Goal: Task Accomplishment & Management: Manage account settings

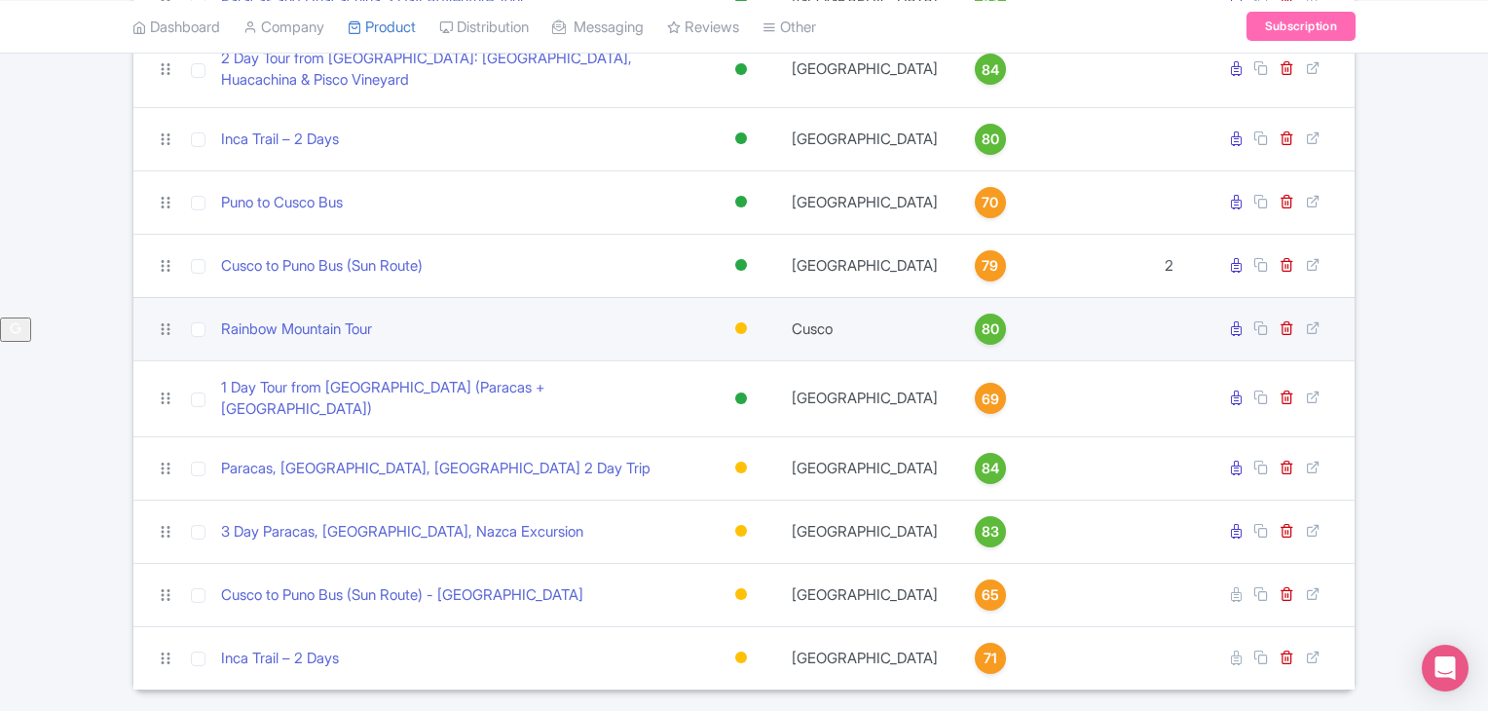
scroll to position [428, 0]
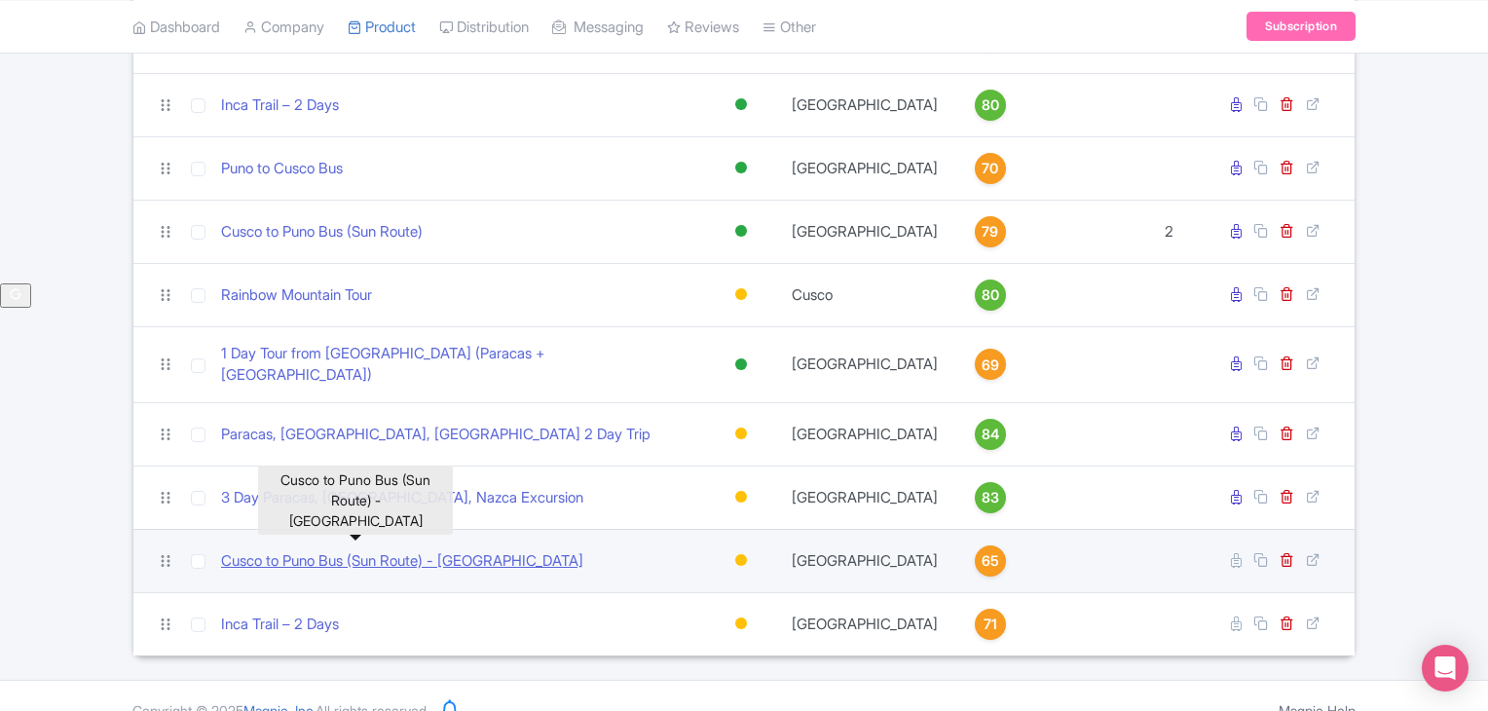
click at [419, 550] on link "Cusco to Puno Bus (Sun Route) - [GEOGRAPHIC_DATA]" at bounding box center [402, 561] width 362 height 22
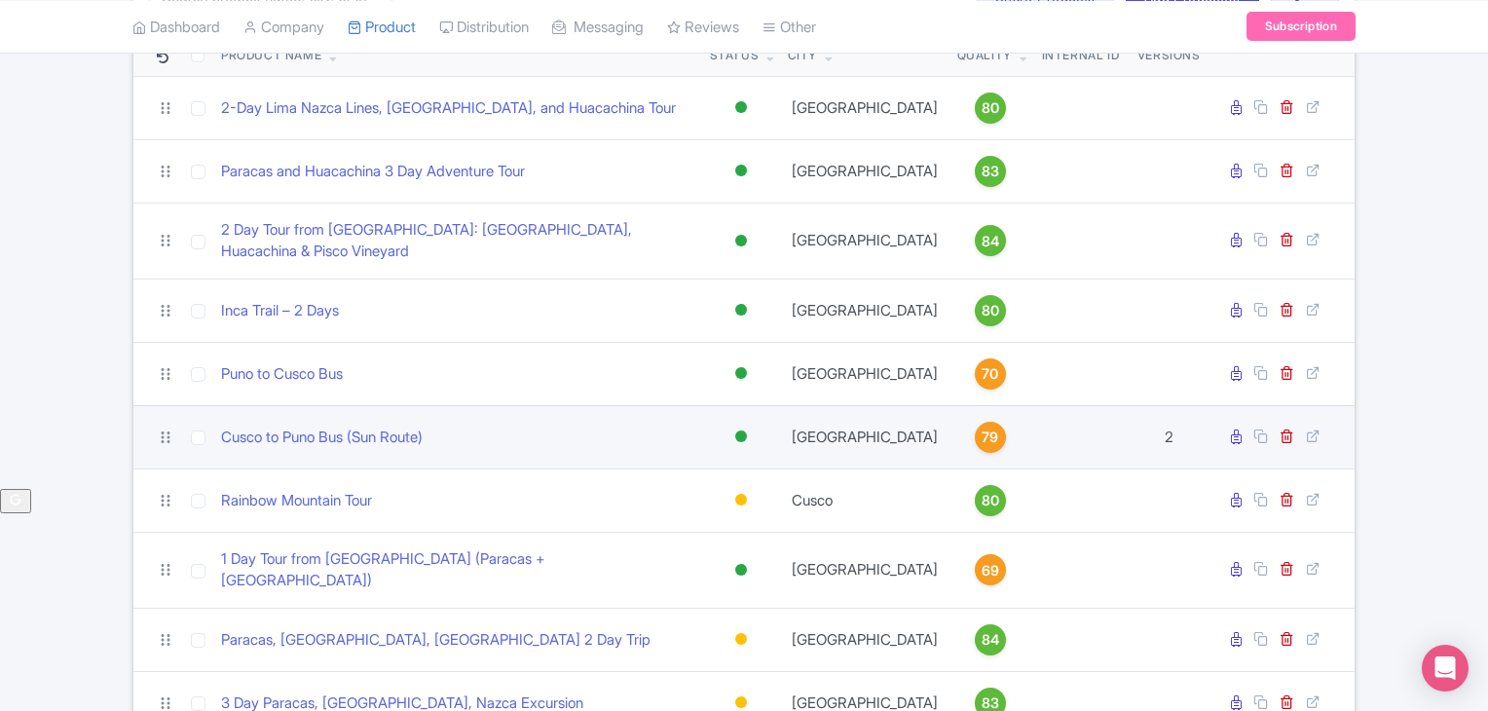
scroll to position [297, 0]
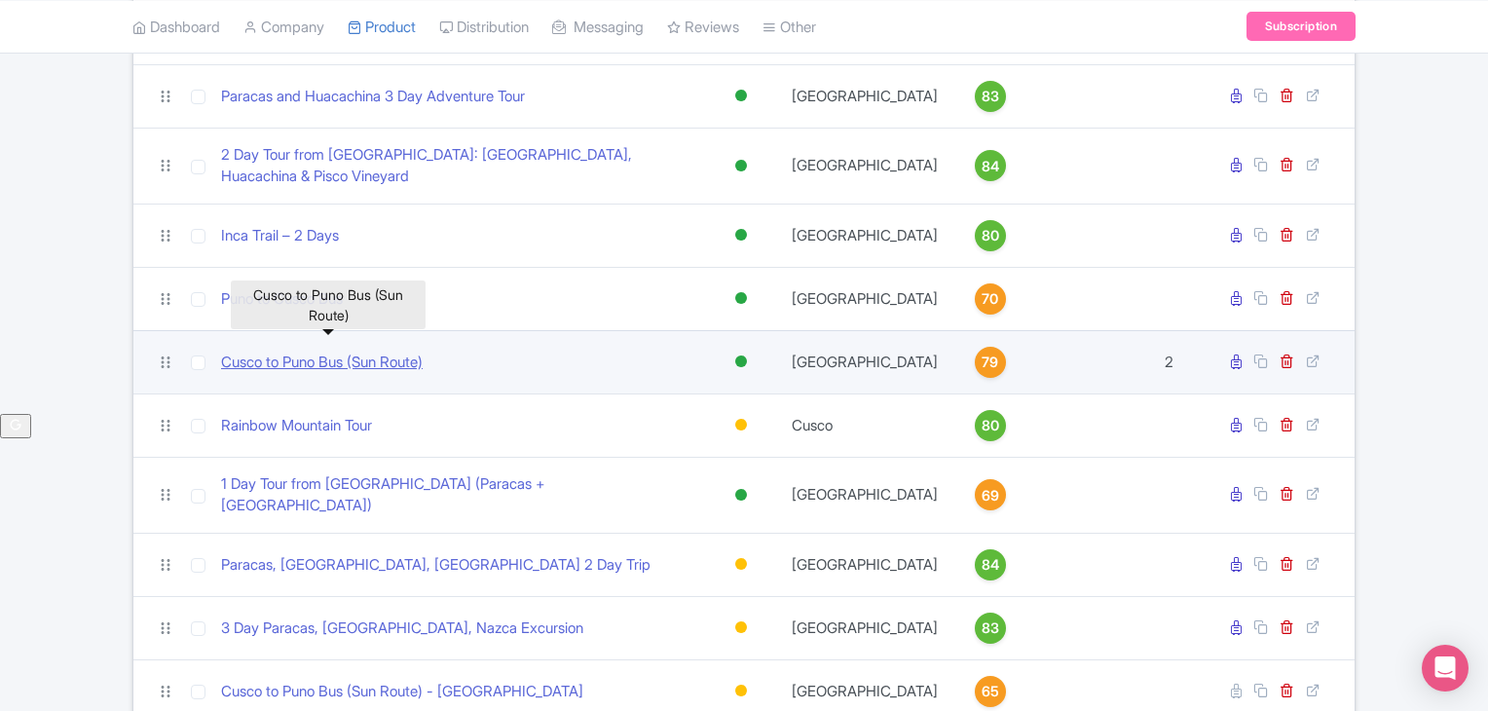
click at [351, 352] on link "Cusco to Puno Bus (Sun Route)" at bounding box center [322, 363] width 202 height 22
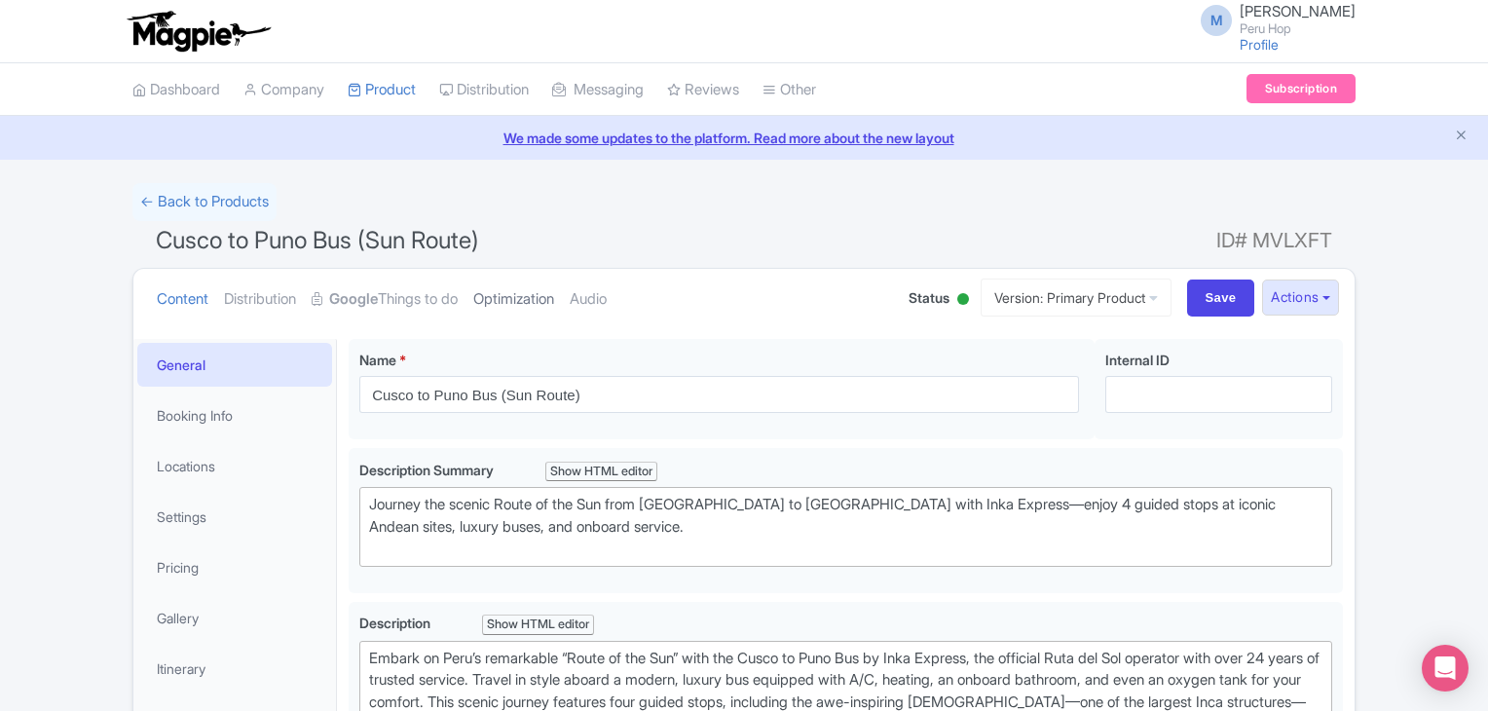
click at [543, 305] on link "Optimization" at bounding box center [513, 299] width 81 height 61
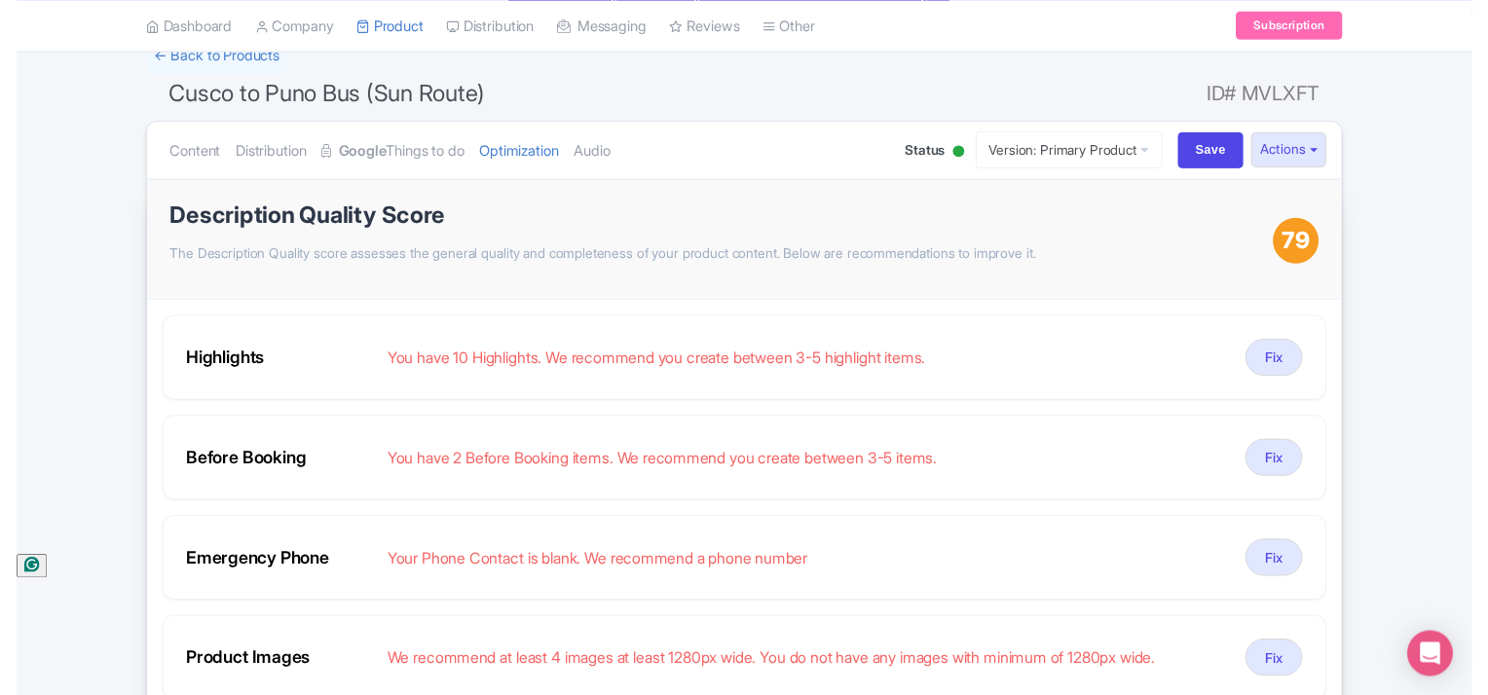
scroll to position [162, 0]
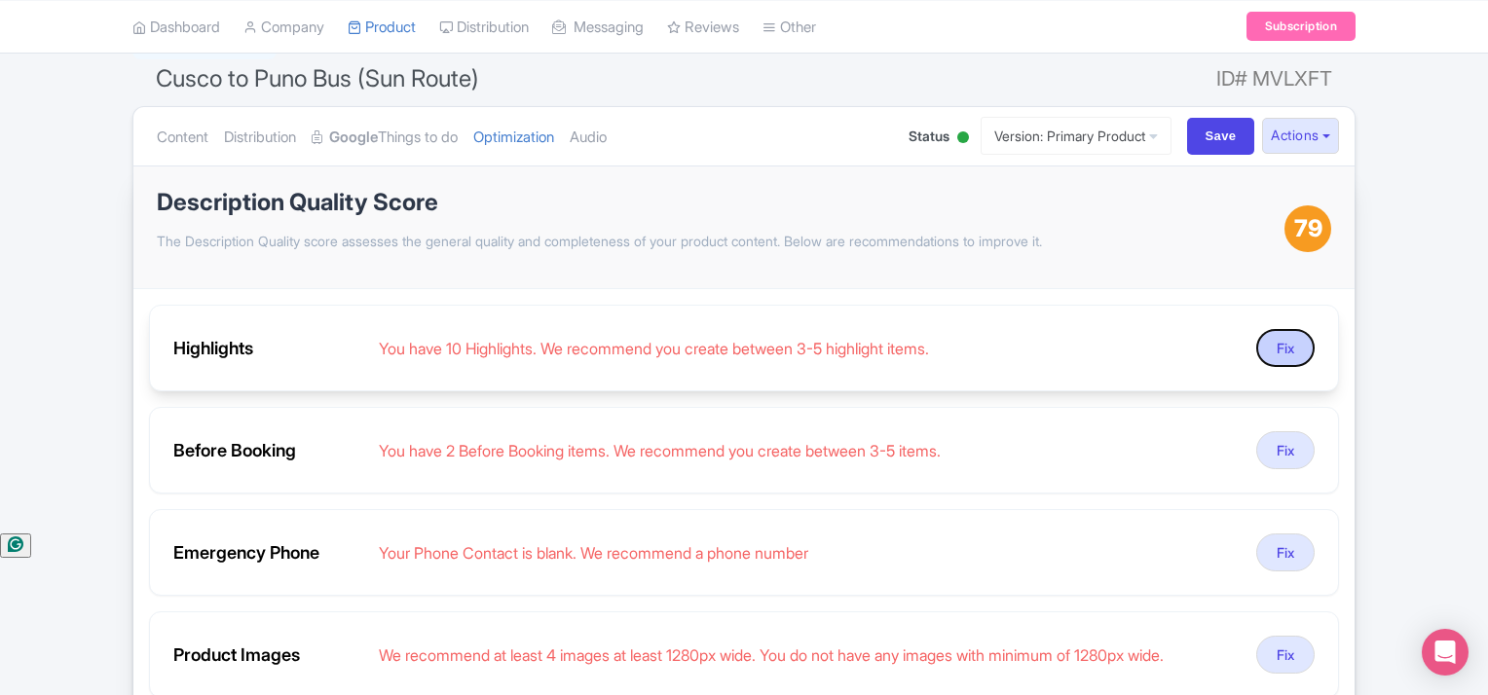
click at [1271, 349] on button "Fix" at bounding box center [1285, 348] width 58 height 38
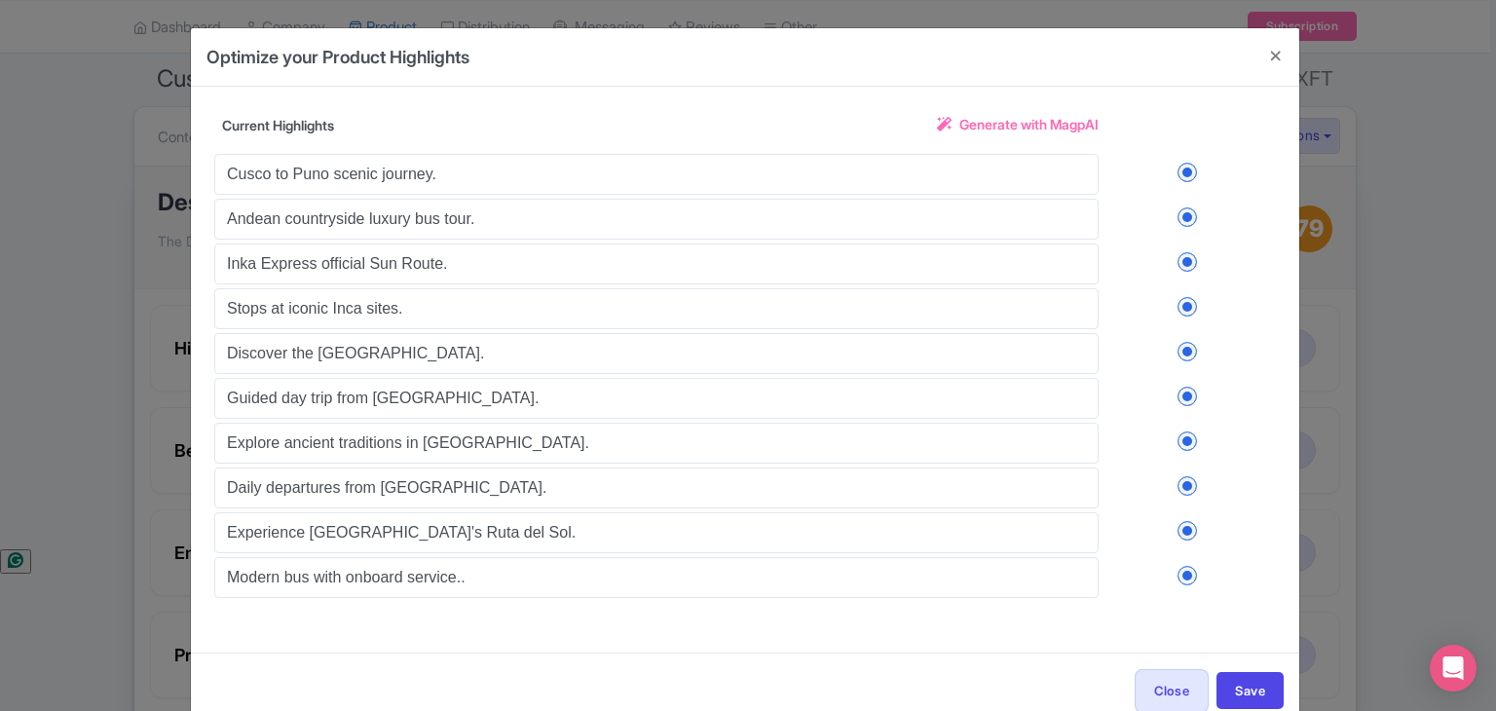
click at [1185, 573] on label at bounding box center [1187, 575] width 177 height 19
click at [0, 0] on input "checkbox" at bounding box center [0, 0] width 0 height 0
click at [1180, 529] on label at bounding box center [1187, 530] width 177 height 19
click at [0, 0] on input "checkbox" at bounding box center [0, 0] width 0 height 0
drag, startPoint x: 1178, startPoint y: 489, endPoint x: 1178, endPoint y: 473, distance: 15.6
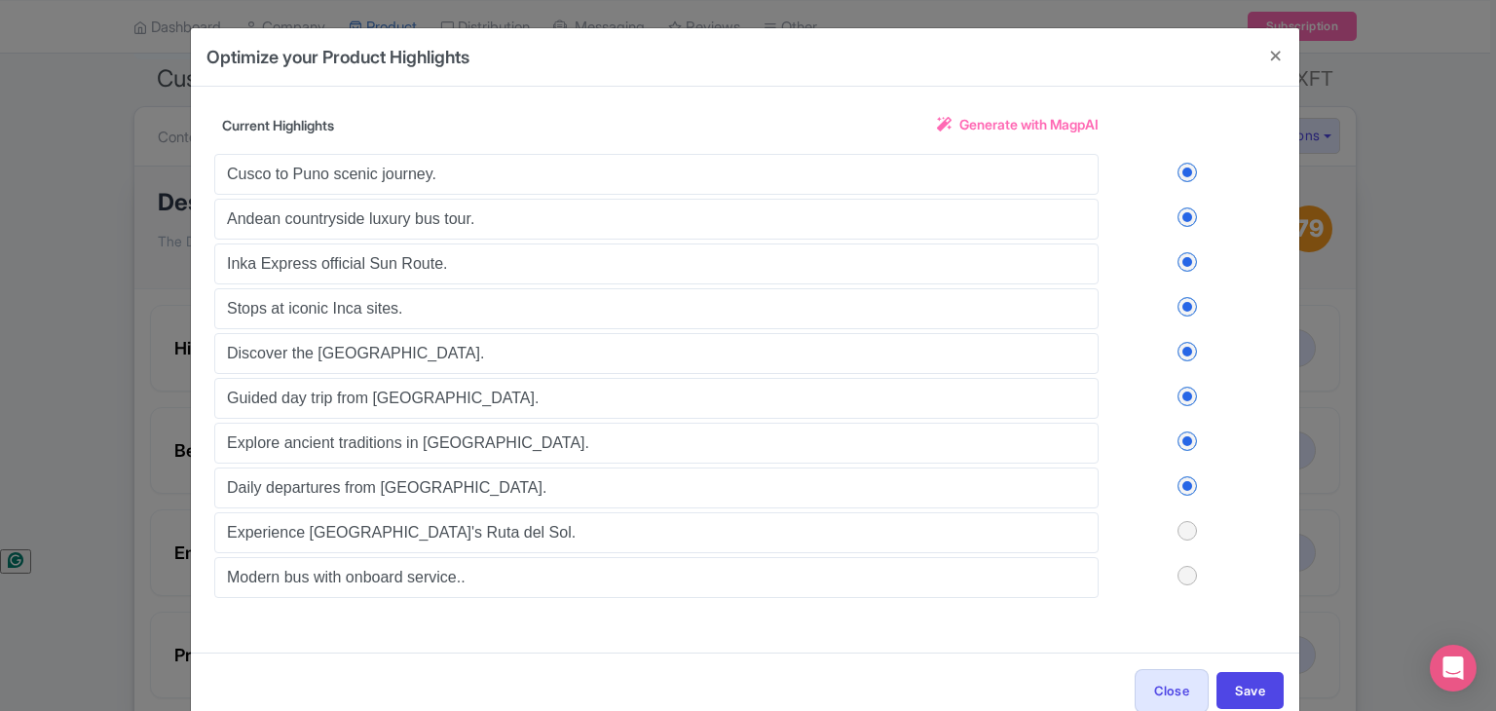
click at [1177, 487] on label at bounding box center [1187, 485] width 177 height 19
click at [0, 0] on input "checkbox" at bounding box center [0, 0] width 0 height 0
click at [1183, 443] on label at bounding box center [1187, 440] width 177 height 19
click at [0, 0] on input "checkbox" at bounding box center [0, 0] width 0 height 0
click at [1182, 393] on label at bounding box center [1187, 396] width 177 height 19
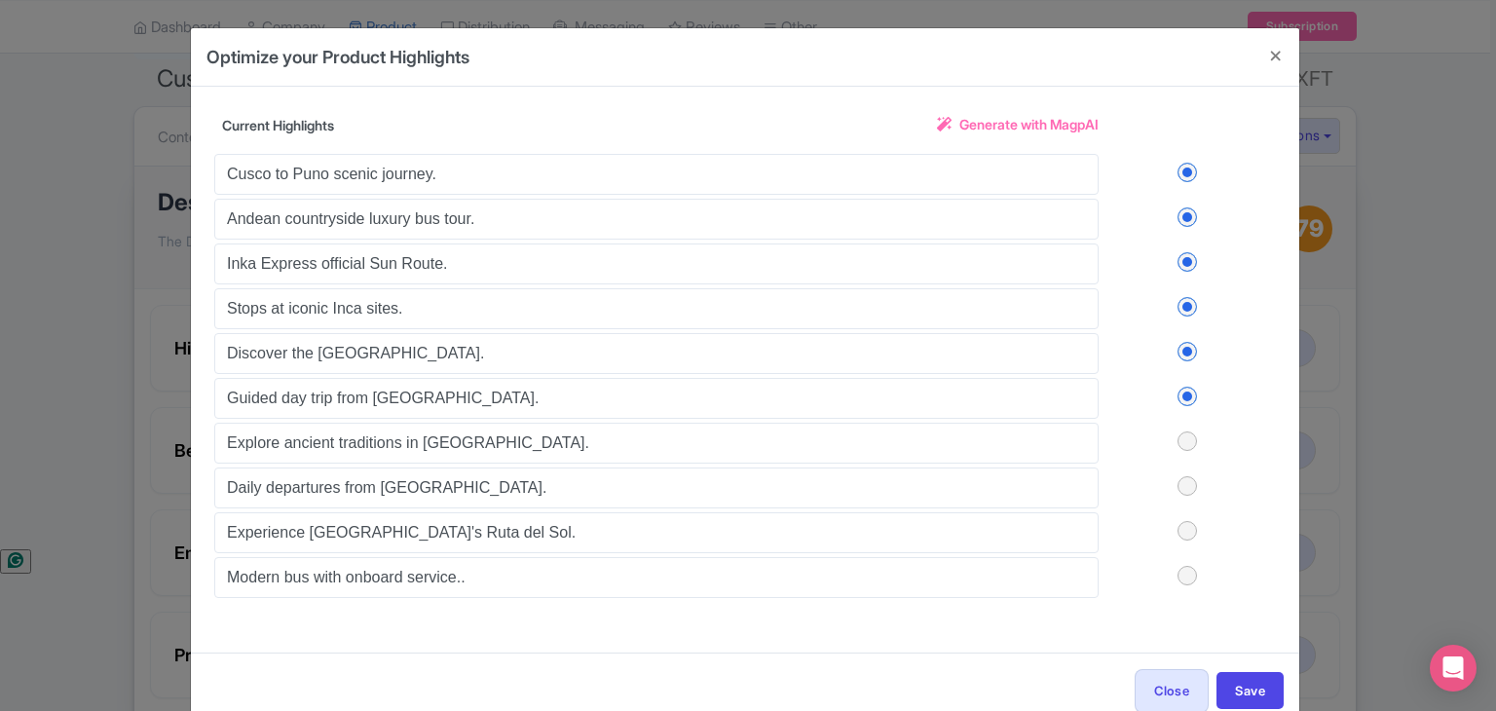
click at [0, 0] on input "checkbox" at bounding box center [0, 0] width 0 height 0
click at [1186, 342] on label at bounding box center [1187, 351] width 177 height 19
click at [0, 0] on input "checkbox" at bounding box center [0, 0] width 0 height 0
click at [1246, 675] on button "Save" at bounding box center [1249, 690] width 67 height 37
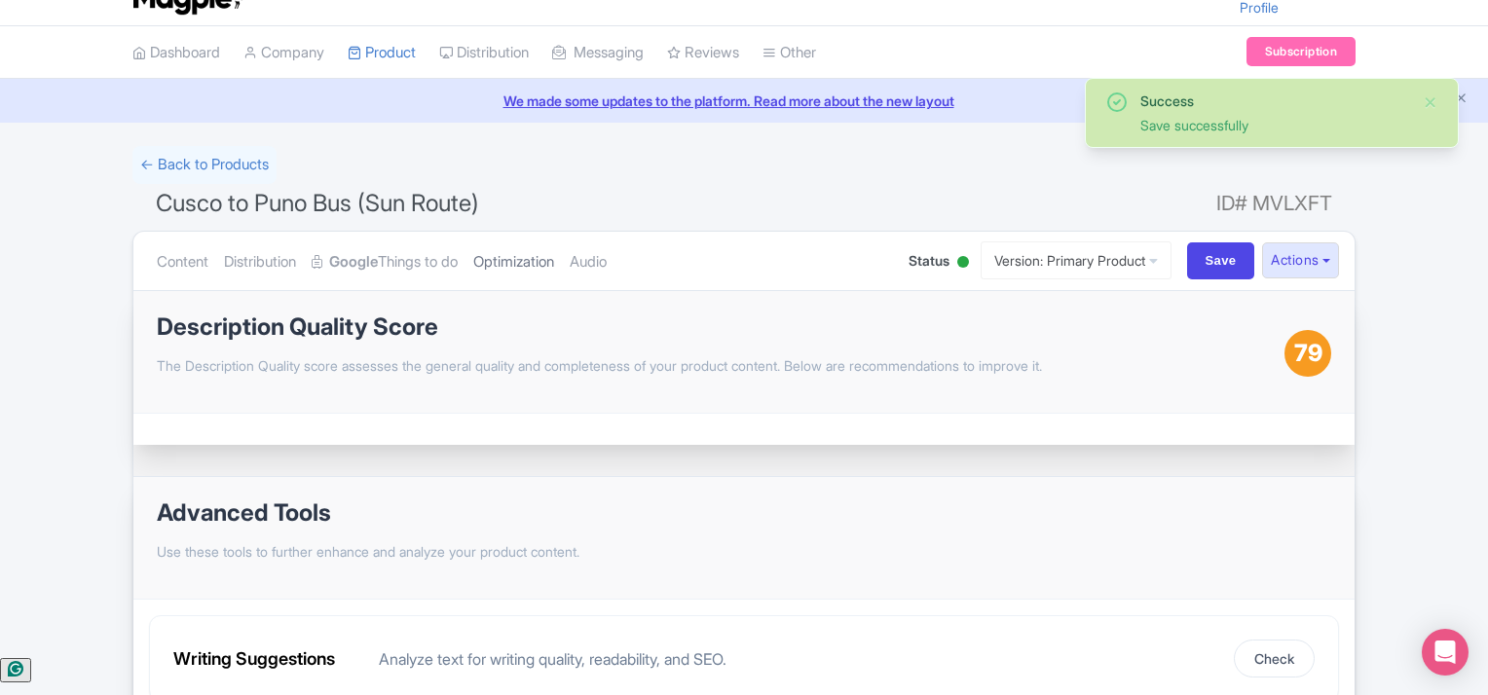
scroll to position [16, 0]
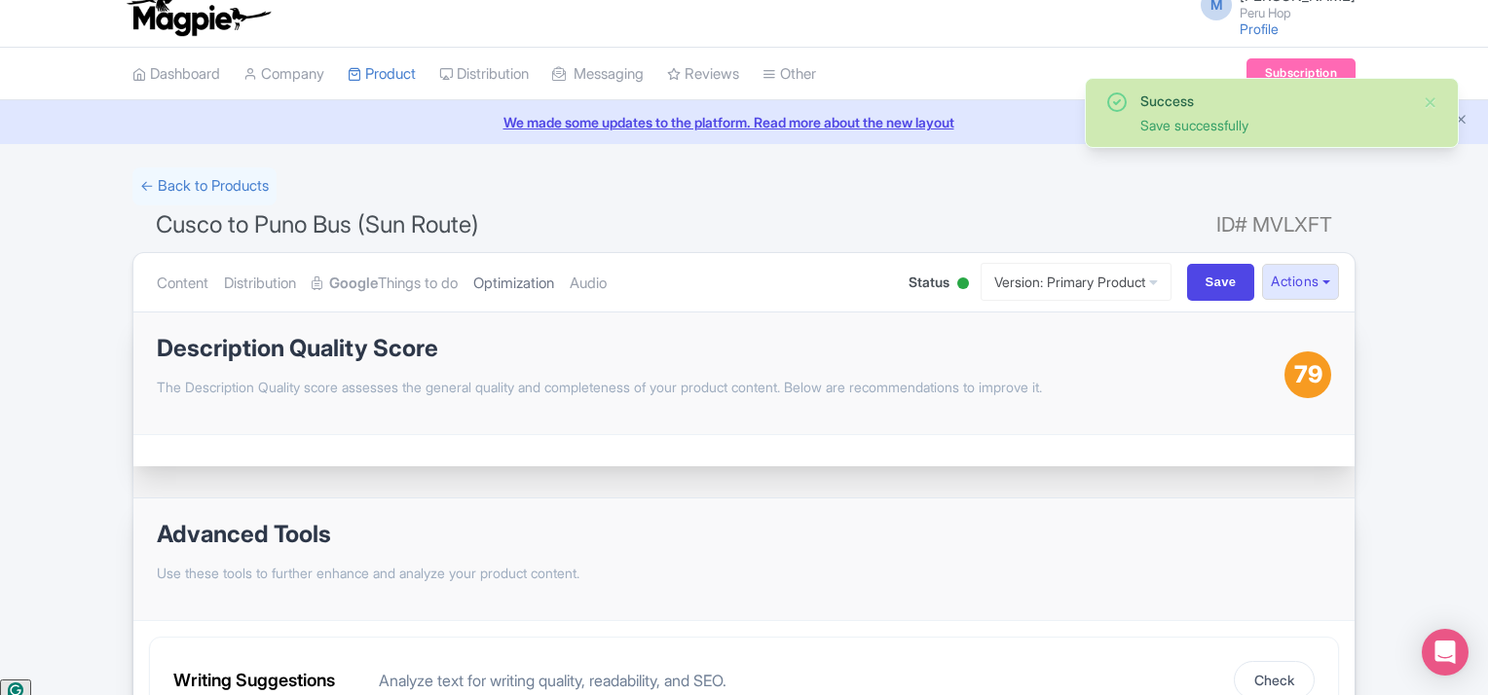
click at [522, 285] on link "Optimization" at bounding box center [513, 283] width 81 height 61
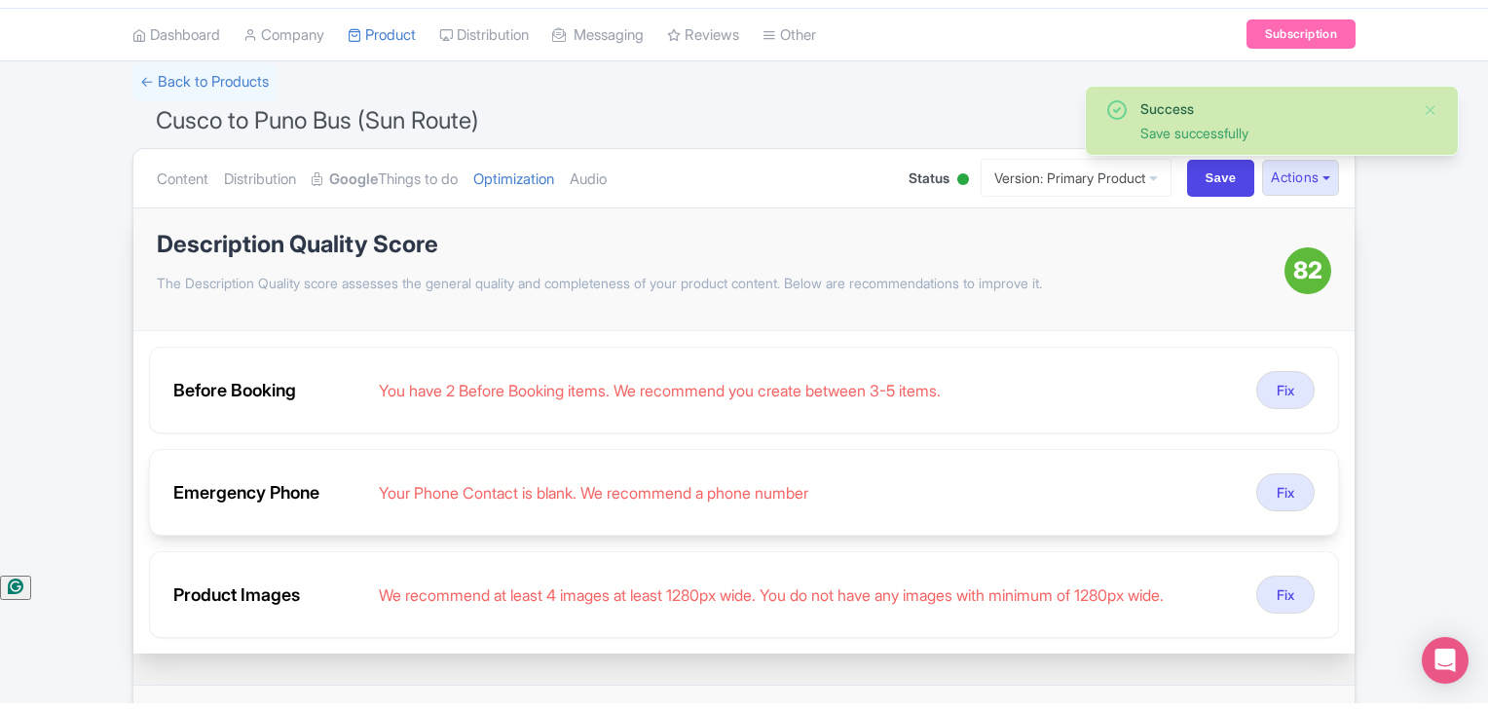
scroll to position [130, 0]
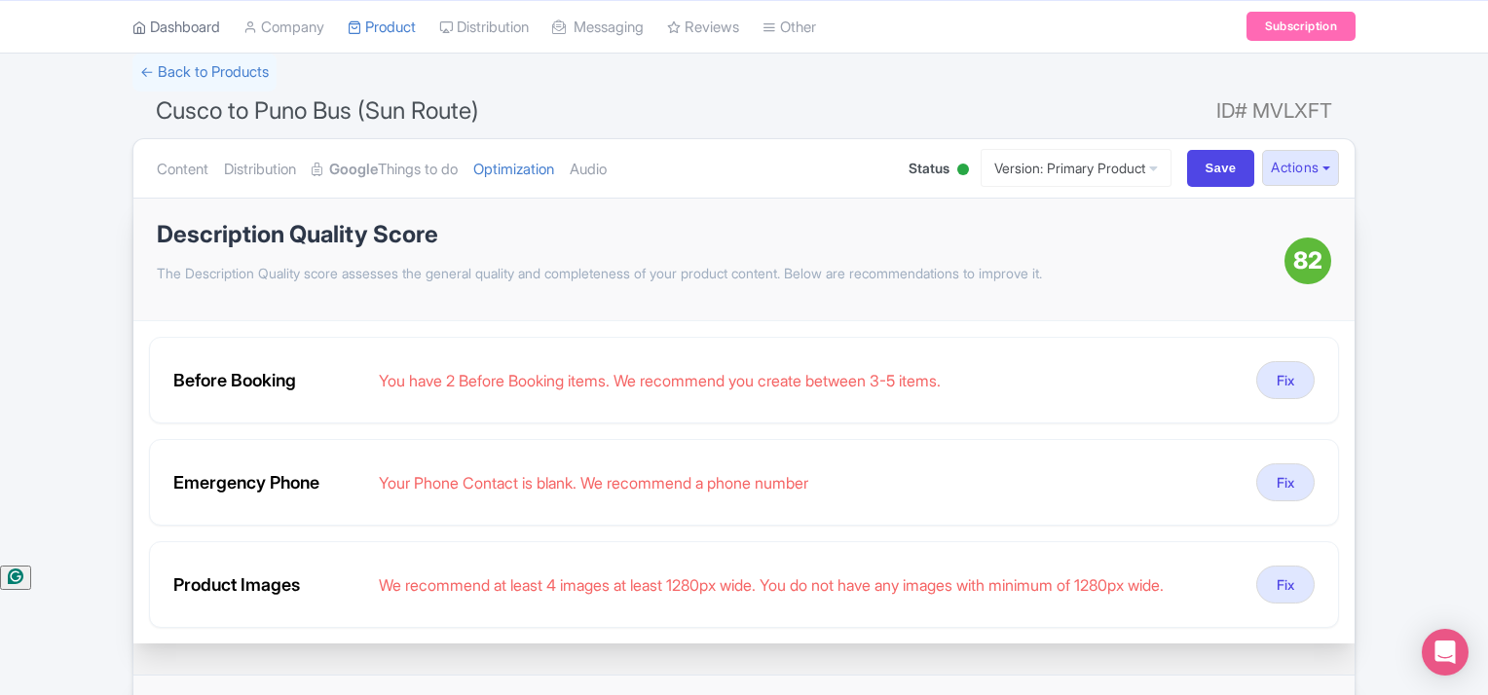
click at [195, 29] on link "Dashboard" at bounding box center [176, 27] width 88 height 54
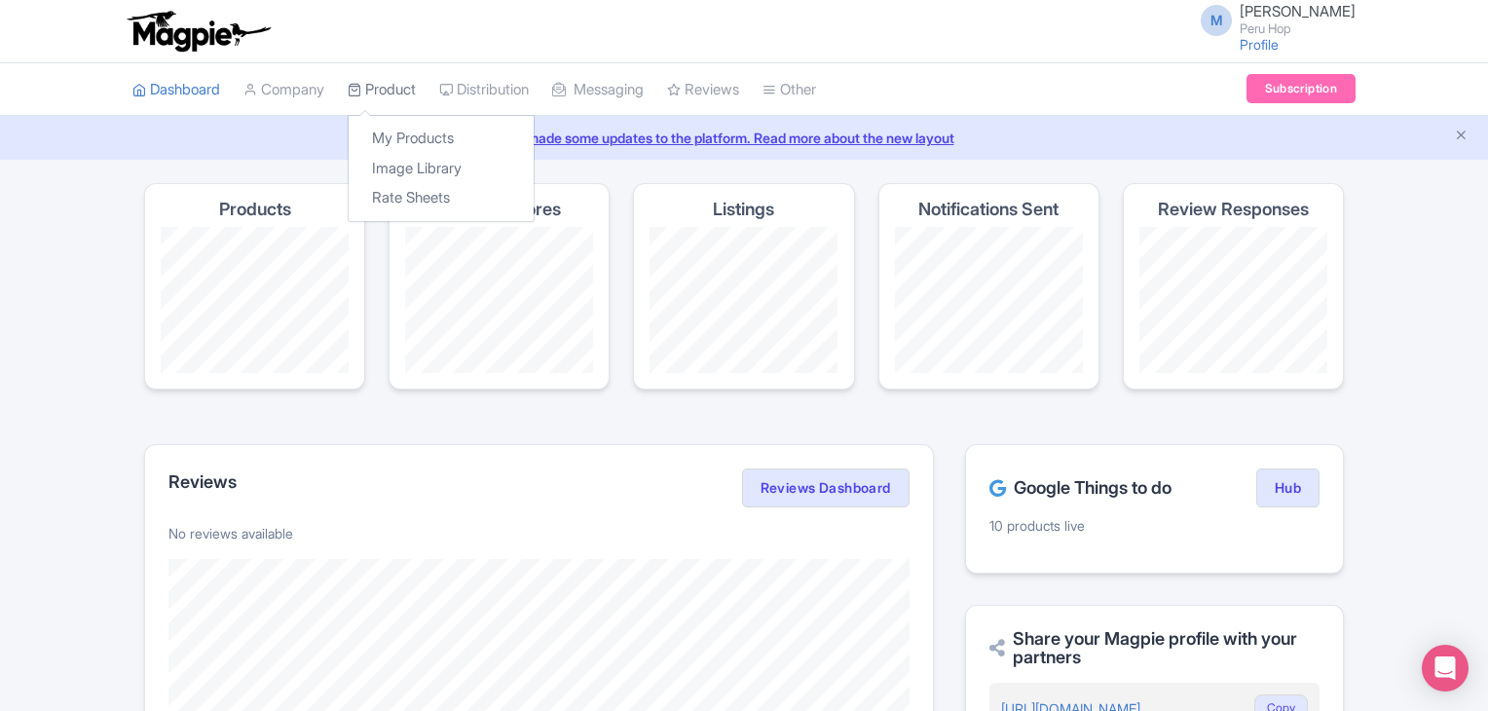
click at [370, 89] on link "Product" at bounding box center [382, 90] width 68 height 54
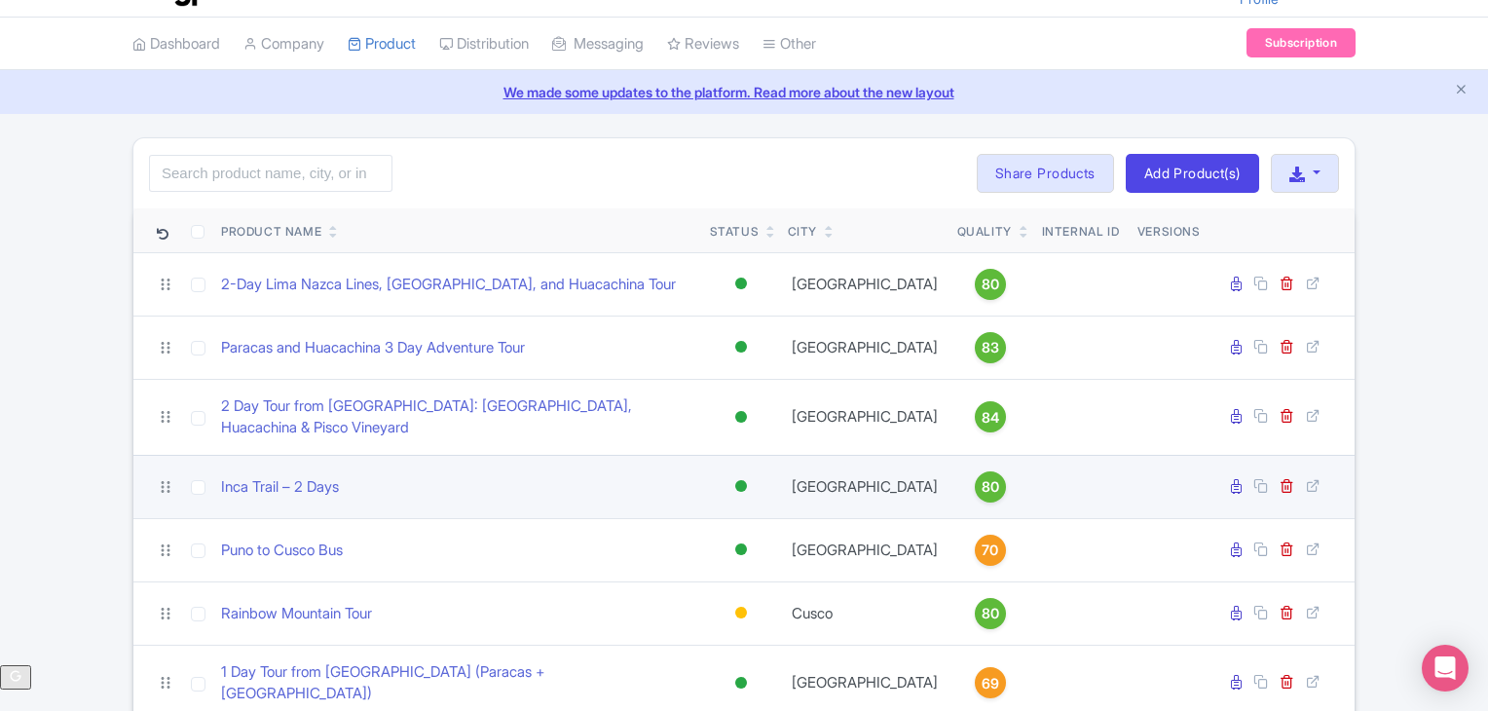
scroll to position [162, 0]
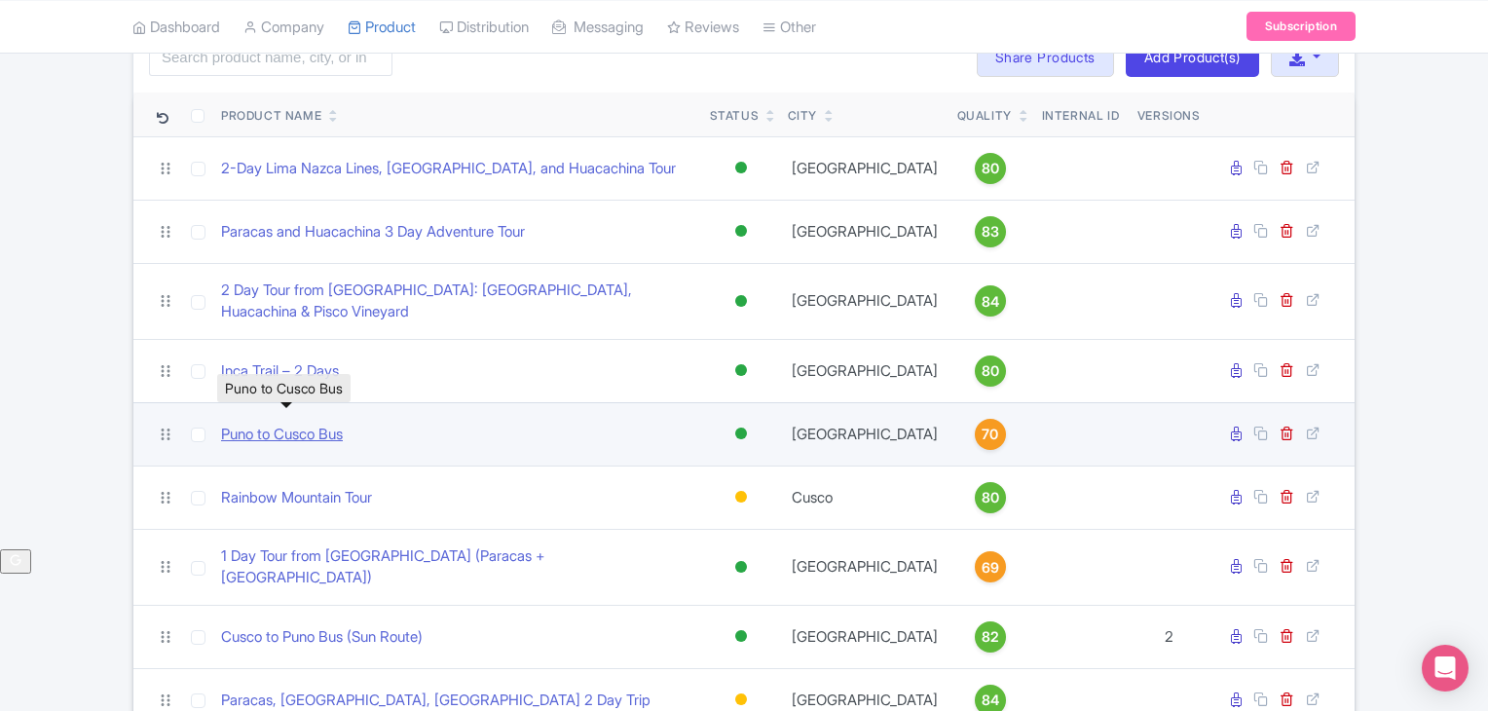
click at [307, 424] on link "Puno to Cusco Bus" at bounding box center [282, 435] width 122 height 22
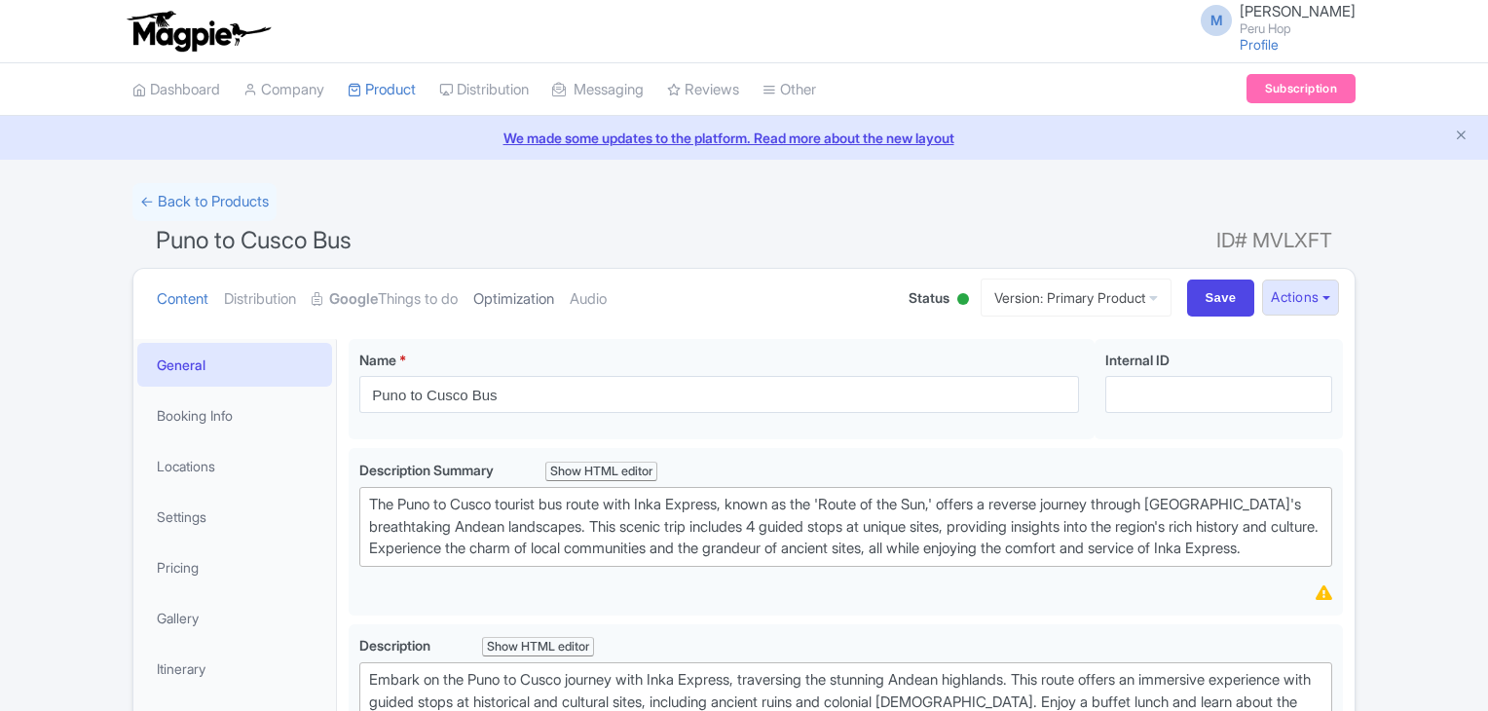
click at [554, 299] on link "Optimization" at bounding box center [513, 299] width 81 height 61
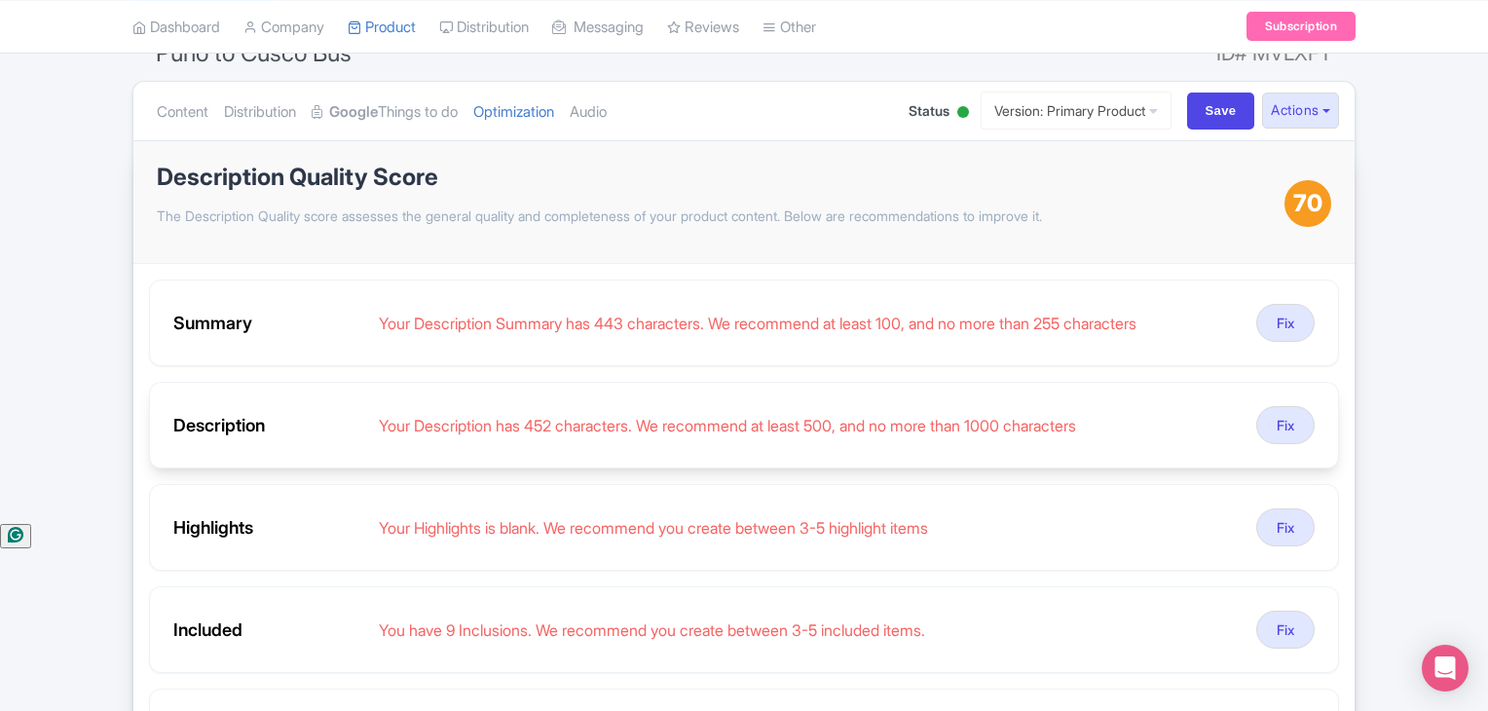
scroll to position [227, 0]
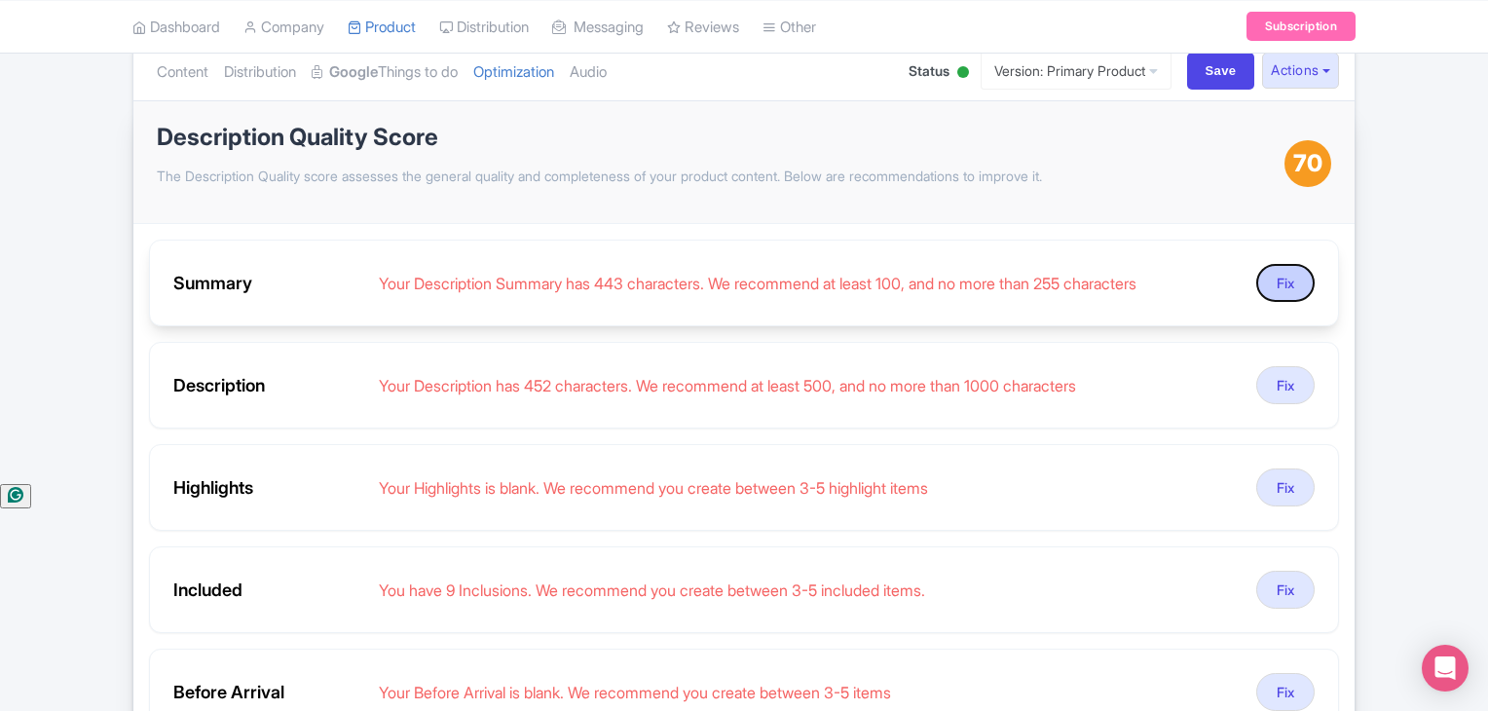
click at [1297, 283] on button "Fix" at bounding box center [1285, 283] width 58 height 38
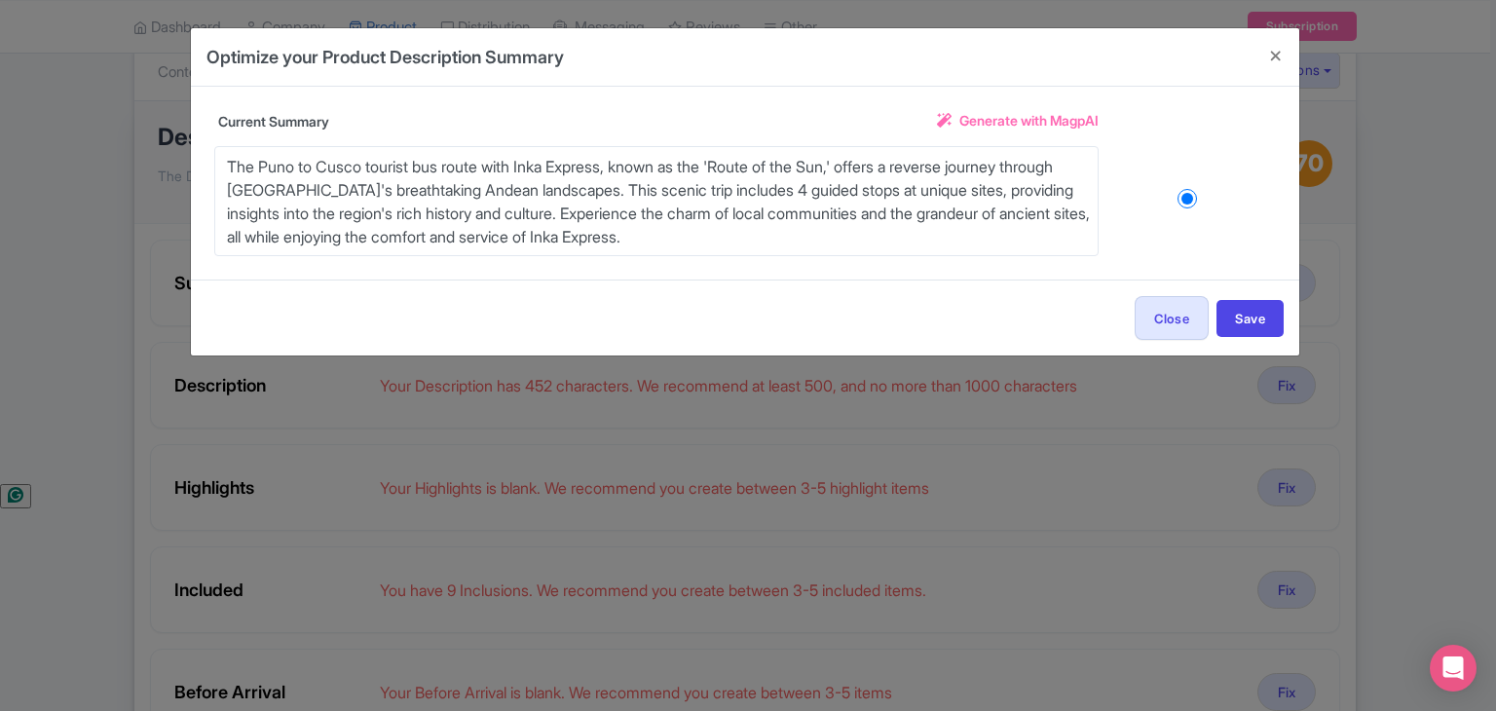
click at [1029, 122] on span "Generate with MagpAI" at bounding box center [1028, 120] width 139 height 20
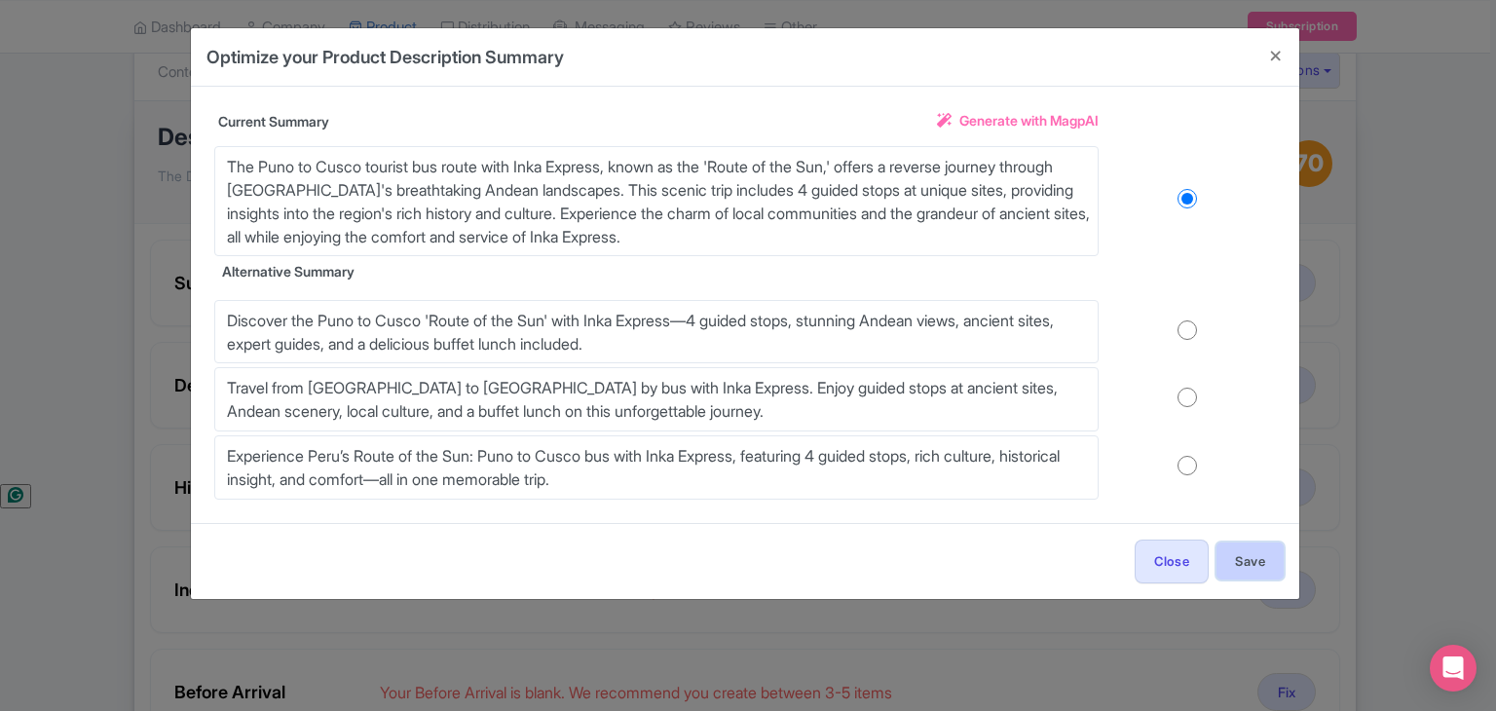
click at [1255, 561] on button "Save" at bounding box center [1249, 560] width 67 height 37
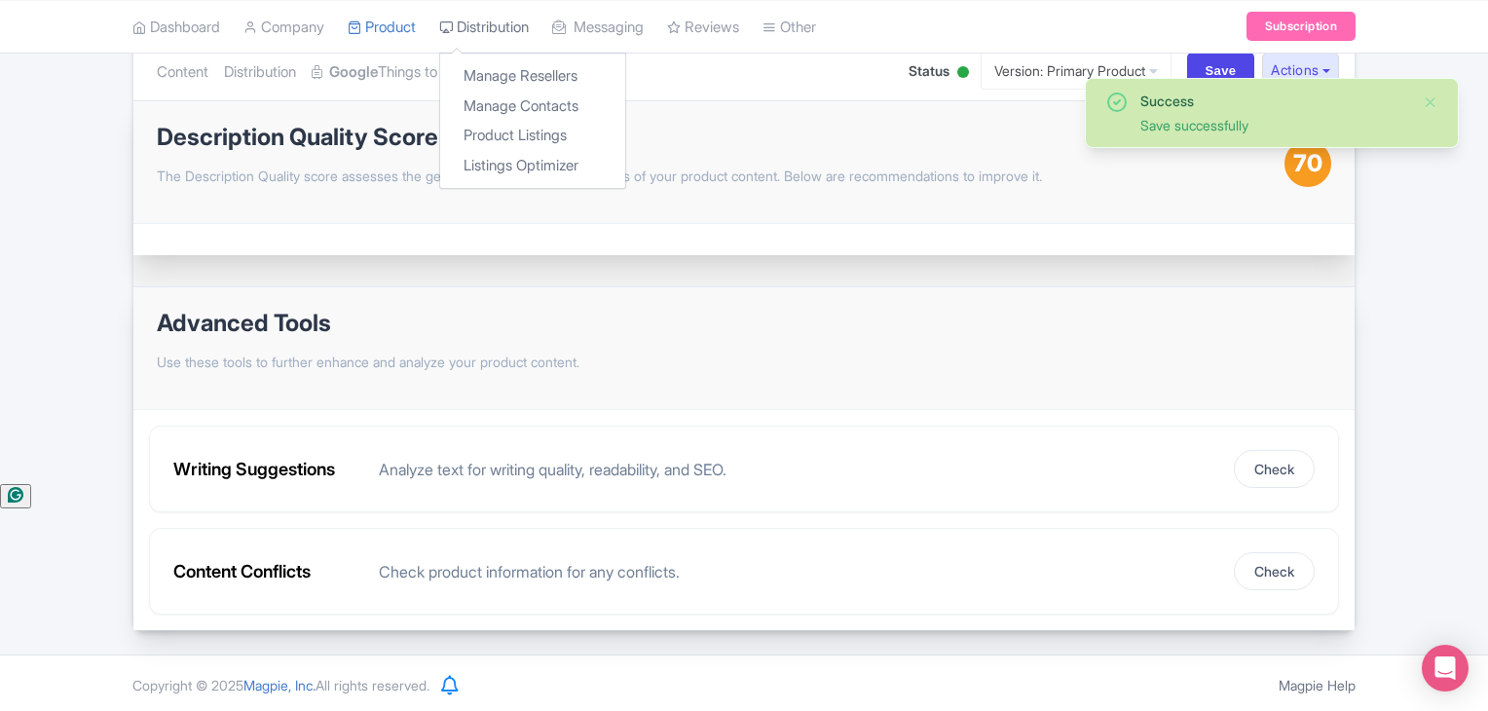
click at [534, 66] on link "Optimization" at bounding box center [513, 72] width 81 height 61
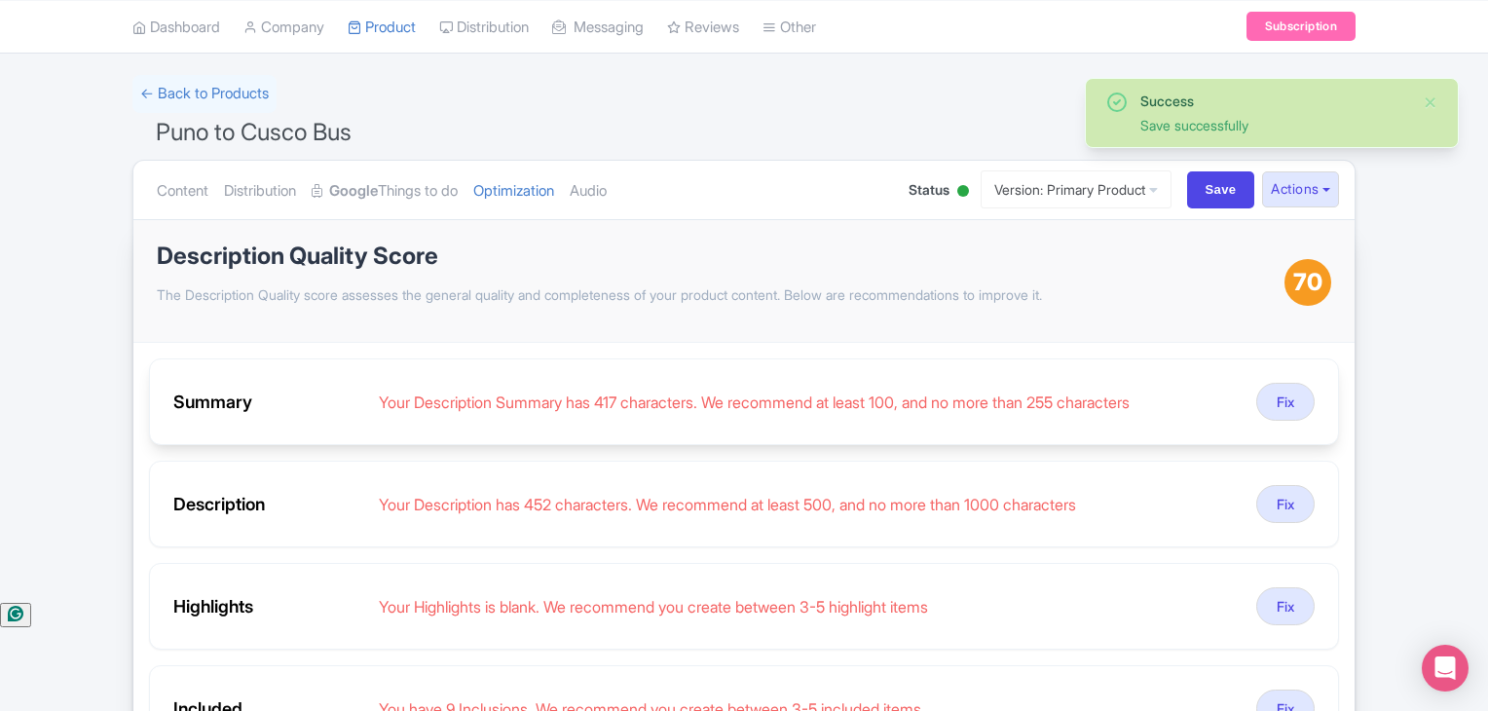
scroll to position [130, 0]
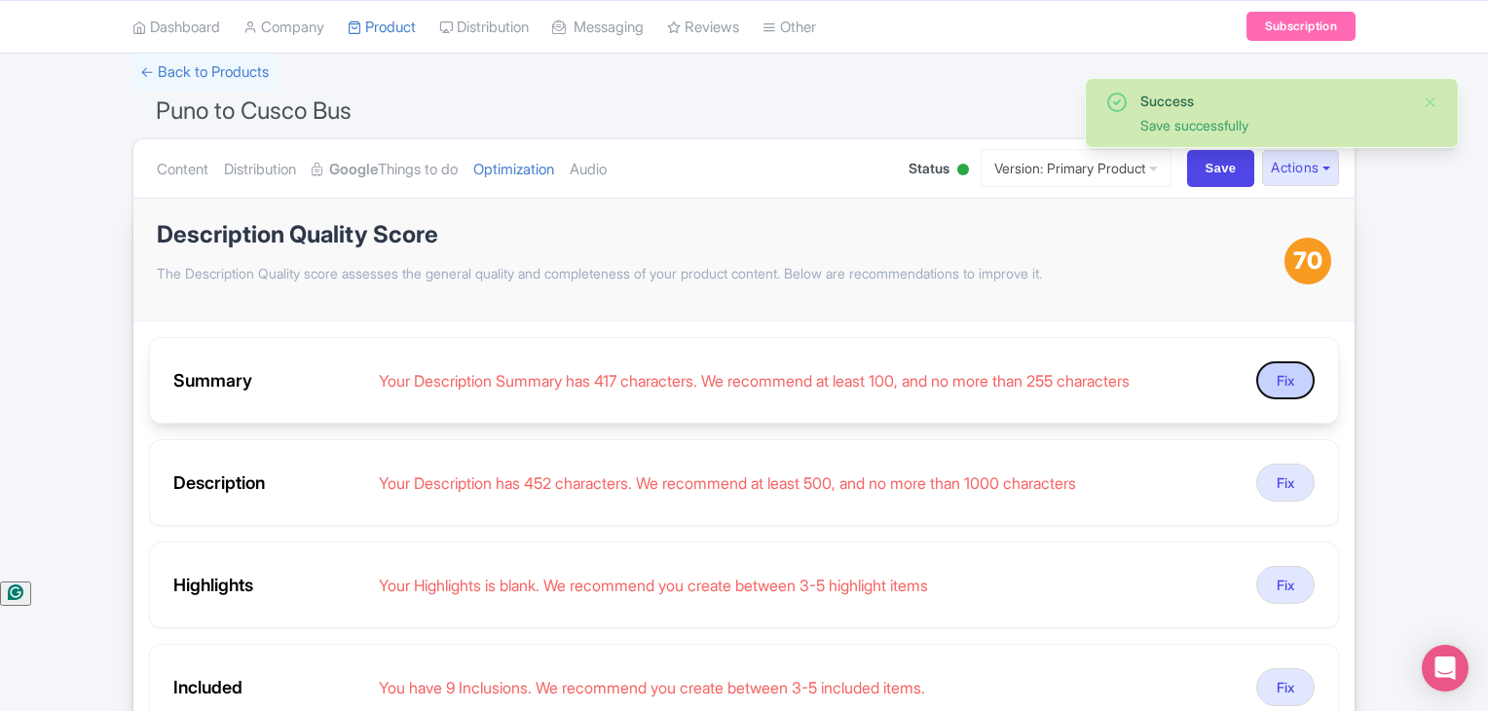
click at [1291, 382] on button "Fix" at bounding box center [1285, 380] width 58 height 38
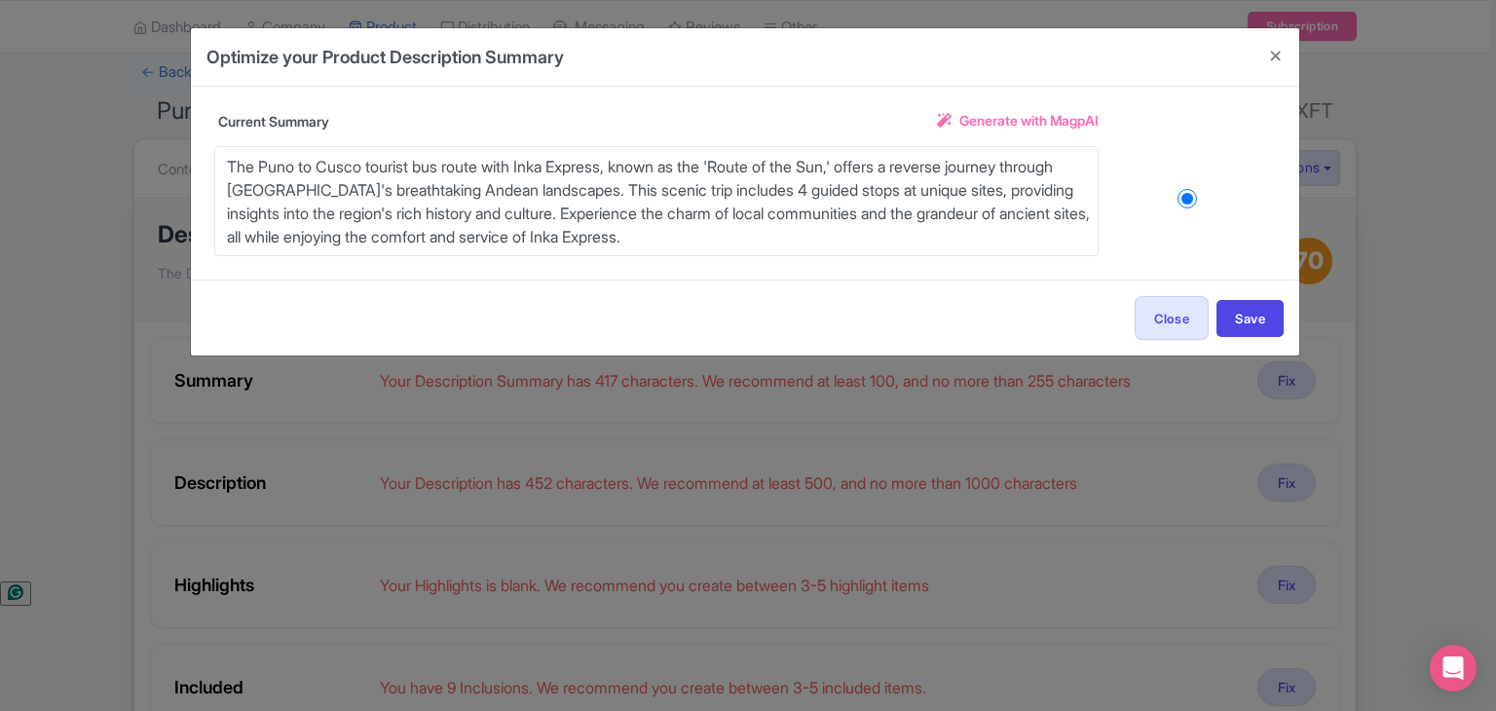
click at [1003, 120] on span "Generate with MagpAI" at bounding box center [1028, 120] width 139 height 20
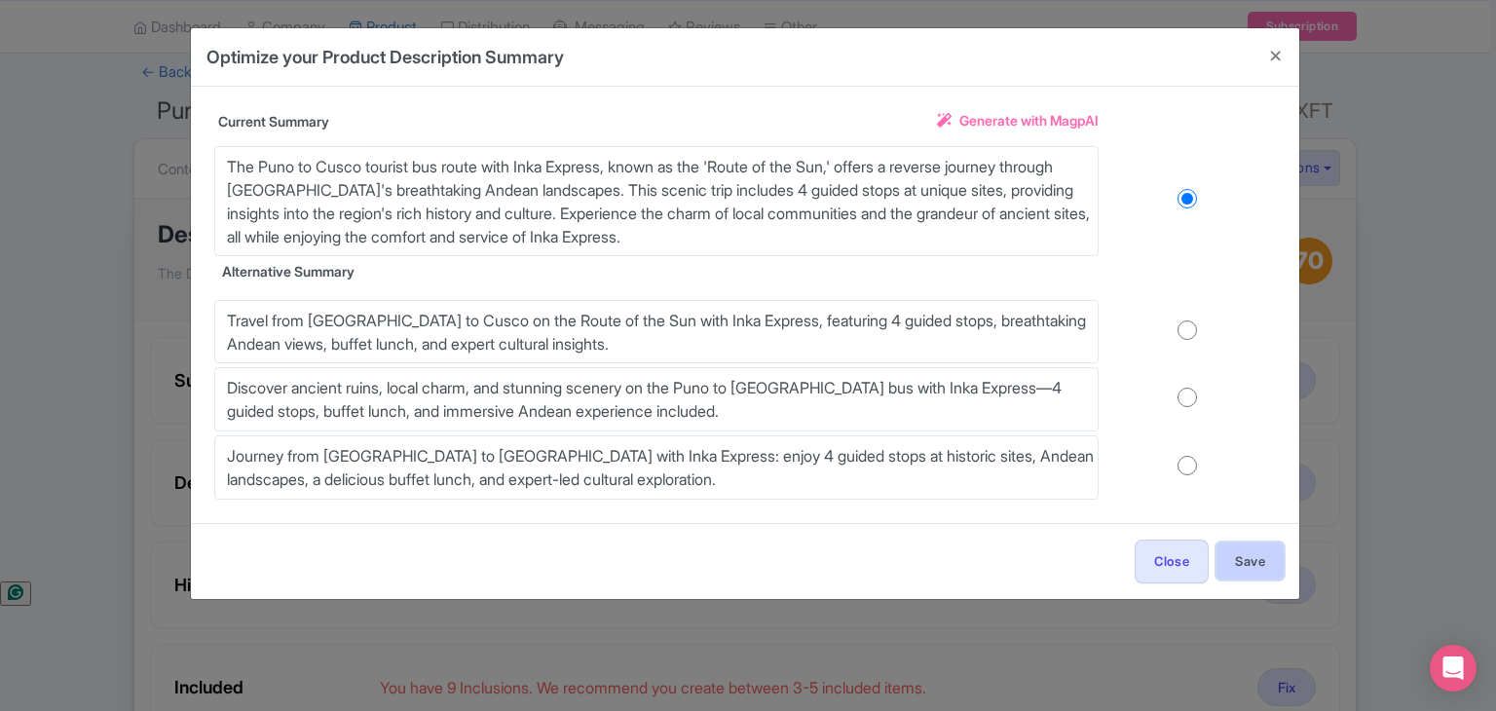
click at [1233, 565] on button "Save" at bounding box center [1249, 560] width 67 height 37
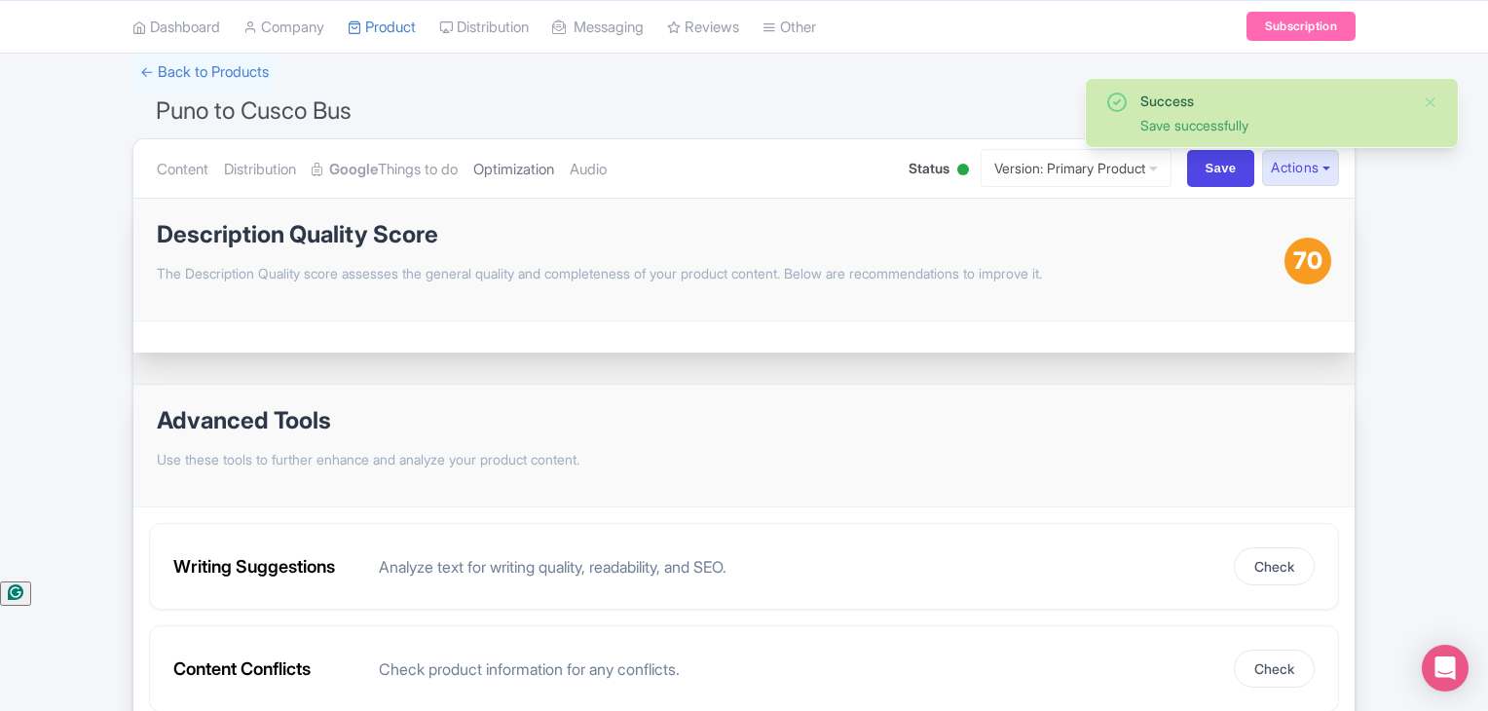
click at [541, 153] on link "Optimization" at bounding box center [513, 169] width 81 height 61
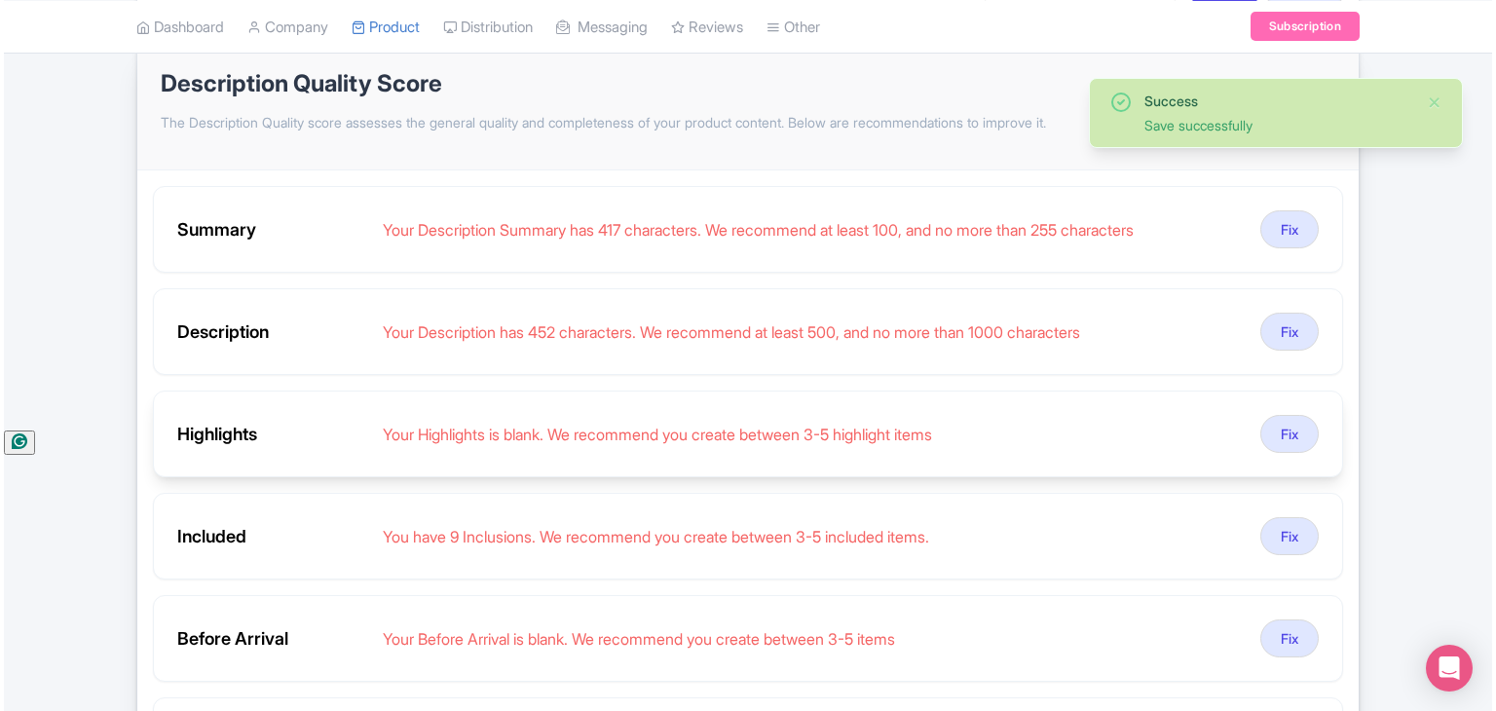
scroll to position [292, 0]
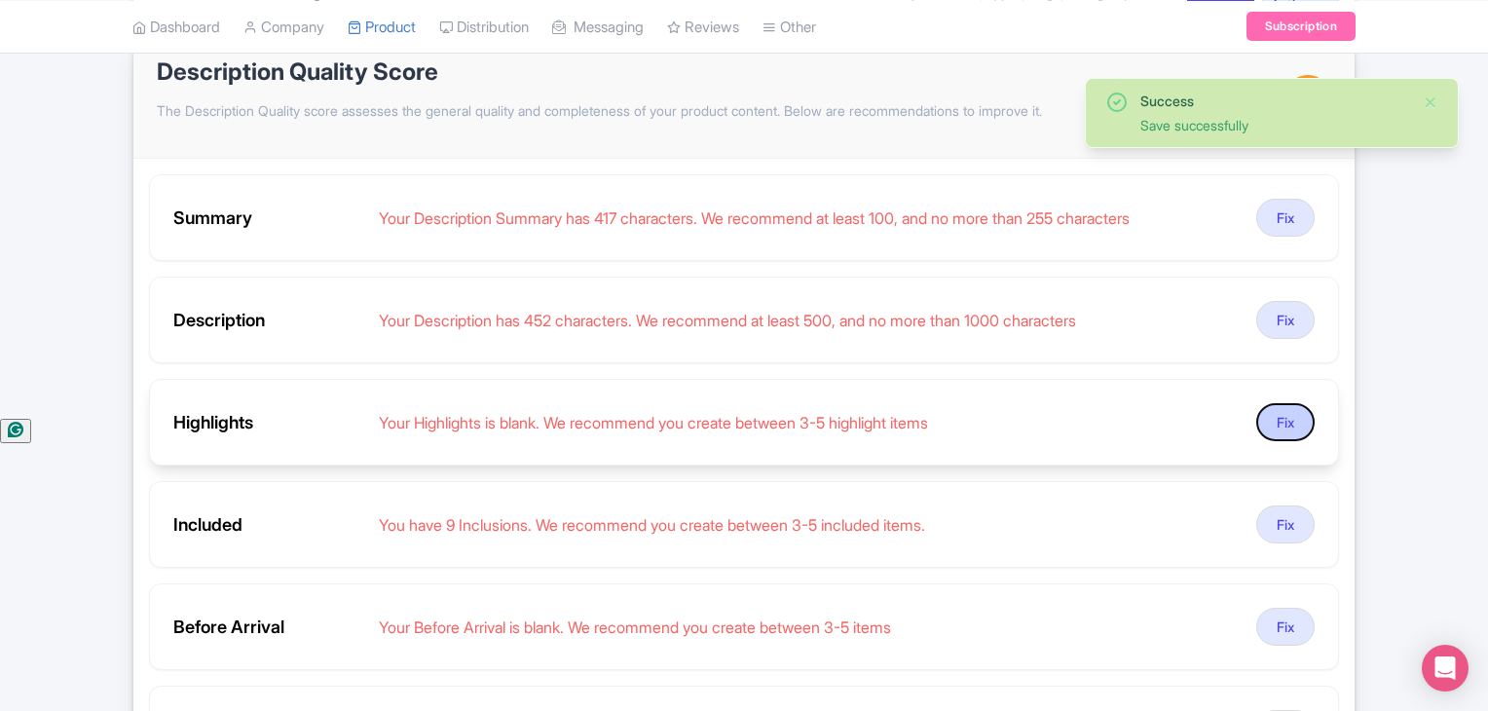
click at [1281, 420] on button "Fix" at bounding box center [1285, 422] width 58 height 38
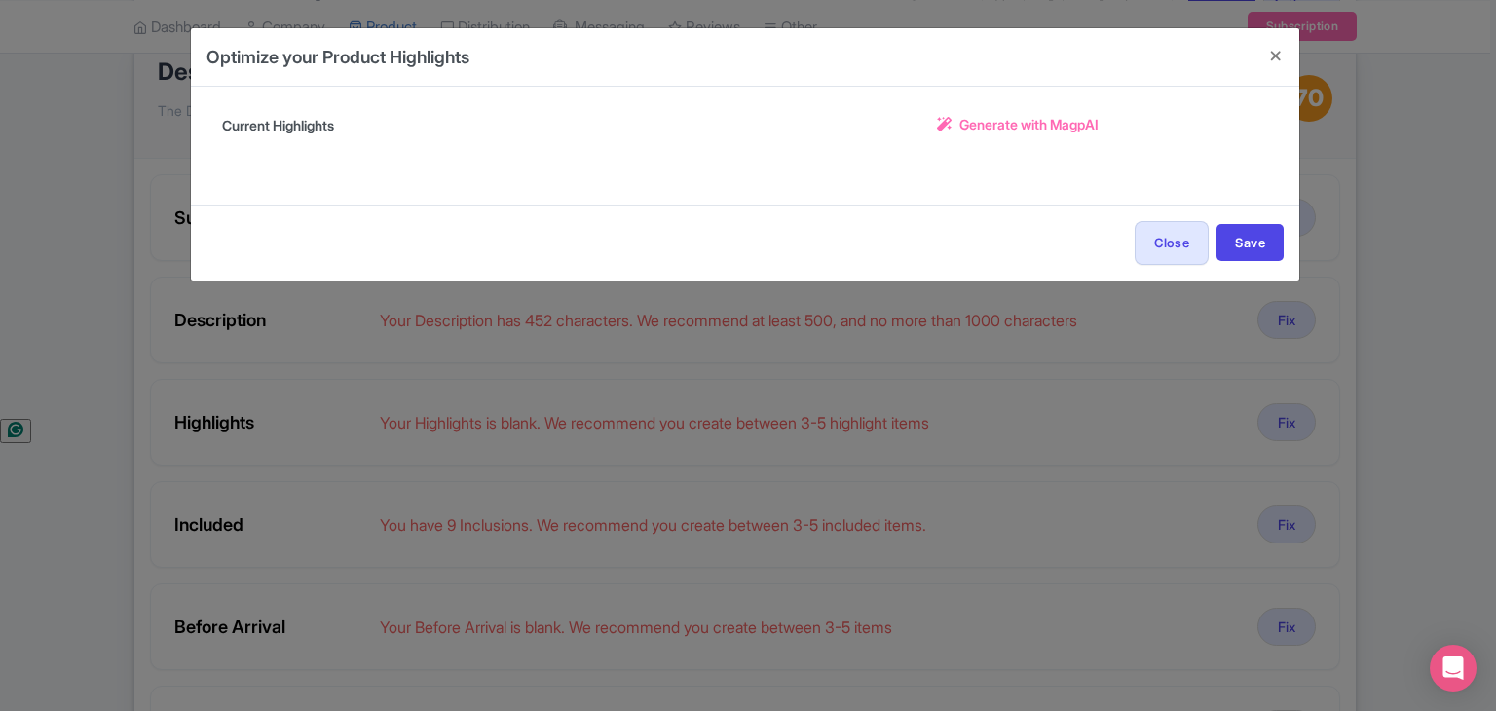
click at [1027, 124] on span "Generate with MagpAI" at bounding box center [1028, 124] width 139 height 20
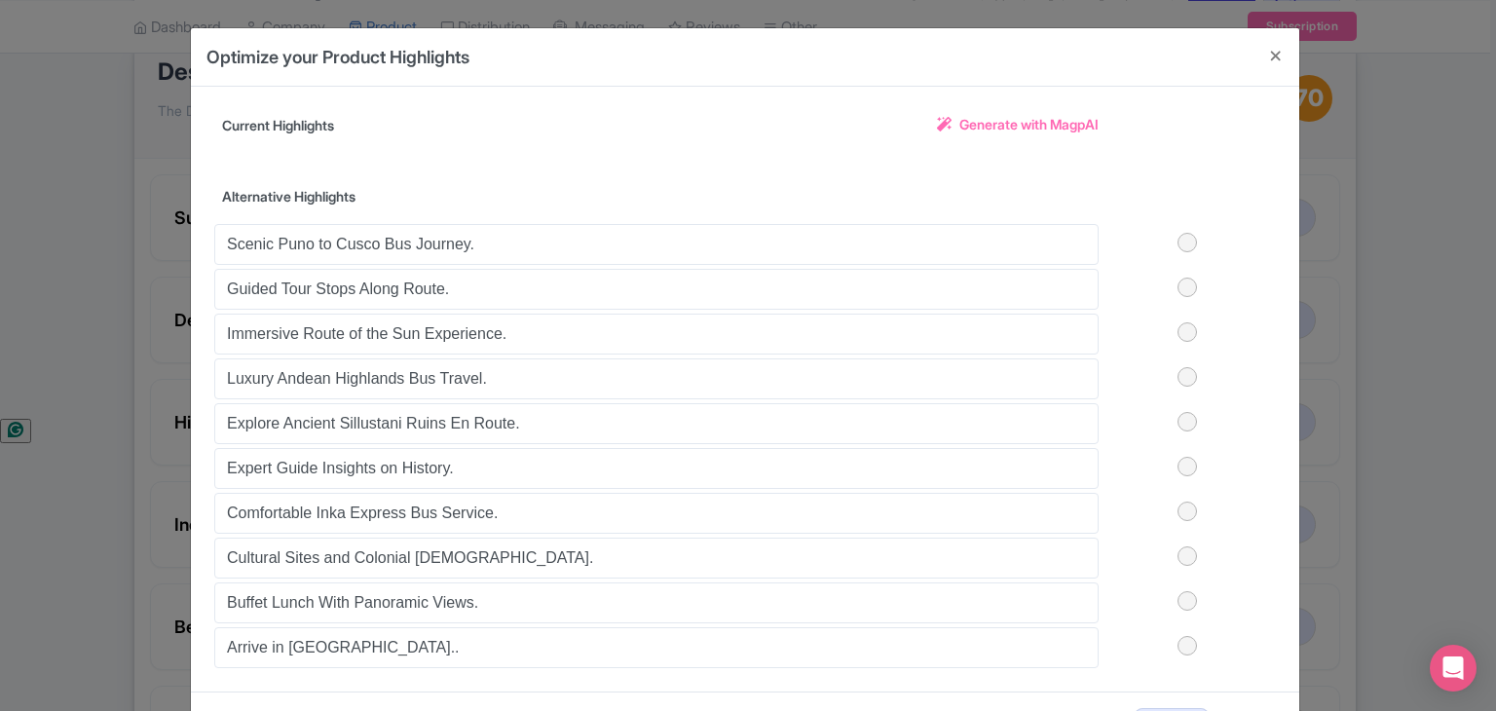
click at [1181, 237] on label at bounding box center [1187, 242] width 177 height 19
click at [0, 0] on input "checkbox" at bounding box center [0, 0] width 0 height 0
click at [1181, 285] on label at bounding box center [1187, 287] width 177 height 19
click at [0, 0] on input "checkbox" at bounding box center [0, 0] width 0 height 0
click at [1192, 337] on label at bounding box center [1187, 331] width 177 height 19
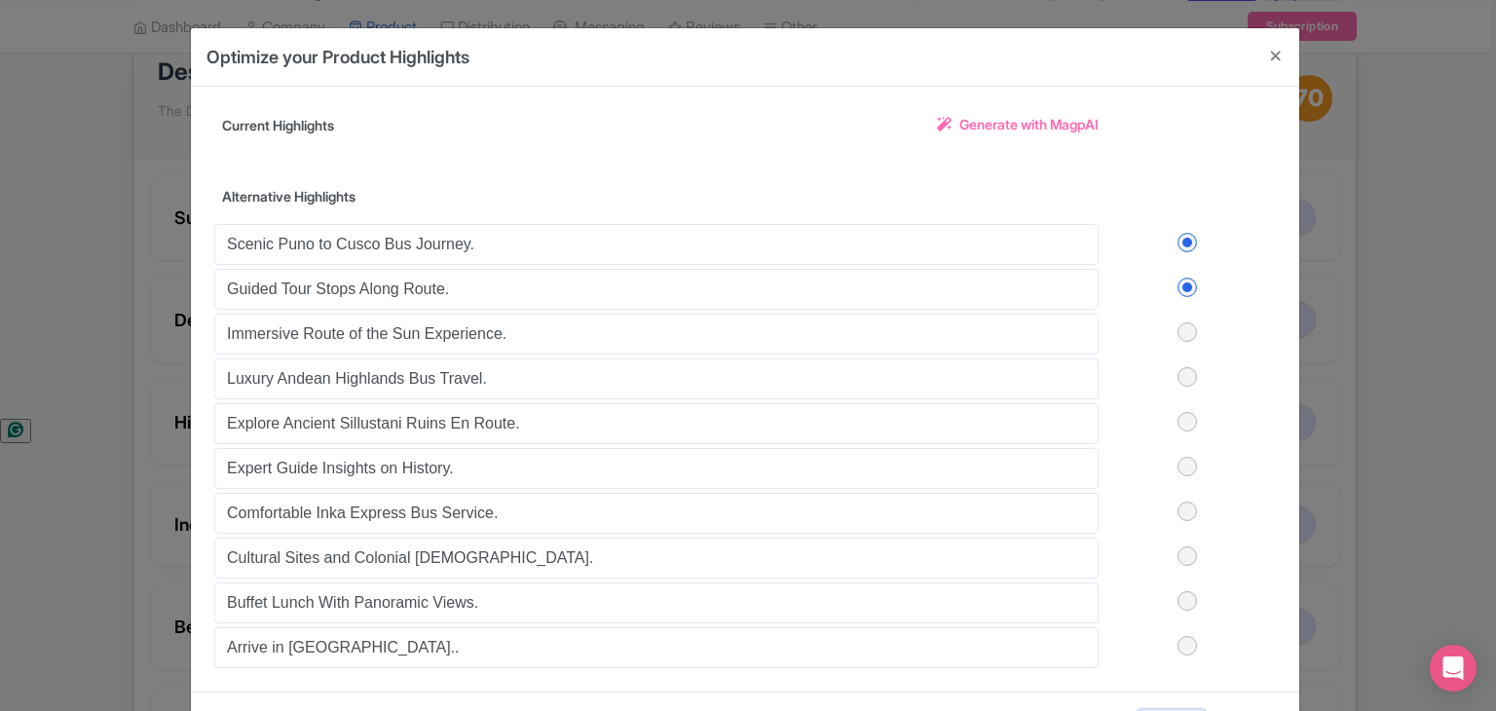
click at [0, 0] on input "checkbox" at bounding box center [0, 0] width 0 height 0
click at [1188, 374] on label at bounding box center [1187, 376] width 177 height 19
click at [0, 0] on input "checkbox" at bounding box center [0, 0] width 0 height 0
drag, startPoint x: 1178, startPoint y: 445, endPoint x: 1200, endPoint y: 430, distance: 26.7
click at [1179, 445] on div "Scenic Puno to Cusco Bus Journey. Guided Tour Stops Along Route. Immersive Rout…" at bounding box center [745, 444] width 1062 height 448
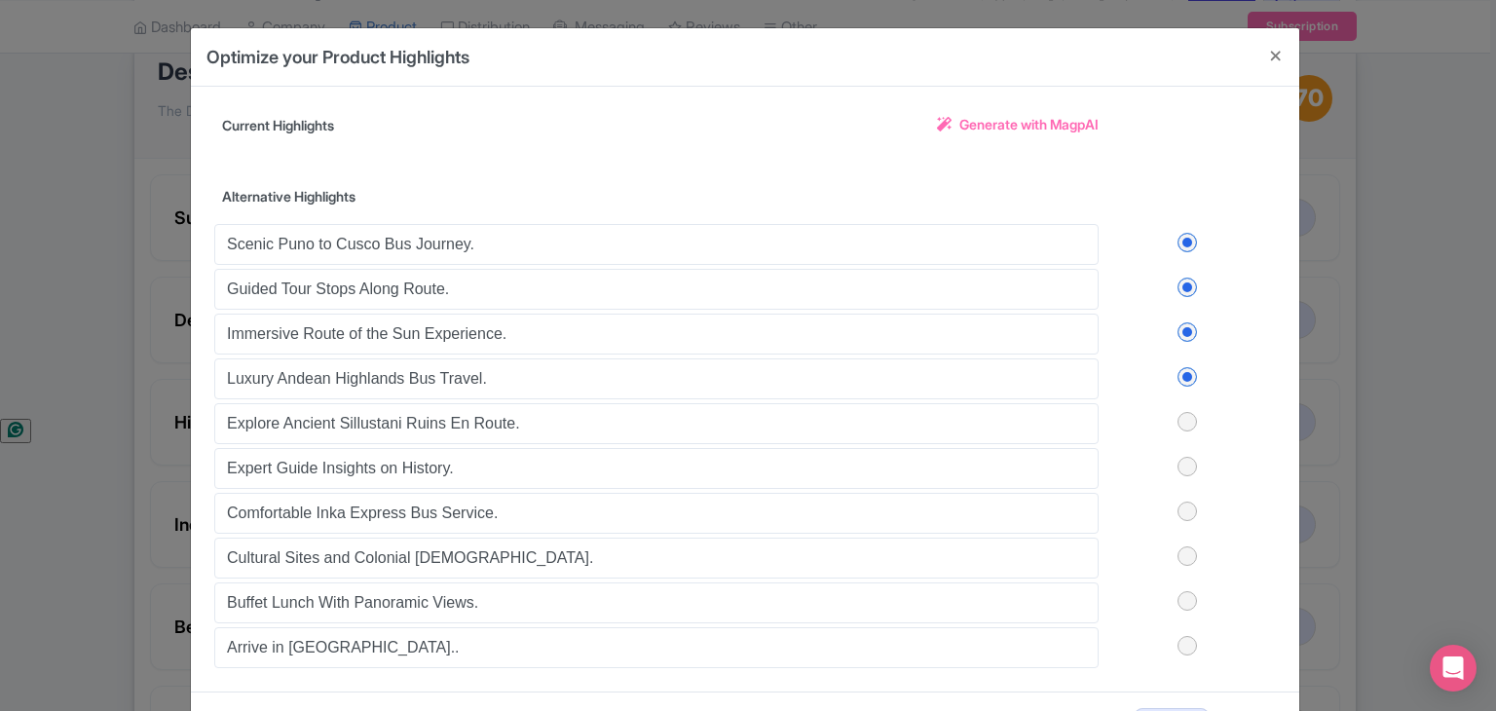
click at [1182, 426] on label at bounding box center [1187, 421] width 177 height 19
click at [0, 0] on input "checkbox" at bounding box center [0, 0] width 0 height 0
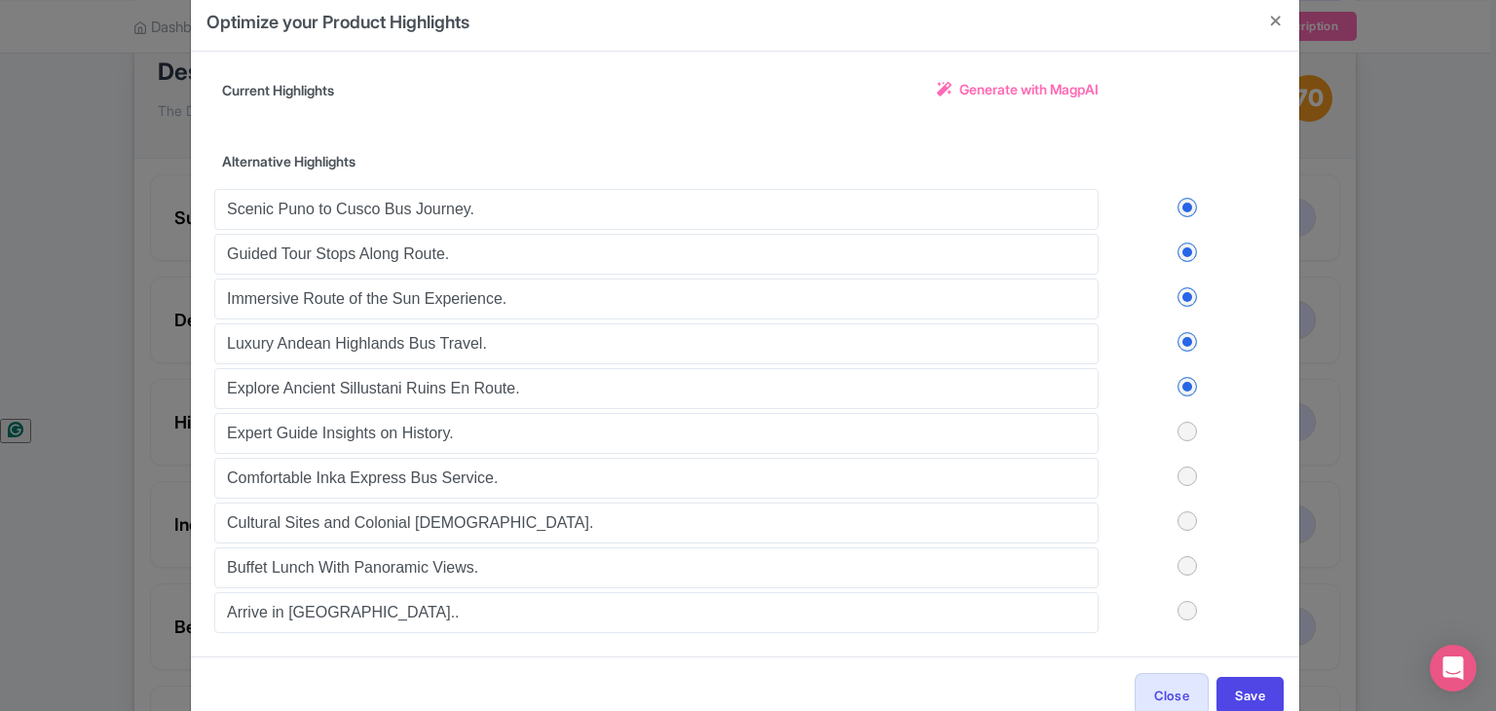
scroll to position [80, 0]
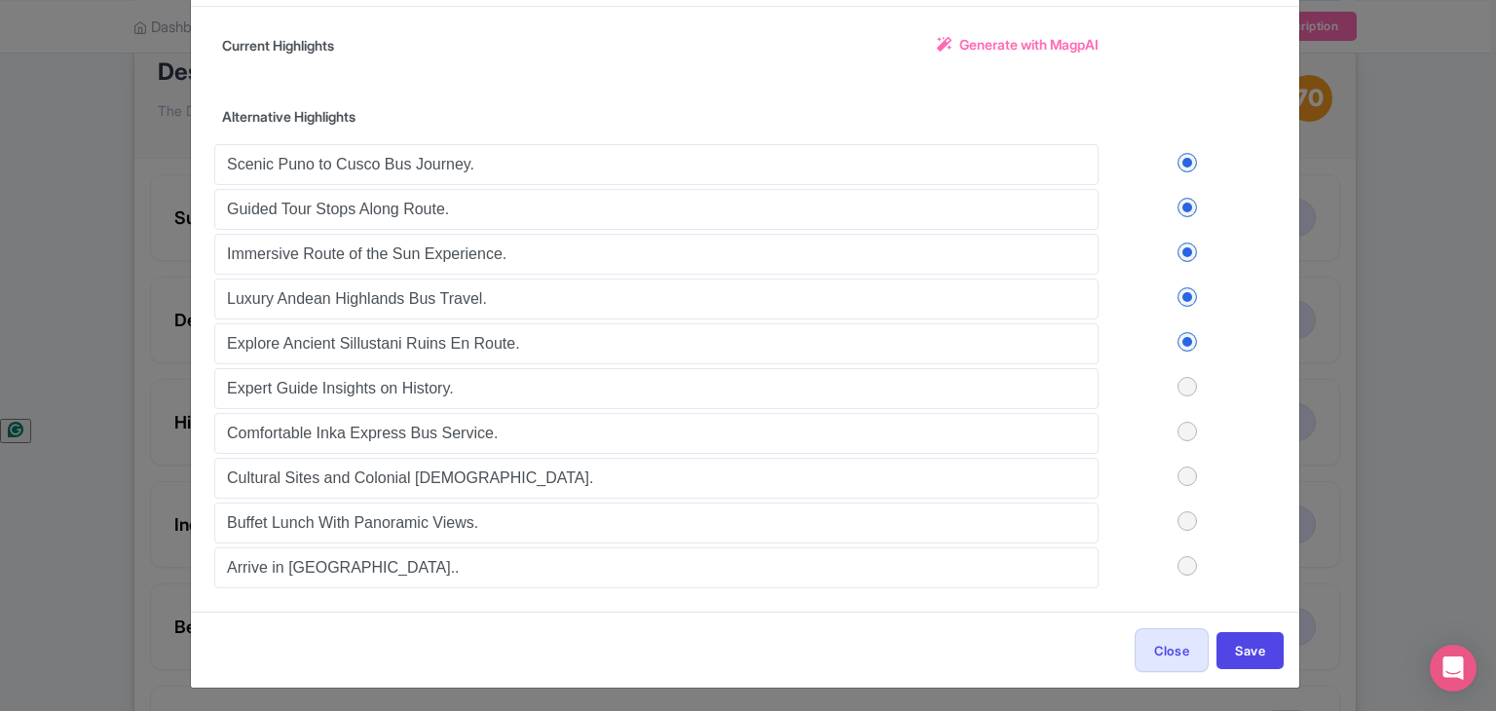
click at [1238, 668] on div "Close Save" at bounding box center [745, 650] width 1108 height 76
click at [1239, 653] on button "Save" at bounding box center [1249, 650] width 67 height 37
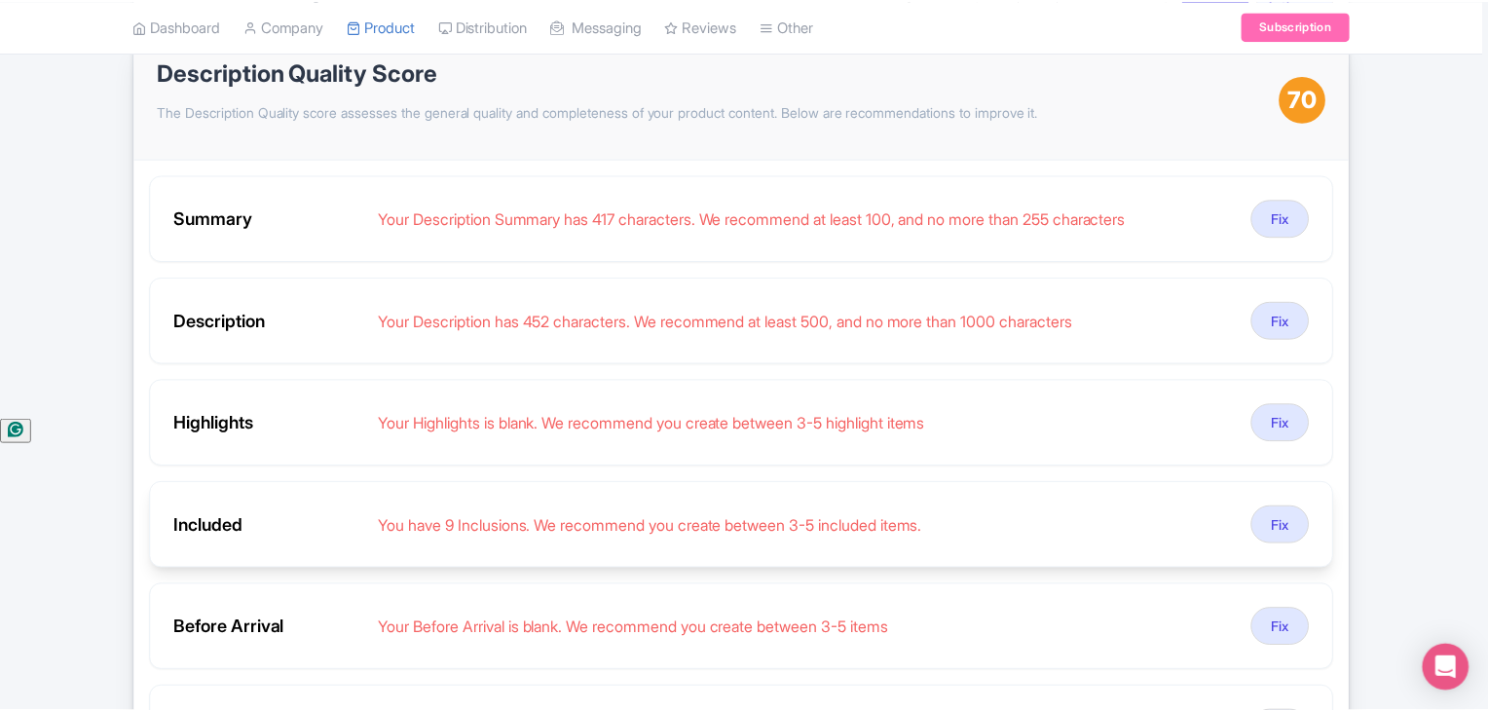
scroll to position [228, 0]
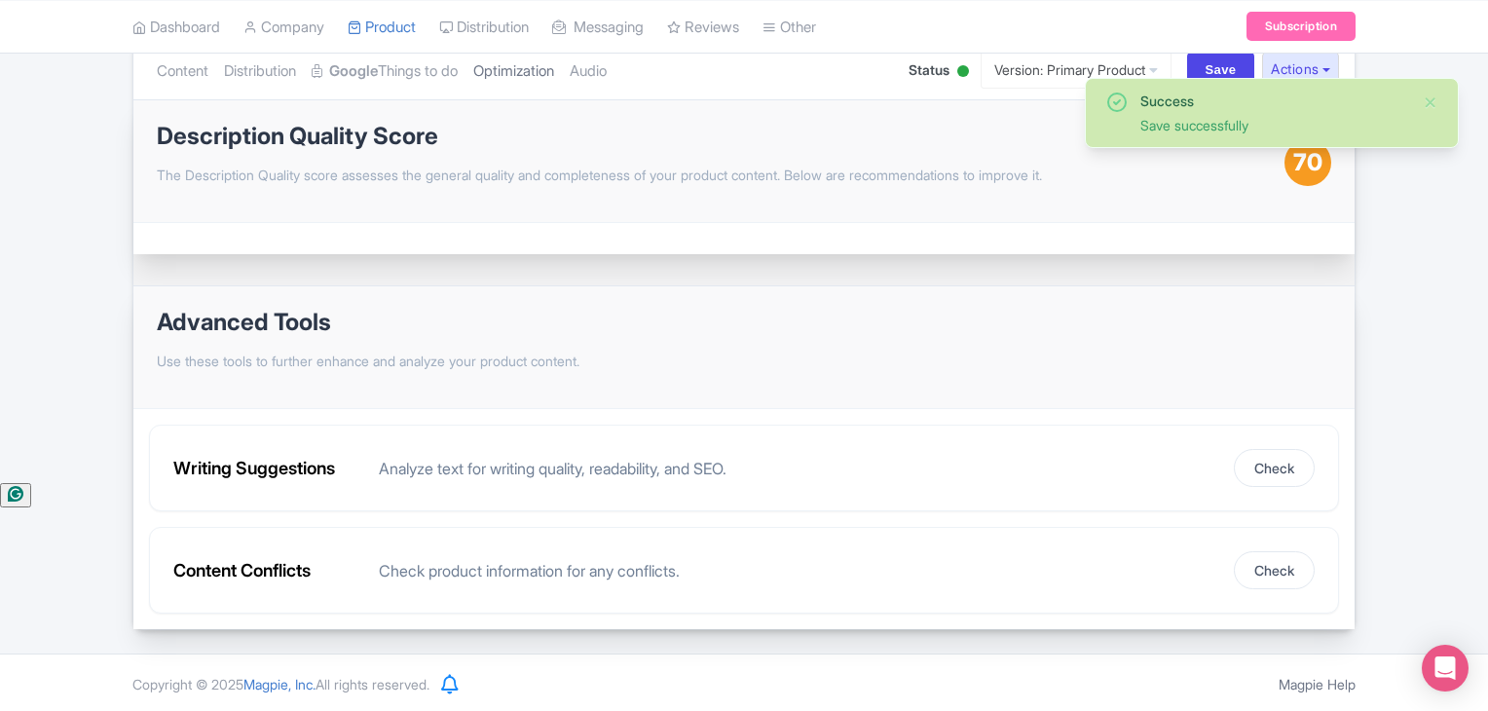
click at [537, 71] on link "Optimization" at bounding box center [513, 71] width 81 height 61
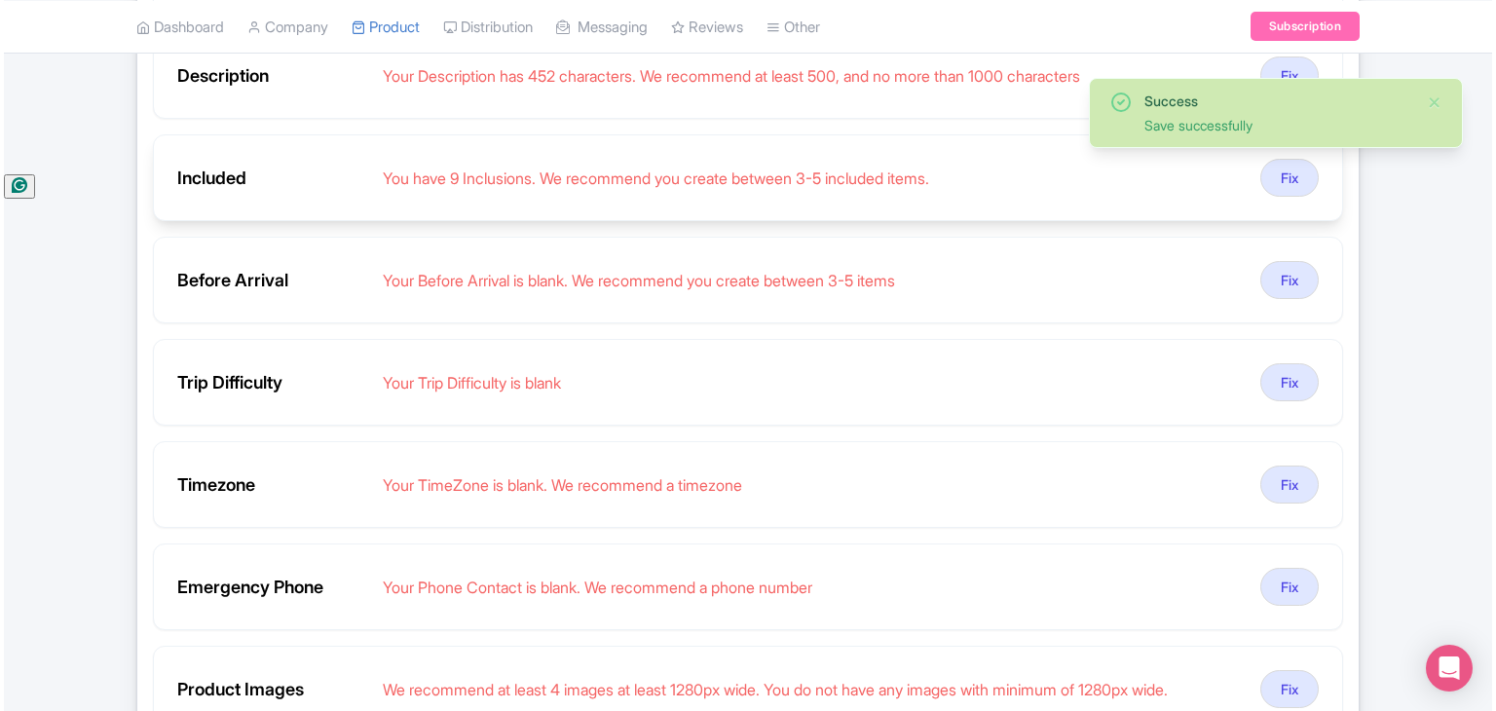
scroll to position [551, 0]
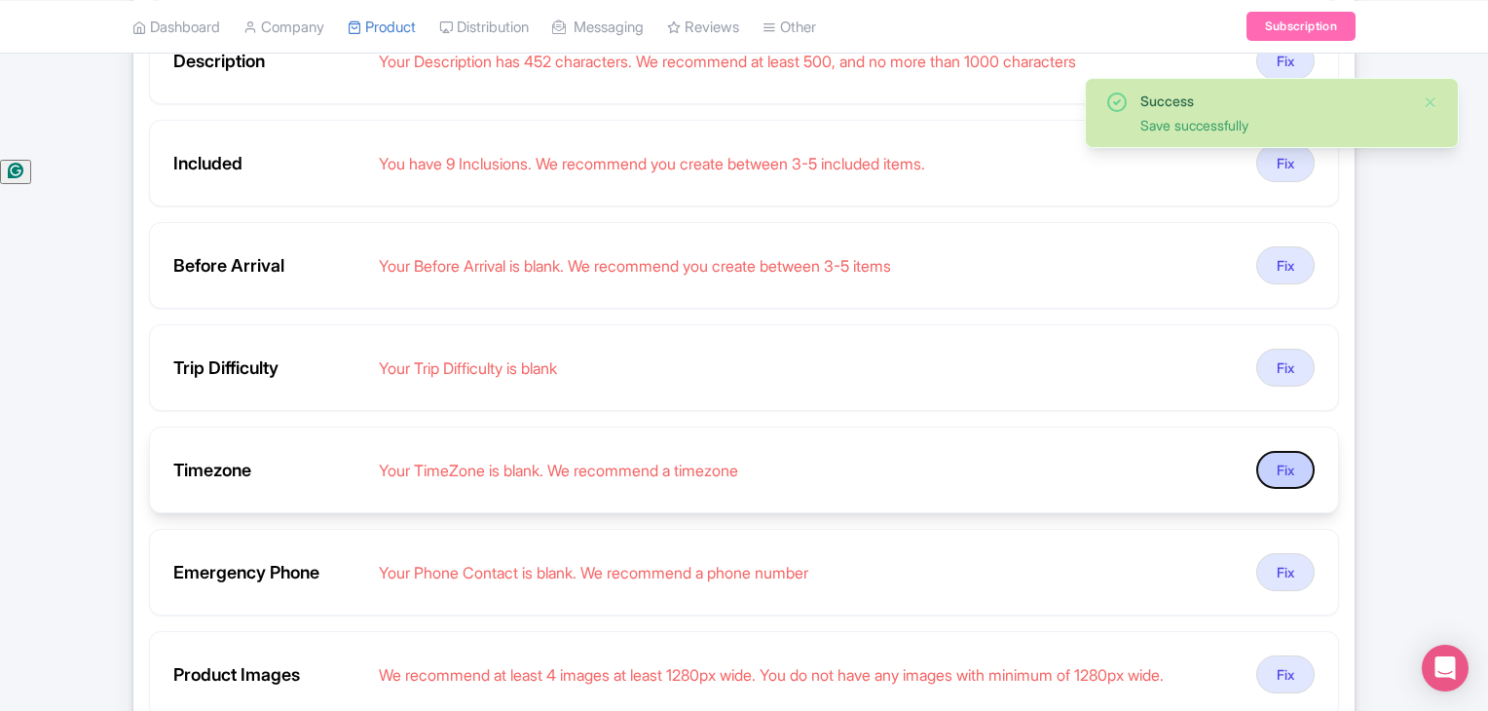
click at [1286, 466] on button "Fix" at bounding box center [1285, 470] width 58 height 38
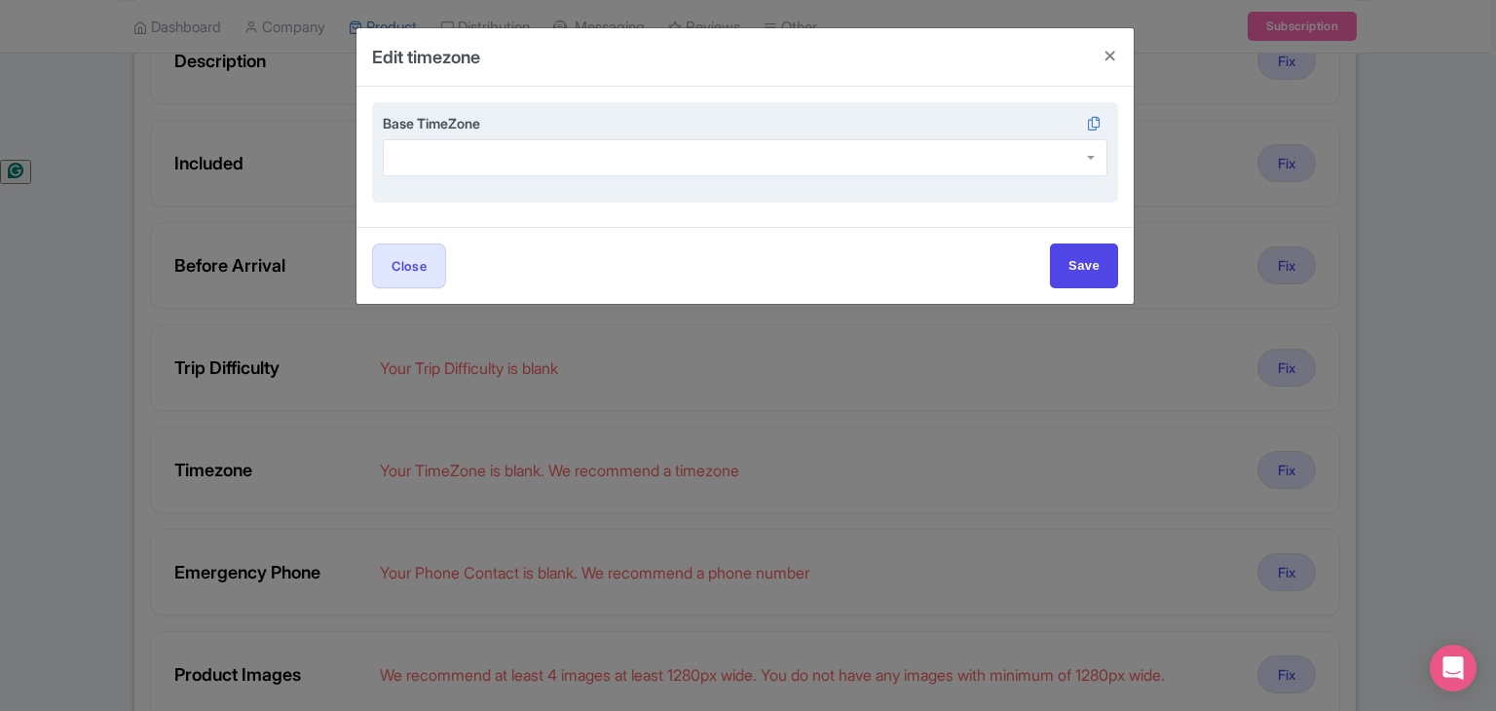
click at [523, 165] on div at bounding box center [745, 157] width 725 height 37
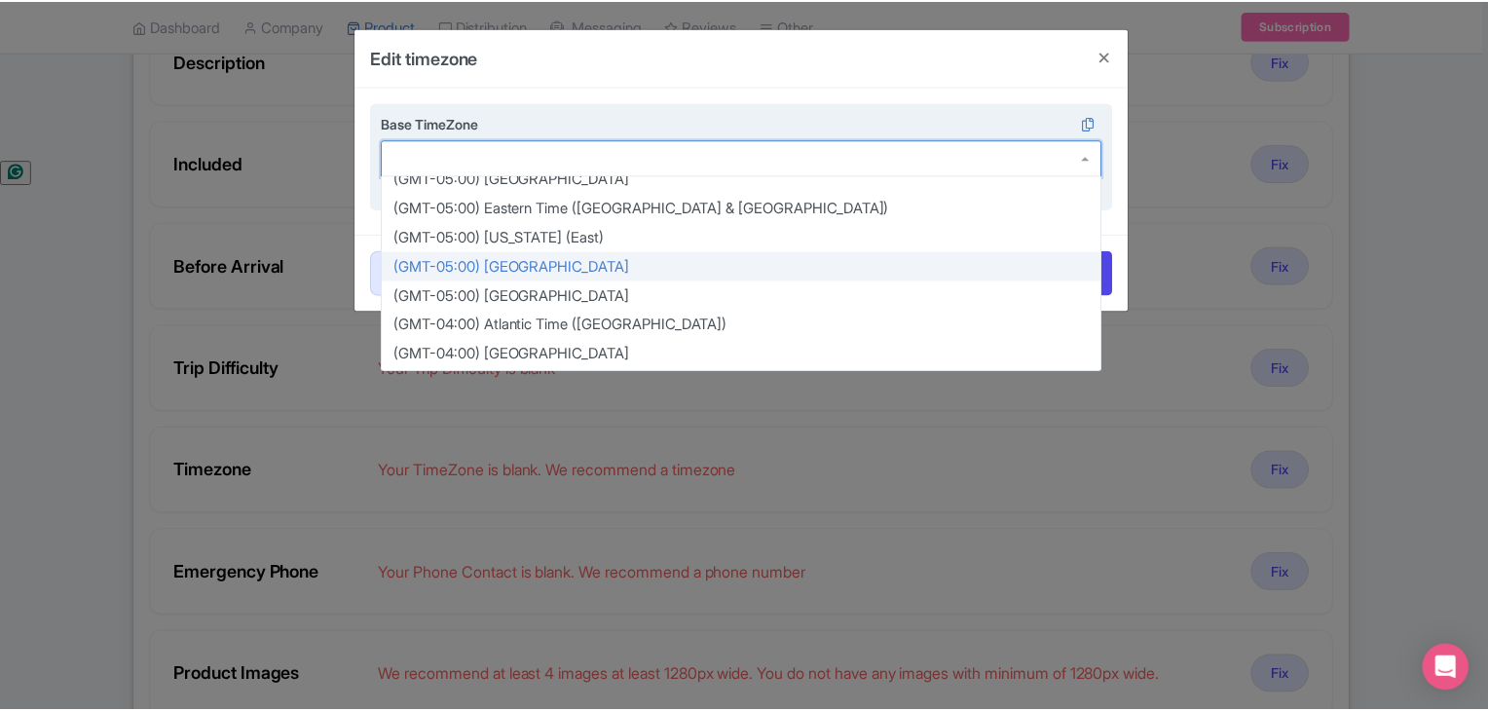
scroll to position [519, 0]
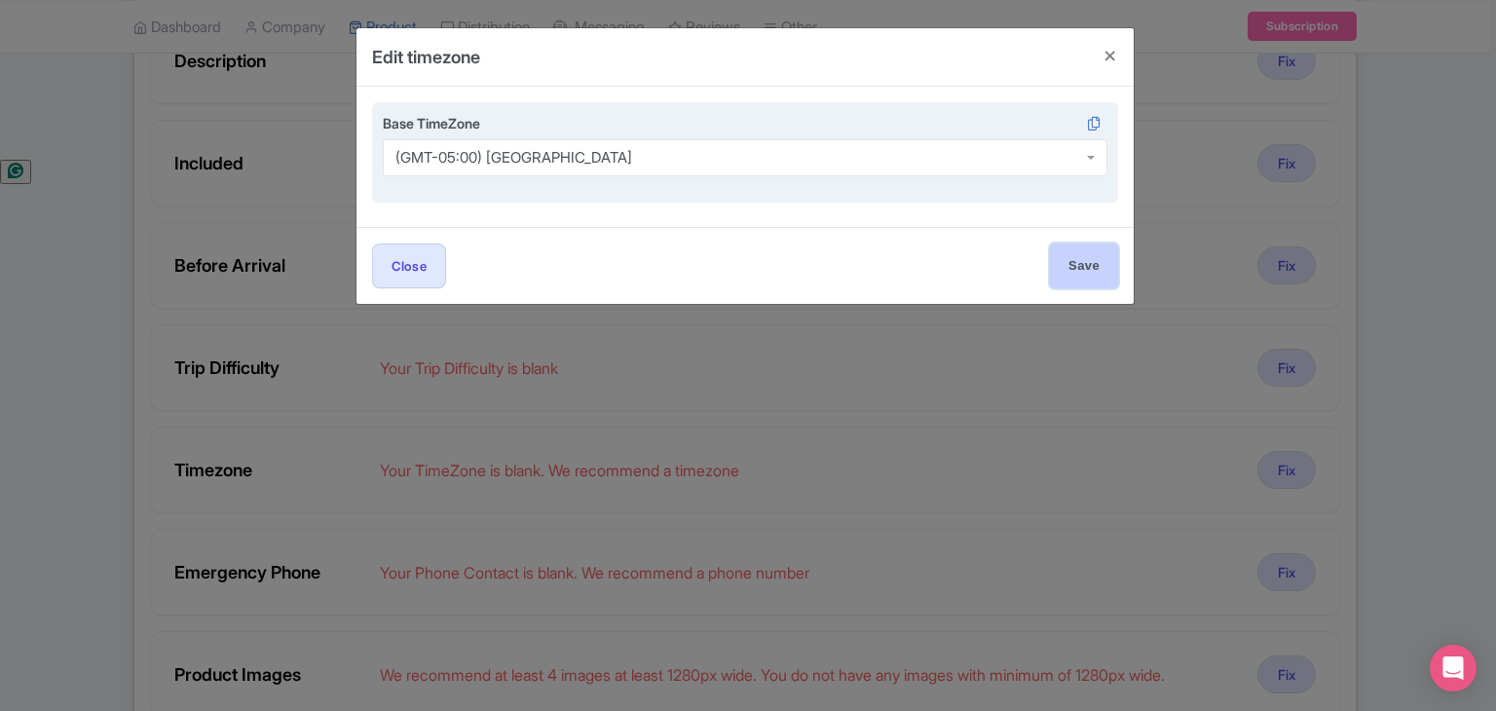
click at [1084, 259] on input "Save" at bounding box center [1084, 265] width 68 height 44
type input "Save"
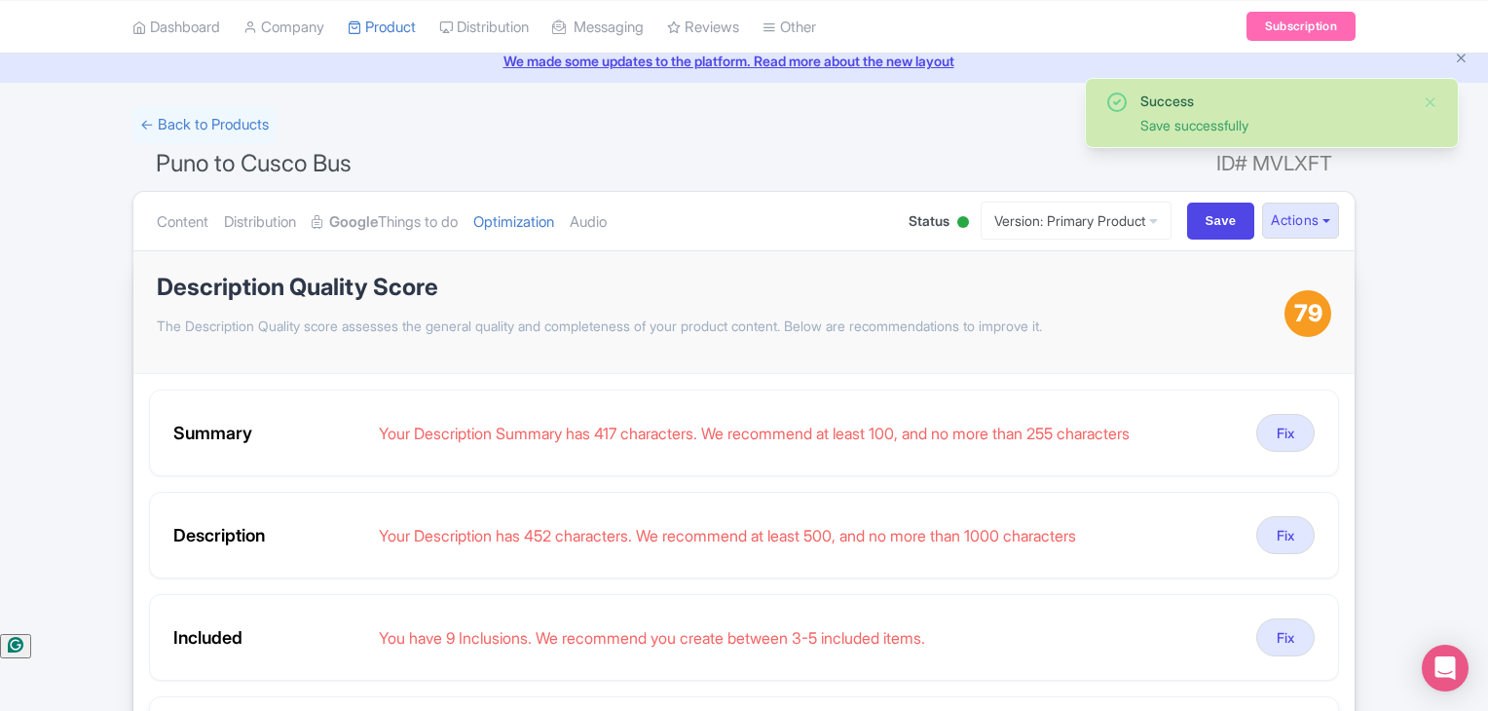
scroll to position [0, 0]
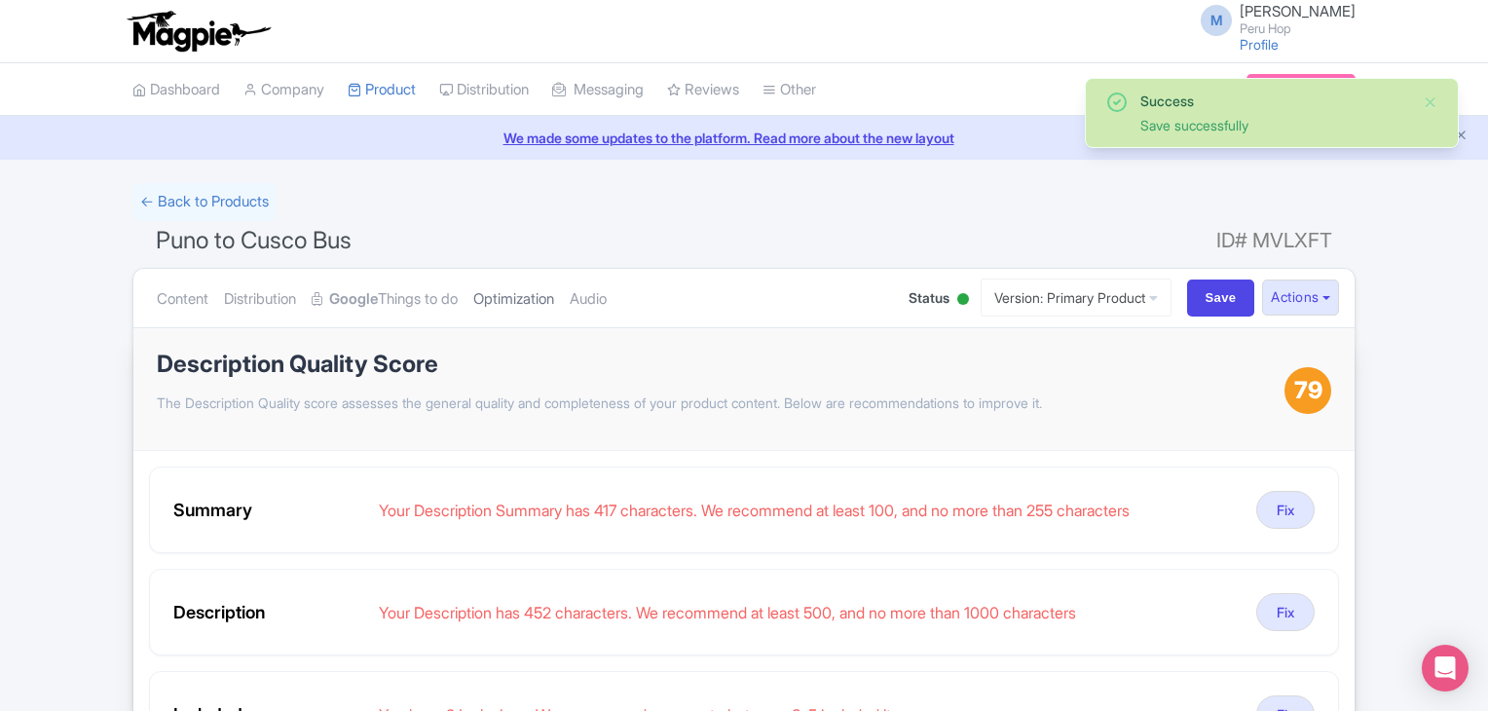
click at [548, 300] on link "Optimization" at bounding box center [513, 299] width 81 height 61
click at [186, 89] on link "Dashboard" at bounding box center [176, 90] width 88 height 54
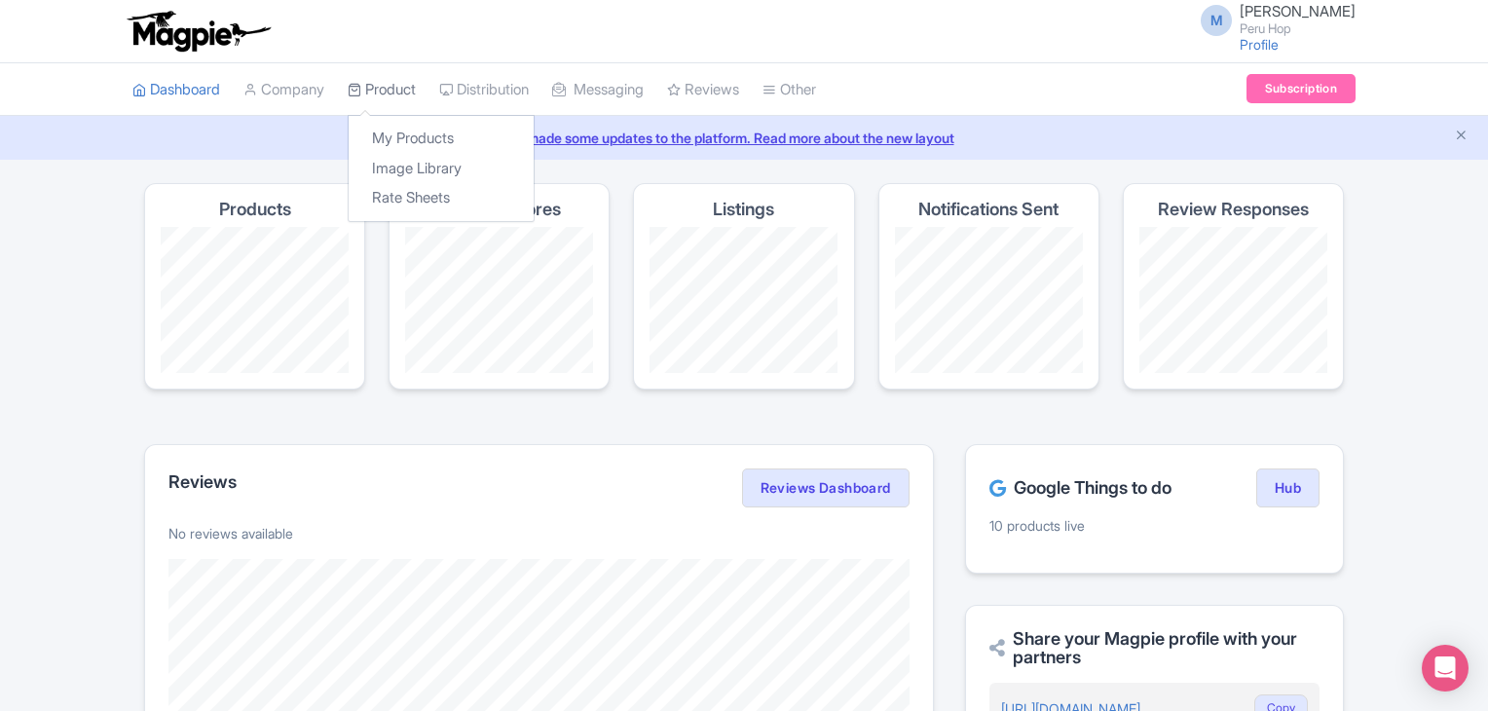
click at [385, 89] on link "Product" at bounding box center [382, 90] width 68 height 54
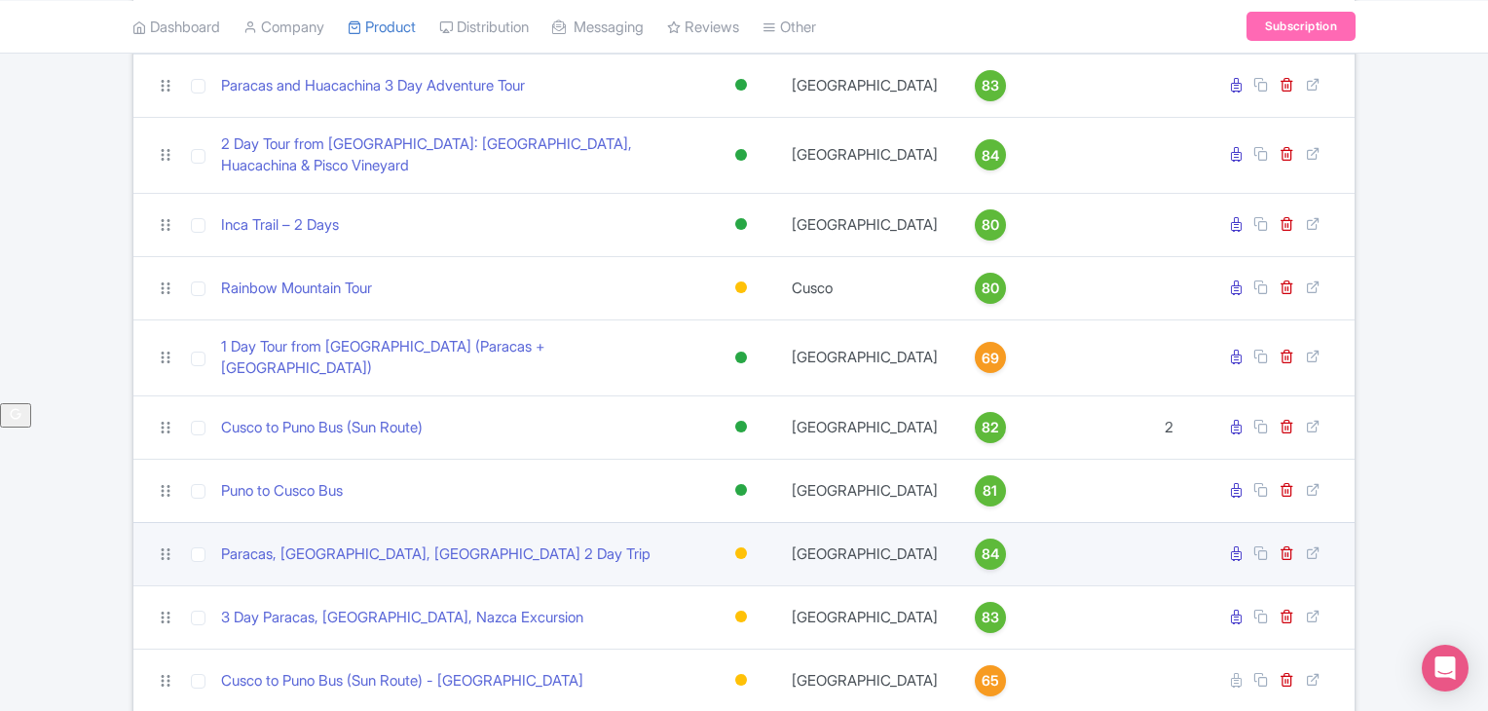
scroll to position [297, 0]
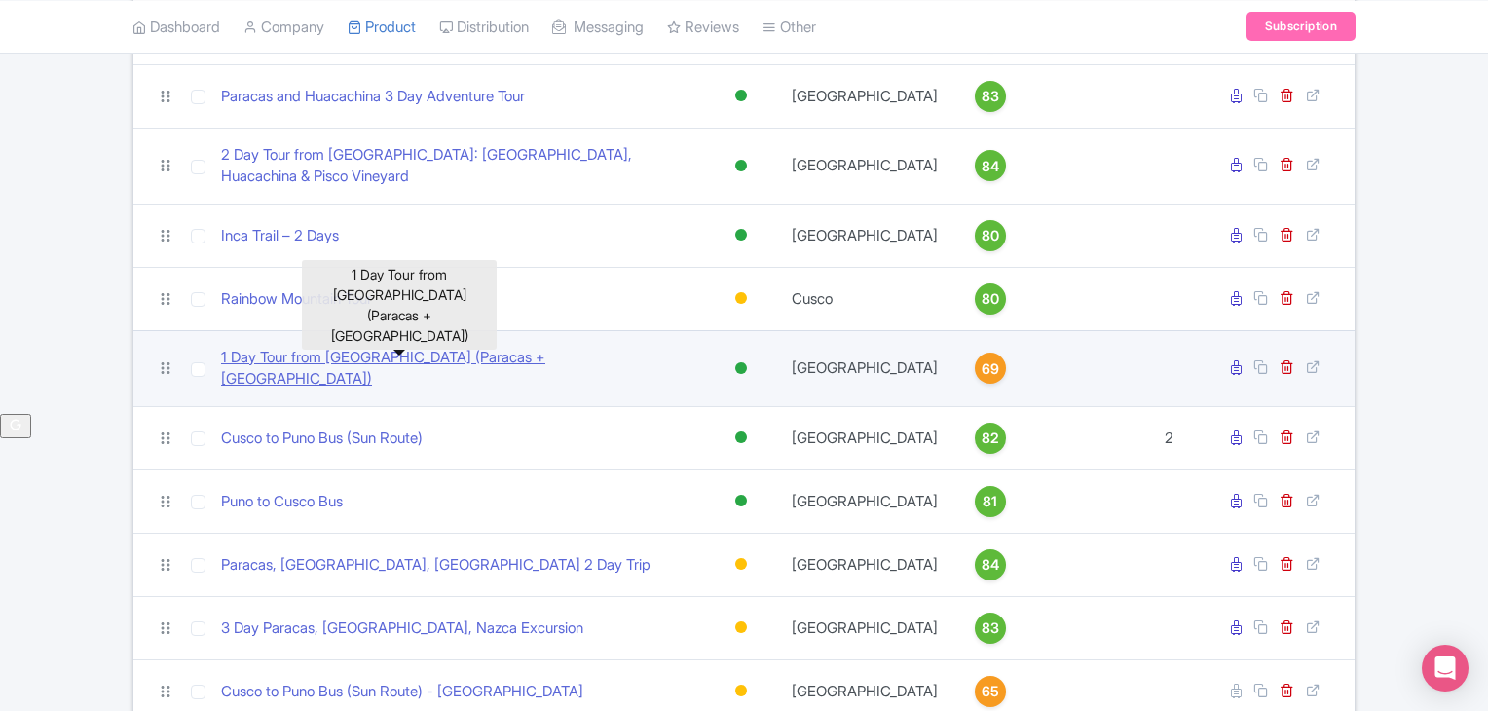
click at [325, 347] on link "1 Day Tour from [GEOGRAPHIC_DATA] (Paracas + [GEOGRAPHIC_DATA])" at bounding box center [457, 369] width 473 height 44
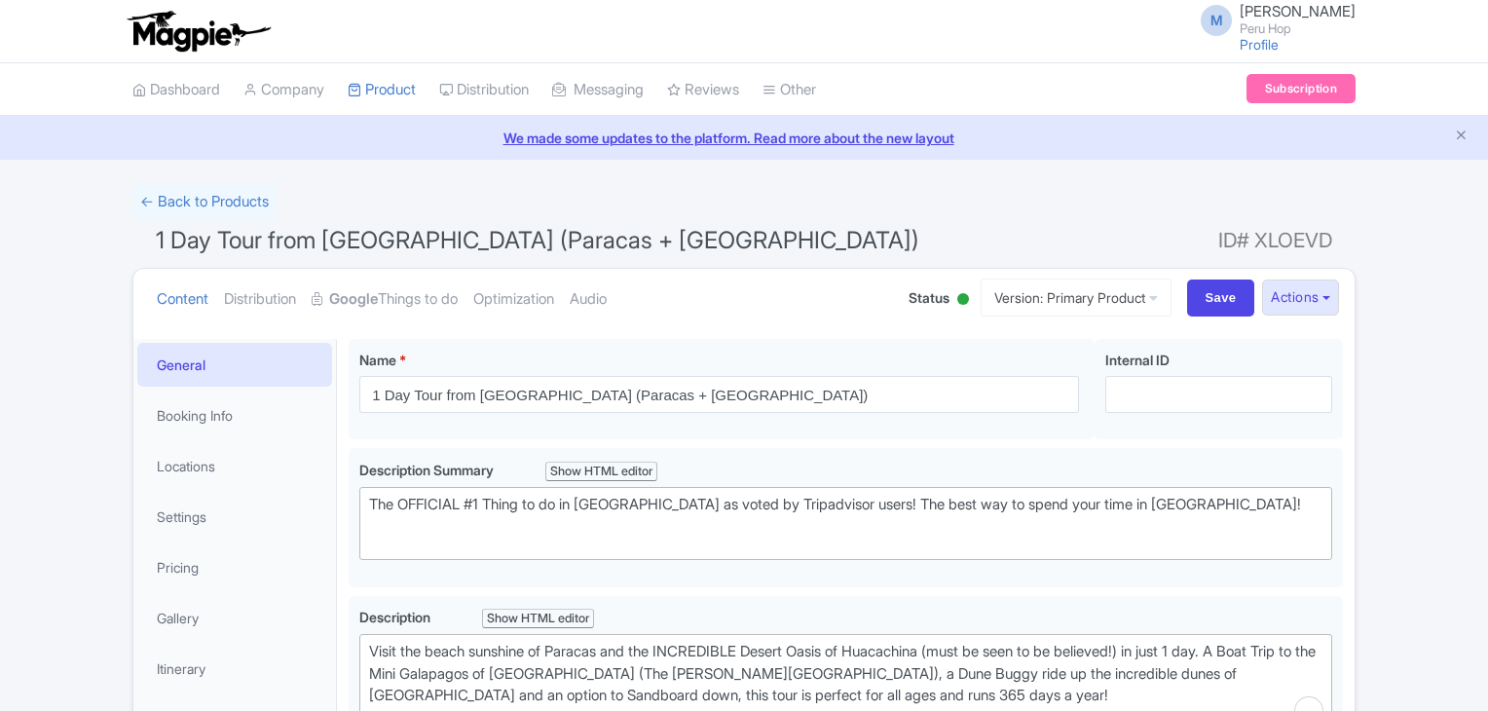
click at [537, 269] on link "Optimization" at bounding box center [513, 299] width 81 height 61
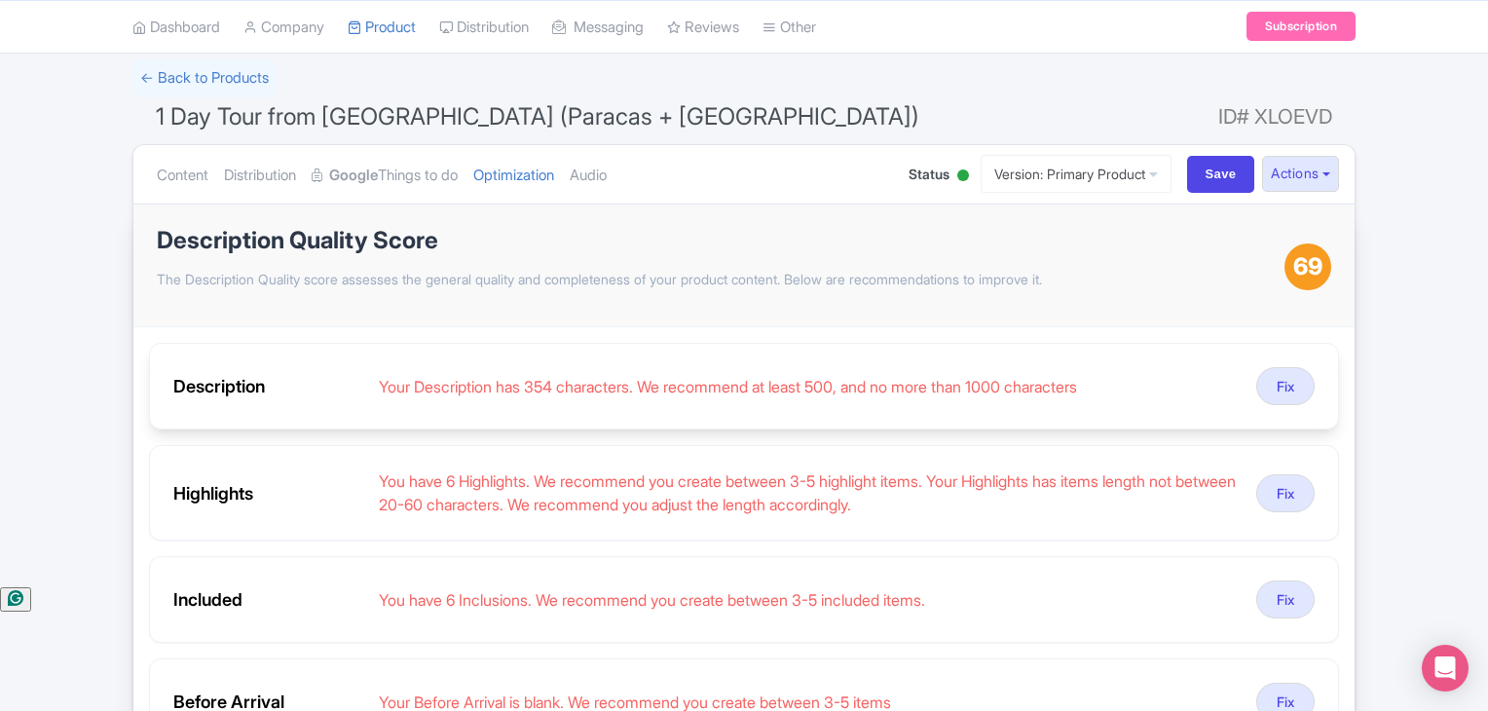
scroll to position [130, 0]
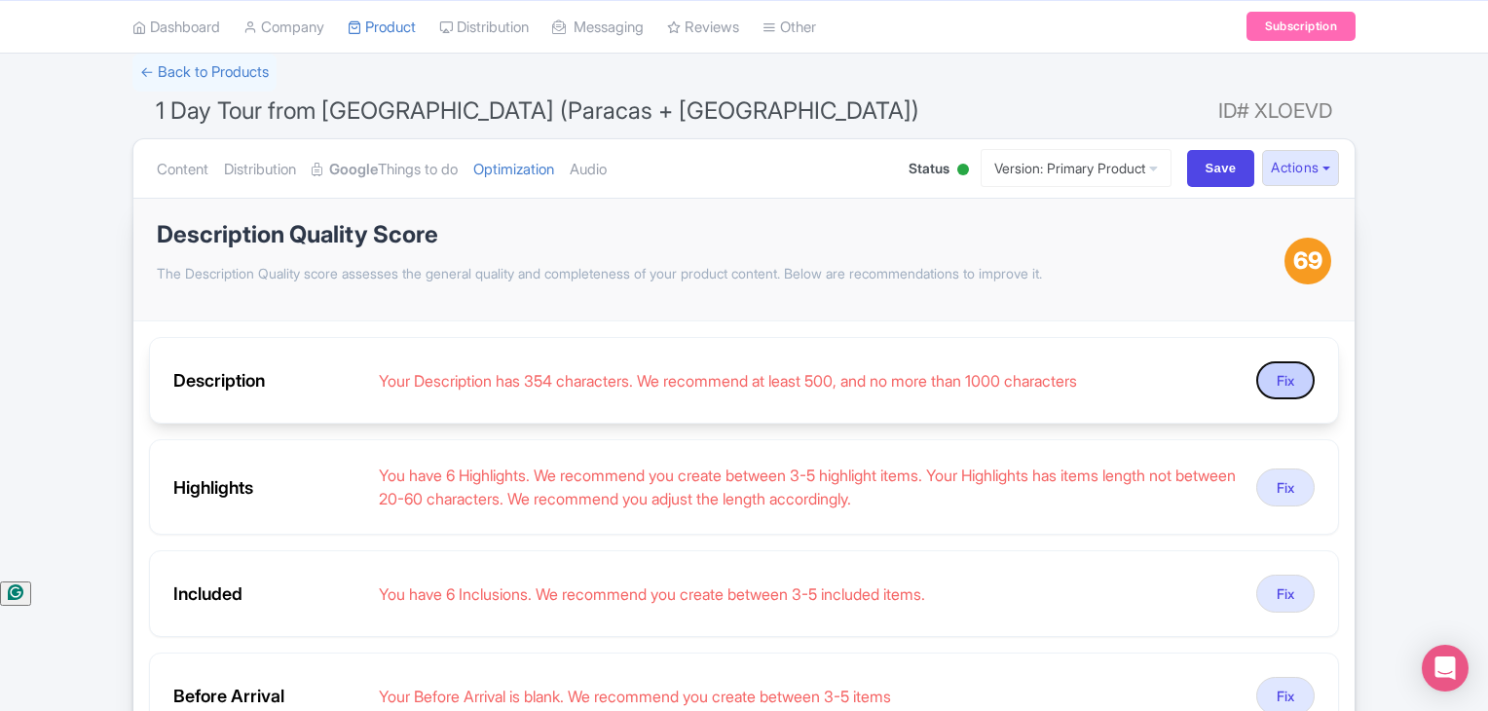
click at [1304, 387] on button "Fix" at bounding box center [1285, 380] width 58 height 38
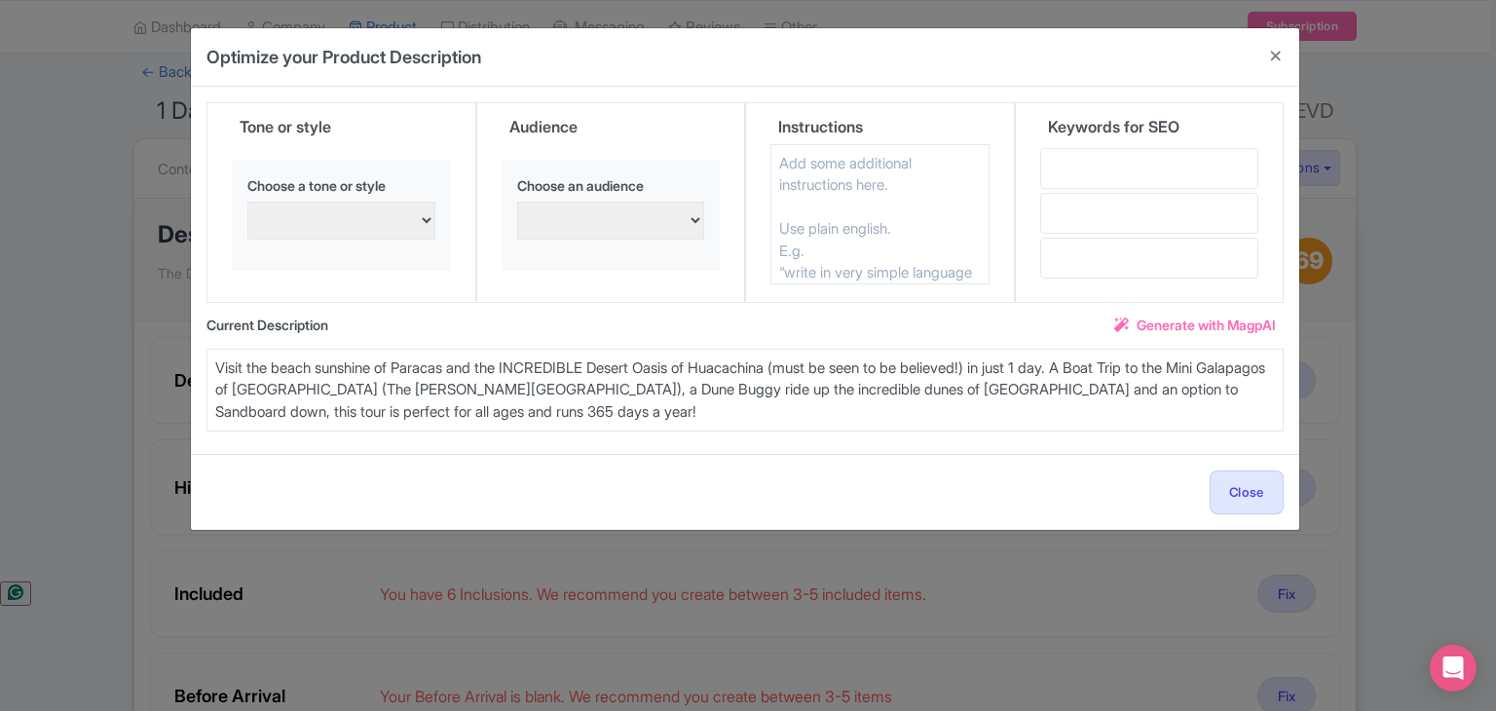
click at [1177, 325] on span "Generate with MagpAI" at bounding box center [1206, 325] width 139 height 20
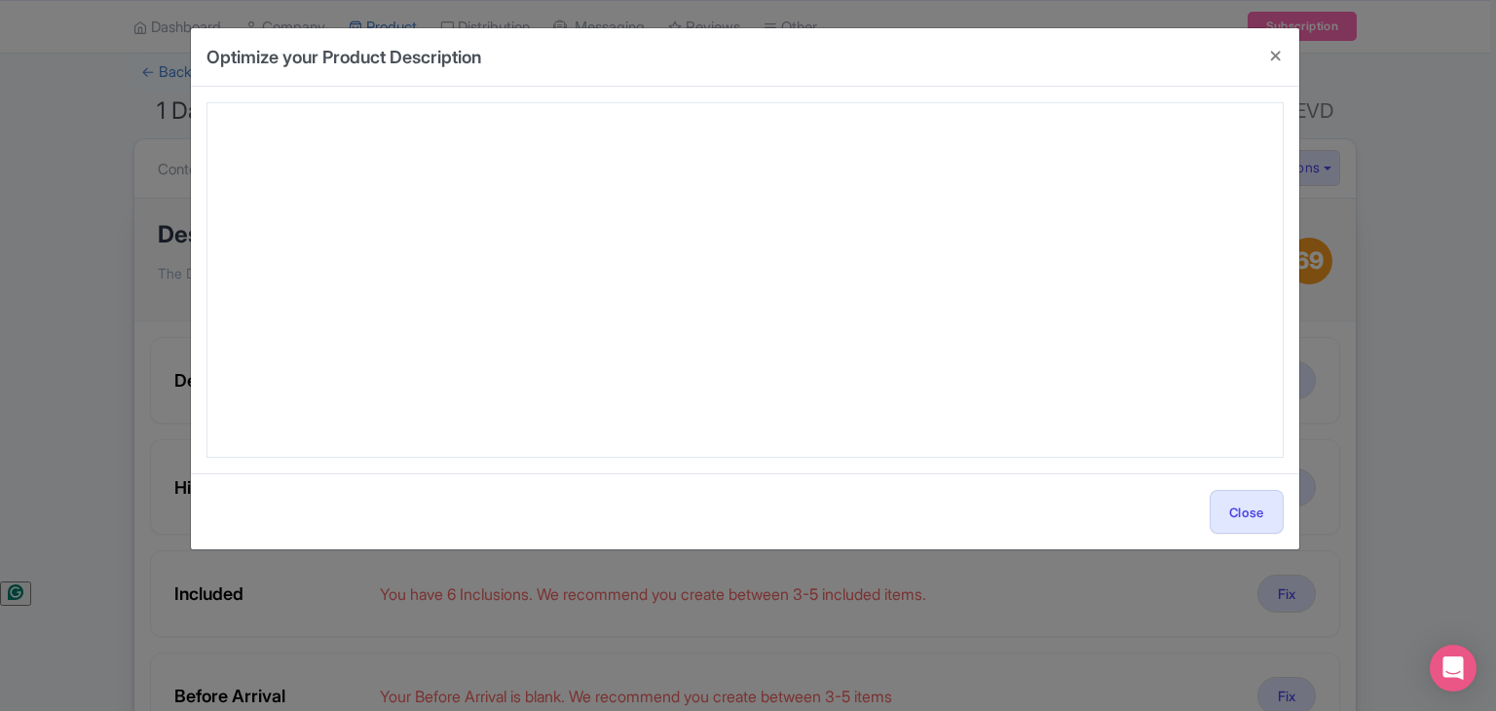
type textarea "Discover the ultimate adventure with the OFFICIAL #1 Day Tour from Lima to Para…"
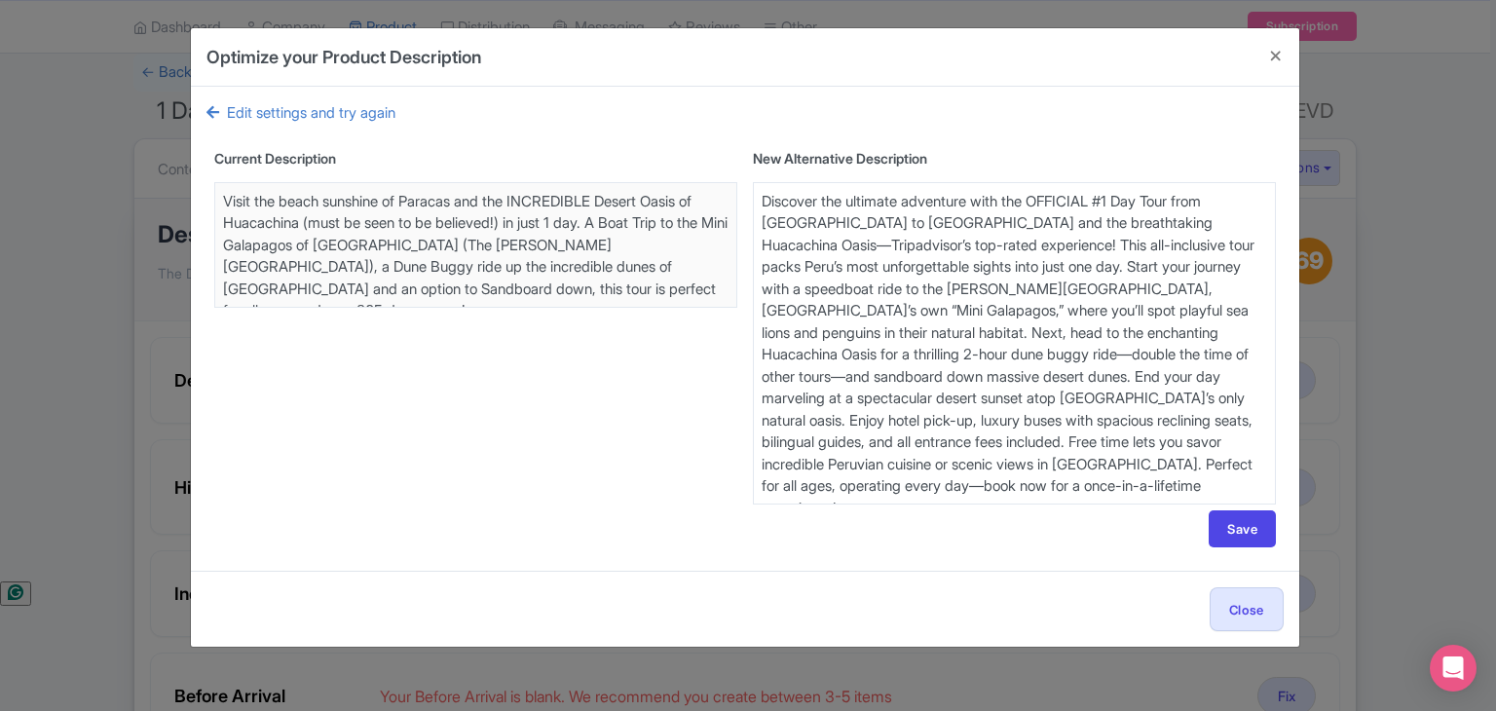
click at [995, 365] on textarea "Visit the beach sunshine of Paracas and the INCREDIBLE Desert Oasis of Huacachi…" at bounding box center [1014, 343] width 523 height 322
click at [1248, 534] on button "Save" at bounding box center [1242, 528] width 67 height 37
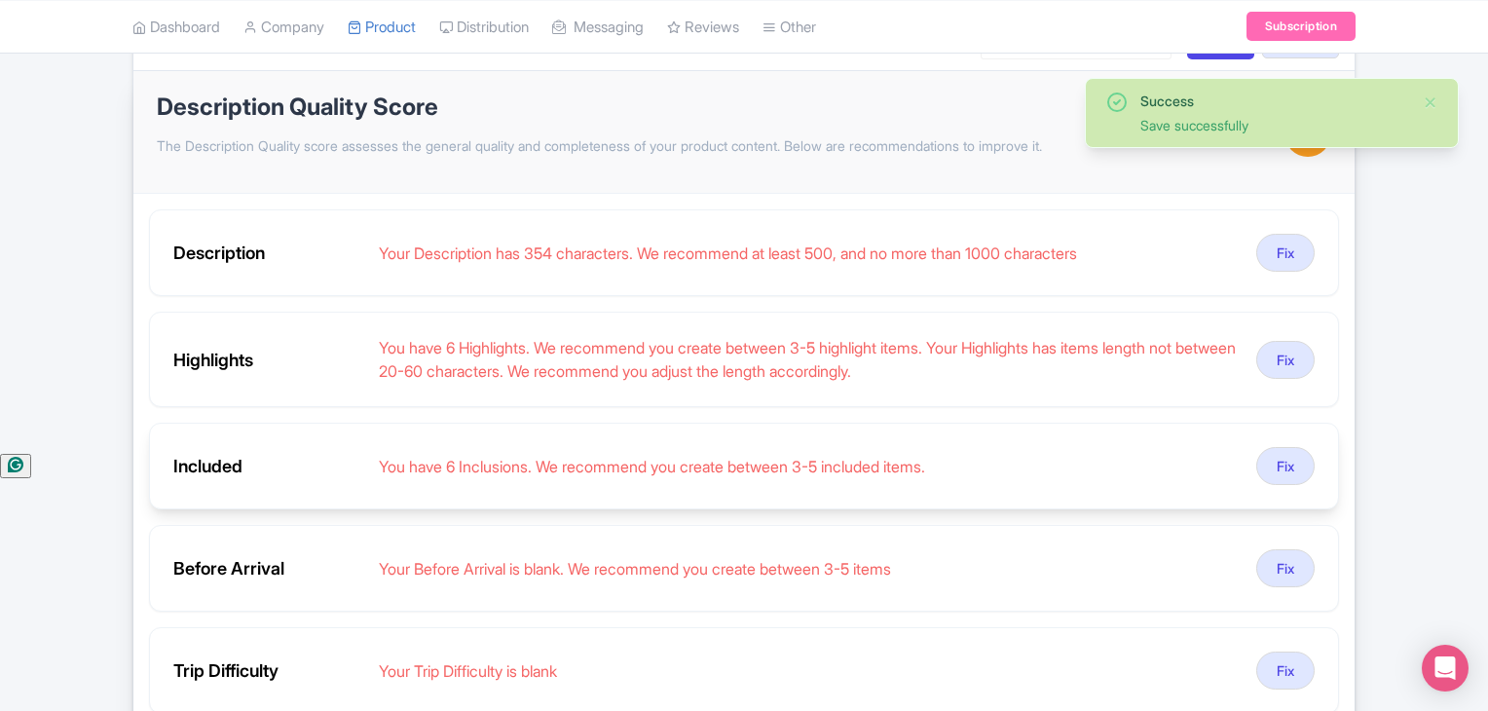
scroll to position [259, 0]
click at [1269, 454] on button "Fix" at bounding box center [1285, 464] width 58 height 38
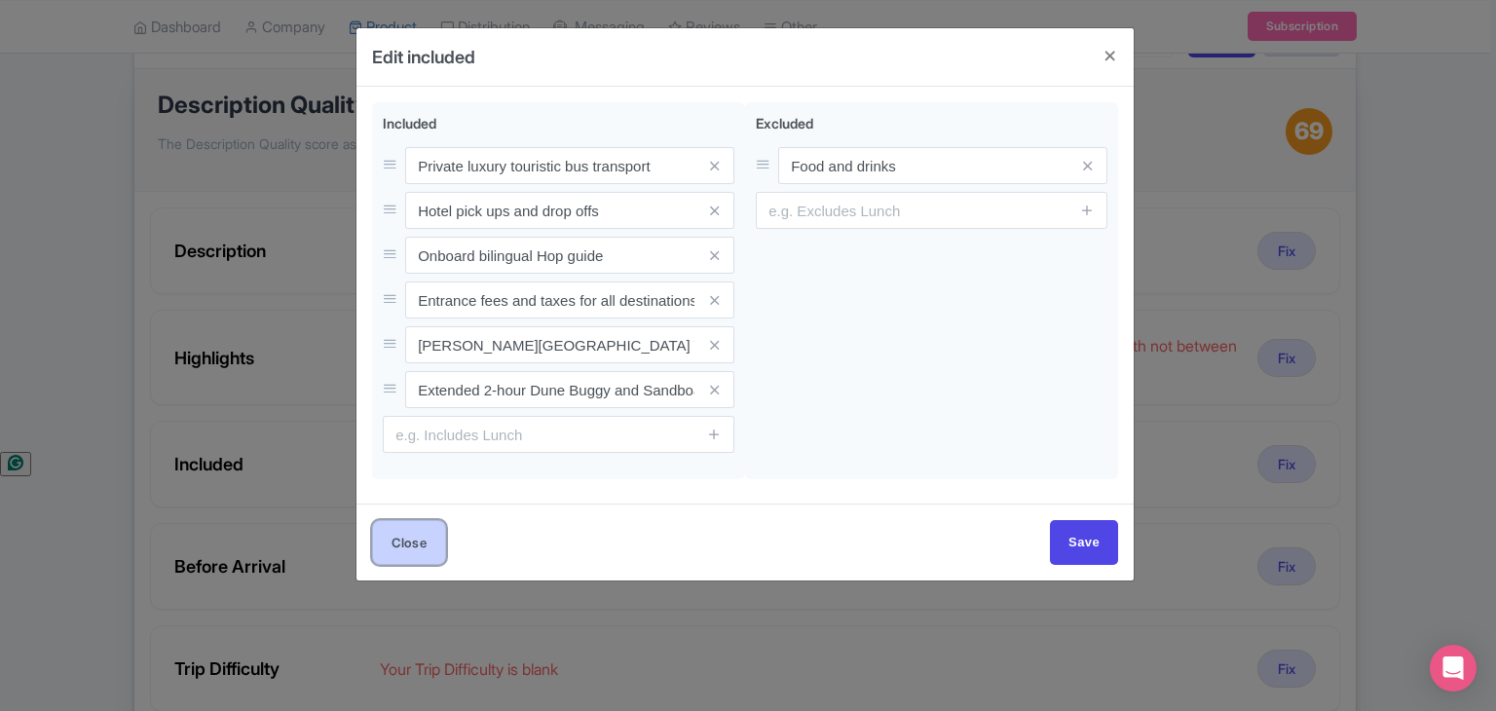
click at [411, 527] on button "Close" at bounding box center [409, 542] width 74 height 44
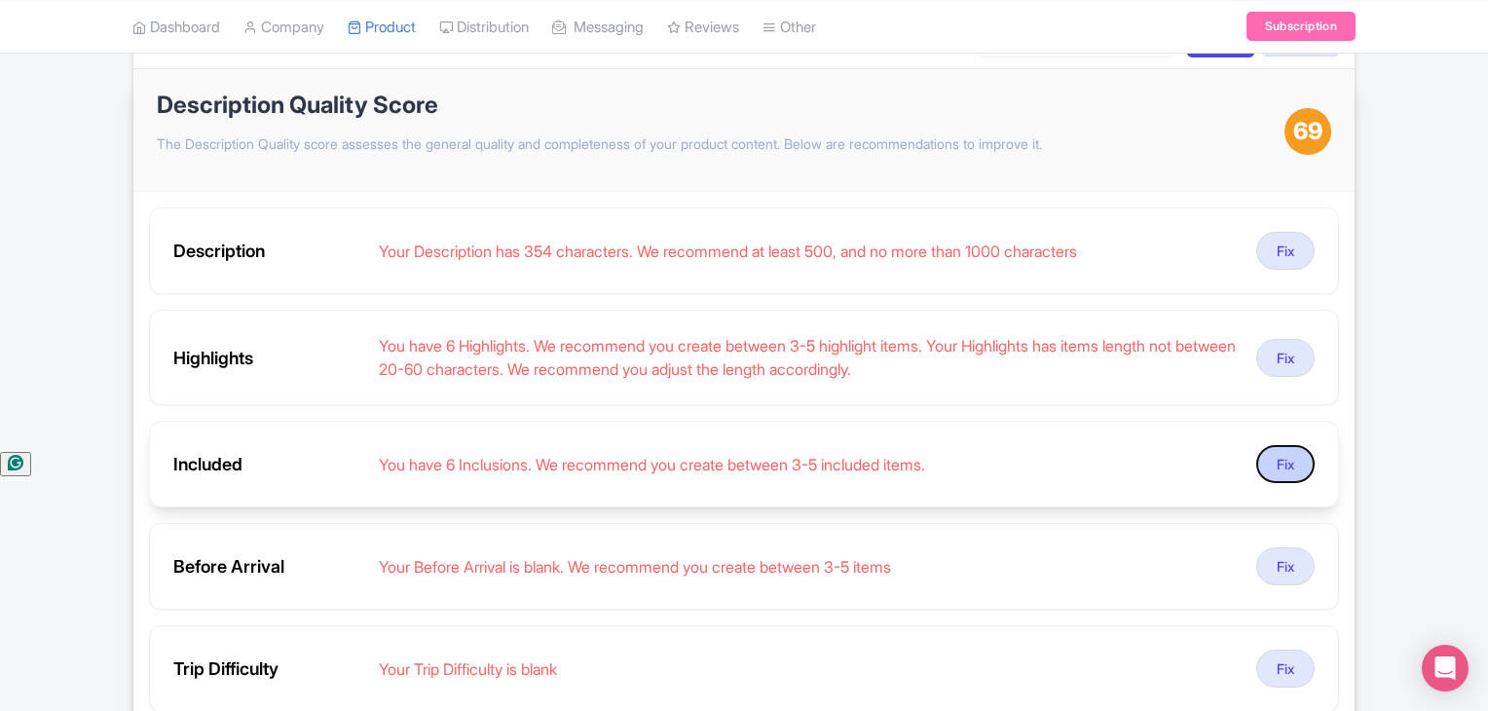
click at [1286, 459] on button "Fix" at bounding box center [1285, 464] width 58 height 38
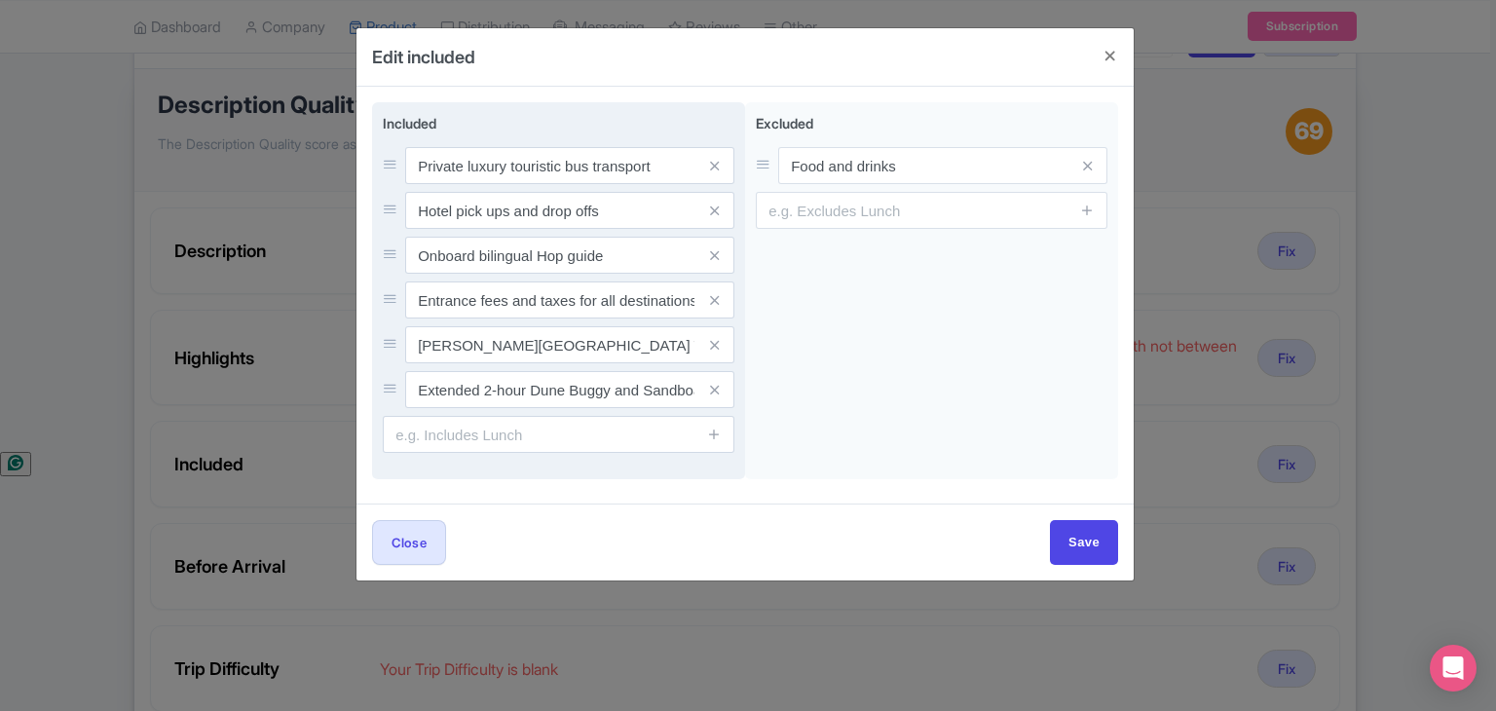
click at [705, 391] on span at bounding box center [714, 389] width 39 height 37
click at [713, 391] on icon at bounding box center [714, 390] width 9 height 15
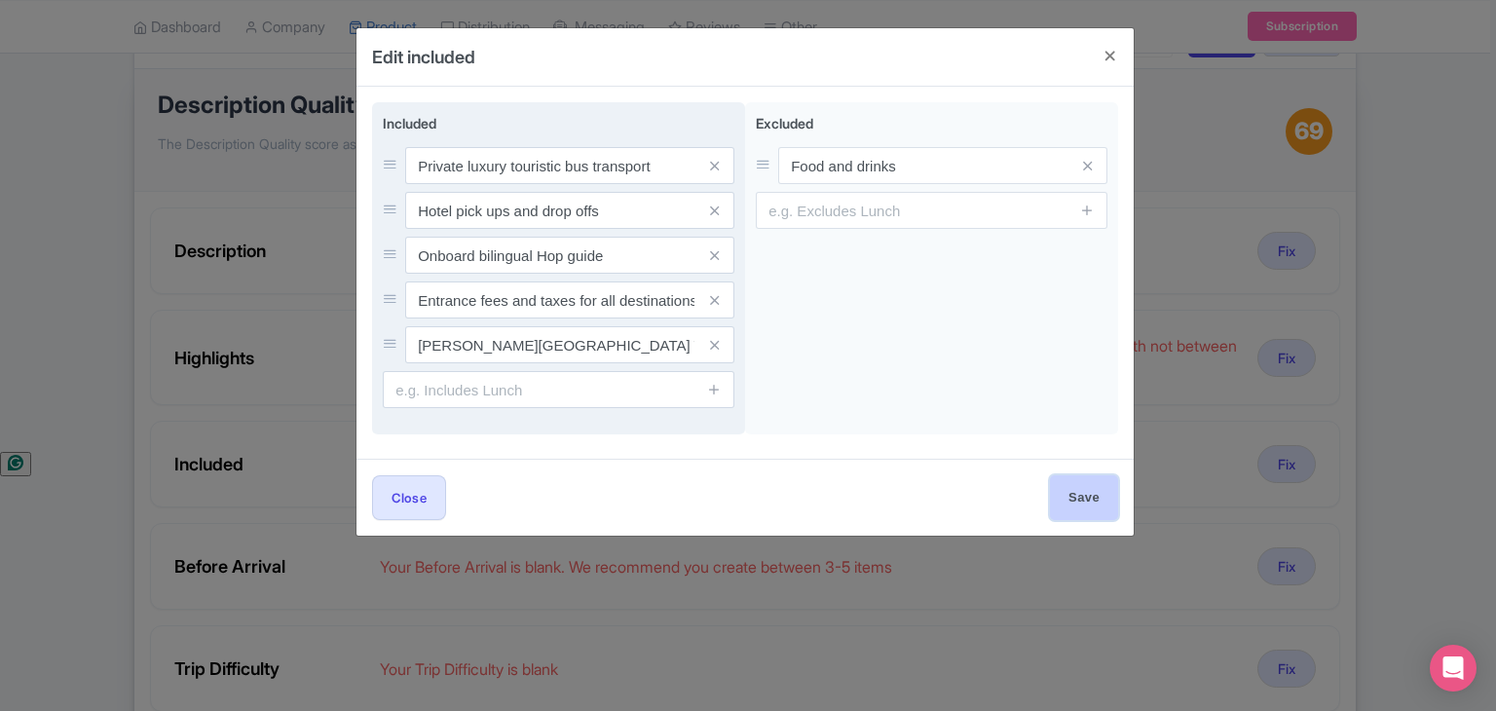
click at [1075, 495] on input "Save" at bounding box center [1084, 497] width 68 height 44
type input "Save"
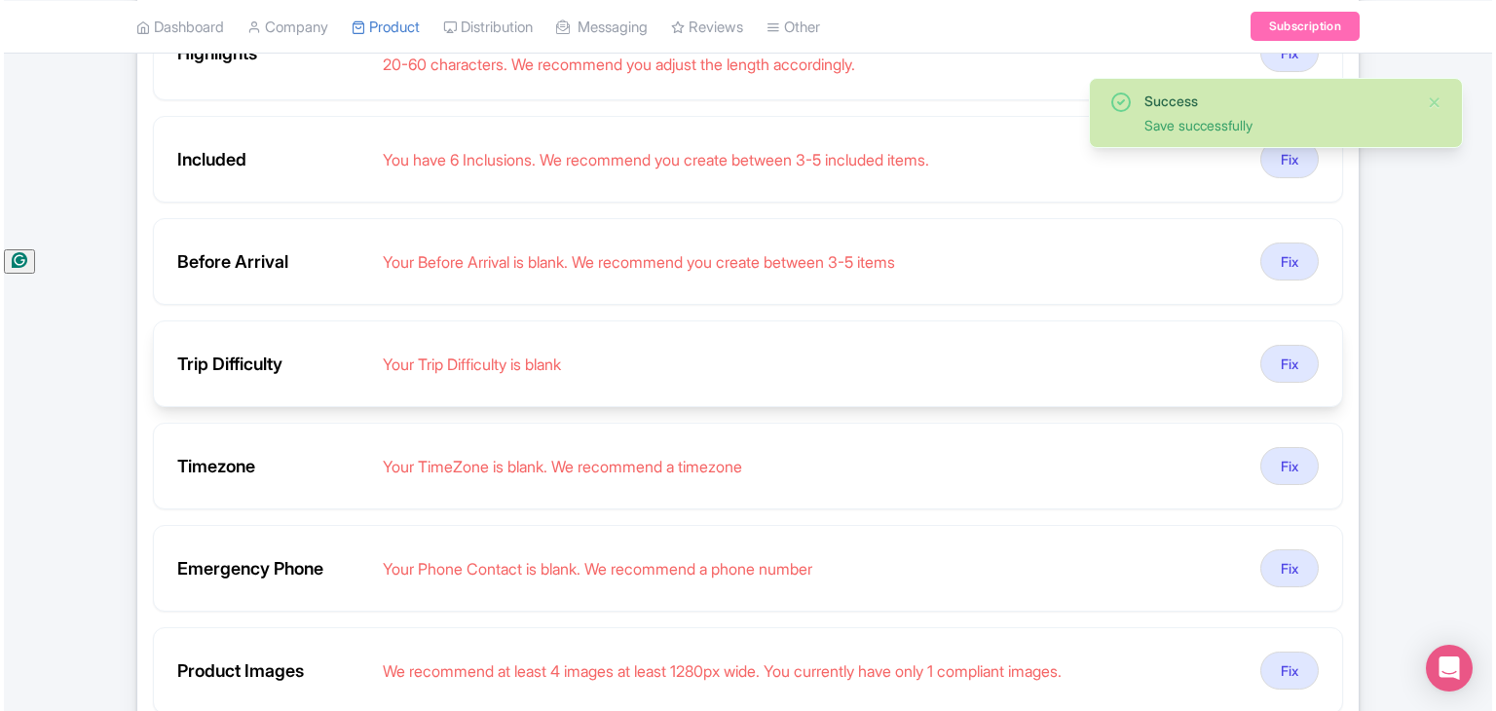
scroll to position [487, 0]
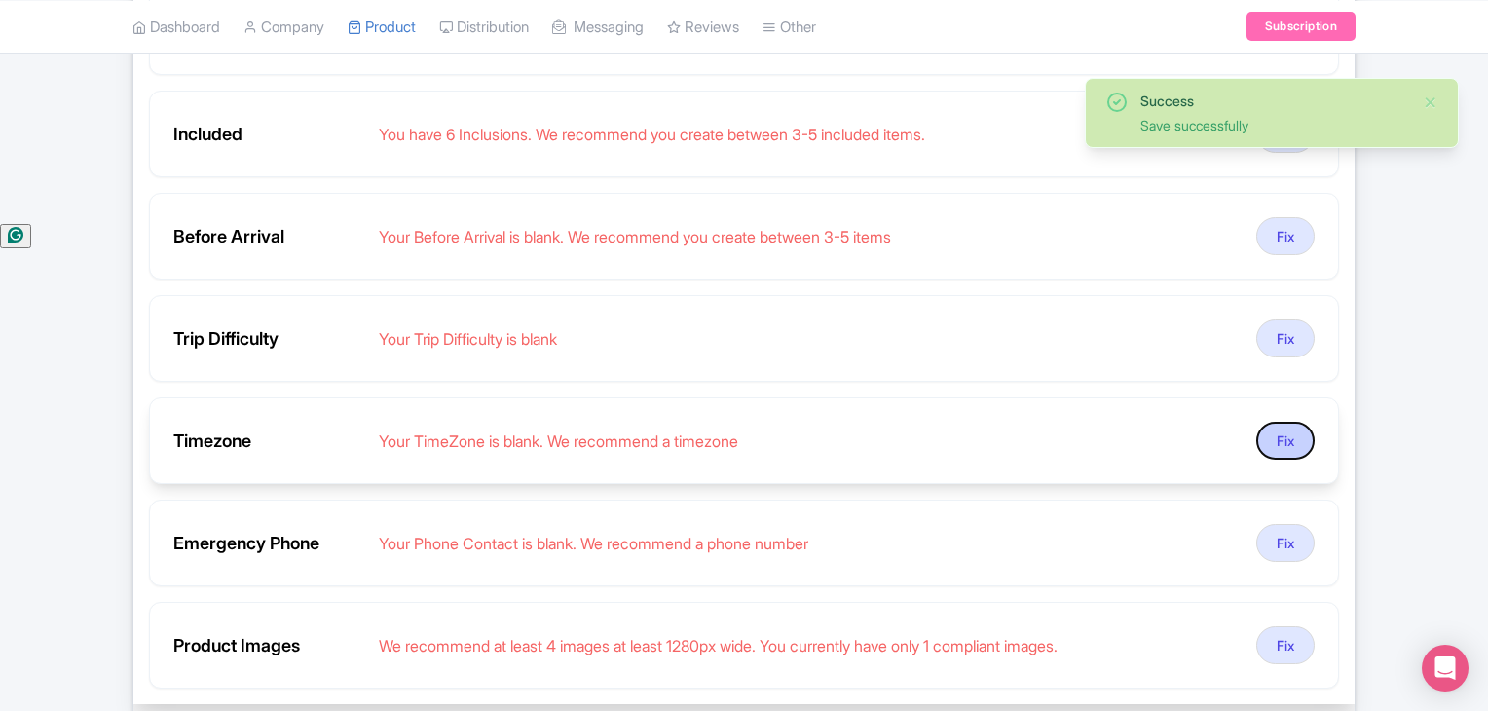
click at [1274, 437] on button "Fix" at bounding box center [1285, 441] width 58 height 38
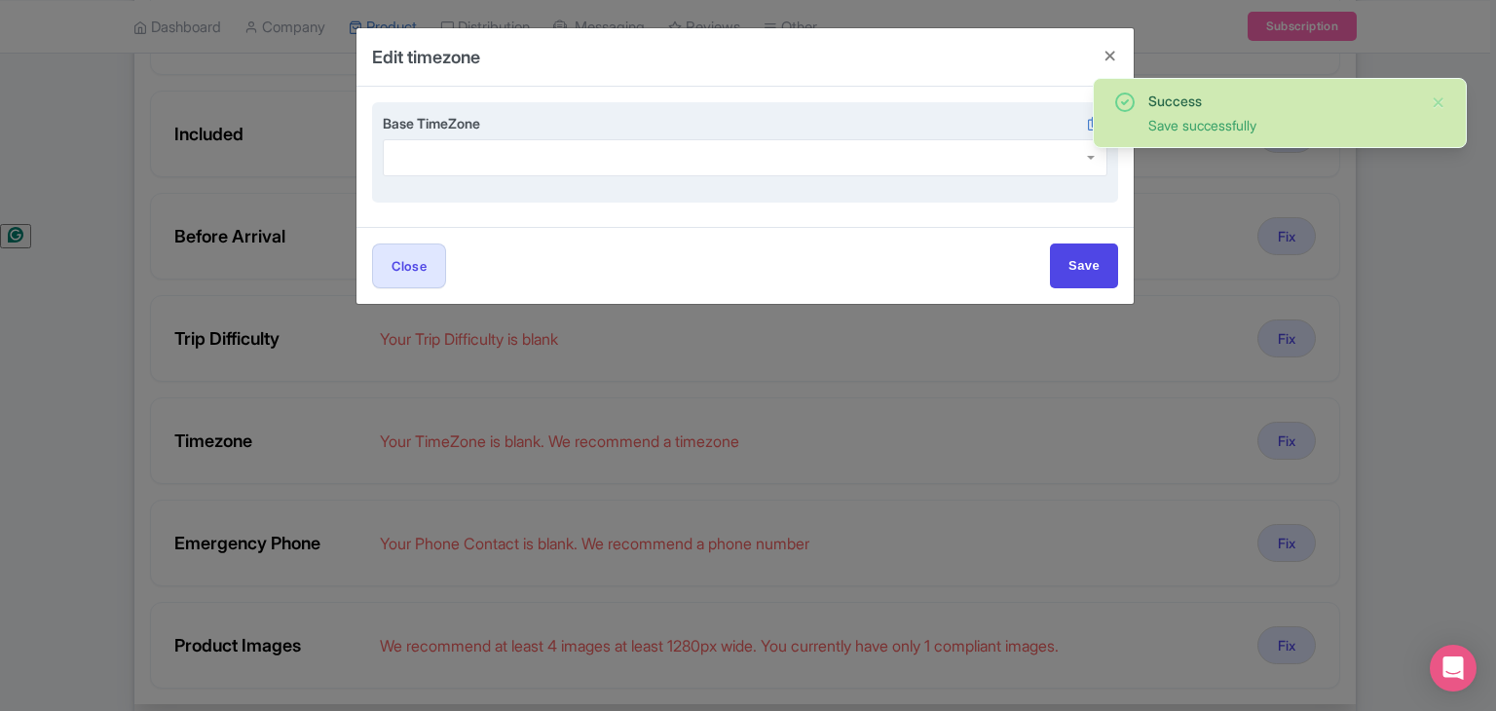
click at [513, 141] on div at bounding box center [745, 157] width 725 height 37
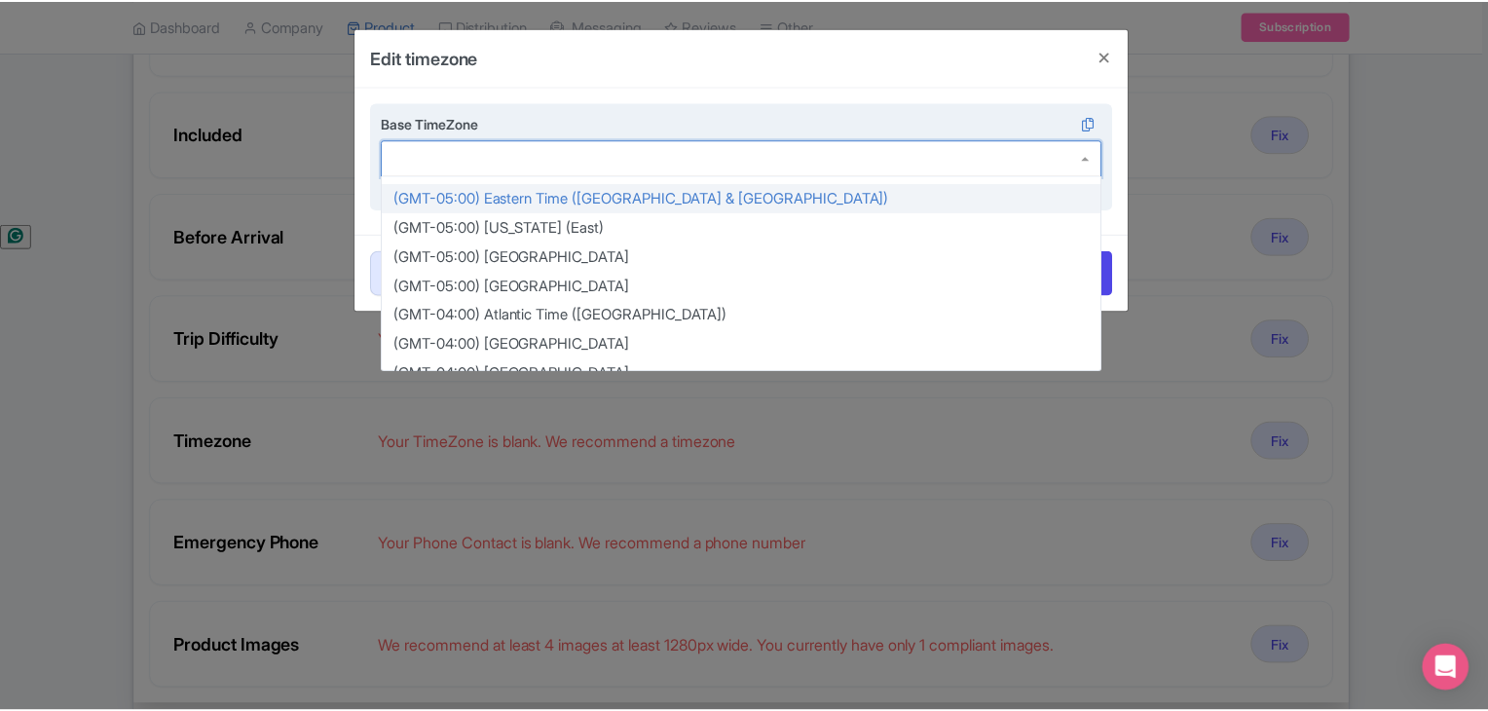
scroll to position [519, 0]
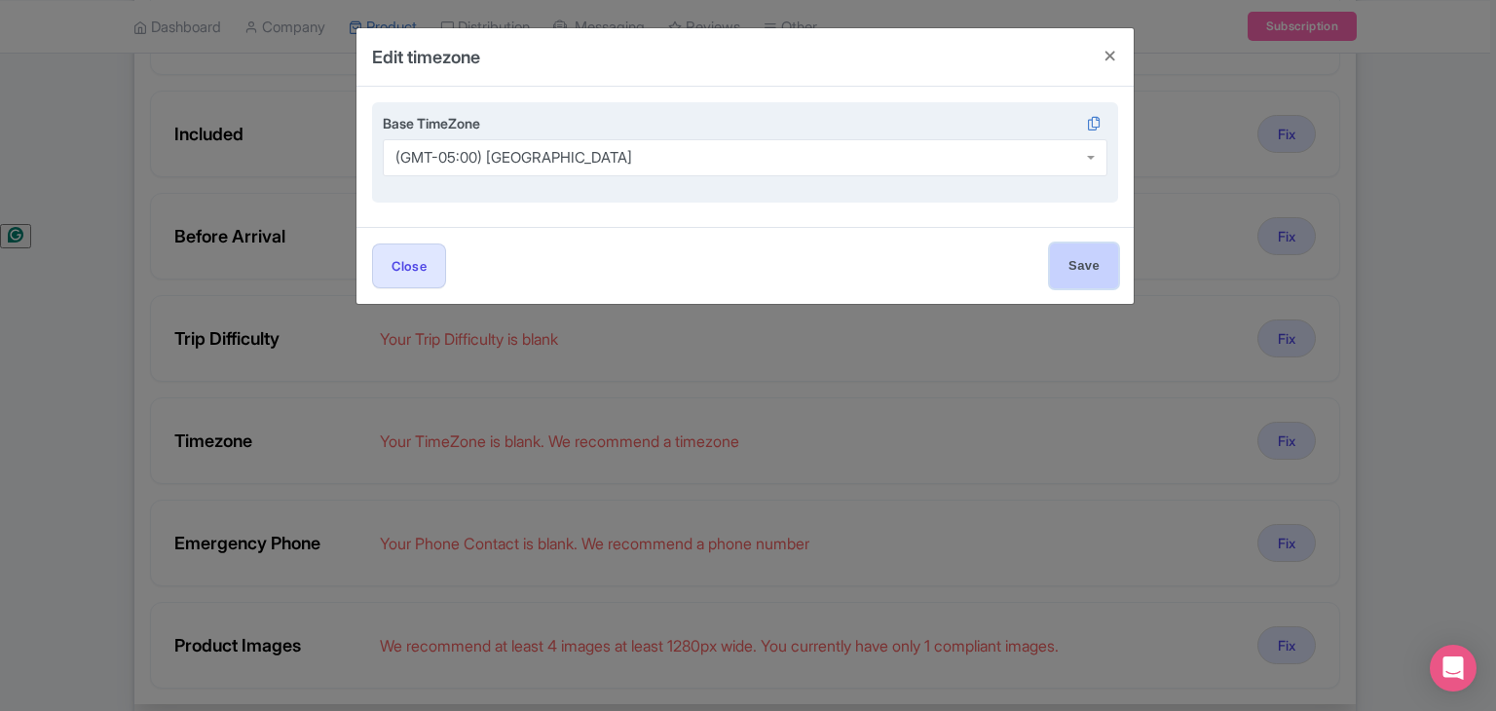
click at [1065, 259] on input "Save" at bounding box center [1084, 265] width 68 height 44
type input "Save"
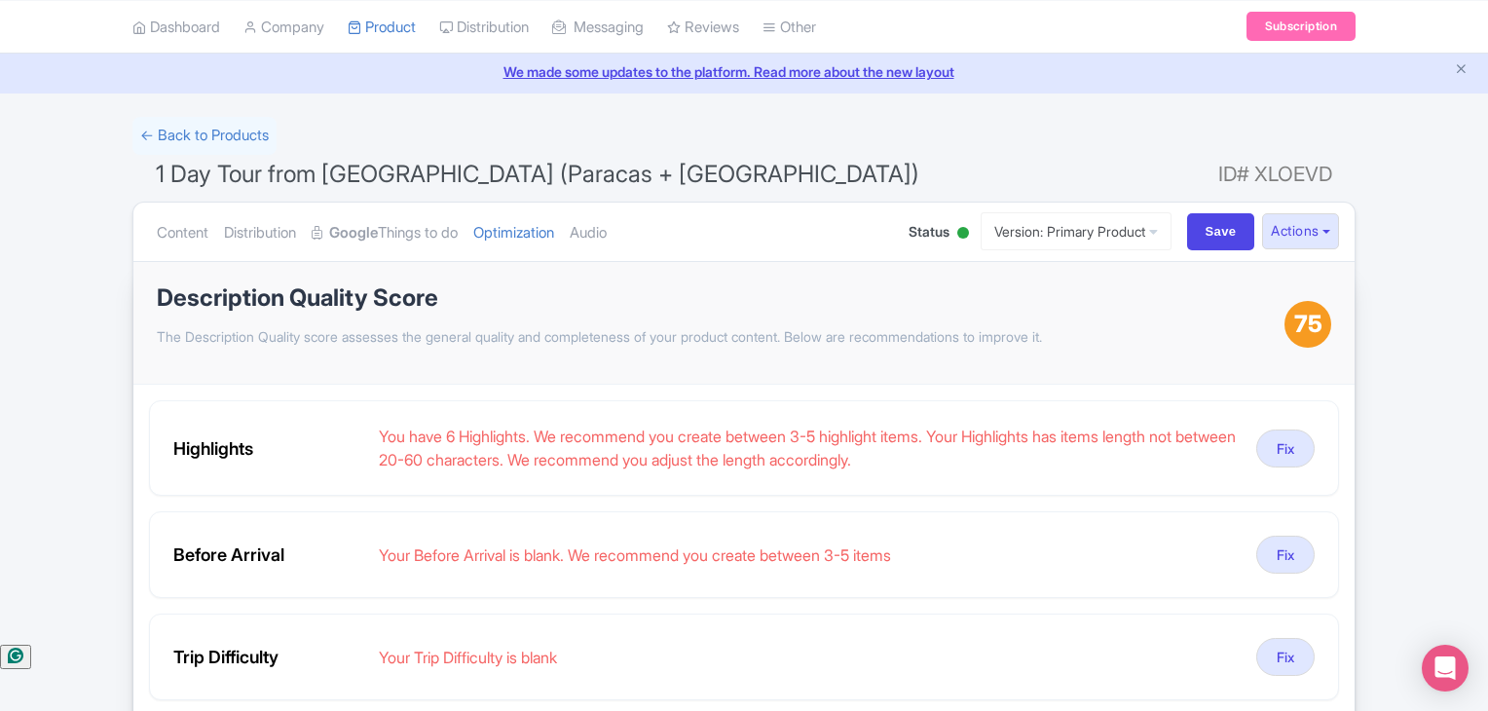
scroll to position [0, 0]
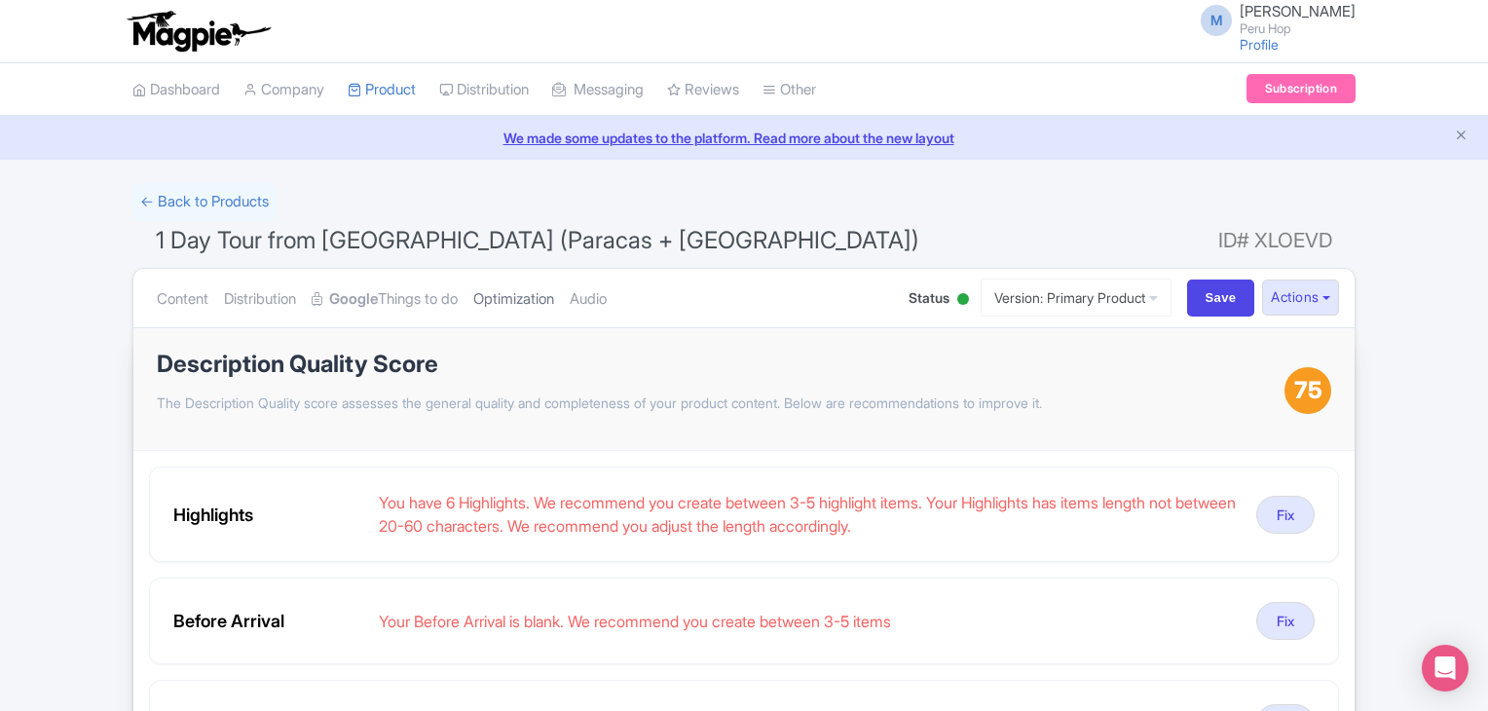
click at [543, 306] on link "Optimization" at bounding box center [513, 299] width 81 height 61
click at [554, 305] on link "Optimization" at bounding box center [513, 299] width 81 height 61
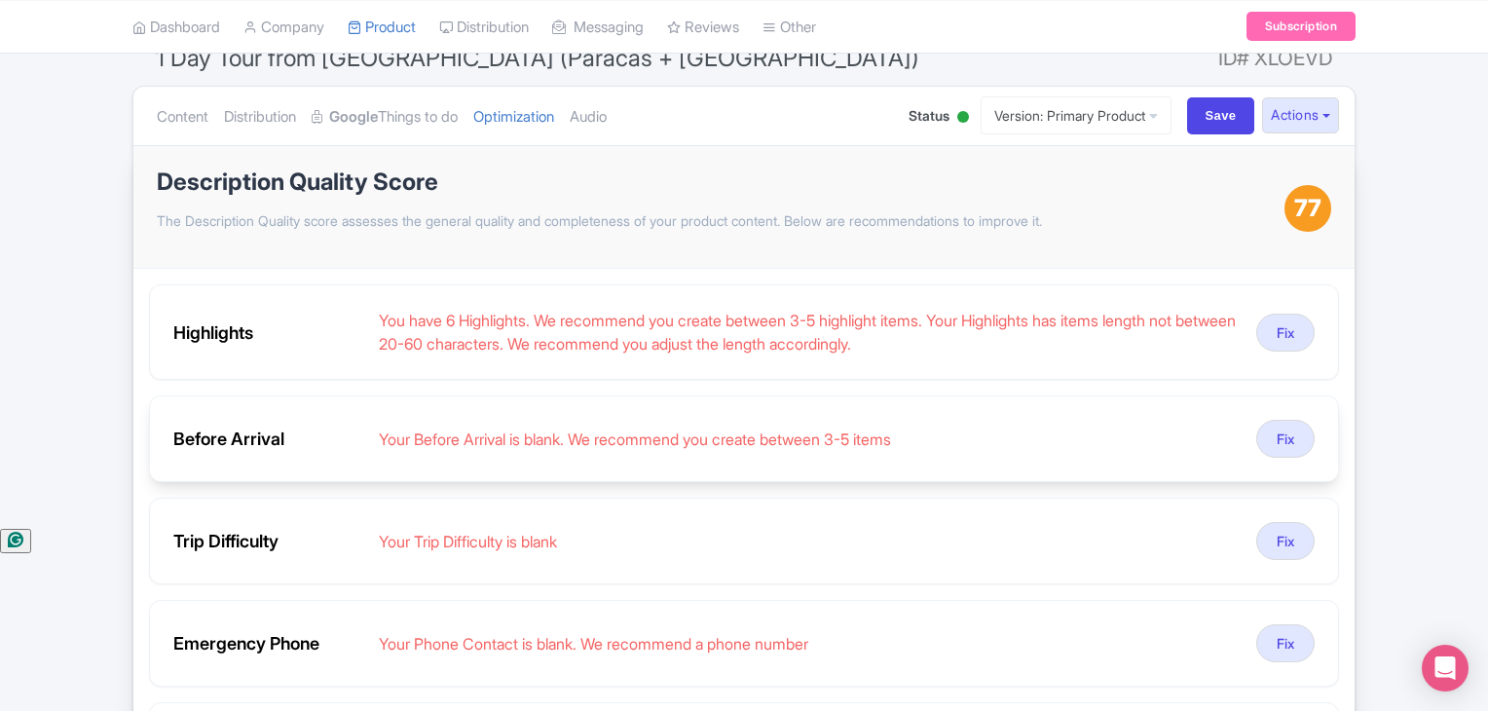
scroll to position [195, 0]
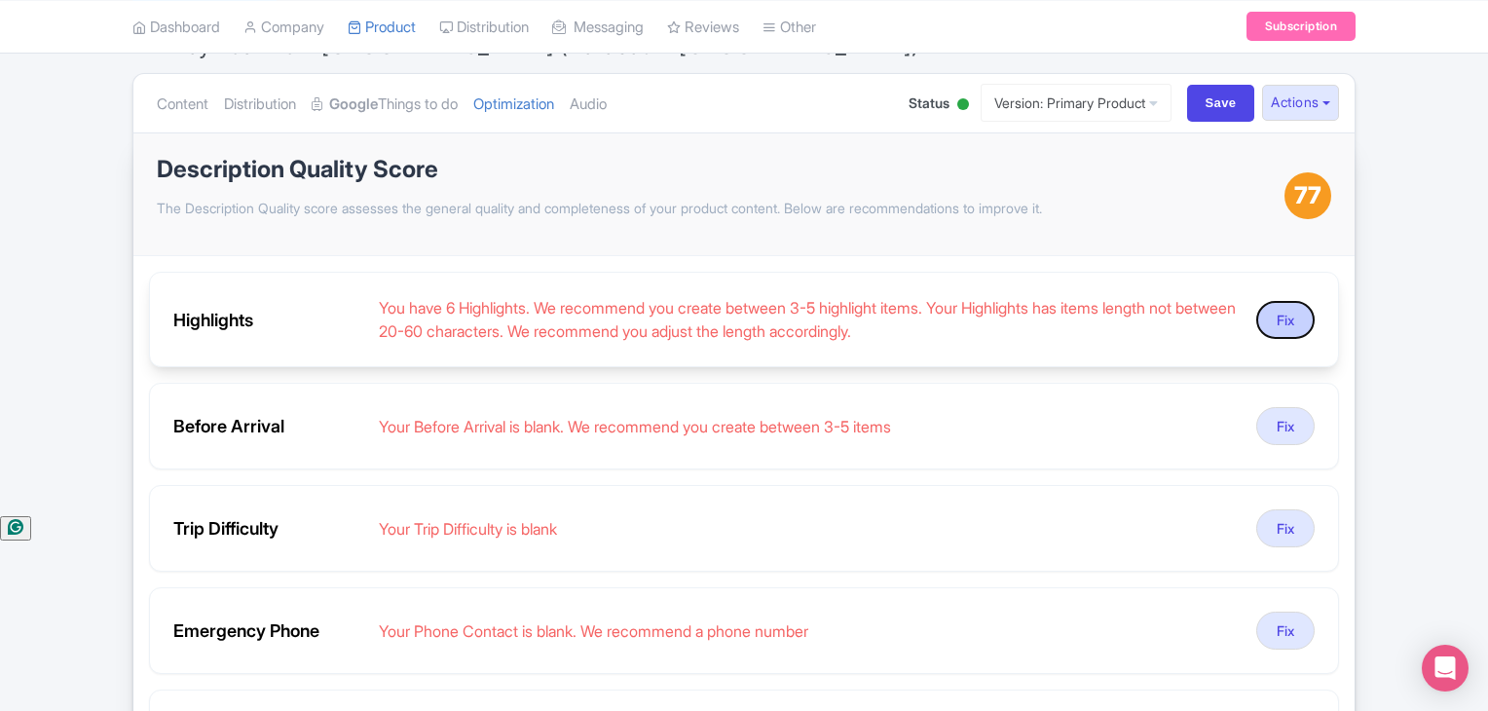
click at [1308, 324] on button "Fix" at bounding box center [1285, 320] width 58 height 38
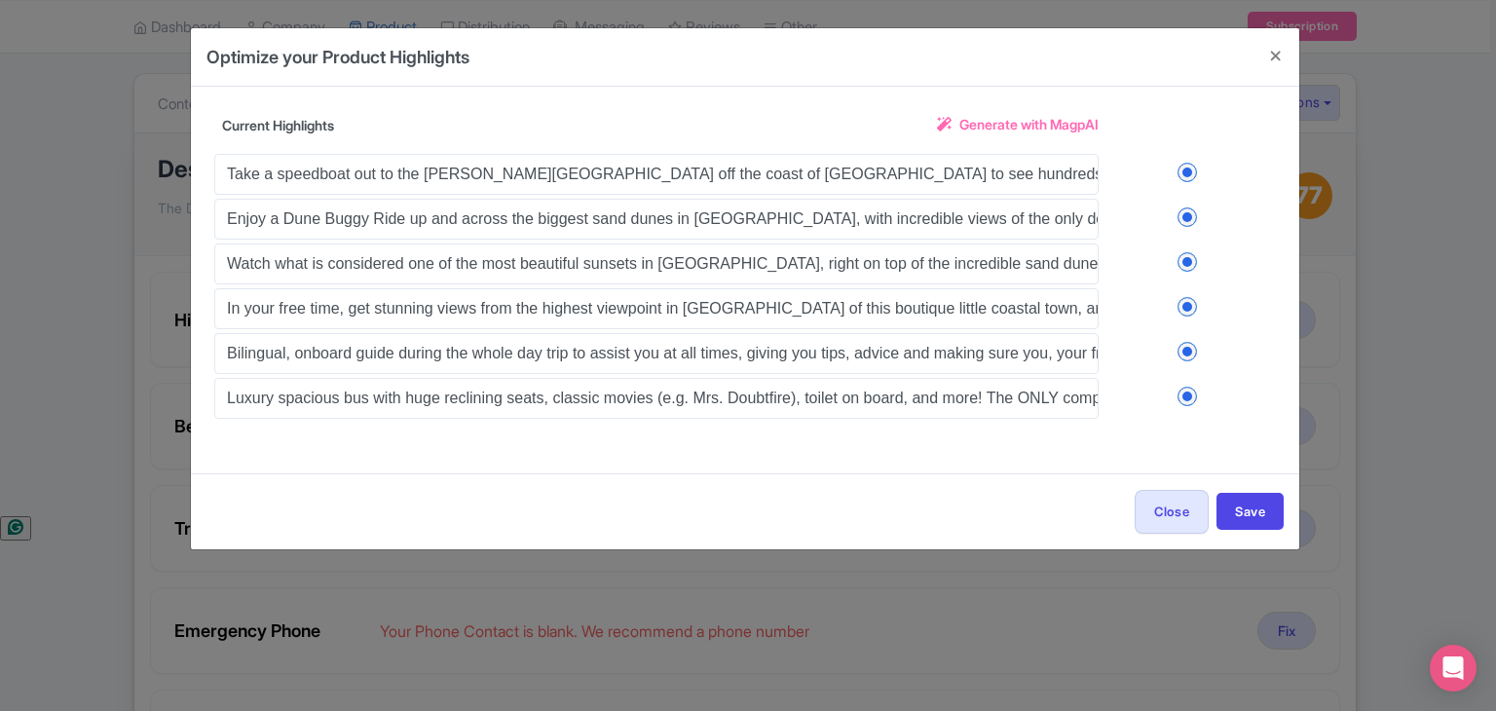
click at [1182, 391] on label at bounding box center [1187, 396] width 177 height 19
click at [0, 0] on input "checkbox" at bounding box center [0, 0] width 0 height 0
click at [1175, 355] on label at bounding box center [1187, 351] width 177 height 19
click at [0, 0] on input "checkbox" at bounding box center [0, 0] width 0 height 0
click at [1183, 343] on label at bounding box center [1187, 351] width 177 height 19
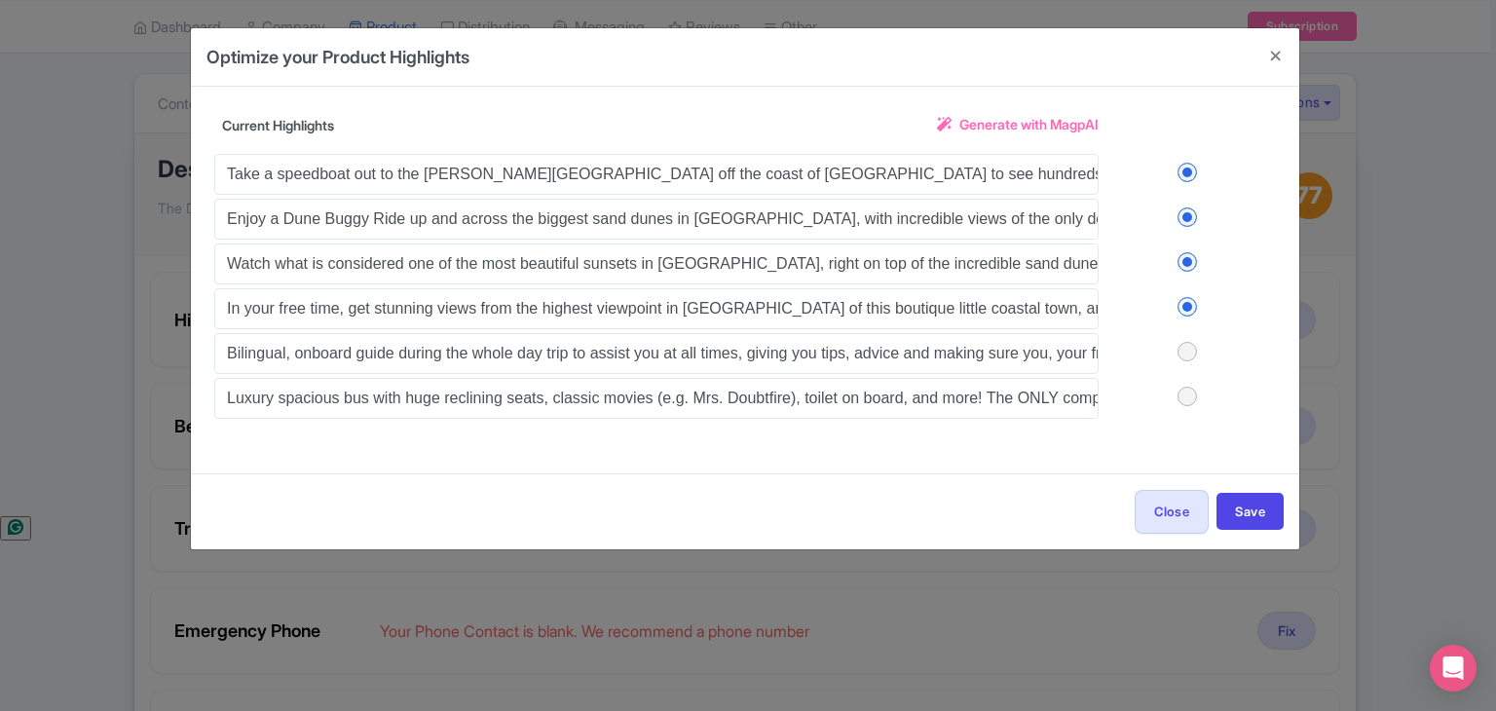
click at [0, 0] on input "checkbox" at bounding box center [0, 0] width 0 height 0
click at [1247, 496] on button "Save" at bounding box center [1249, 511] width 67 height 37
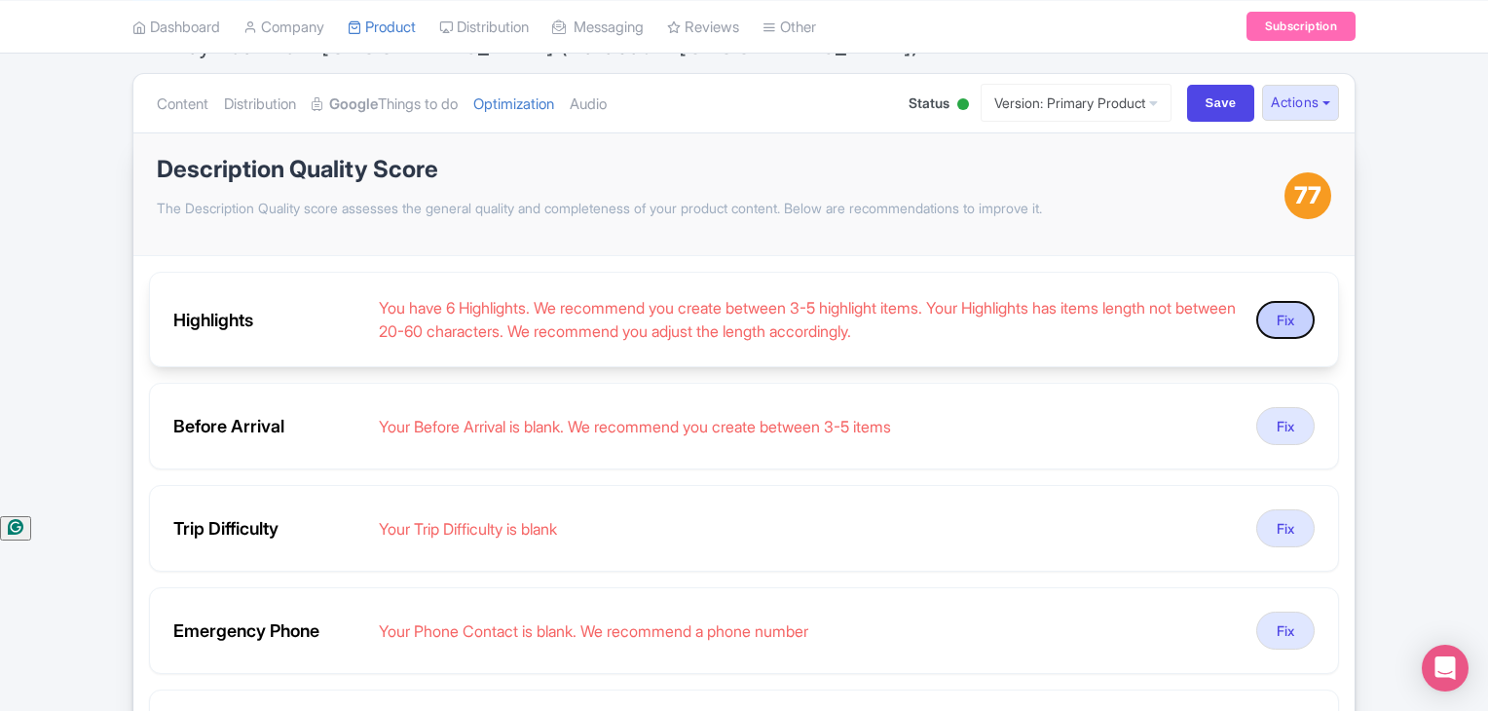
click at [1301, 316] on button "Fix" at bounding box center [1285, 320] width 58 height 38
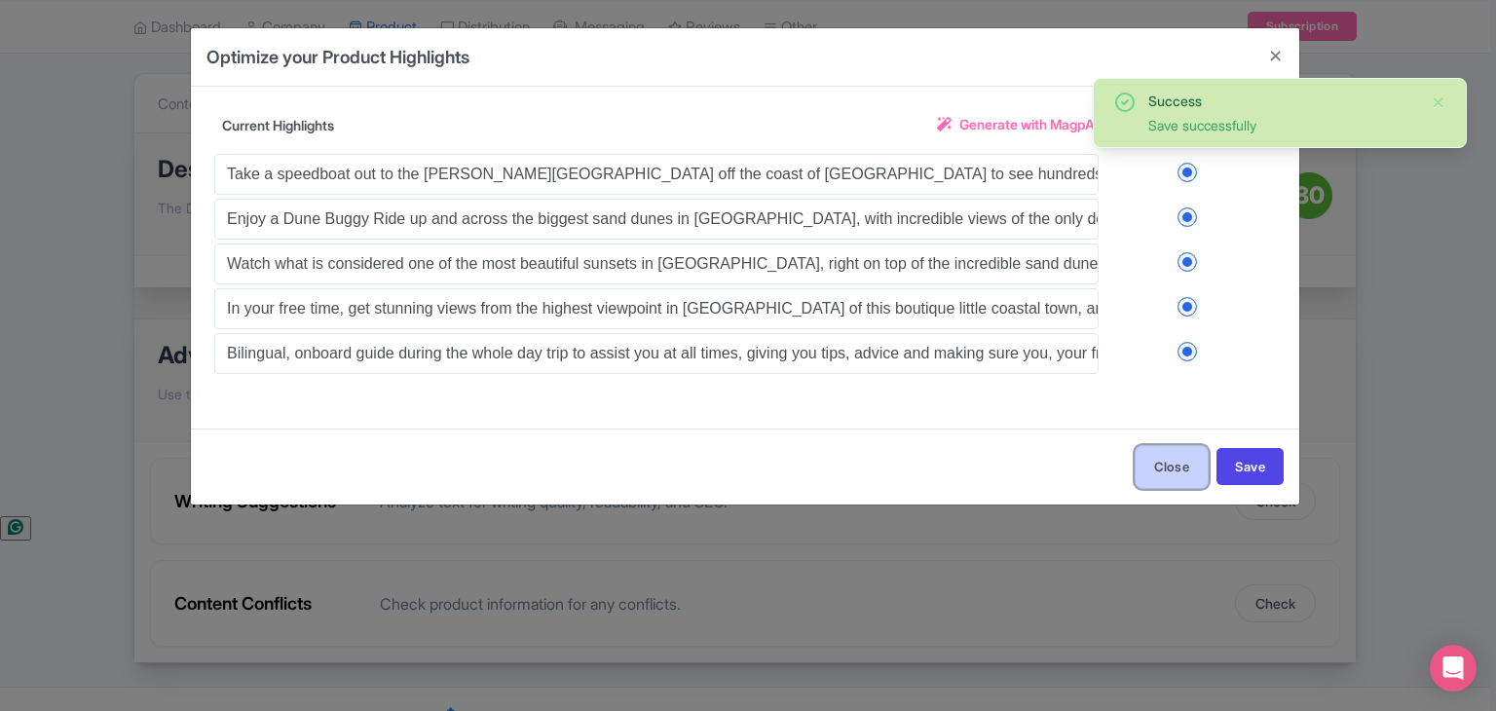
click at [1173, 455] on button "Close" at bounding box center [1172, 467] width 74 height 44
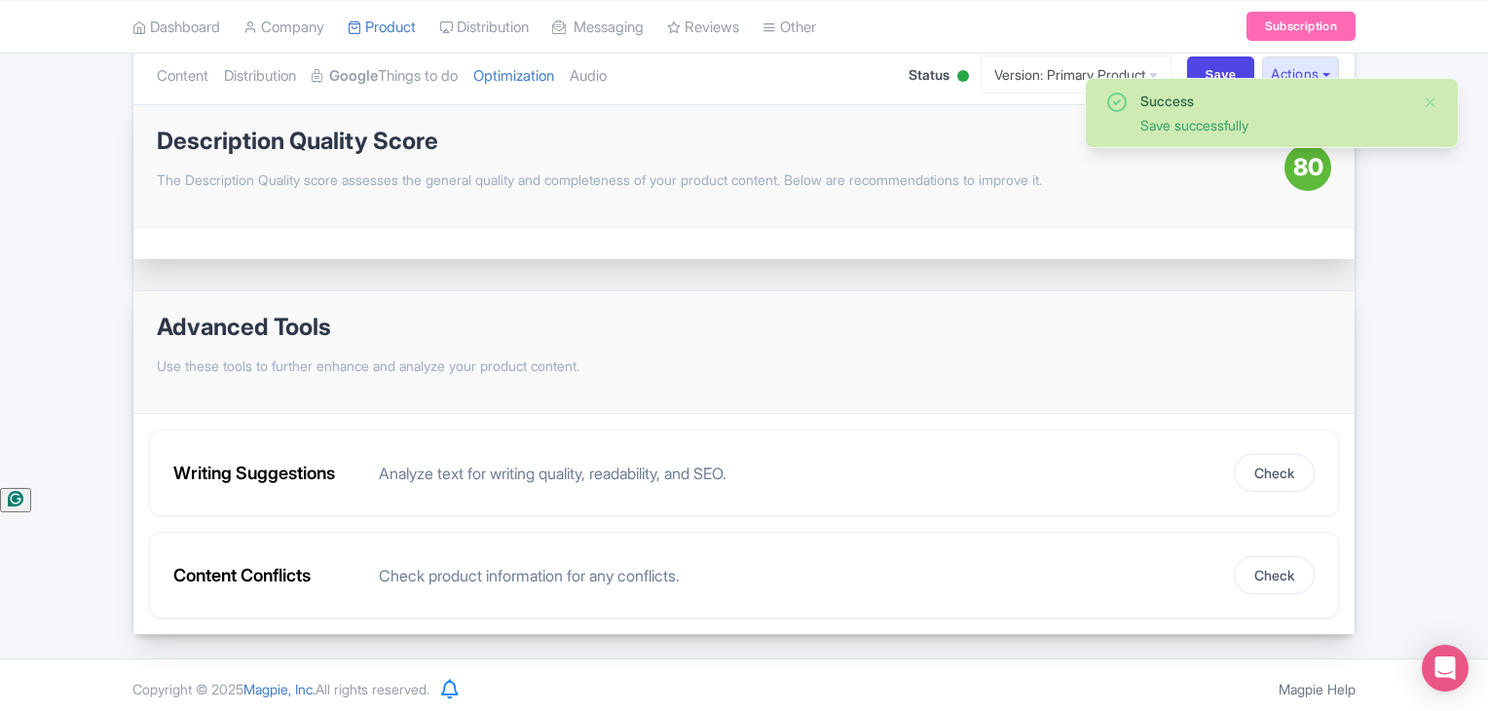
scroll to position [66, 0]
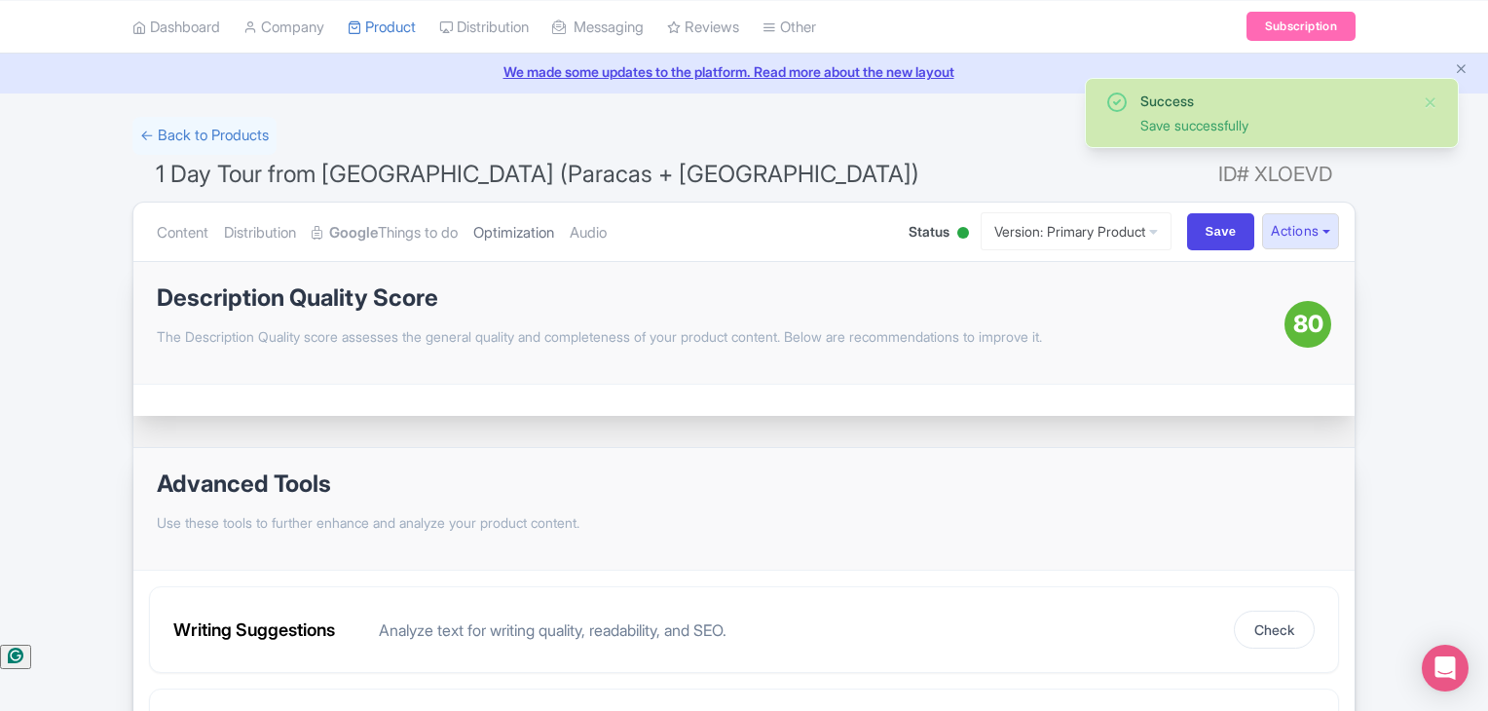
click at [517, 236] on link "Optimization" at bounding box center [513, 233] width 81 height 61
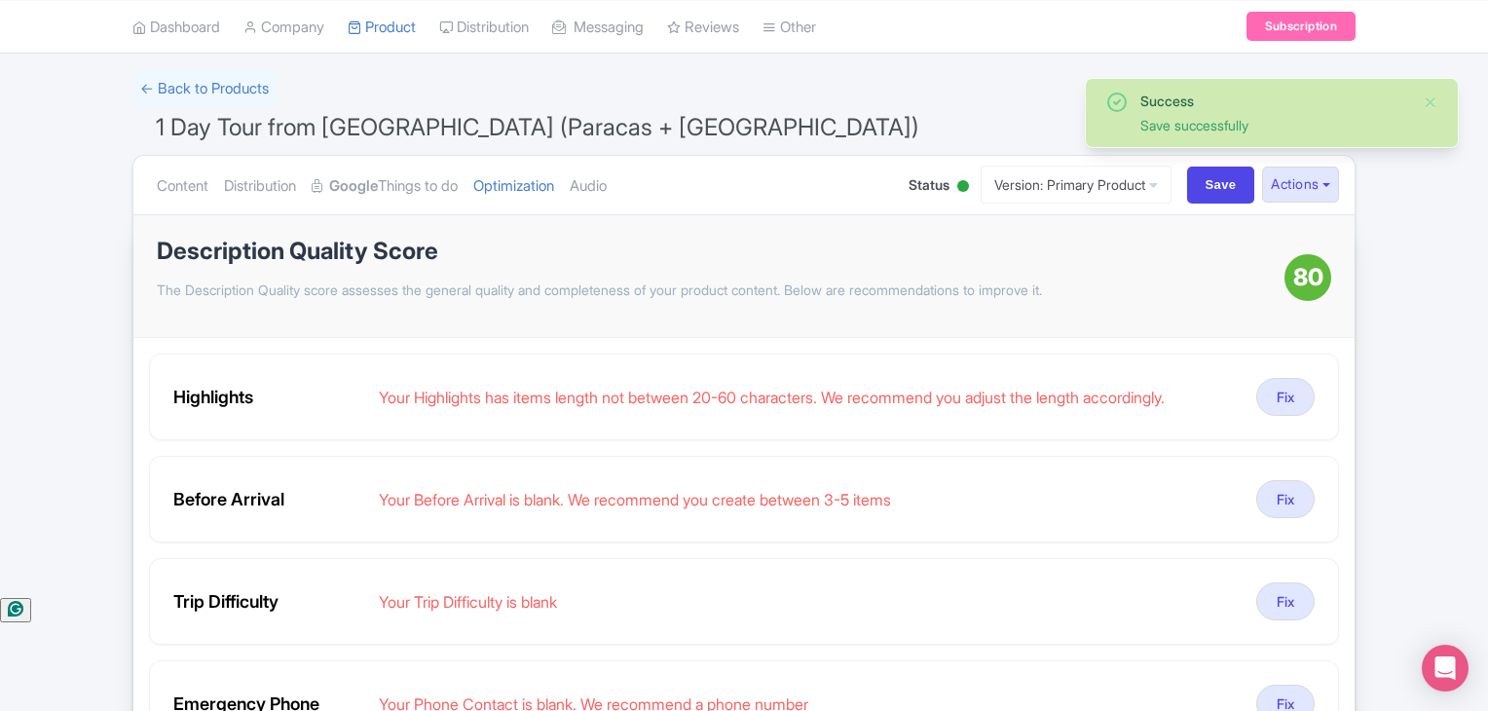
scroll to position [0, 0]
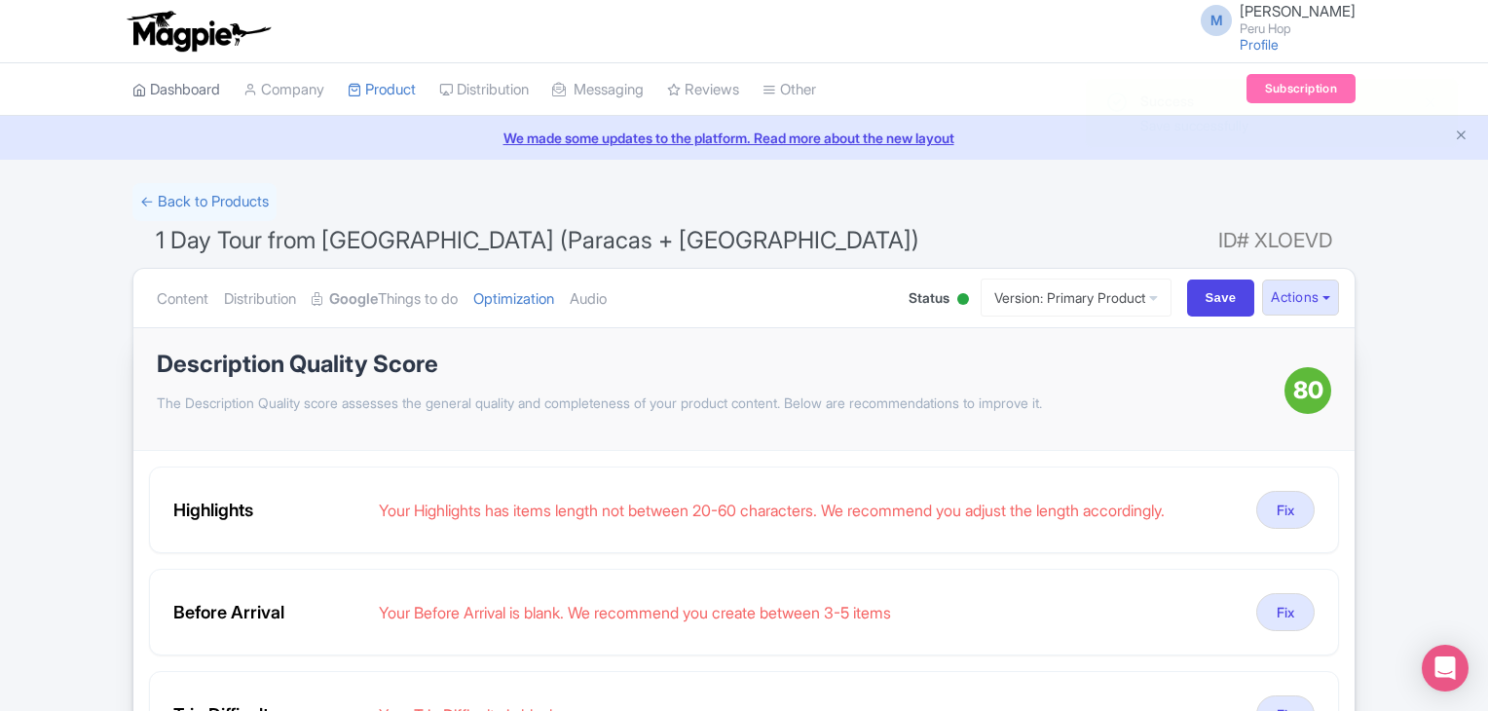
click at [175, 86] on link "Dashboard" at bounding box center [176, 90] width 88 height 54
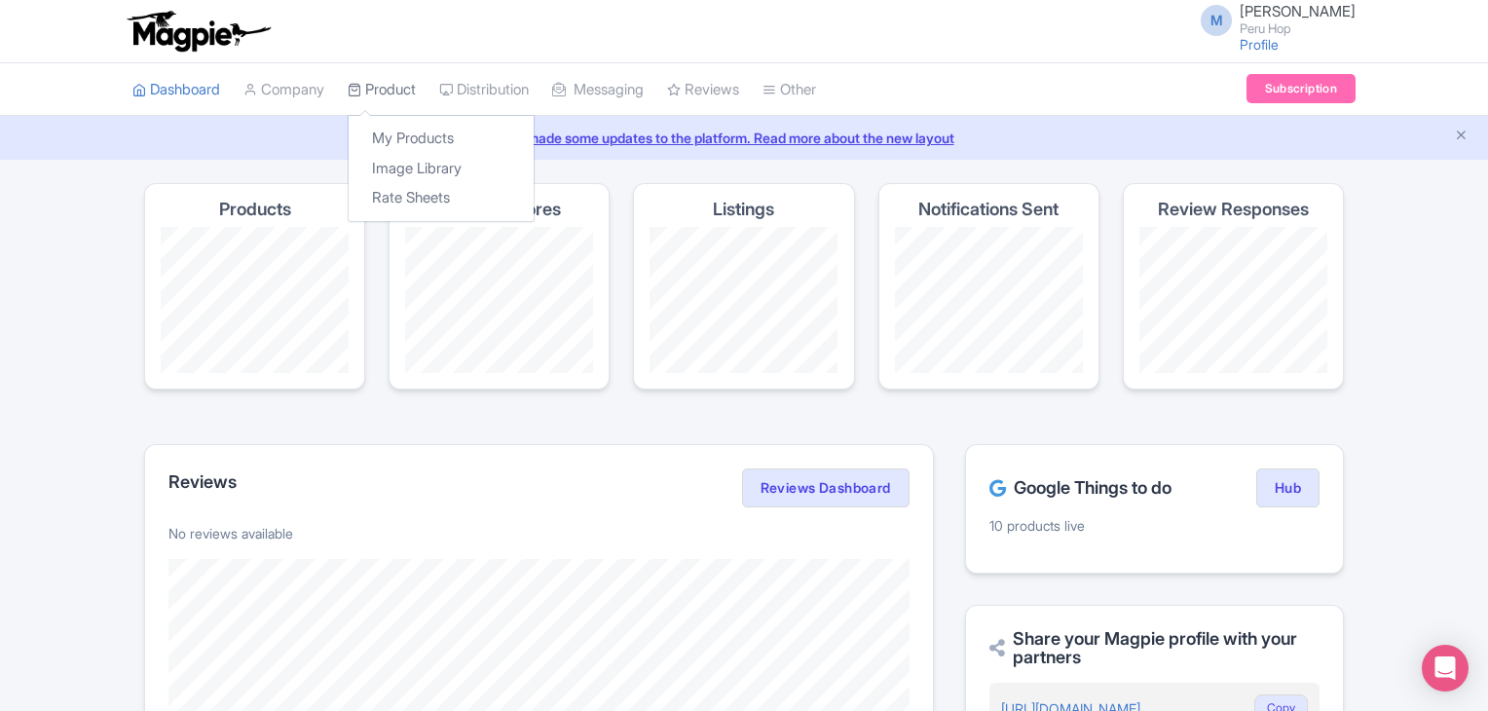
click at [355, 88] on icon at bounding box center [355, 90] width 14 height 14
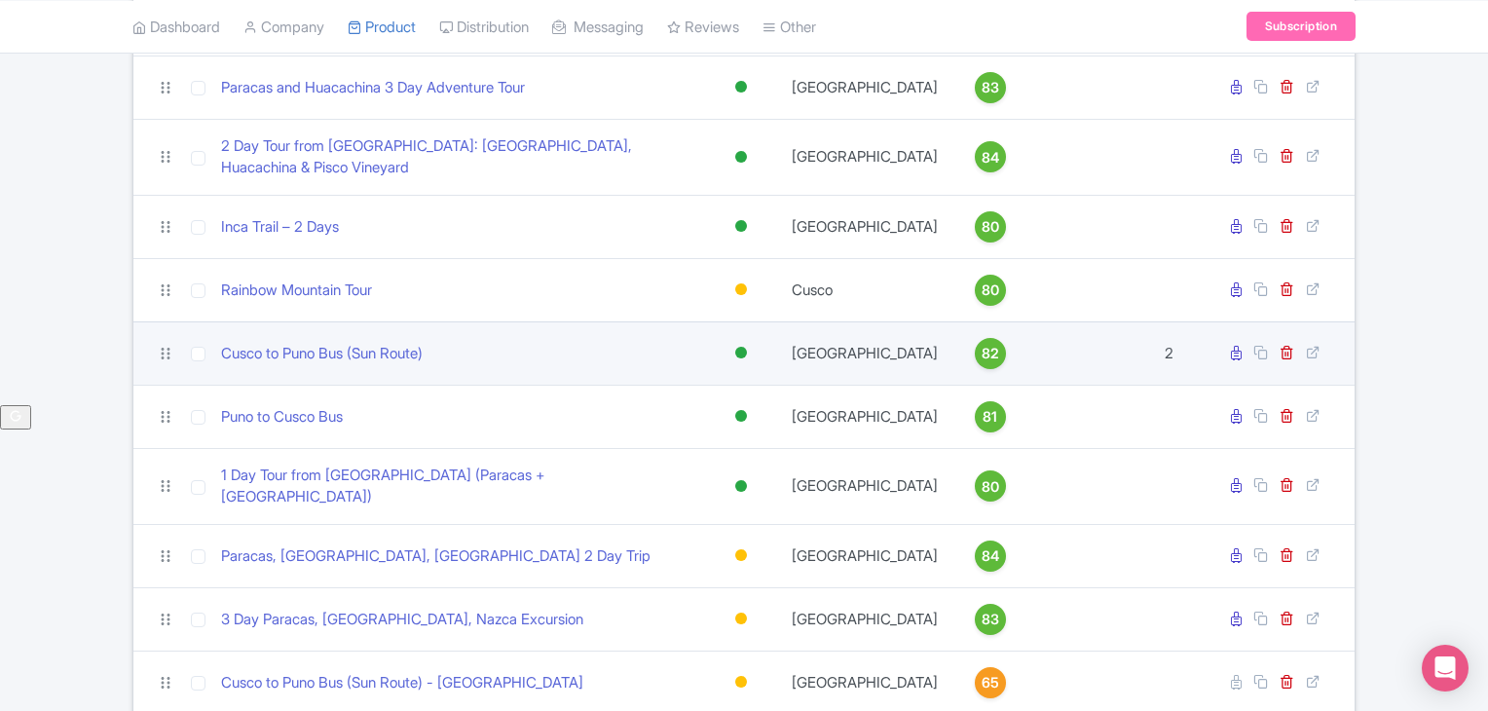
scroll to position [265, 0]
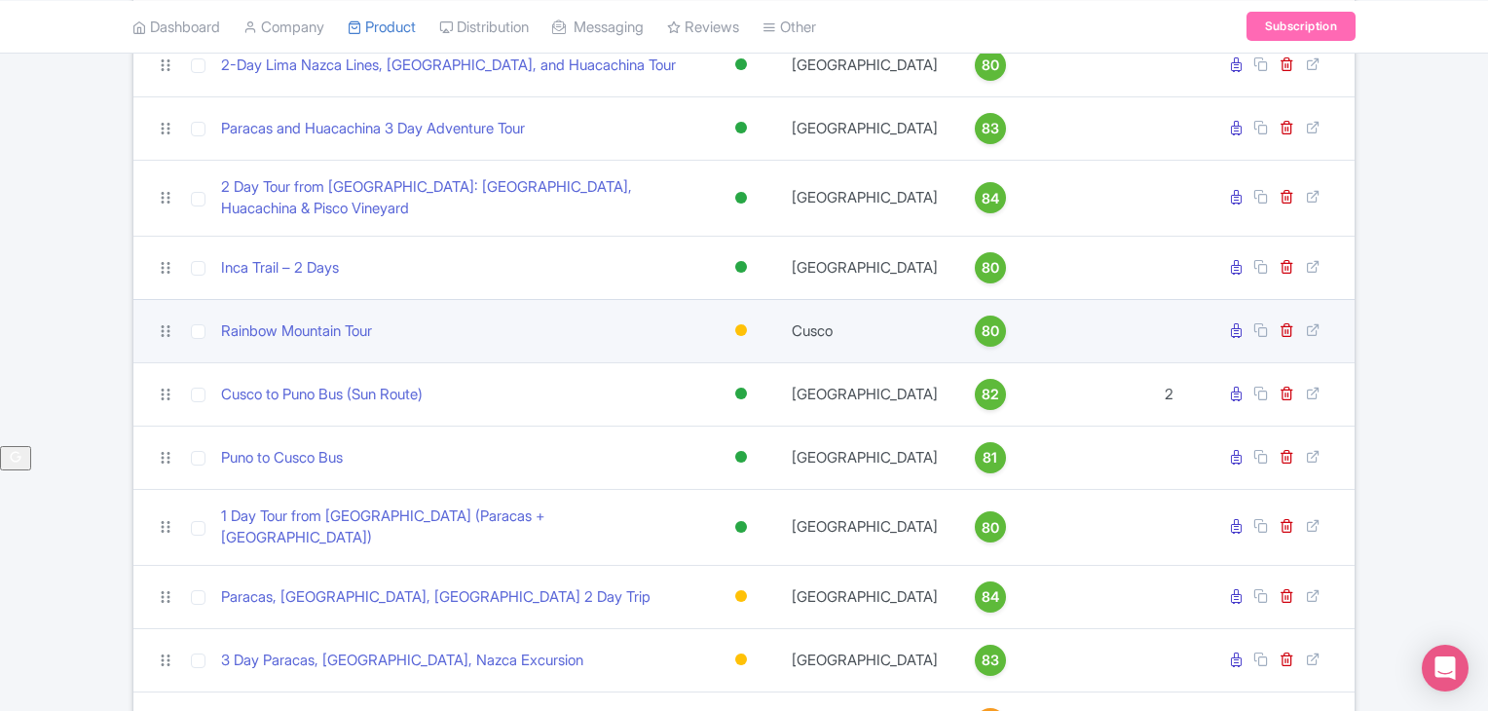
click at [744, 324] on div at bounding box center [741, 330] width 12 height 12
click at [713, 348] on div "Active" at bounding box center [692, 364] width 115 height 36
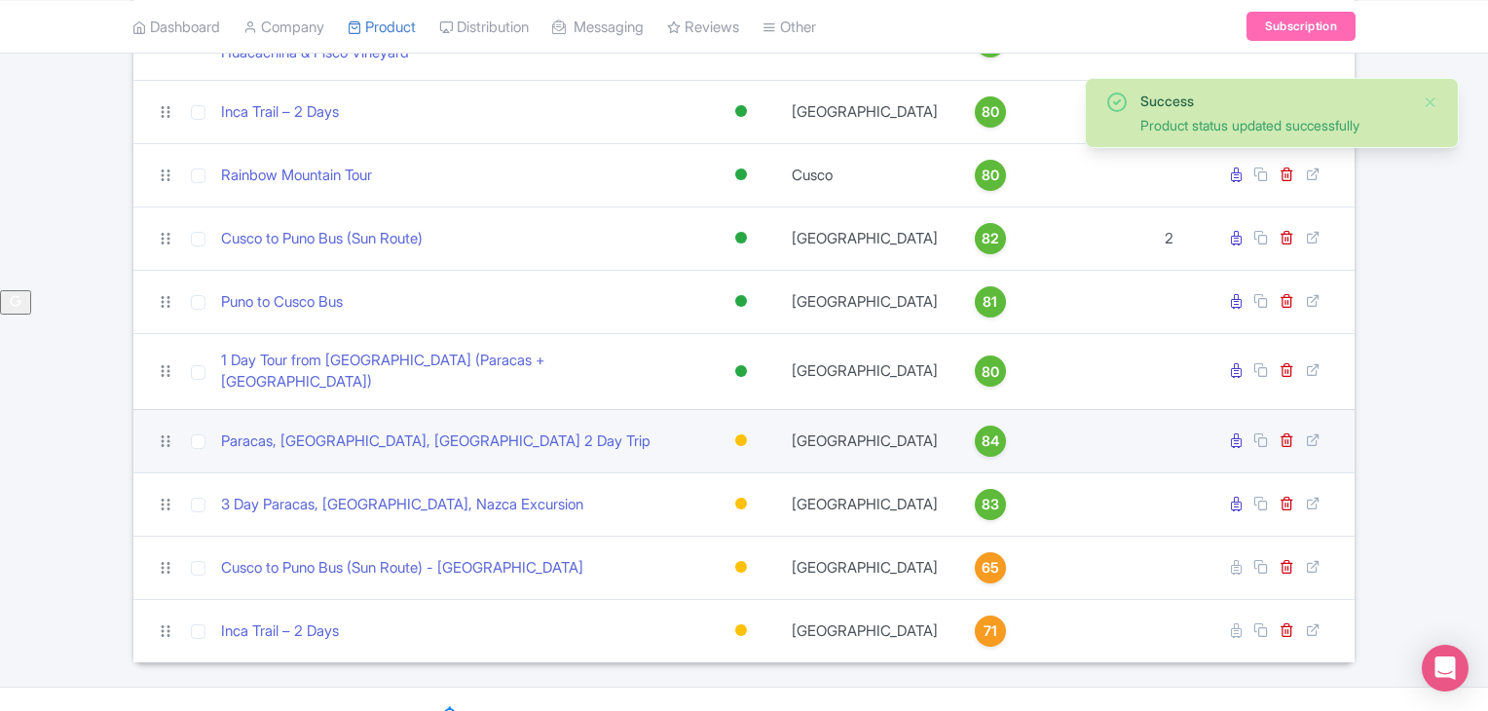
scroll to position [428, 0]
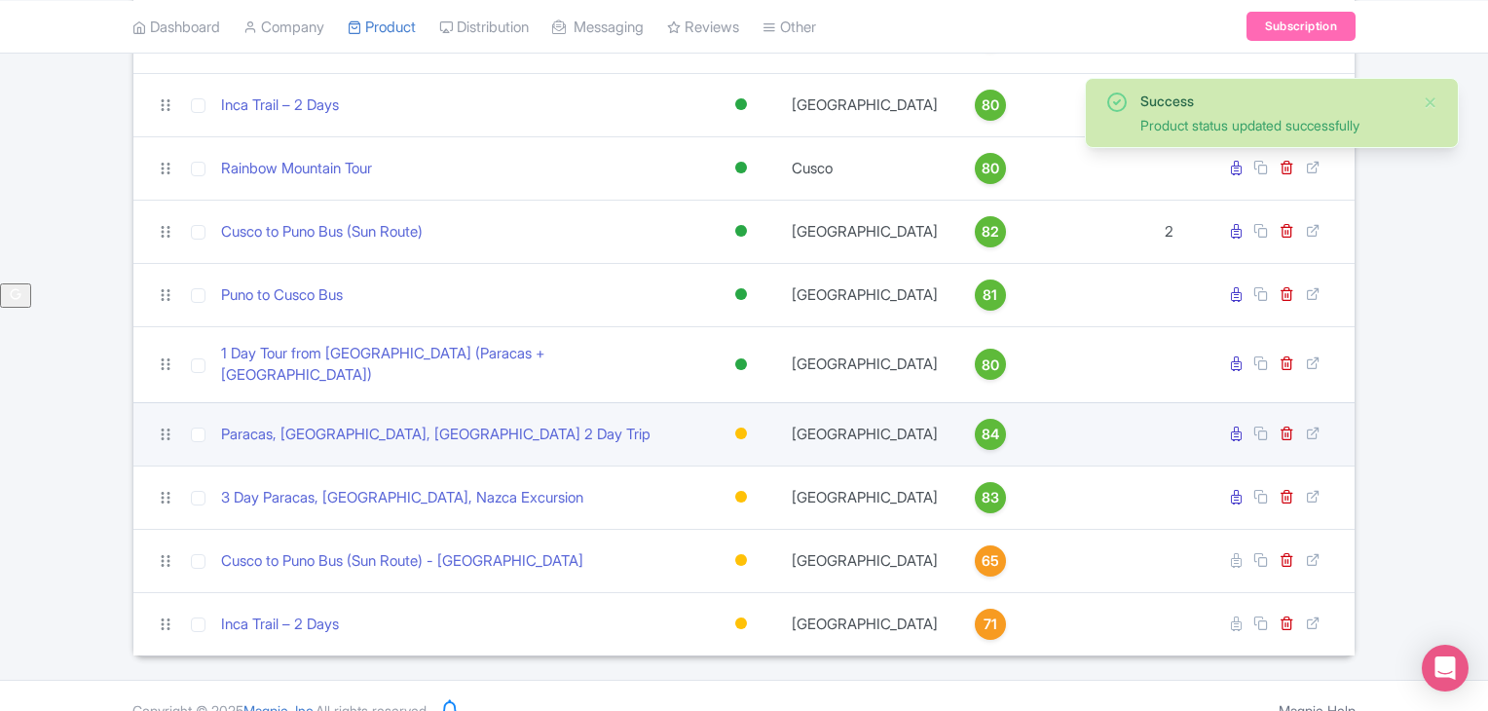
click at [740, 428] on div at bounding box center [741, 434] width 12 height 12
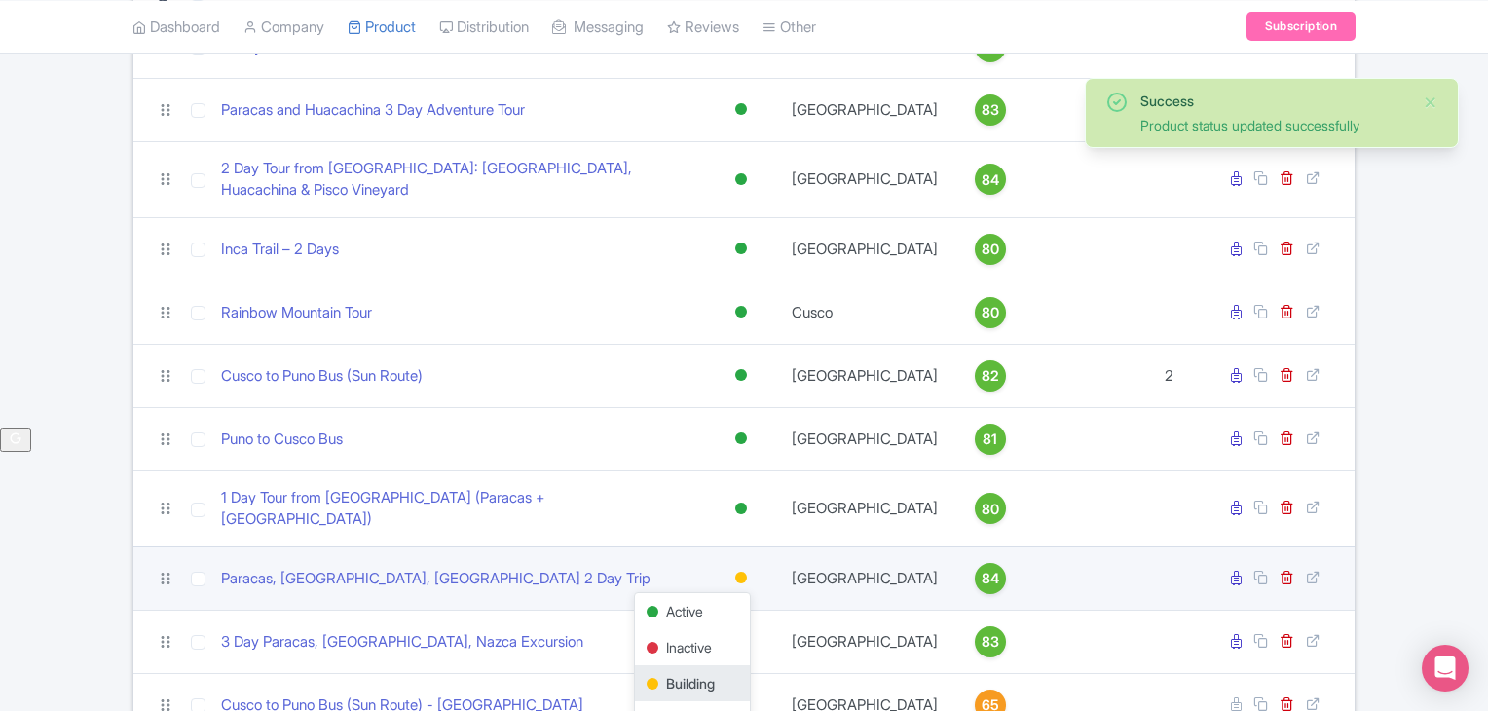
scroll to position [394, 0]
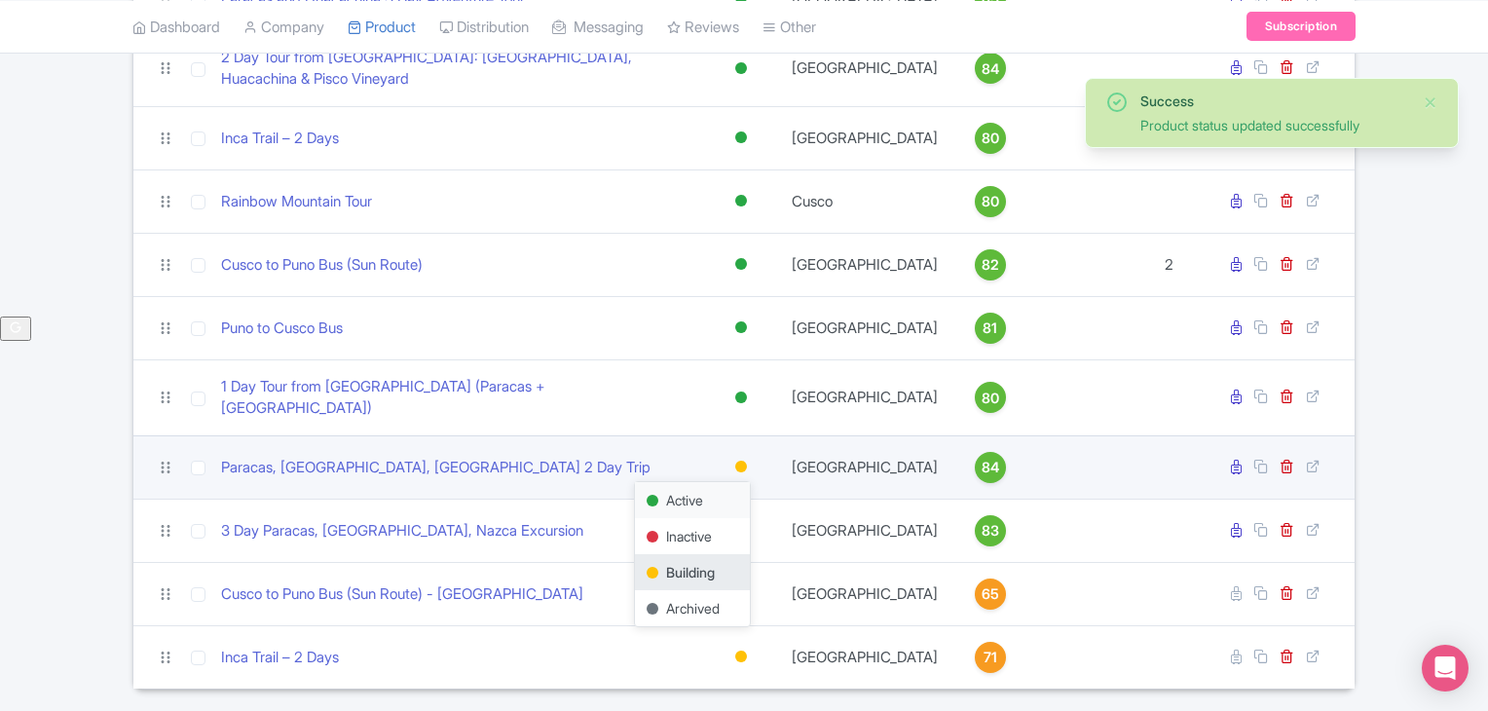
click at [683, 482] on div "Active" at bounding box center [692, 500] width 115 height 36
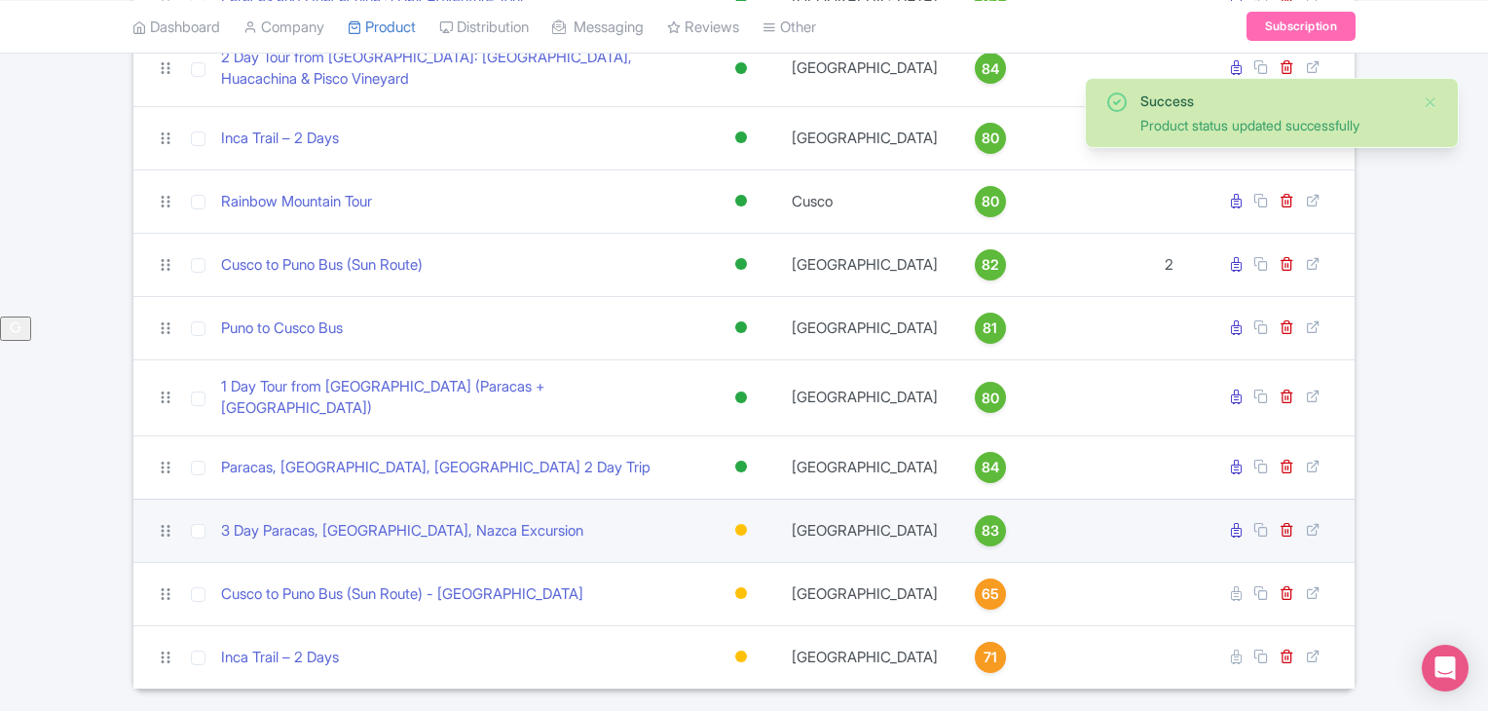
click at [743, 524] on div at bounding box center [741, 530] width 12 height 12
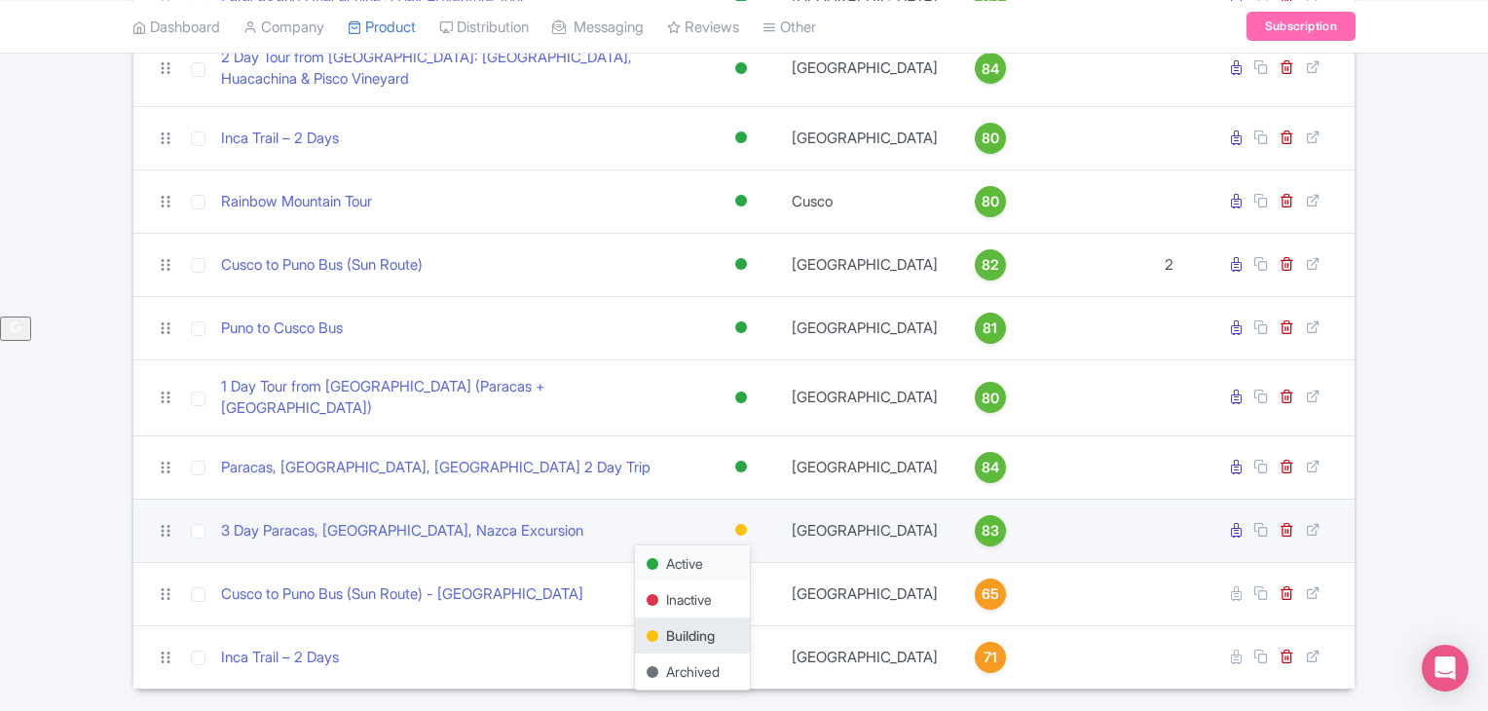
click at [698, 545] on div "Active" at bounding box center [692, 563] width 115 height 36
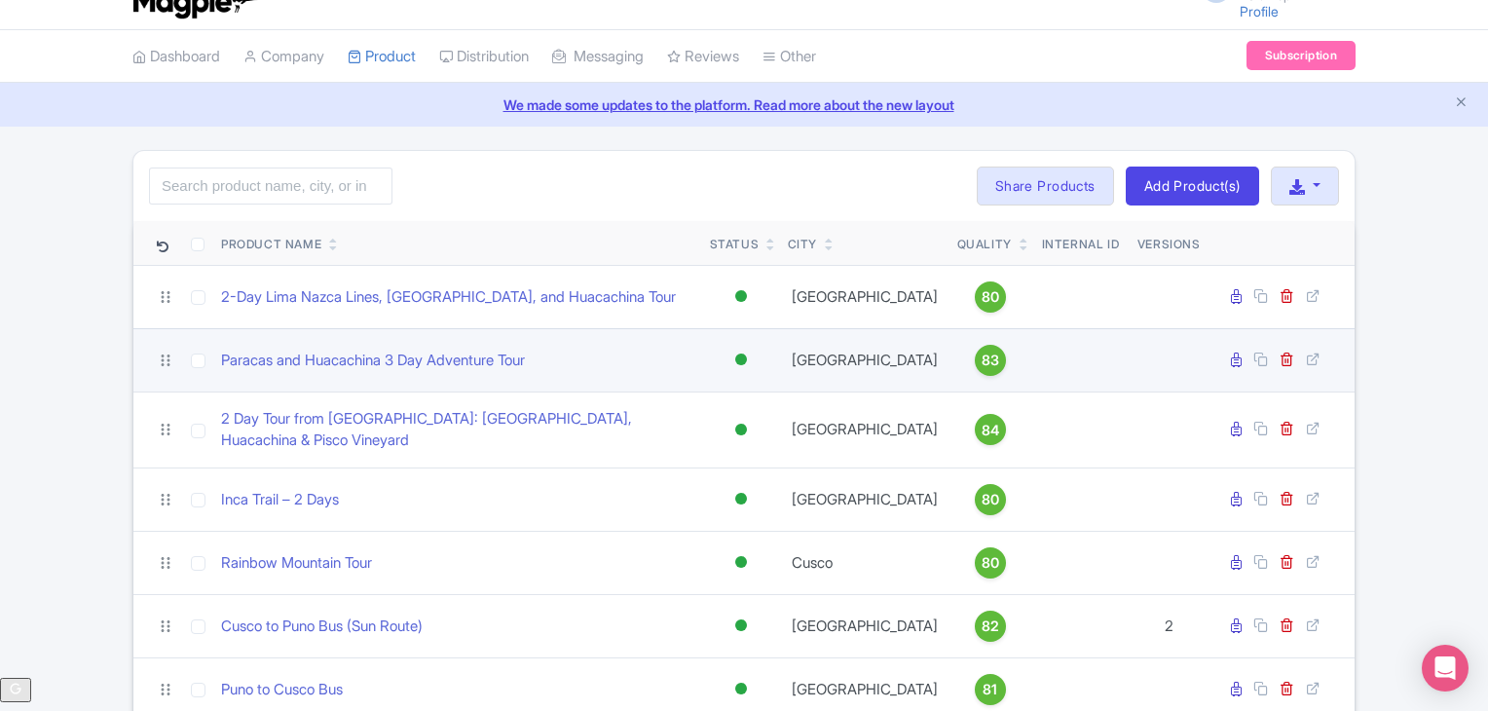
scroll to position [0, 0]
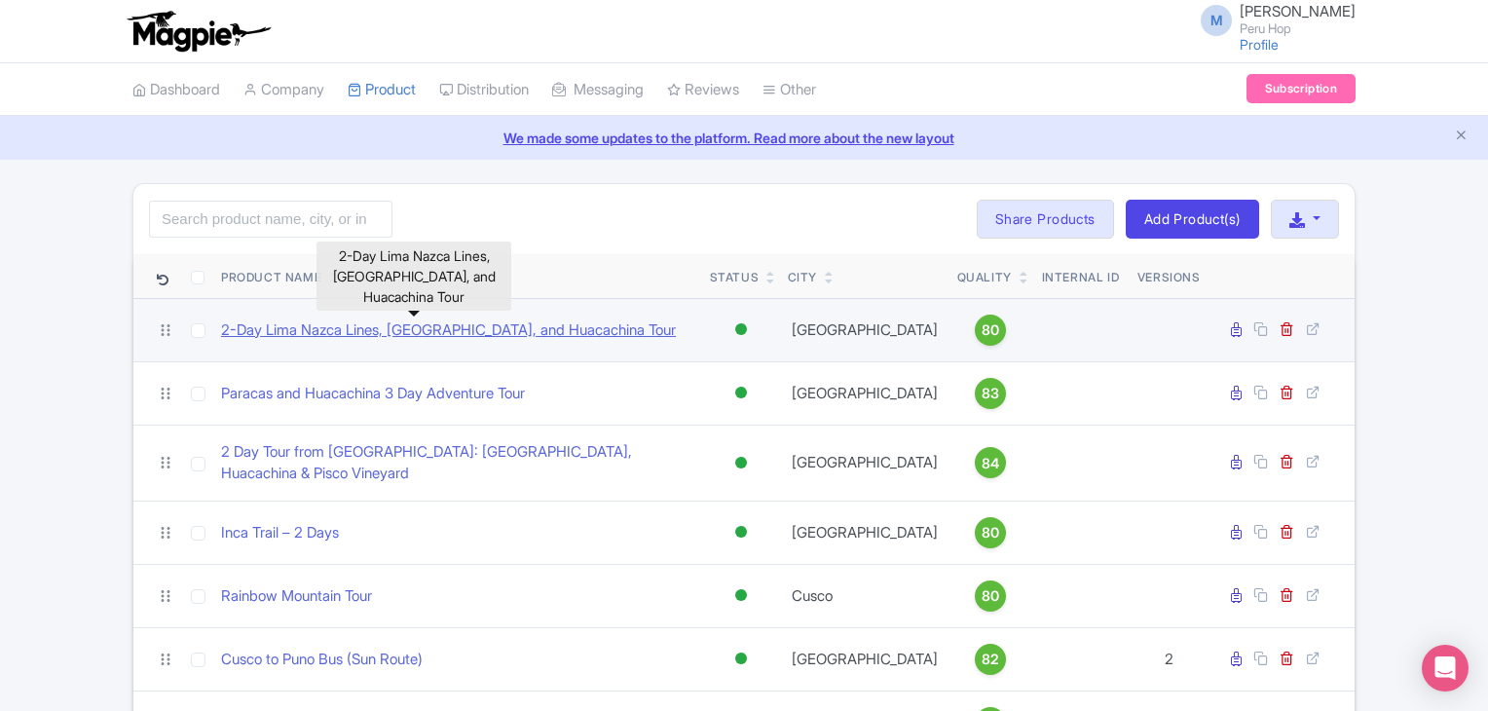
click at [362, 328] on link "2-Day Lima Nazca Lines, Paracas, and Huacachina Tour" at bounding box center [448, 330] width 455 height 22
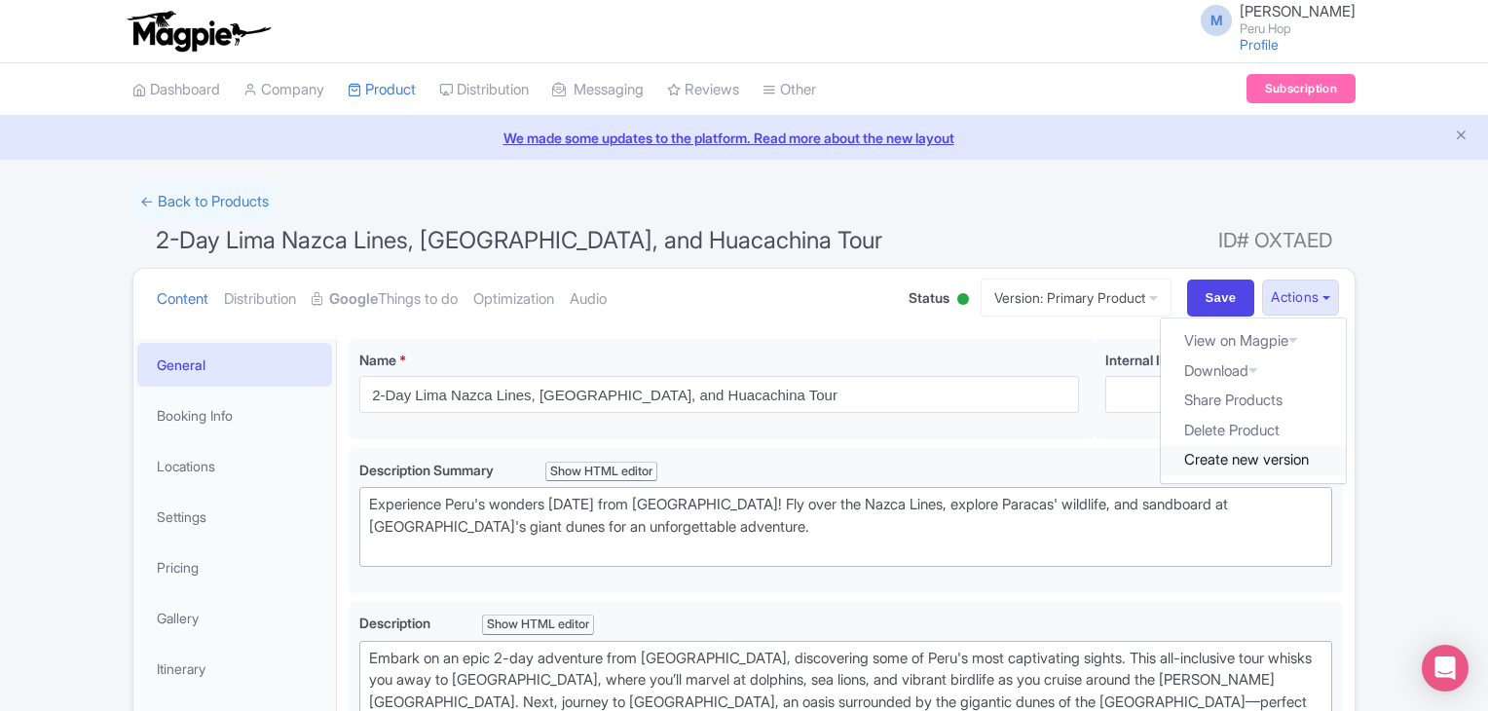
click at [1242, 455] on link "Create new version" at bounding box center [1253, 460] width 185 height 30
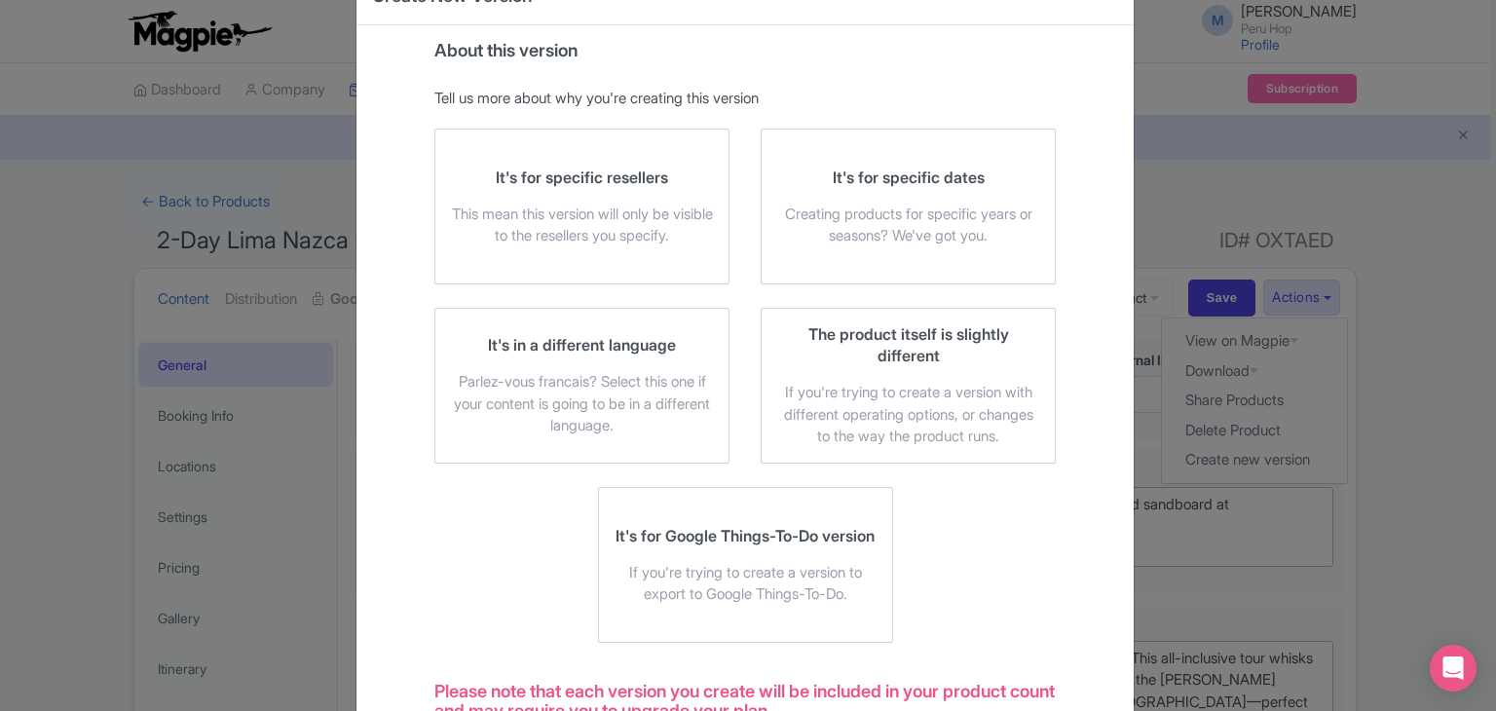
scroll to position [64, 0]
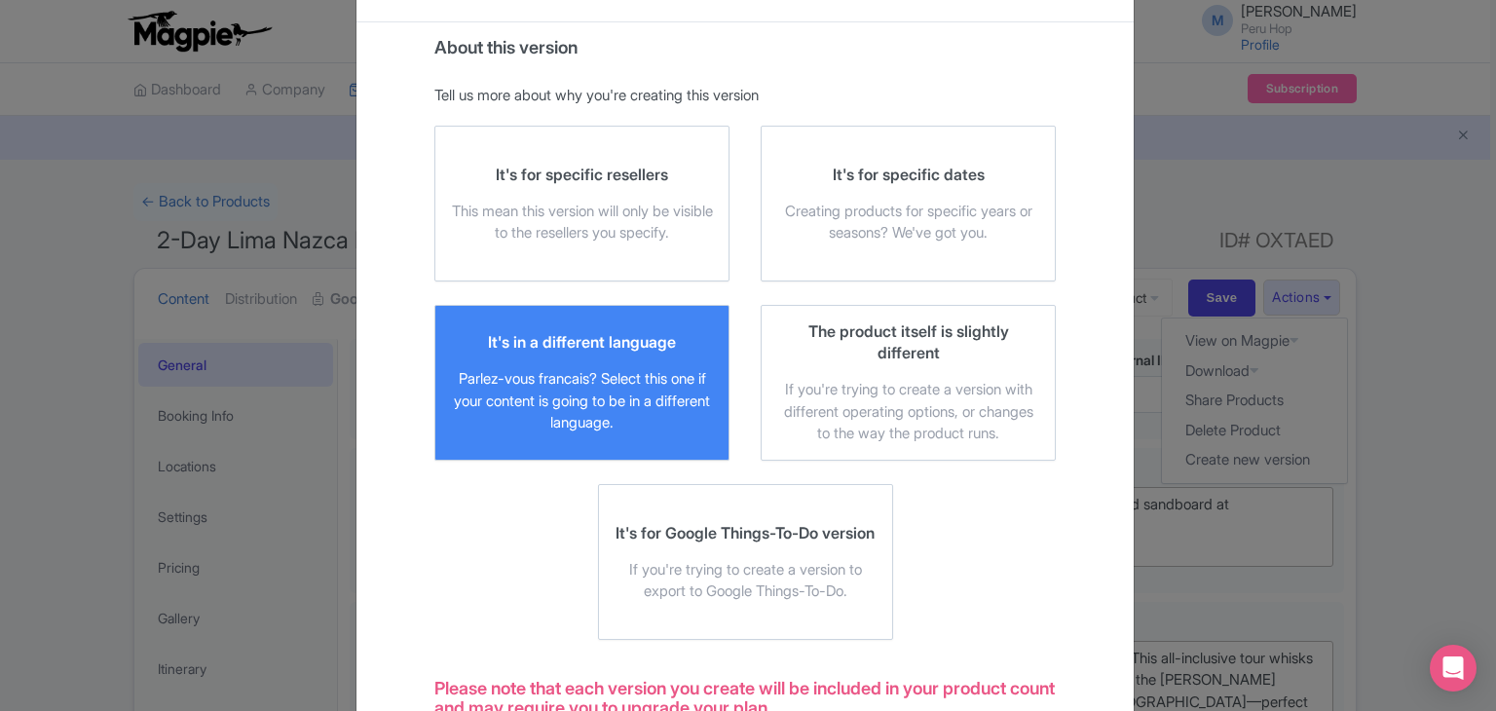
click at [560, 361] on div "It's in a different language Parlez-vous [DEMOGRAPHIC_DATA]? Select this one if…" at bounding box center [582, 382] width 262 height 103
click at [0, 0] on input "It's in a different language Parlez-vous [DEMOGRAPHIC_DATA]? Select this one if…" at bounding box center [0, 0] width 0 height 0
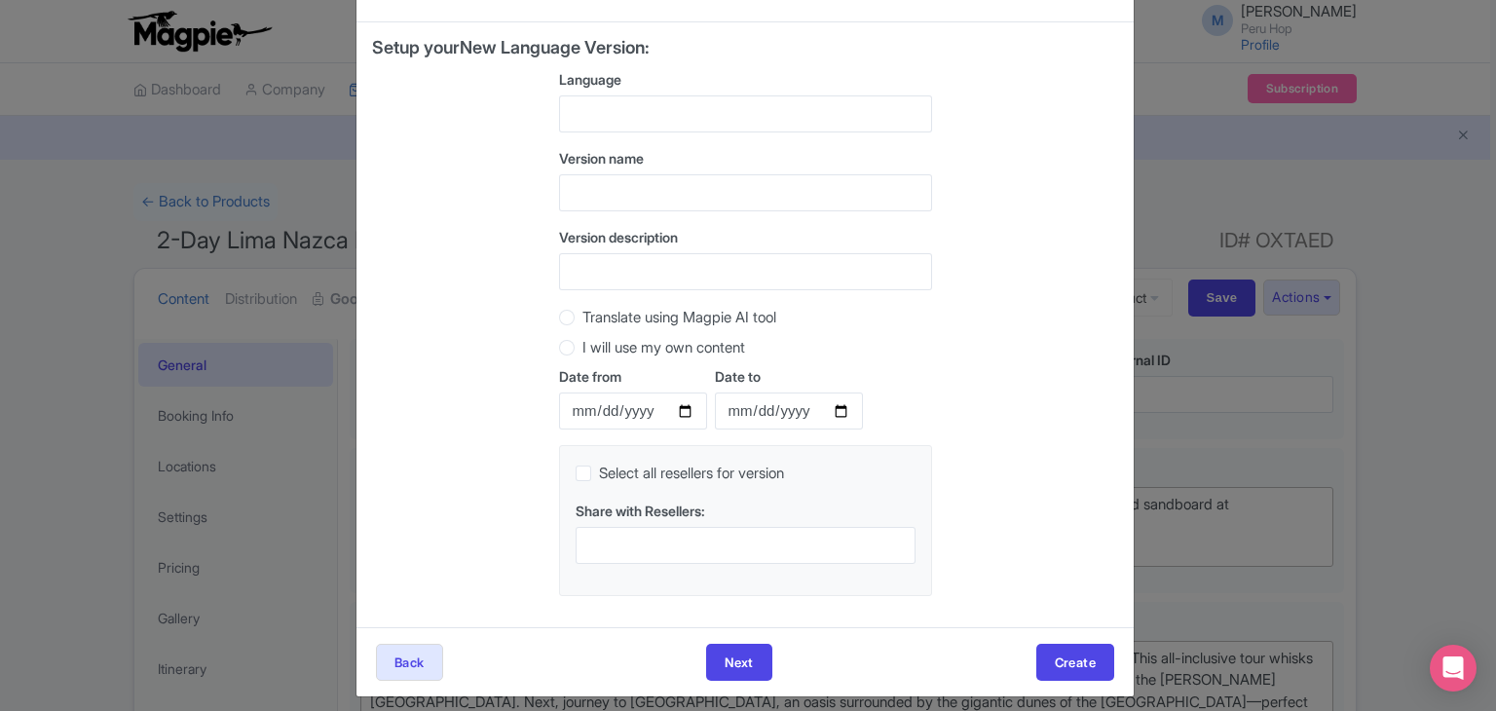
click at [598, 112] on div at bounding box center [745, 113] width 373 height 37
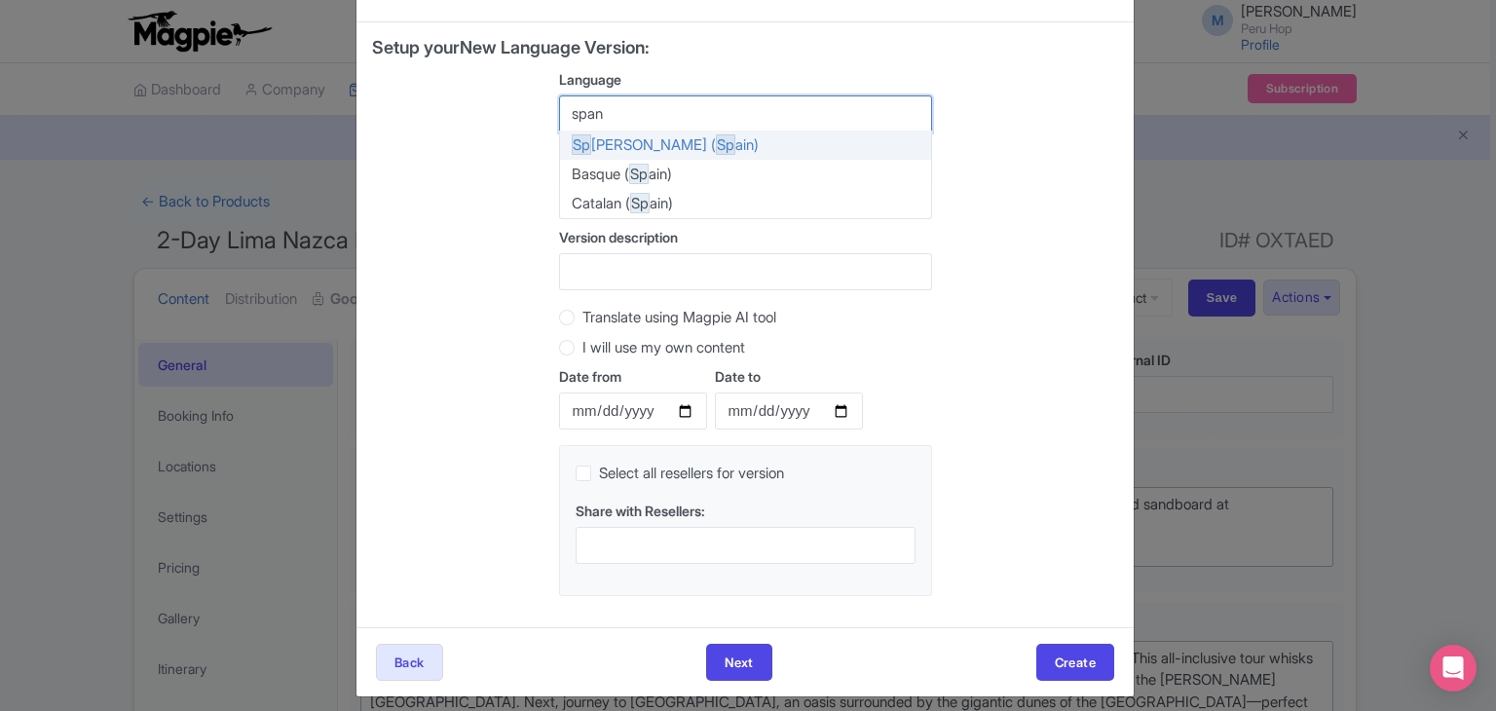
type input "spani"
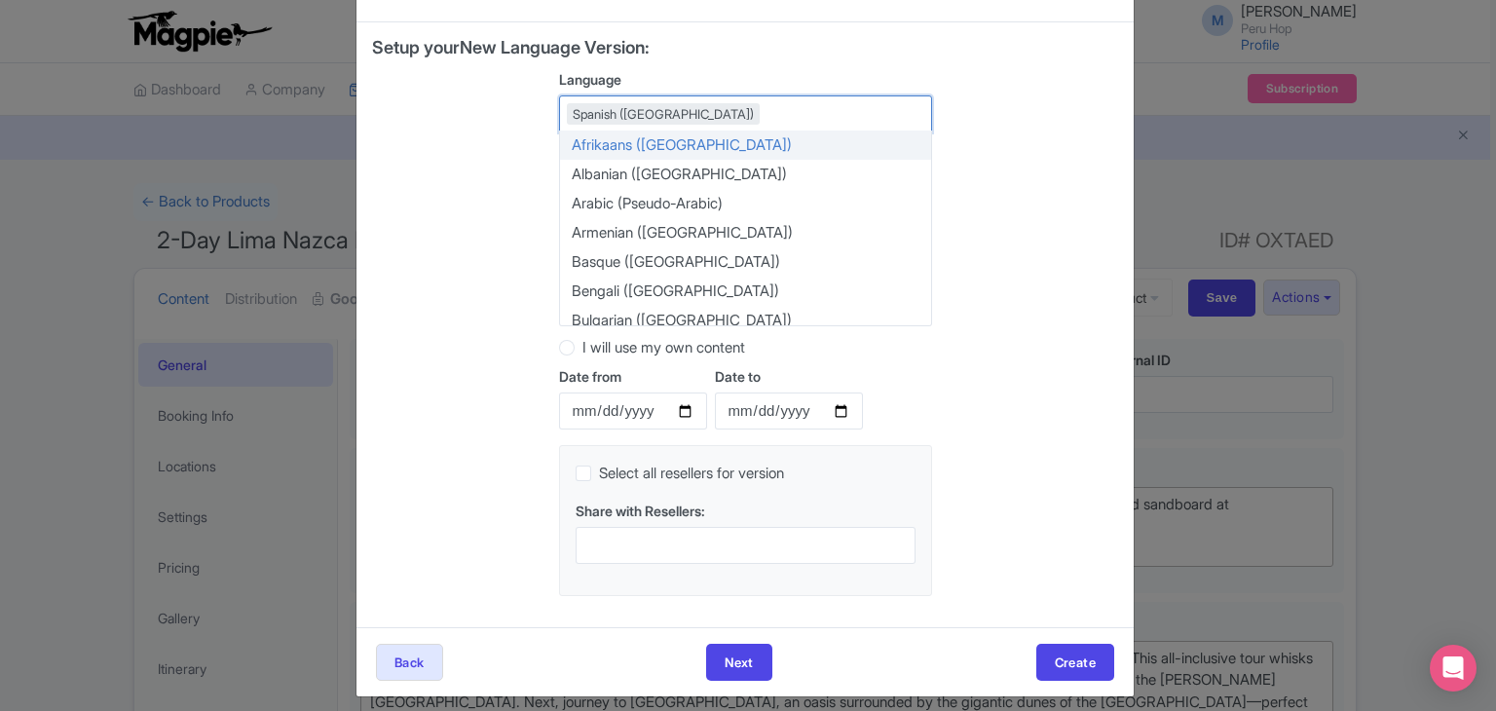
click at [1012, 139] on div "Setup your New Language Version: Language Spanish ([GEOGRAPHIC_DATA]) Spanish (…" at bounding box center [745, 325] width 746 height 574
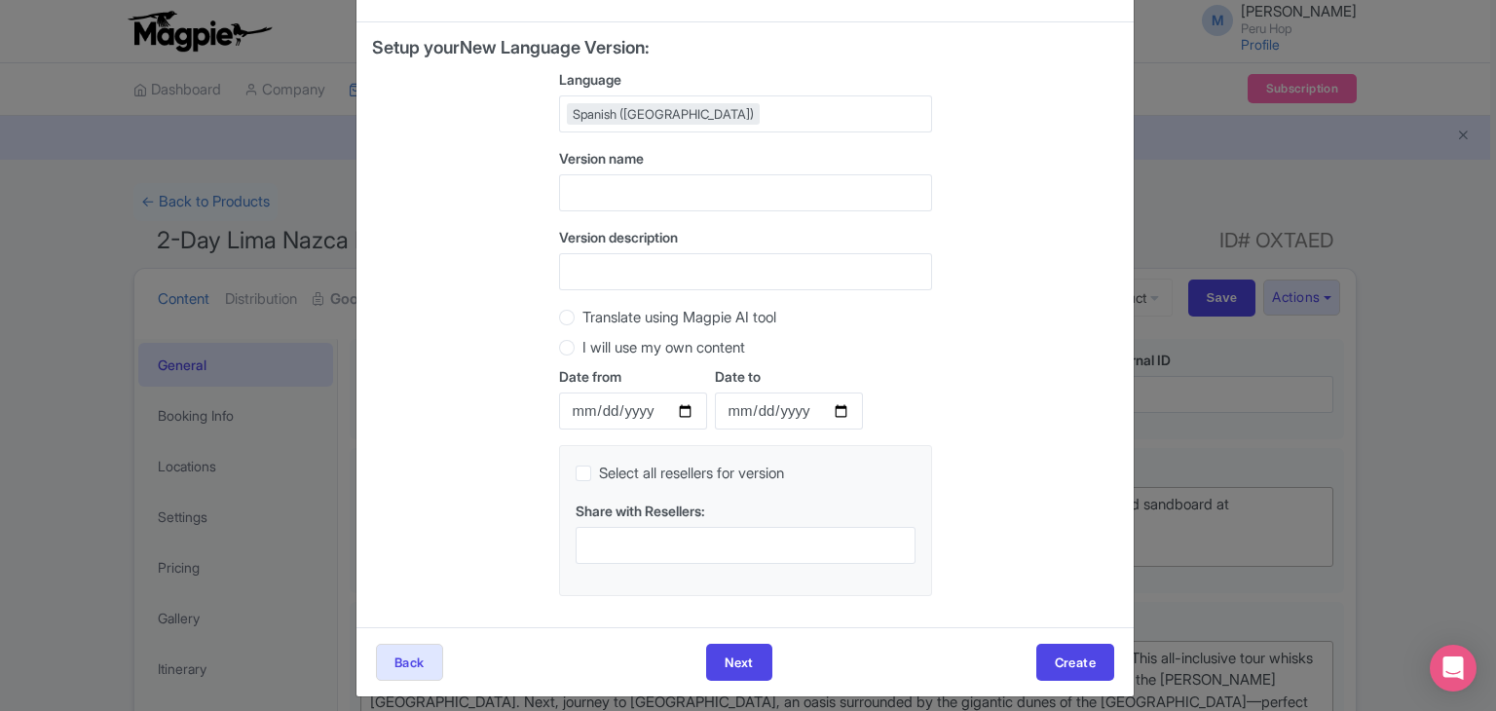
click at [698, 108] on div "Spanish ([GEOGRAPHIC_DATA])" at bounding box center [745, 113] width 373 height 37
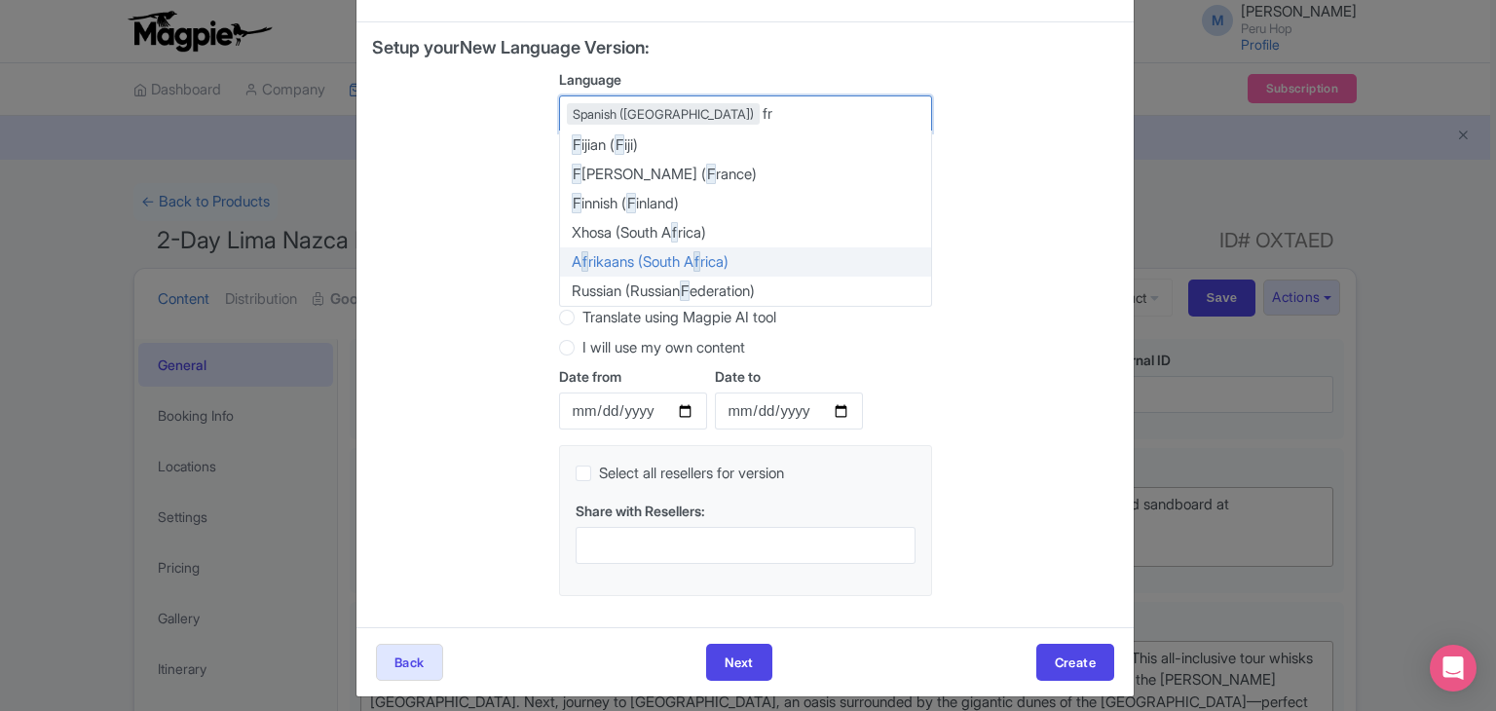
type input "fre"
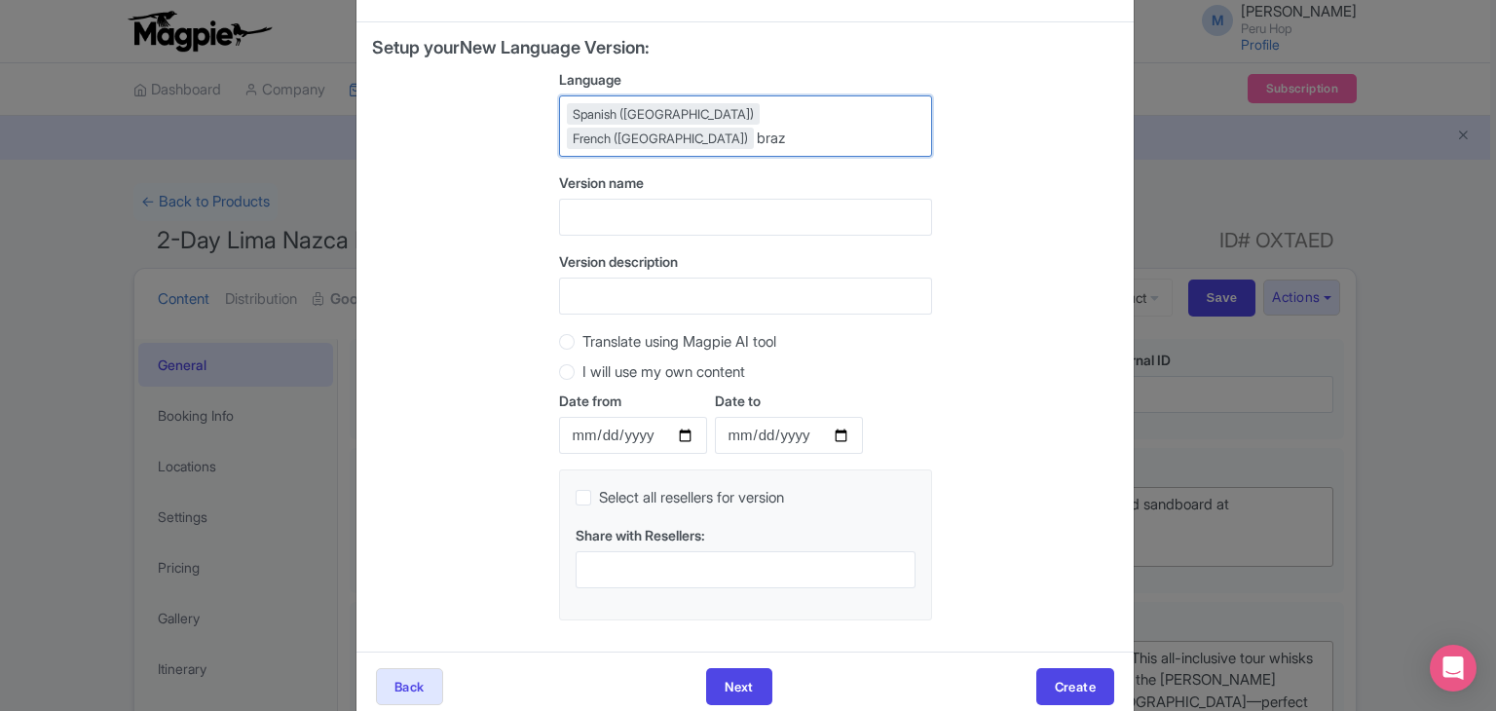
click at [791, 130] on input "Language" at bounding box center [774, 139] width 34 height 18
type input "port"
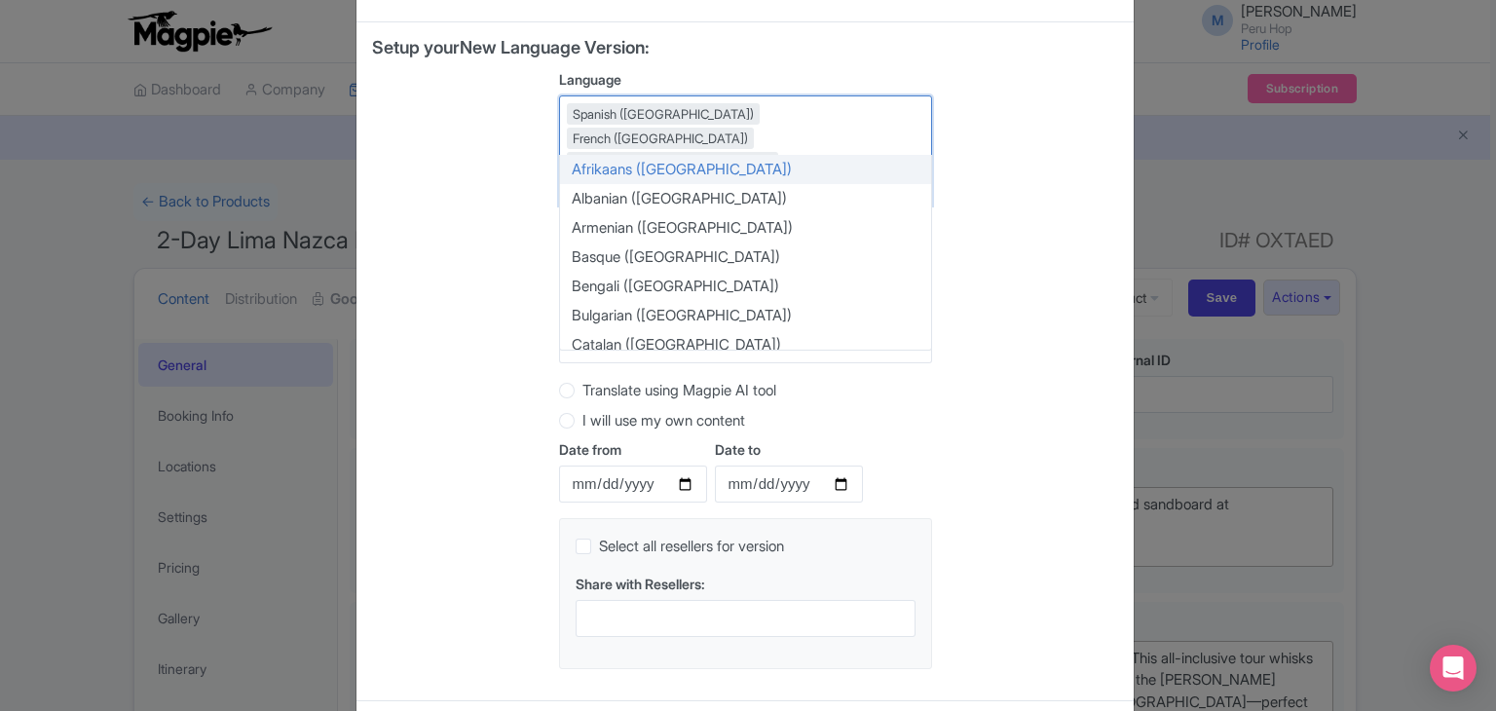
click at [499, 165] on div "Setup your New Language Version: Language Spanish (Spain) French (France) Portu…" at bounding box center [745, 361] width 746 height 647
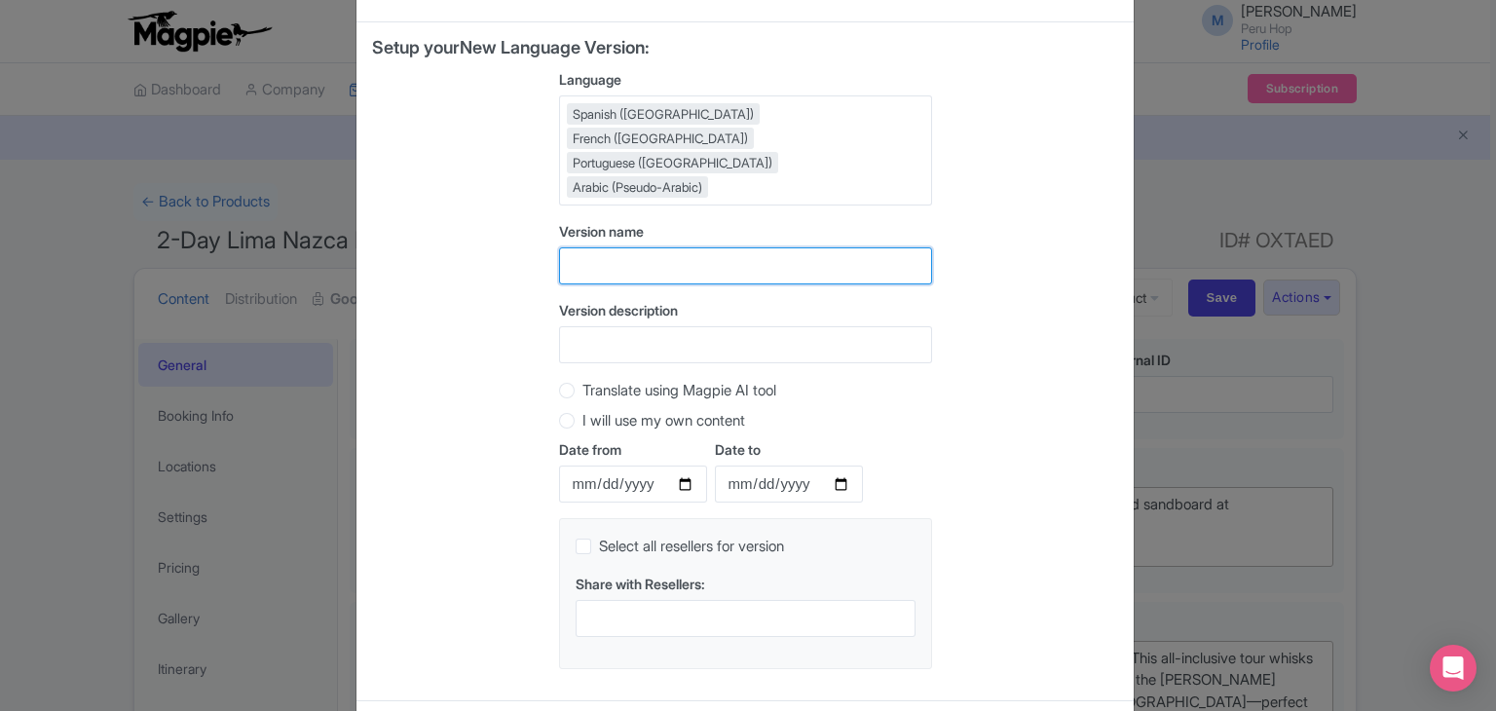
click at [643, 247] on input "text" at bounding box center [745, 265] width 373 height 37
paste input "2 Day Tour inc. Nazca Flight"
type input "2 Day Tour inc. Nazca Flight"
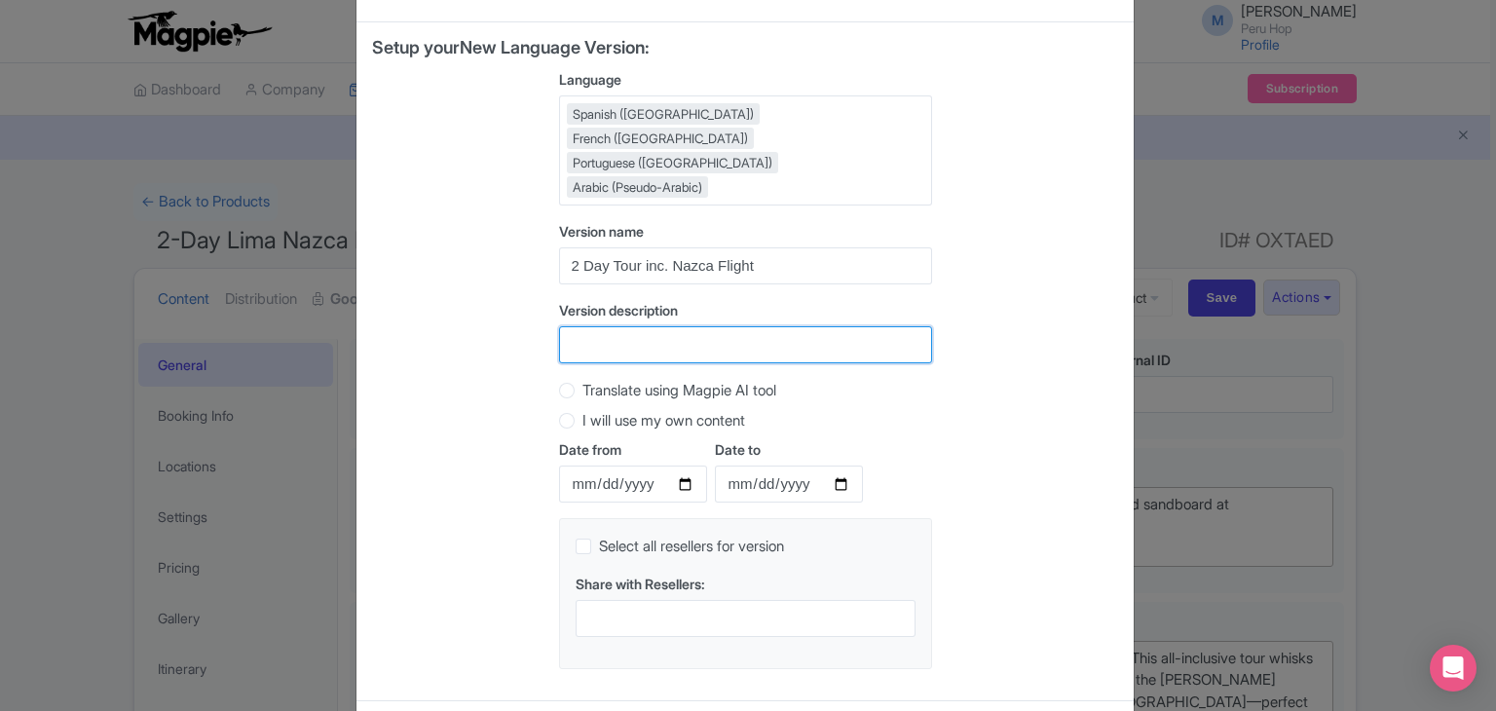
click at [619, 326] on input "Version description" at bounding box center [745, 344] width 373 height 37
click at [573, 379] on label "Translate using Magpie AI tool" at bounding box center [745, 390] width 373 height 22
click at [582, 379] on input "Translate using Magpie AI tool" at bounding box center [591, 388] width 19 height 19
radio input "true"
click at [621, 326] on input "Version description" at bounding box center [745, 344] width 373 height 37
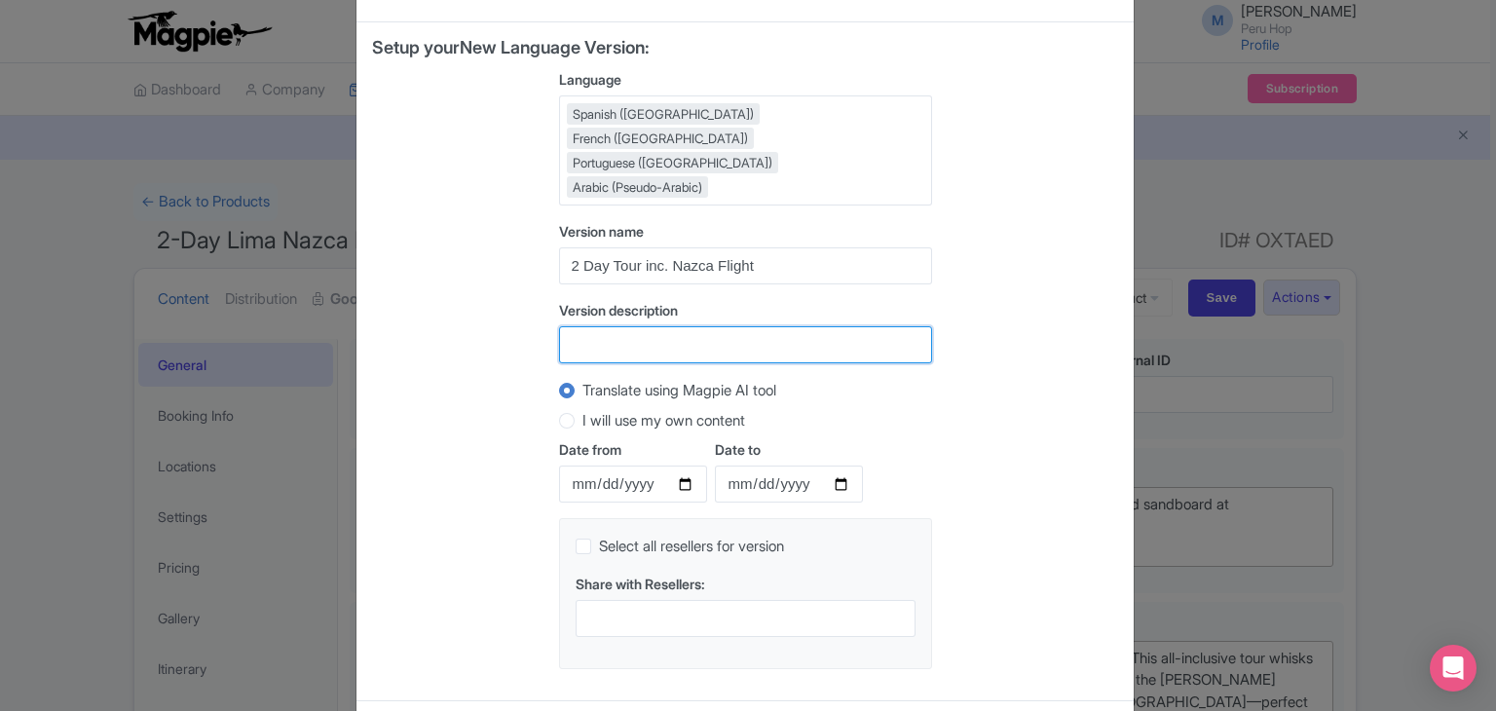
paste input "2 Day Tour inc. Nazca Flight"
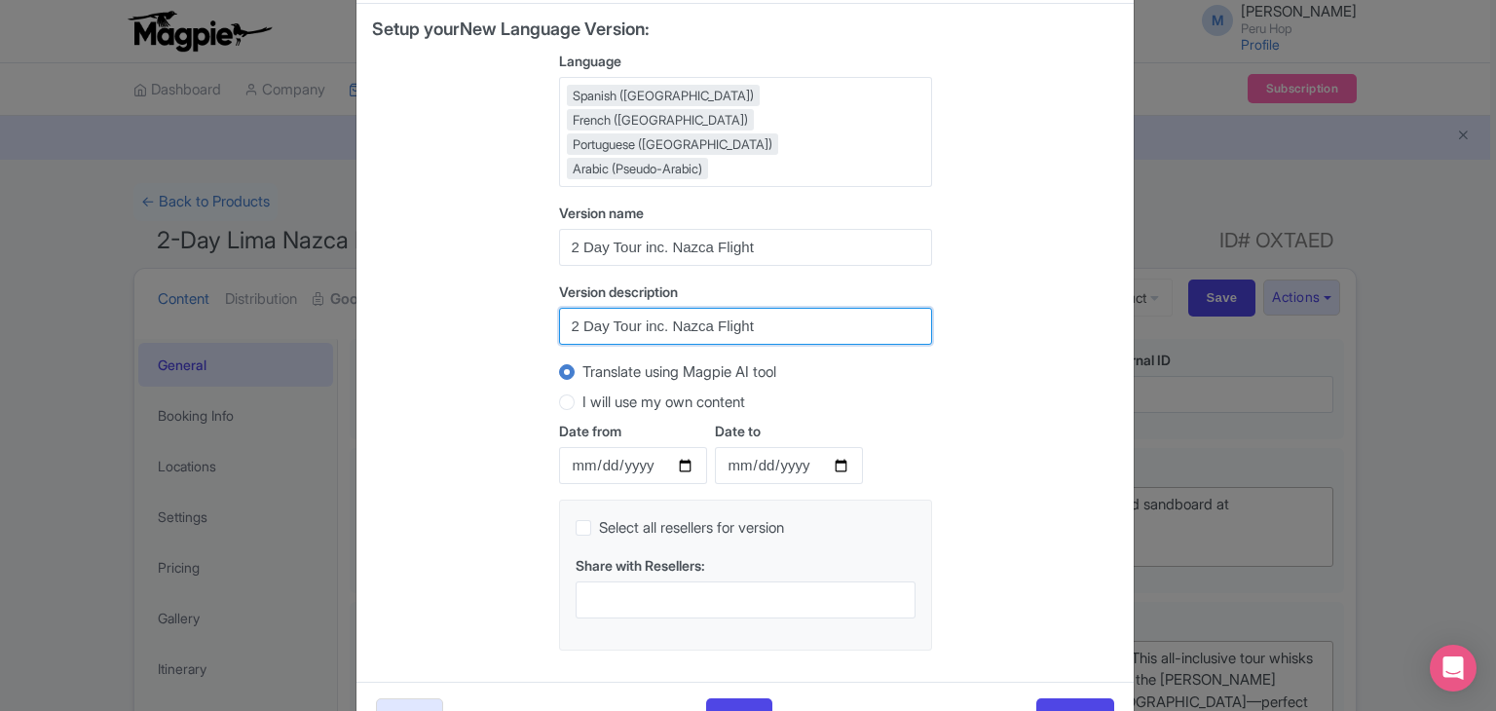
scroll to position [99, 0]
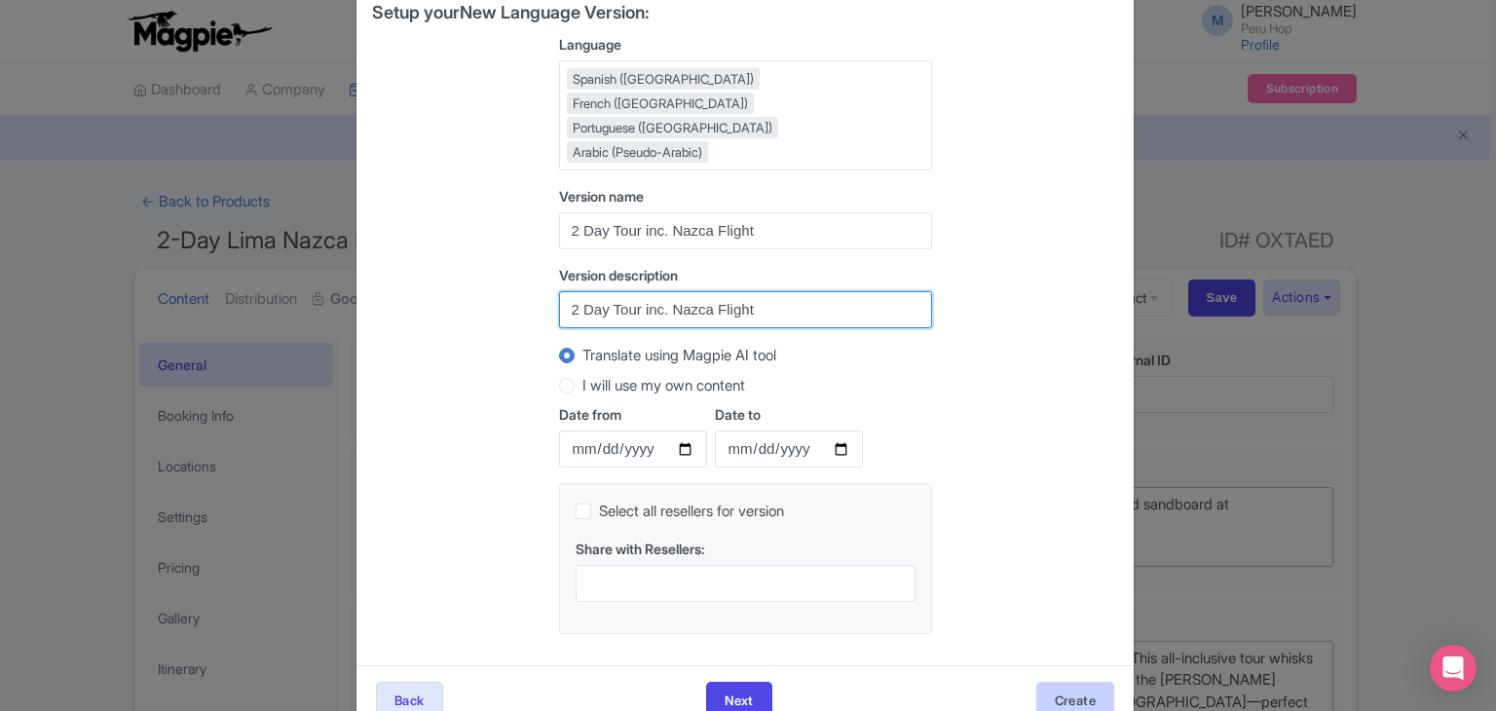
type input "2 Day Tour inc. Nazca Flight"
click at [1067, 682] on button "Create" at bounding box center [1075, 700] width 78 height 37
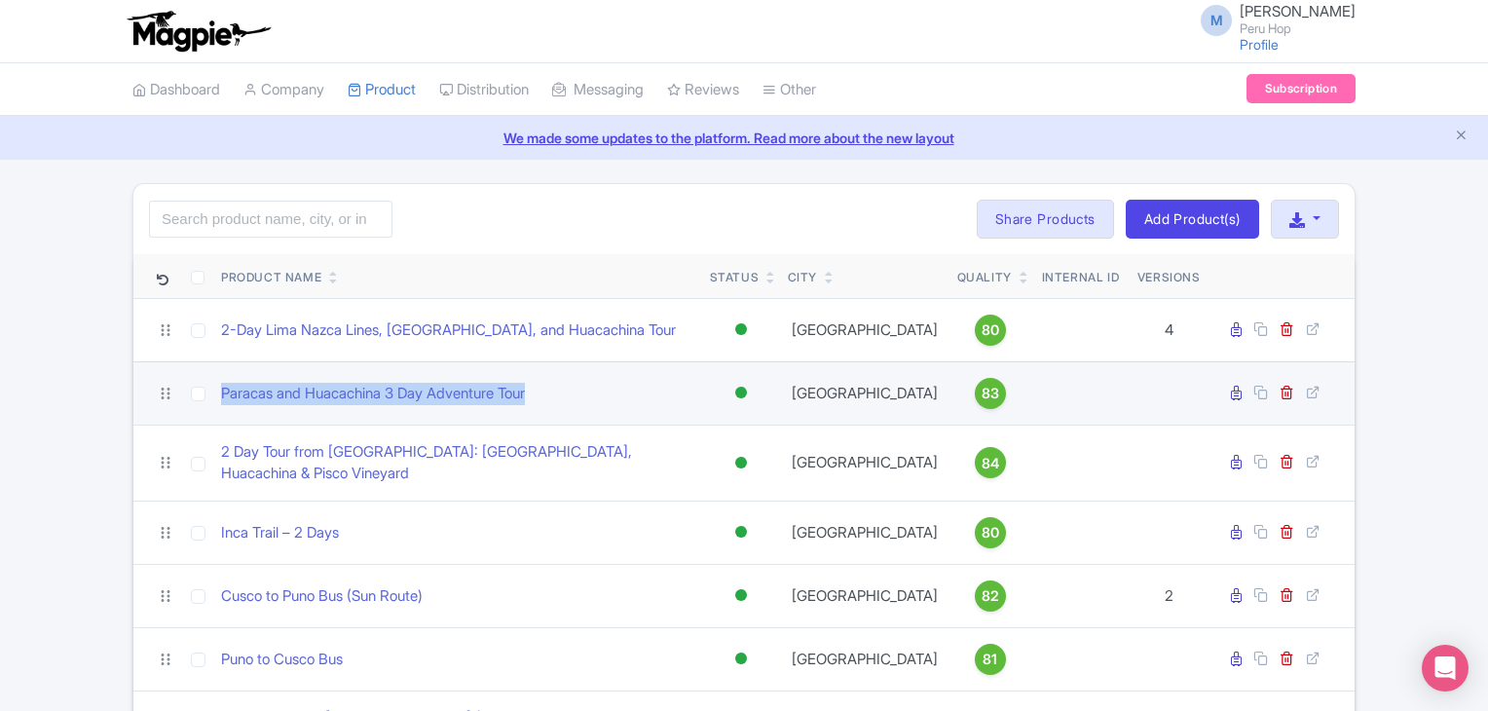
drag, startPoint x: 218, startPoint y: 372, endPoint x: 570, endPoint y: 392, distance: 352.1
click at [570, 392] on td "Paracas and Huacachina 3 Day Adventure Tour" at bounding box center [457, 392] width 489 height 63
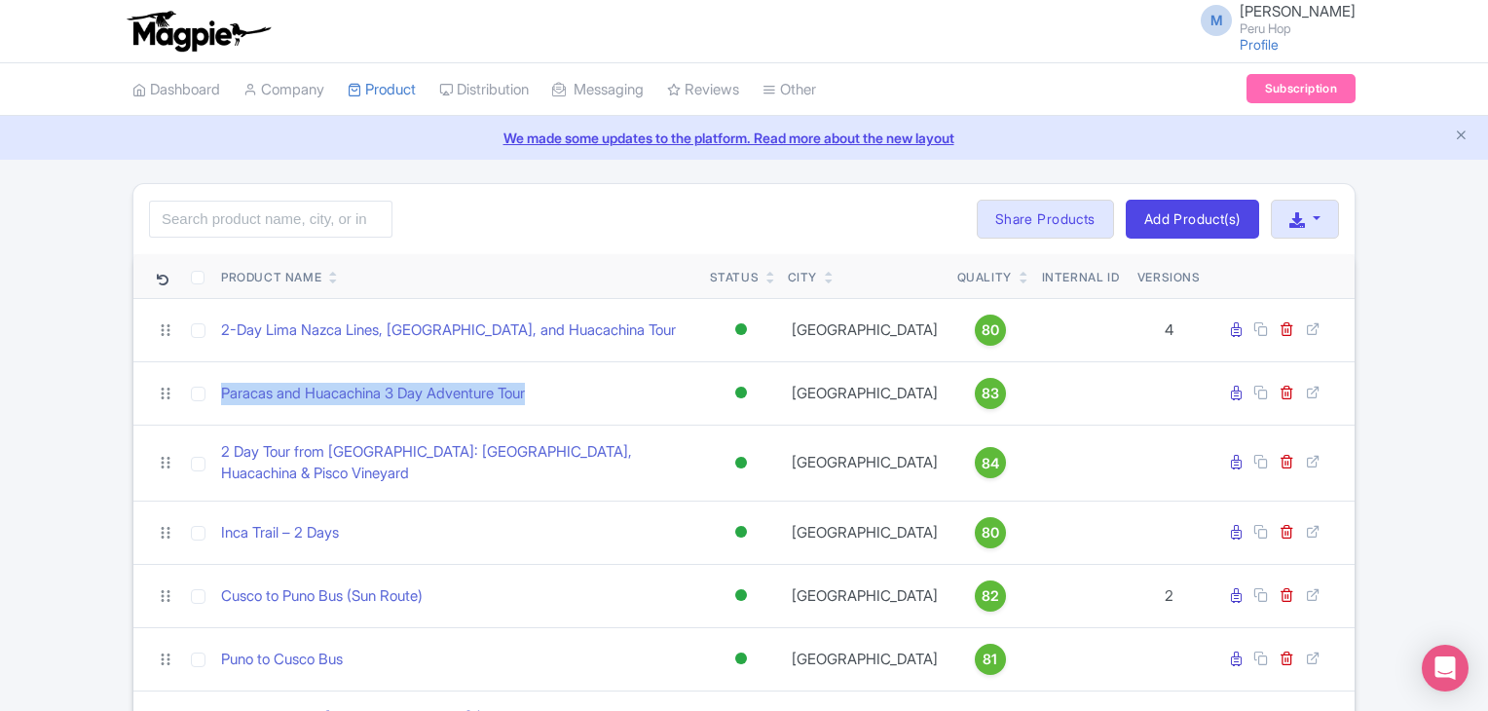
copy link "Paracas and Huacachina 3 Day Adventure Tour"
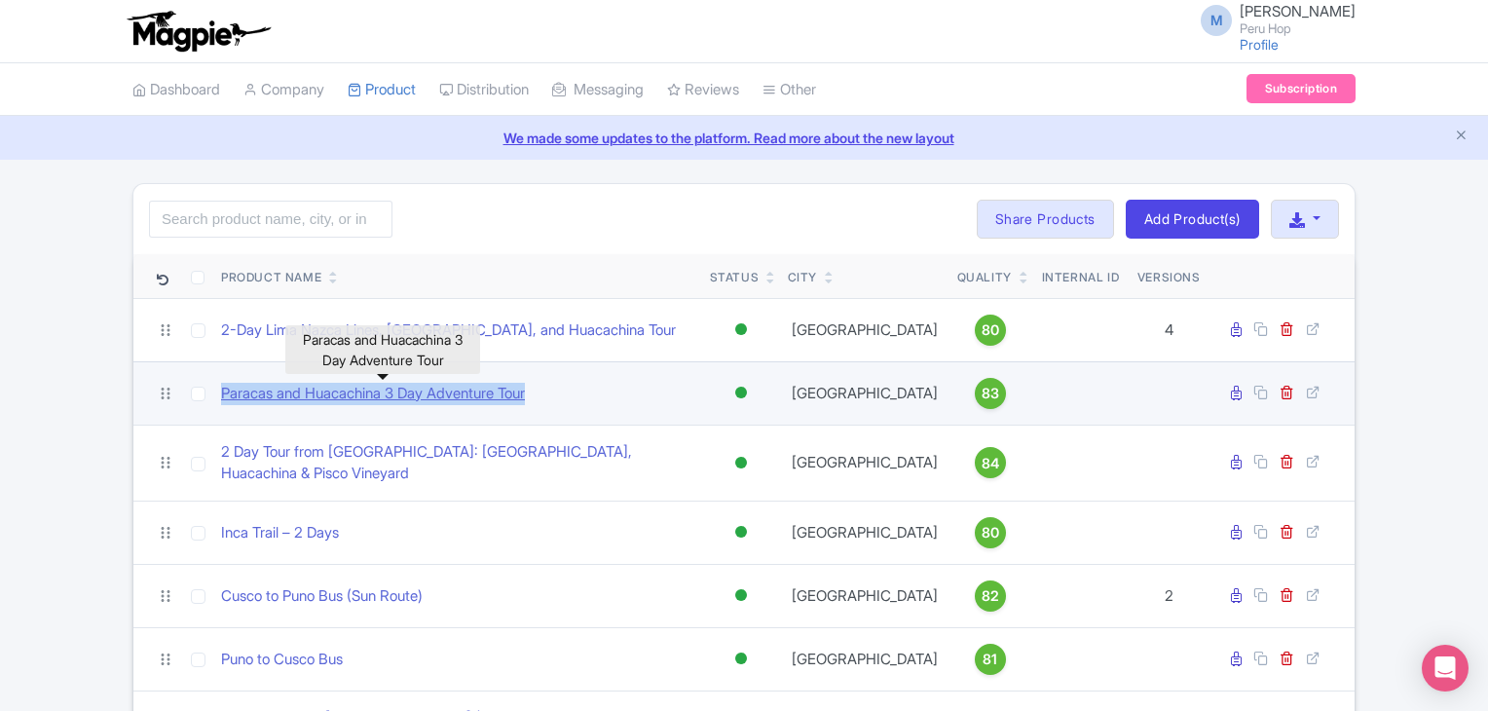
click at [372, 389] on link "Paracas and Huacachina 3 Day Adventure Tour" at bounding box center [373, 394] width 304 height 22
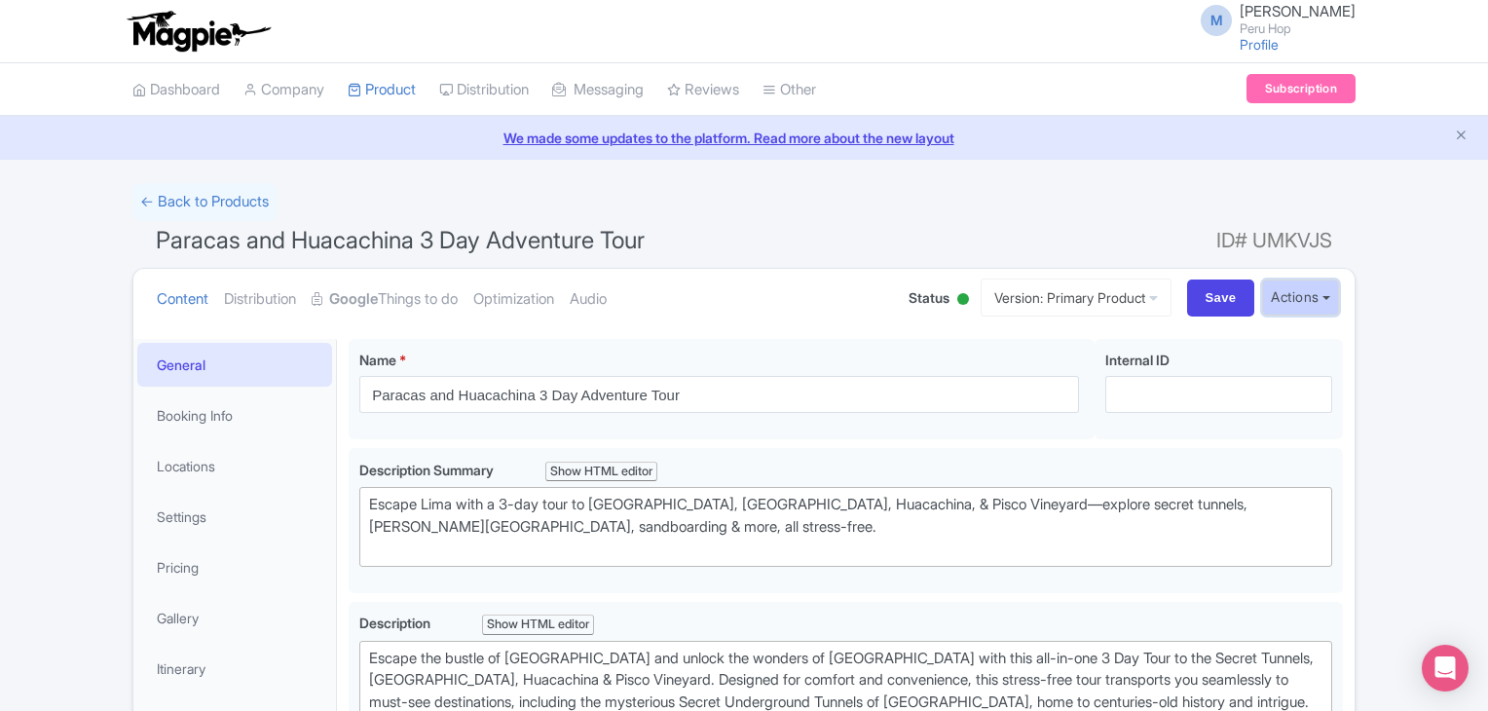
click at [1307, 308] on button "Actions" at bounding box center [1300, 298] width 77 height 36
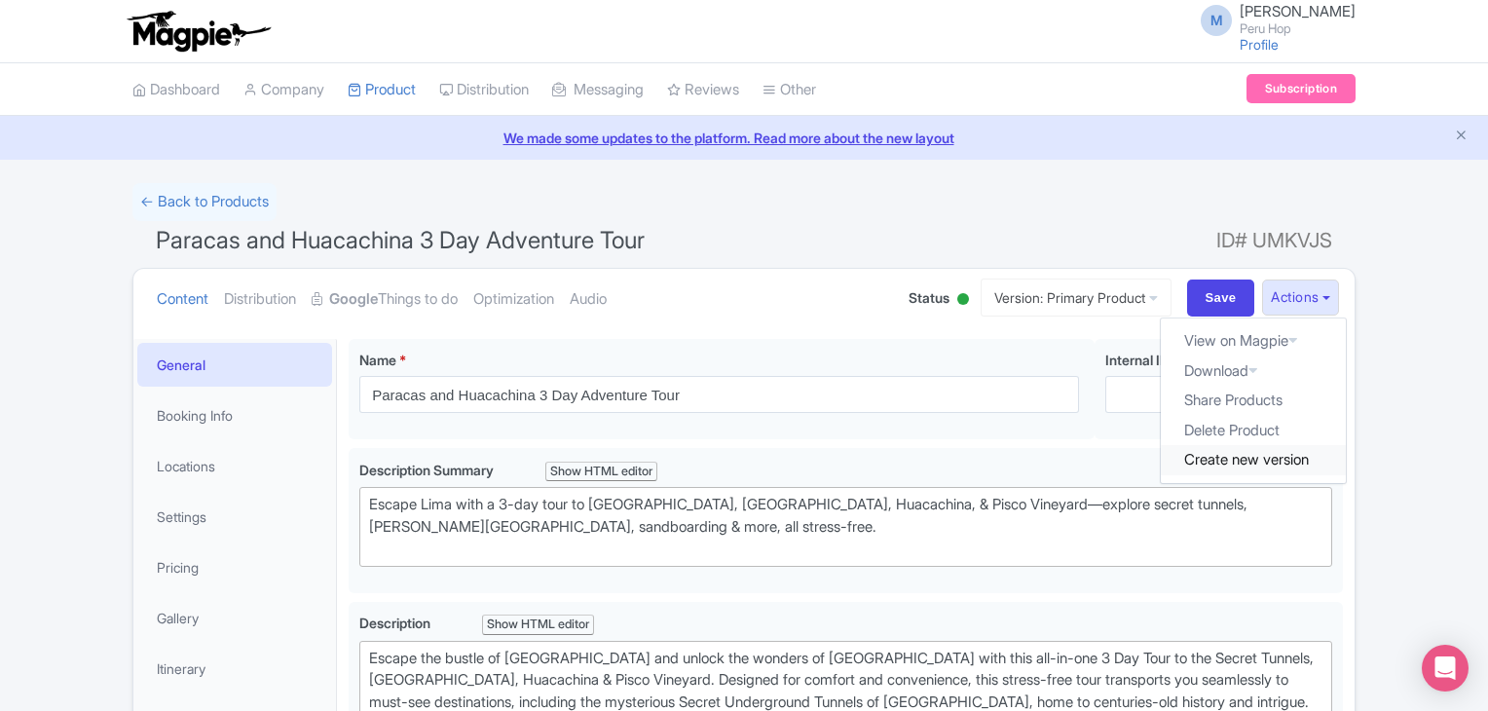
click at [1251, 455] on link "Create new version" at bounding box center [1253, 460] width 185 height 30
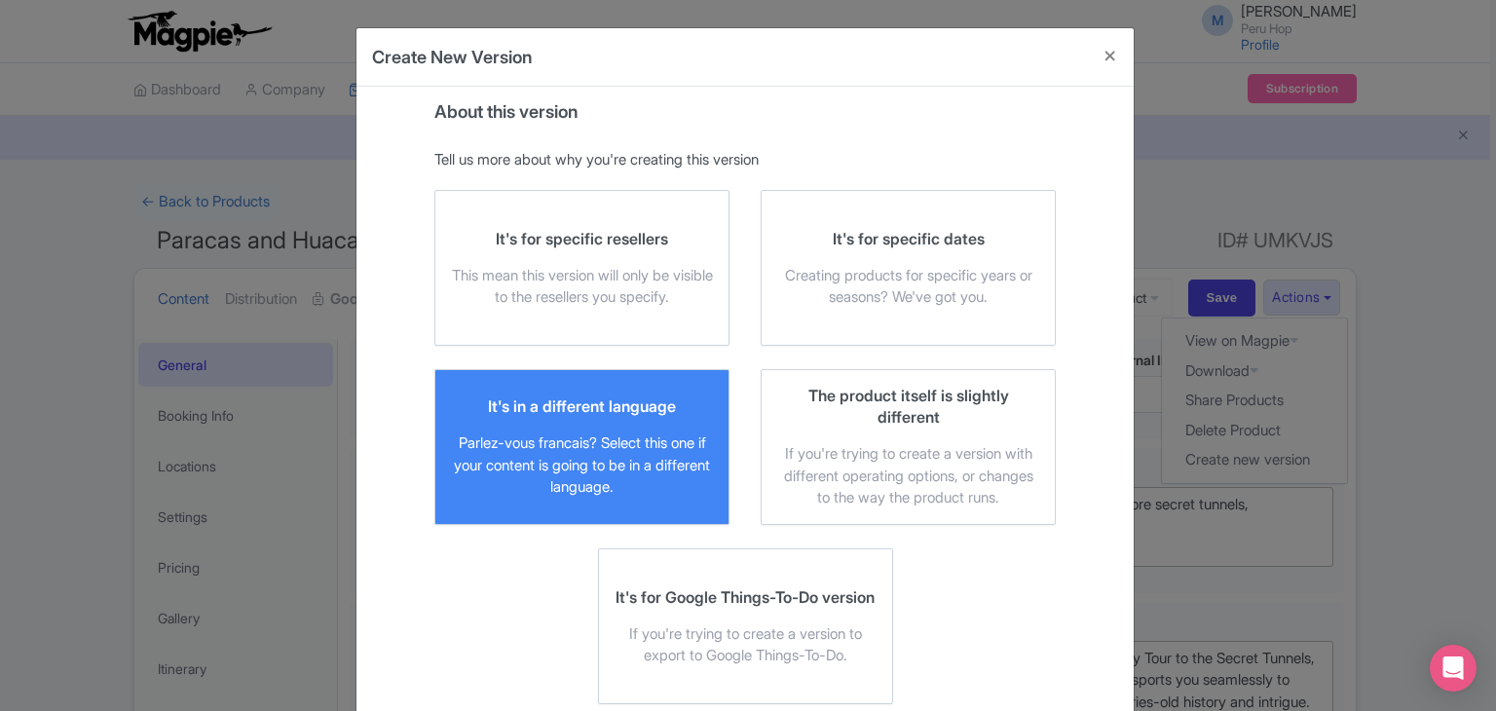
click at [606, 432] on div "Parlez-vous francais? Select this one if your content is going to be in a diffe…" at bounding box center [582, 465] width 262 height 66
click at [0, 0] on input "It's in a different language Parlez-vous [DEMOGRAPHIC_DATA]? Select this one if…" at bounding box center [0, 0] width 0 height 0
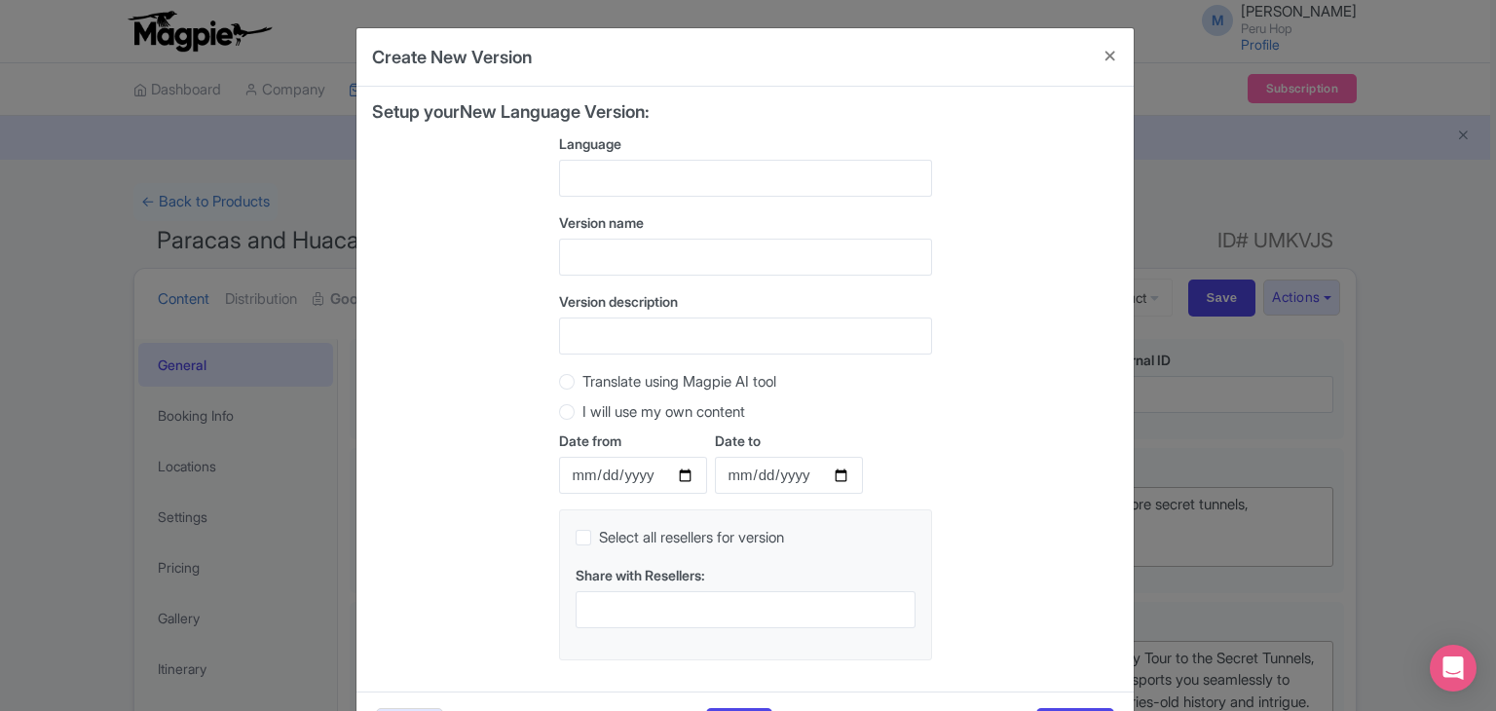
click at [637, 170] on div at bounding box center [745, 178] width 373 height 37
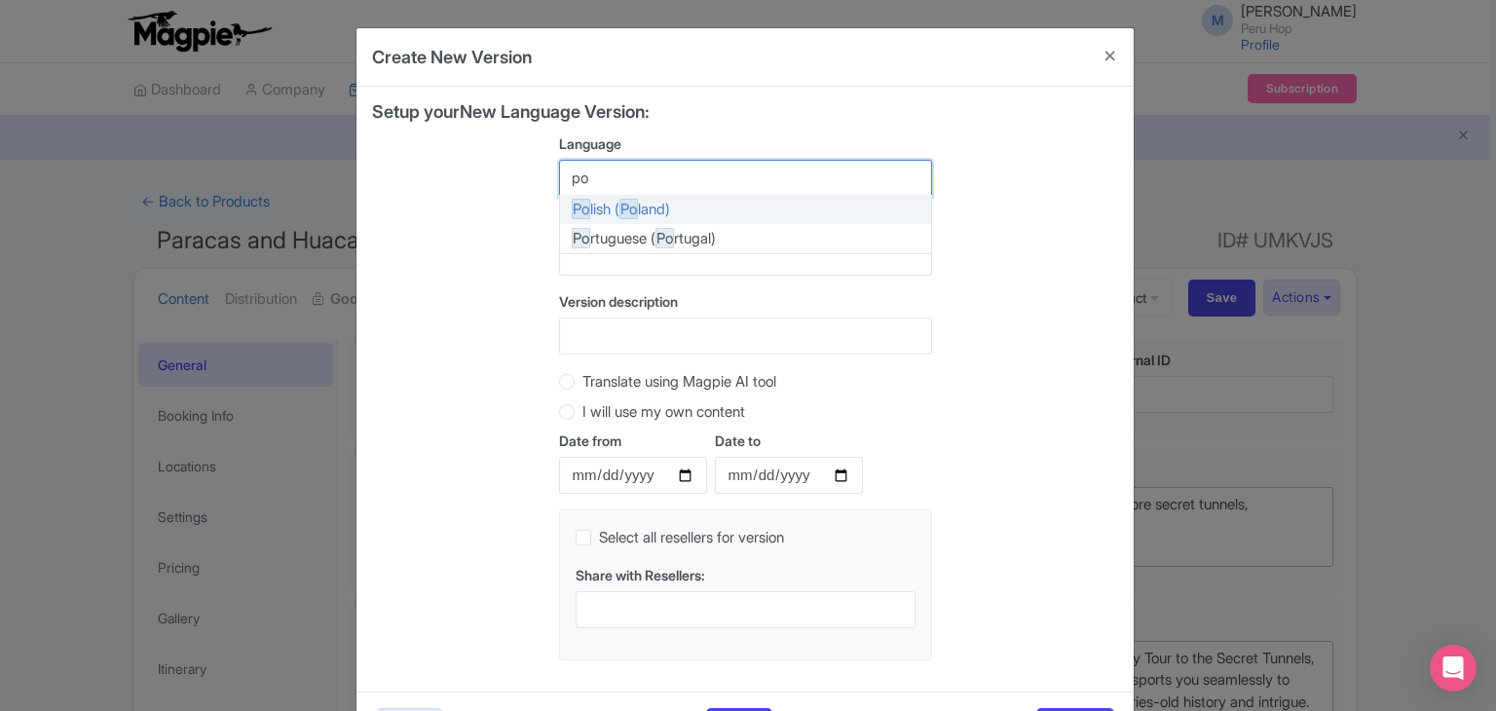
type input "por"
type input "span"
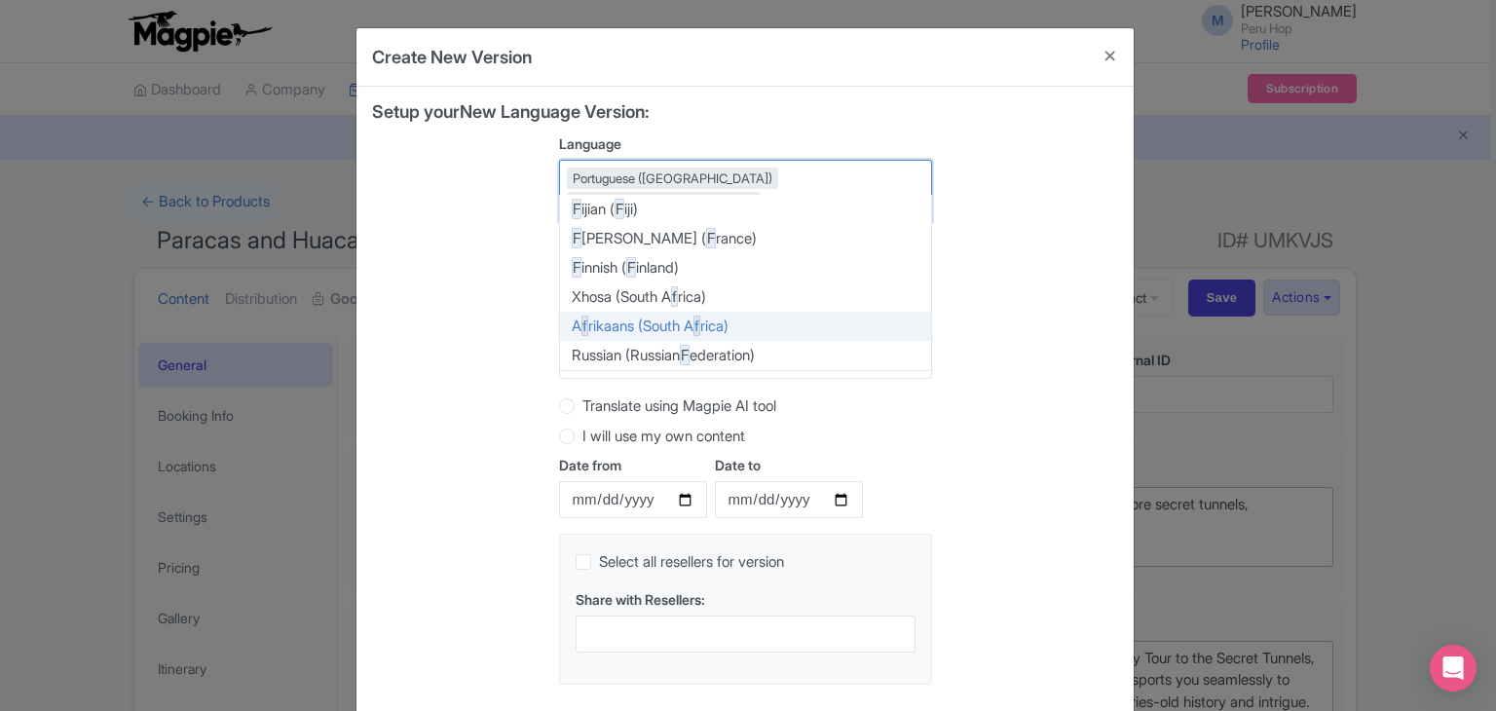
type input "fre"
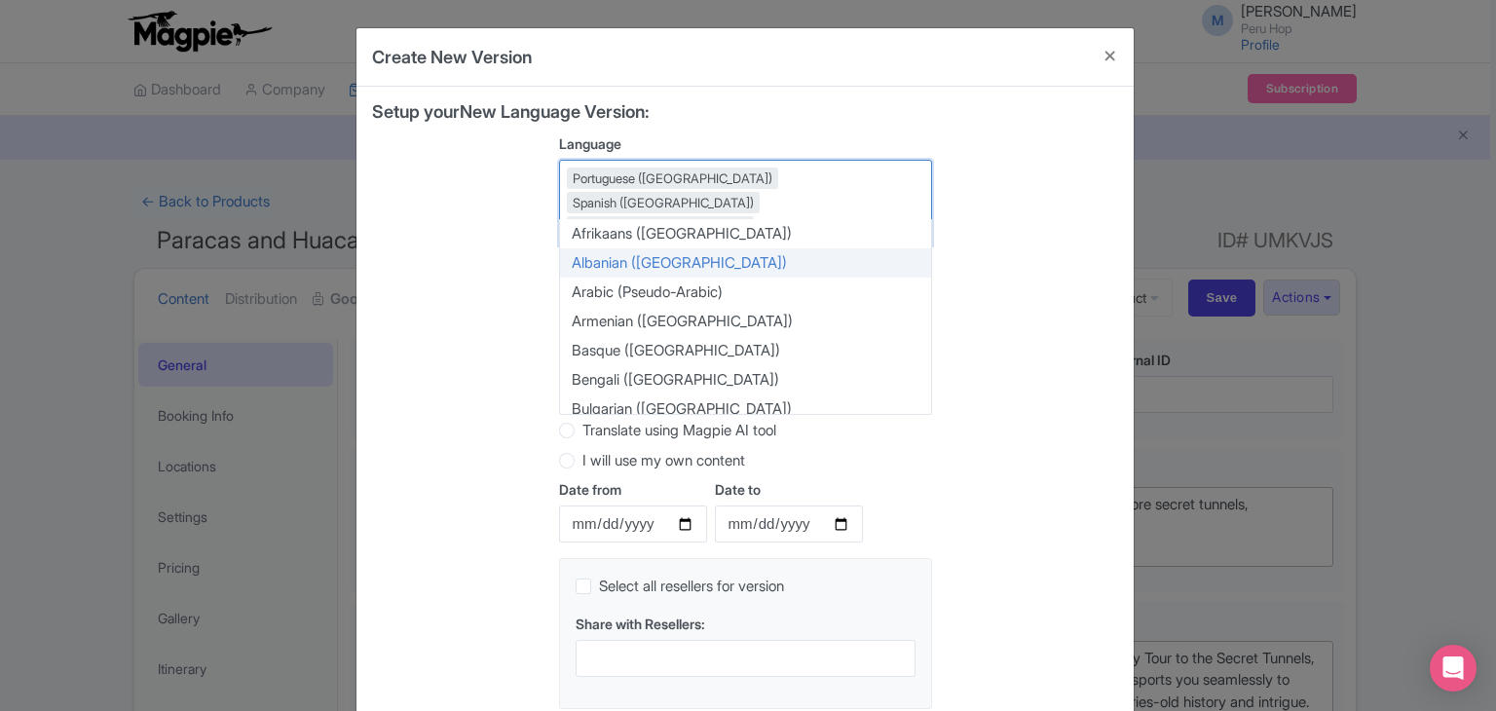
click at [417, 277] on div "Setup your New Language Version: Language Portuguese (Portugal) Spanish (Spain)…" at bounding box center [745, 413] width 746 height 622
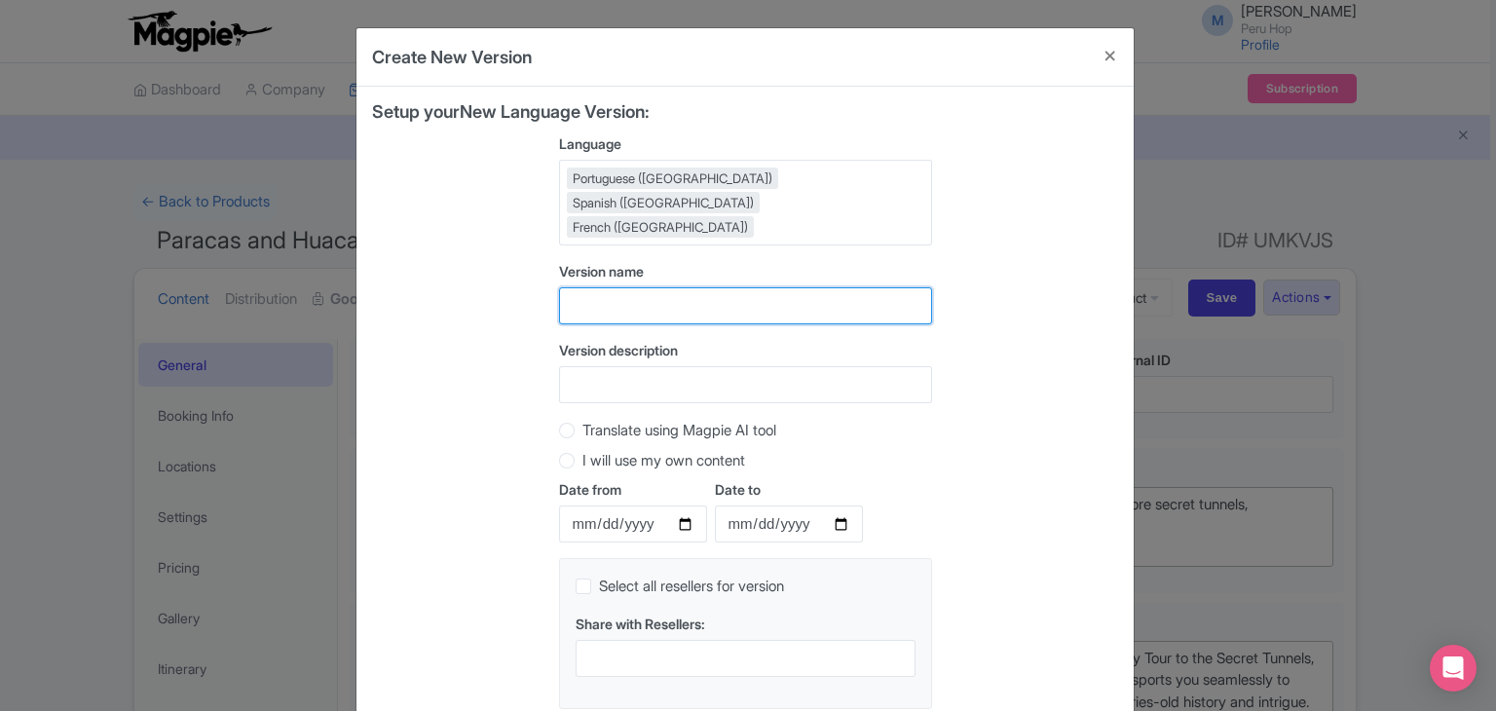
click at [623, 287] on input "text" at bounding box center [745, 305] width 373 height 37
click at [624, 290] on input "text" at bounding box center [745, 305] width 373 height 37
paste input "Paracas and Huacachina 3 Day Adventure Tour"
type input "Paracas and Huacachina 3 Day Adventure Tour"
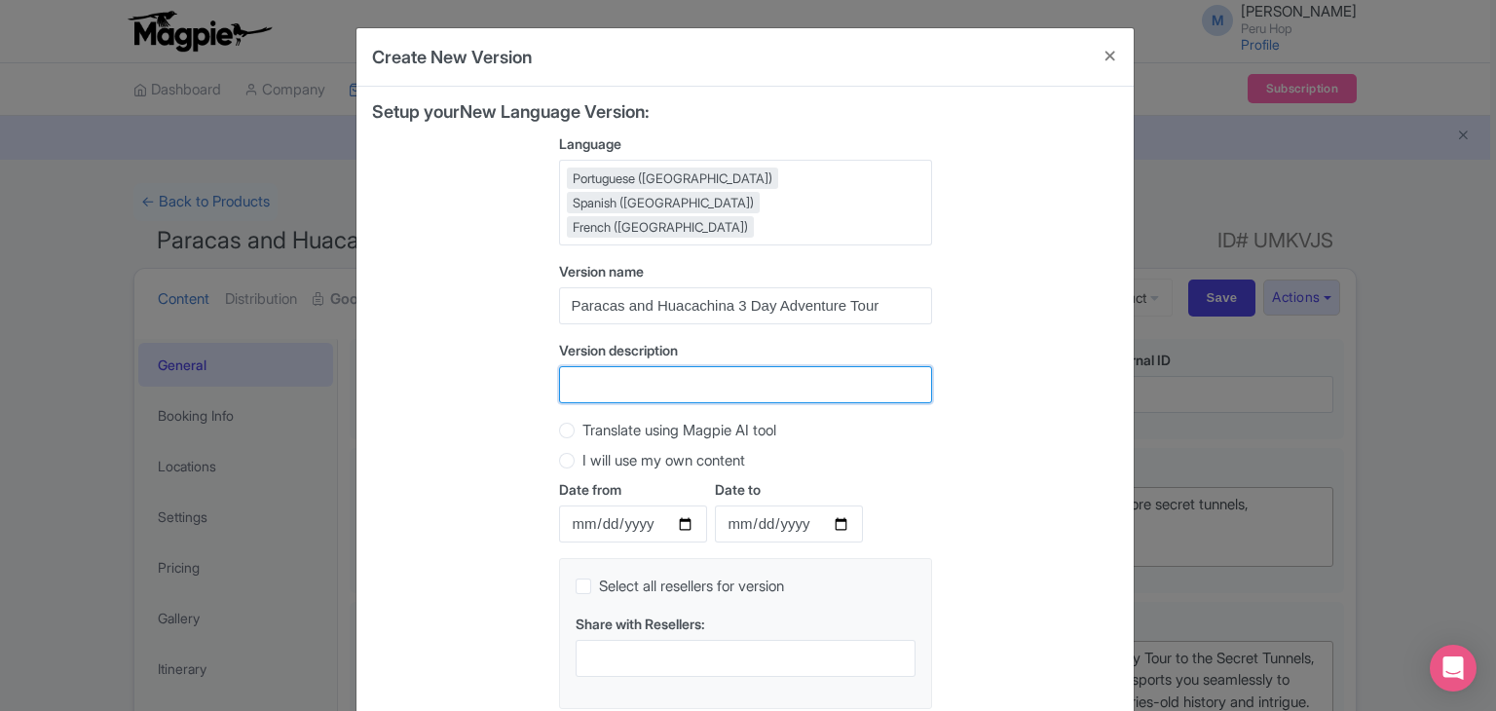
click at [649, 370] on input "Version description" at bounding box center [745, 384] width 373 height 37
paste input "Paracas and Huacachina 3 Day Adventure Tour"
type input "Paracas and Huacachina 3 Day Adventure Tour"
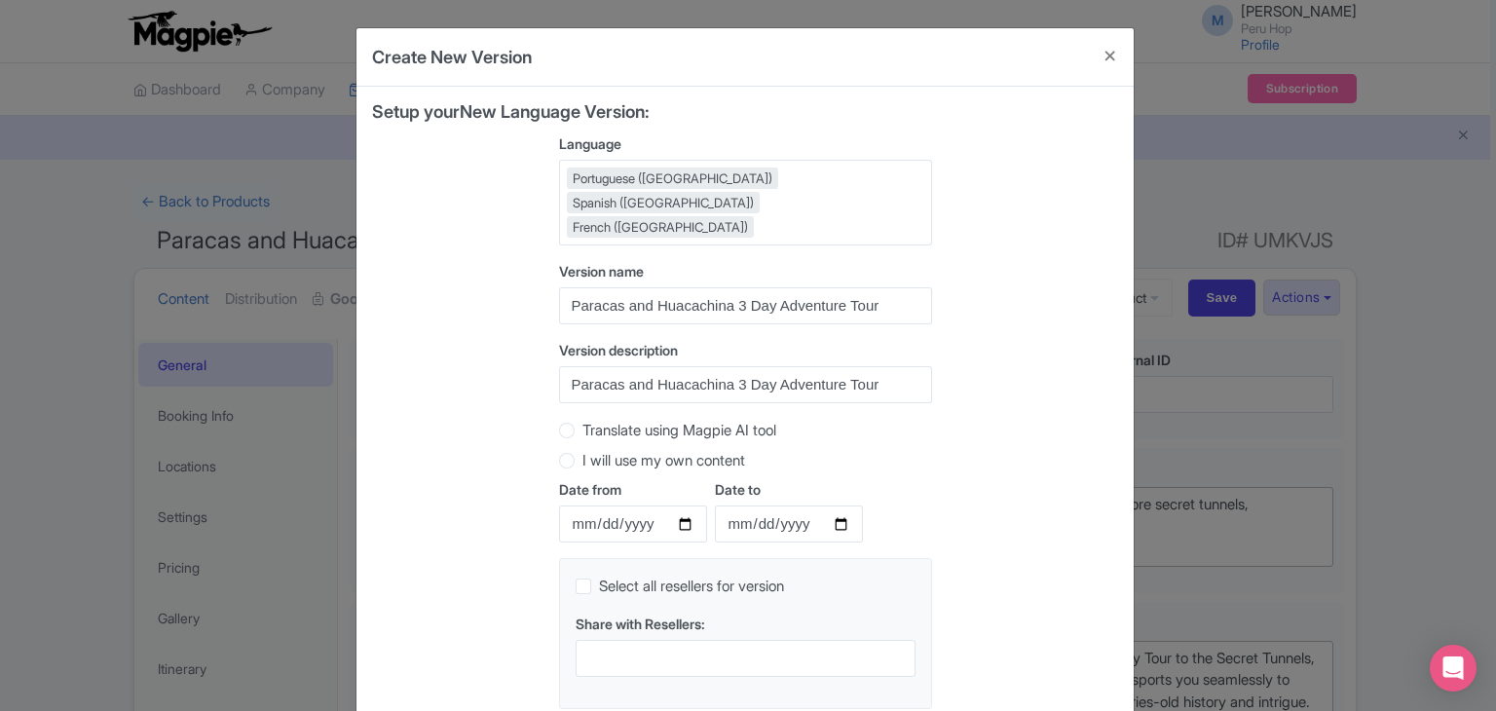
click at [604, 420] on label "Translate using Magpie AI tool" at bounding box center [679, 431] width 194 height 22
click at [602, 419] on input "Translate using Magpie AI tool" at bounding box center [591, 428] width 19 height 19
radio input "true"
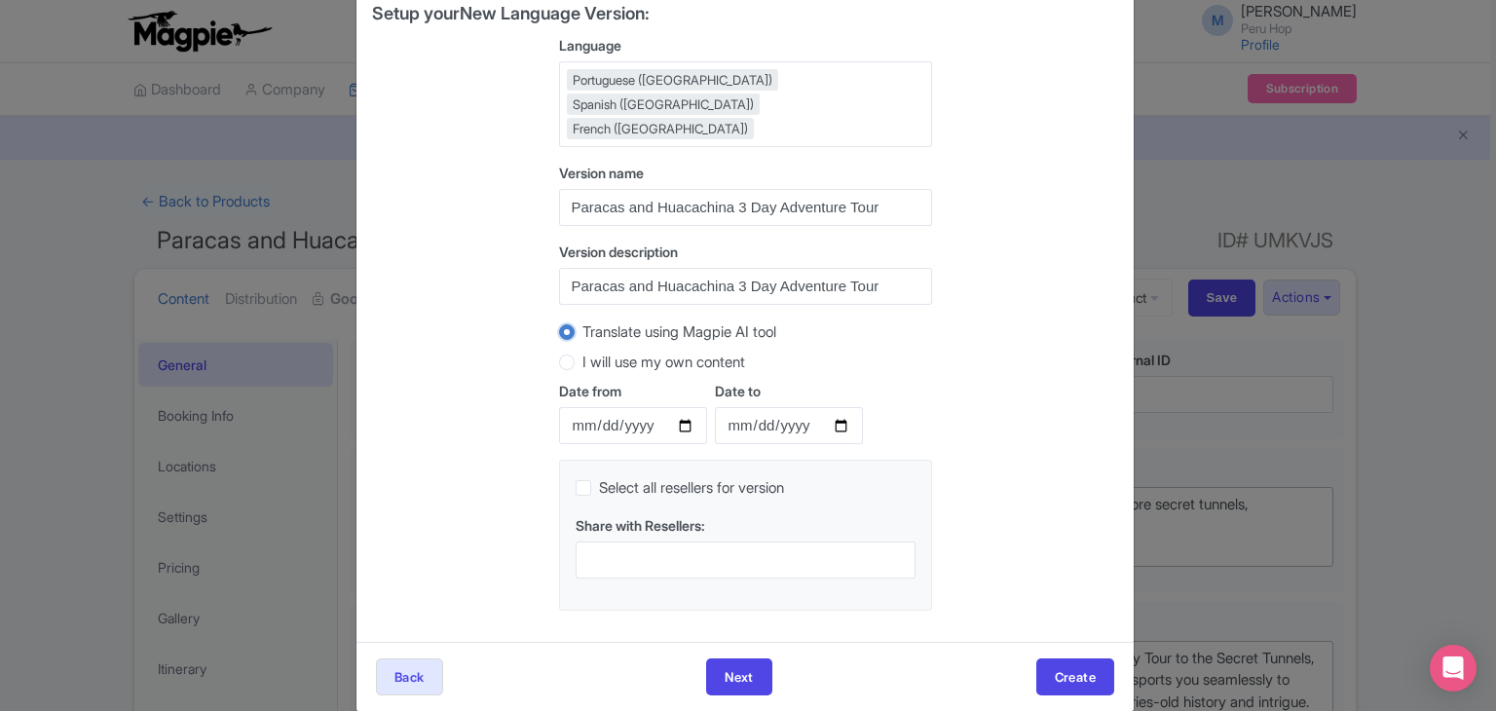
scroll to position [99, 0]
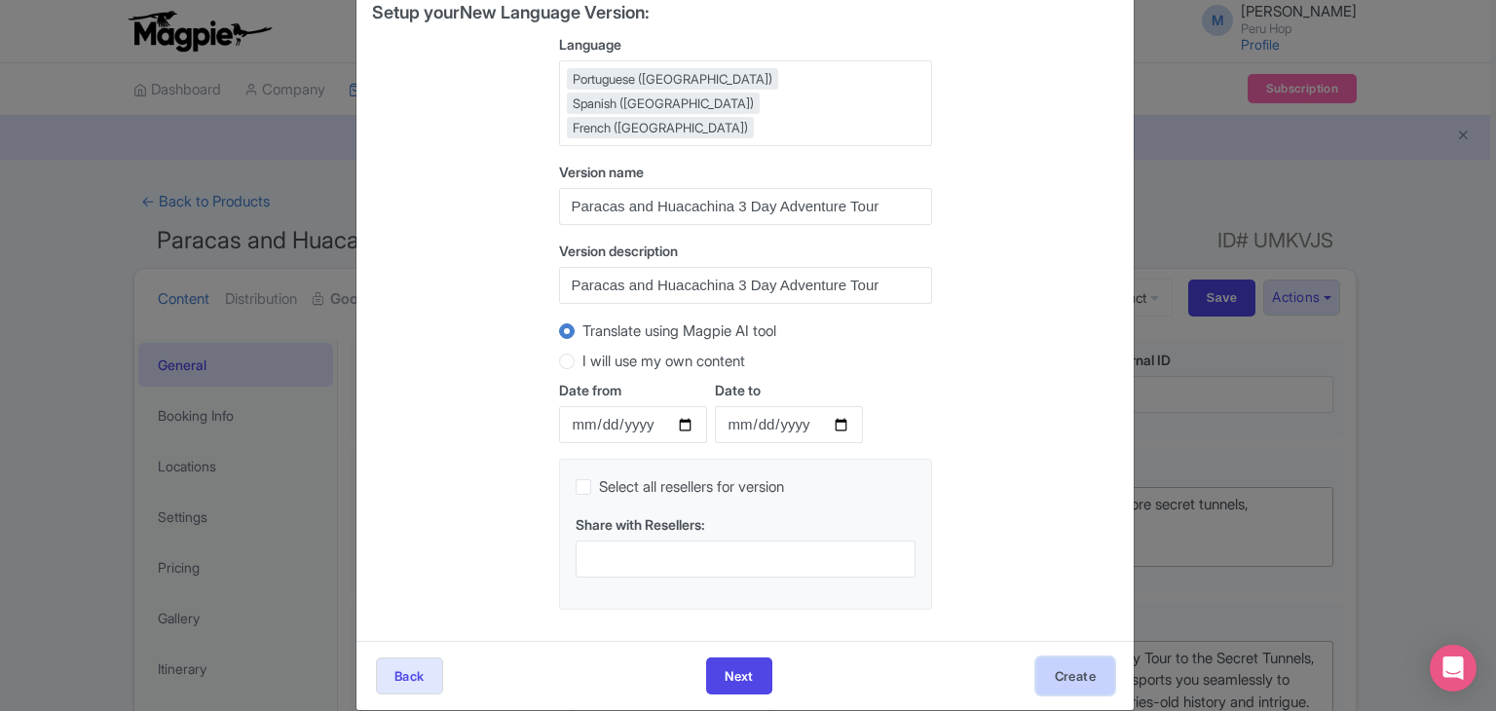
click at [1098, 657] on button "Create" at bounding box center [1075, 675] width 78 height 37
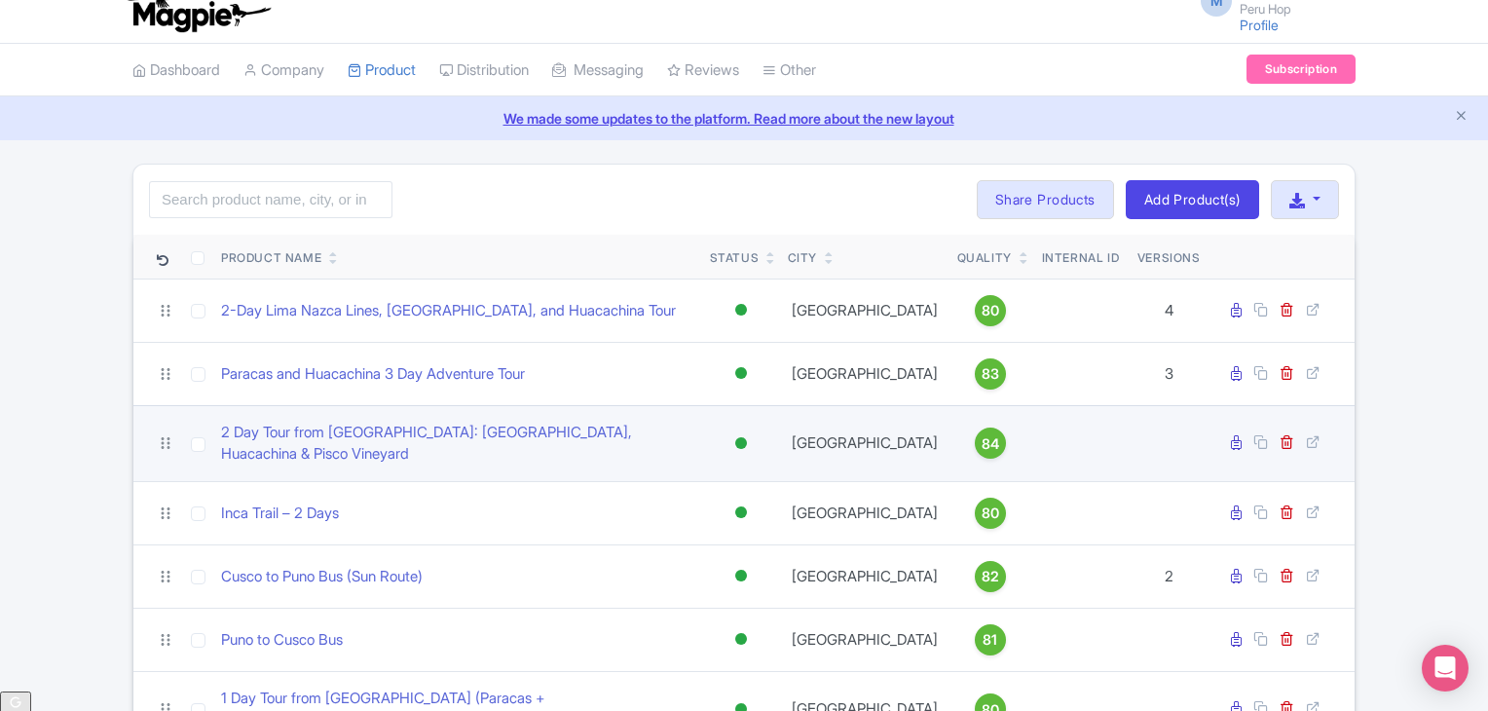
scroll to position [64, 0]
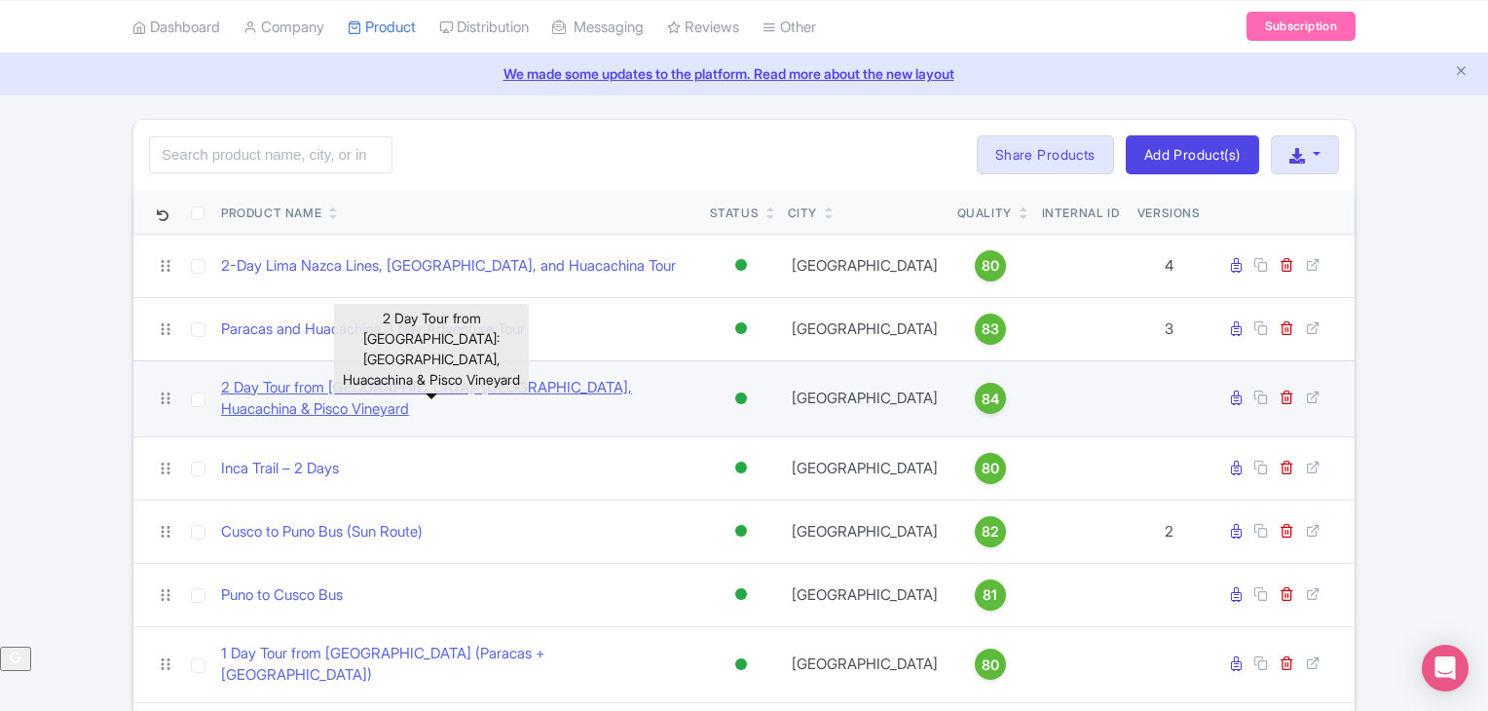
click at [327, 394] on link "2 Day Tour from [GEOGRAPHIC_DATA]: [GEOGRAPHIC_DATA], Huacachina & Pisco Vineya…" at bounding box center [457, 399] width 473 height 44
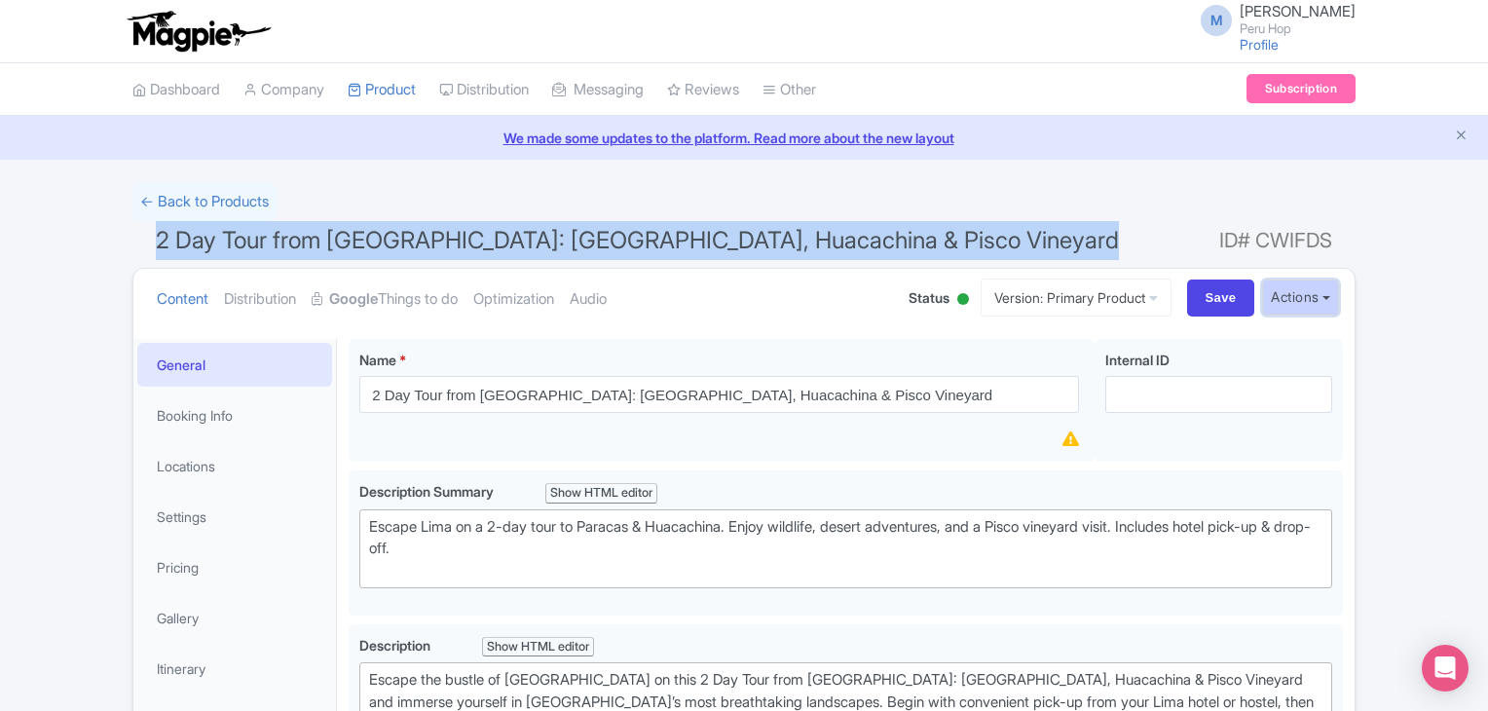
click at [1338, 294] on button "Actions" at bounding box center [1300, 298] width 77 height 36
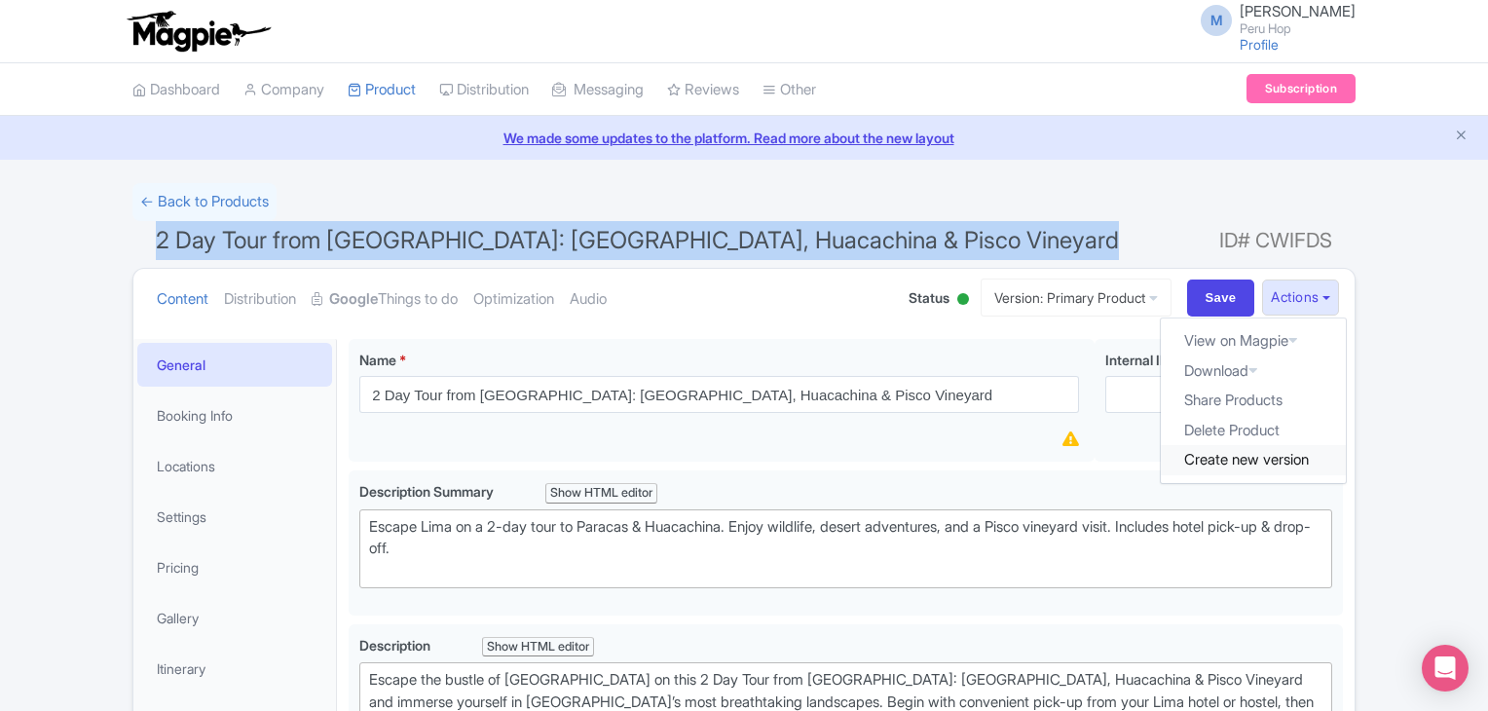
click at [1243, 468] on link "Create new version" at bounding box center [1253, 460] width 185 height 30
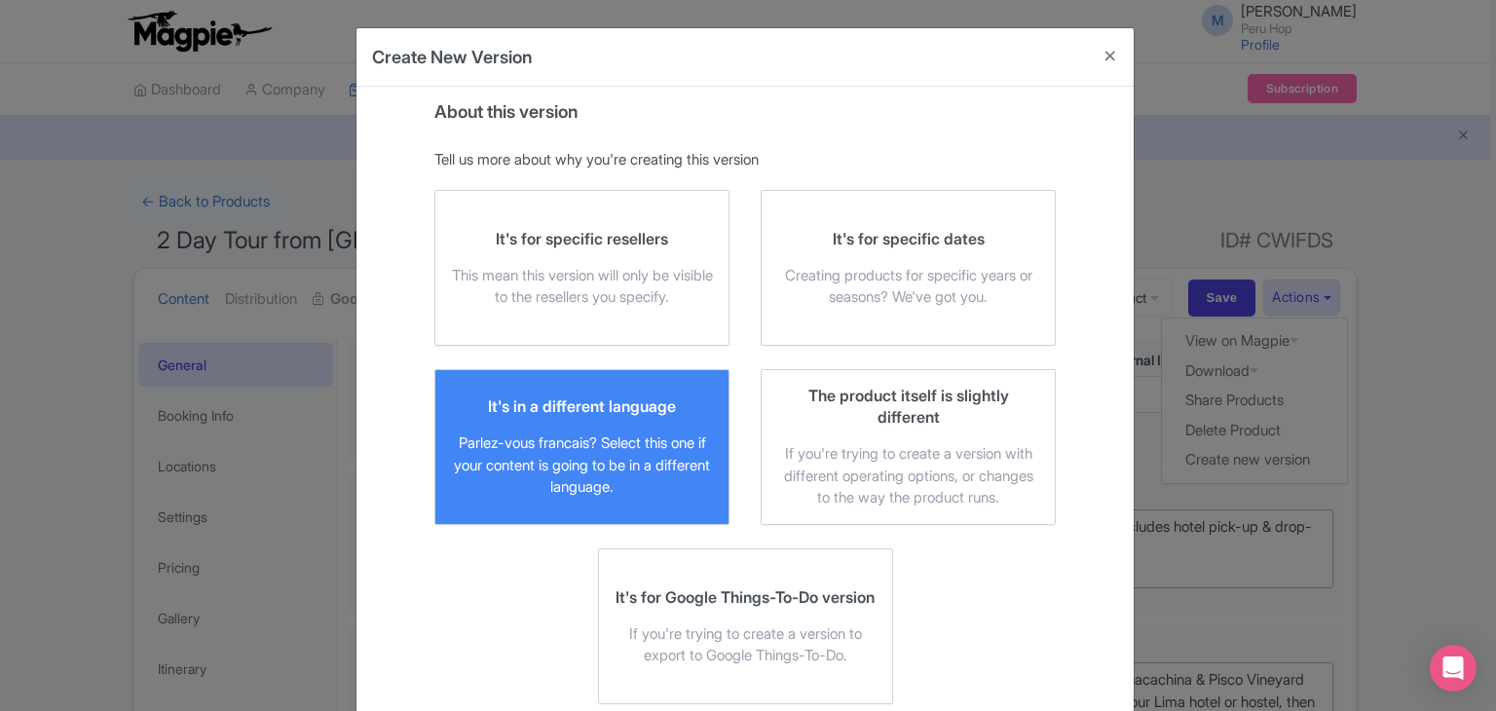
click at [506, 426] on div "It's in a different language Parlez-vous [DEMOGRAPHIC_DATA]? Select this one if…" at bounding box center [582, 446] width 262 height 103
click at [0, 0] on input "It's in a different language Parlez-vous [DEMOGRAPHIC_DATA]? Select this one if…" at bounding box center [0, 0] width 0 height 0
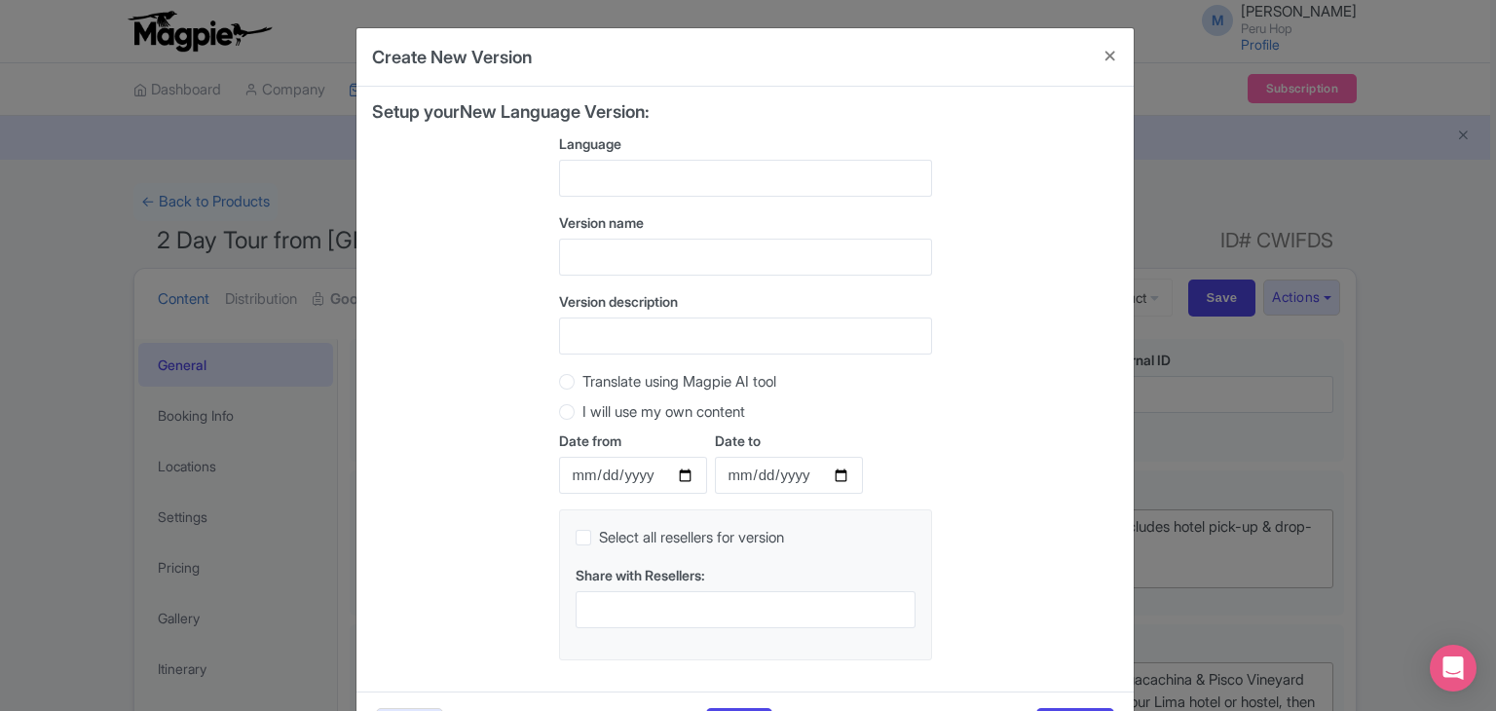
click at [647, 176] on div at bounding box center [745, 178] width 373 height 37
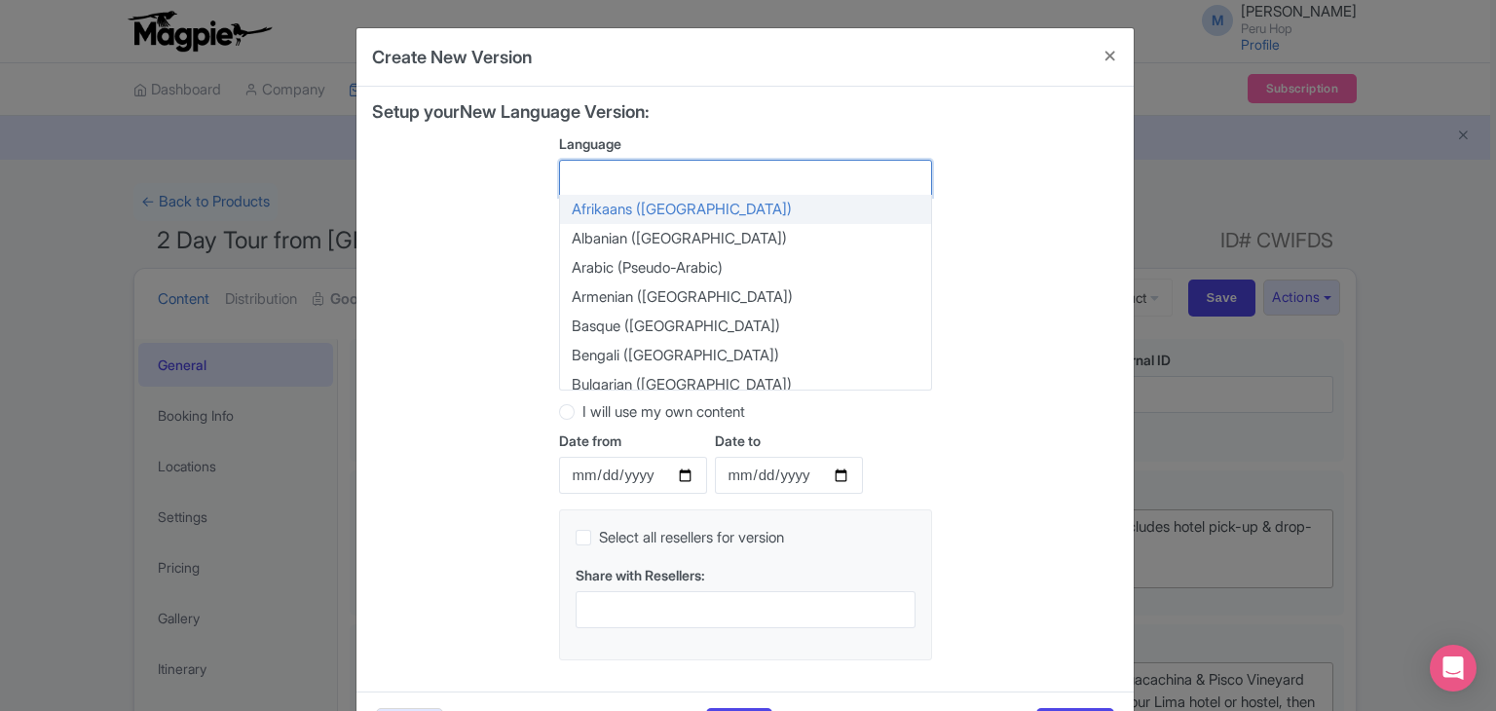
paste input "2 Day Tour from [GEOGRAPHIC_DATA]: [GEOGRAPHIC_DATA], Huacachina & Pisco Vineya…"
type input "2 Day Tour from [GEOGRAPHIC_DATA]: [GEOGRAPHIC_DATA], Huacachina & Pisco Vineya…"
click at [653, 180] on div at bounding box center [745, 178] width 373 height 37
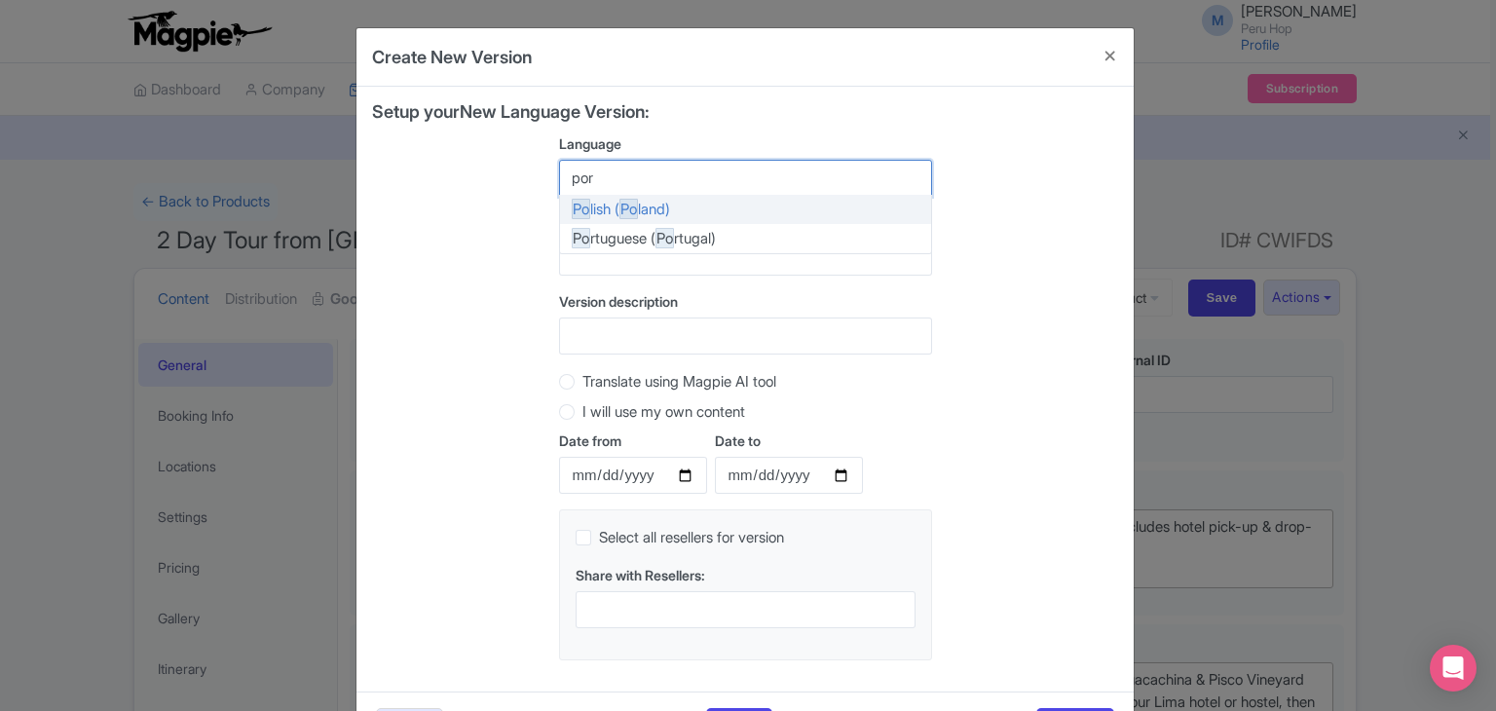
type input "port"
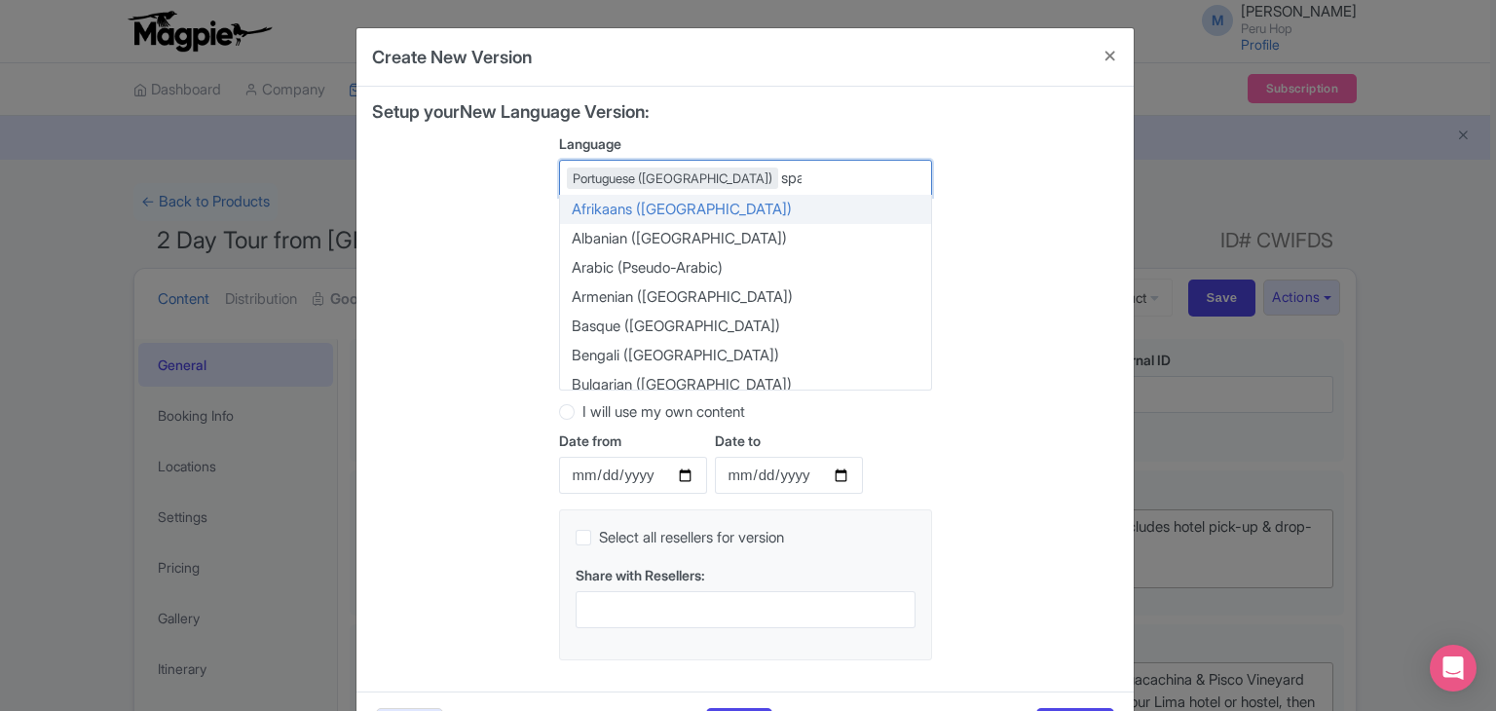
type input "span"
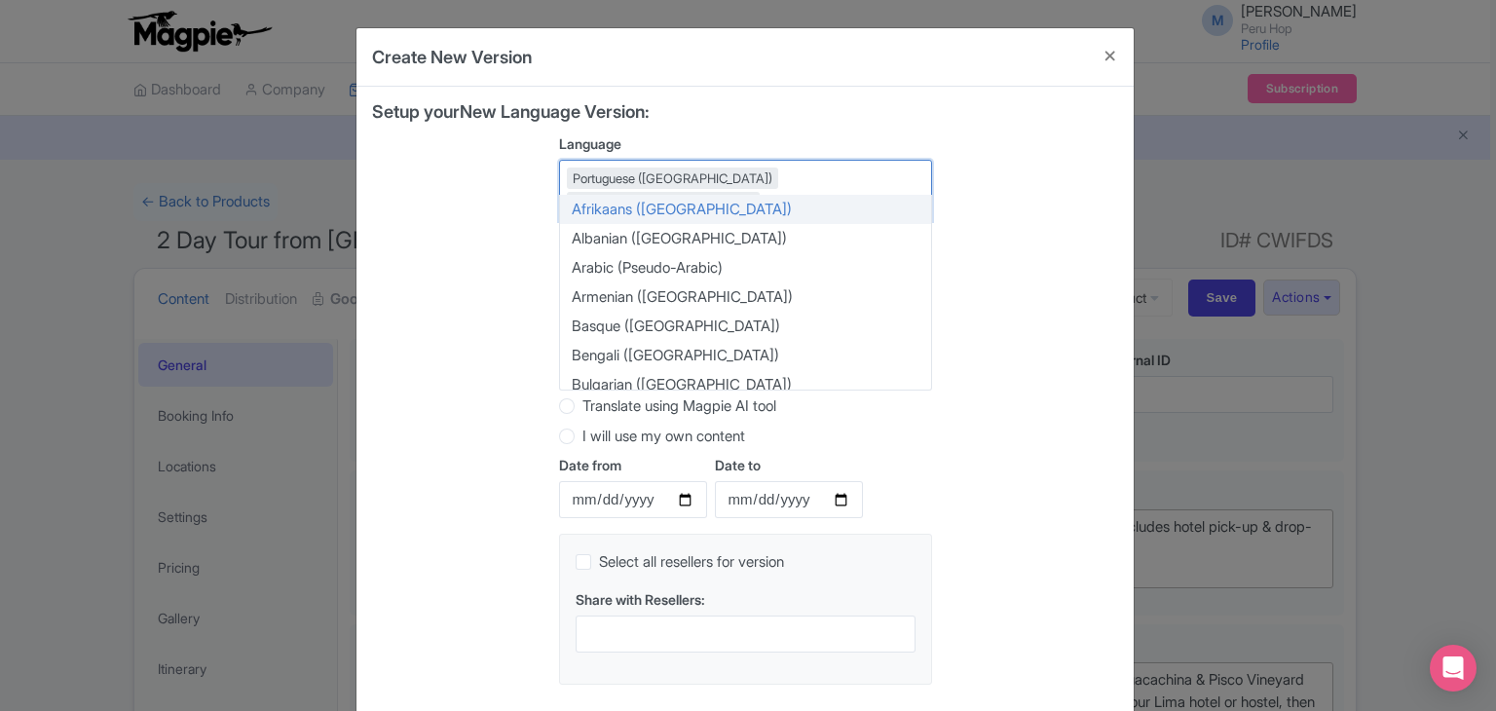
click at [834, 182] on div "Portuguese (Portugal) Spanish (Spain)" at bounding box center [745, 190] width 373 height 61
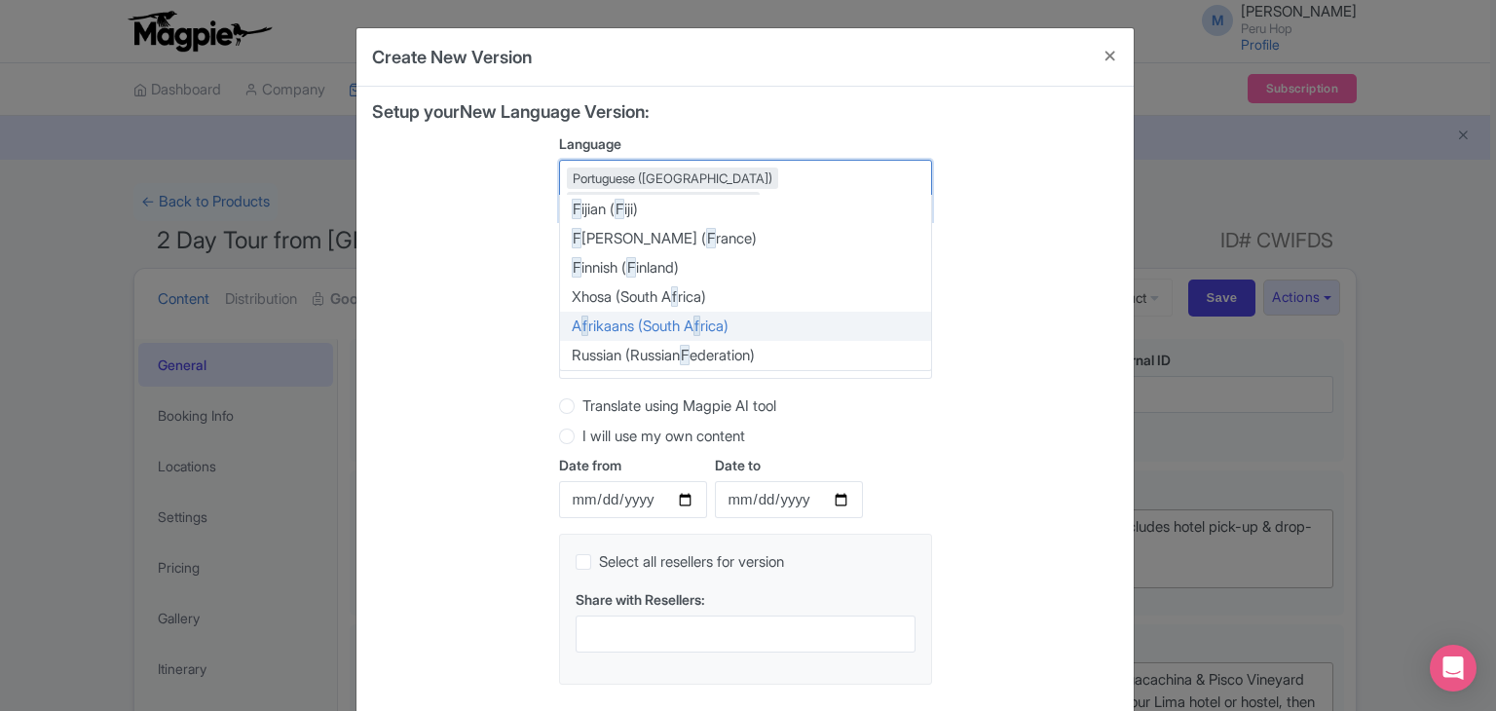
type input "fre"
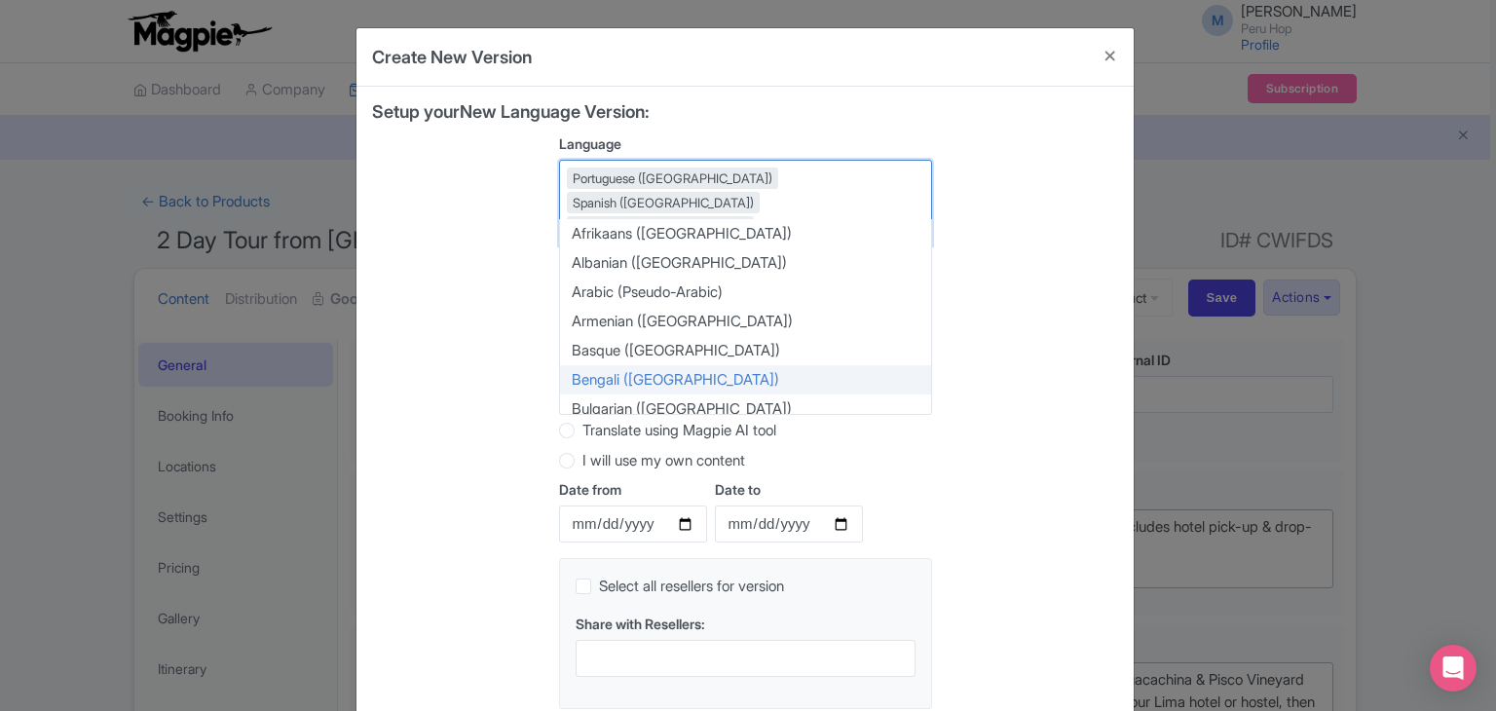
click at [436, 372] on div "Setup your New Language Version: Language Portuguese (Portugal) Spanish (Spain)…" at bounding box center [745, 413] width 746 height 622
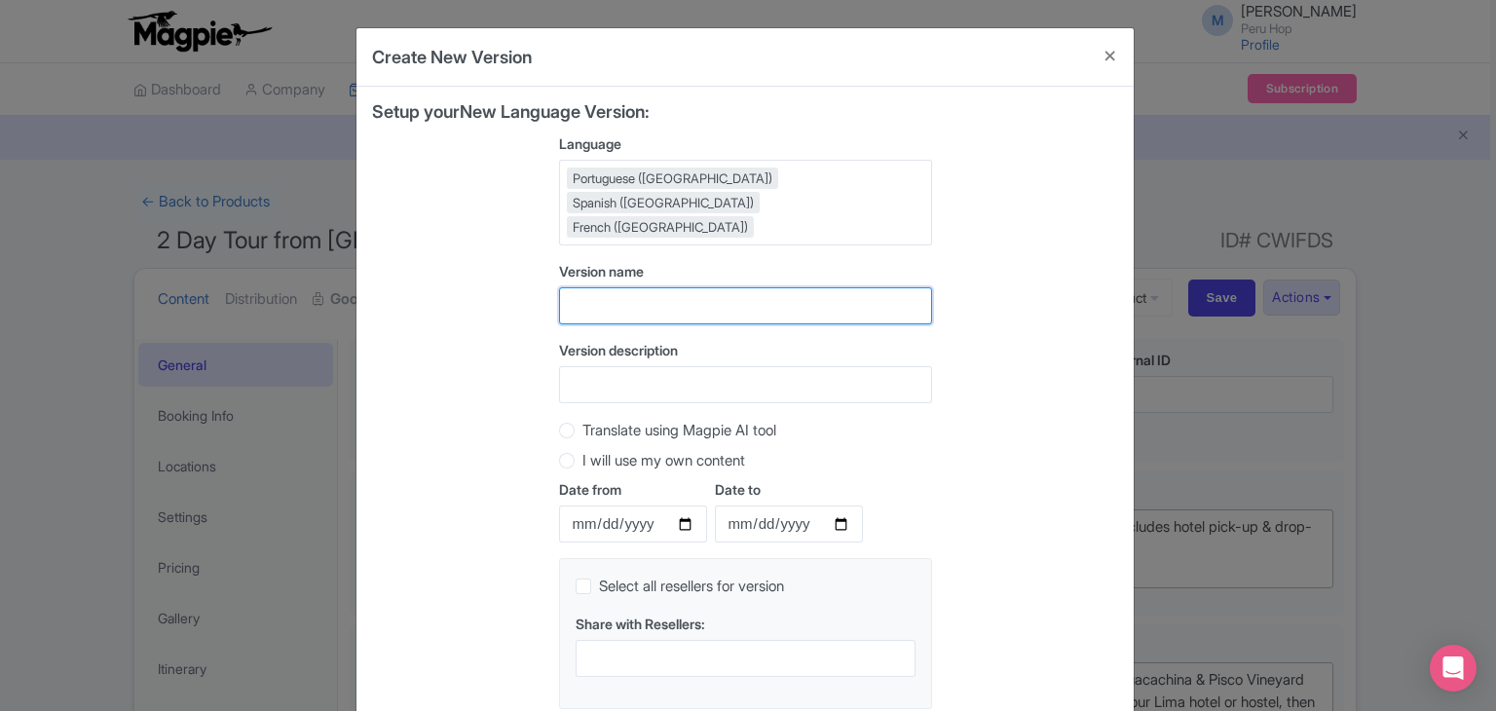
click at [621, 287] on input "text" at bounding box center [745, 305] width 373 height 37
paste input "2 Day Tour from [GEOGRAPHIC_DATA]: [GEOGRAPHIC_DATA], Huacachina & Pisco Vineya…"
type input "2 Day Tour from [GEOGRAPHIC_DATA]: [GEOGRAPHIC_DATA], Huacachina & Pisco Vineya…"
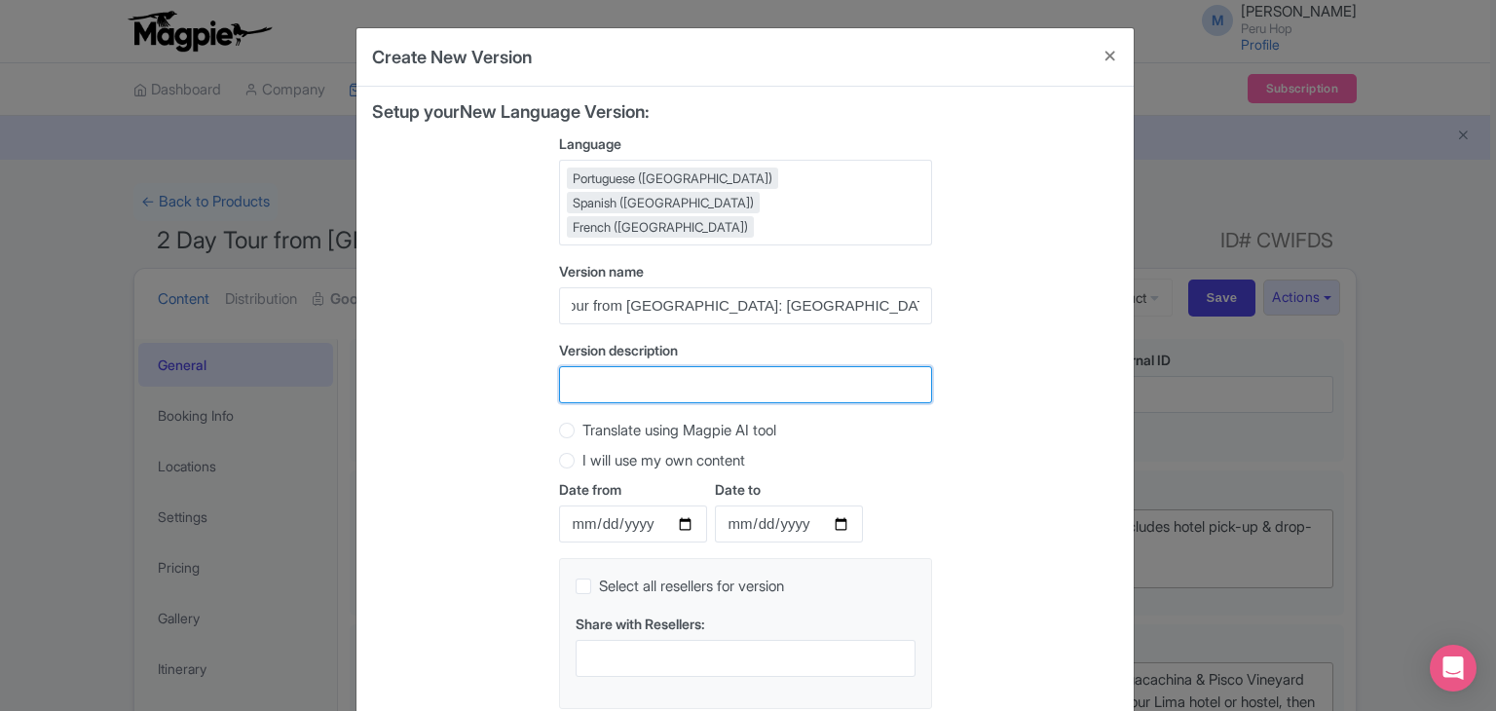
click at [636, 366] on input "Version description" at bounding box center [745, 384] width 373 height 37
paste input "2 Day Tour from [GEOGRAPHIC_DATA]: [GEOGRAPHIC_DATA], Huacachina & Pisco Vineya…"
type input "2 Day Tour from [GEOGRAPHIC_DATA]: [GEOGRAPHIC_DATA], Huacachina & Pisco Vineya…"
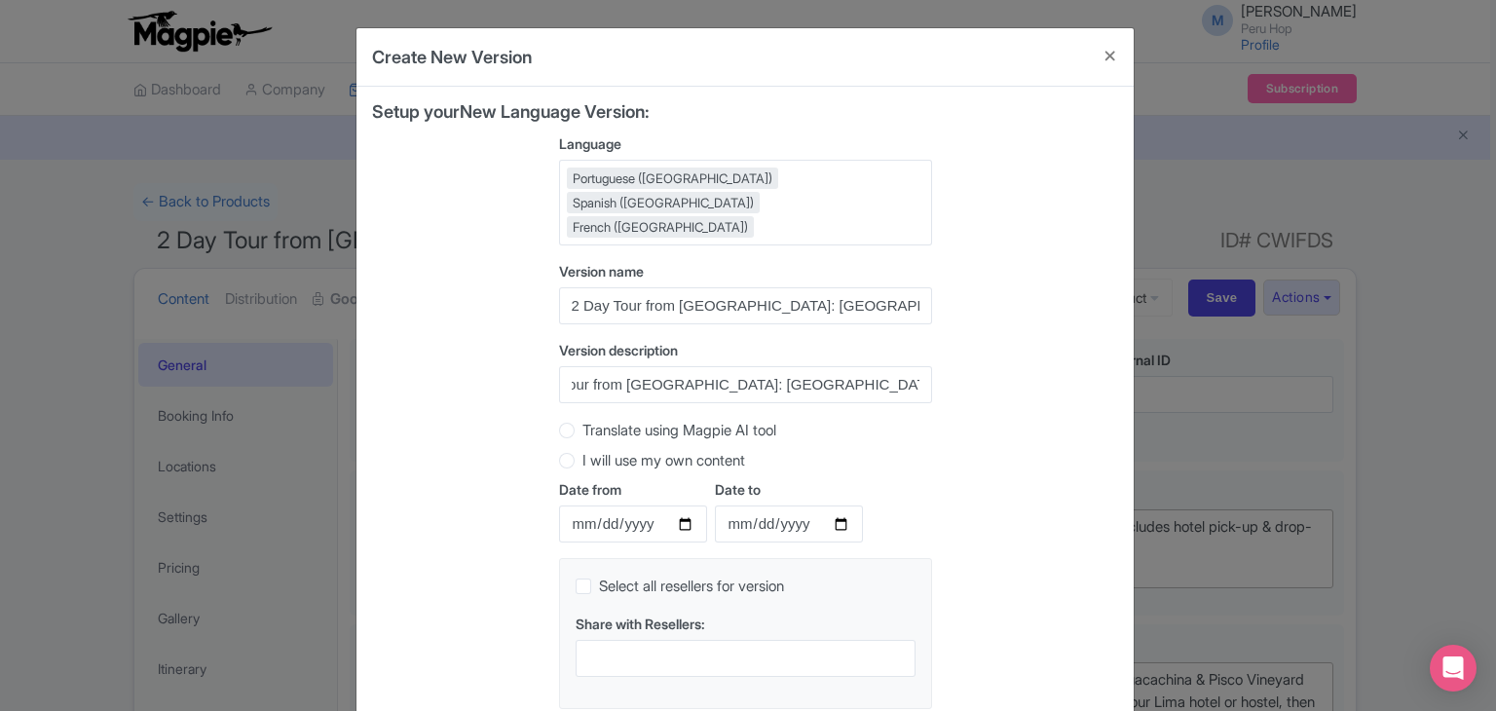
click at [610, 420] on label "Translate using Magpie AI tool" at bounding box center [679, 431] width 194 height 22
click at [602, 419] on input "Translate using Magpie AI tool" at bounding box center [591, 428] width 19 height 19
radio input "true"
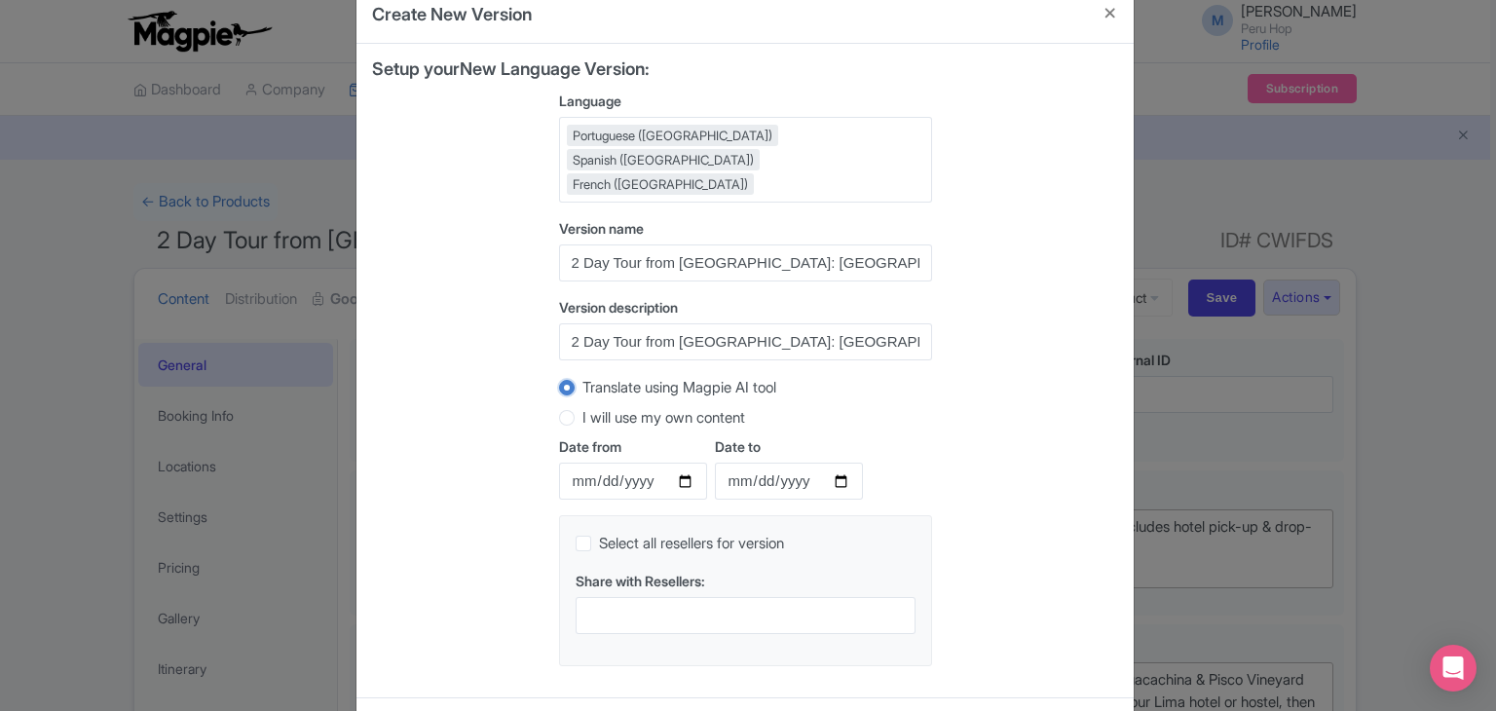
scroll to position [99, 0]
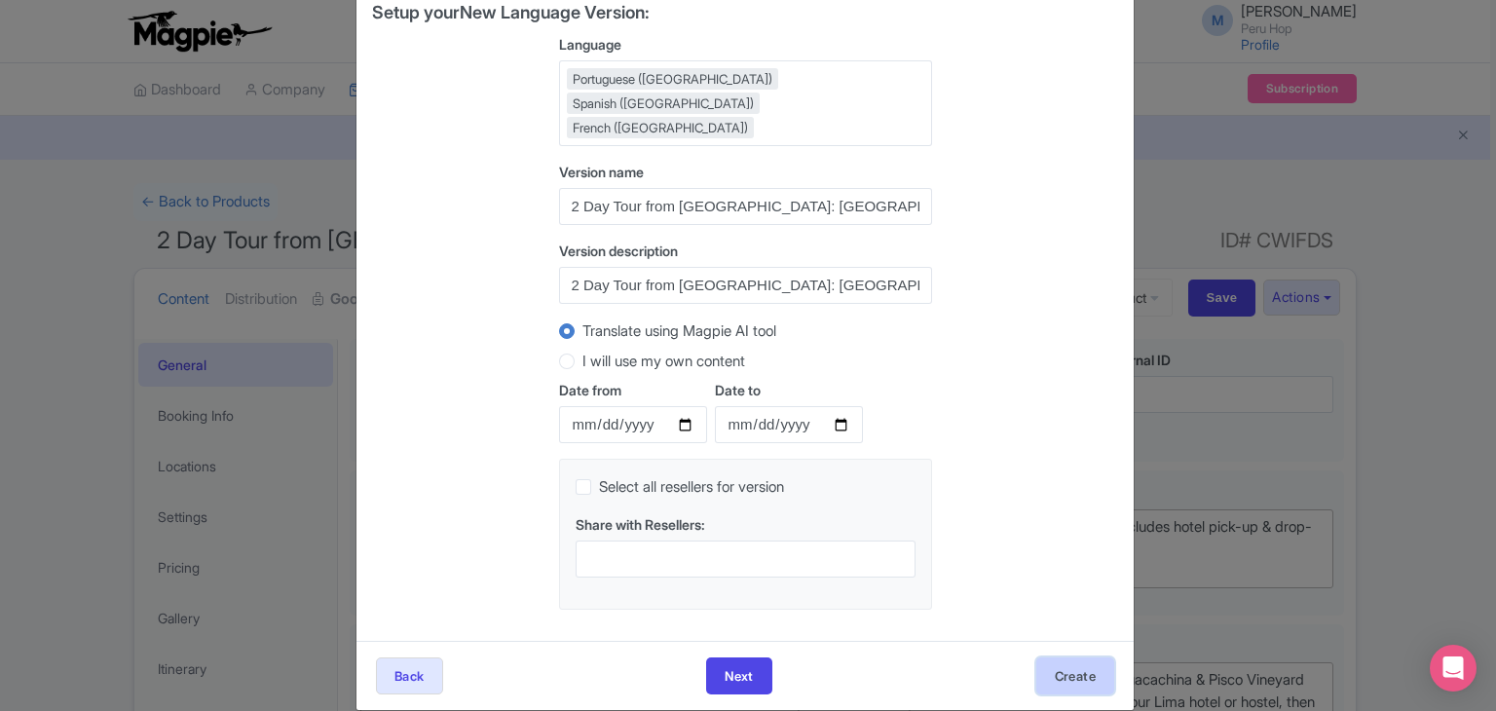
click at [1063, 657] on button "Create" at bounding box center [1075, 675] width 78 height 37
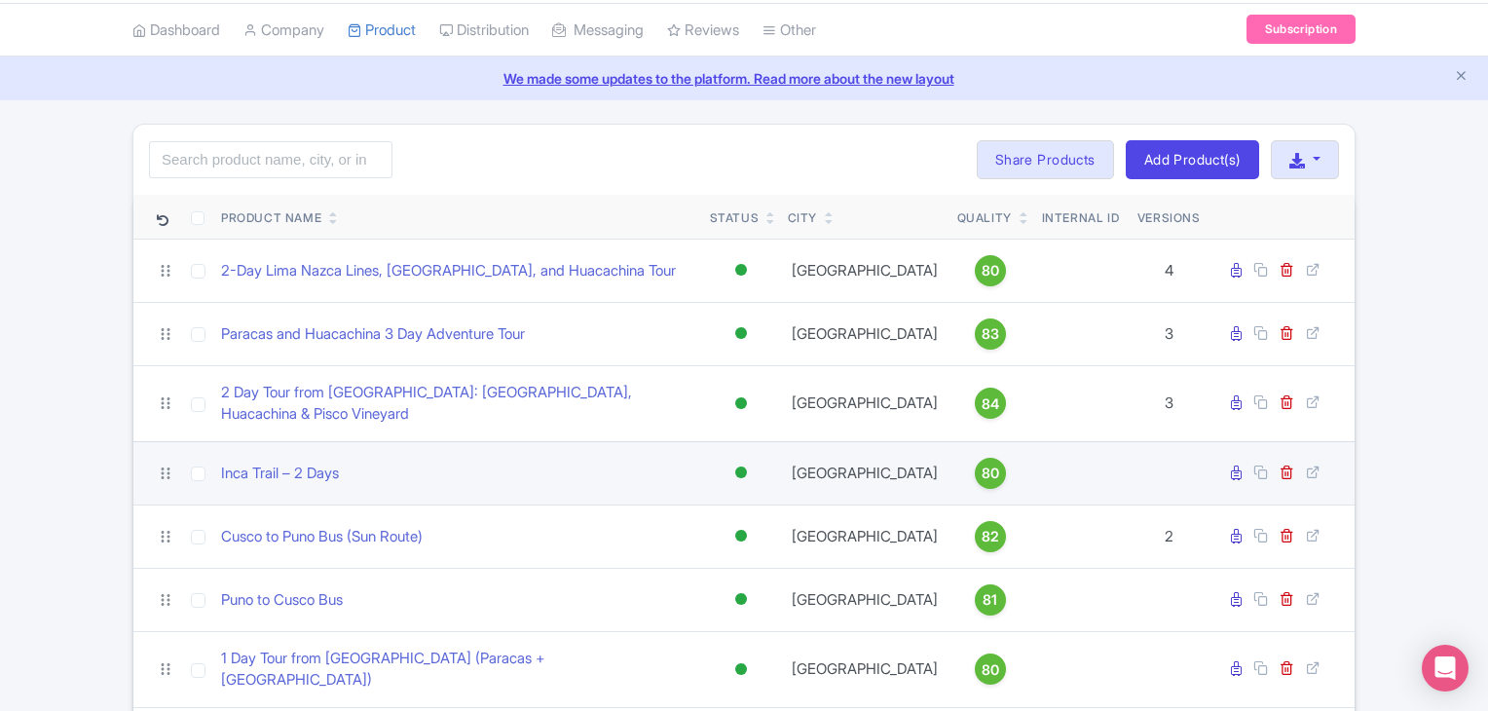
scroll to position [97, 0]
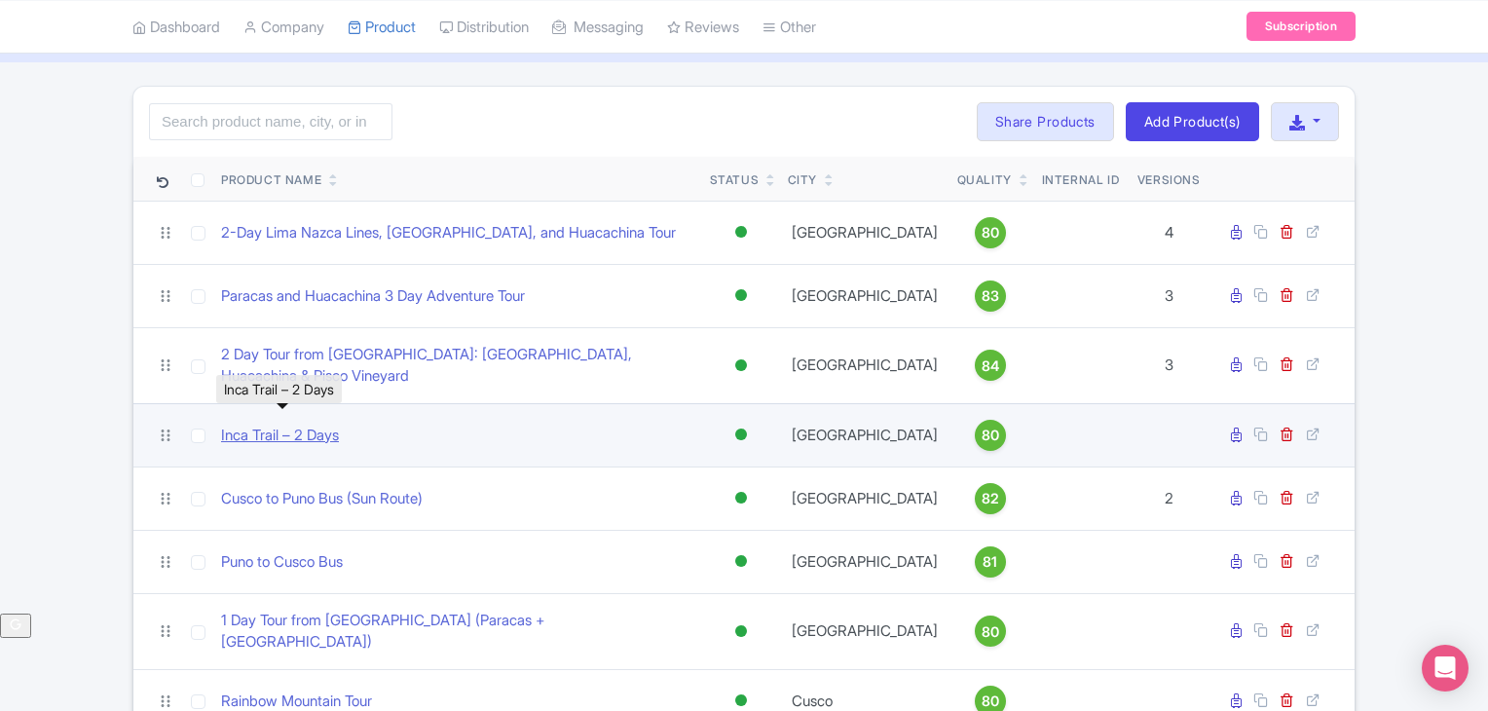
click at [270, 425] on link "Inca Trail – 2 Days" at bounding box center [280, 436] width 118 height 22
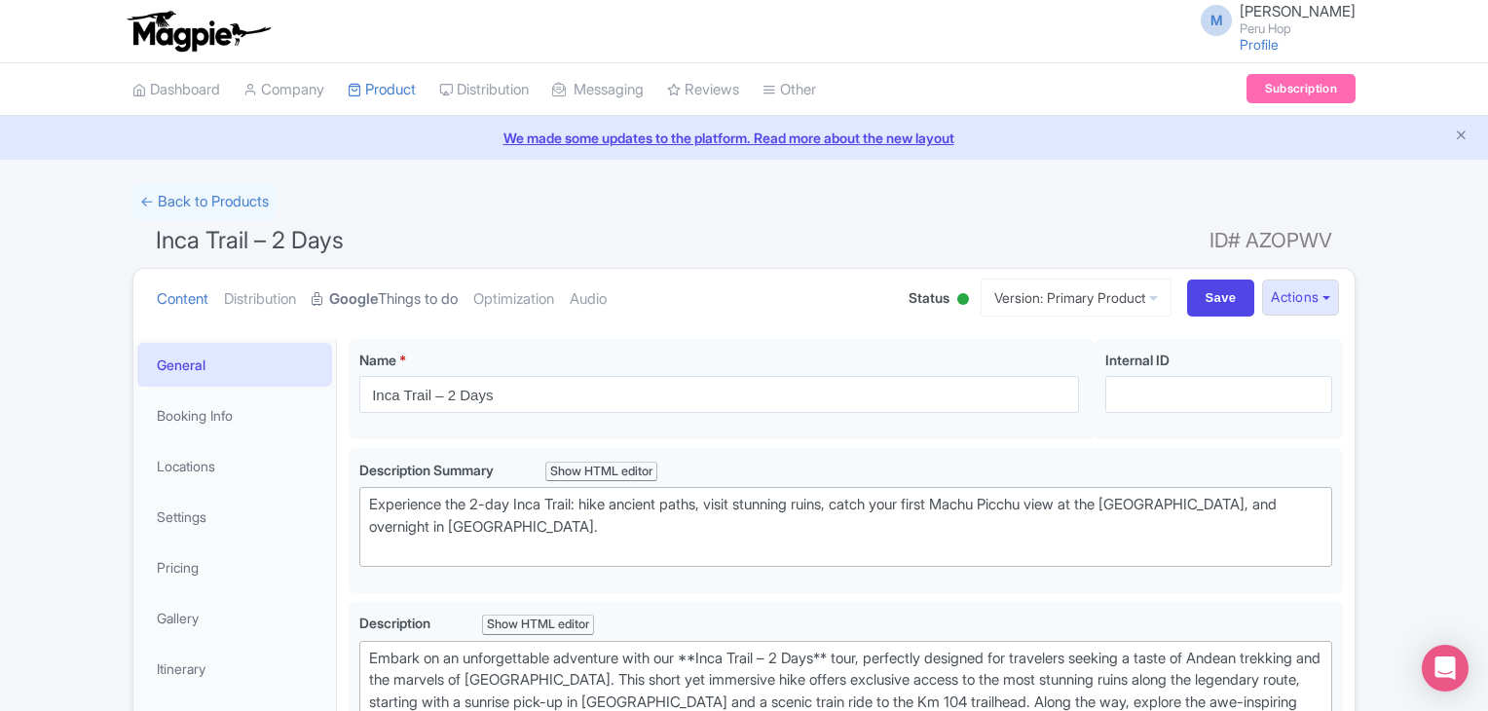
click at [393, 295] on link "Google Things to do" at bounding box center [385, 299] width 146 height 61
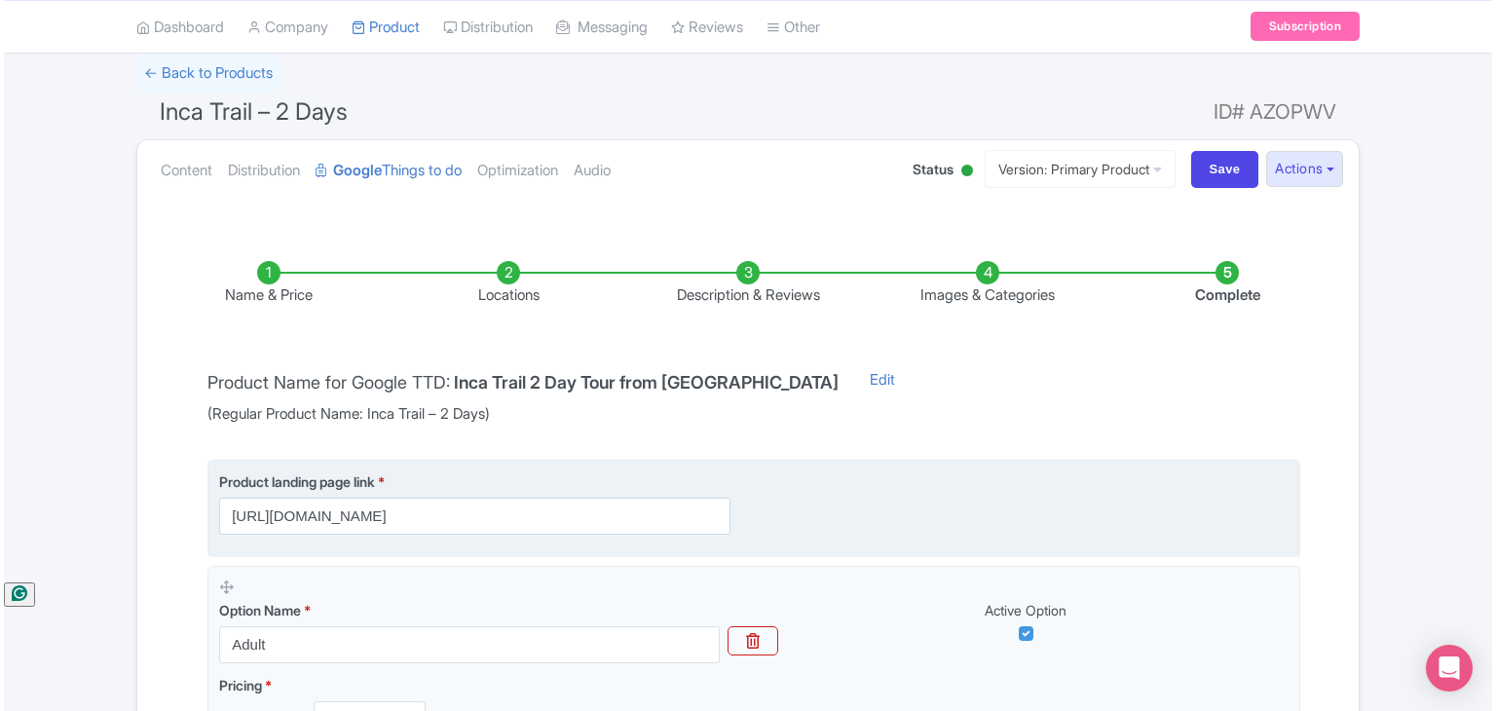
scroll to position [130, 0]
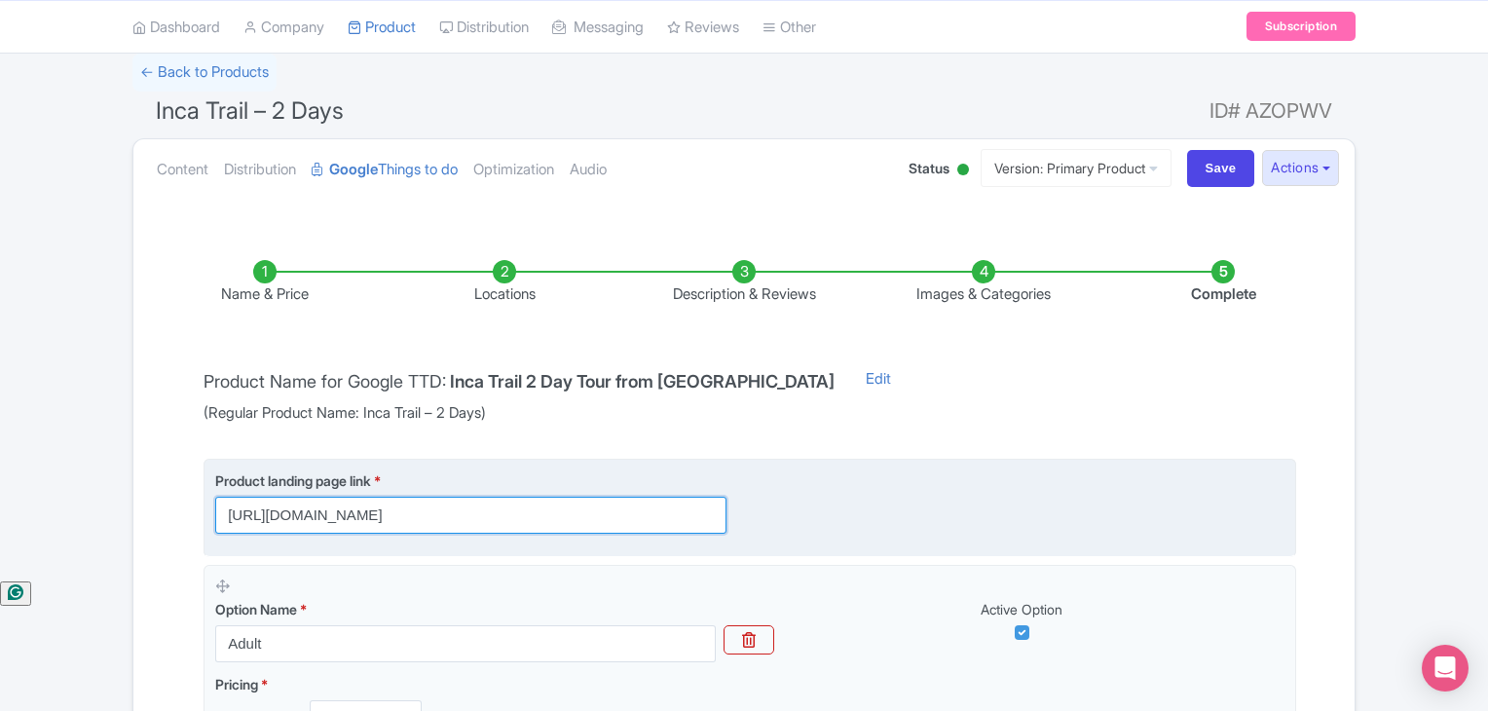
click at [522, 519] on input "[URL][DOMAIN_NAME]" at bounding box center [470, 515] width 511 height 37
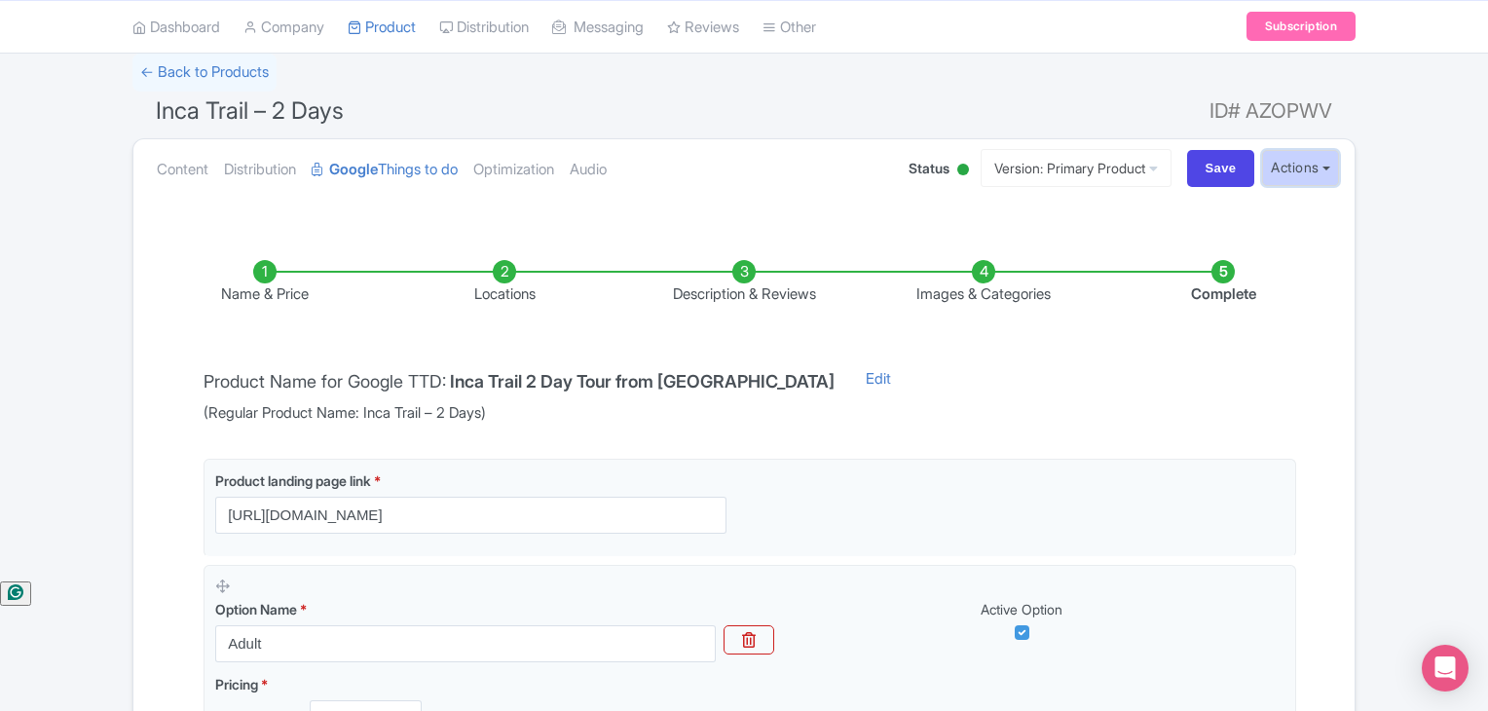
click at [1266, 161] on button "Actions" at bounding box center [1300, 168] width 77 height 36
click at [1239, 324] on link "Create new version" at bounding box center [1253, 331] width 185 height 30
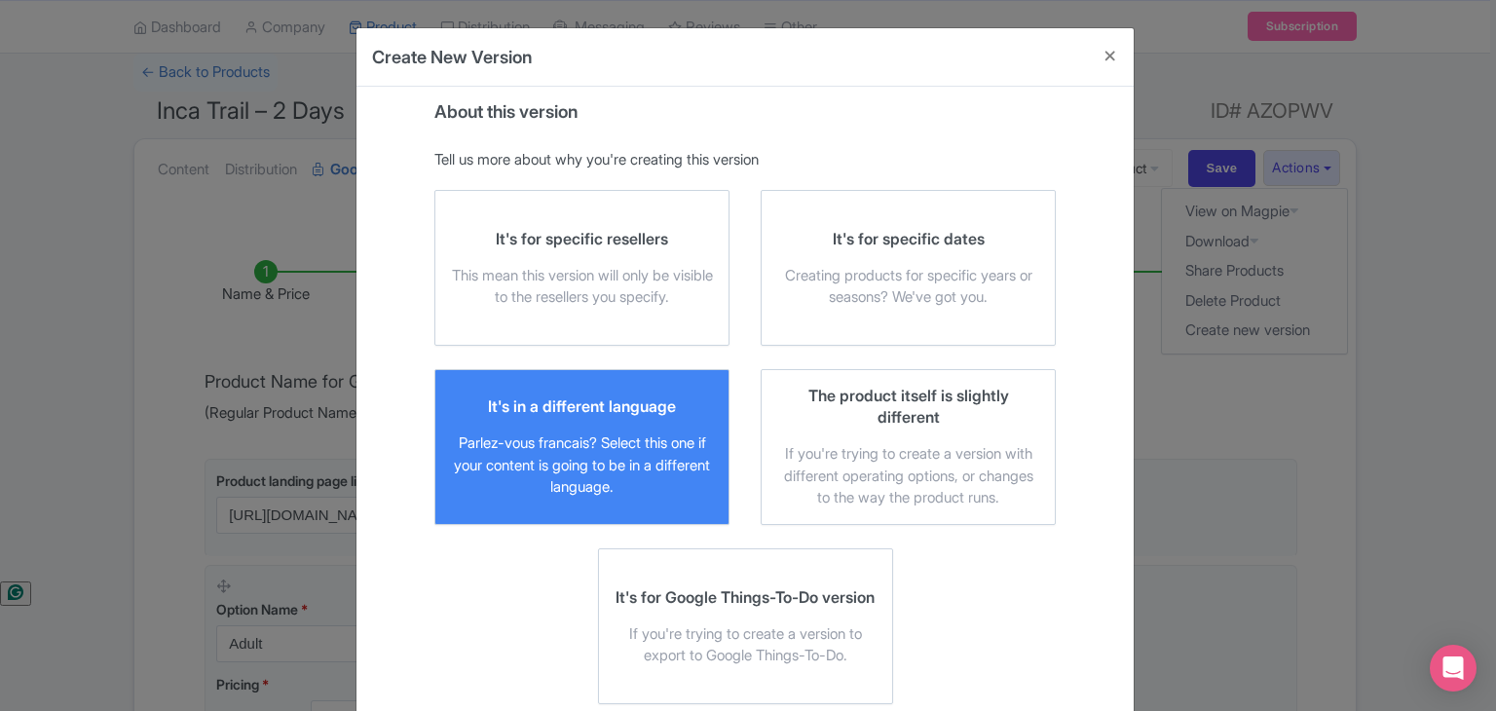
click at [658, 437] on div "Parlez-vous francais? Select this one if your content is going to be in a diffe…" at bounding box center [582, 465] width 262 height 66
click at [0, 0] on input "It's in a different language Parlez-vous [DEMOGRAPHIC_DATA]? Select this one if…" at bounding box center [0, 0] width 0 height 0
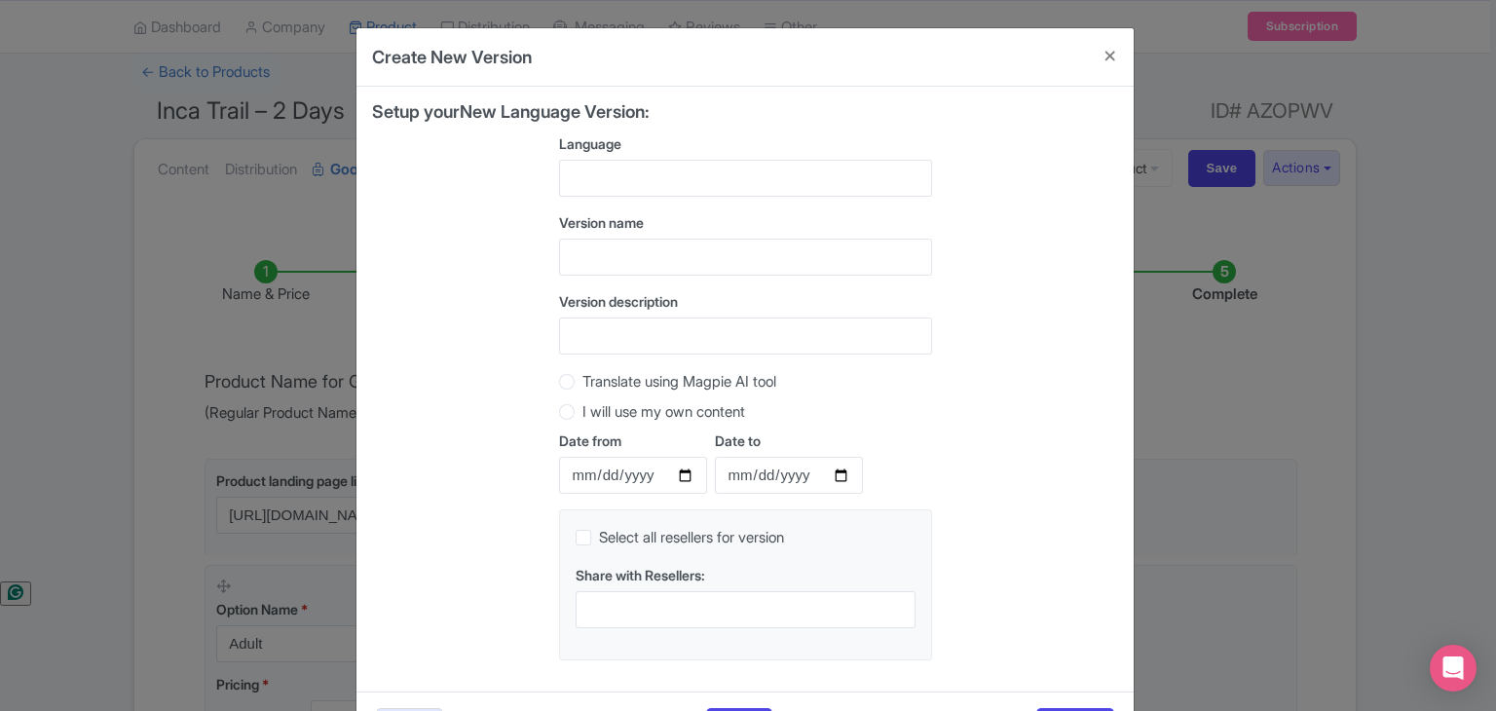
click at [650, 188] on div at bounding box center [745, 178] width 373 height 37
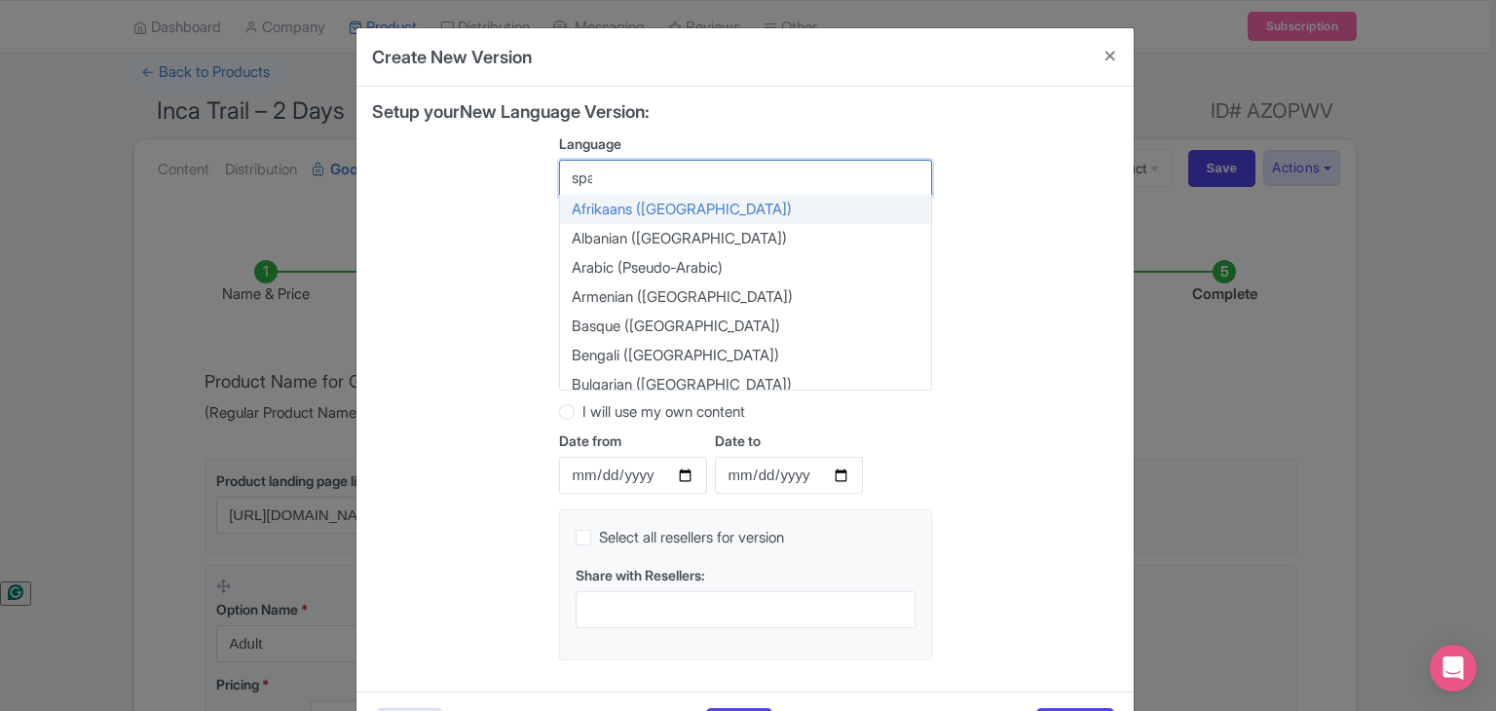
type input "span"
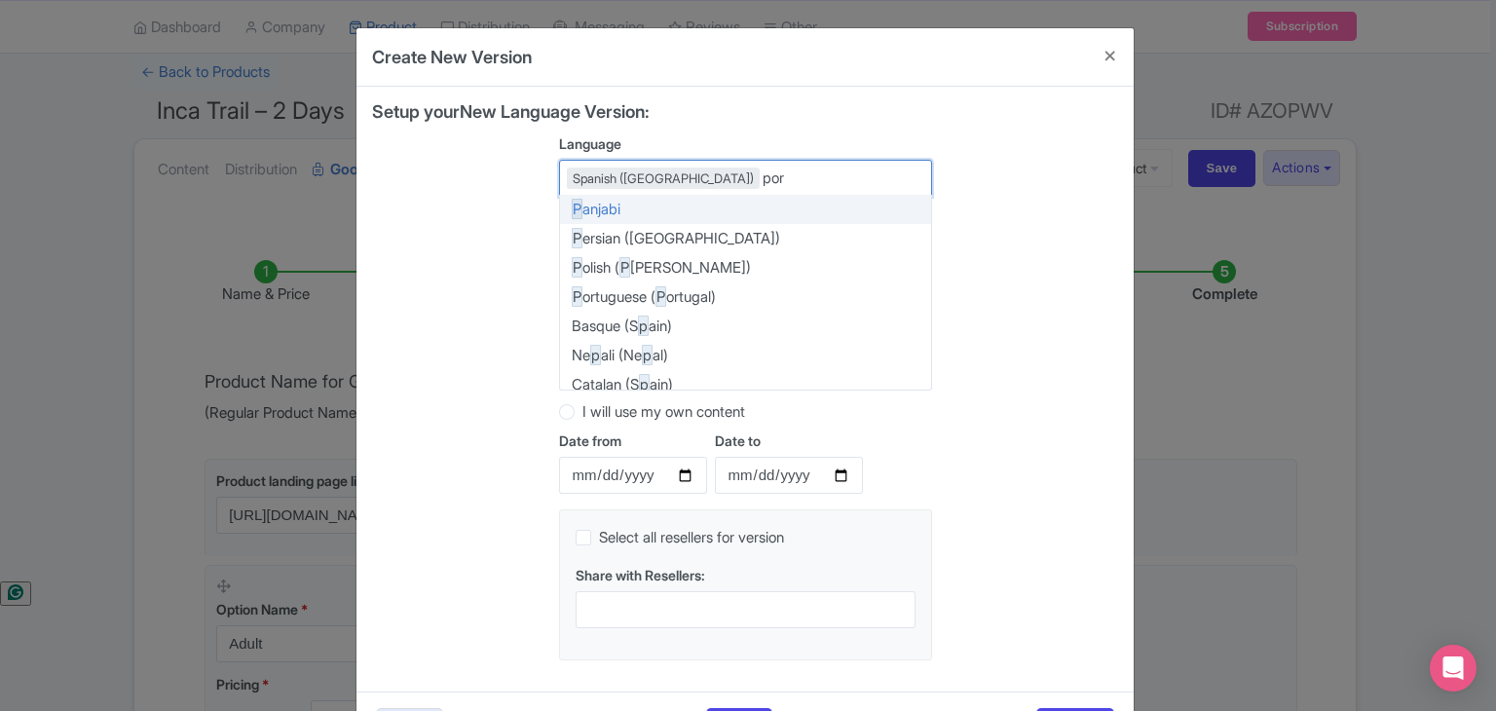
type input "port"
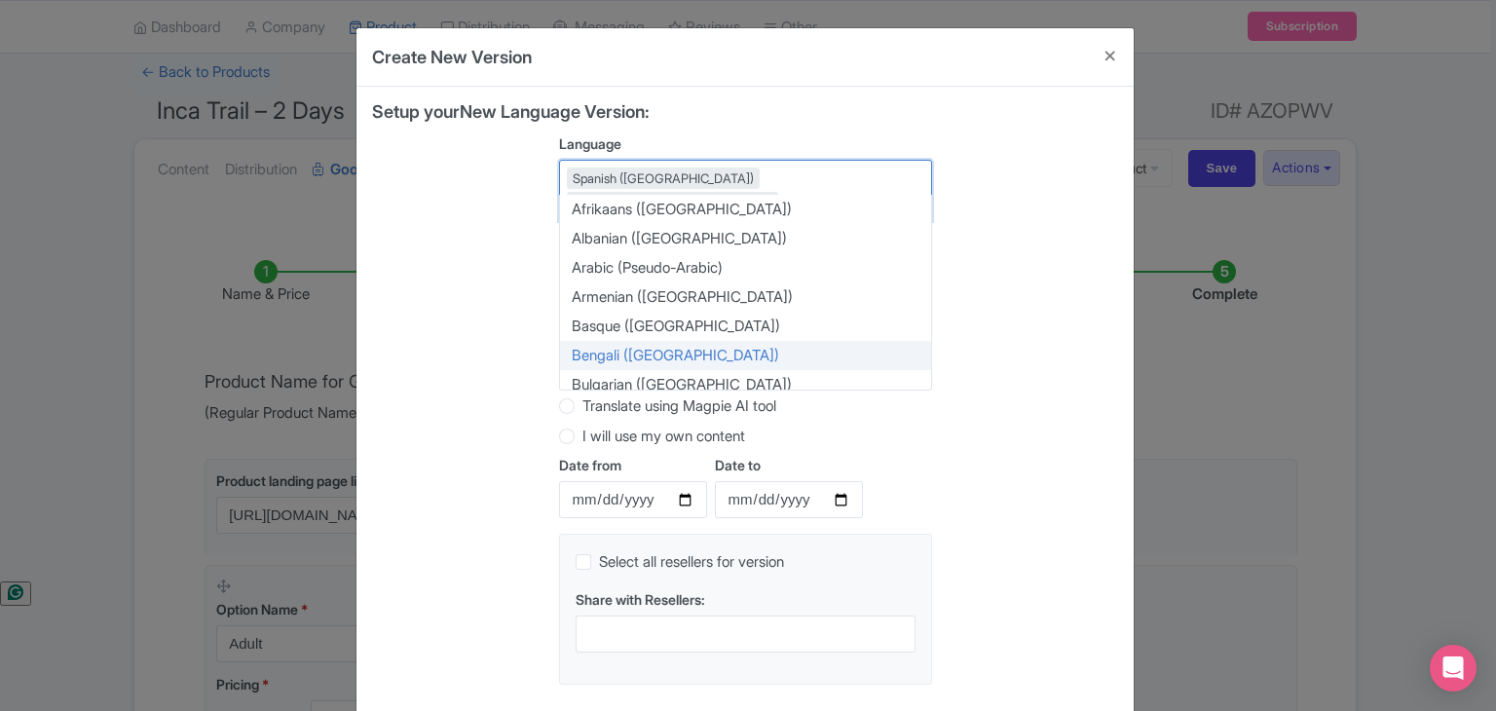
click at [1028, 316] on div "Setup your New Language Version: Language Spanish ([GEOGRAPHIC_DATA]) Portugues…" at bounding box center [745, 401] width 746 height 598
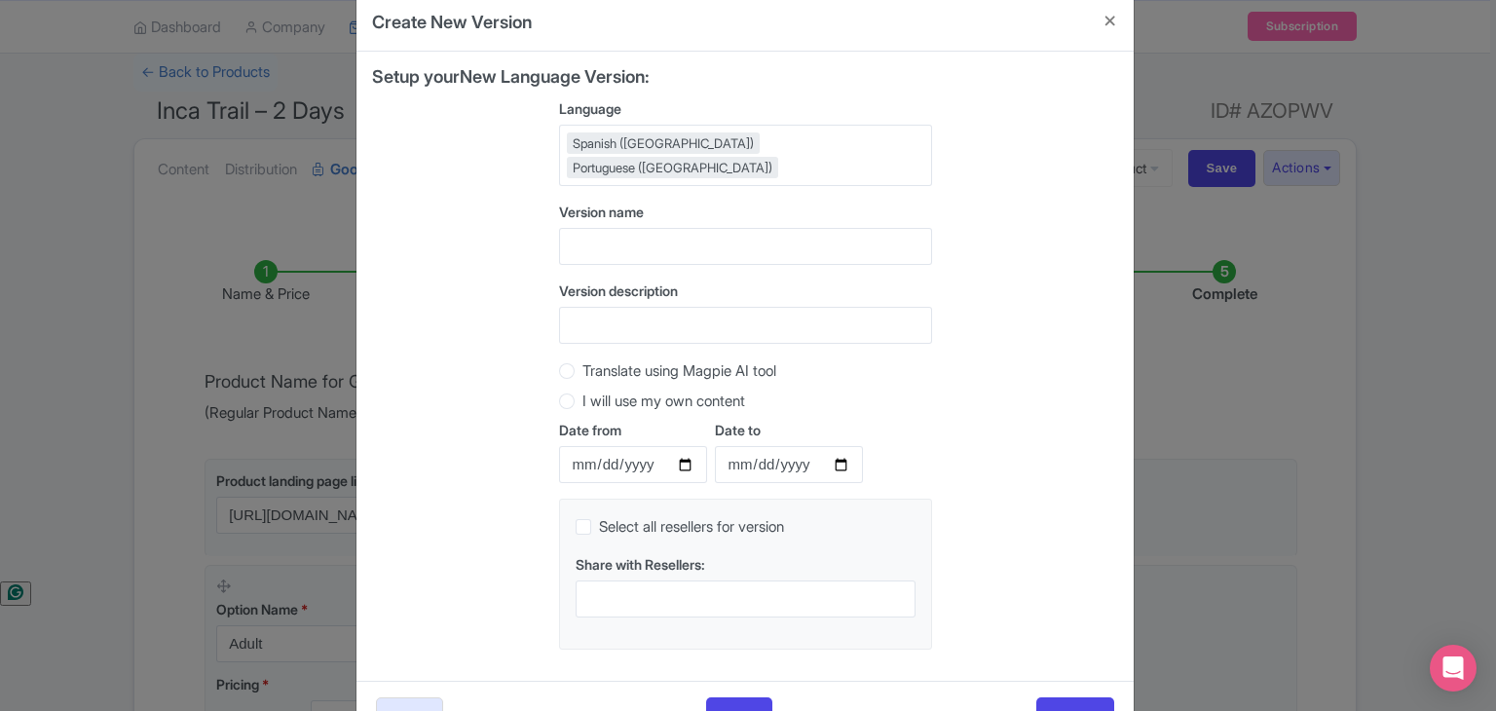
scroll to position [74, 0]
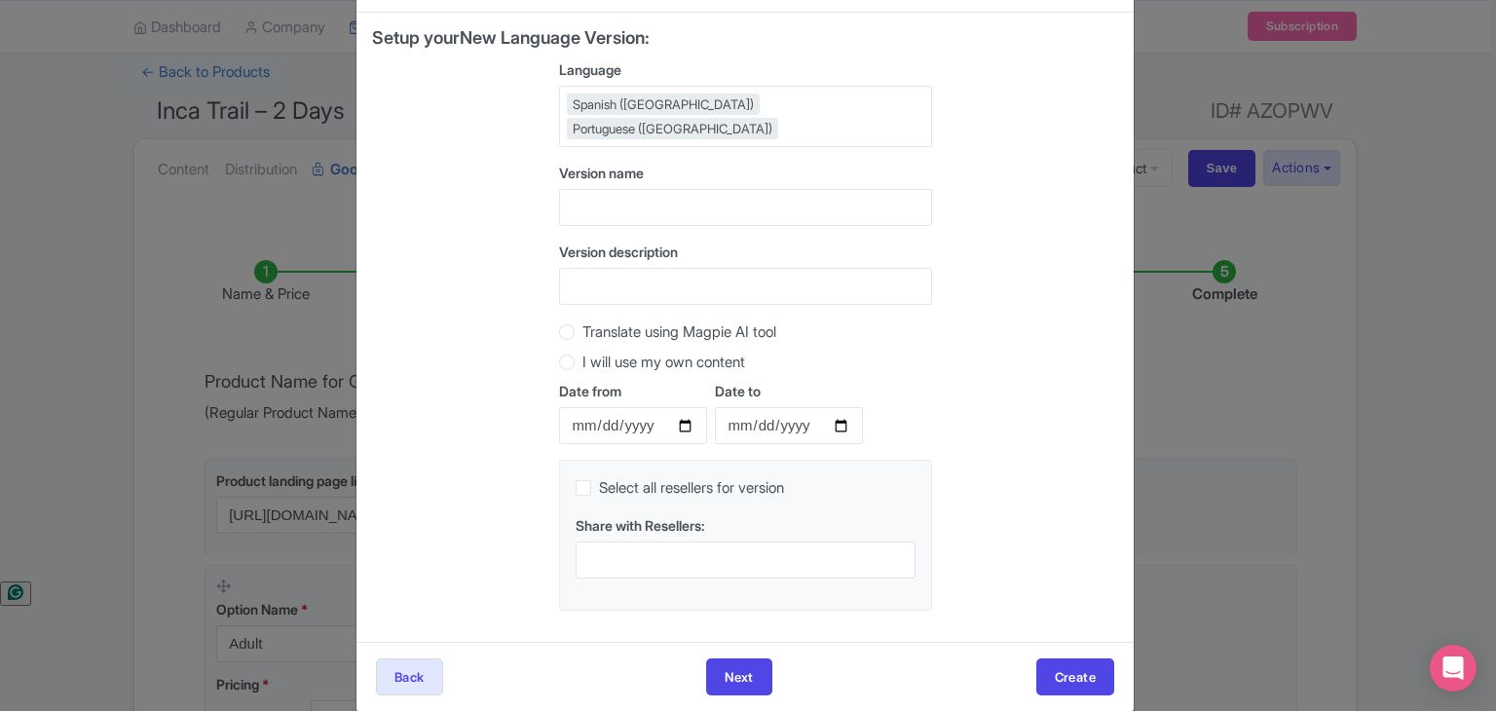
click at [582, 321] on label "Translate using Magpie AI tool" at bounding box center [679, 332] width 194 height 22
click at [582, 320] on input "Translate using Magpie AI tool" at bounding box center [591, 329] width 19 height 19
radio input "true"
click at [691, 189] on input "text" at bounding box center [745, 207] width 373 height 37
paste input "Inca Trail – 2 Day"
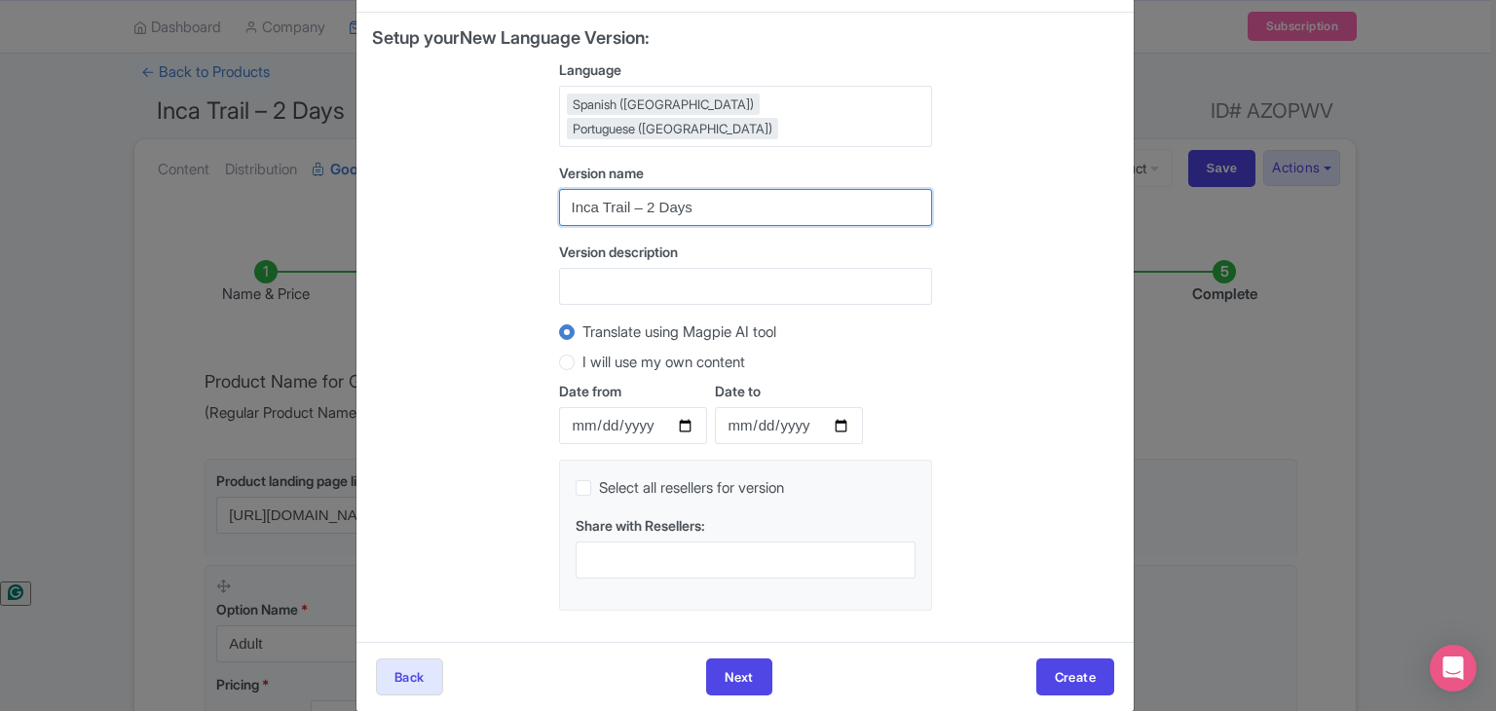
click at [745, 189] on input "Inca Trail – 2 Days" at bounding box center [745, 207] width 373 height 37
type input "Inca Trail – 2 Days"
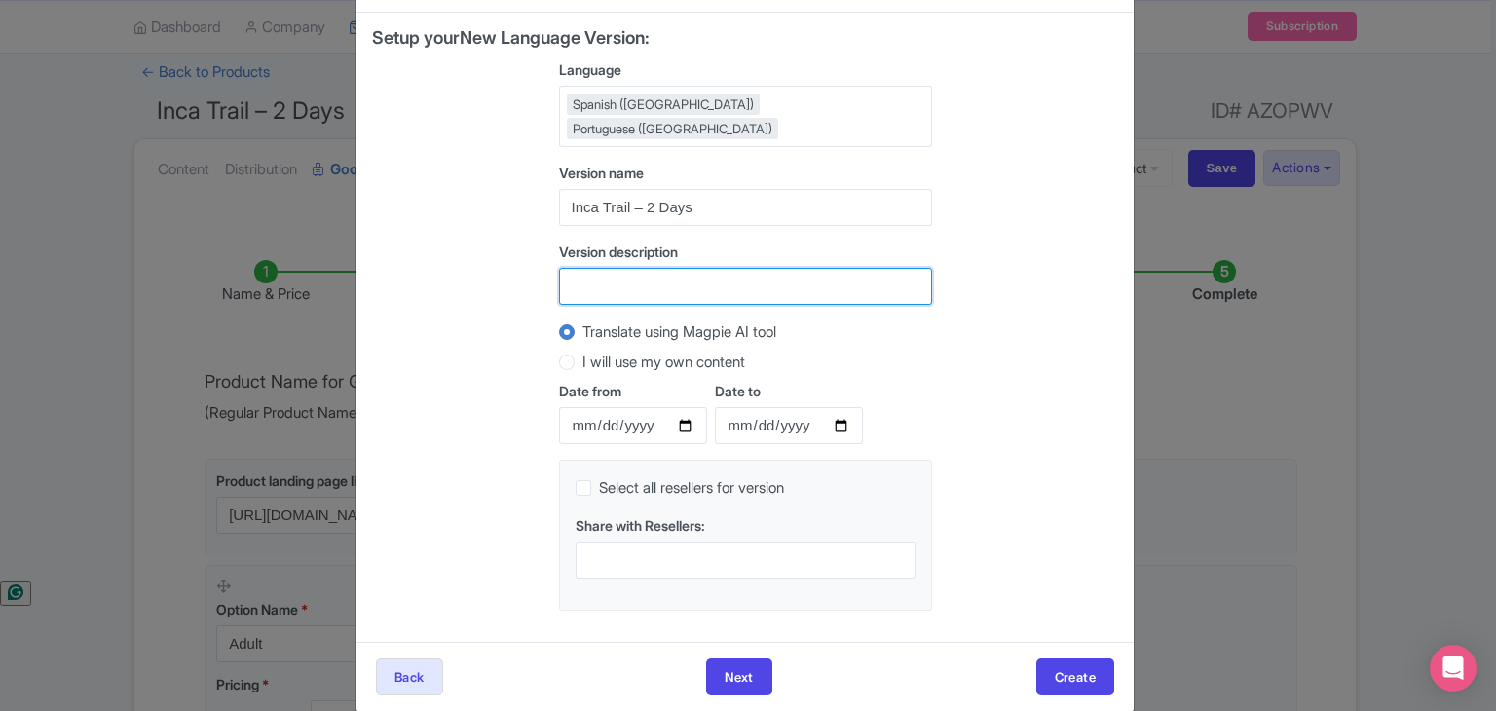
click at [595, 268] on input "Version description" at bounding box center [745, 286] width 373 height 37
paste input "Inca Trail – 2 Days"
type input "Inca Trail – 2 Days"
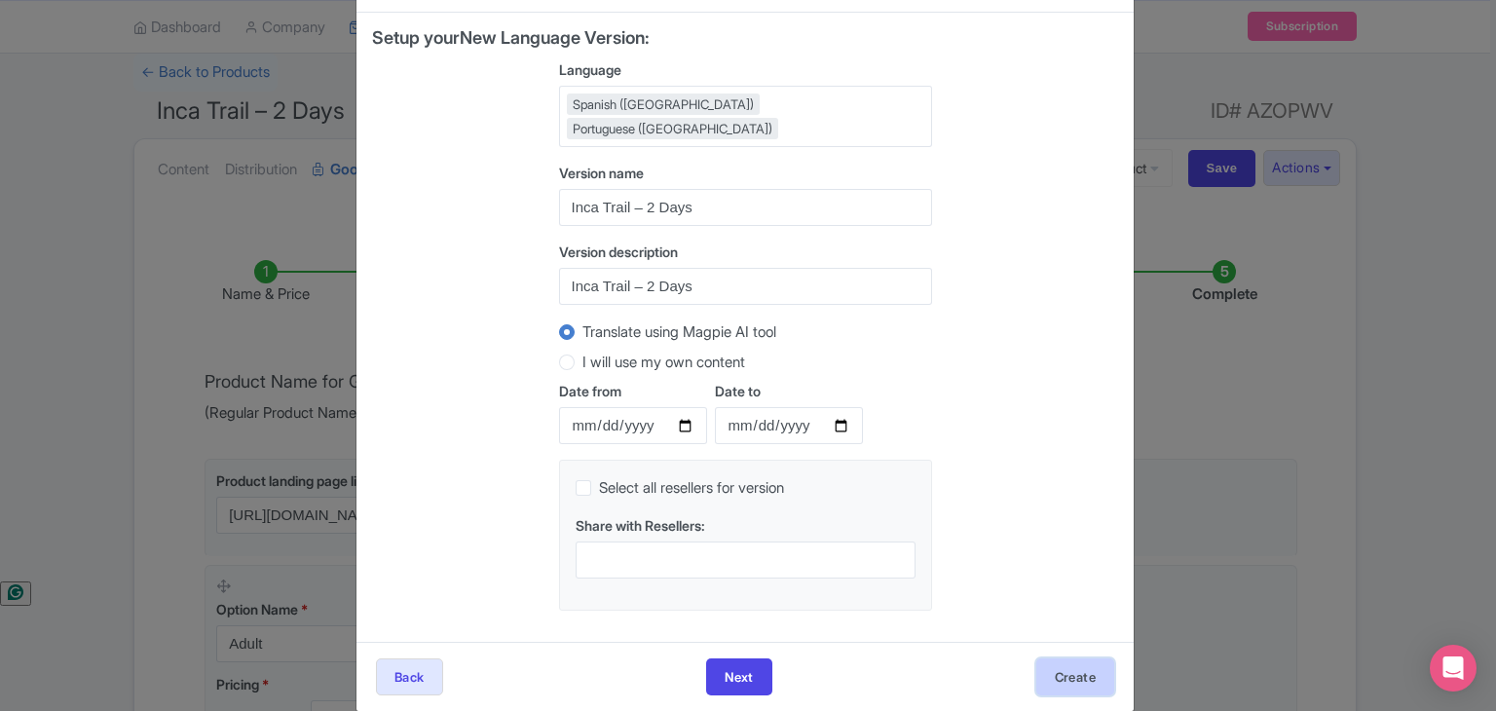
click at [1063, 658] on button "Create" at bounding box center [1075, 676] width 78 height 37
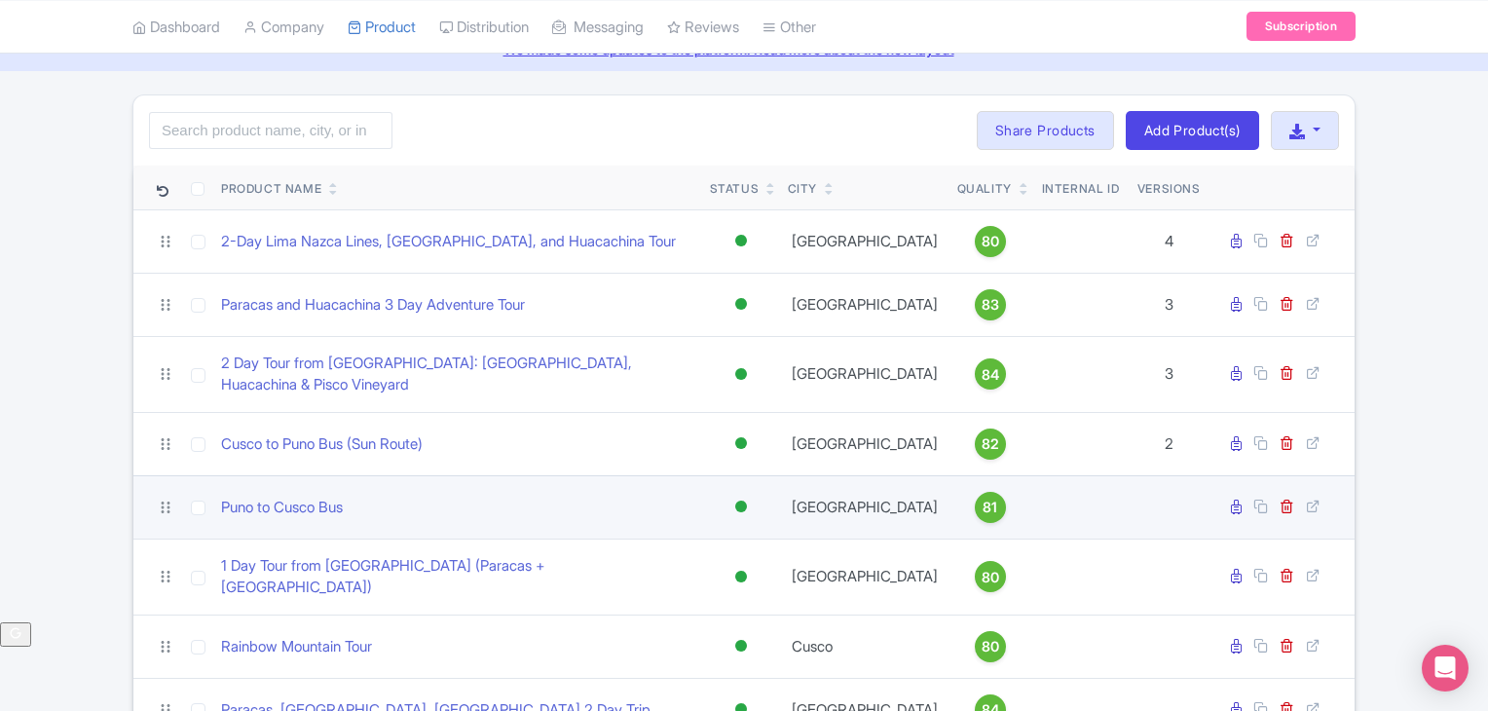
scroll to position [162, 0]
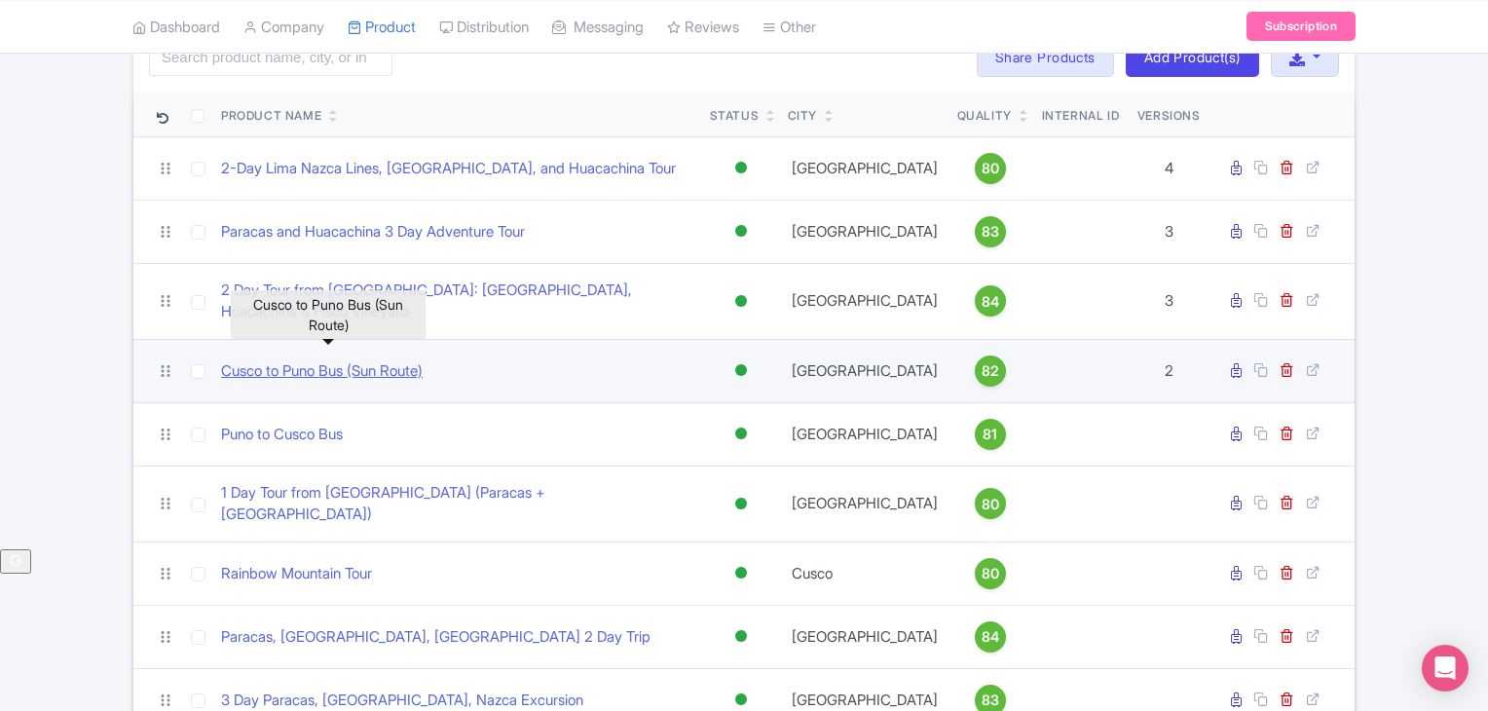
click at [400, 360] on link "Cusco to Puno Bus (Sun Route)" at bounding box center [322, 371] width 202 height 22
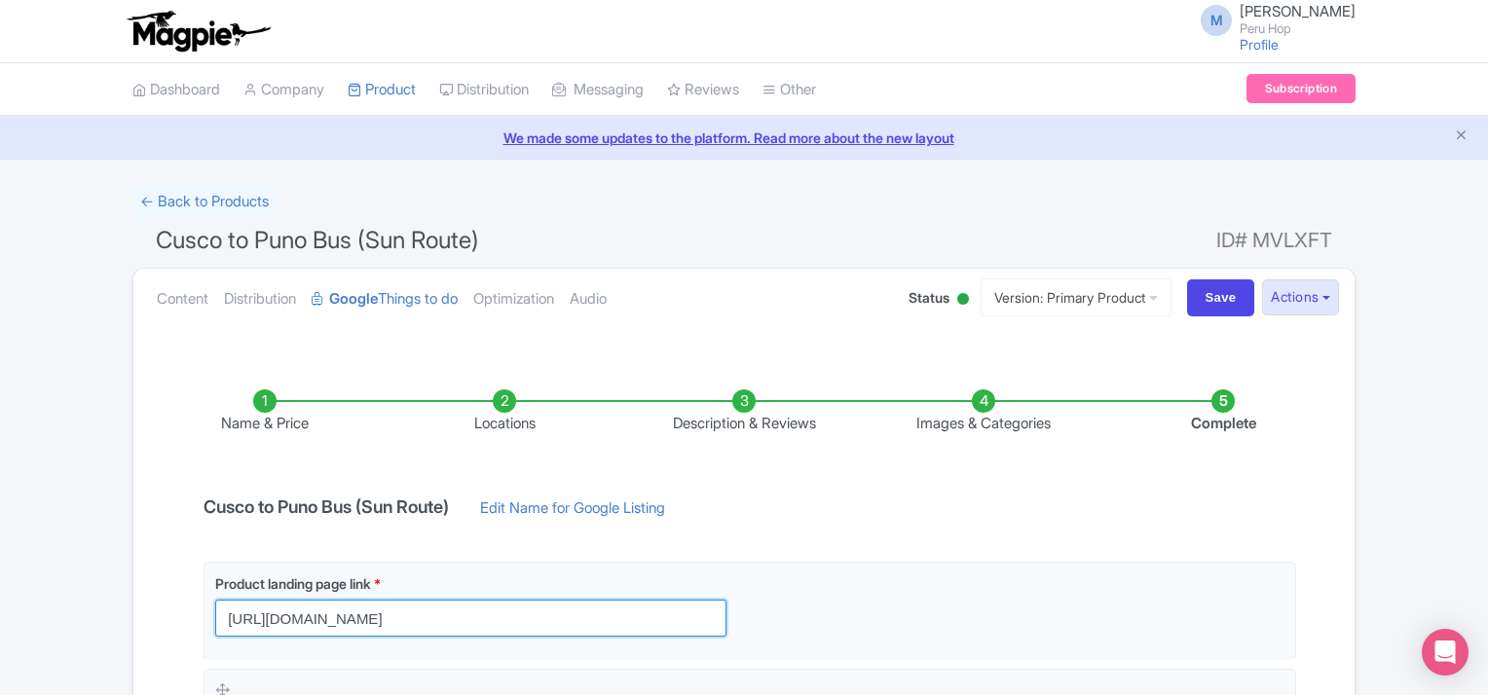
drag, startPoint x: 545, startPoint y: 620, endPoint x: -28, endPoint y: 554, distance: 577.5
click at [0, 554] on html "M [PERSON_NAME] Peru Hop Profile Users Settings Sign out Dashboard Company Prod…" at bounding box center [744, 347] width 1488 height 695
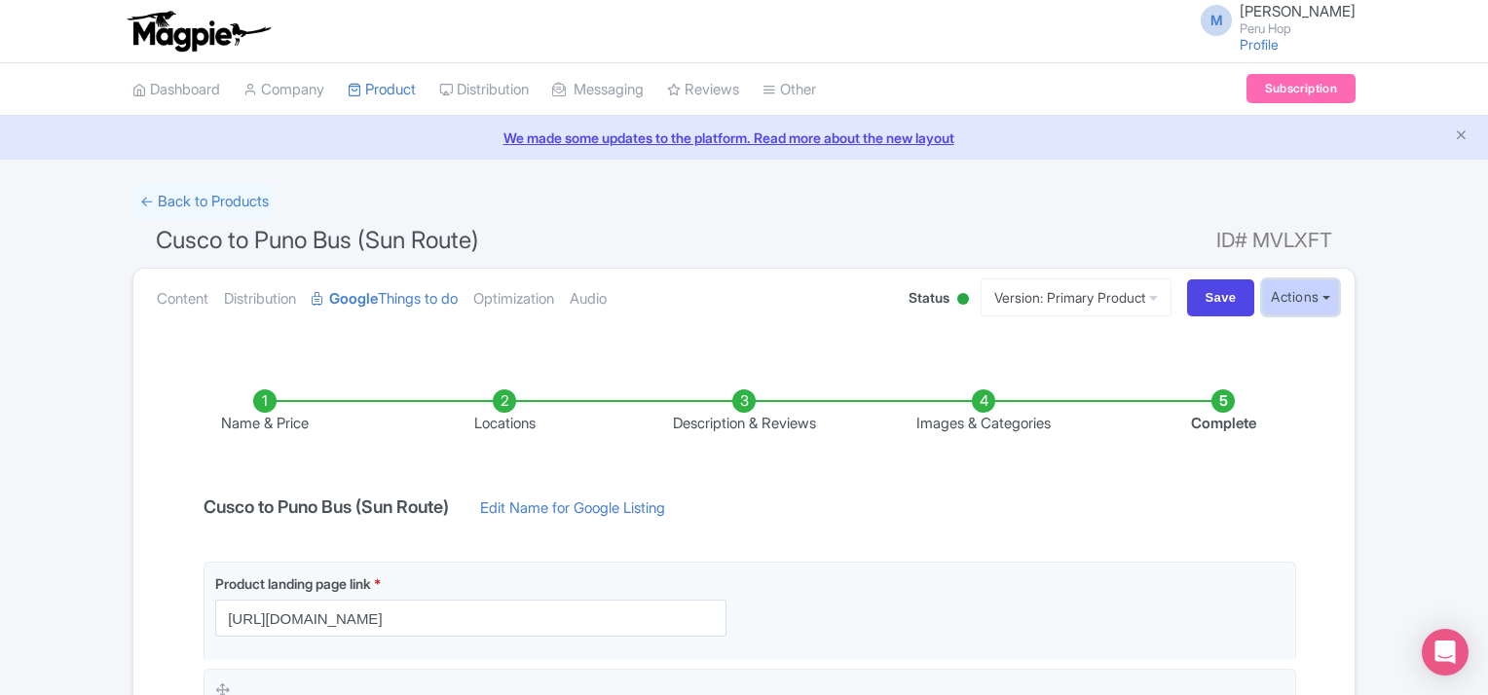
click at [1290, 301] on button "Actions" at bounding box center [1300, 298] width 77 height 36
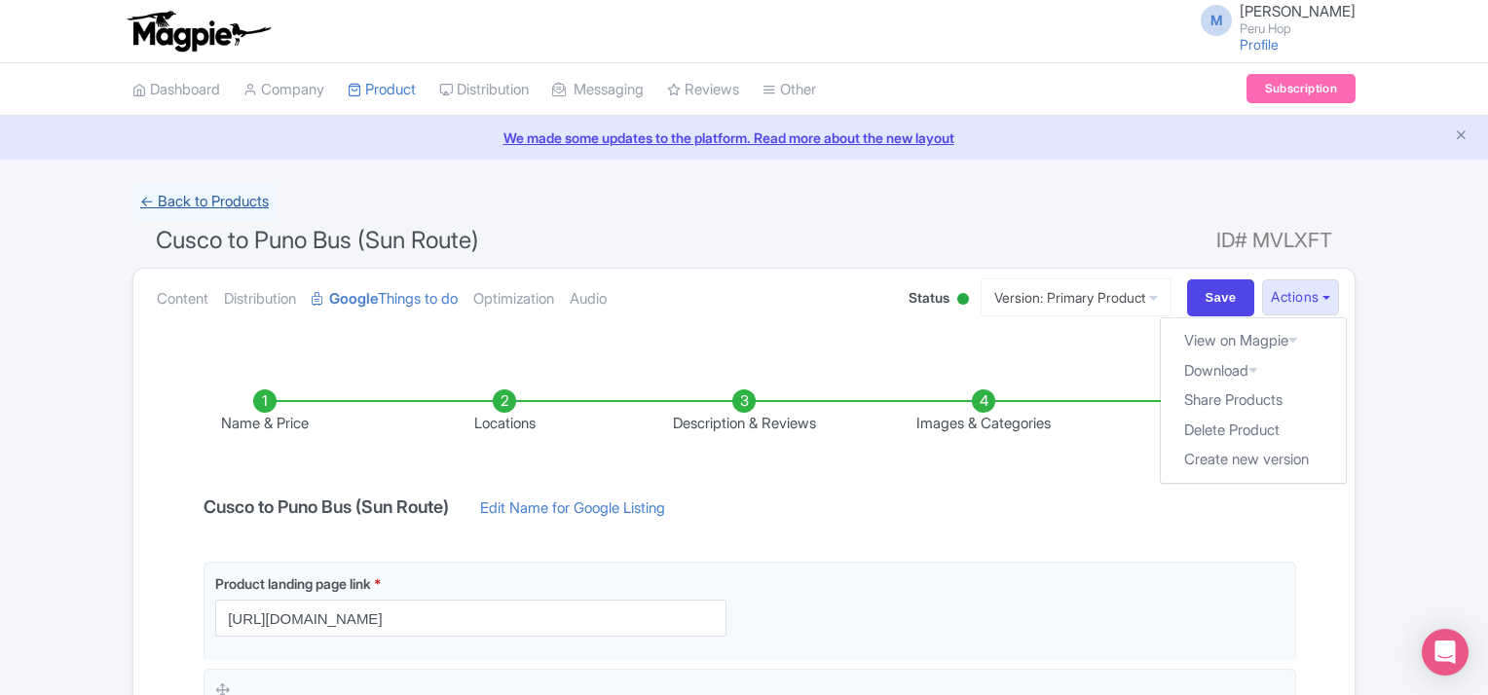
click at [234, 200] on link "← Back to Products" at bounding box center [204, 202] width 144 height 38
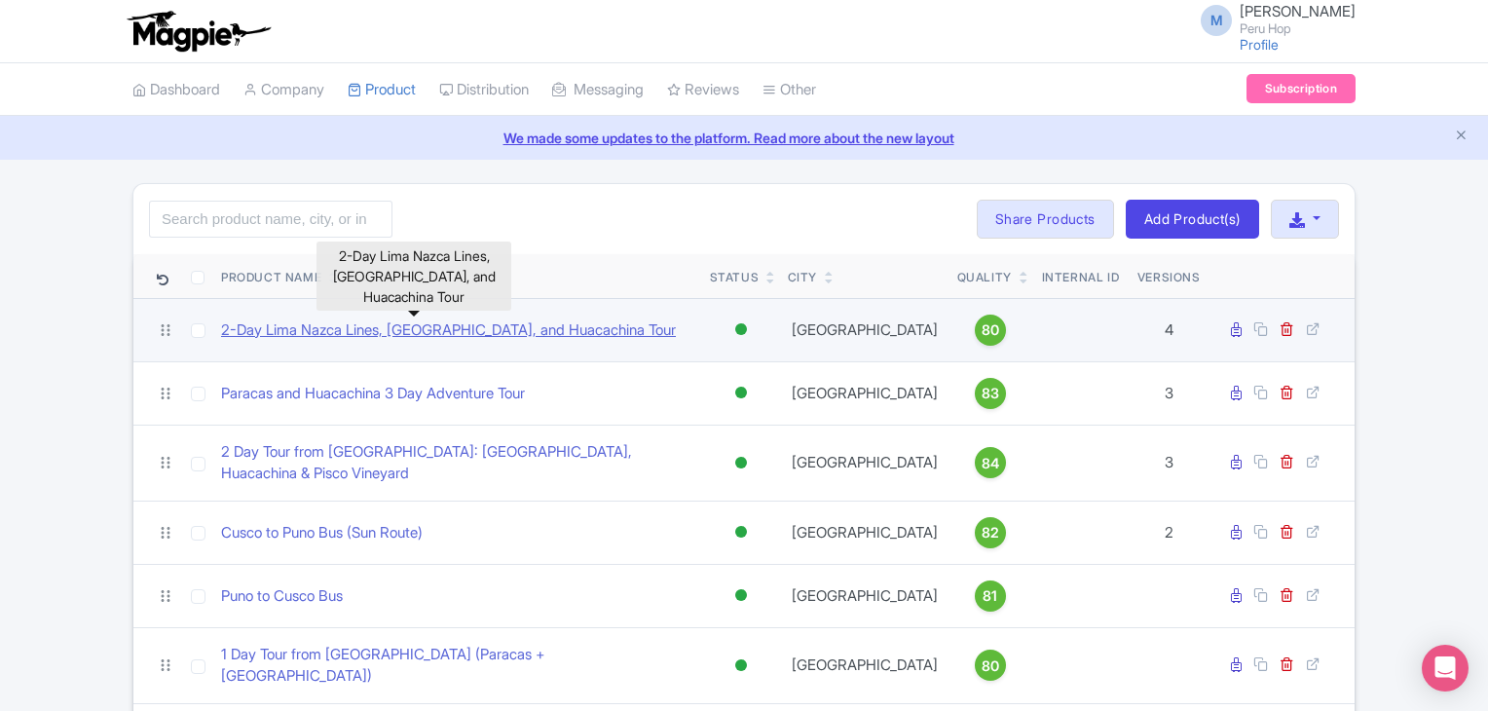
click at [329, 328] on link "2-Day Lima Nazca Lines, [GEOGRAPHIC_DATA], and Huacachina Tour" at bounding box center [448, 330] width 455 height 22
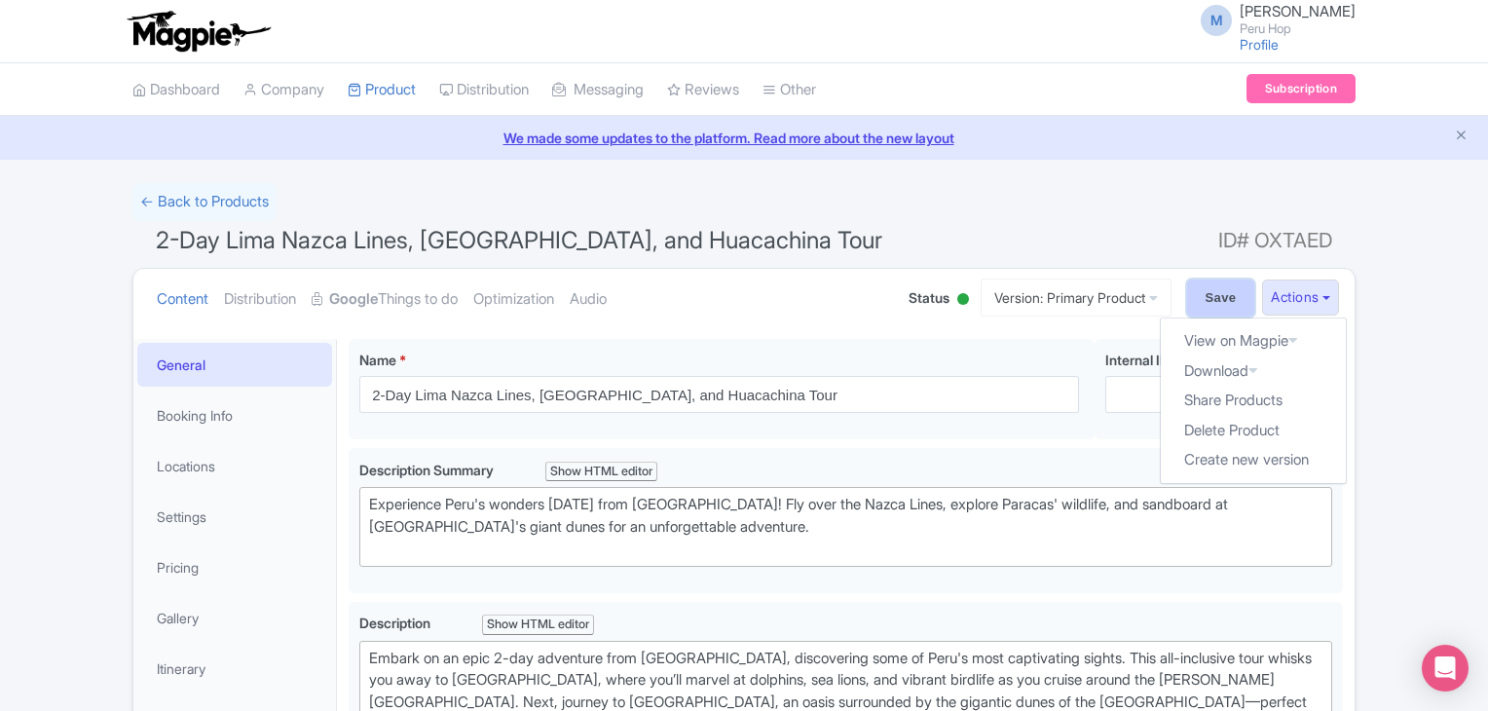
click at [1187, 286] on input "Save" at bounding box center [1221, 298] width 68 height 37
type input "Saving..."
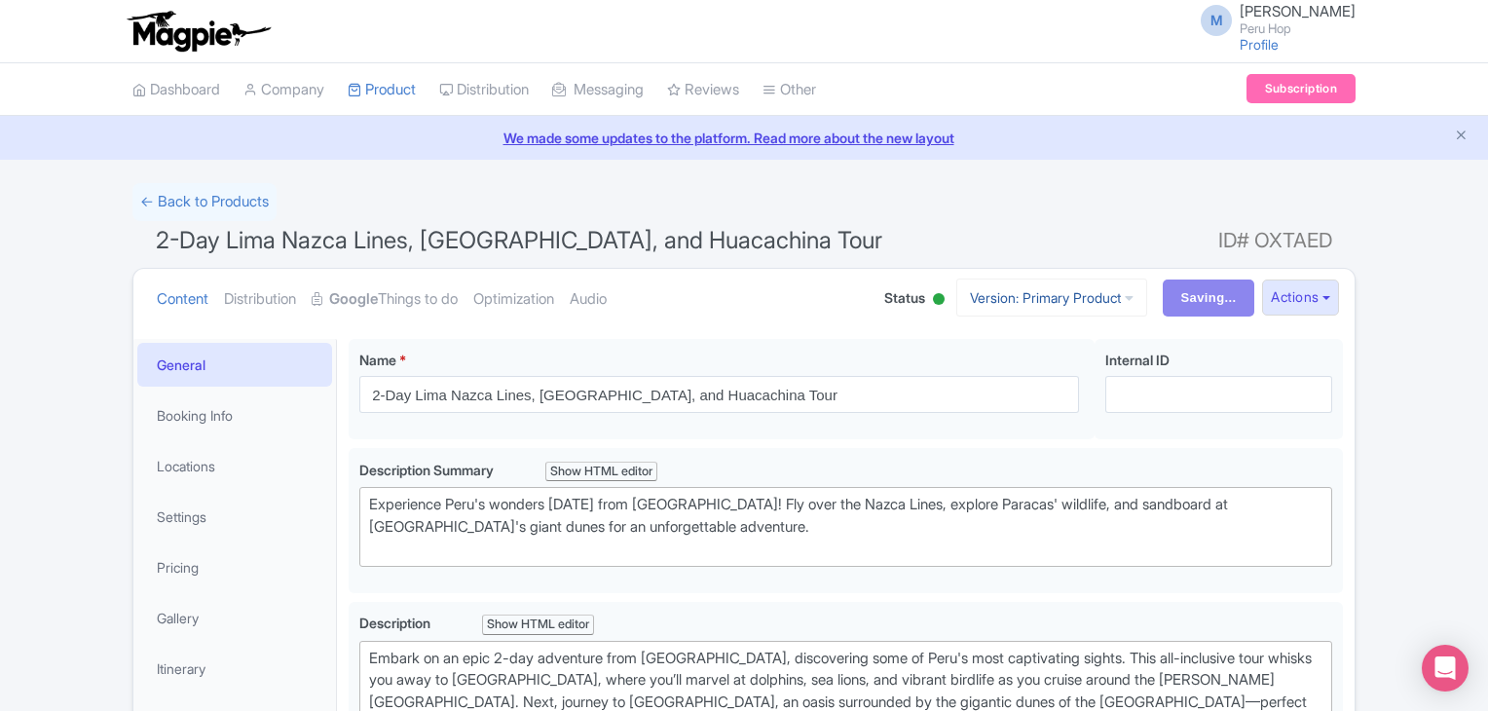
click at [1105, 295] on link "Version: Primary Product" at bounding box center [1051, 298] width 191 height 38
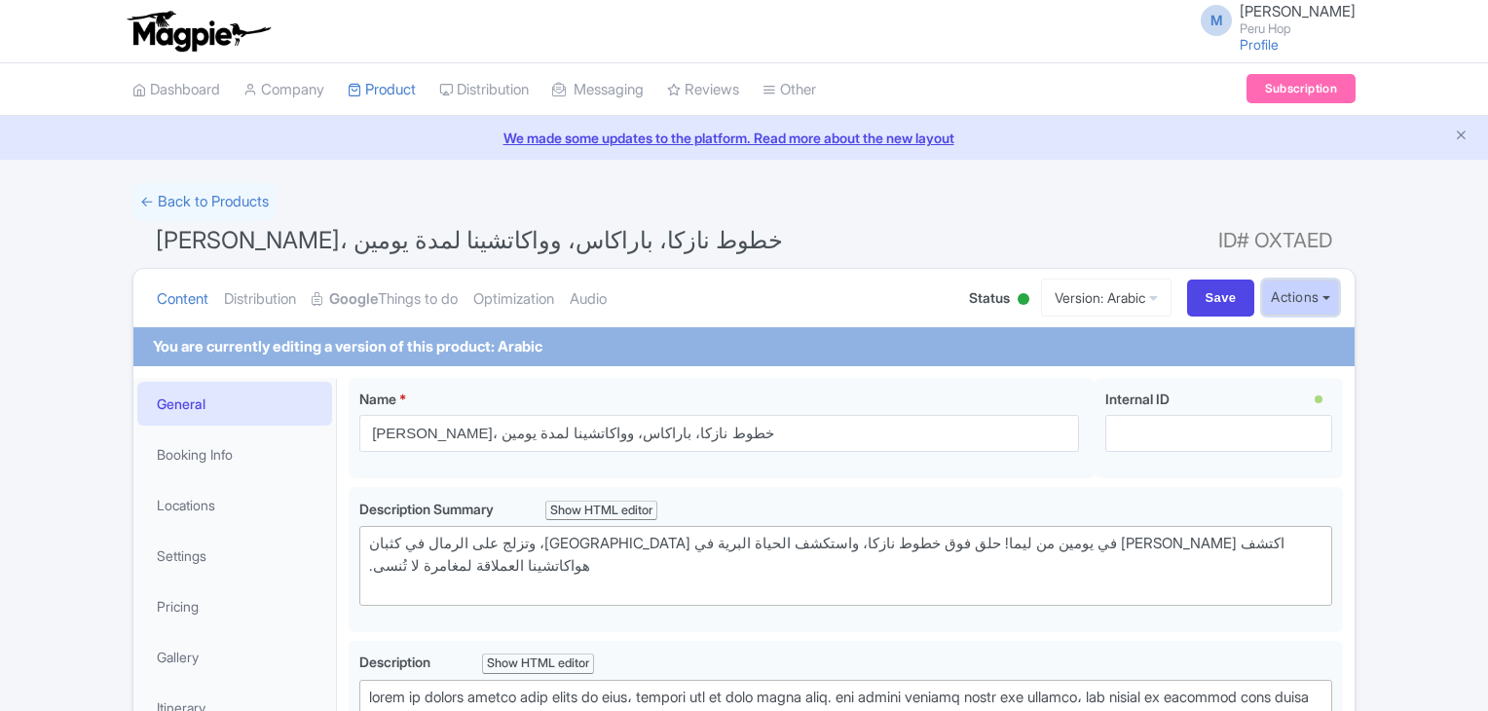
click at [1299, 302] on button "Actions" at bounding box center [1300, 298] width 77 height 36
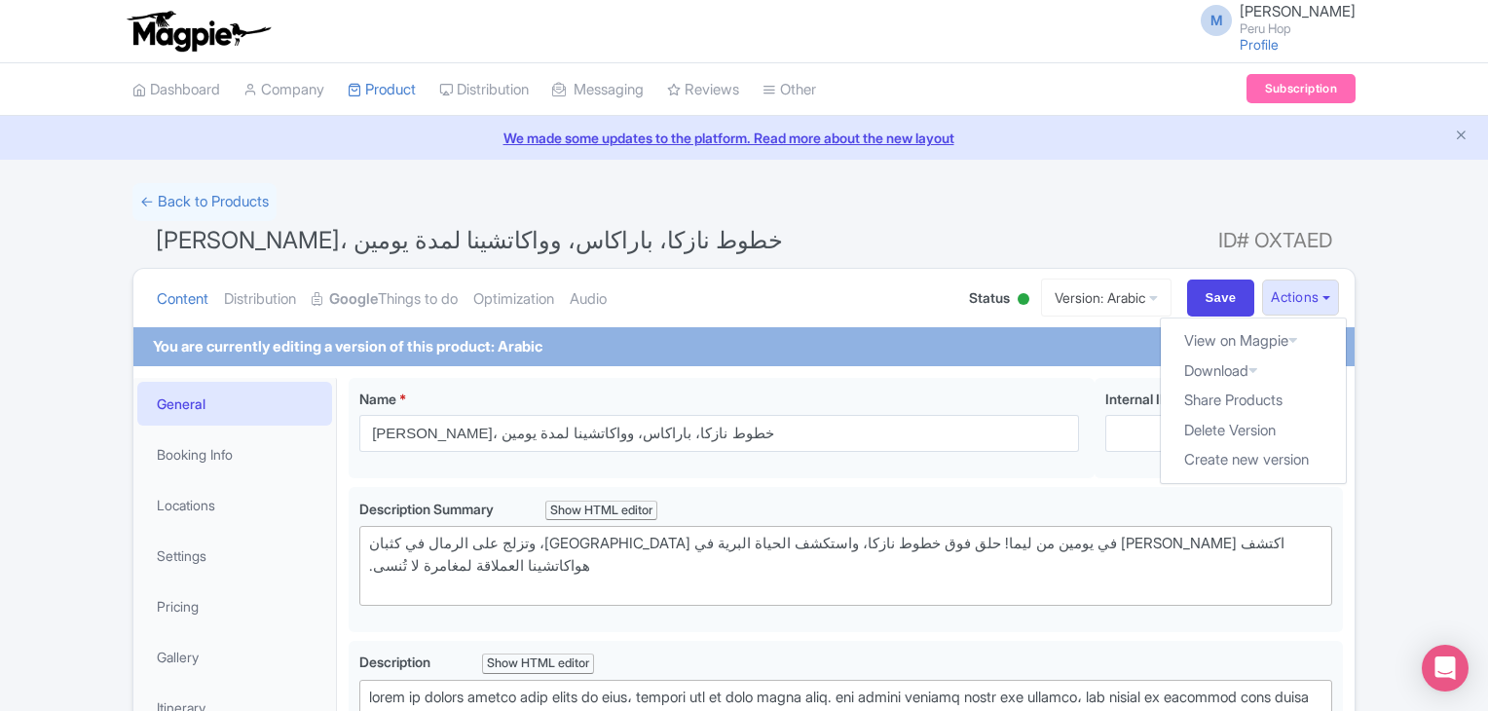
click at [759, 355] on div "You are currently editing a version of this product: Arabic" at bounding box center [743, 346] width 1221 height 39
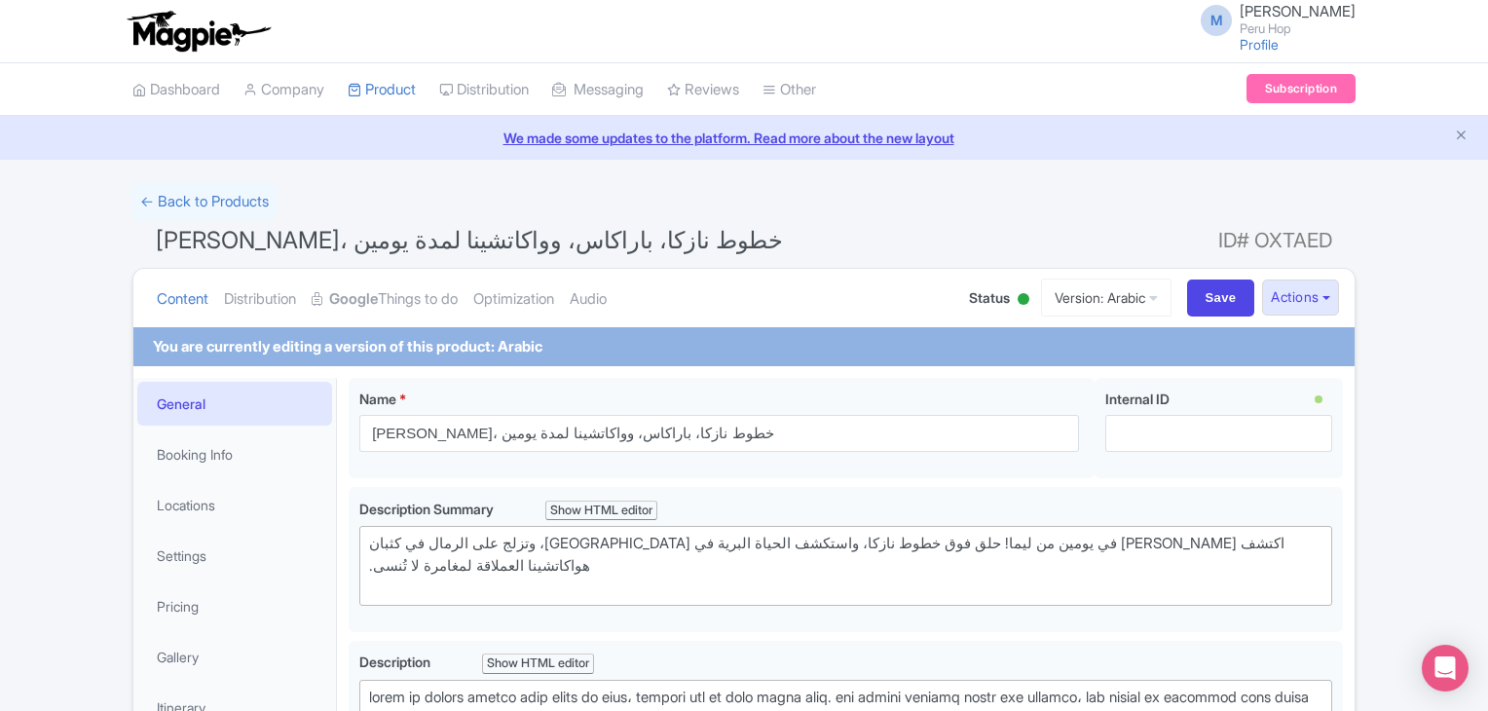
click at [1018, 302] on div at bounding box center [1024, 299] width 12 height 12
click at [968, 378] on div "Inactive" at bounding box center [974, 373] width 115 height 38
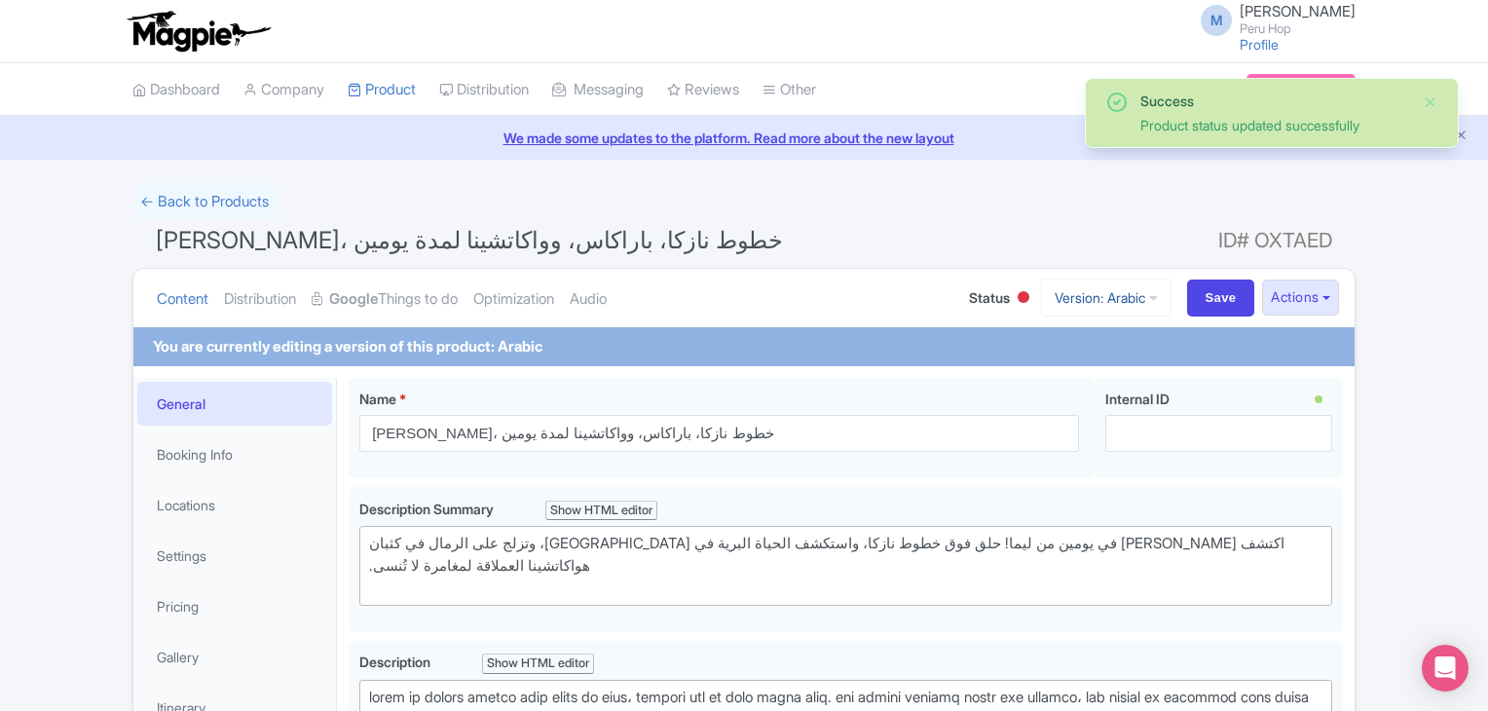
click at [1095, 293] on link "Version: Arabic" at bounding box center [1106, 298] width 131 height 38
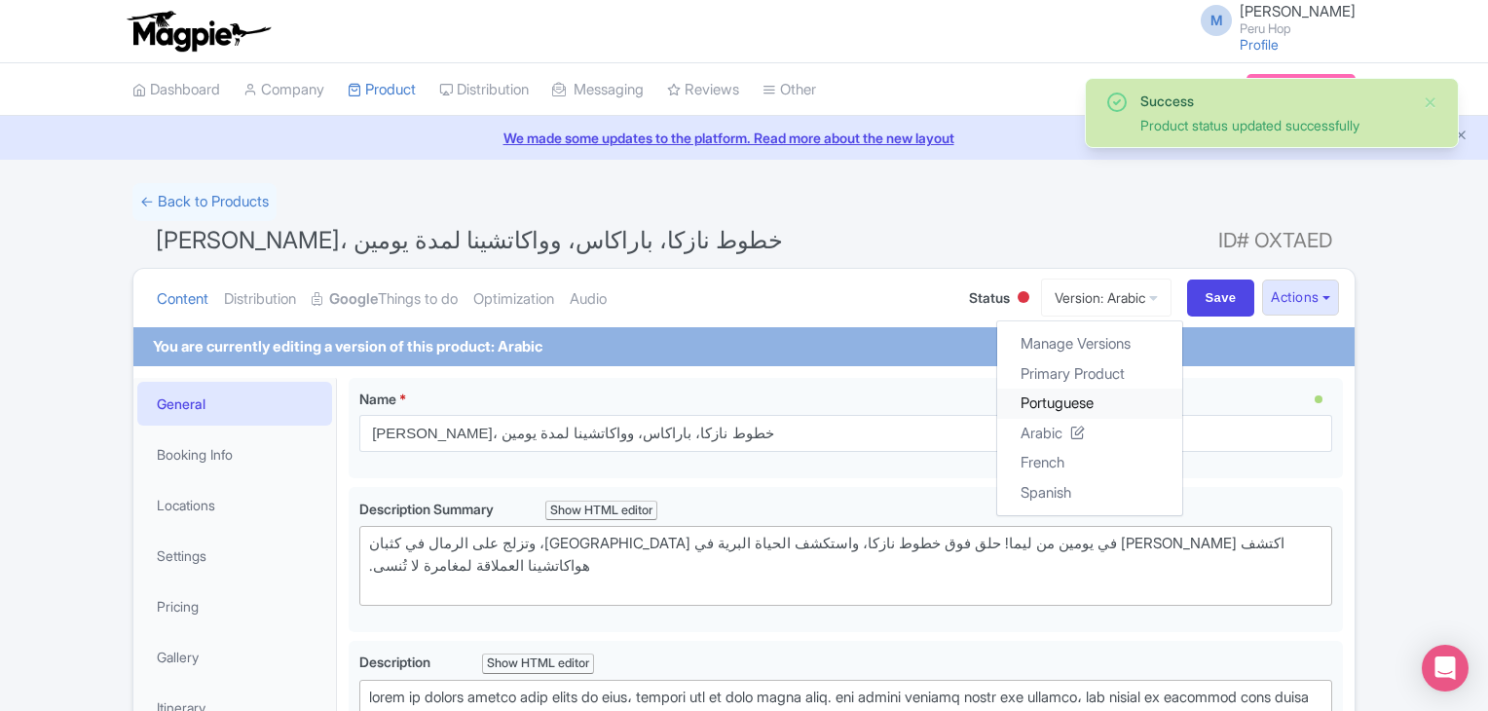
click at [1060, 402] on link "Portuguese" at bounding box center [1089, 404] width 185 height 30
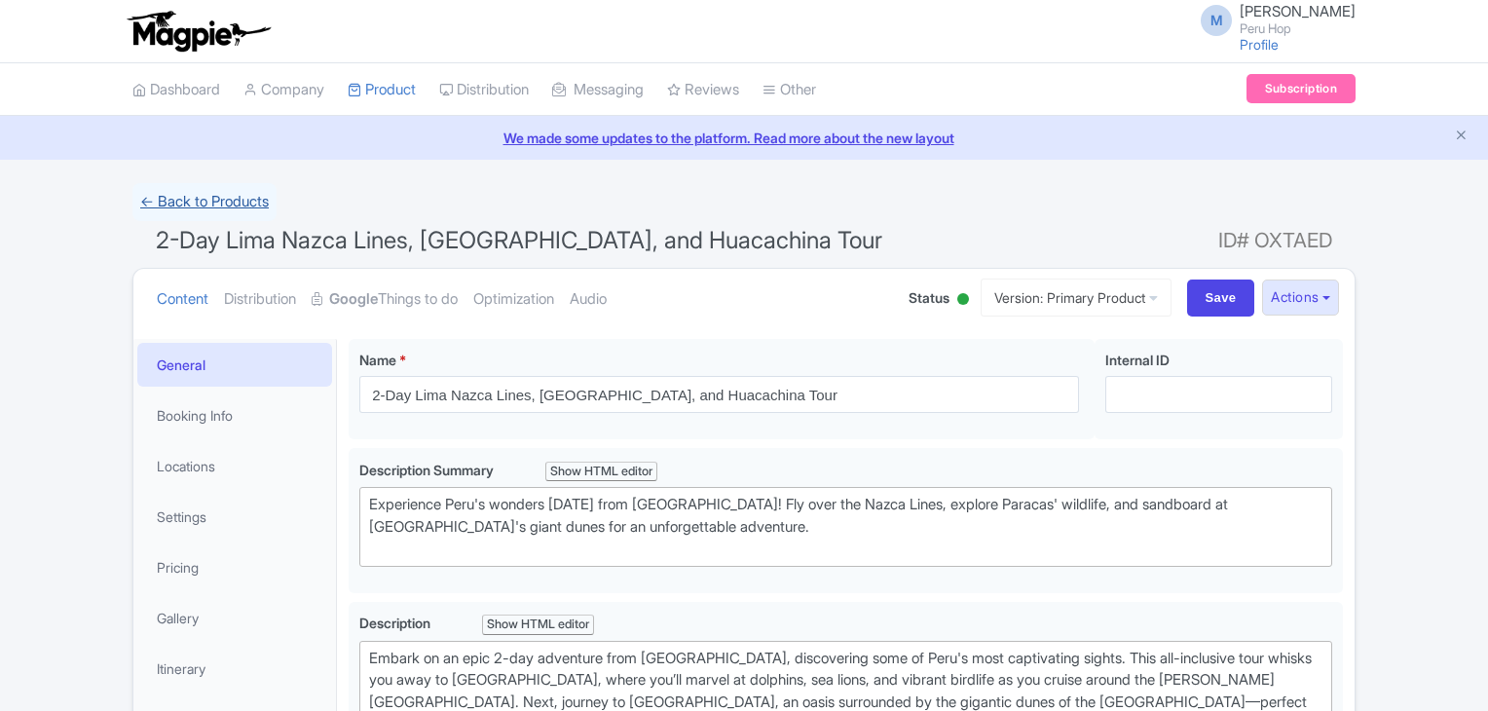
click at [188, 202] on link "← Back to Products" at bounding box center [204, 202] width 144 height 38
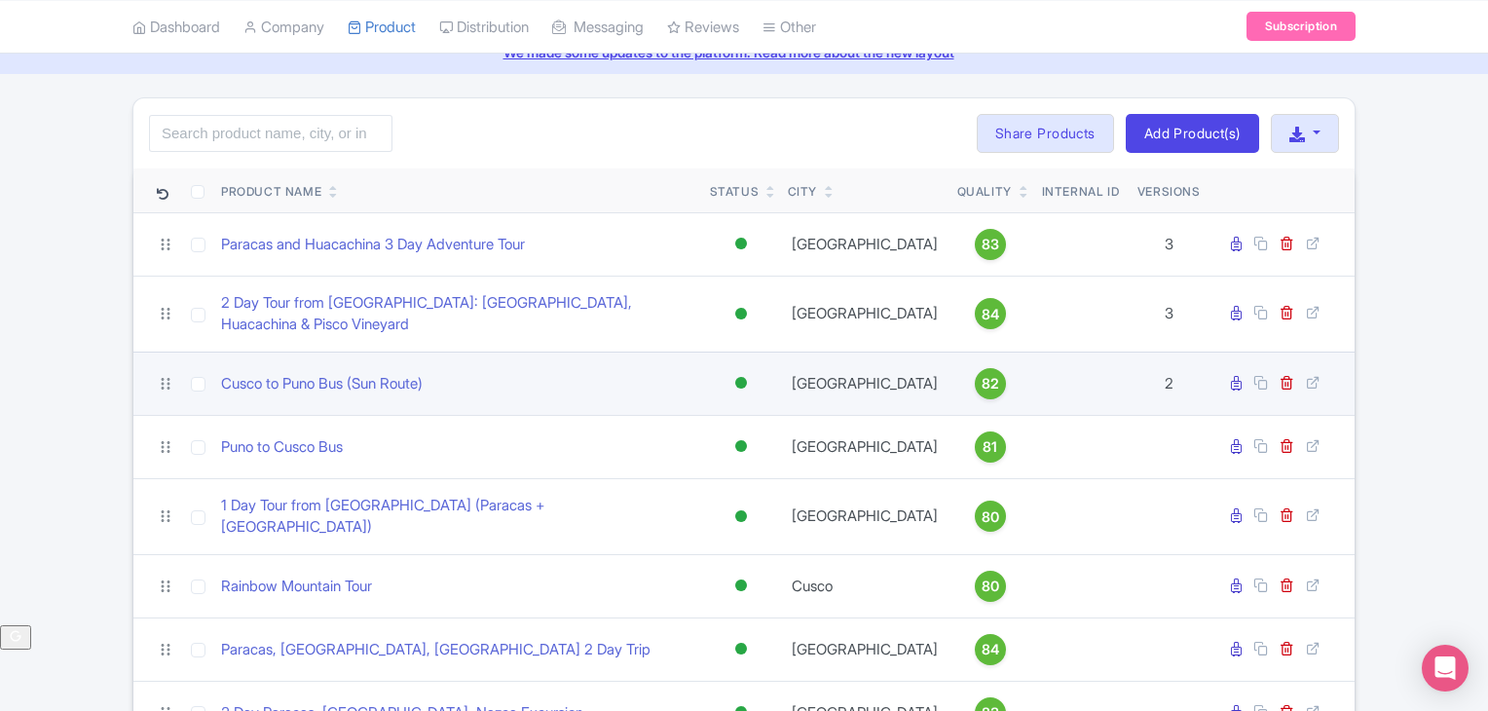
scroll to position [162, 0]
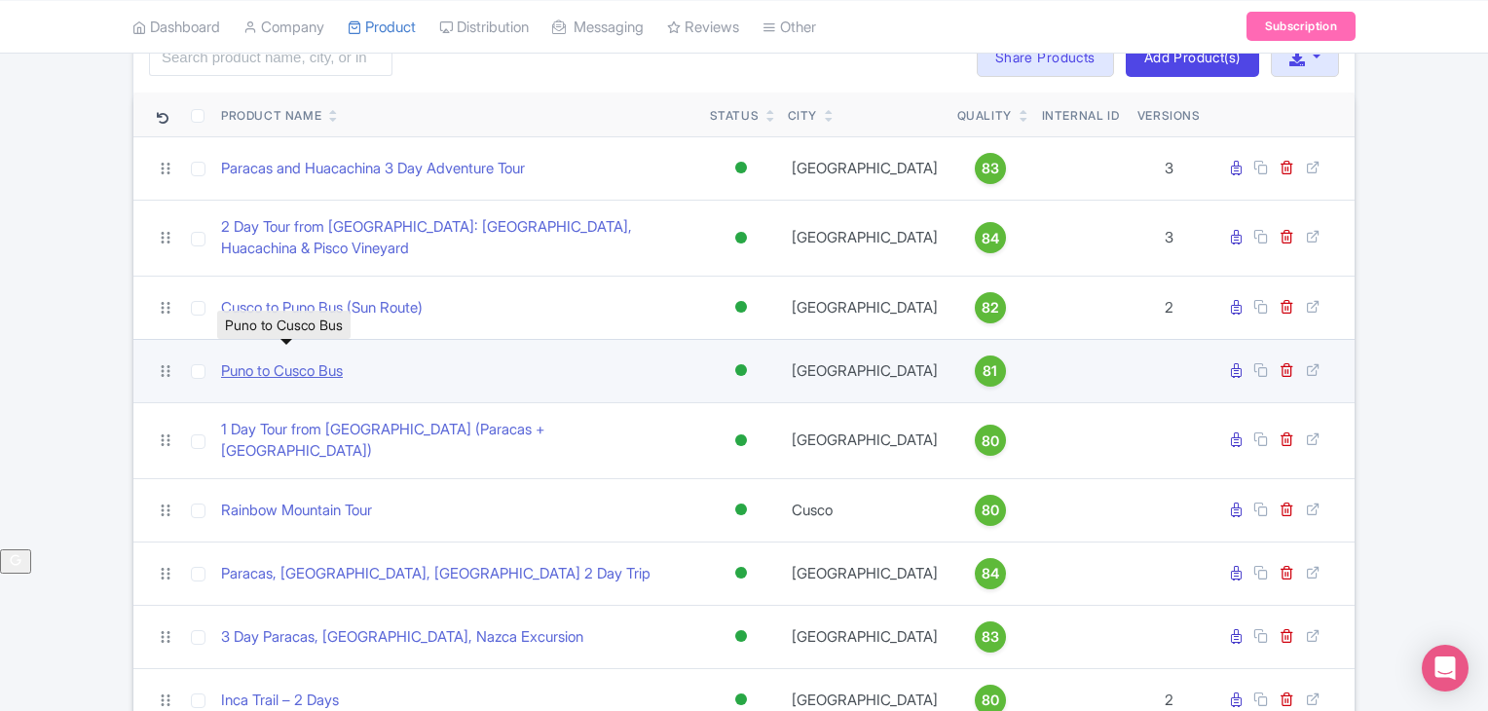
click at [290, 360] on link "Puno to Cusco Bus" at bounding box center [282, 371] width 122 height 22
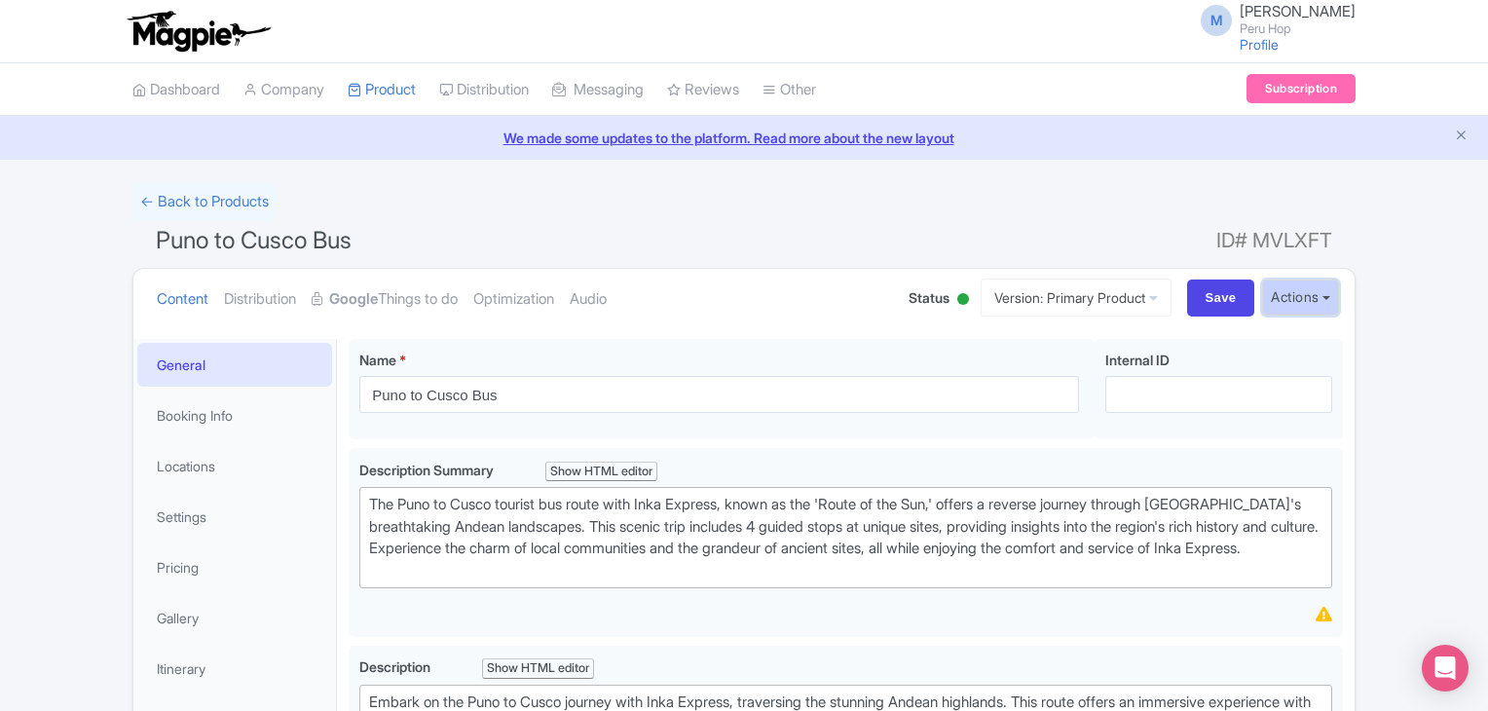
click at [1286, 295] on button "Actions" at bounding box center [1300, 298] width 77 height 36
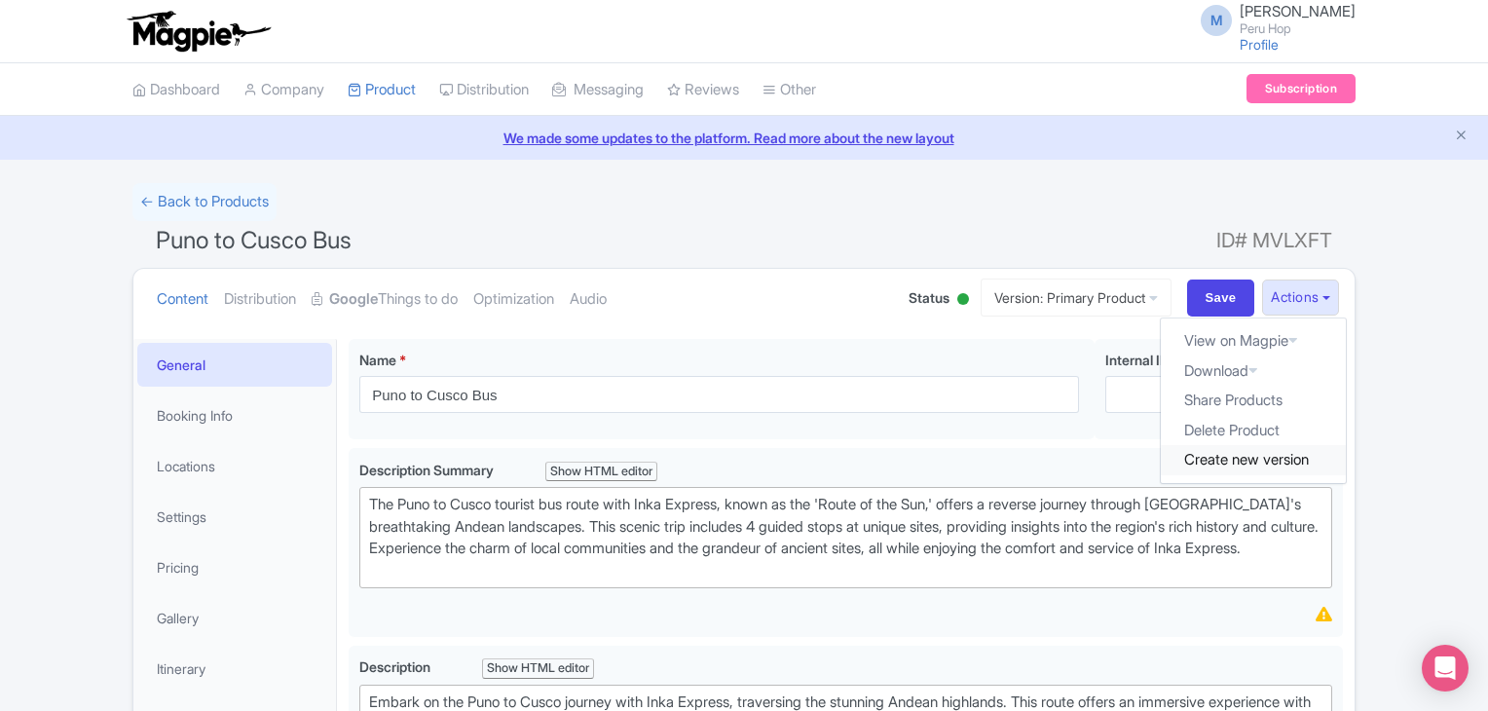
click at [1223, 457] on link "Create new version" at bounding box center [1253, 460] width 185 height 30
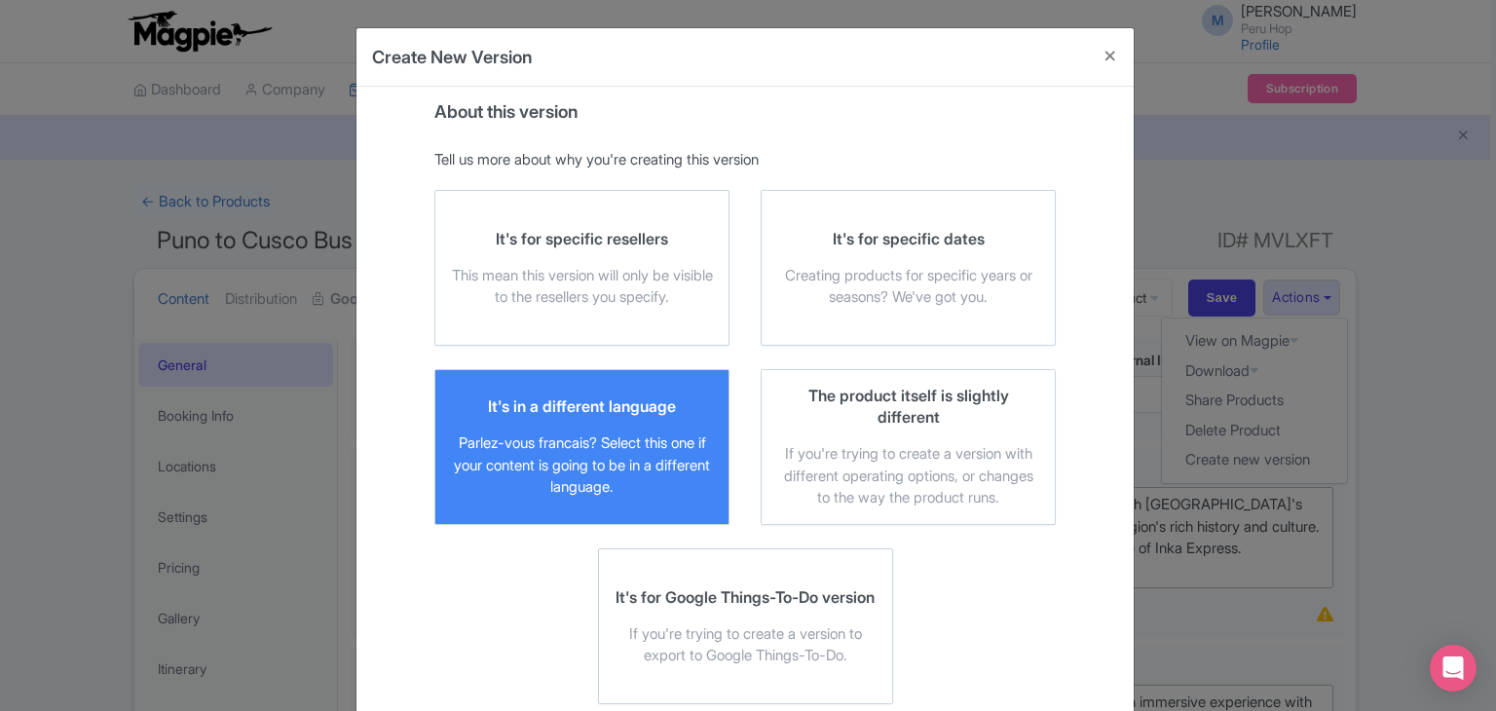
click at [604, 441] on div "Parlez-vous francais? Select this one if your content is going to be in a diffe…" at bounding box center [582, 465] width 262 height 66
click at [0, 0] on input "It's in a different language Parlez-vous francais? Select this one if your cont…" at bounding box center [0, 0] width 0 height 0
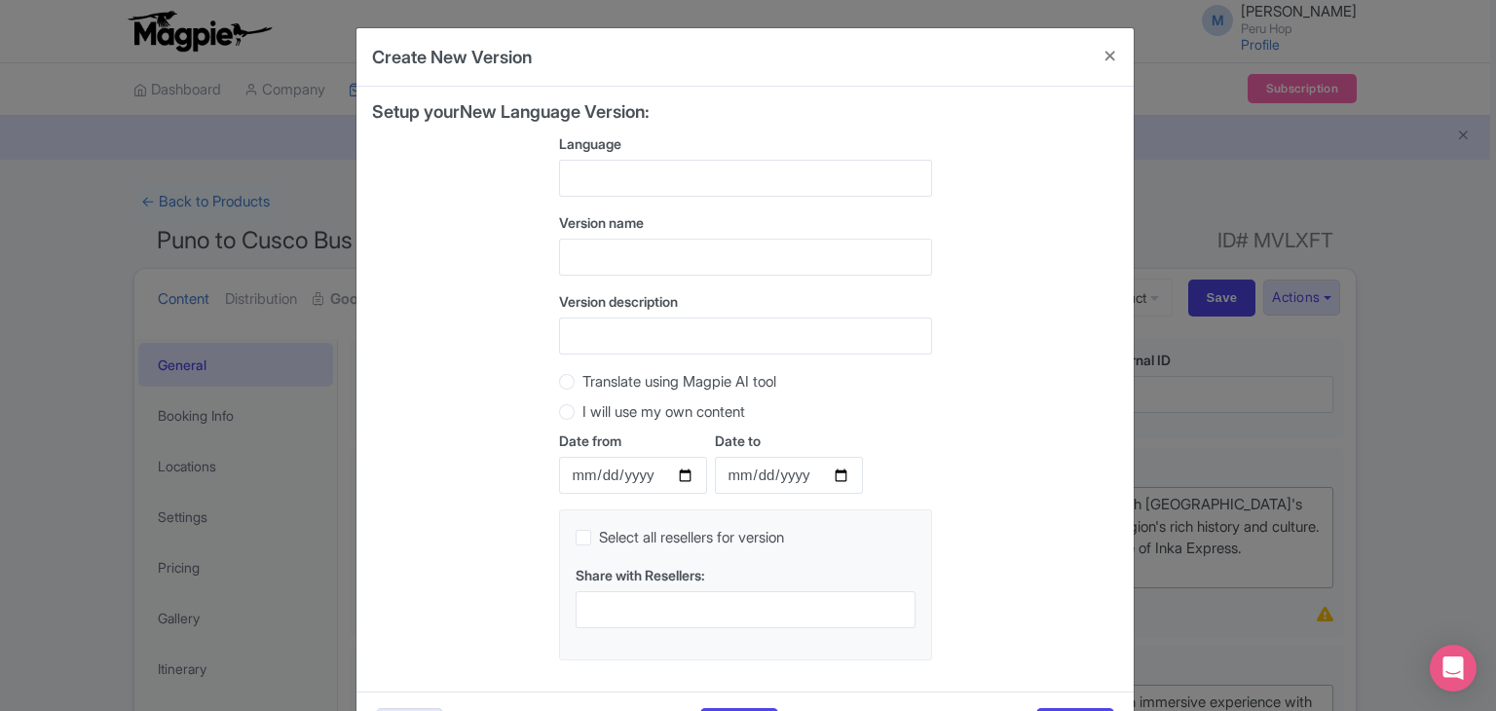
click at [655, 166] on div at bounding box center [745, 178] width 373 height 37
paste input "Cusco to Puno Bus"
type input "Cusco to Puno Bus"
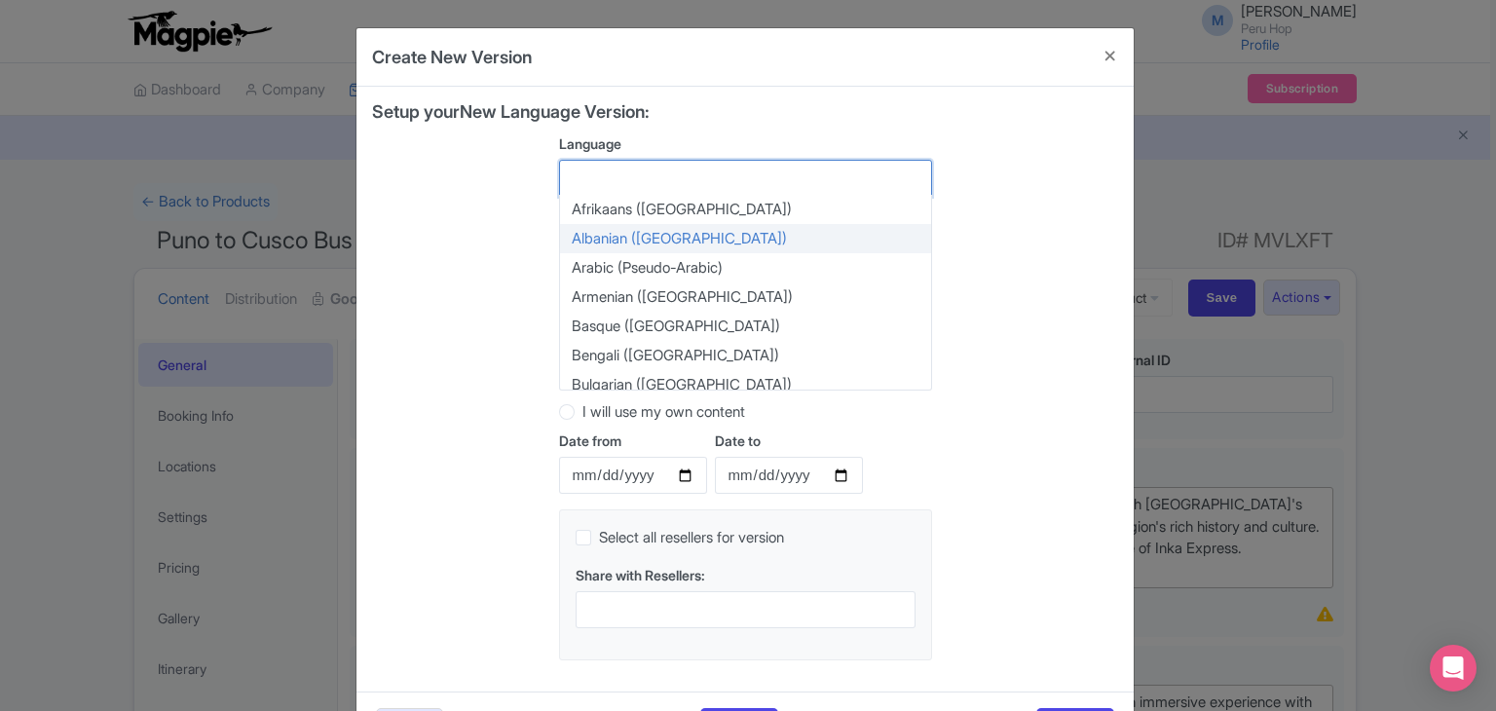
click at [469, 246] on div "Setup your New Language Version: Language Afrikaans (South Africa) Albanian (Al…" at bounding box center [745, 389] width 746 height 574
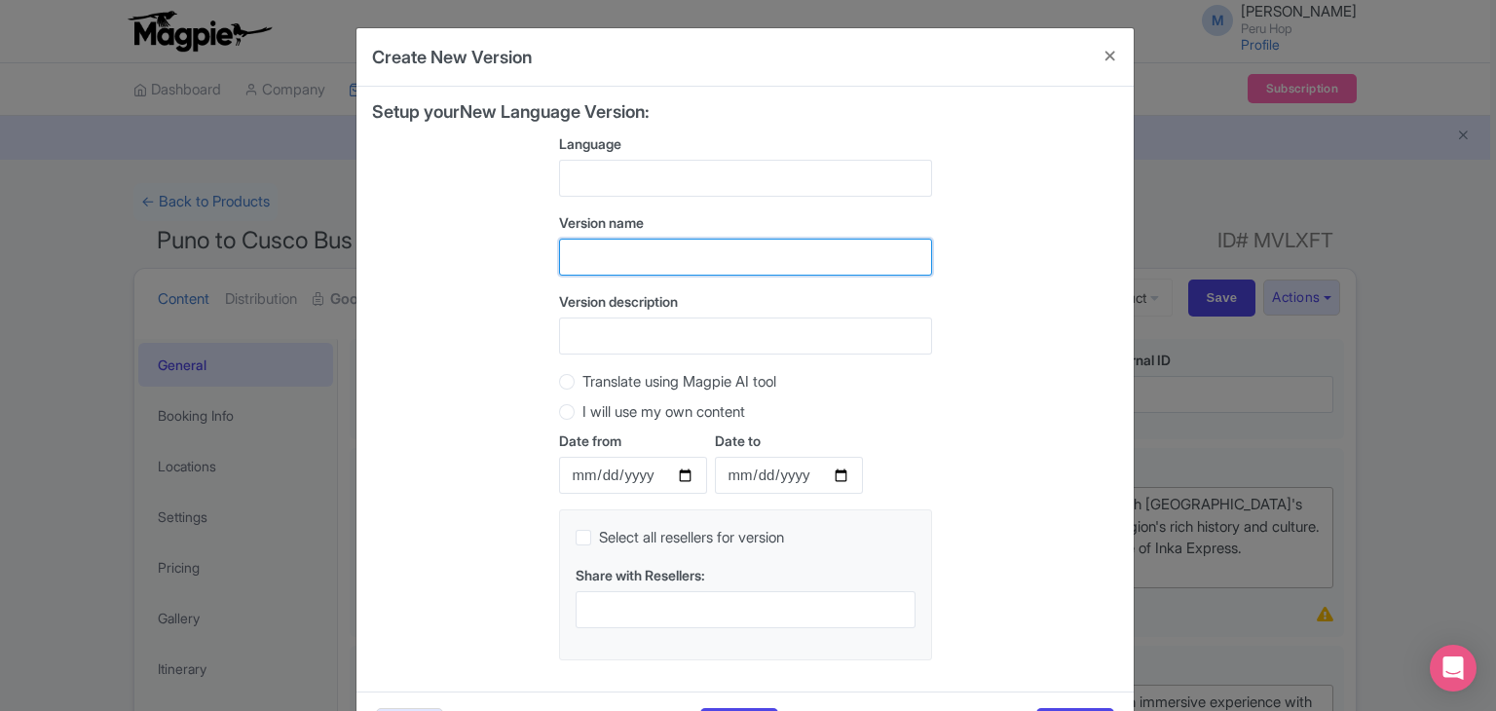
click at [586, 253] on input "text" at bounding box center [745, 257] width 373 height 37
paste input "Cusco to Puno Bus"
type input "Cusco to Puno Bus"
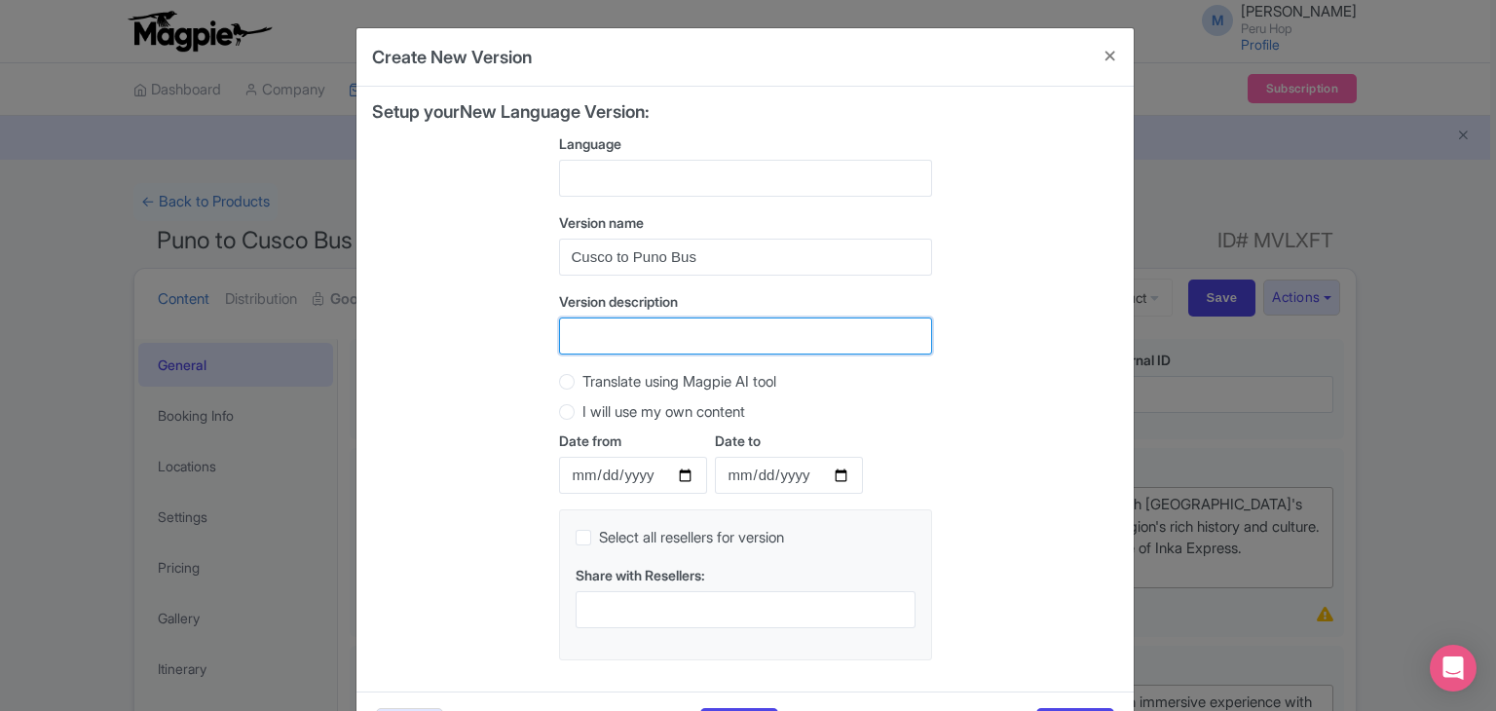
click at [592, 329] on input "Version description" at bounding box center [745, 336] width 373 height 37
paste input "Cusco to Puno Bus"
type input "Cusco to Puno Bus"
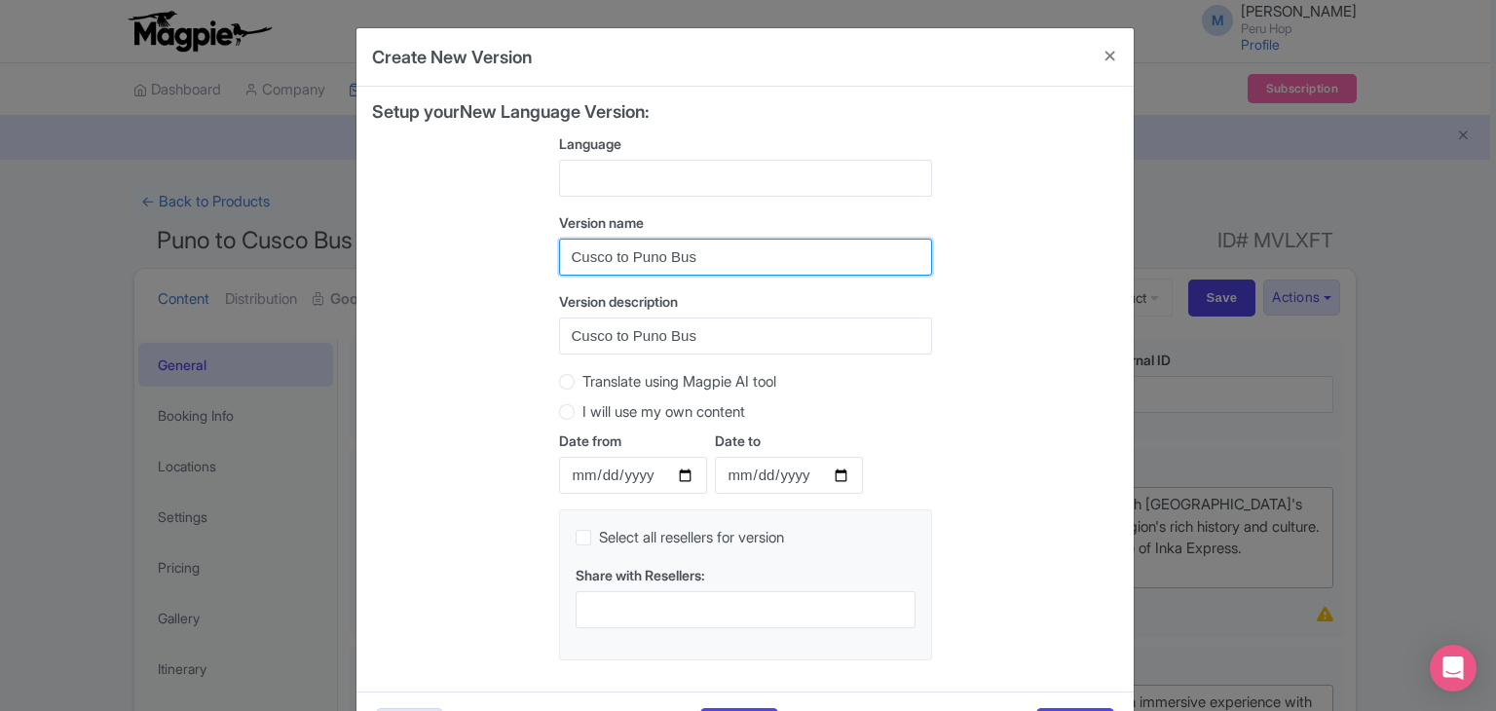
click at [641, 258] on input "Cusco to Puno Bus" at bounding box center [745, 257] width 373 height 37
click at [569, 250] on input "Cusco to Puno Bus" at bounding box center [745, 257] width 373 height 37
paste input "Puno"
drag, startPoint x: 669, startPoint y: 262, endPoint x: 722, endPoint y: 261, distance: 52.6
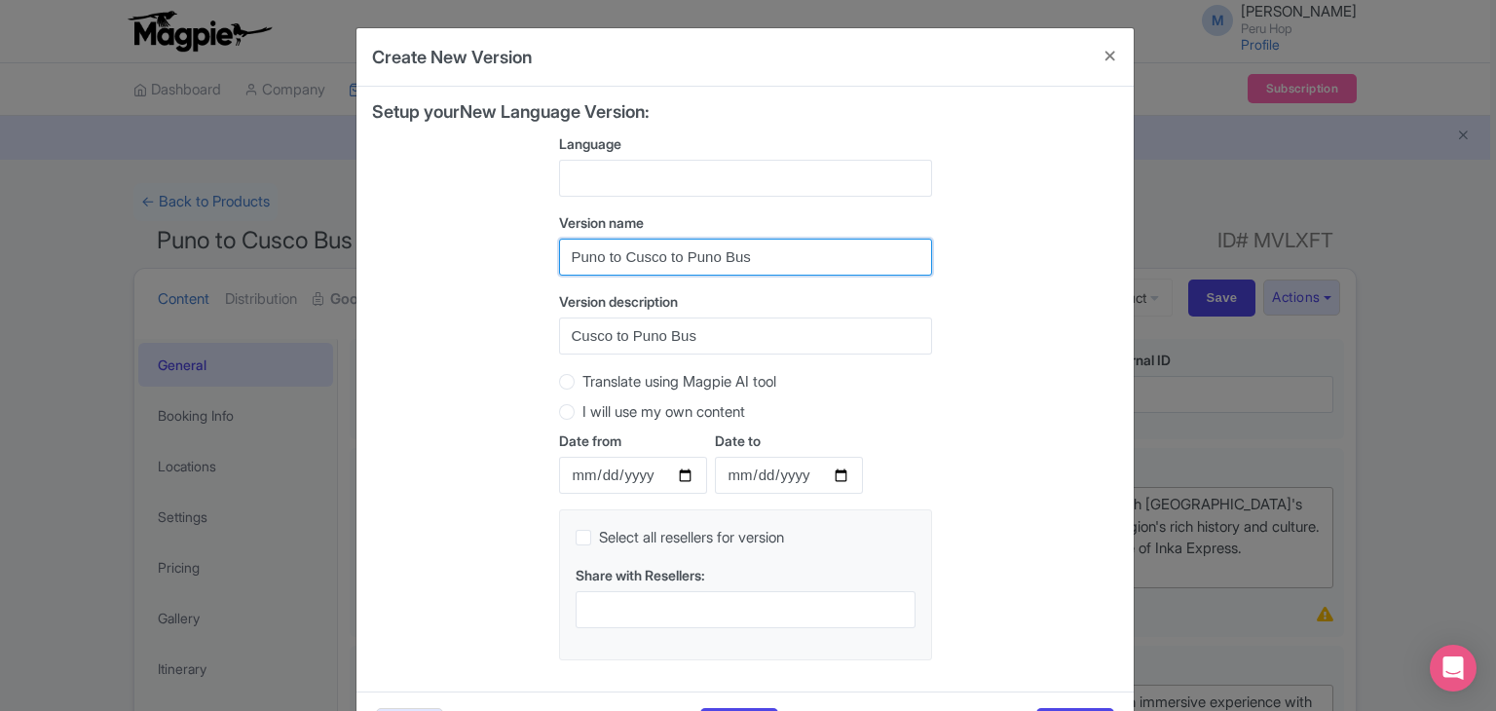
click at [722, 261] on input "Puno to Cusco to Puno Bus" at bounding box center [745, 257] width 373 height 37
click at [722, 261] on input "Puno to Cusco Bus" at bounding box center [745, 257] width 373 height 37
type input "Puno to Cusco Bus"
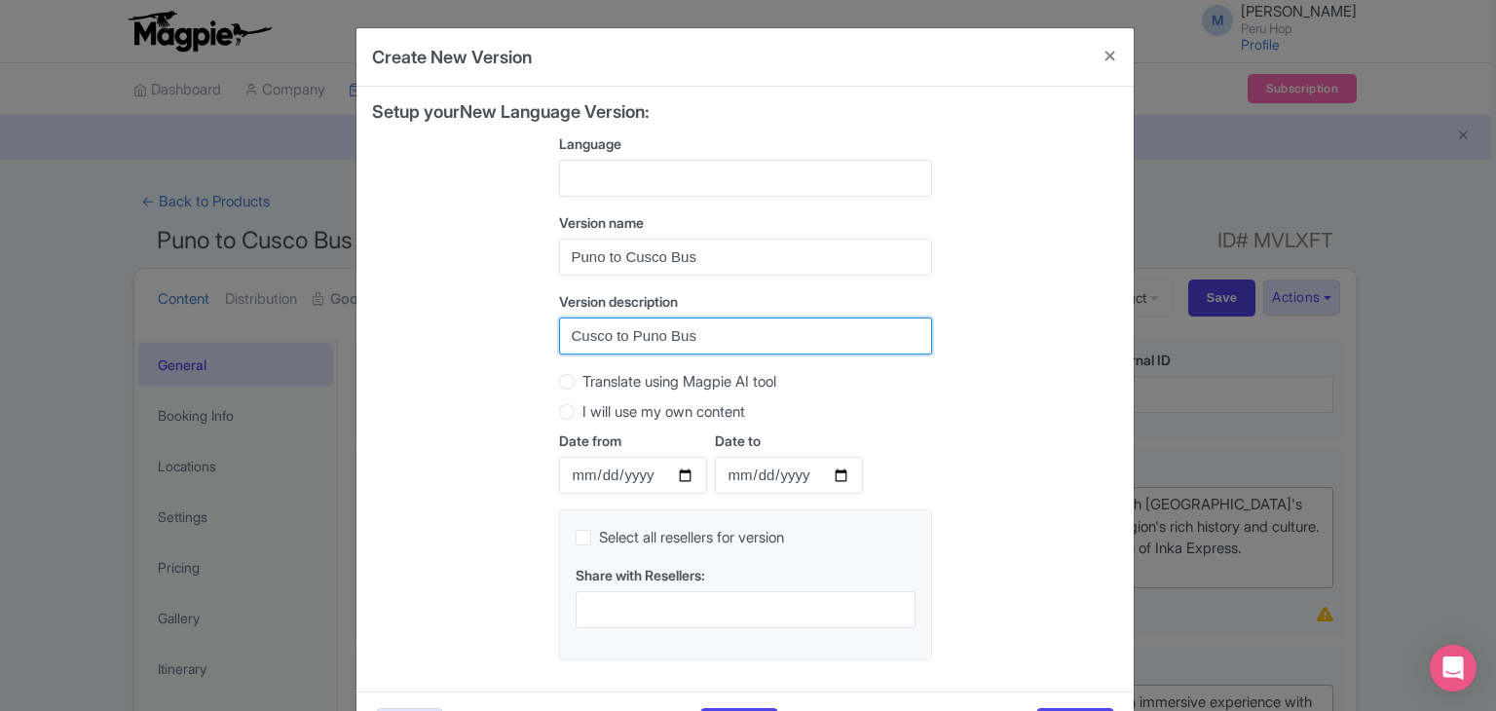
click at [682, 336] on input "Cusco to Puno Bus" at bounding box center [745, 336] width 373 height 37
paste input "Puno to Cusc"
type input "Puno to Cusco Bus"
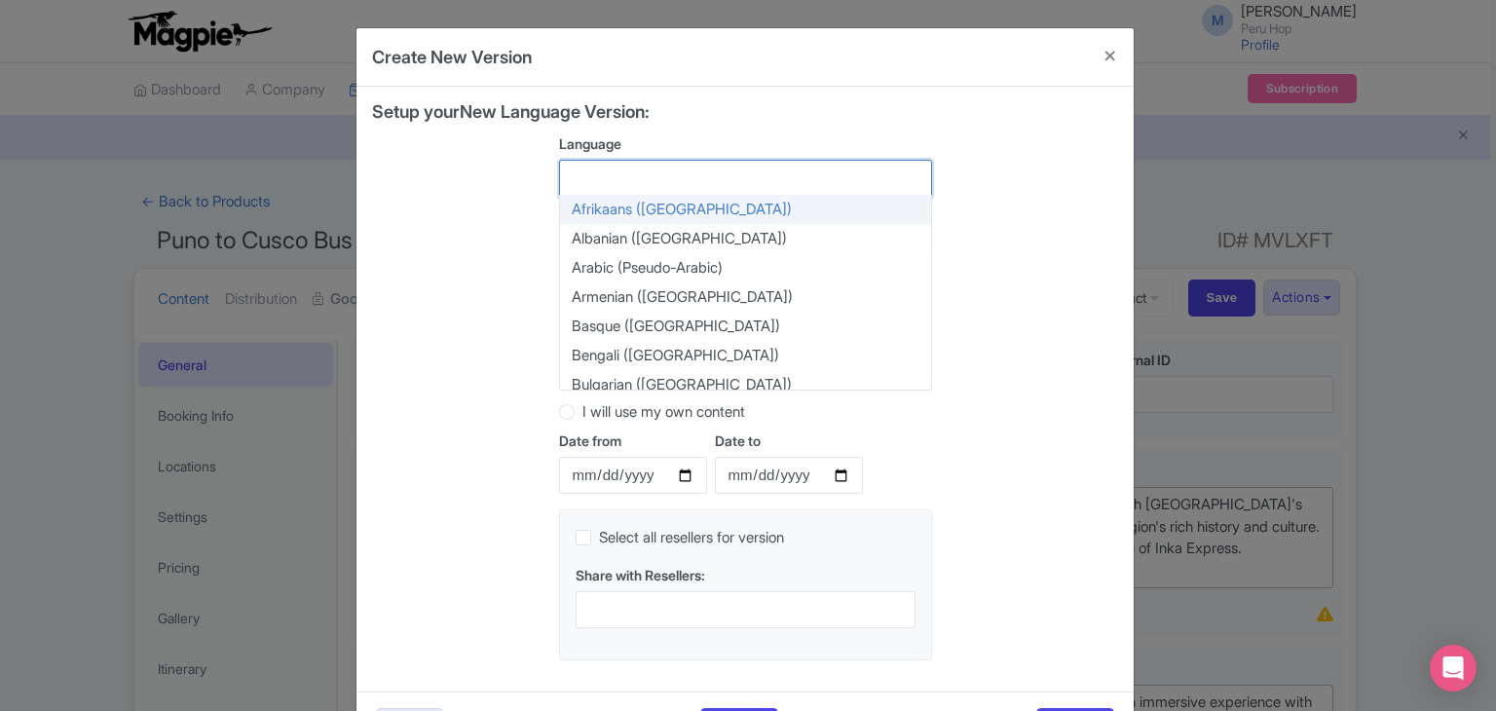
click at [654, 186] on div at bounding box center [745, 178] width 373 height 37
type input "p"
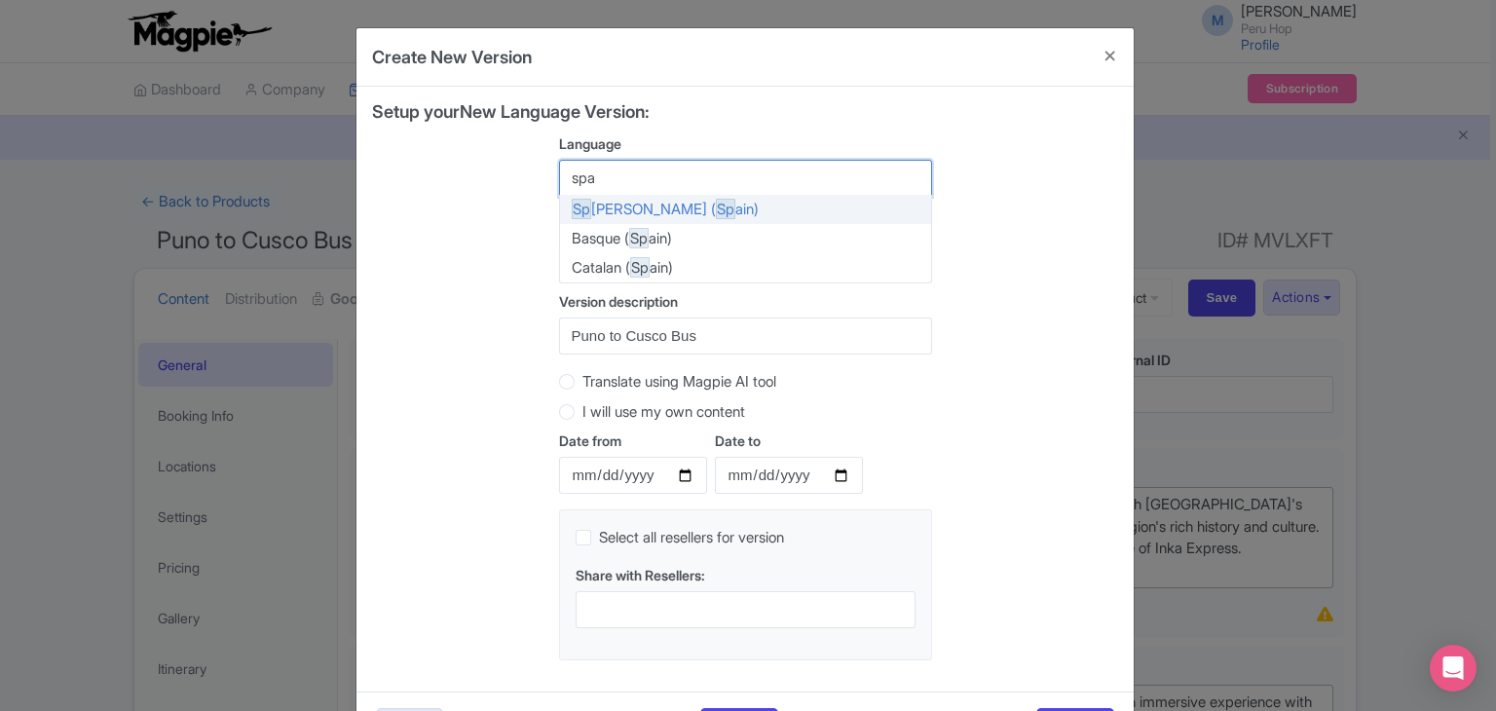
type input "span"
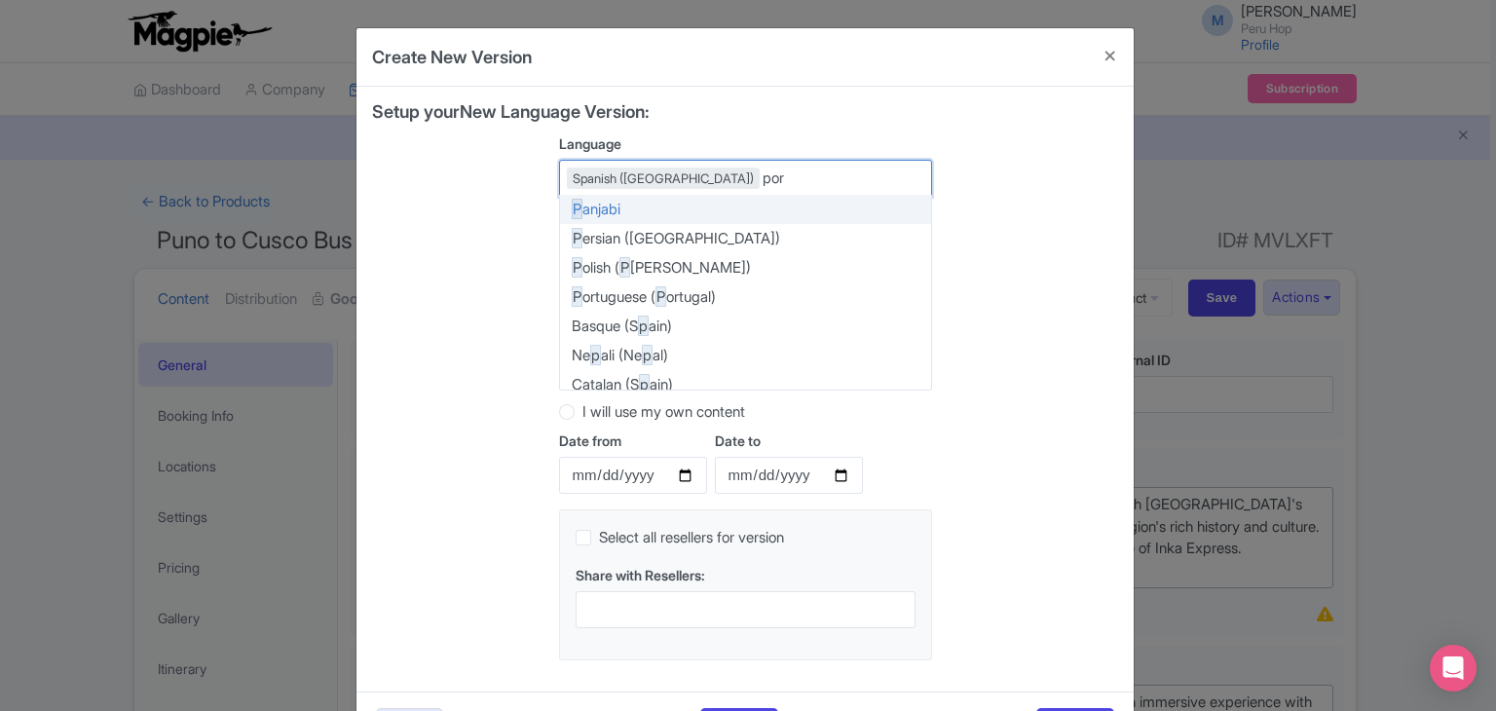
type input "port"
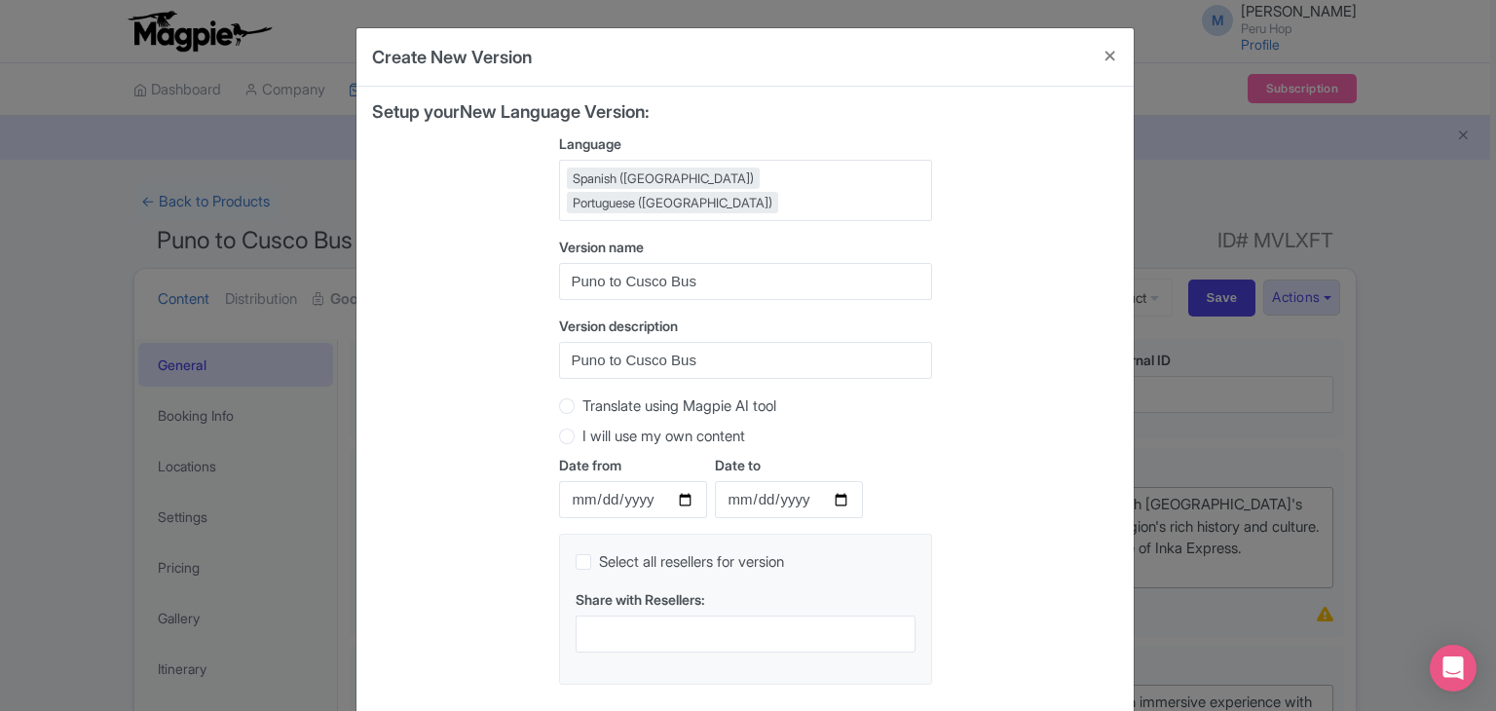
click at [465, 418] on div "Setup your New Language Version: Language Spanish (Spain) Portuguese (Portugal)…" at bounding box center [745, 401] width 746 height 598
click at [582, 395] on label "Translate using Magpie AI tool" at bounding box center [679, 406] width 194 height 22
click at [582, 394] on input "Translate using Magpie AI tool" at bounding box center [591, 403] width 19 height 19
radio input "true"
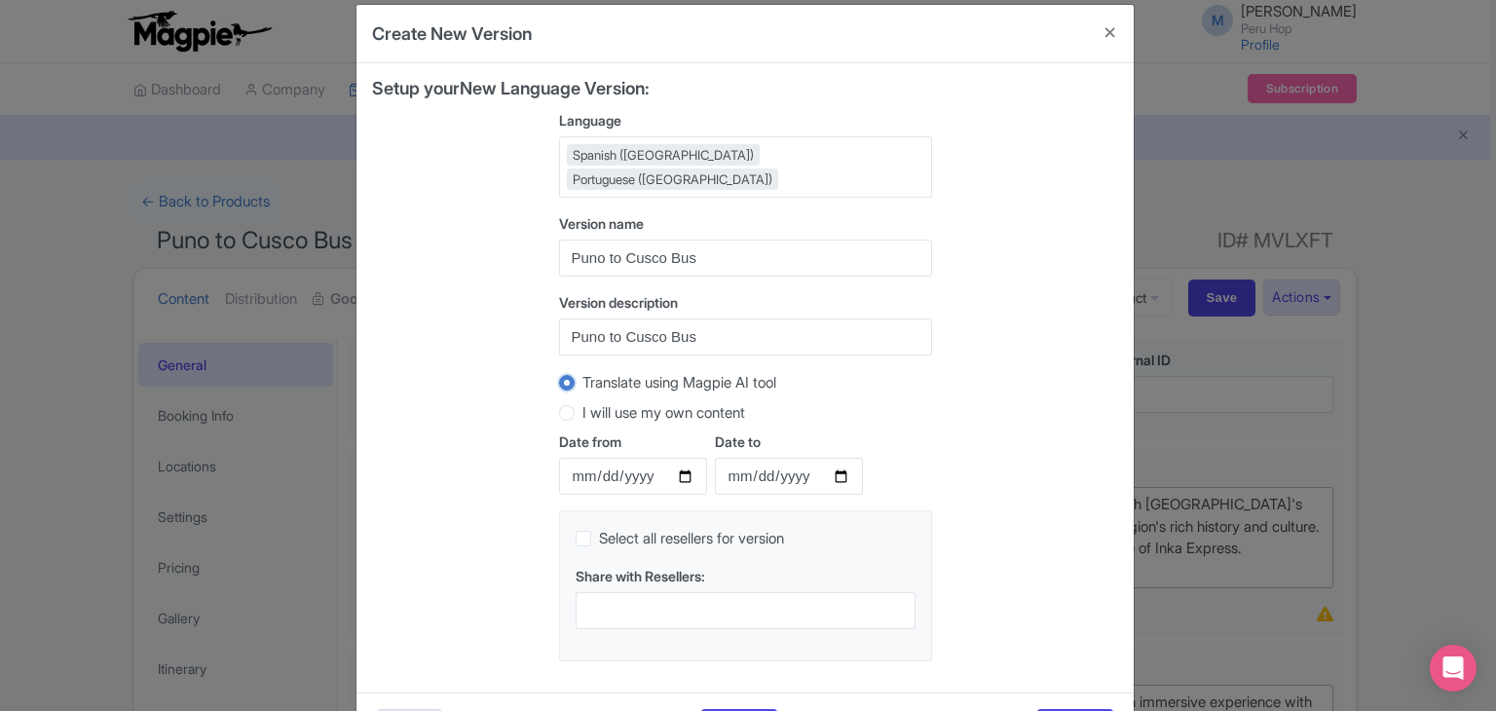
scroll to position [74, 0]
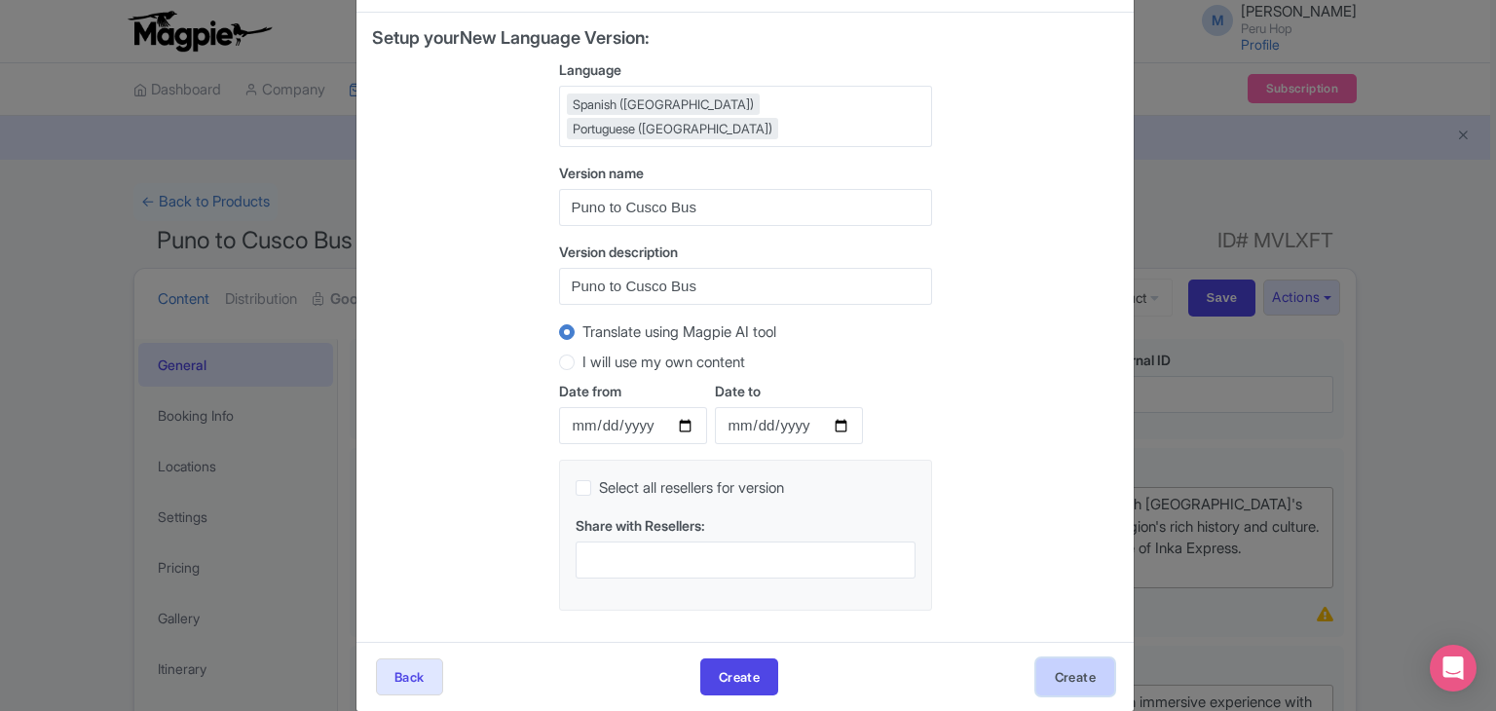
click at [1056, 658] on button "Create" at bounding box center [1075, 676] width 78 height 37
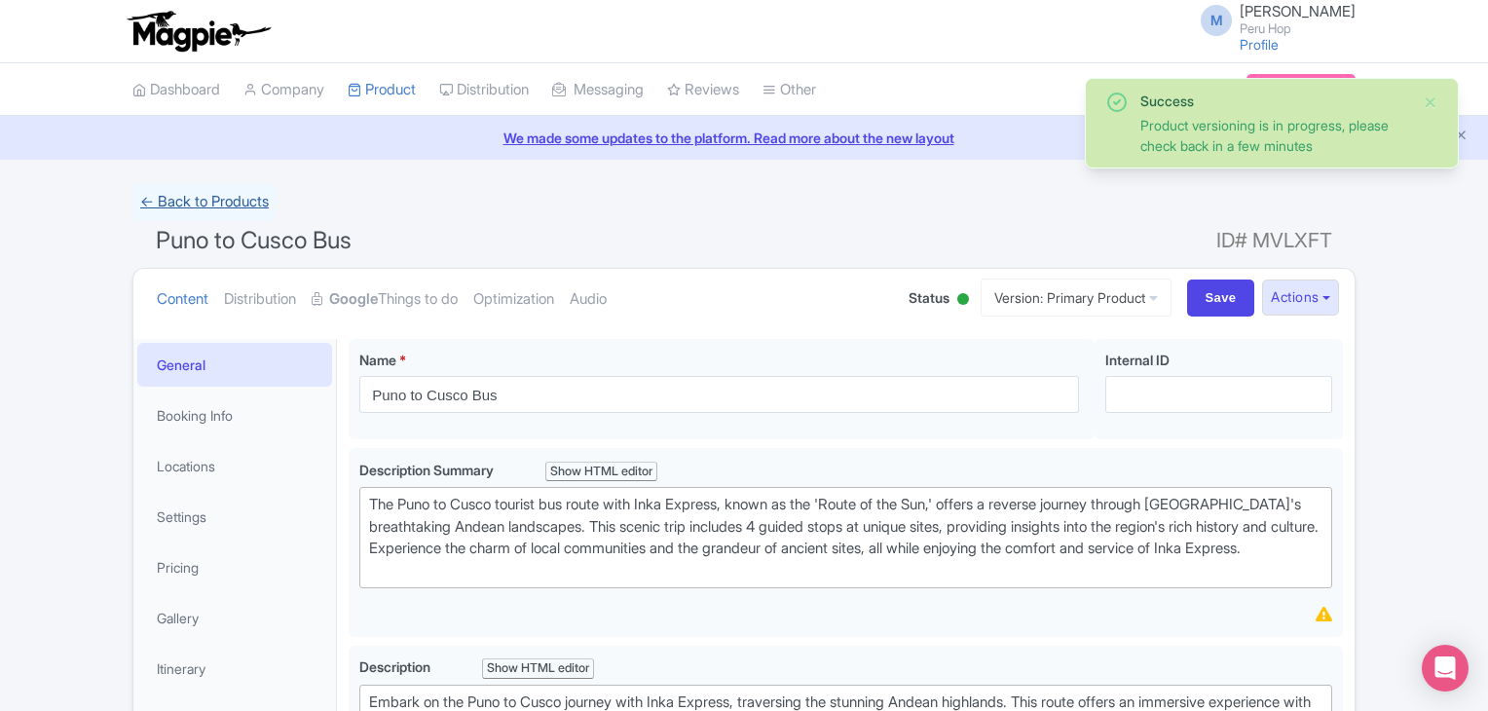
click at [195, 206] on link "← Back to Products" at bounding box center [204, 202] width 144 height 38
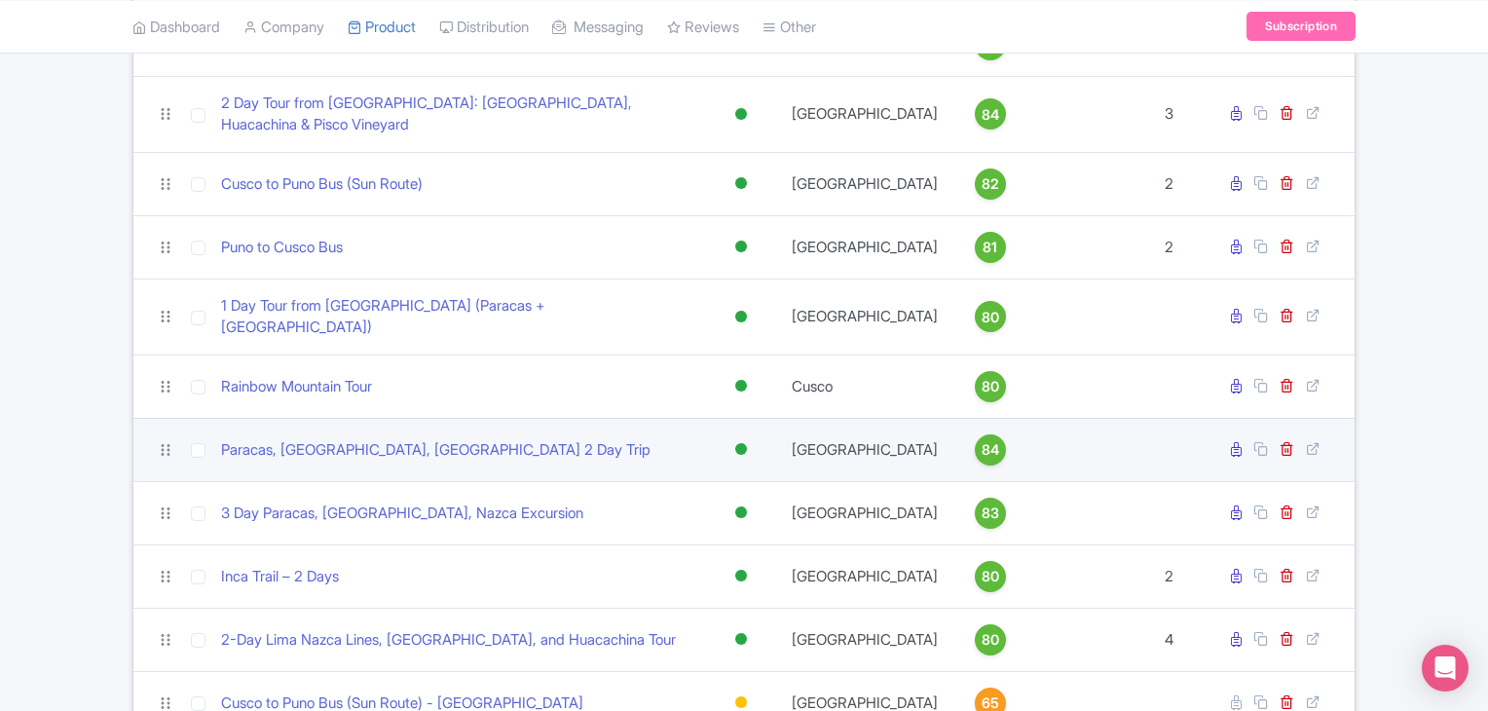
scroll to position [292, 0]
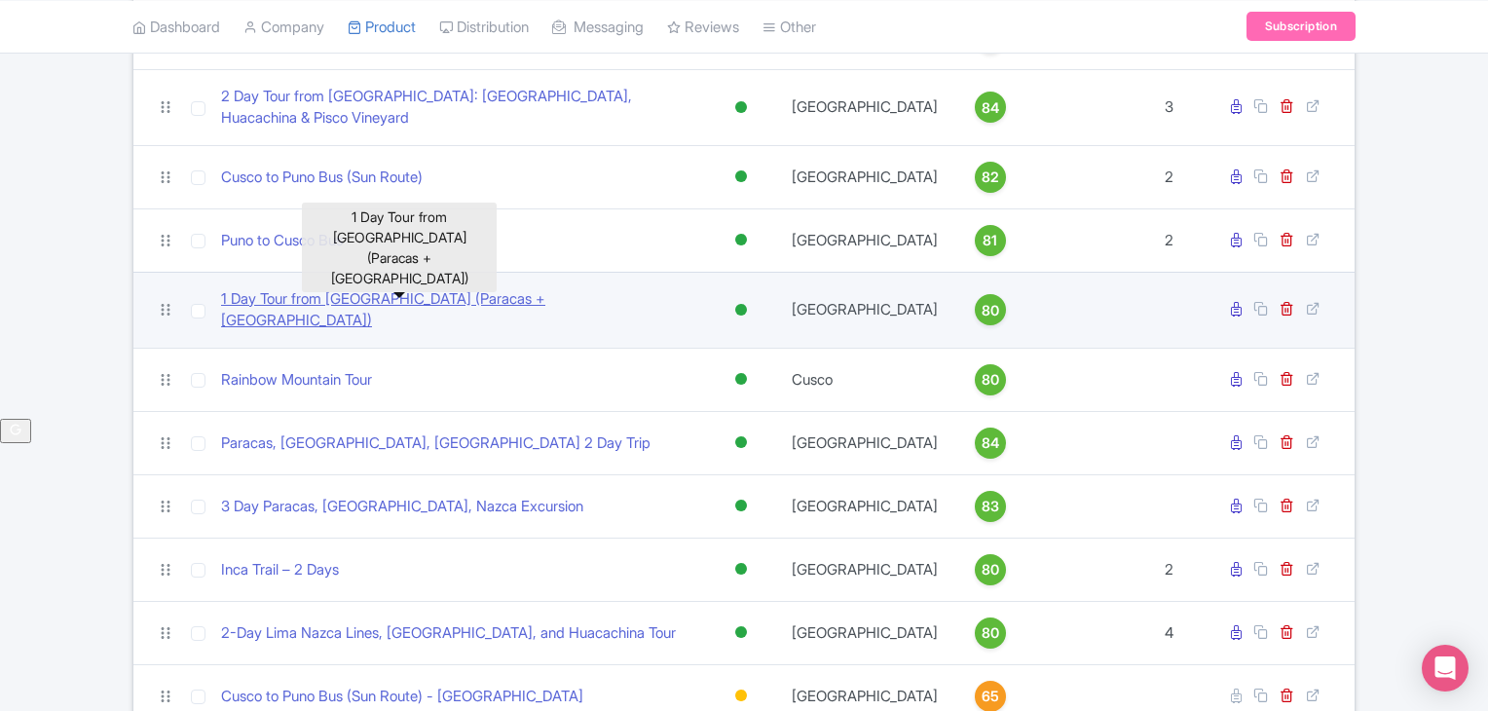
click at [403, 288] on link "1 Day Tour from [GEOGRAPHIC_DATA] (Paracas + [GEOGRAPHIC_DATA])" at bounding box center [457, 310] width 473 height 44
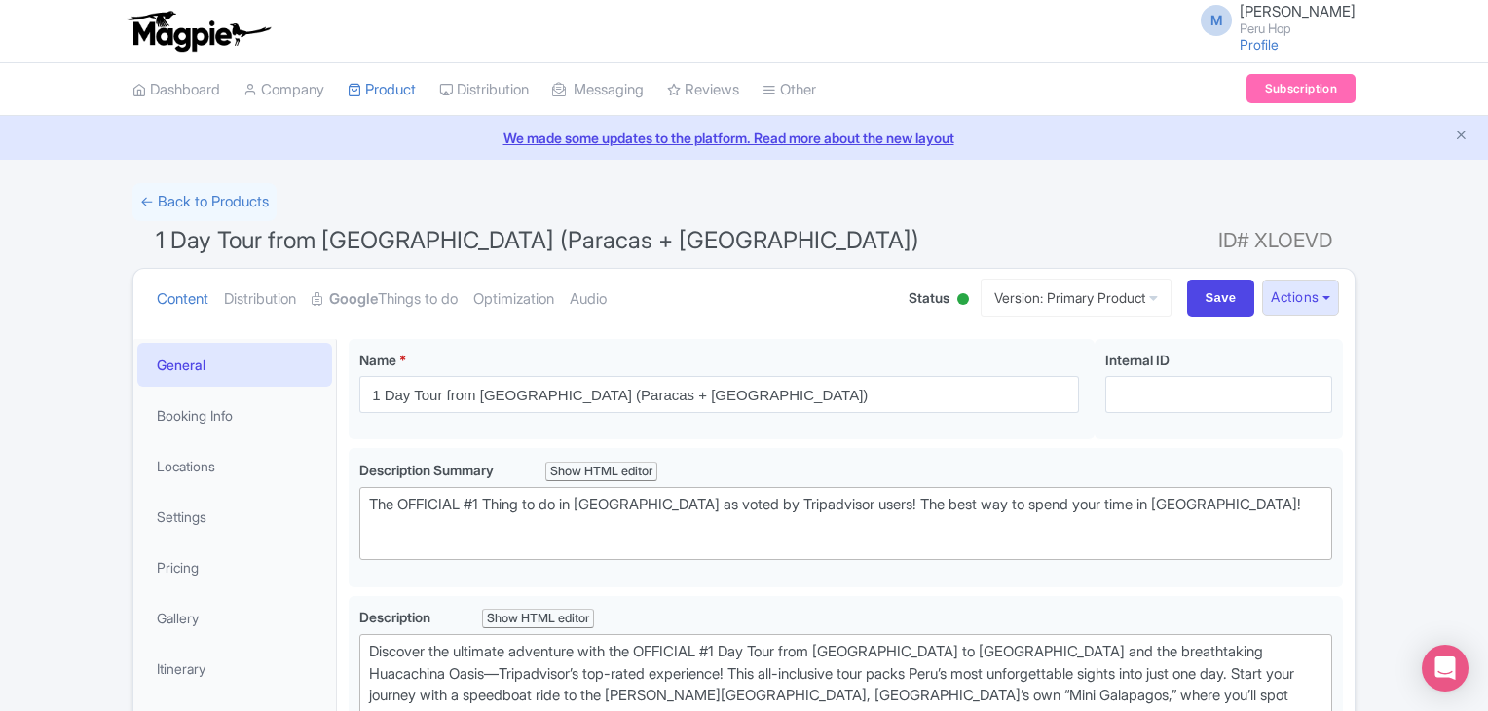
click at [1272, 302] on button "Actions" at bounding box center [1300, 298] width 77 height 36
click at [1227, 451] on link "Create new version" at bounding box center [1253, 460] width 185 height 30
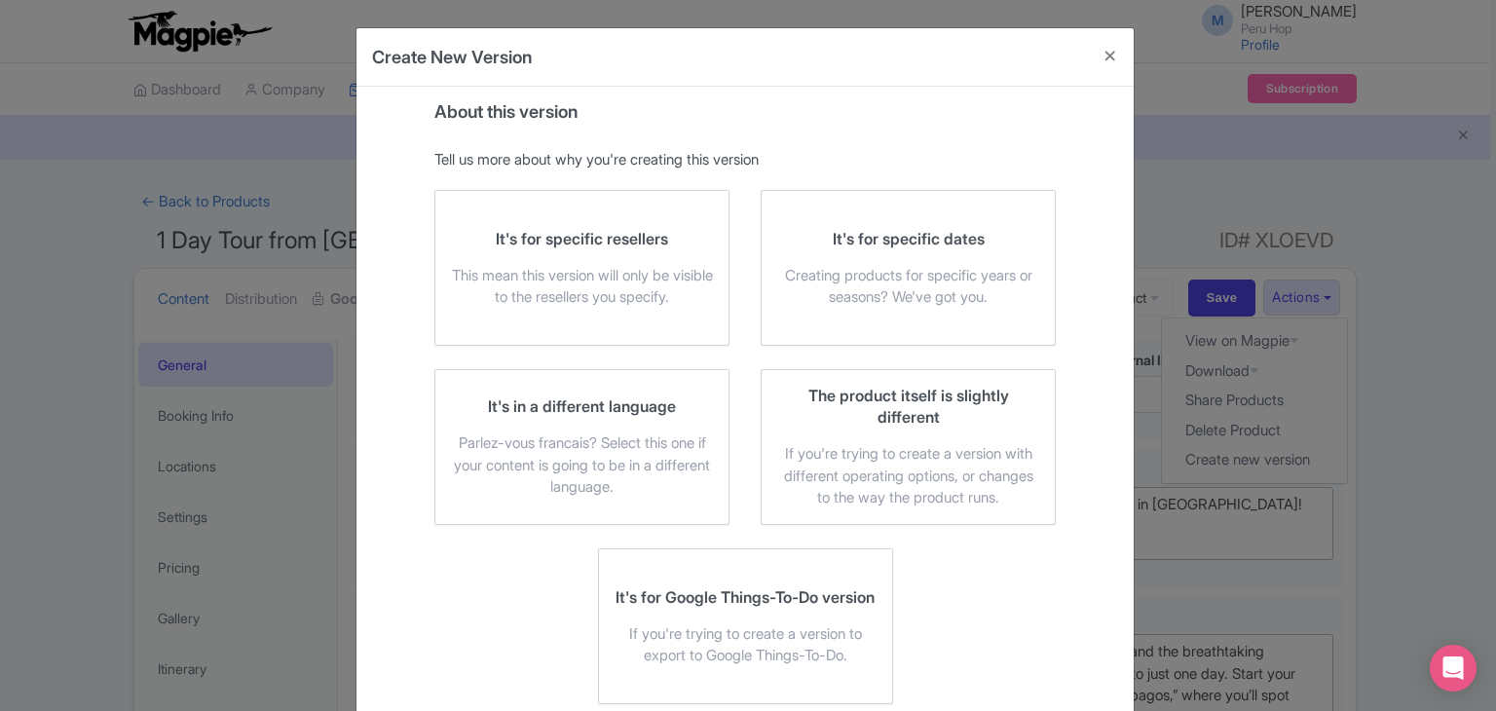
click at [556, 412] on div "It's in a different language" at bounding box center [582, 405] width 188 height 21
click at [0, 0] on input "It's in a different language Parlez-vous [DEMOGRAPHIC_DATA]? Select this one if…" at bounding box center [0, 0] width 0 height 0
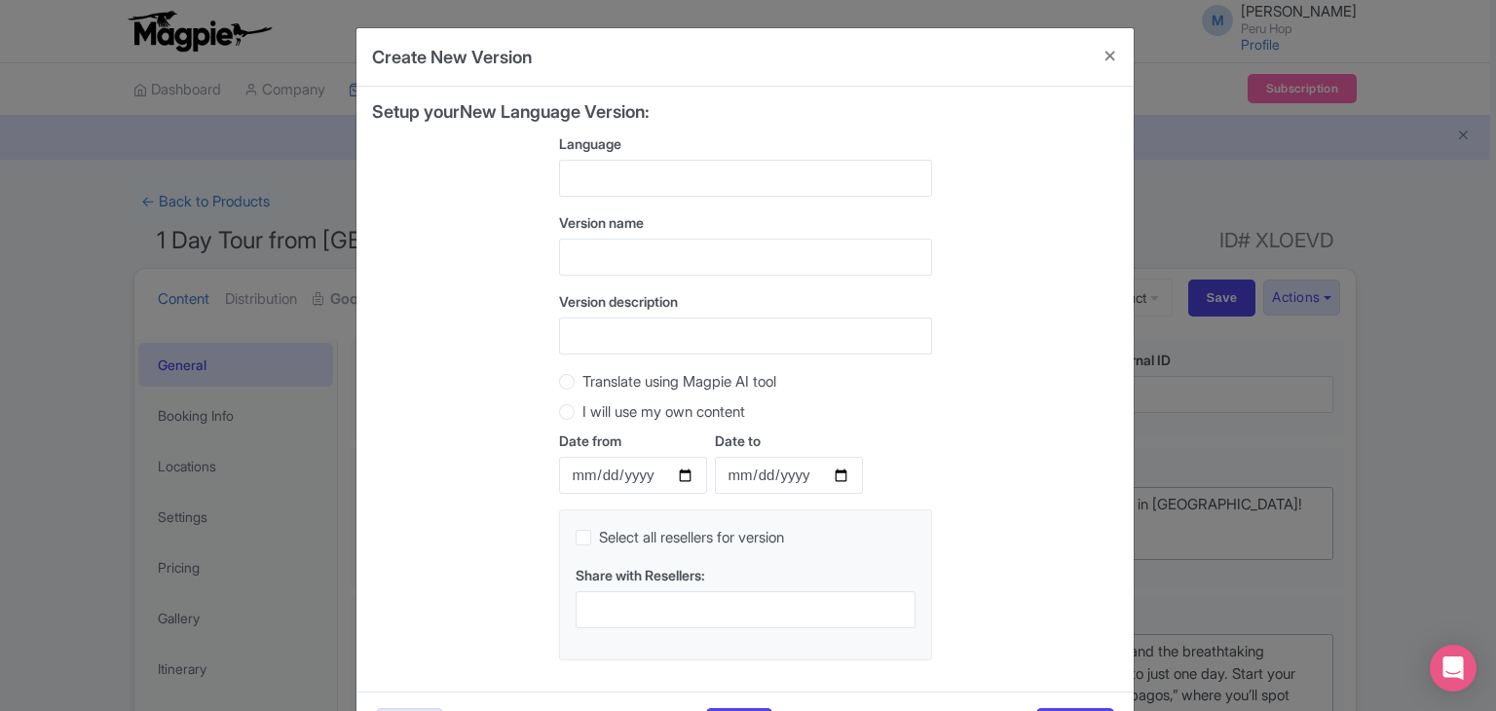
click at [632, 180] on div at bounding box center [745, 178] width 373 height 37
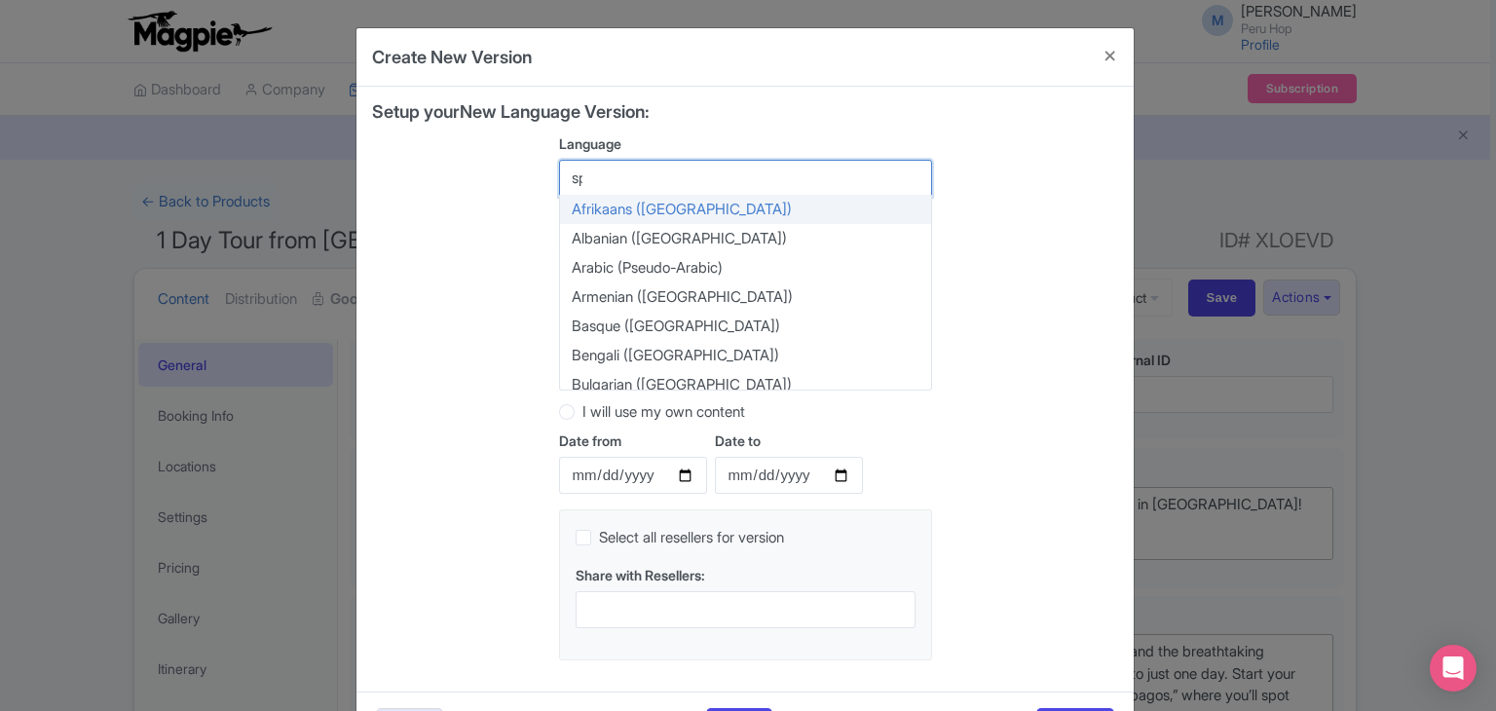
type input "span"
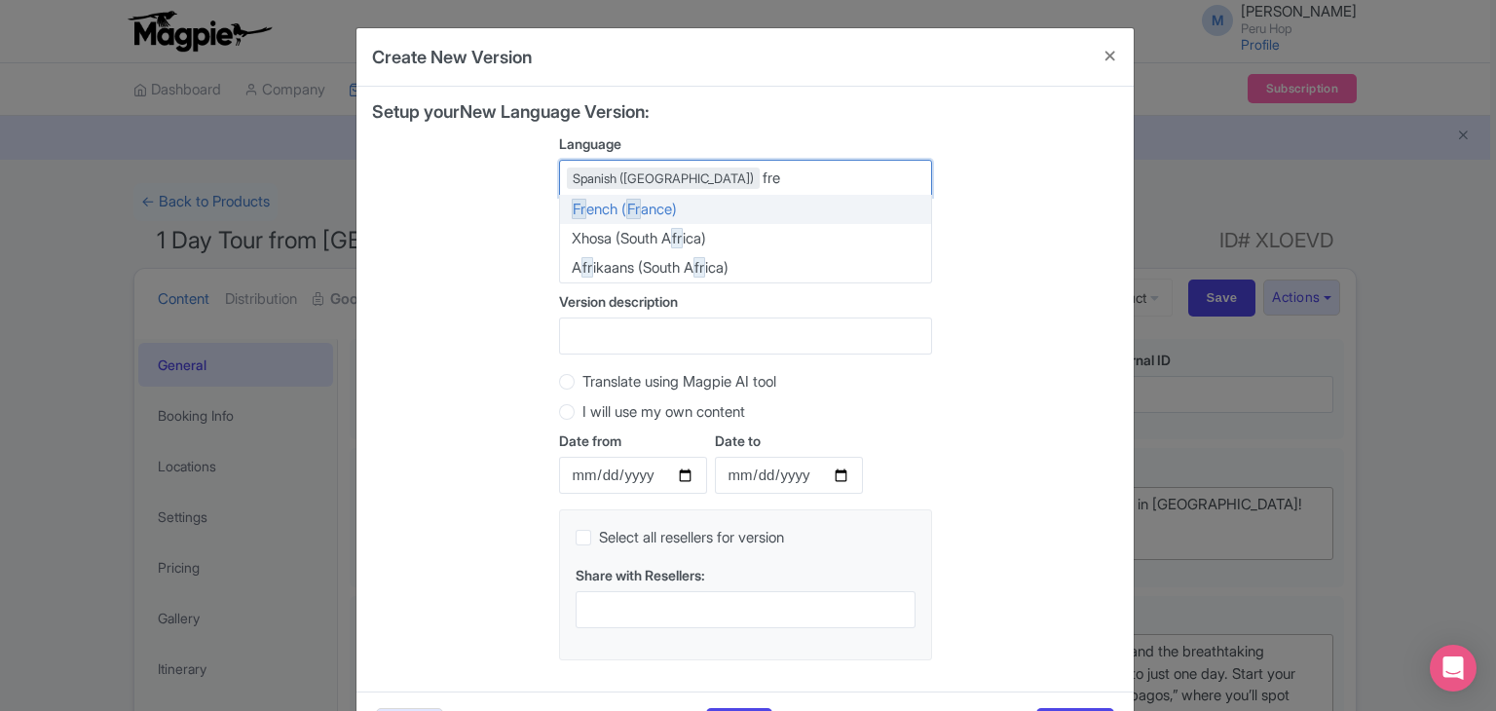
type input "fren"
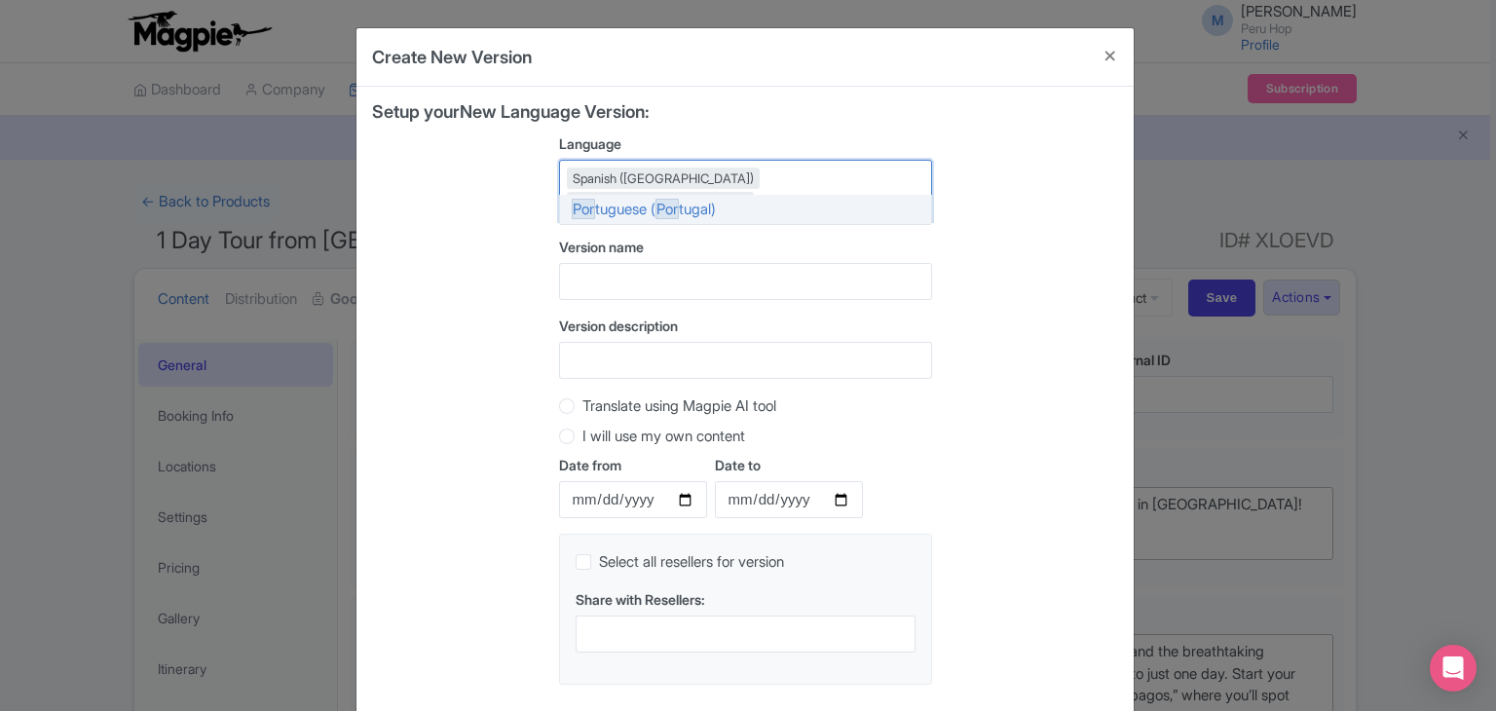
type input "port"
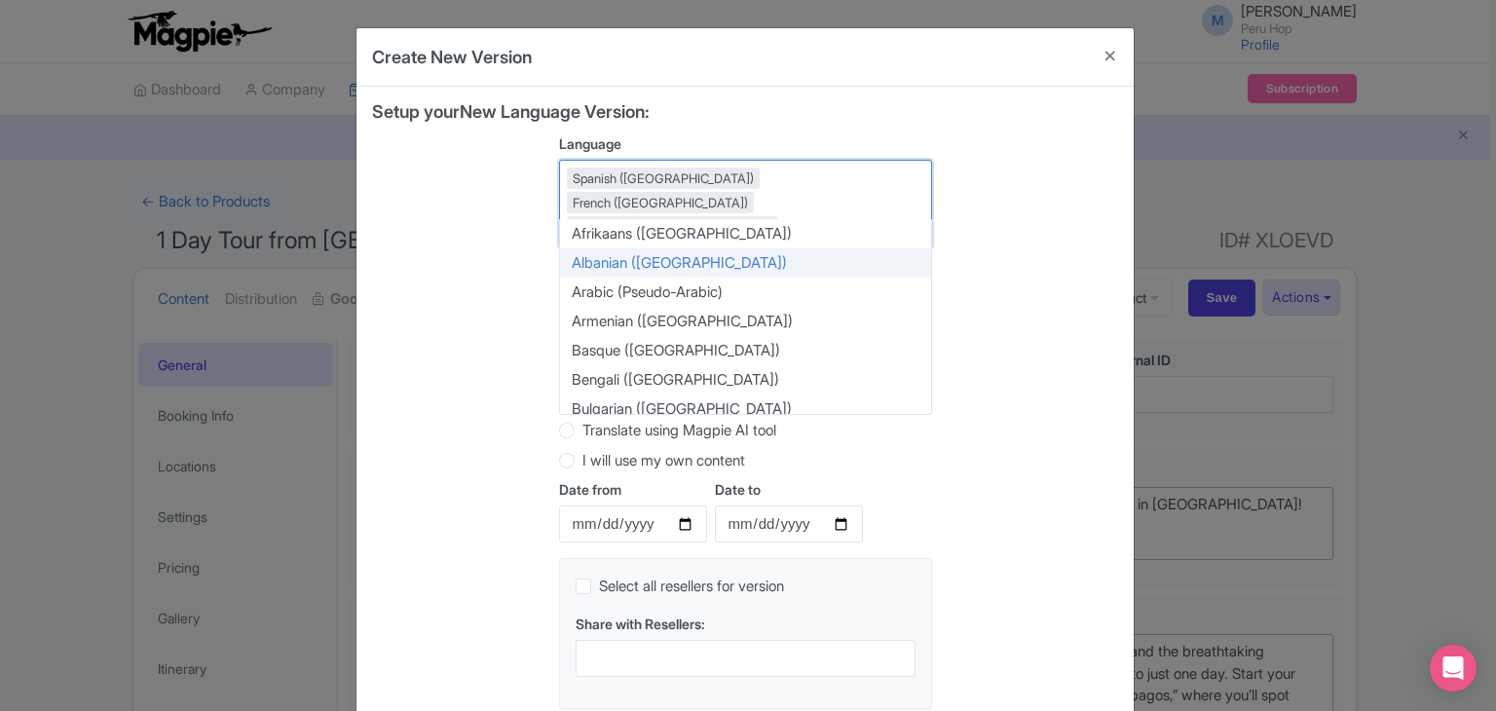
click at [466, 277] on div "Setup your New Language Version: Language Spanish ([GEOGRAPHIC_DATA]) French ([…" at bounding box center [745, 413] width 746 height 622
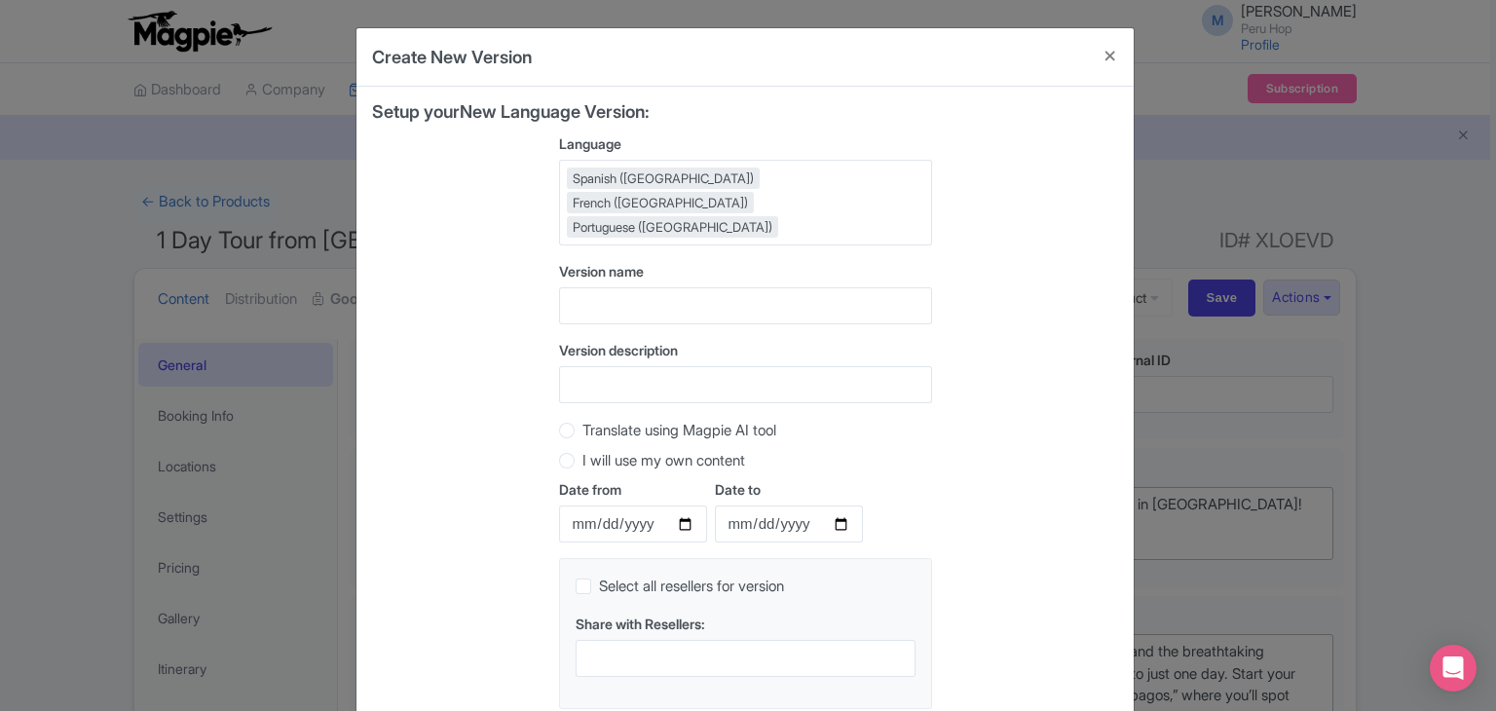
click at [582, 420] on label "Translate using Magpie AI tool" at bounding box center [679, 431] width 194 height 22
click at [582, 419] on input "Translate using Magpie AI tool" at bounding box center [591, 428] width 19 height 19
radio input "true"
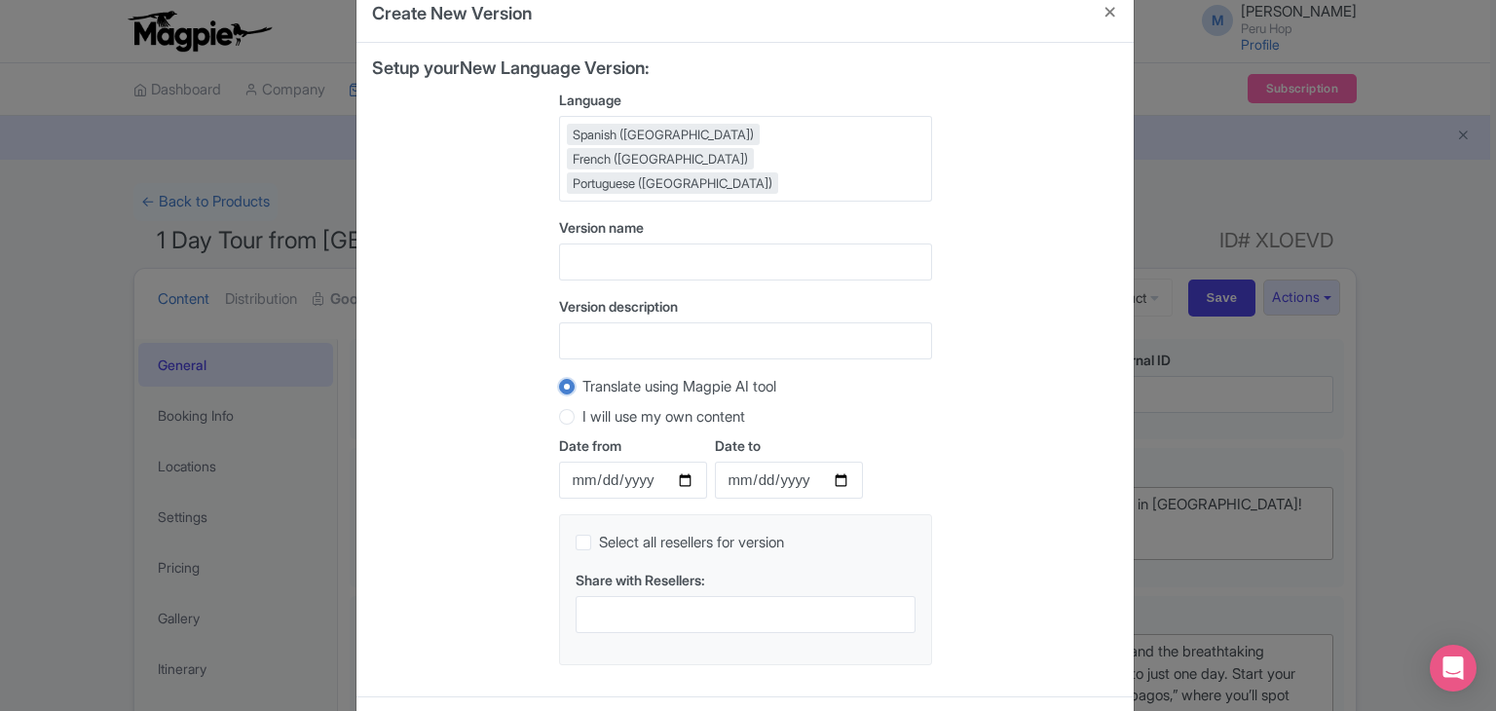
scroll to position [99, 0]
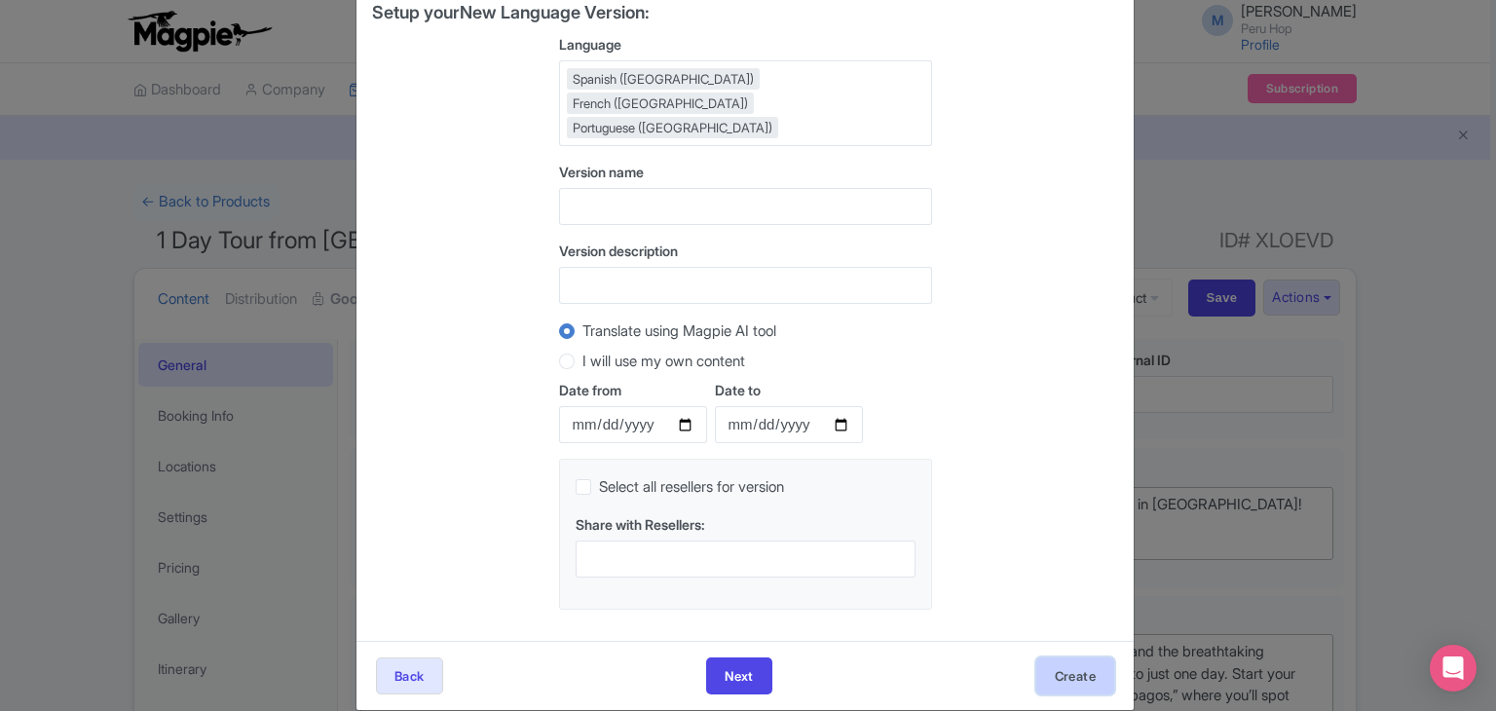
click at [1069, 657] on button "Create" at bounding box center [1075, 675] width 78 height 37
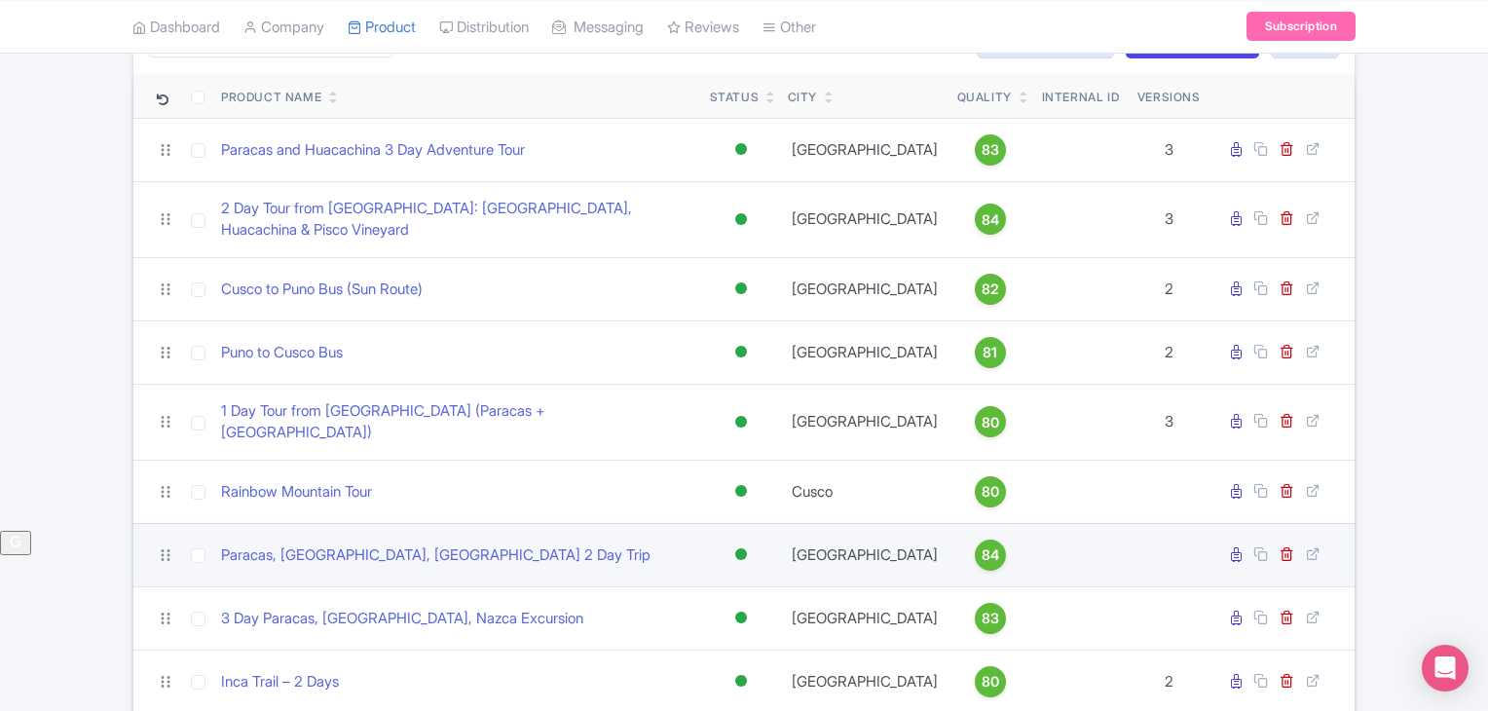
scroll to position [227, 0]
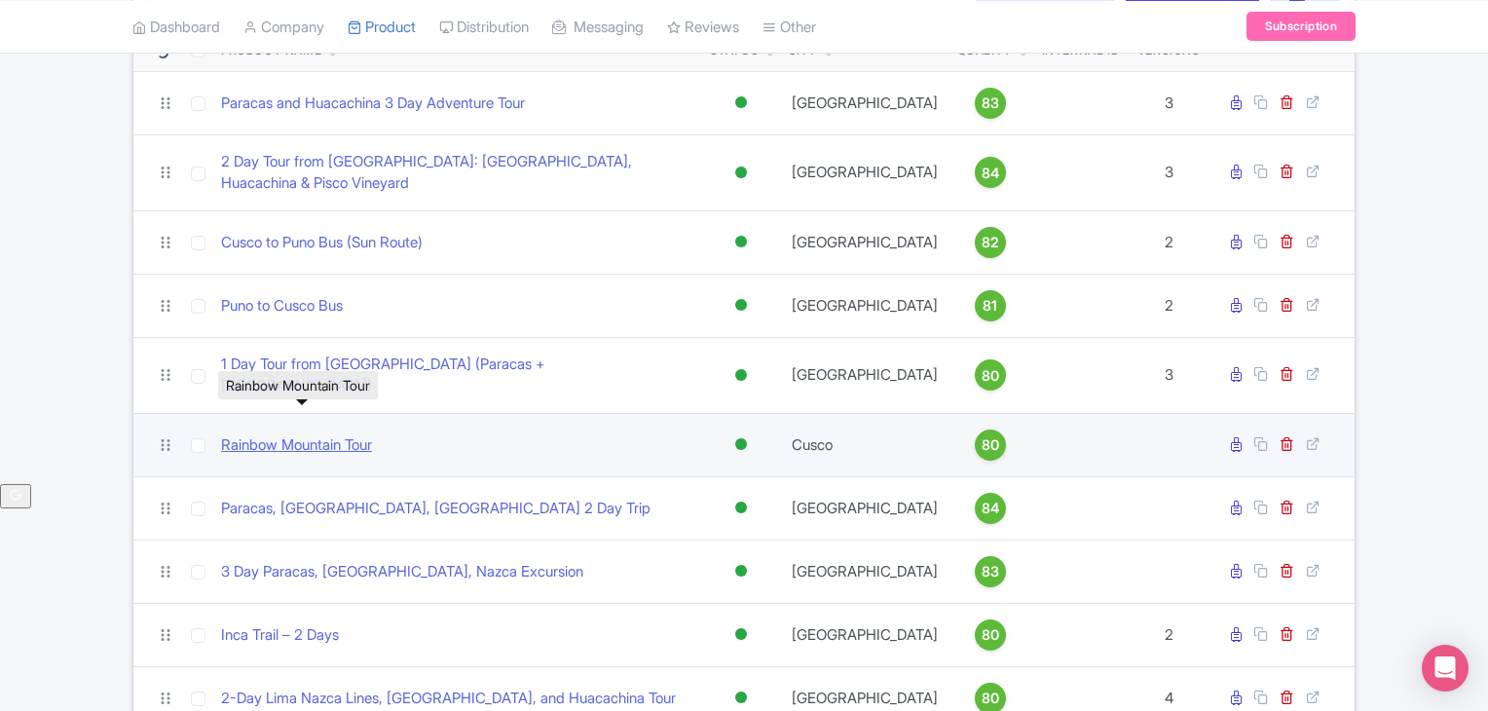
click at [307, 434] on link "Rainbow Mountain Tour" at bounding box center [296, 445] width 151 height 22
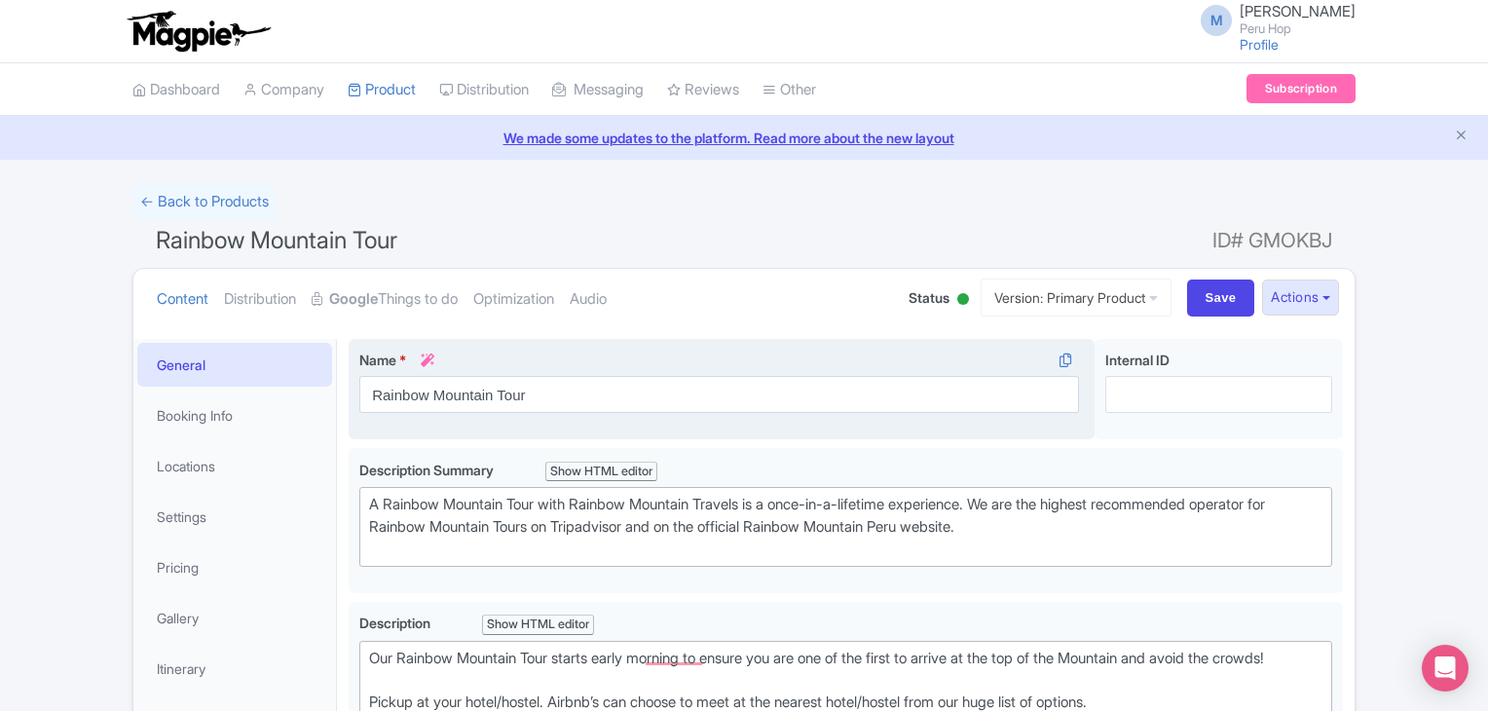
drag, startPoint x: 858, startPoint y: 324, endPoint x: 1005, endPoint y: 345, distance: 148.5
click at [858, 324] on div "Content Distribution Google Things to do Optimization Audio Status Active Inact…" at bounding box center [743, 298] width 1221 height 59
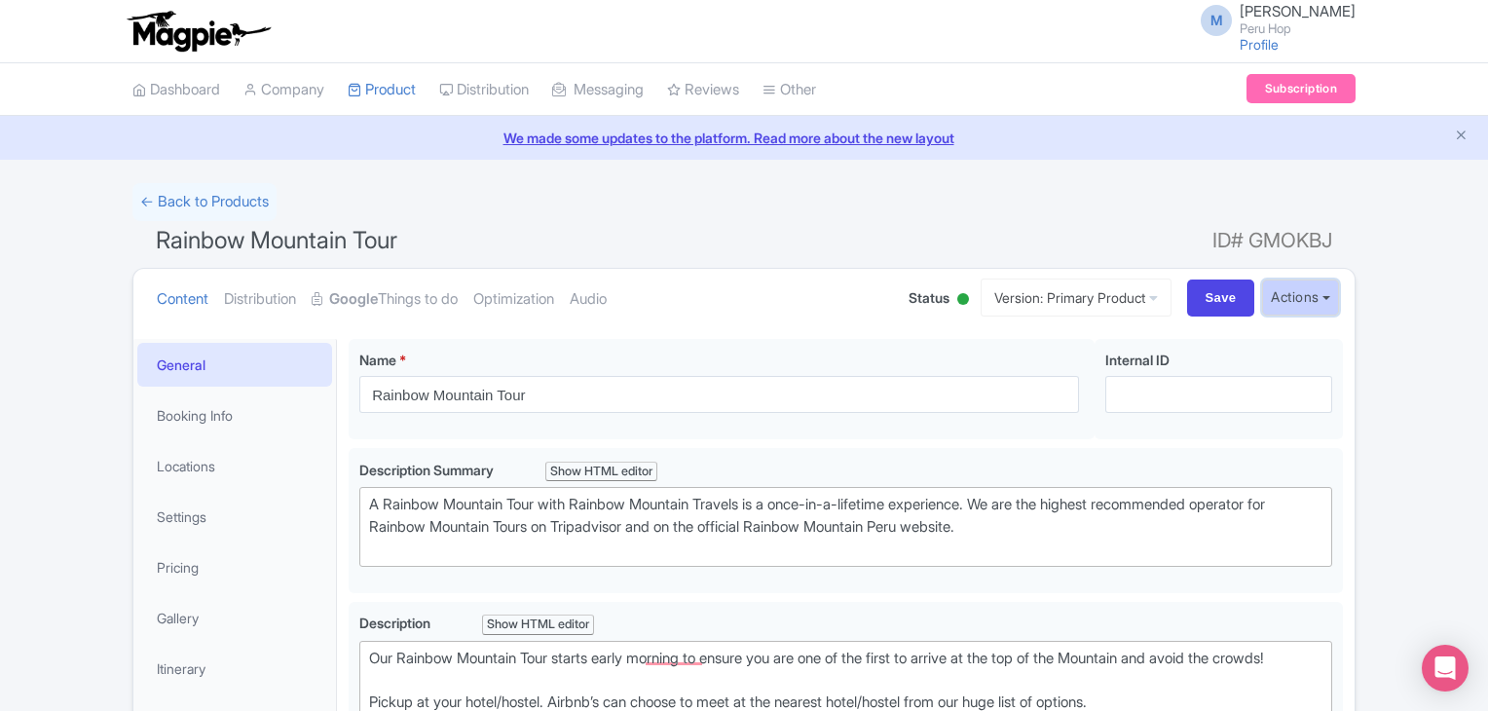
click at [1285, 294] on button "Actions" at bounding box center [1300, 298] width 77 height 36
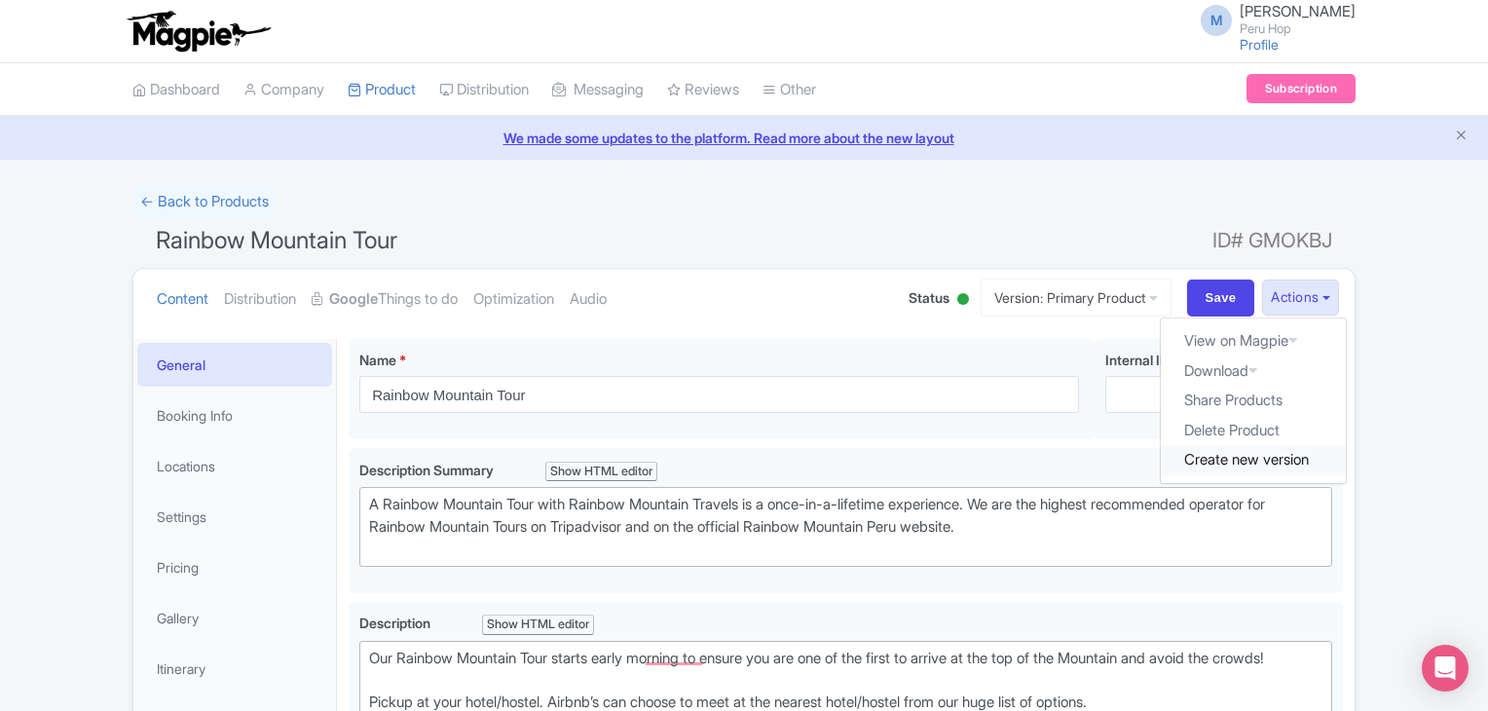
click at [1258, 453] on link "Create new version" at bounding box center [1253, 460] width 185 height 30
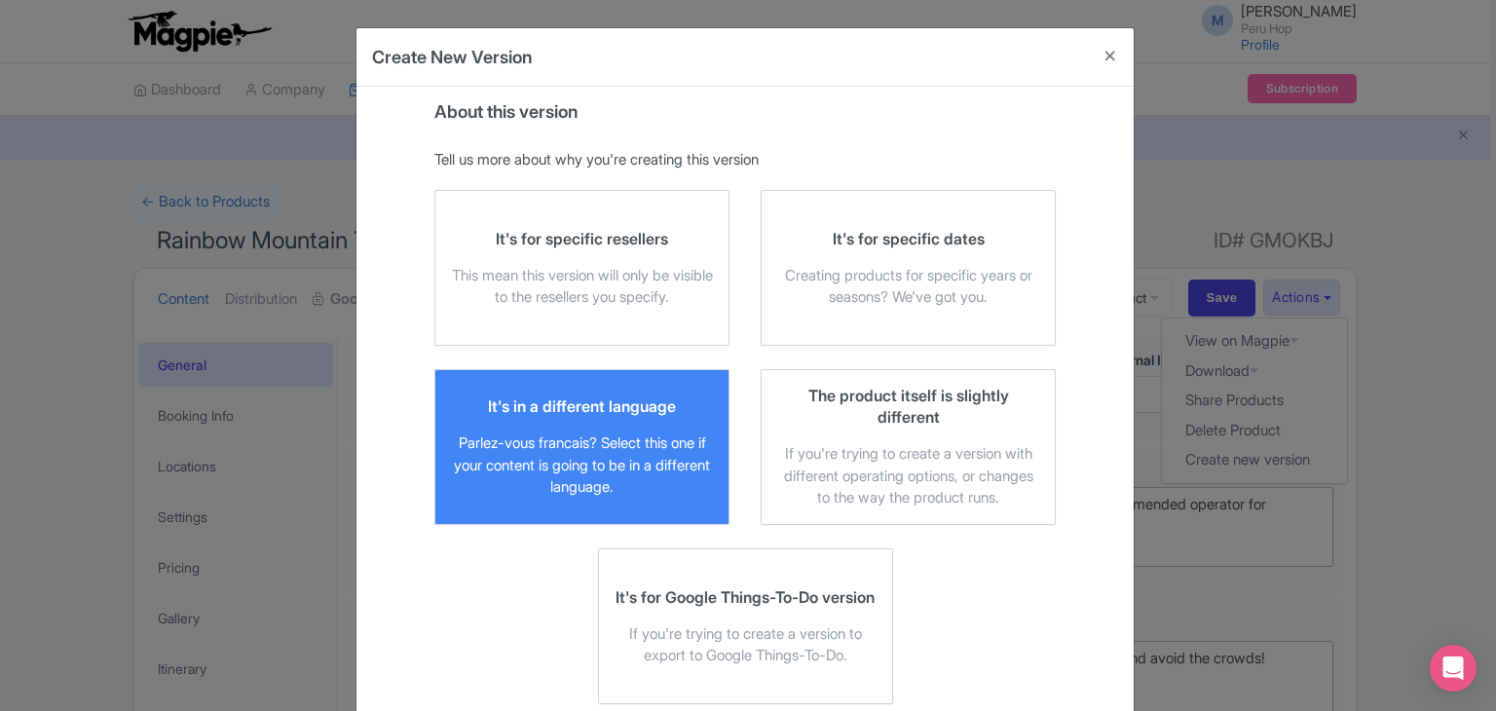
click at [592, 419] on div "It's in a different language Parlez-vous [DEMOGRAPHIC_DATA]? Select this one if…" at bounding box center [582, 446] width 262 height 103
click at [0, 0] on input "It's in a different language Parlez-vous [DEMOGRAPHIC_DATA]? Select this one if…" at bounding box center [0, 0] width 0 height 0
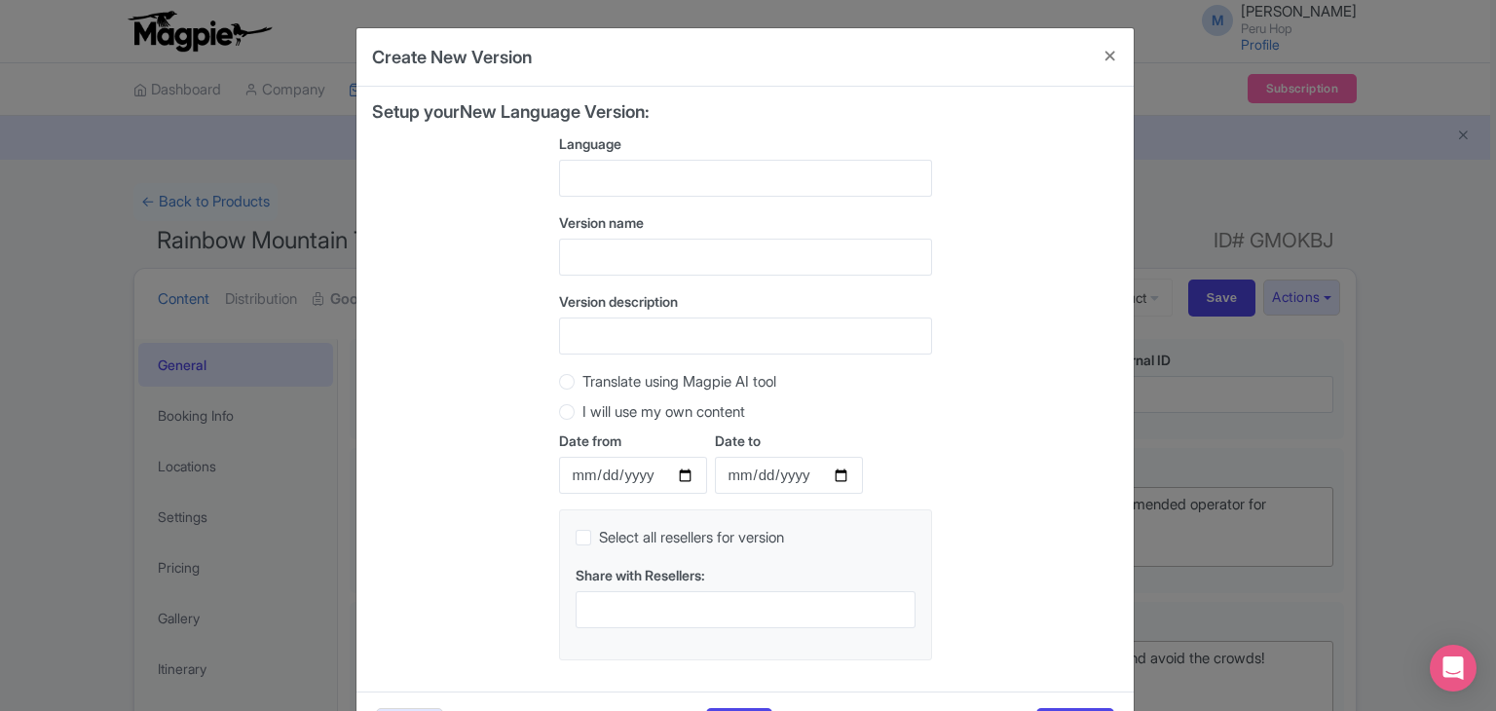
click at [621, 171] on div at bounding box center [745, 178] width 373 height 37
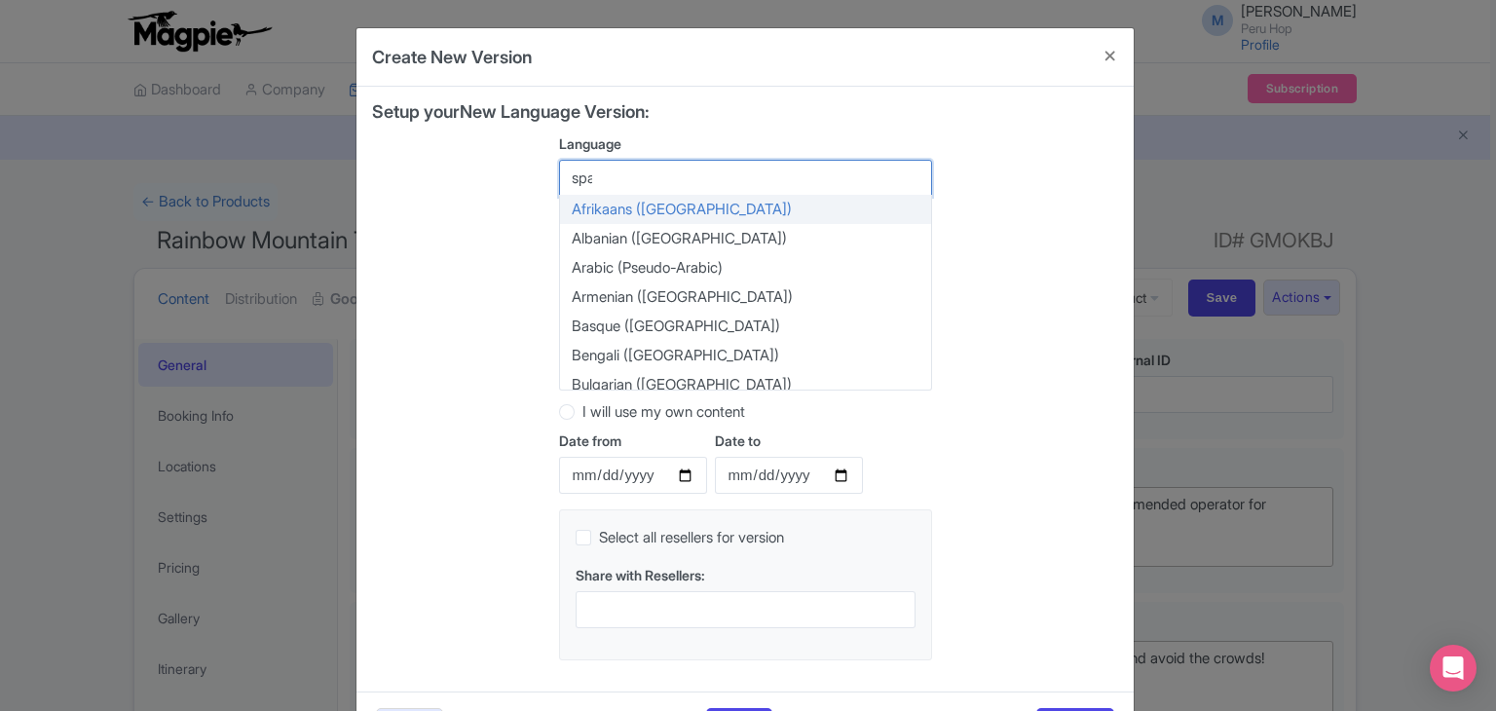
type input "span"
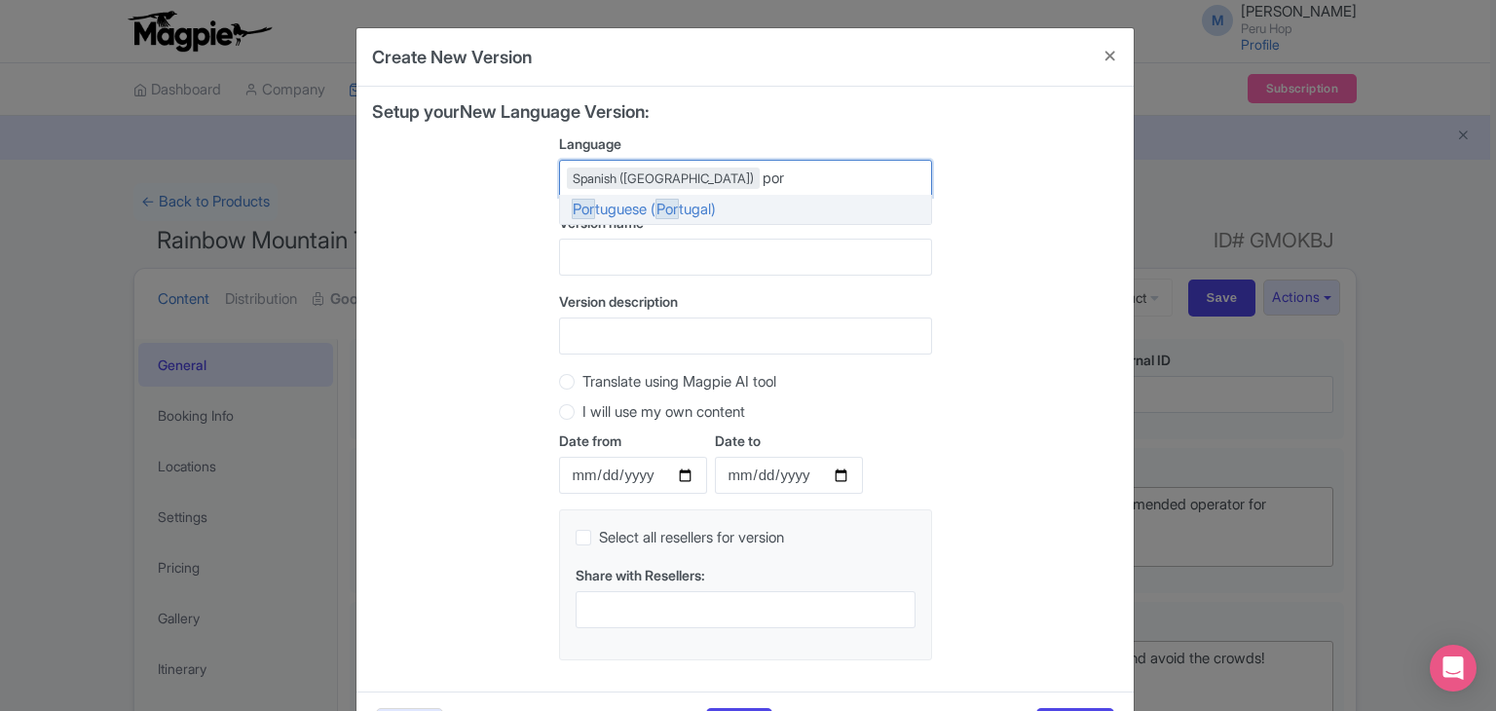
type input "port"
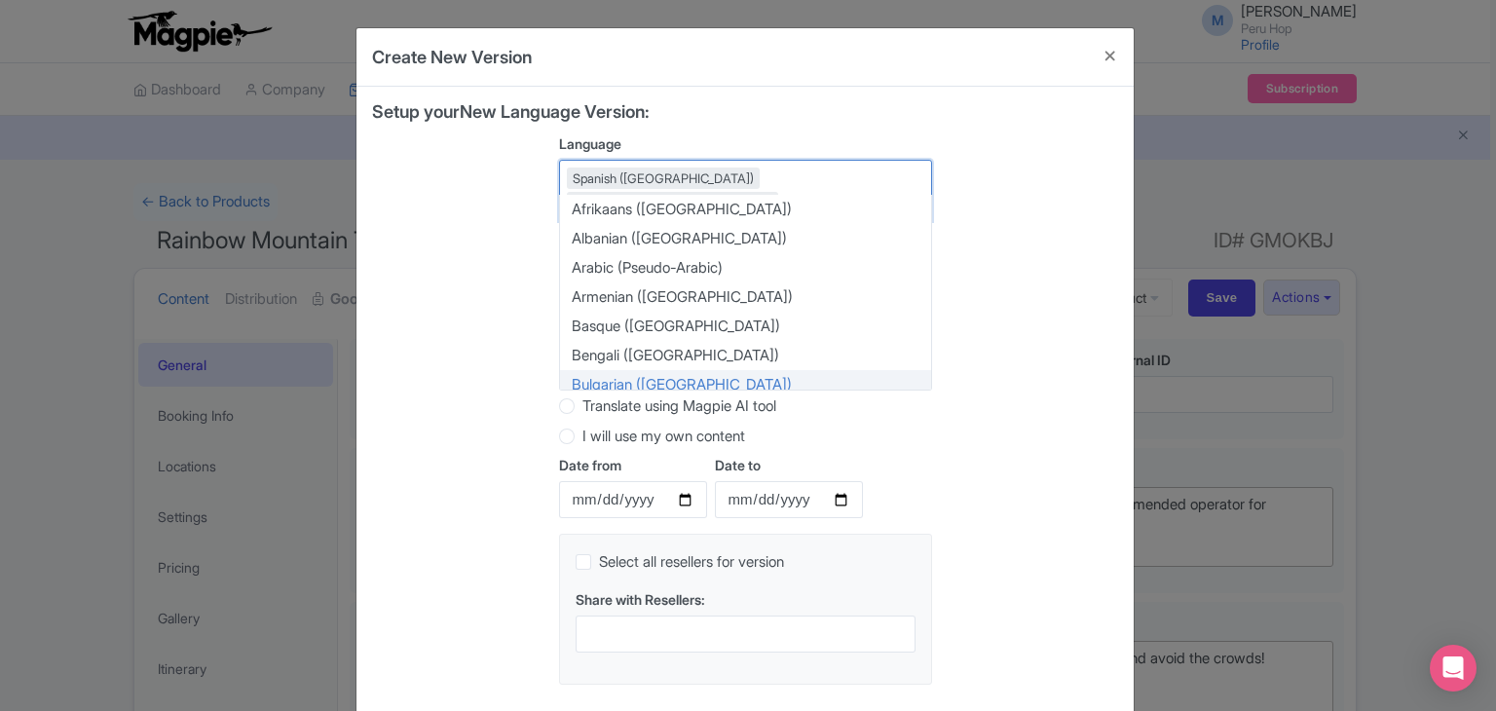
click at [450, 383] on div "Setup your New Language Version: Language Spanish ([GEOGRAPHIC_DATA]) Portugues…" at bounding box center [745, 401] width 746 height 598
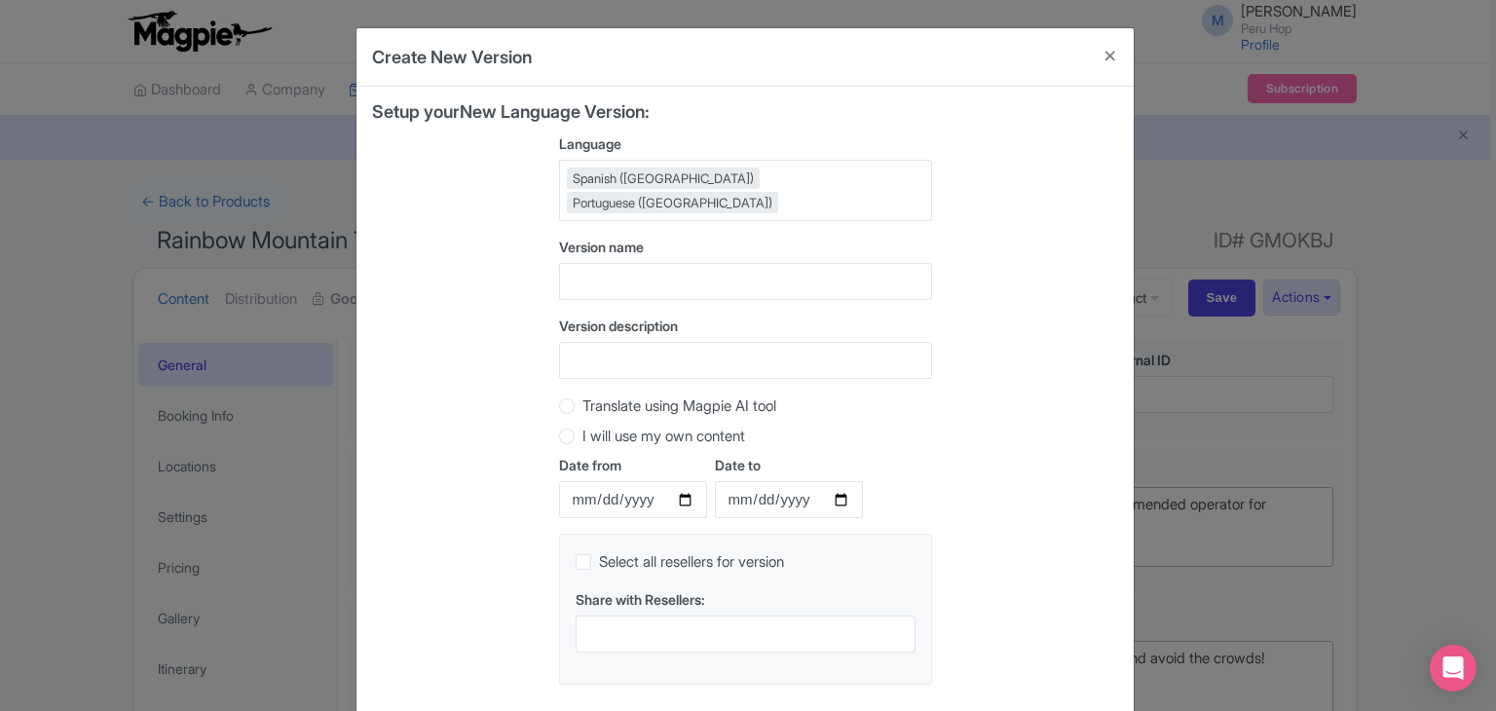
click at [582, 395] on label "Translate using Magpie AI tool" at bounding box center [679, 406] width 194 height 22
click at [582, 394] on input "Translate using Magpie AI tool" at bounding box center [591, 403] width 19 height 19
radio input "true"
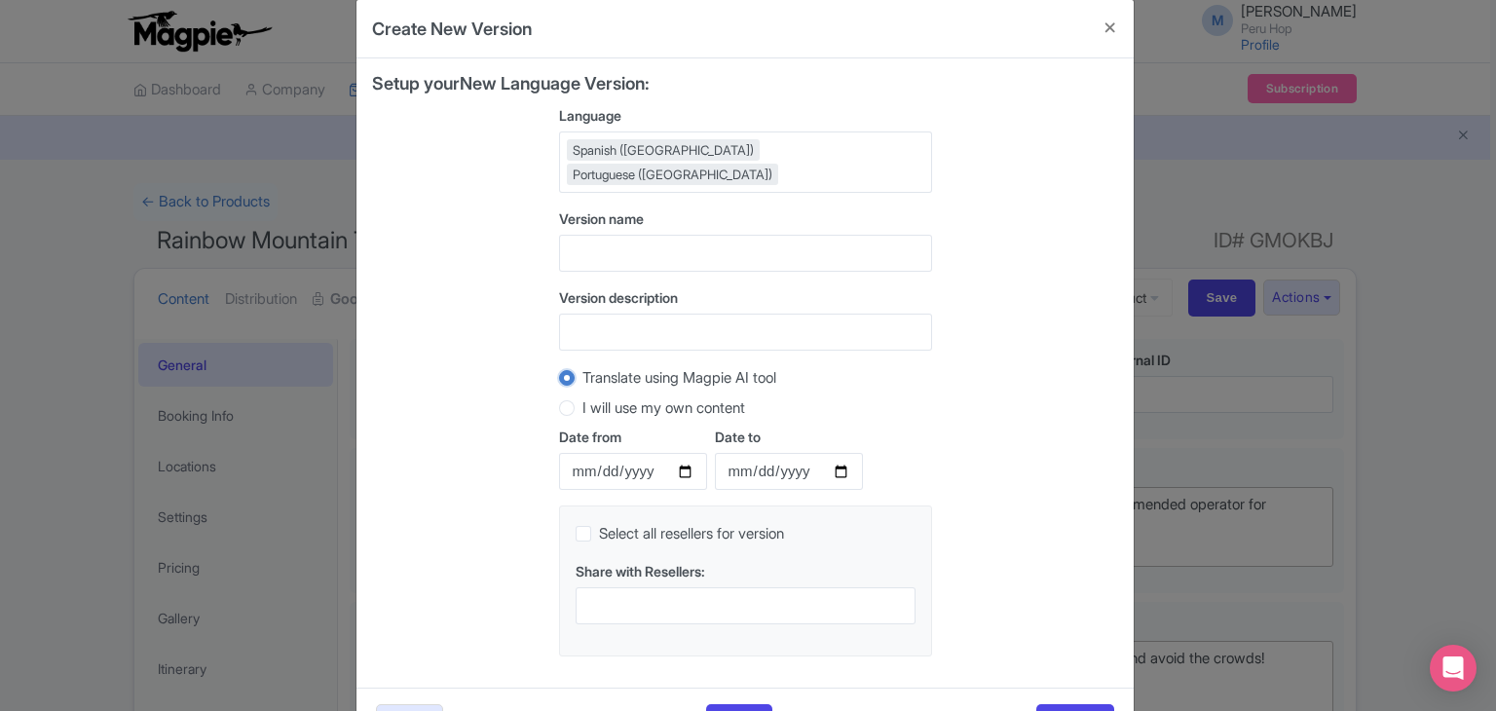
scroll to position [74, 0]
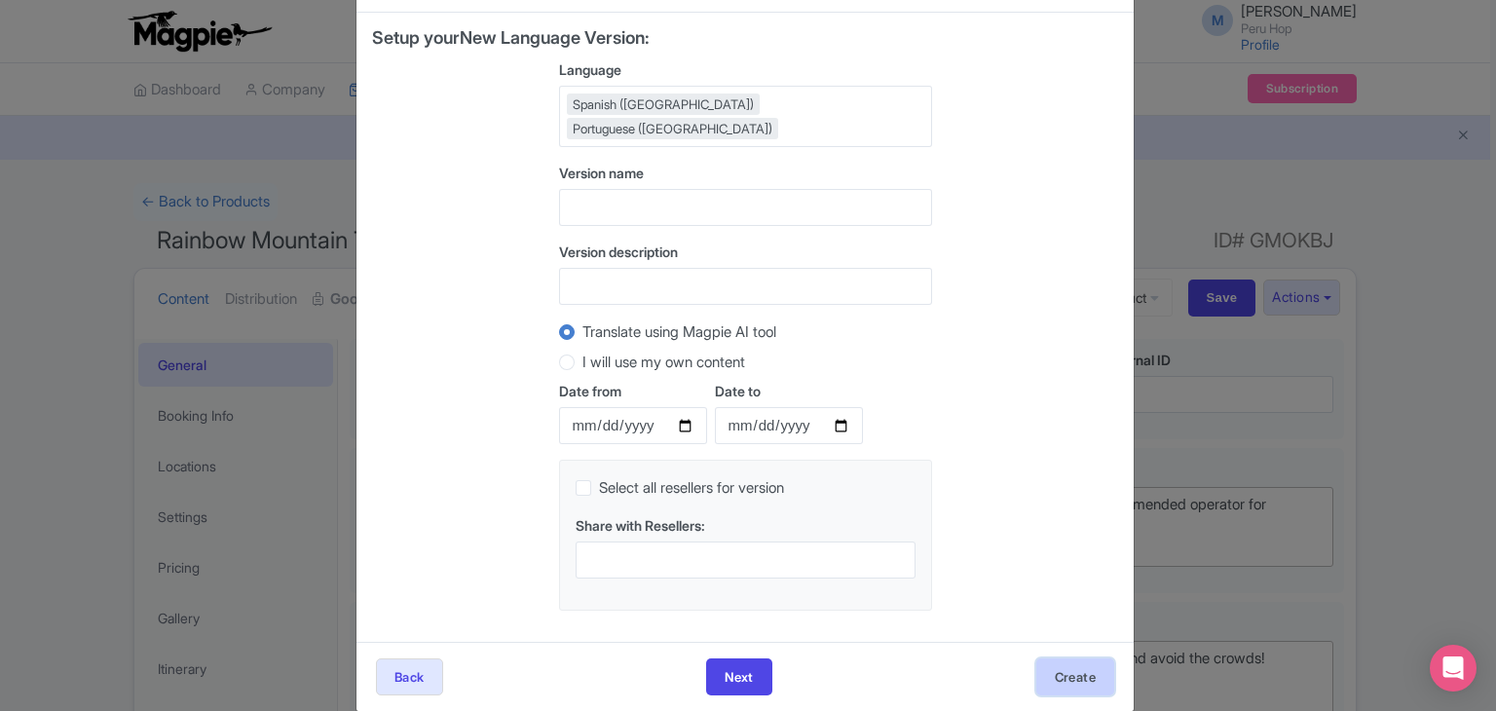
click at [1064, 658] on button "Create" at bounding box center [1075, 676] width 78 height 37
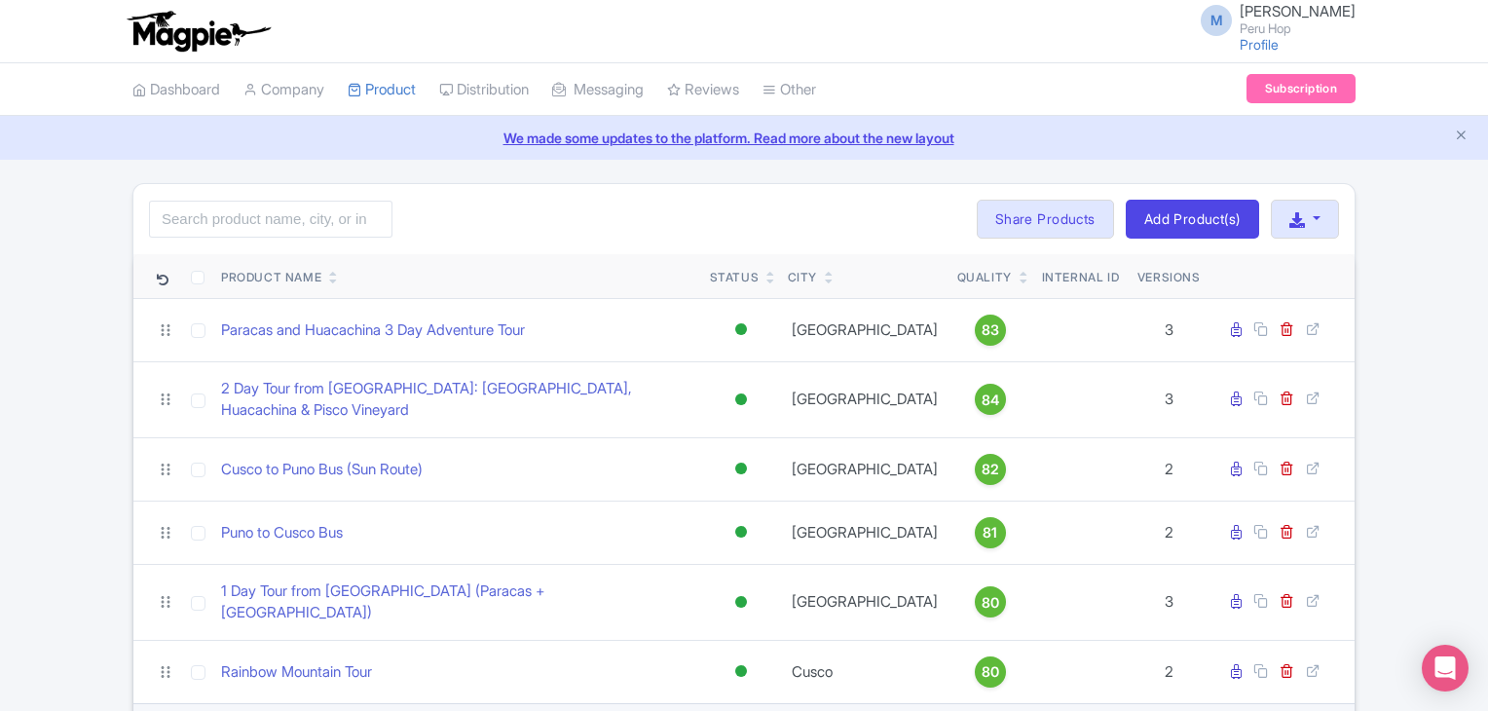
scroll to position [259, 0]
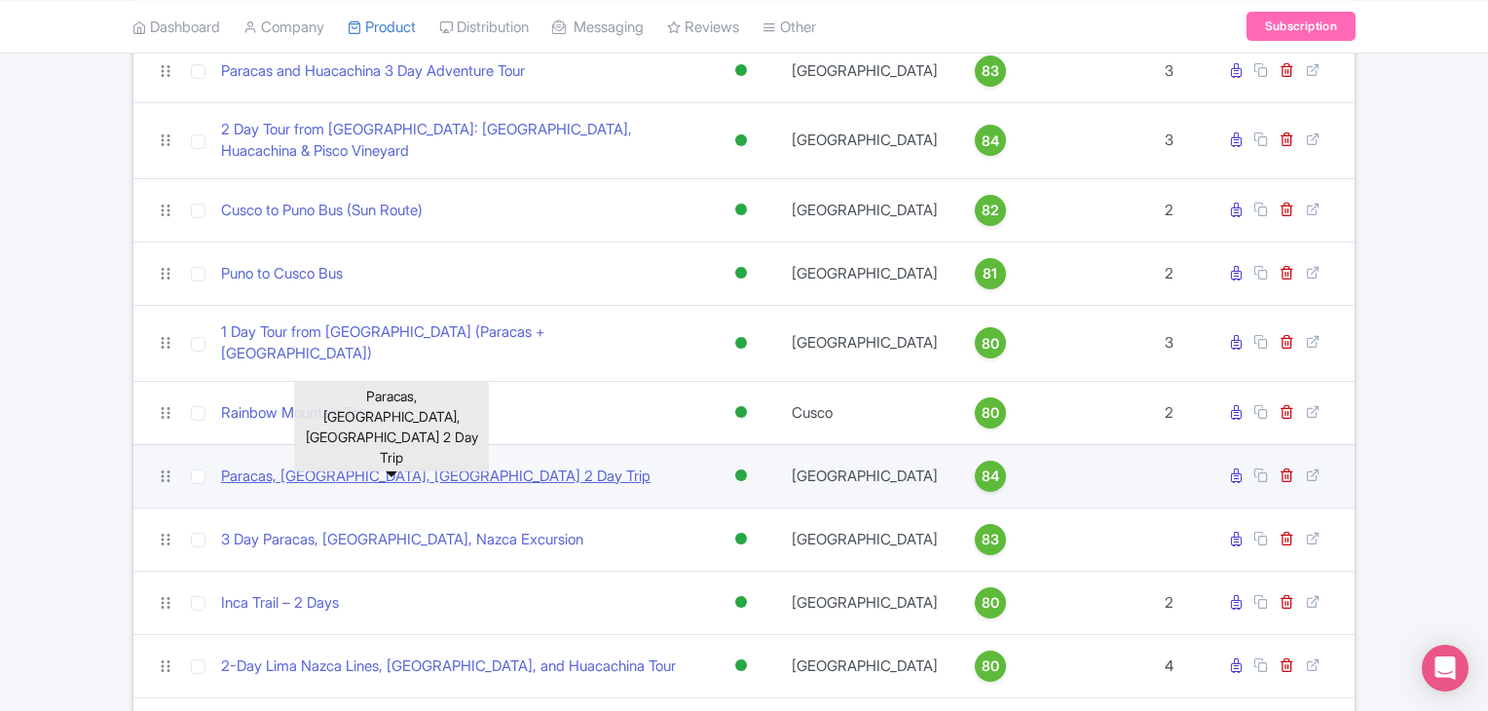
click at [440, 466] on link "Paracas, [GEOGRAPHIC_DATA], [GEOGRAPHIC_DATA] 2 Day Trip" at bounding box center [436, 477] width 430 height 22
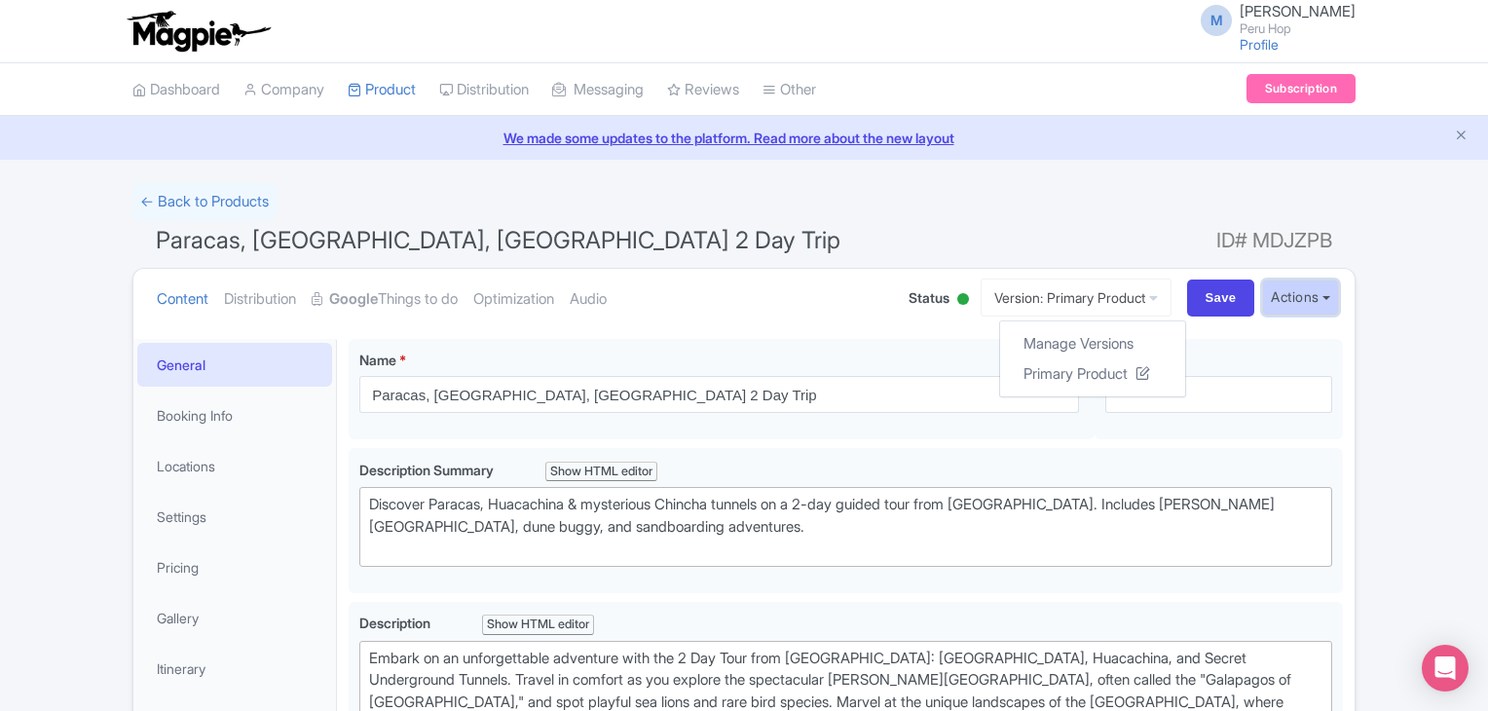
click at [1278, 300] on button "Actions" at bounding box center [1300, 298] width 77 height 36
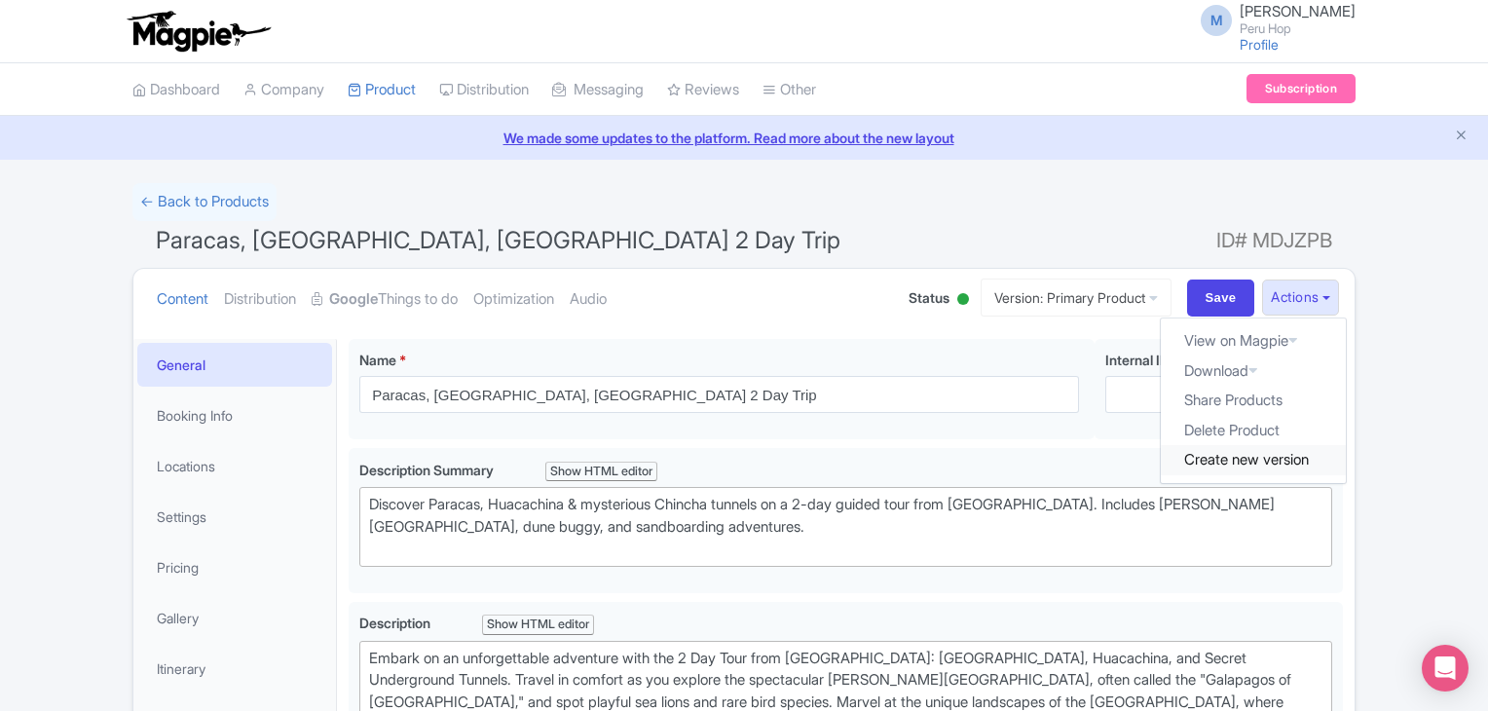
click at [1230, 449] on link "Create new version" at bounding box center [1253, 460] width 185 height 30
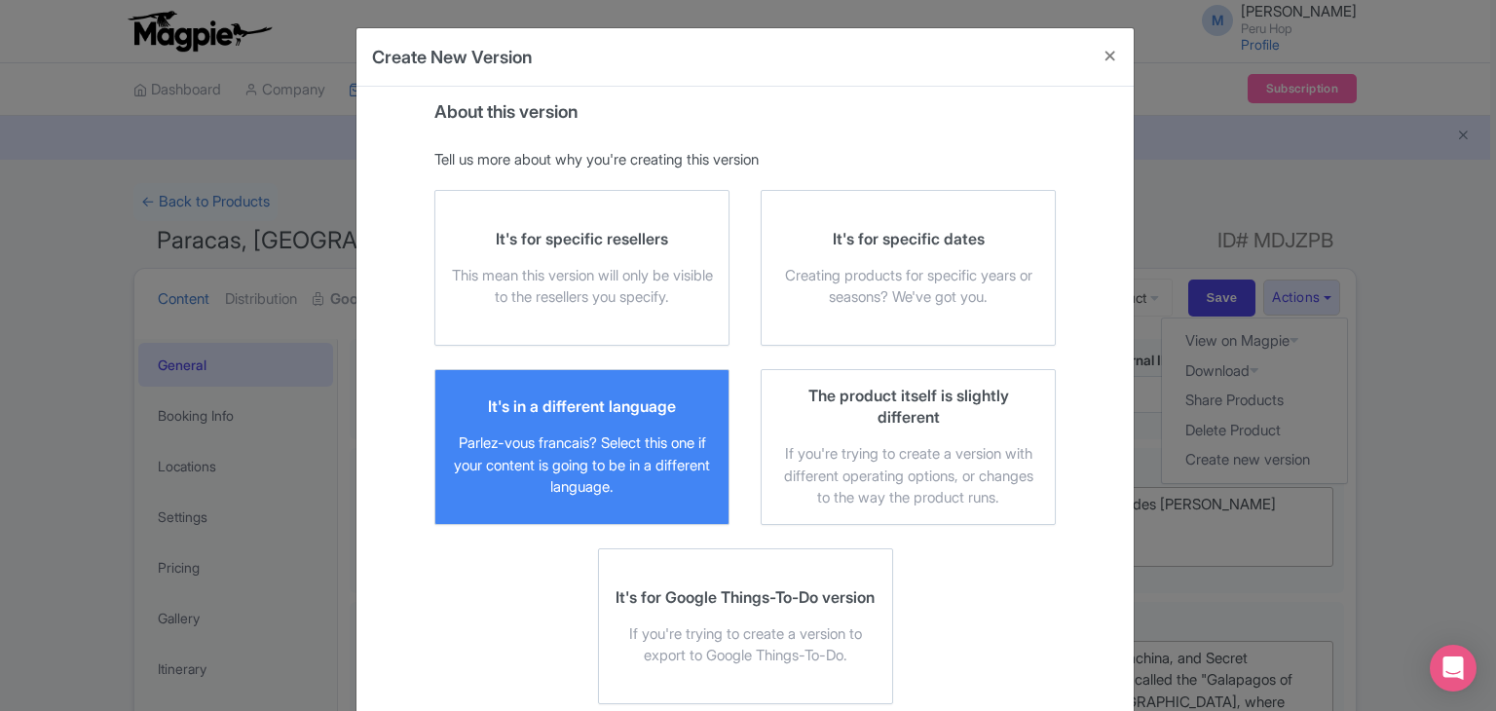
click at [550, 433] on div "Parlez-vous francais? Select this one if your content is going to be in a diffe…" at bounding box center [582, 465] width 262 height 66
click at [0, 0] on input "It's in a different language Parlez-vous [DEMOGRAPHIC_DATA]? Select this one if…" at bounding box center [0, 0] width 0 height 0
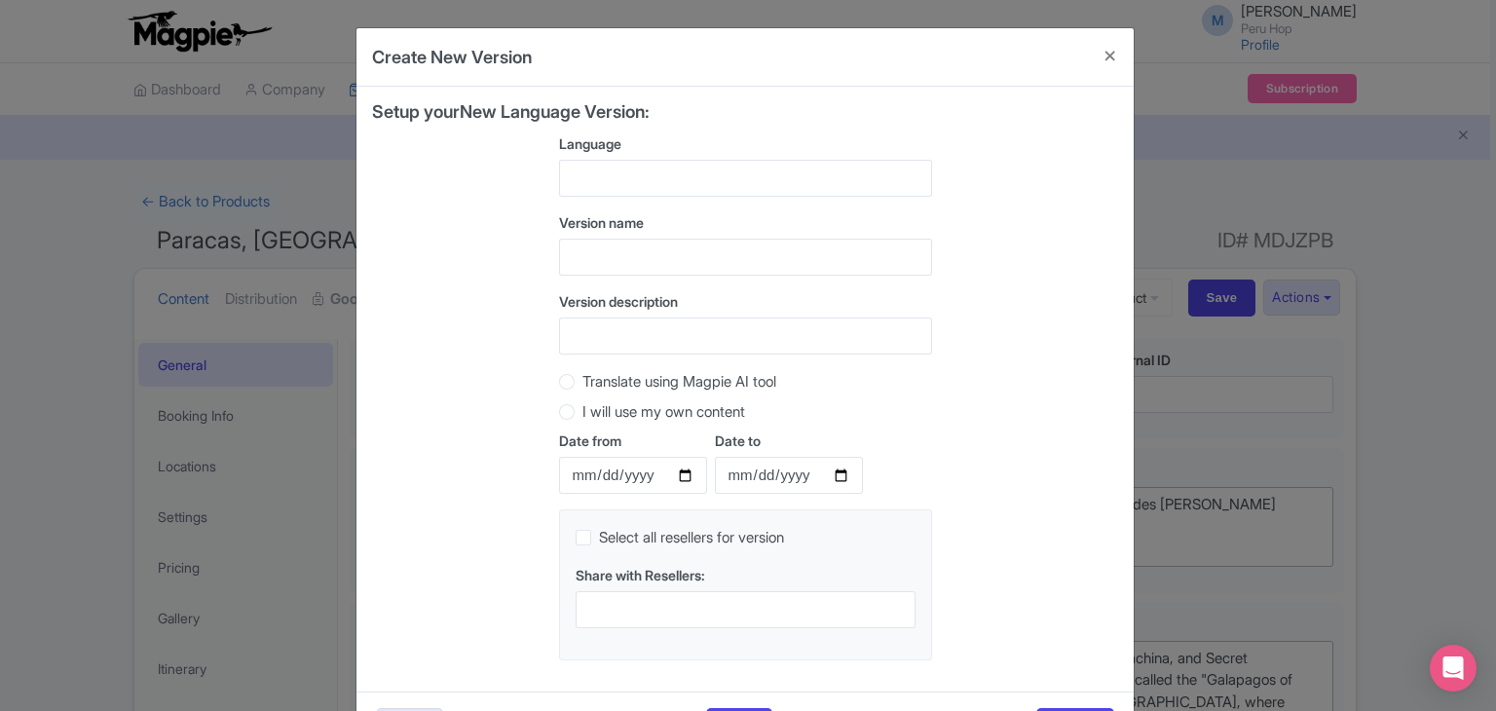
drag, startPoint x: 610, startPoint y: 165, endPoint x: 610, endPoint y: 176, distance: 11.7
click at [610, 168] on div at bounding box center [745, 178] width 373 height 37
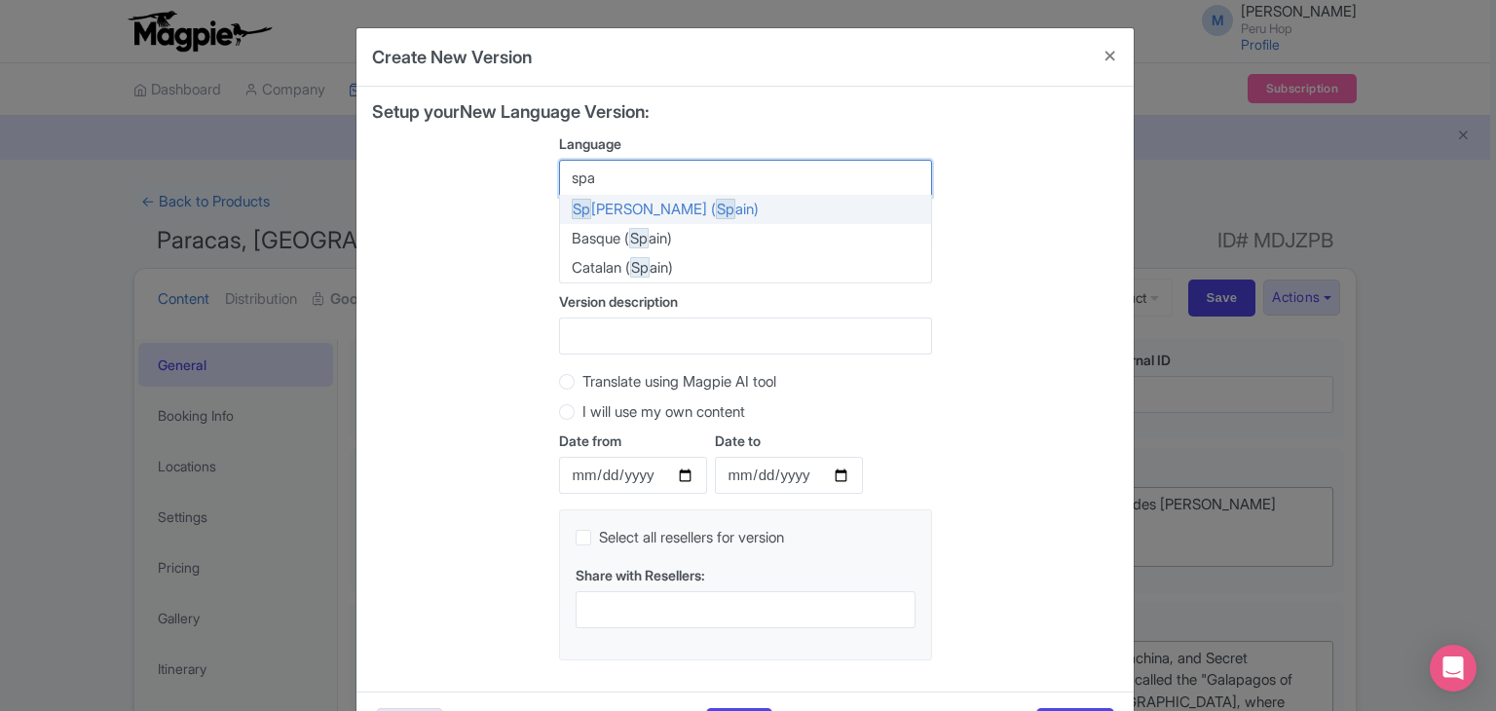
type input "span"
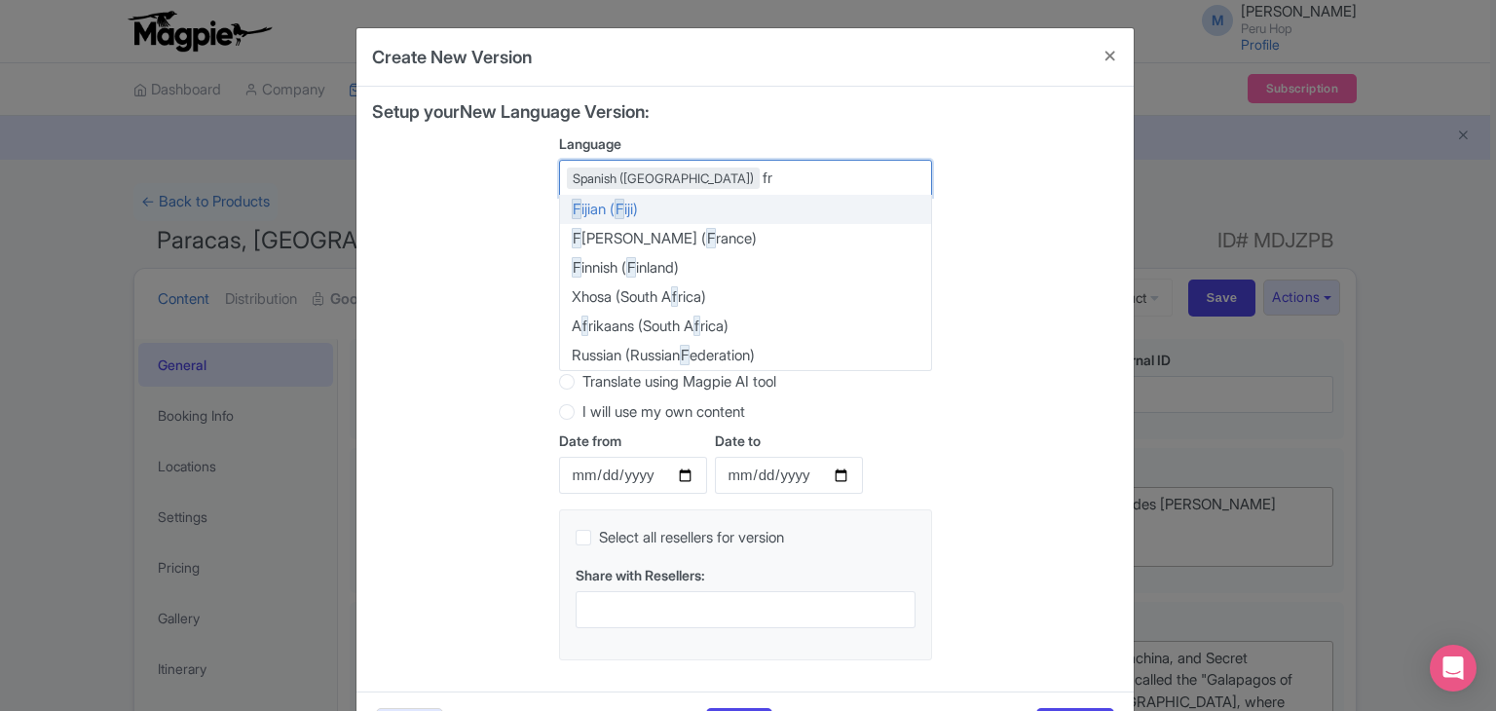
type input "fre"
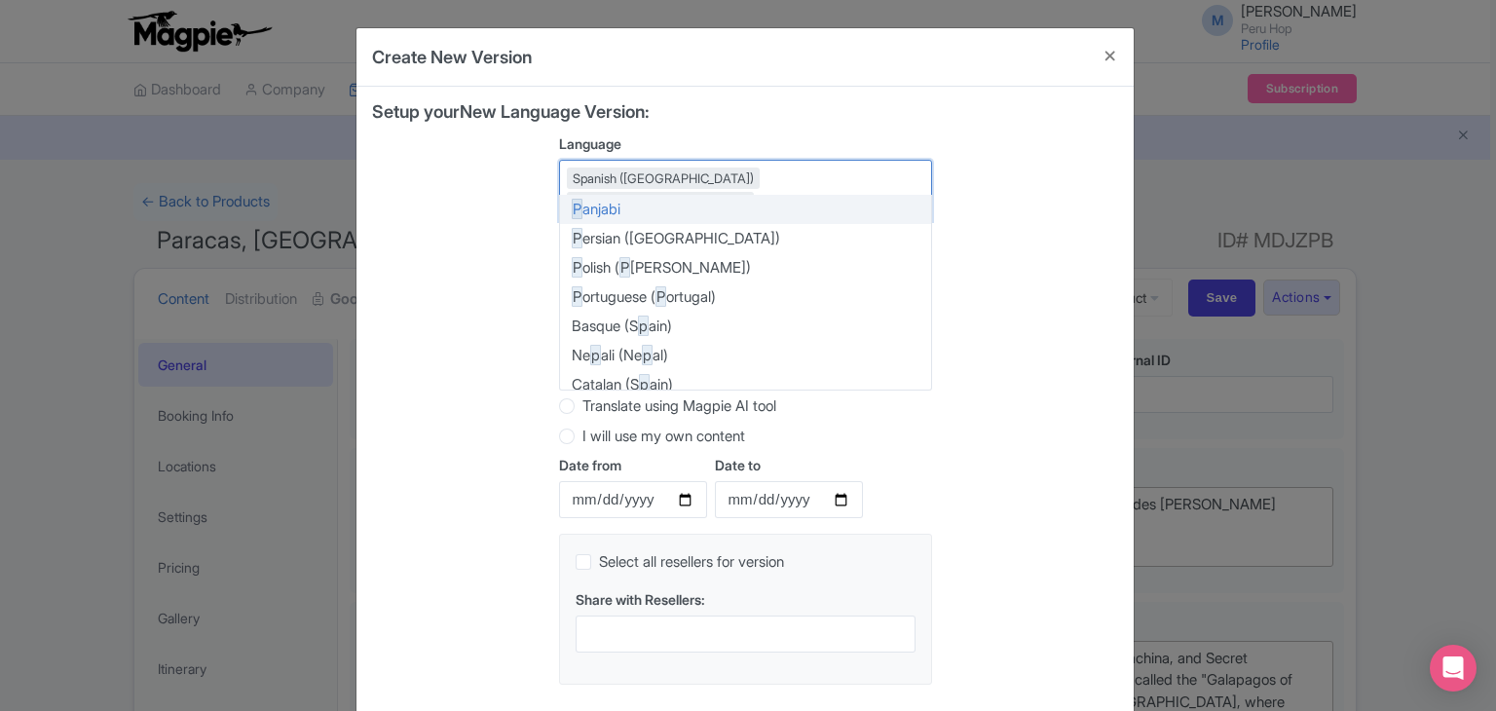
type input "port"
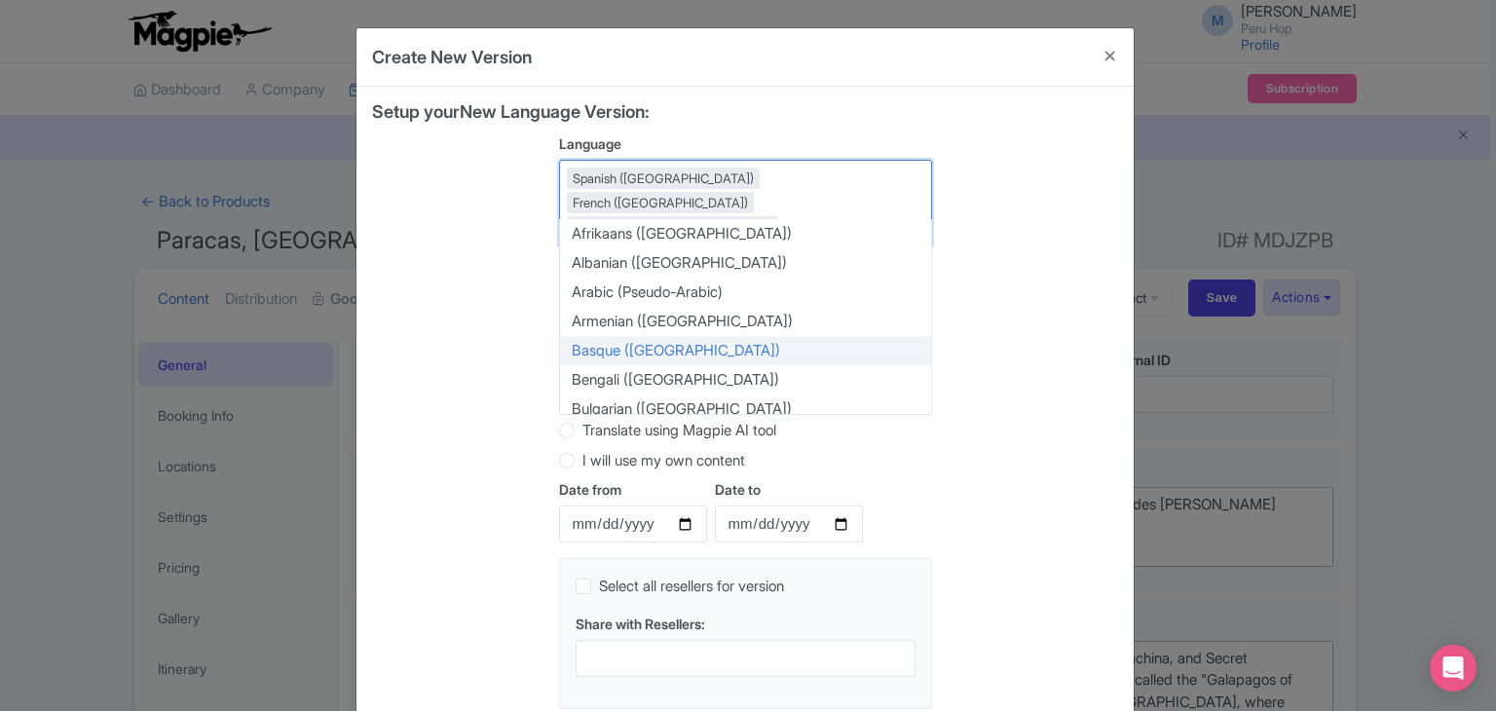
drag, startPoint x: 412, startPoint y: 355, endPoint x: 496, endPoint y: 355, distance: 83.8
click at [414, 355] on div "Setup your New Language Version: Language Spanish ([GEOGRAPHIC_DATA]) French ([…" at bounding box center [745, 413] width 746 height 622
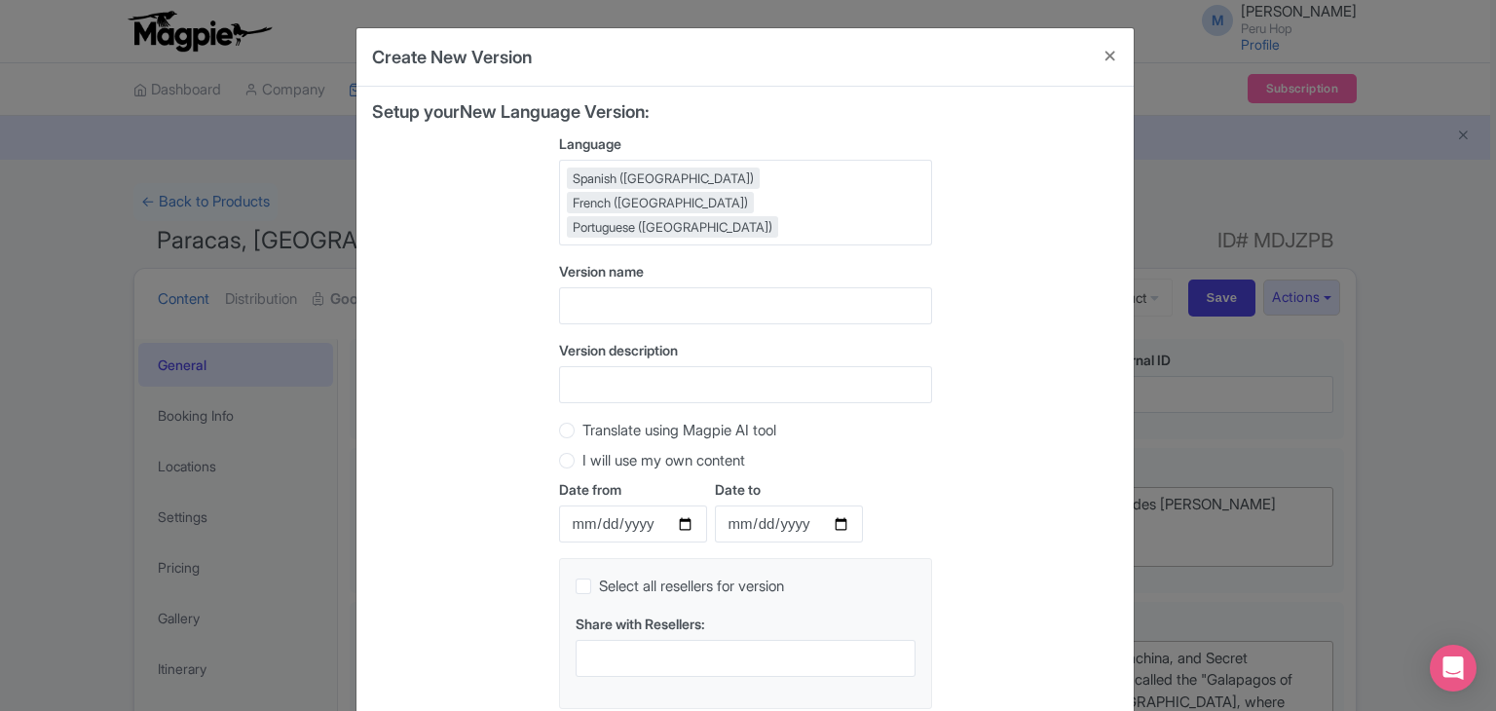
click at [582, 420] on label "Translate using Magpie AI tool" at bounding box center [679, 431] width 194 height 22
click at [582, 419] on input "Translate using Magpie AI tool" at bounding box center [591, 428] width 19 height 19
radio input "true"
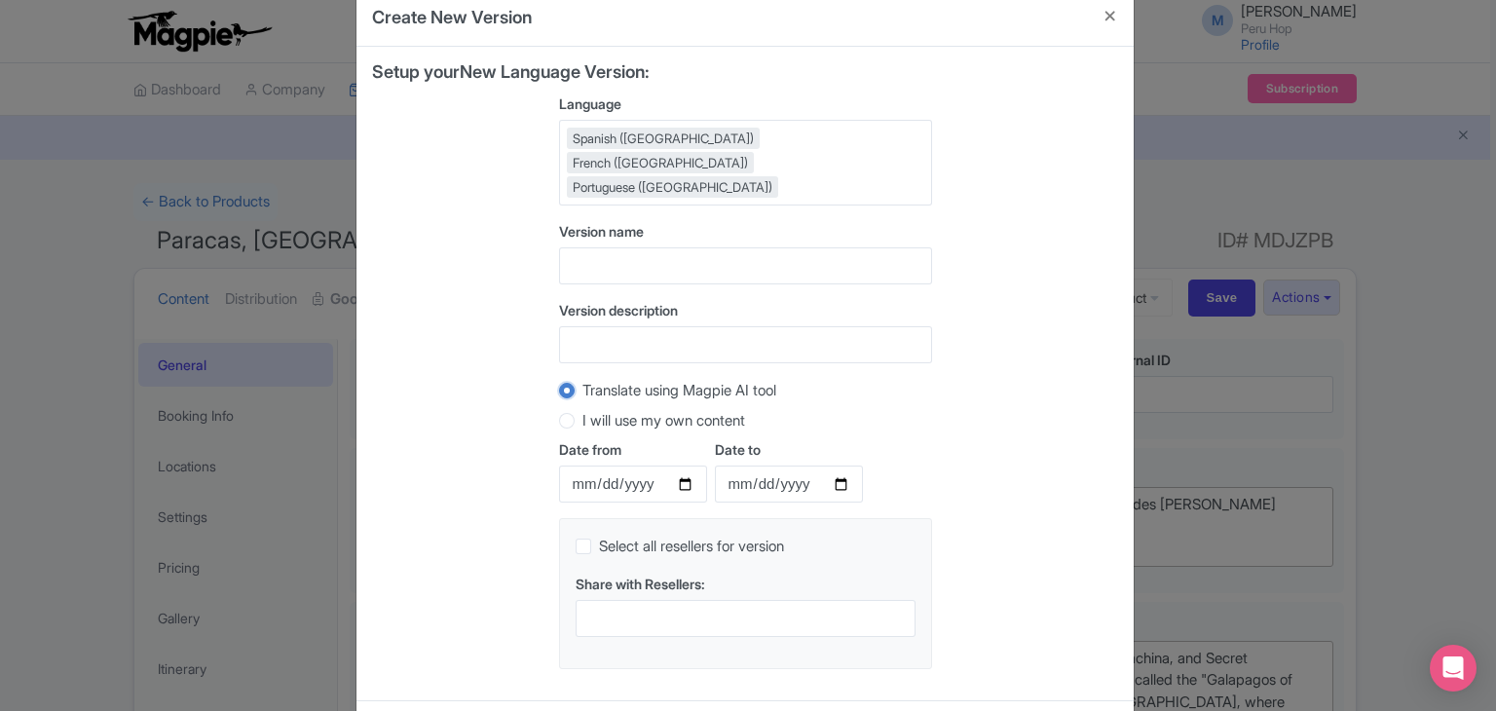
scroll to position [99, 0]
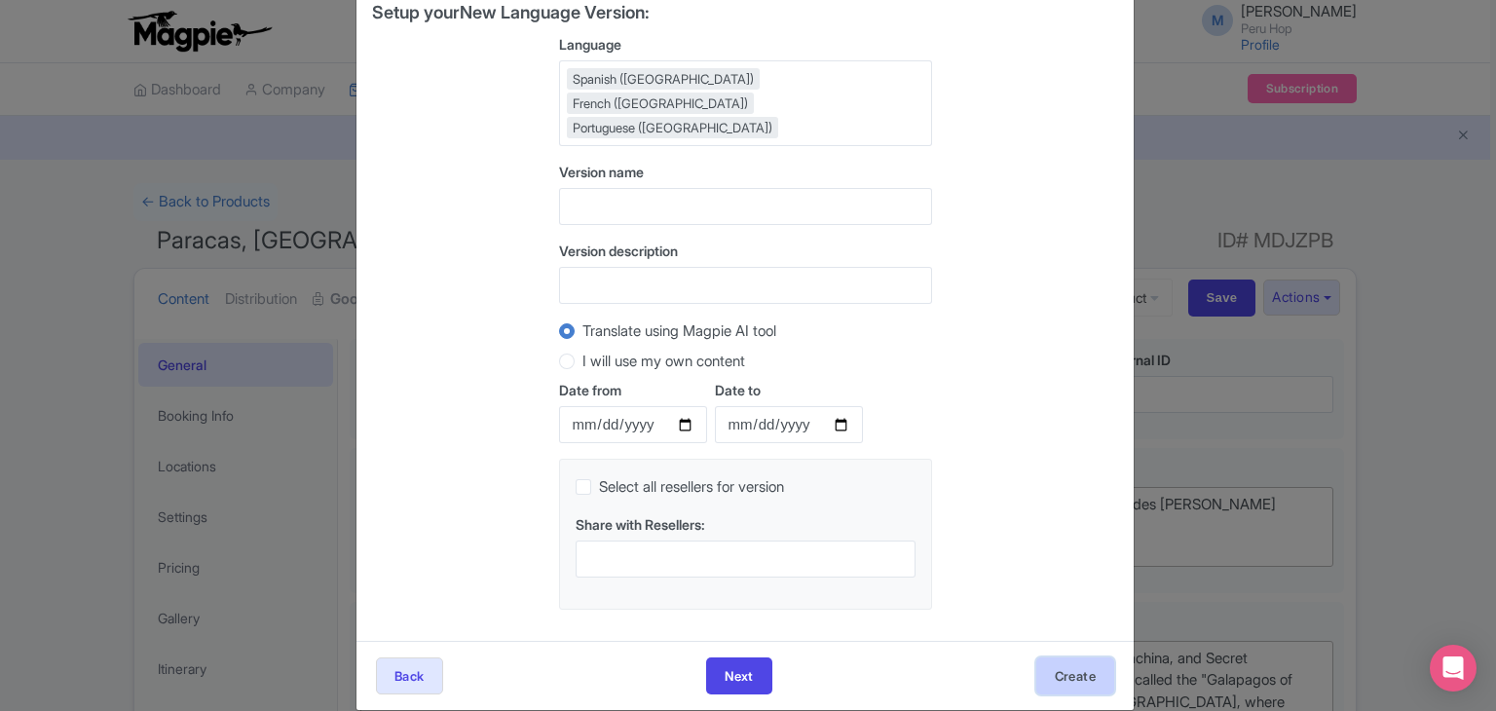
click at [1075, 657] on button "Create" at bounding box center [1075, 675] width 78 height 37
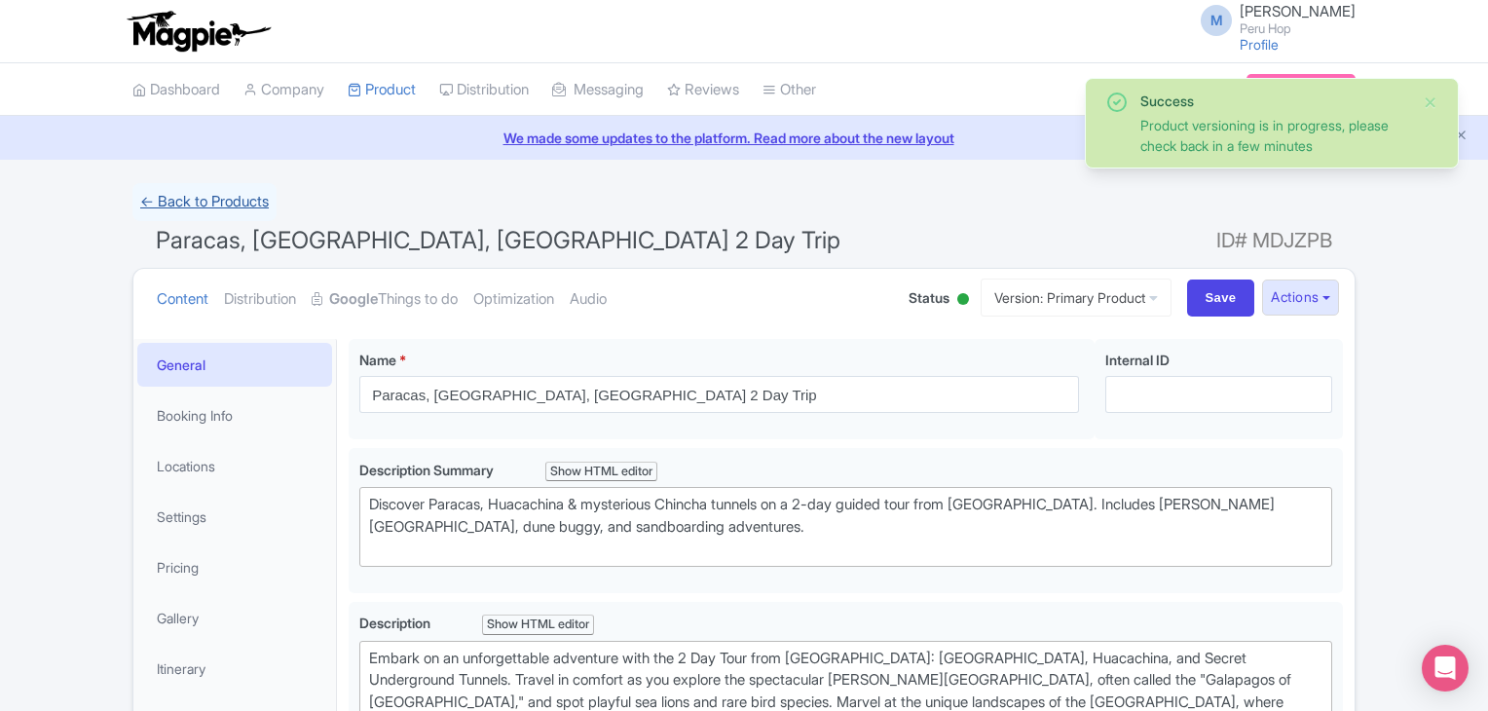
click at [193, 196] on link "← Back to Products" at bounding box center [204, 202] width 144 height 38
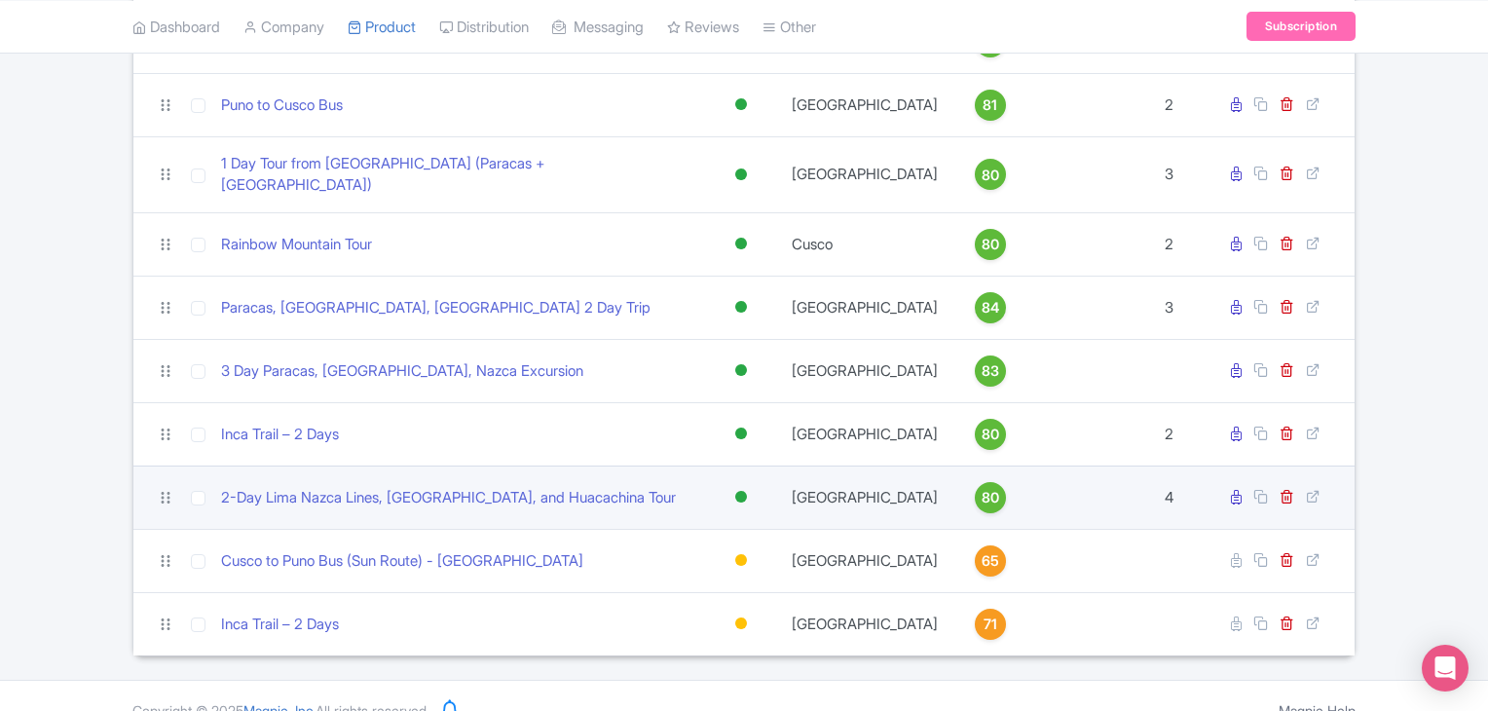
scroll to position [428, 0]
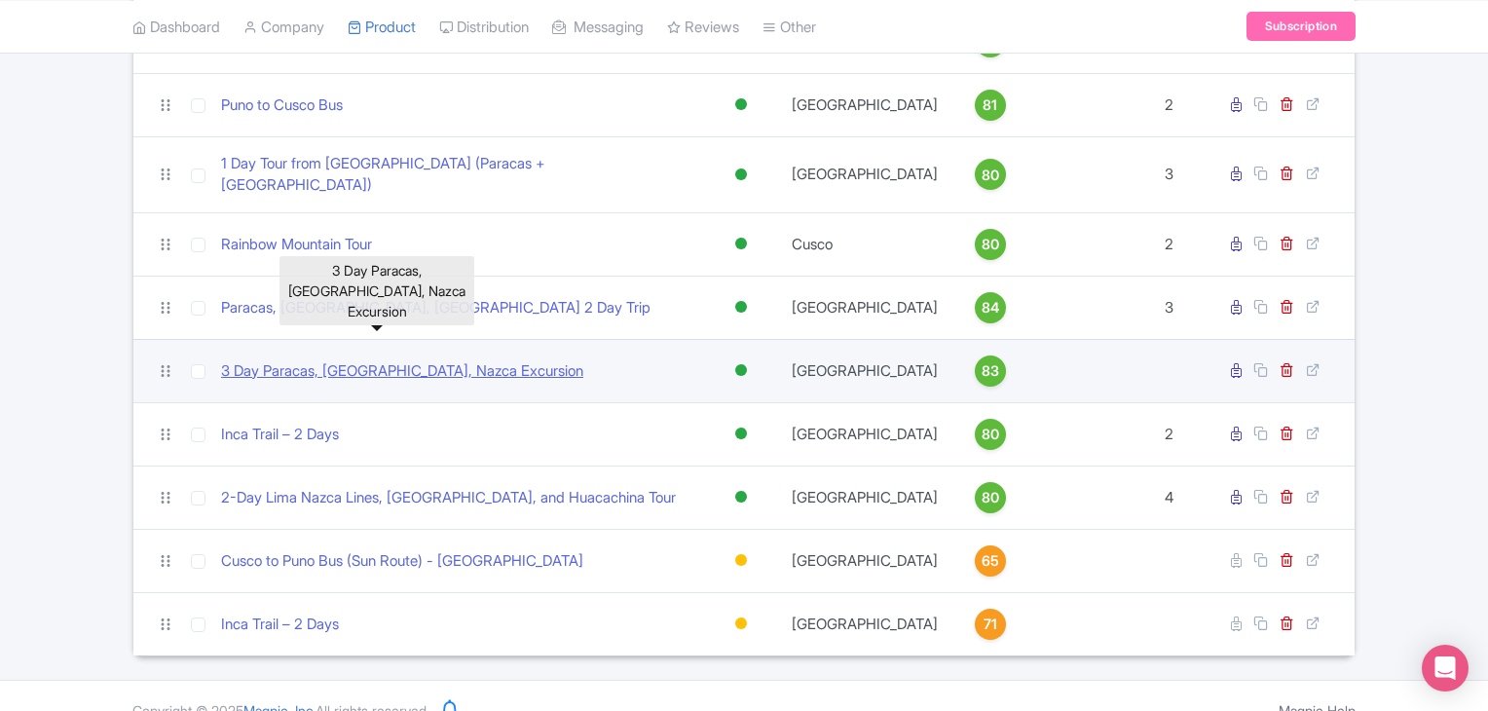
click at [432, 360] on link "3 Day Paracas, [GEOGRAPHIC_DATA], Nazca Excursion" at bounding box center [402, 371] width 362 height 22
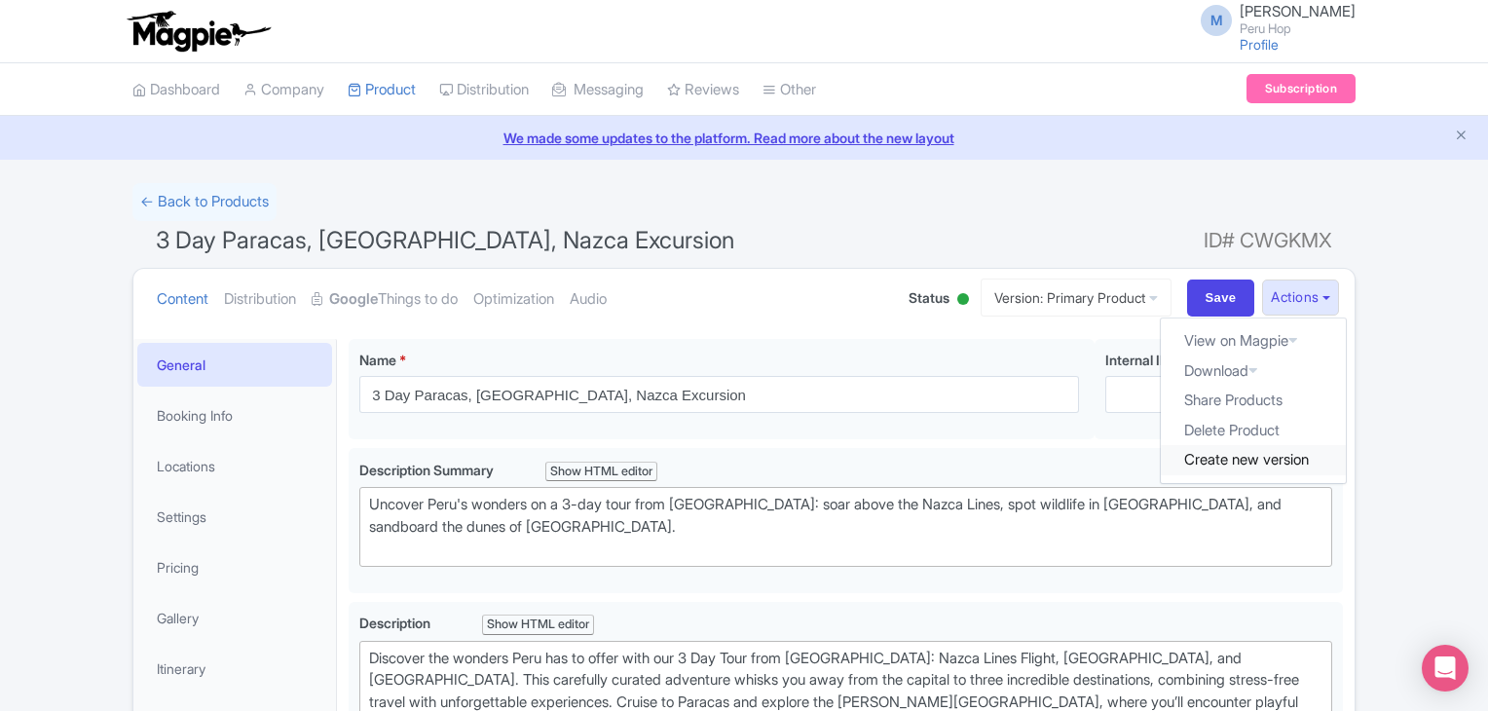
click at [1223, 458] on link "Create new version" at bounding box center [1253, 460] width 185 height 30
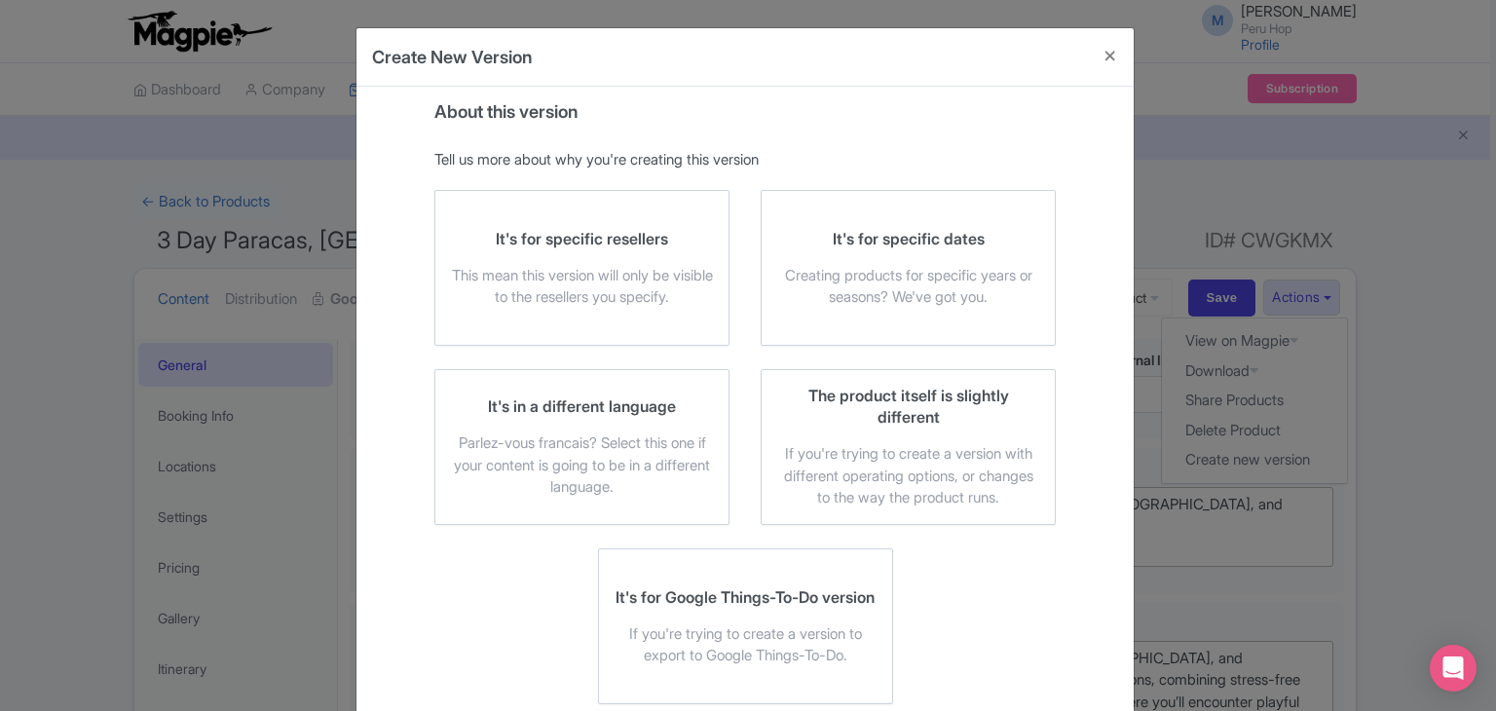
click at [541, 427] on div "It's in a different language Parlez-vous [DEMOGRAPHIC_DATA]? Select this one if…" at bounding box center [582, 446] width 262 height 103
click at [0, 0] on input "It's in a different language Parlez-vous [DEMOGRAPHIC_DATA]? Select this one if…" at bounding box center [0, 0] width 0 height 0
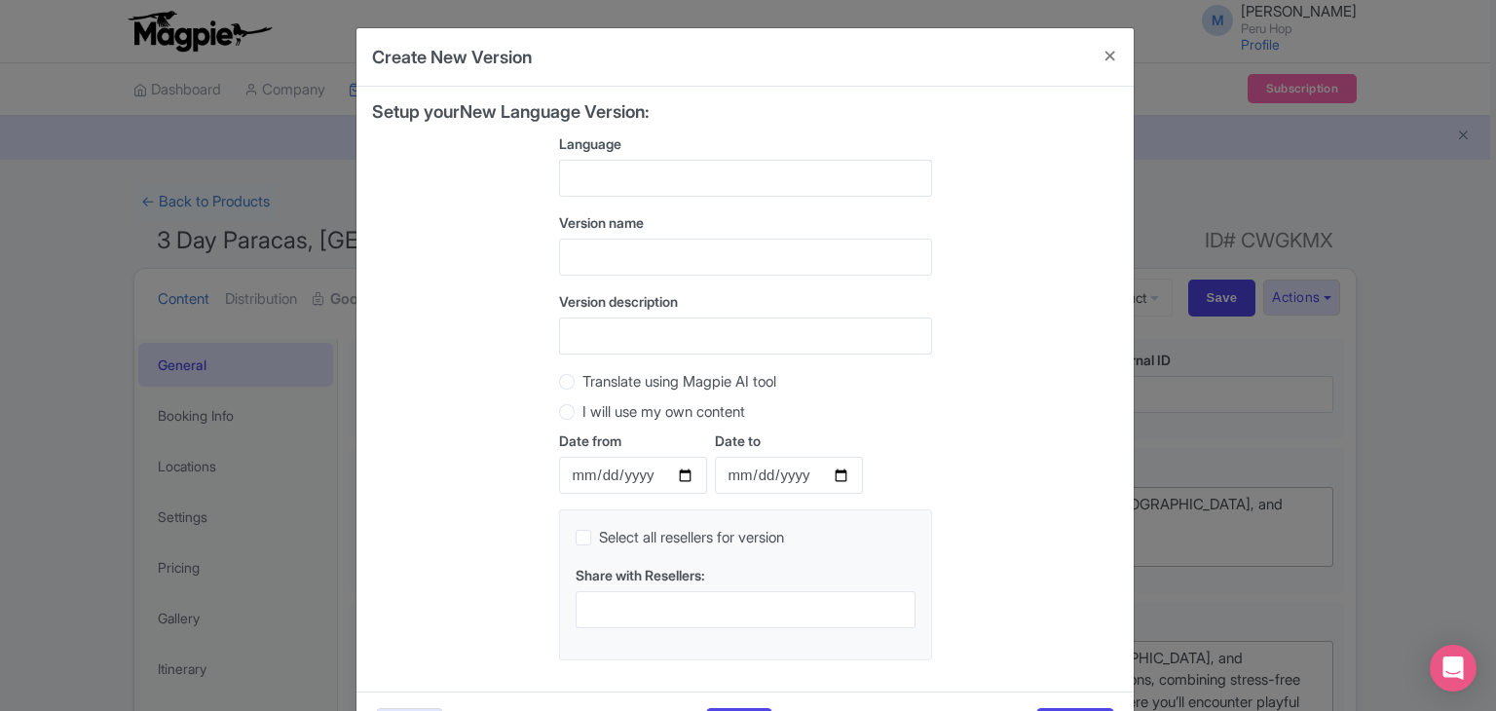
click at [623, 179] on div at bounding box center [745, 178] width 373 height 37
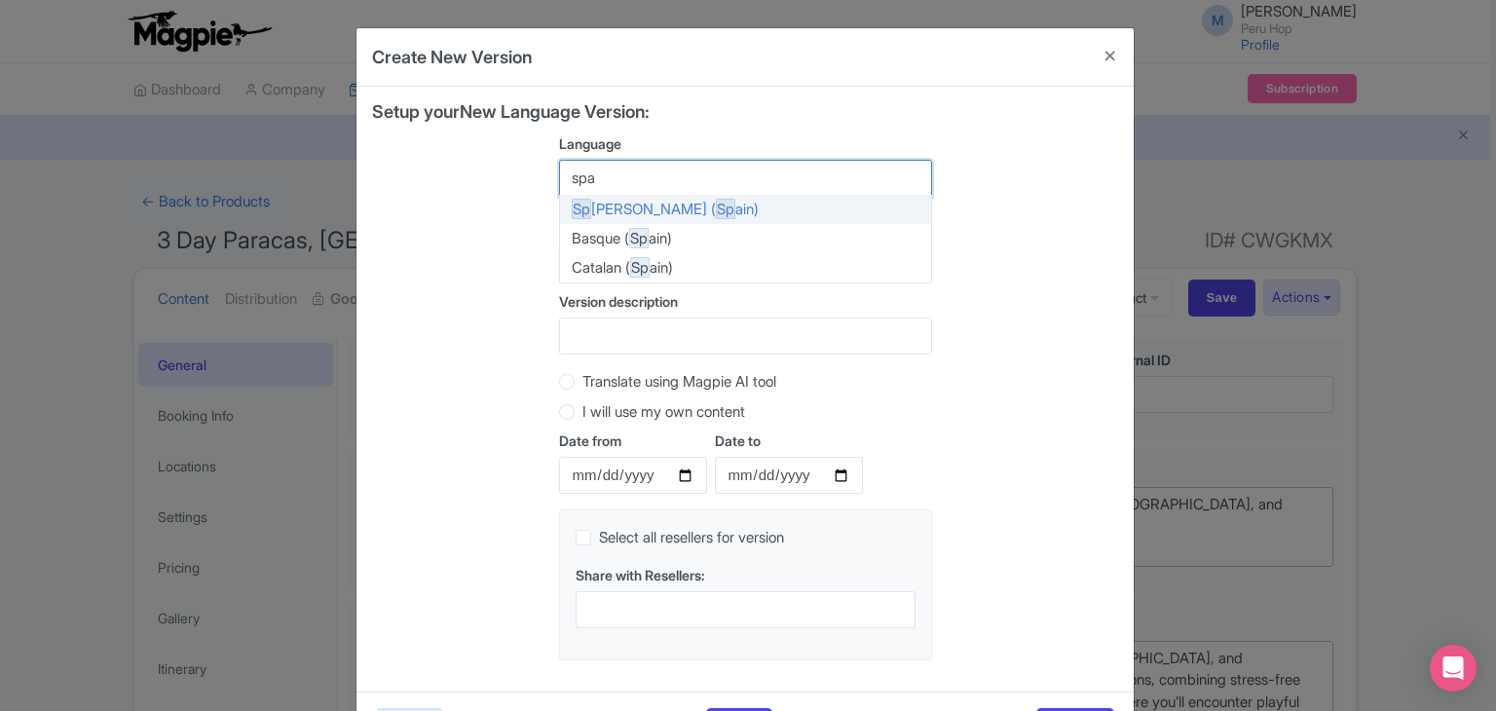
type input "span"
type input "port"
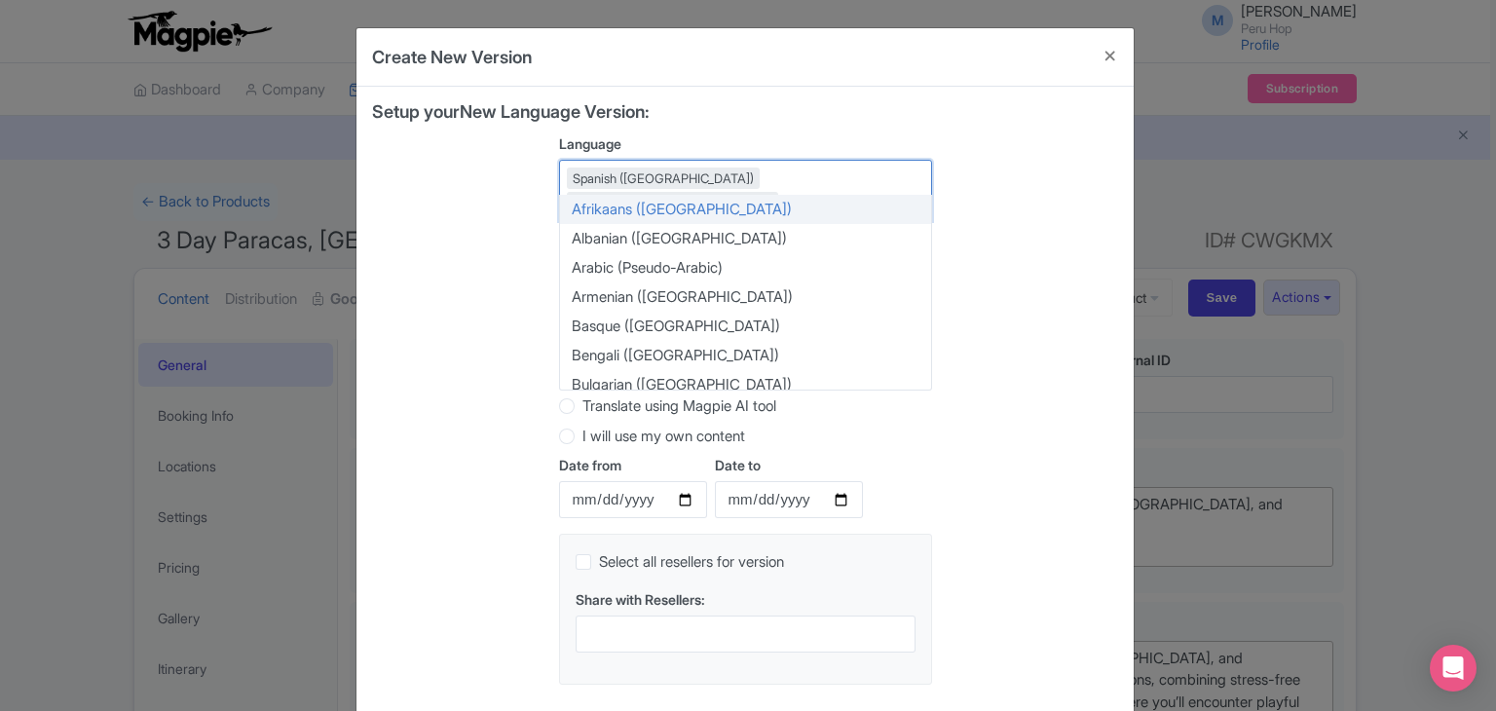
type input "fre"
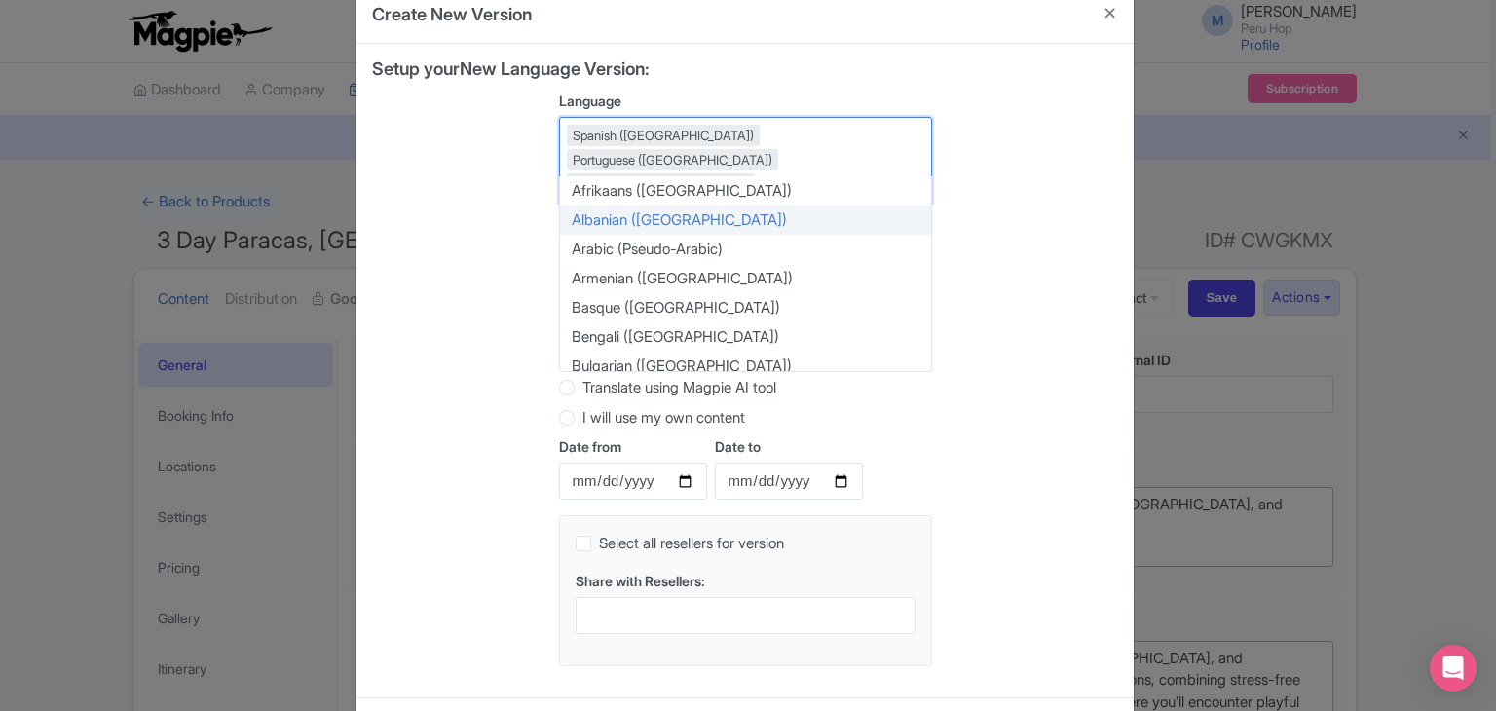
scroll to position [99, 0]
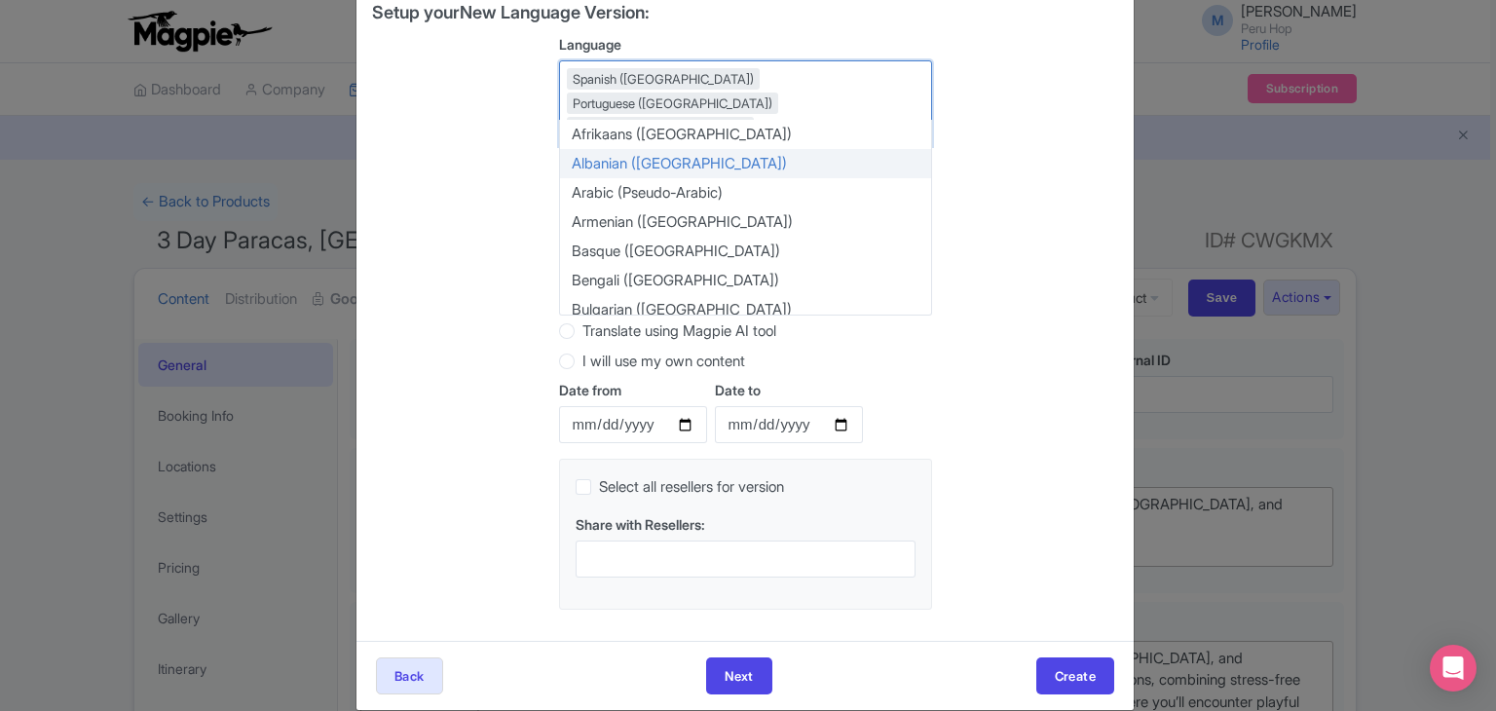
click at [1036, 362] on div "Setup your New Language Version: Language Spanish (Spain) Portuguese (Portugal)…" at bounding box center [745, 314] width 746 height 622
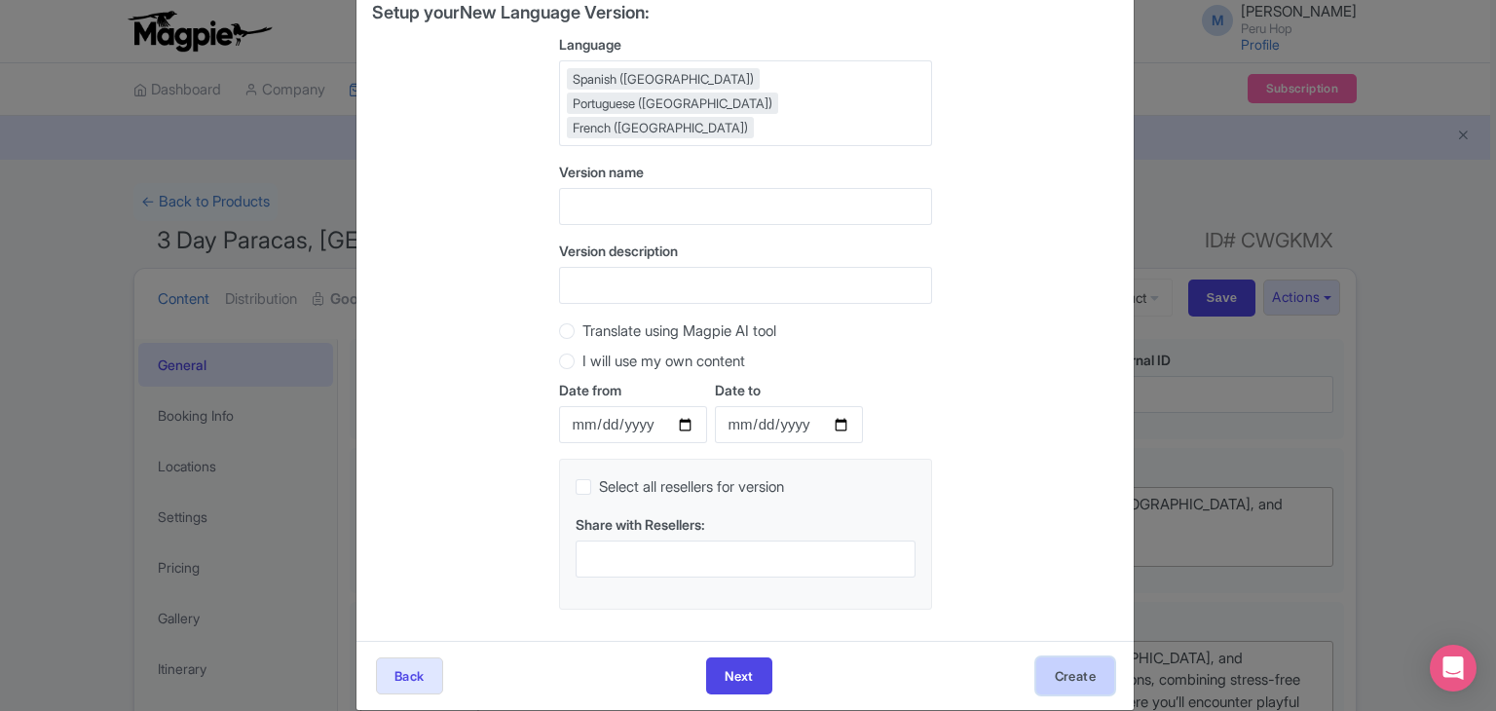
click at [1075, 657] on button "Create" at bounding box center [1075, 675] width 78 height 37
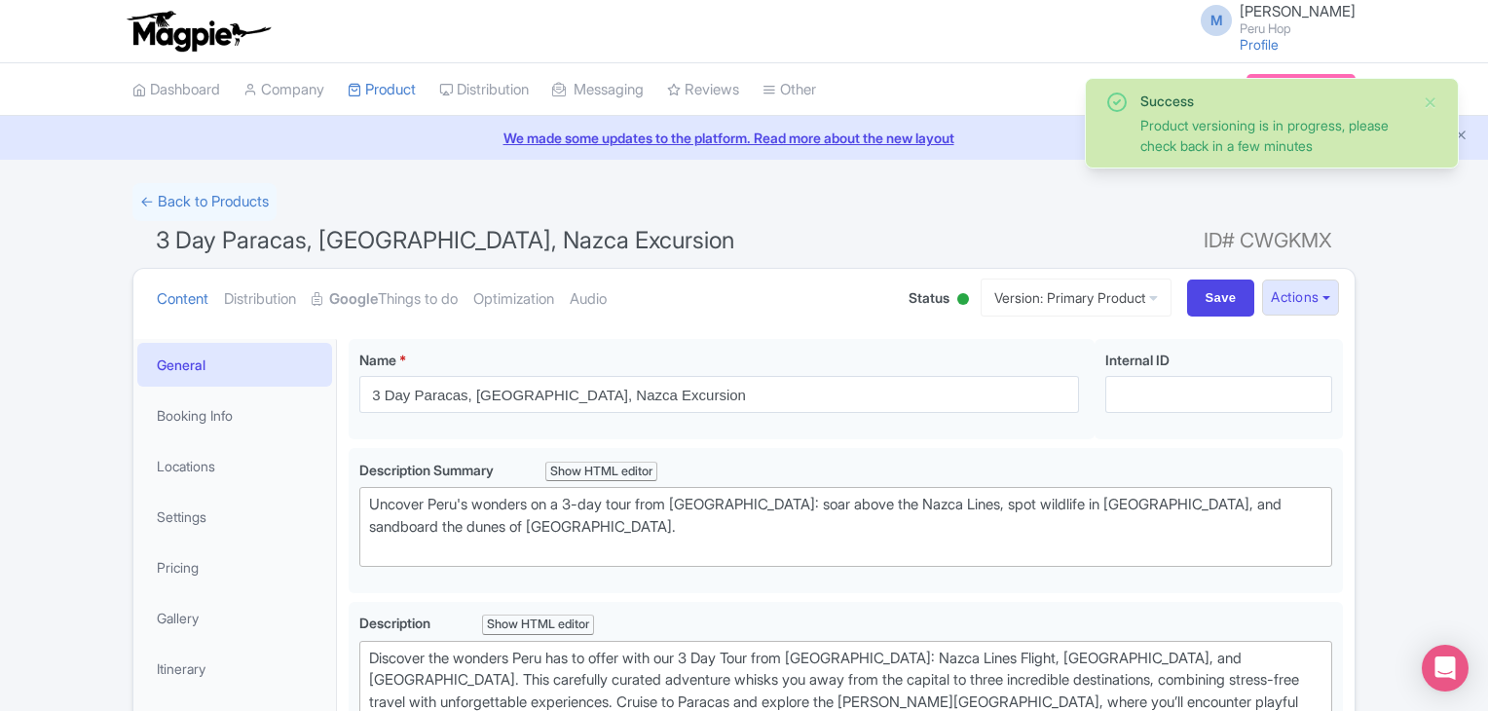
click at [204, 204] on link "← Back to Products" at bounding box center [204, 202] width 144 height 38
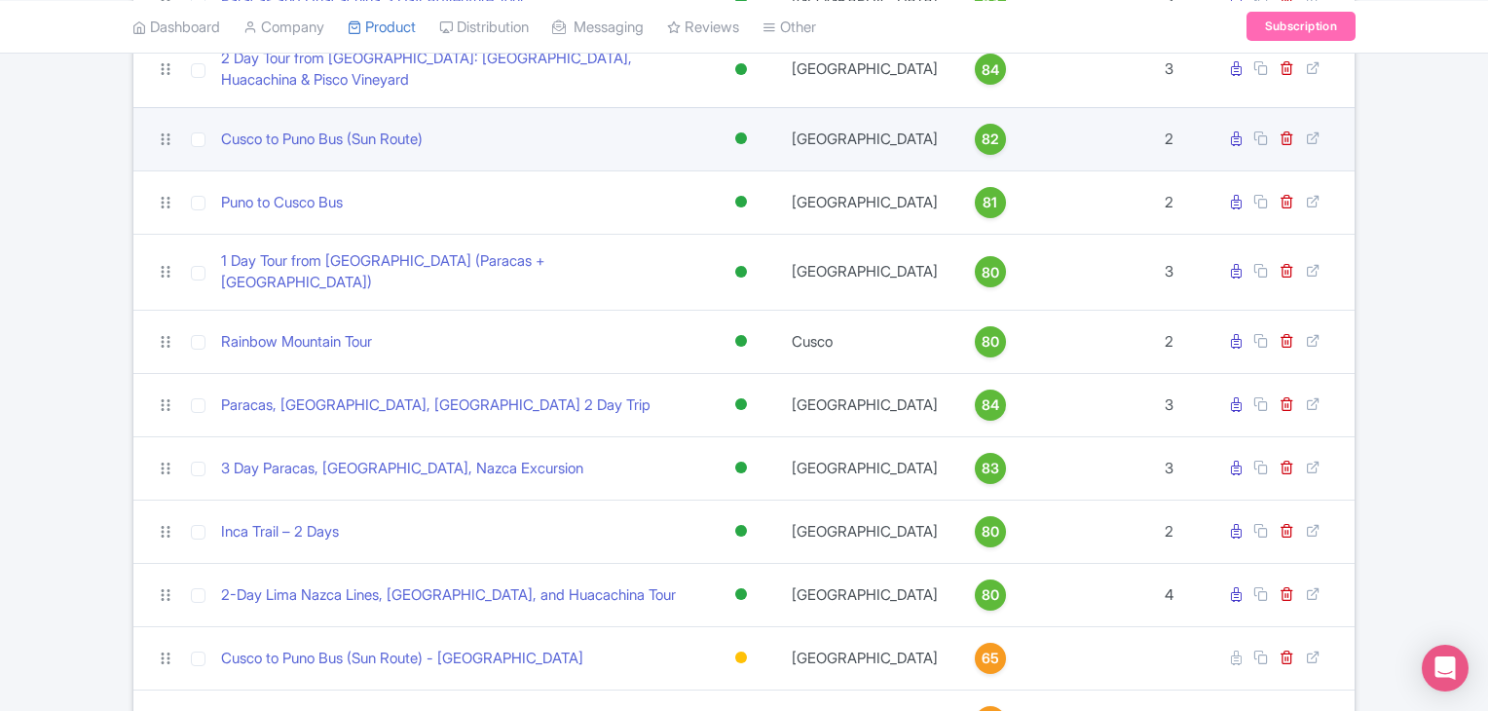
scroll to position [70, 0]
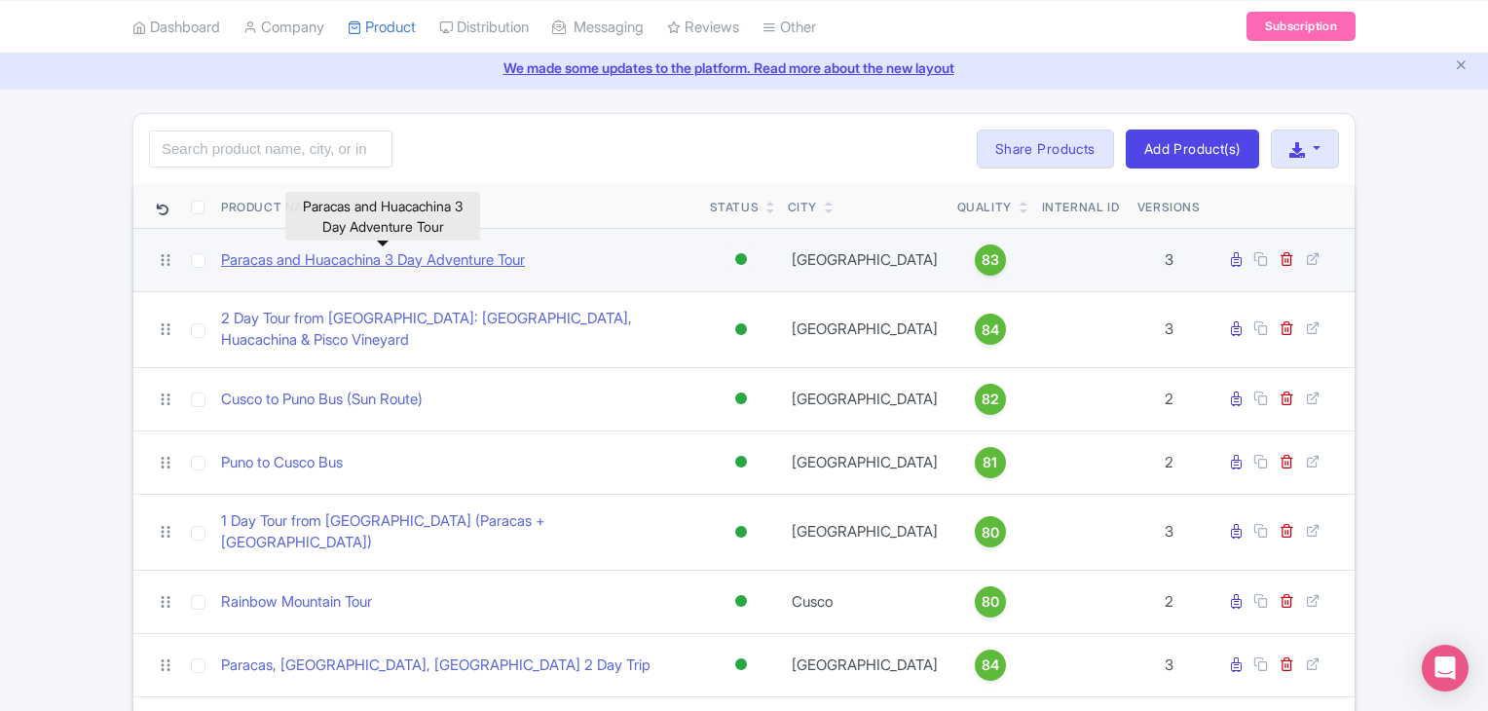
click at [330, 253] on link "Paracas and Huacachina 3 Day Adventure Tour" at bounding box center [373, 260] width 304 height 22
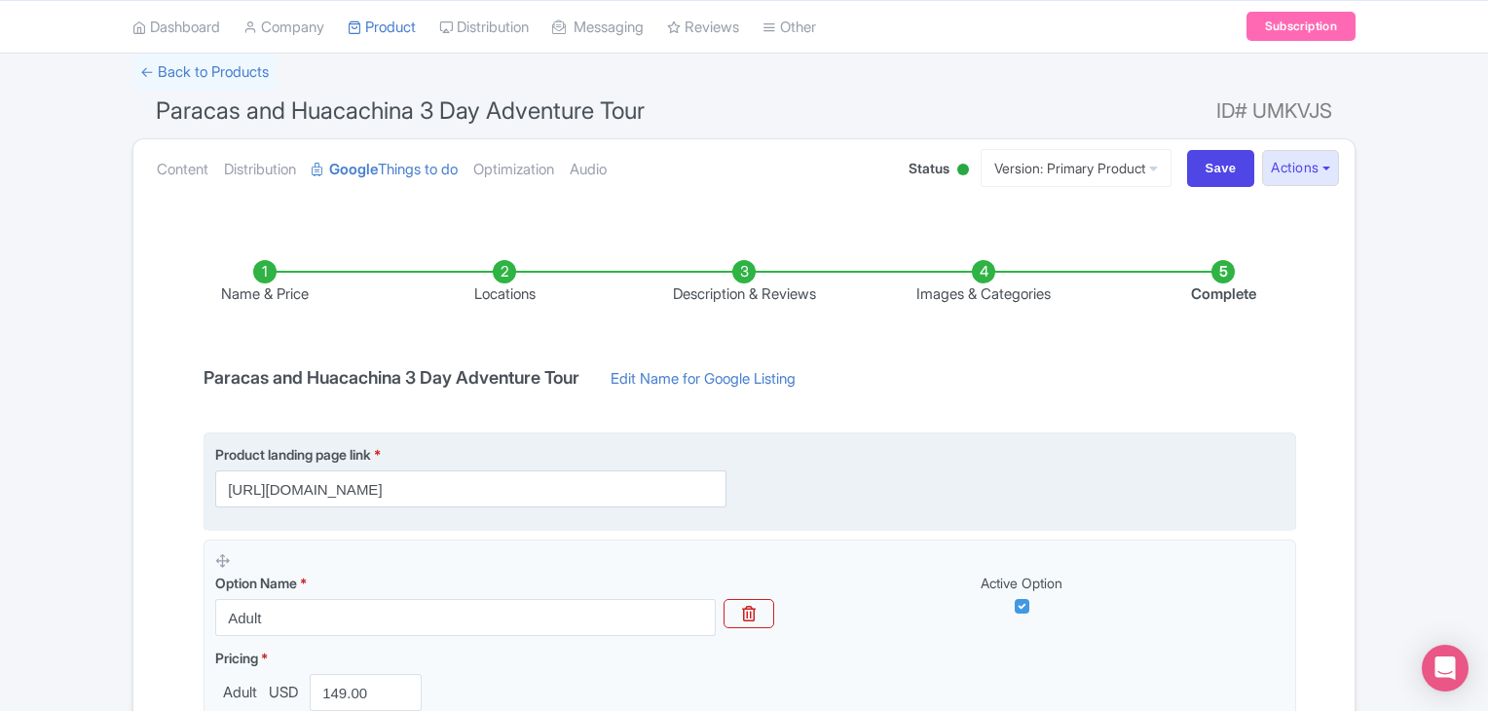
scroll to position [130, 0]
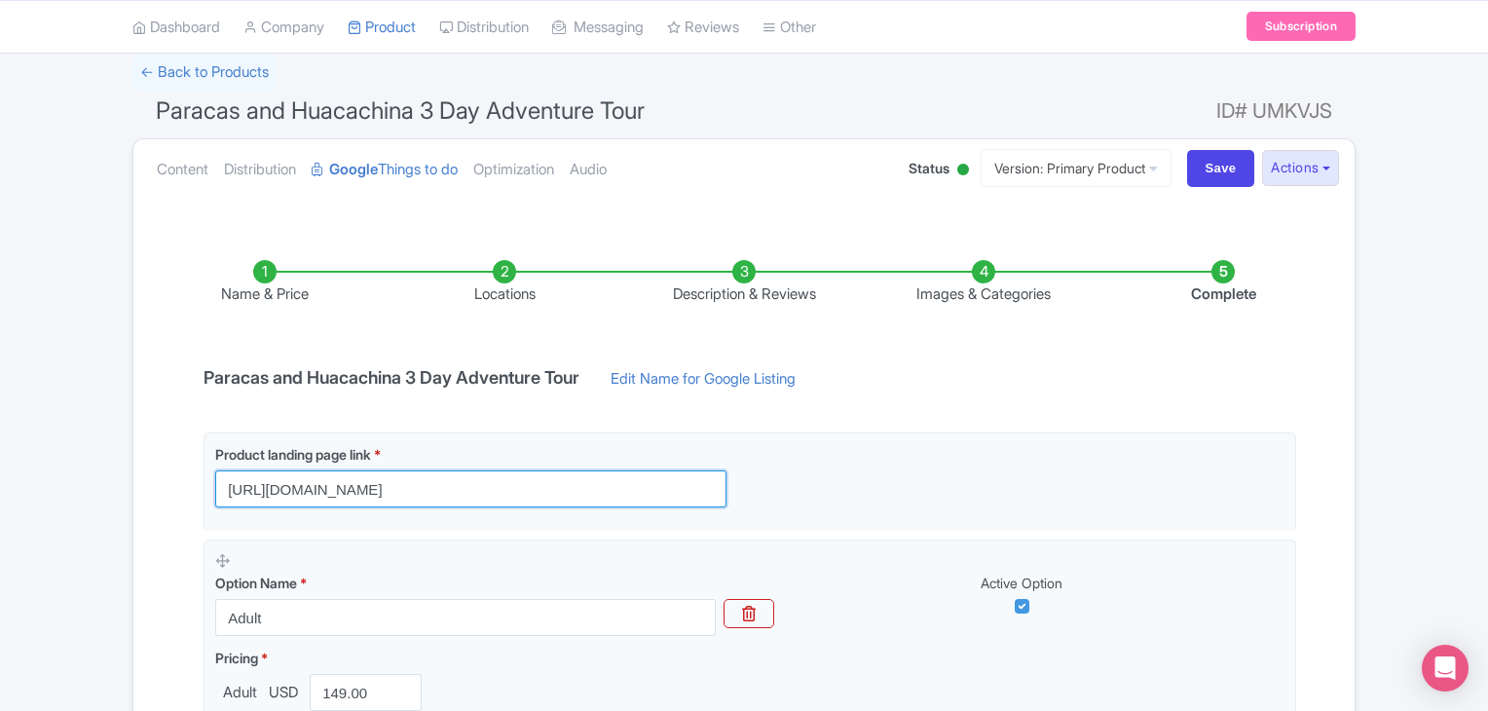
drag, startPoint x: 578, startPoint y: 495, endPoint x: 120, endPoint y: 441, distance: 460.9
click at [120, 441] on div "← Back to Products Paracas and Huacachina 3 Day Adventure Tour ID# UMKVJS Conte…" at bounding box center [744, 487] width 1488 height 867
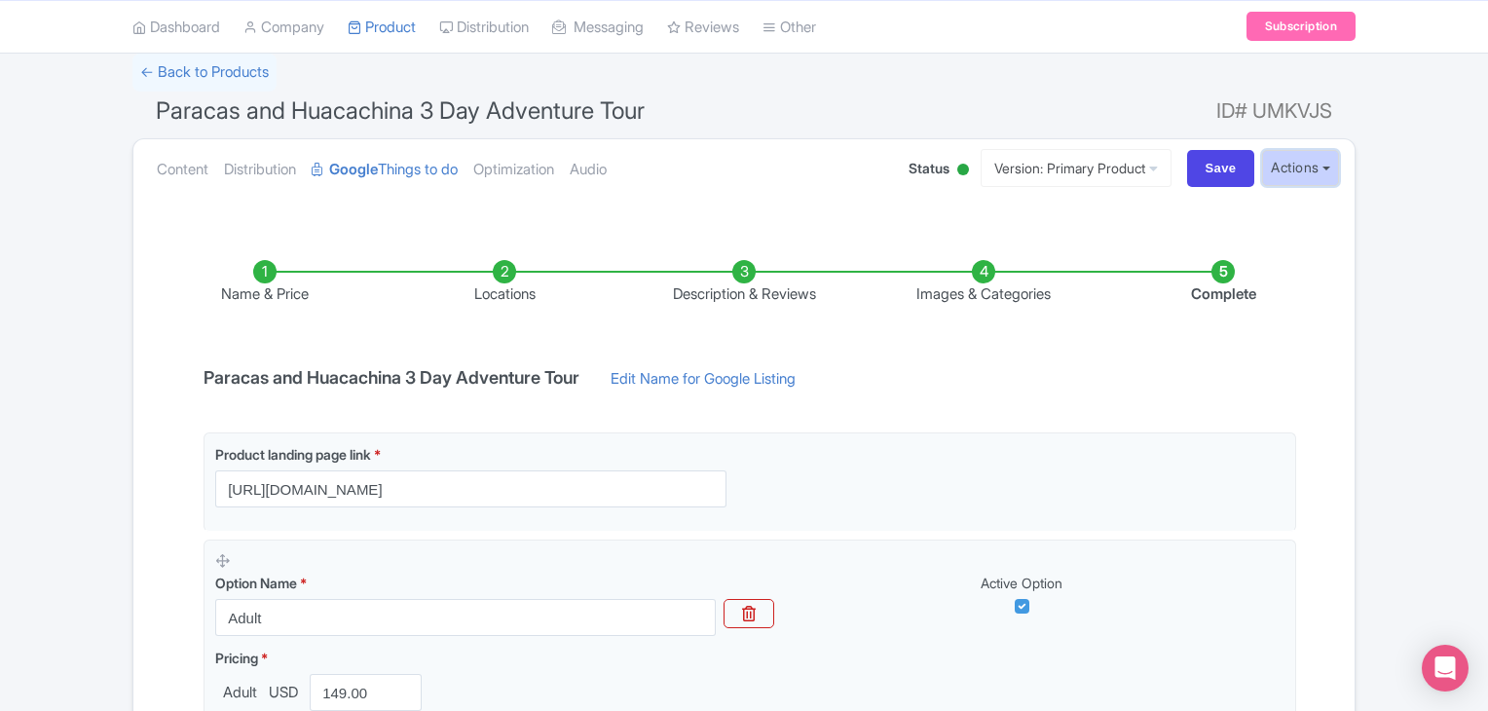
click at [1313, 168] on button "Actions" at bounding box center [1300, 168] width 77 height 36
click at [1130, 166] on link "Version: Primary Product" at bounding box center [1076, 168] width 191 height 38
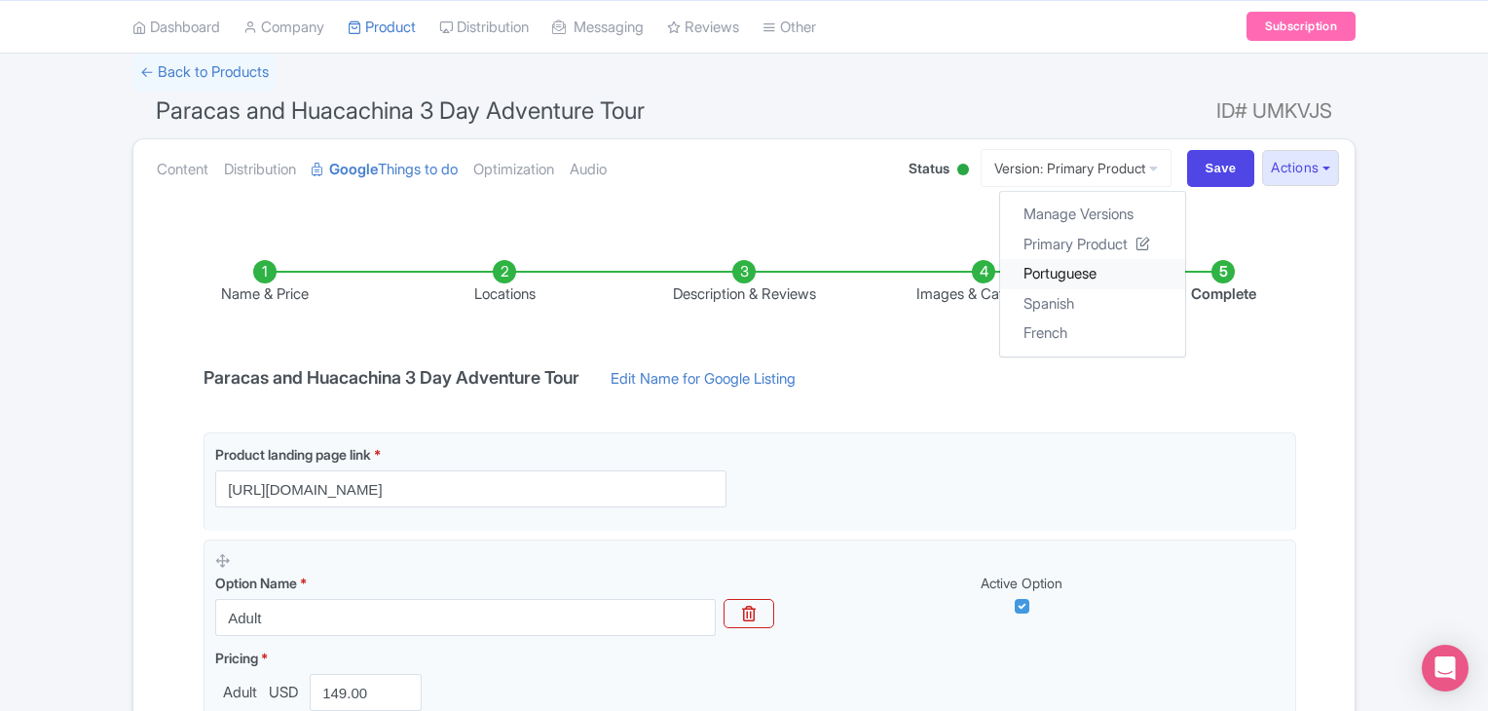
click at [1060, 262] on link "Portuguese" at bounding box center [1092, 274] width 185 height 30
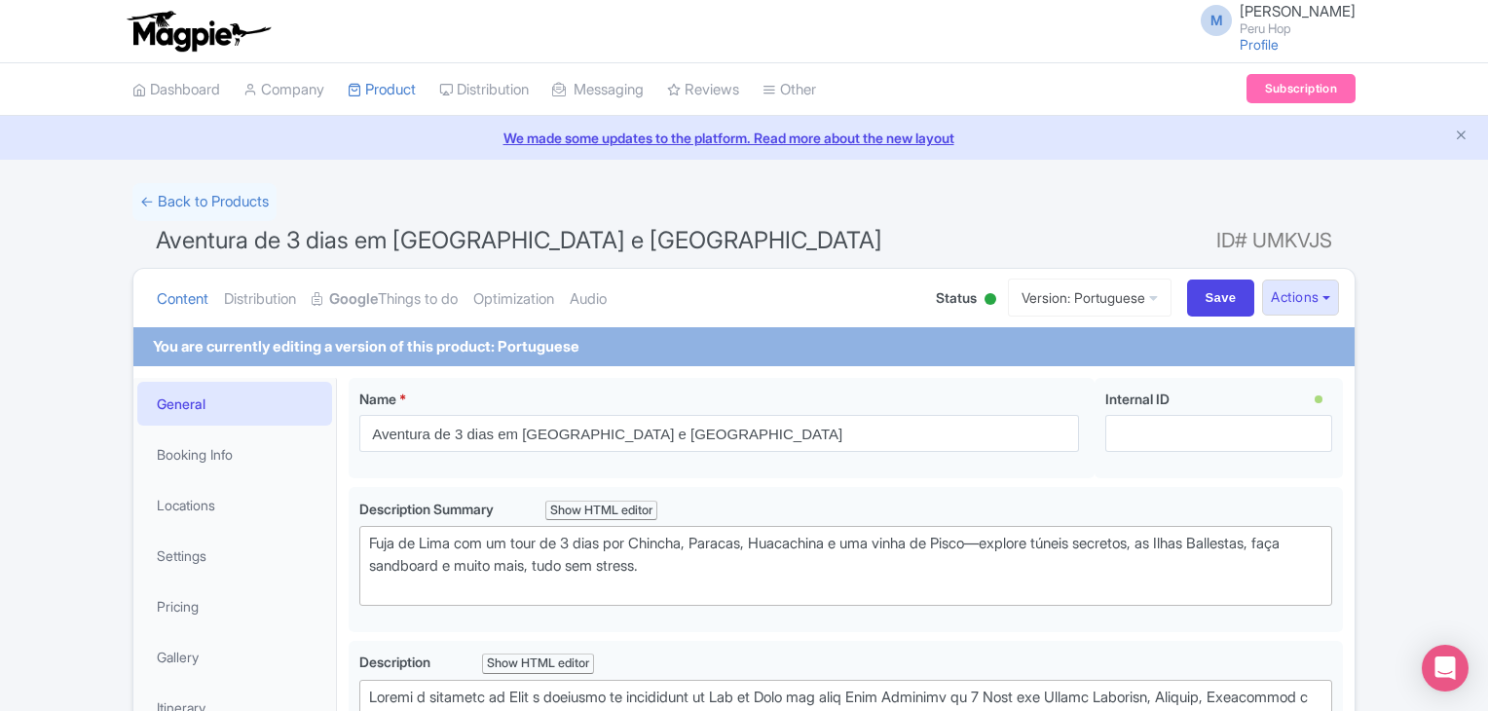
click at [390, 301] on link "Google Things to do" at bounding box center [385, 299] width 146 height 61
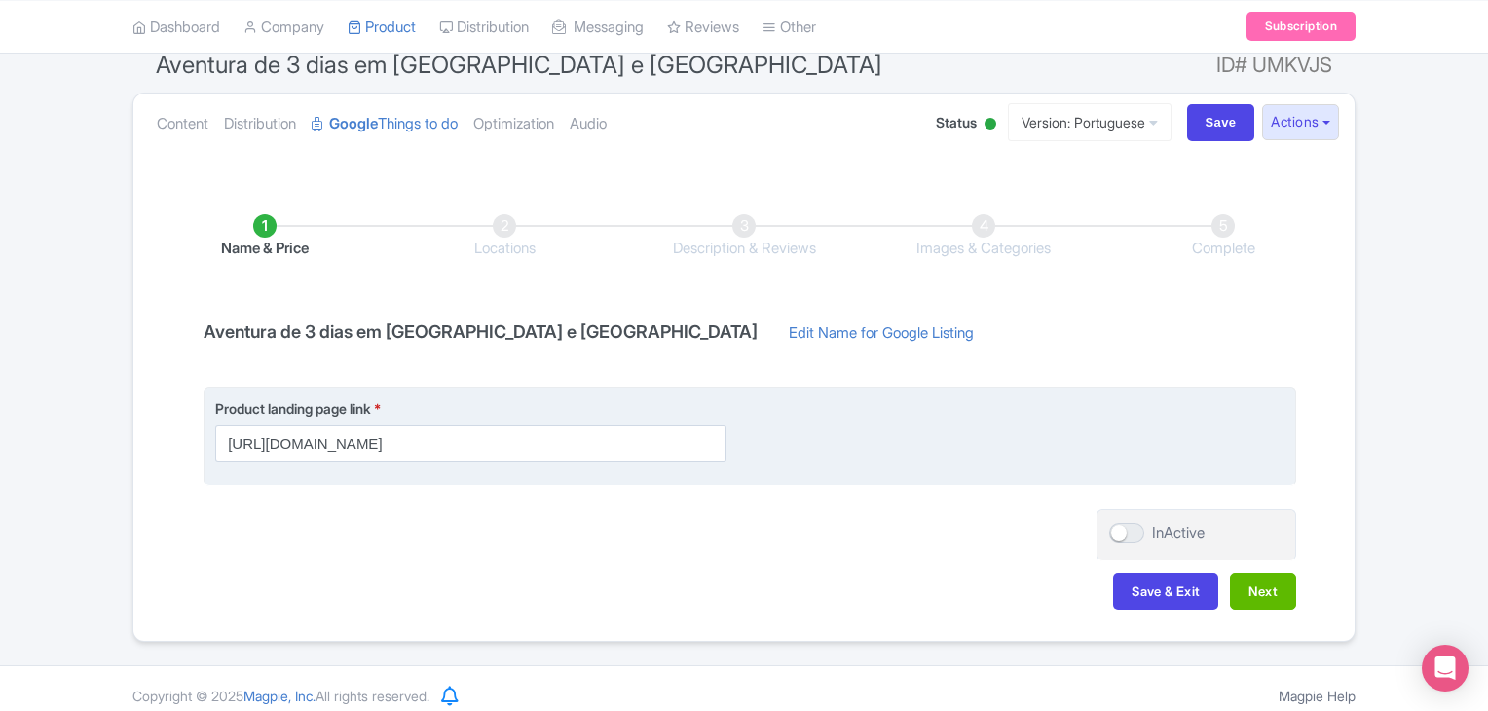
scroll to position [188, 0]
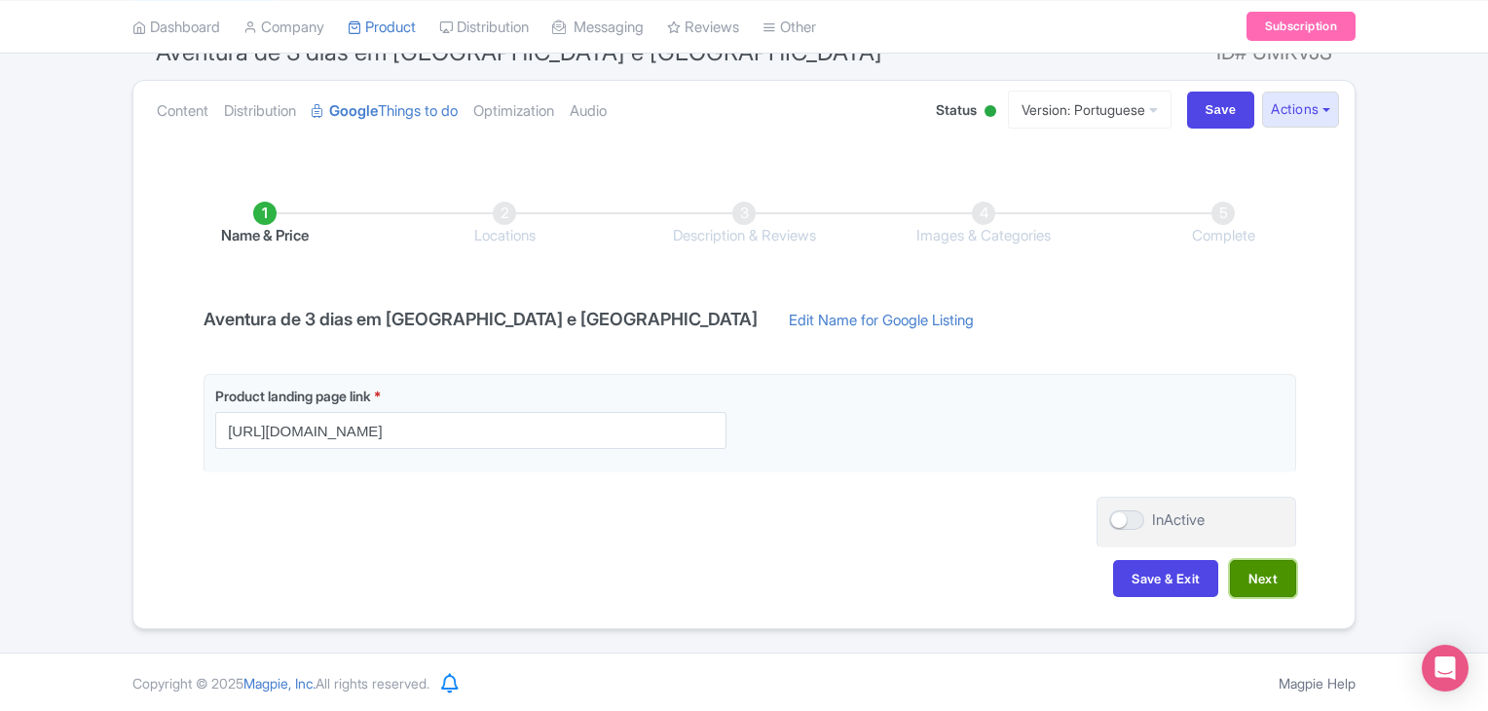
click at [1265, 584] on button "Next" at bounding box center [1263, 578] width 66 height 37
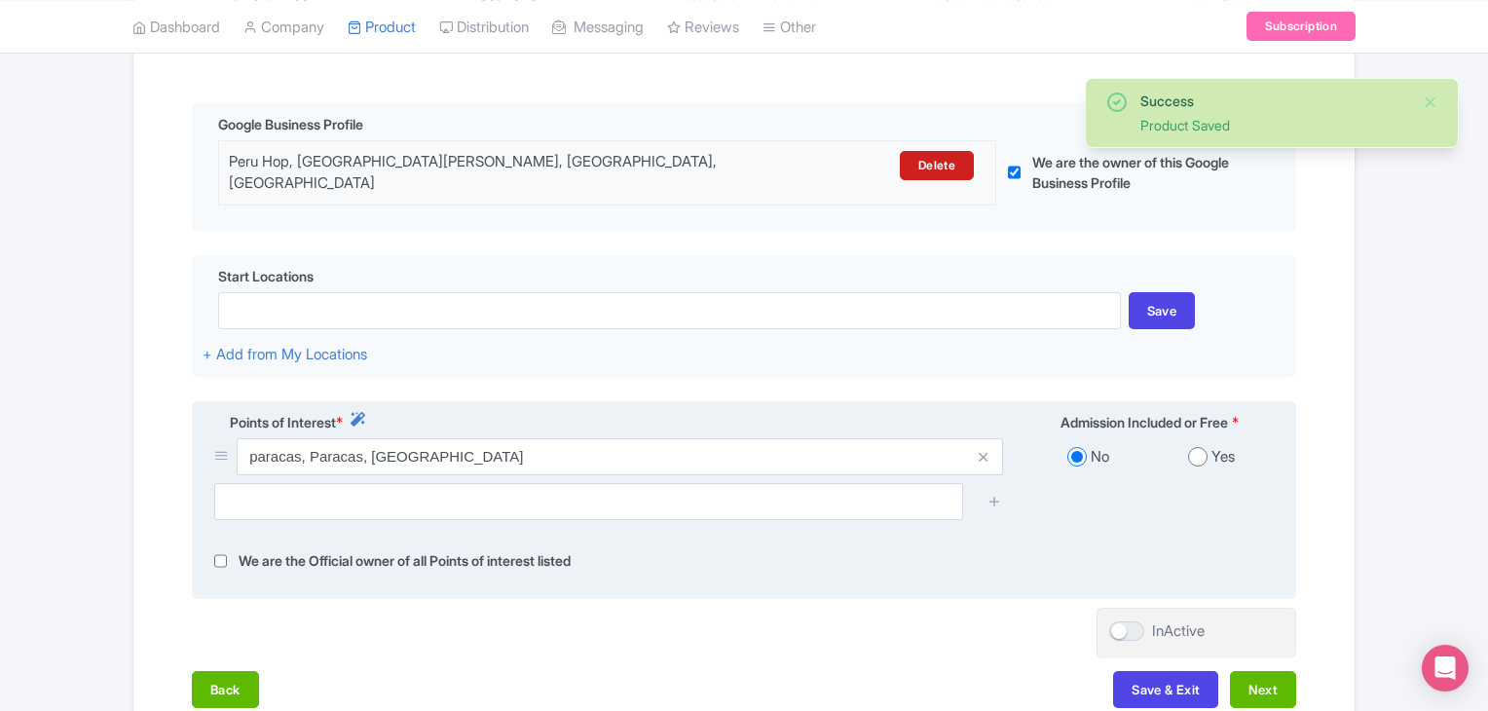
scroll to position [448, 0]
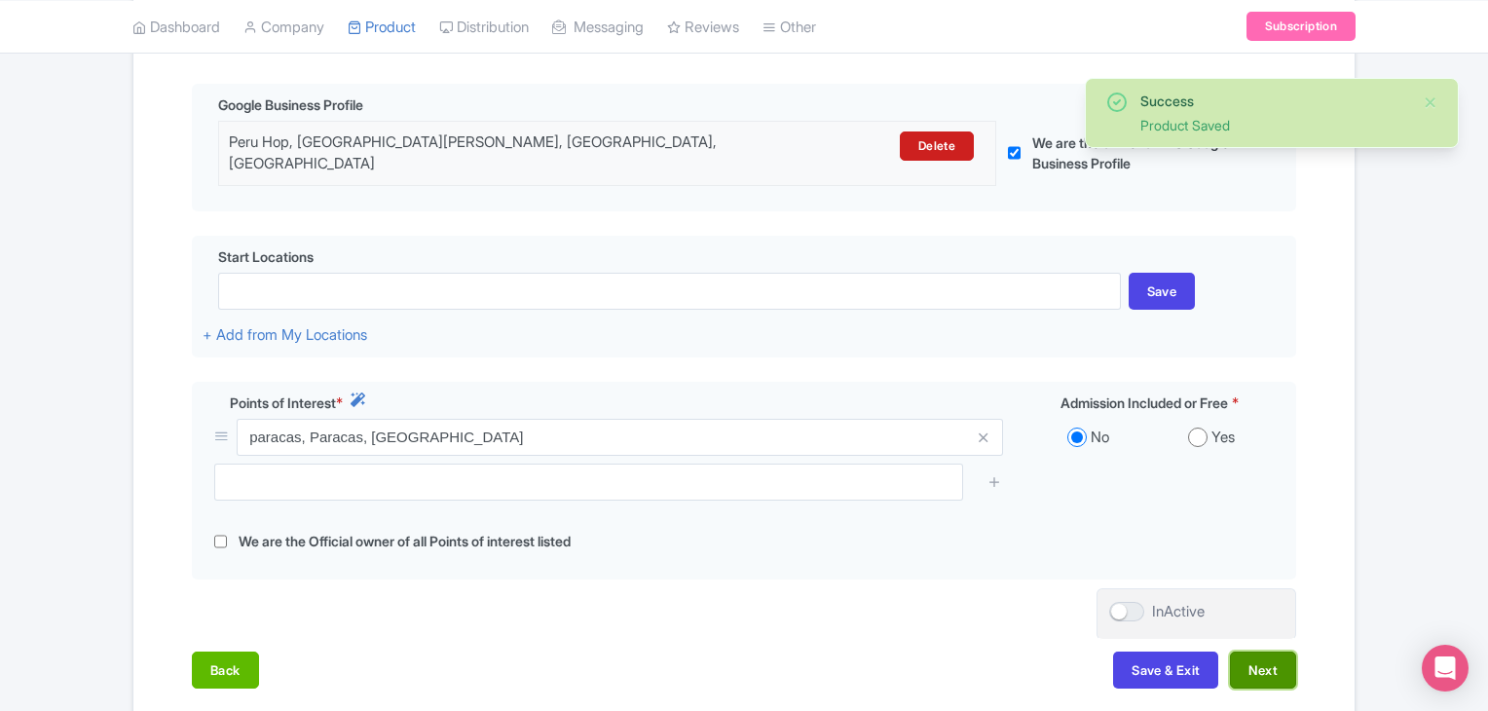
click at [1268, 655] on button "Next" at bounding box center [1263, 670] width 66 height 37
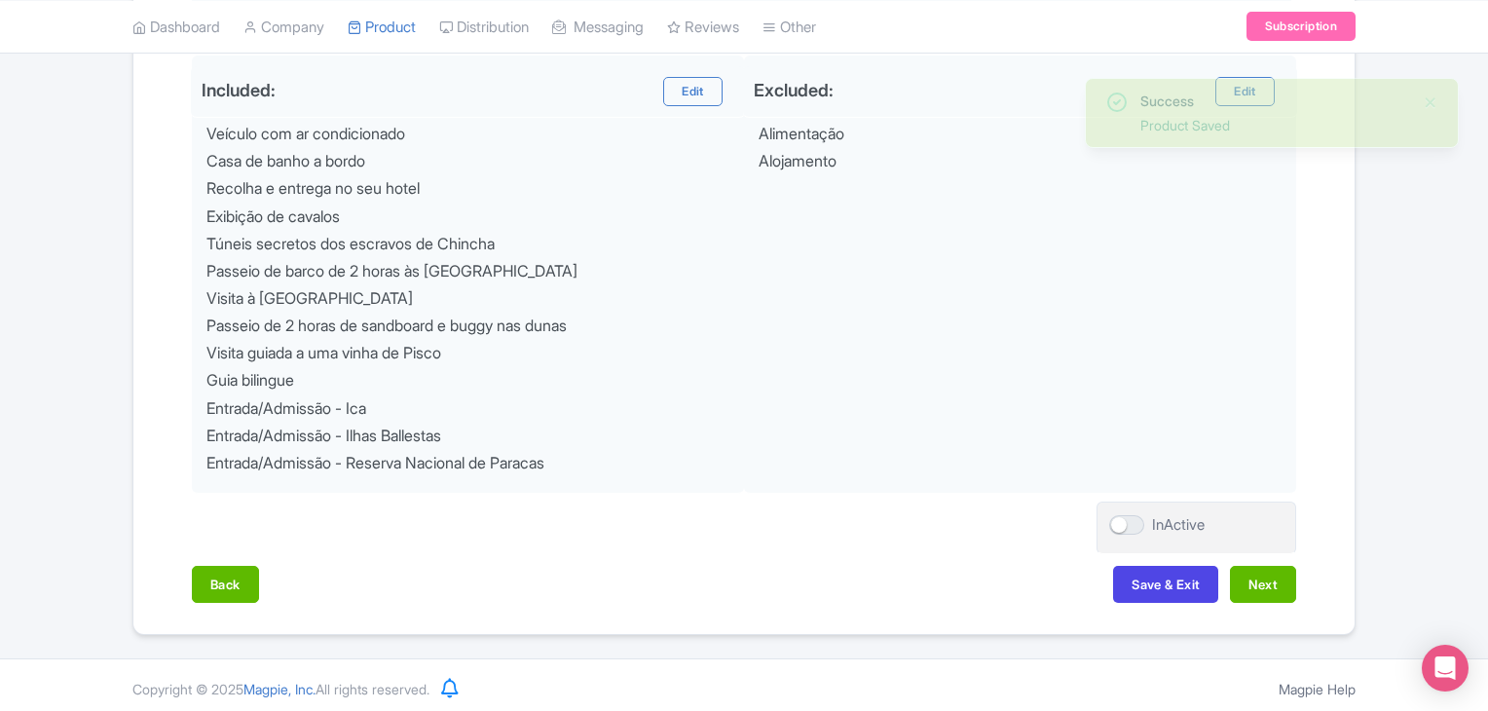
scroll to position [1025, 0]
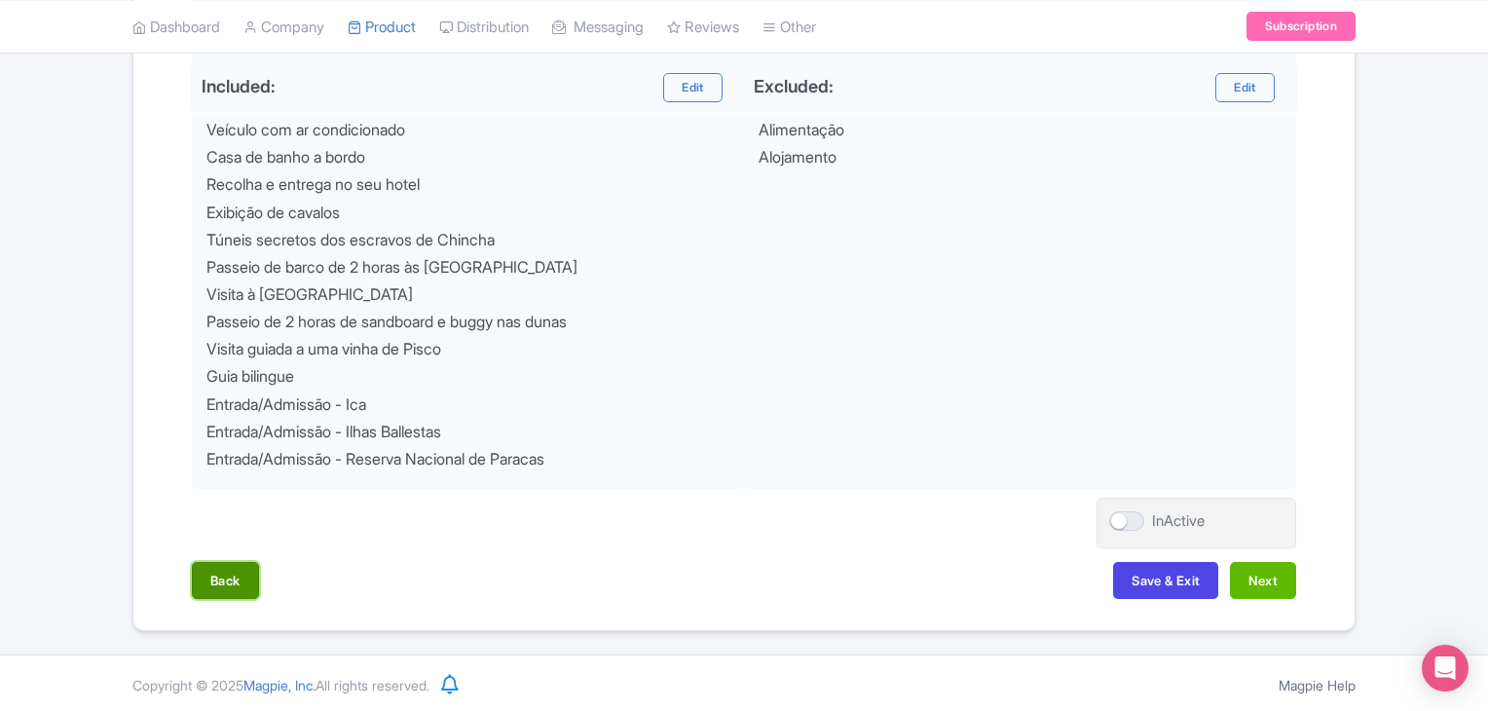
click at [238, 578] on button "Back" at bounding box center [225, 580] width 67 height 37
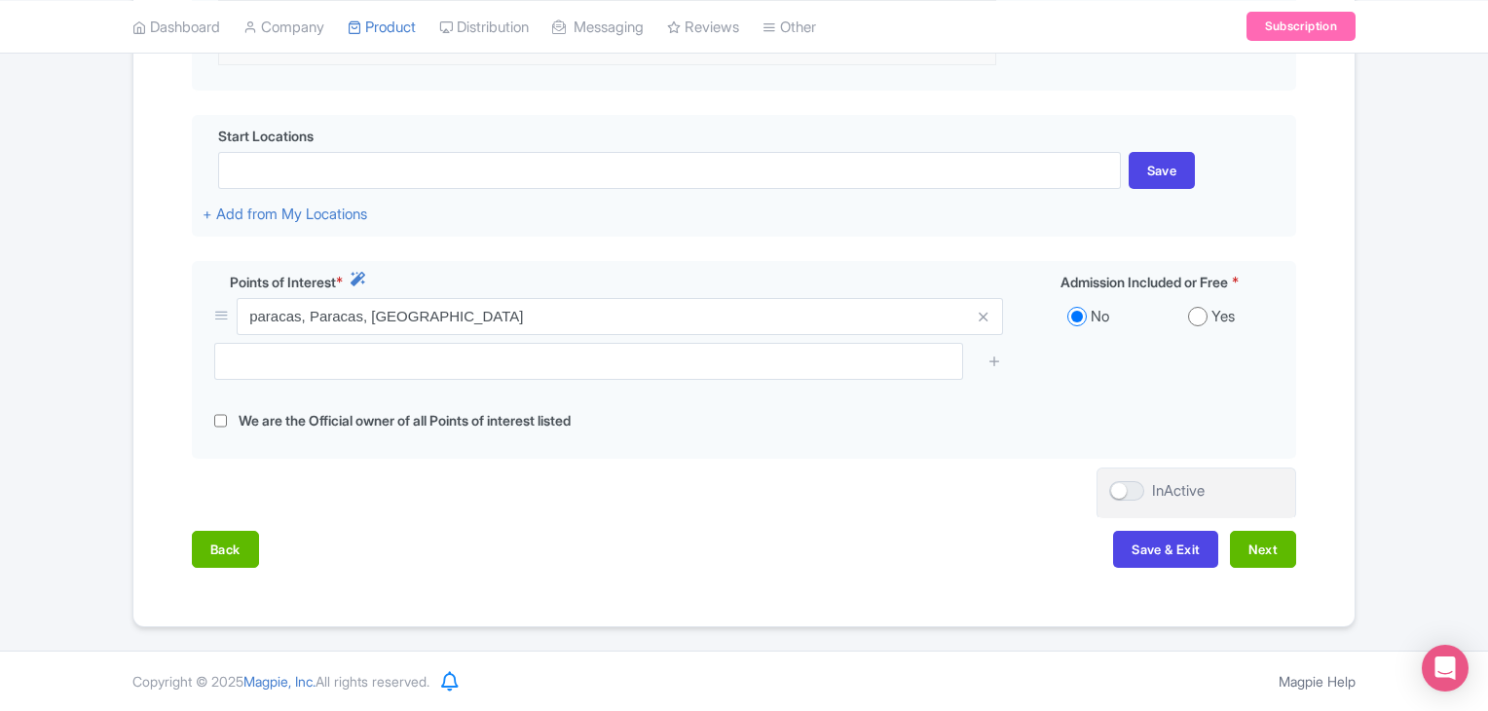
scroll to position [553, 0]
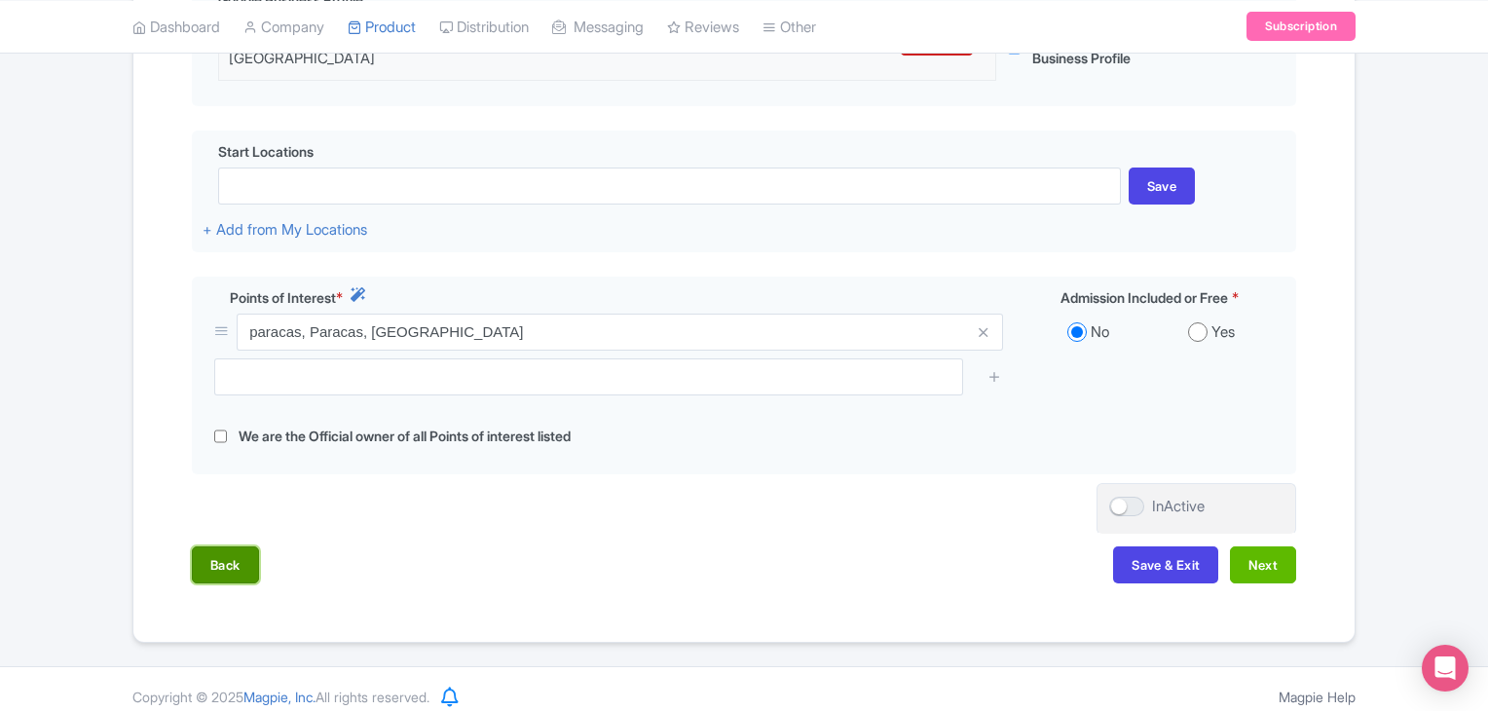
click at [203, 546] on button "Back" at bounding box center [225, 564] width 67 height 37
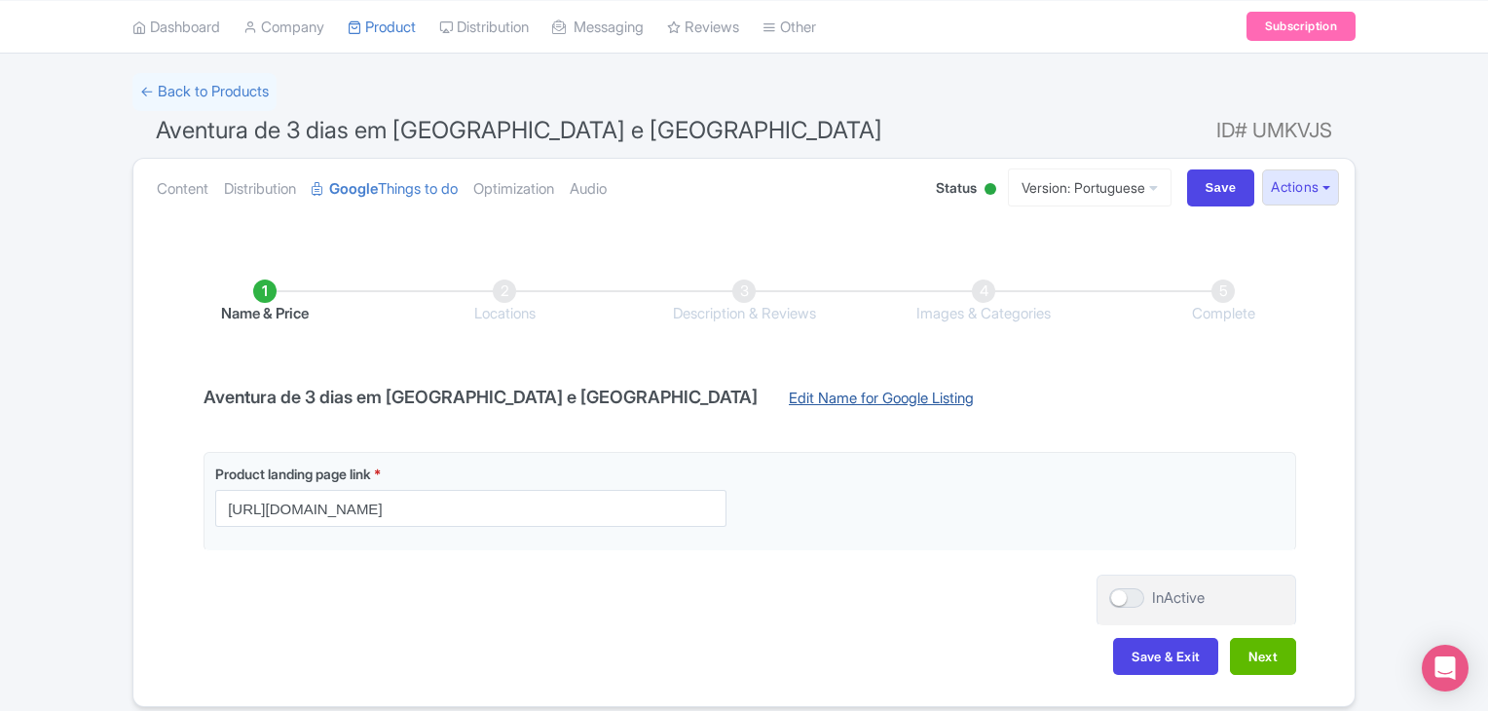
scroll to position [0, 0]
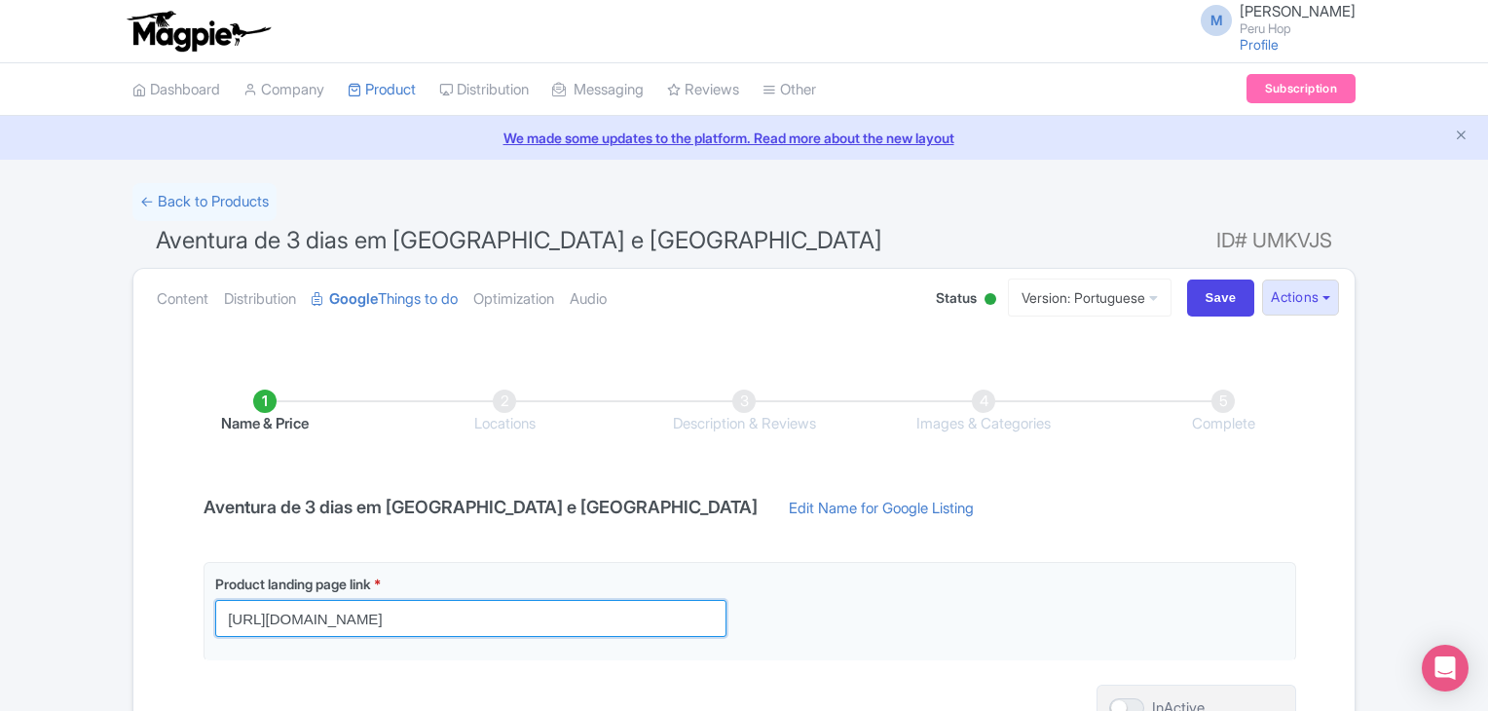
drag, startPoint x: 580, startPoint y: 616, endPoint x: 131, endPoint y: 593, distance: 449.6
click at [131, 593] on div "Success Product Saved ← Back to Products Aventura de 3 dias em Paracas e Huacac…" at bounding box center [744, 500] width 1247 height 634
drag, startPoint x: 585, startPoint y: 621, endPoint x: 189, endPoint y: 598, distance: 397.1
click at [166, 597] on div "Name & Price Locations Description & Reviews Images & Categories Complete Avent…" at bounding box center [744, 578] width 1198 height 454
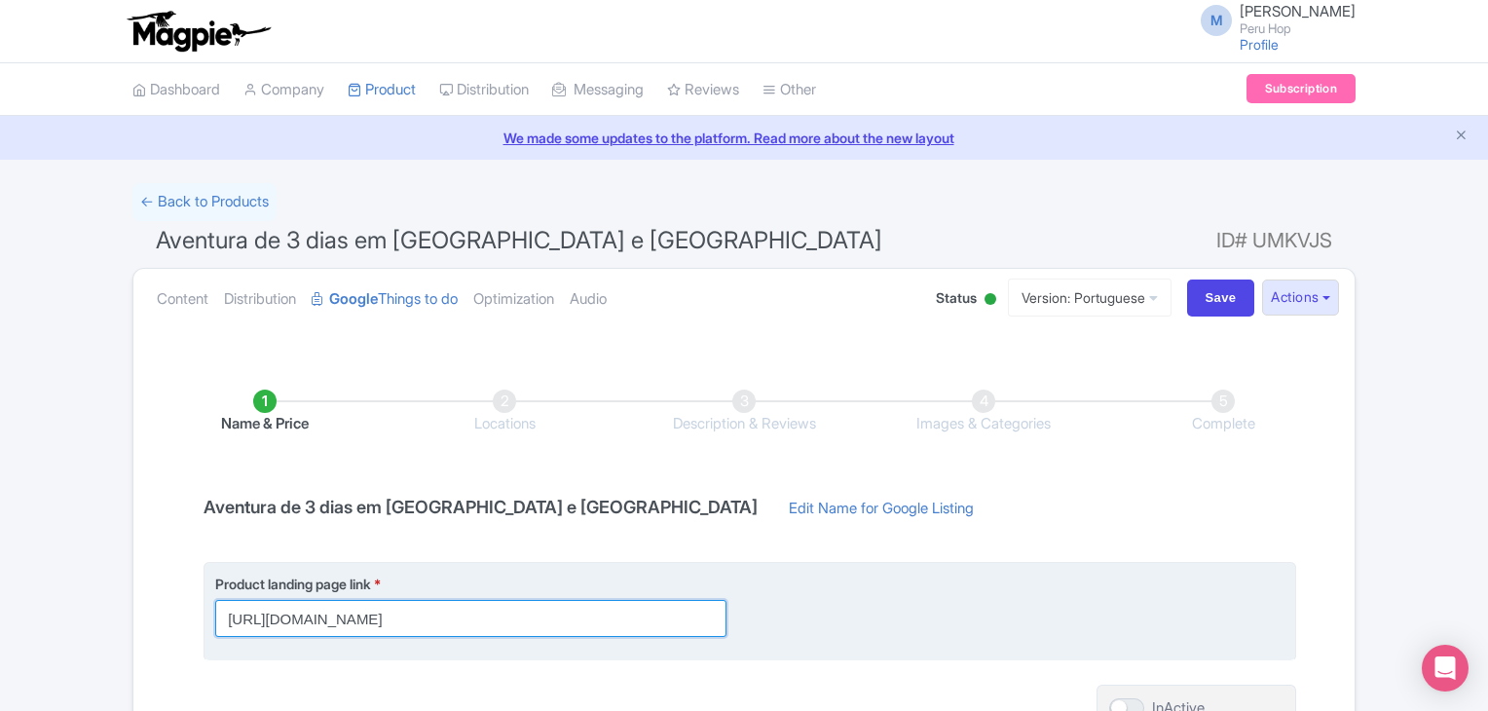
paste input "t-br/passes/passeio-3-dias-saindo"
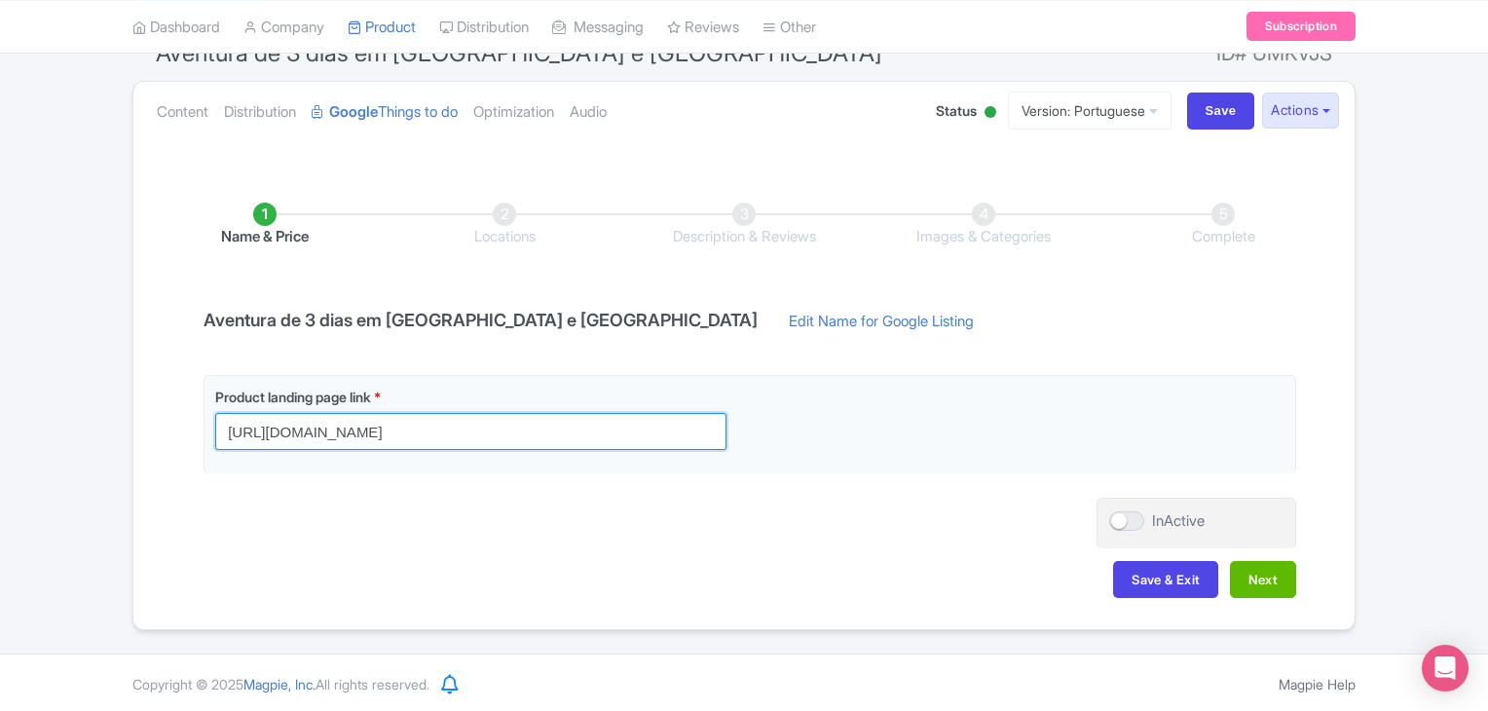
scroll to position [188, 0]
type input "https://www.peruhop.com/pt-br/passes/passeio-3-dias-saindo-lima/?utm_source=goo…"
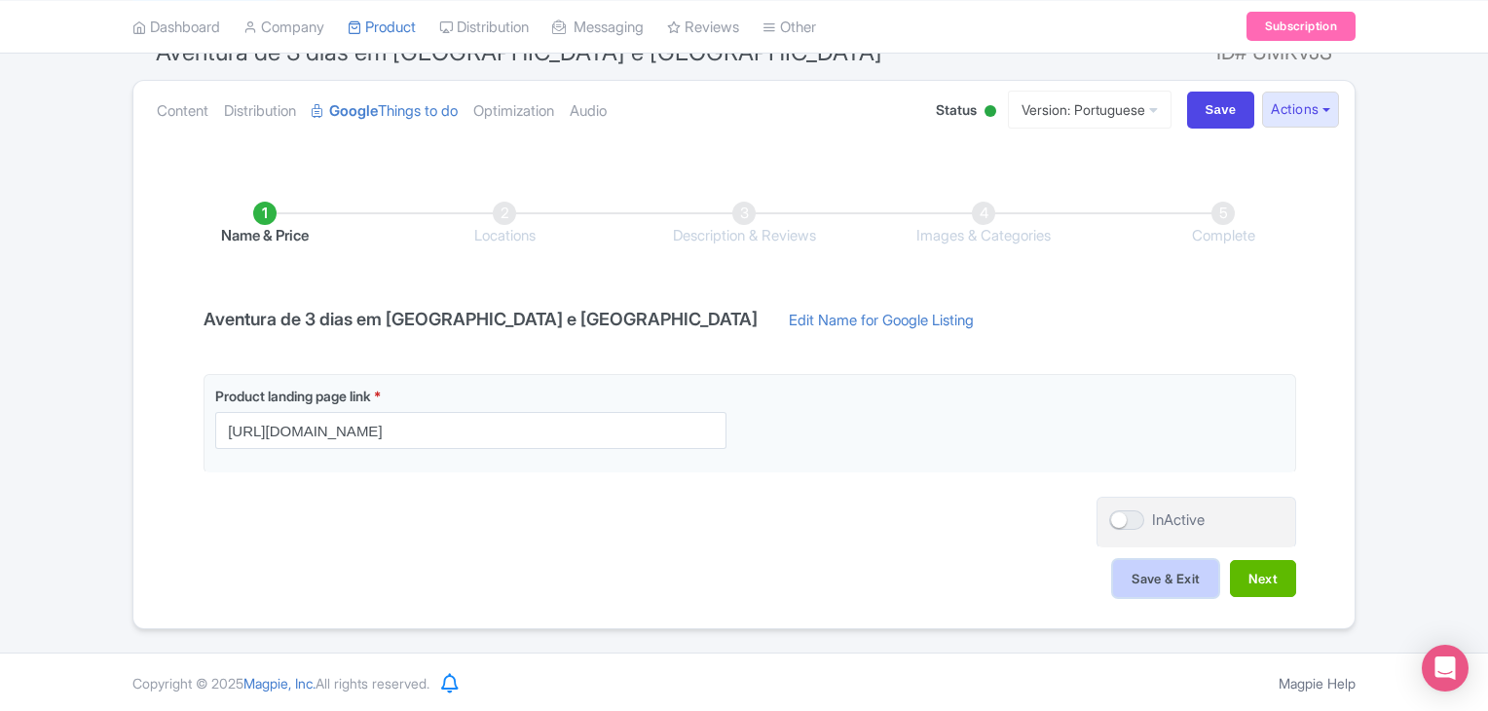
click at [1152, 581] on button "Save & Exit" at bounding box center [1165, 578] width 105 height 37
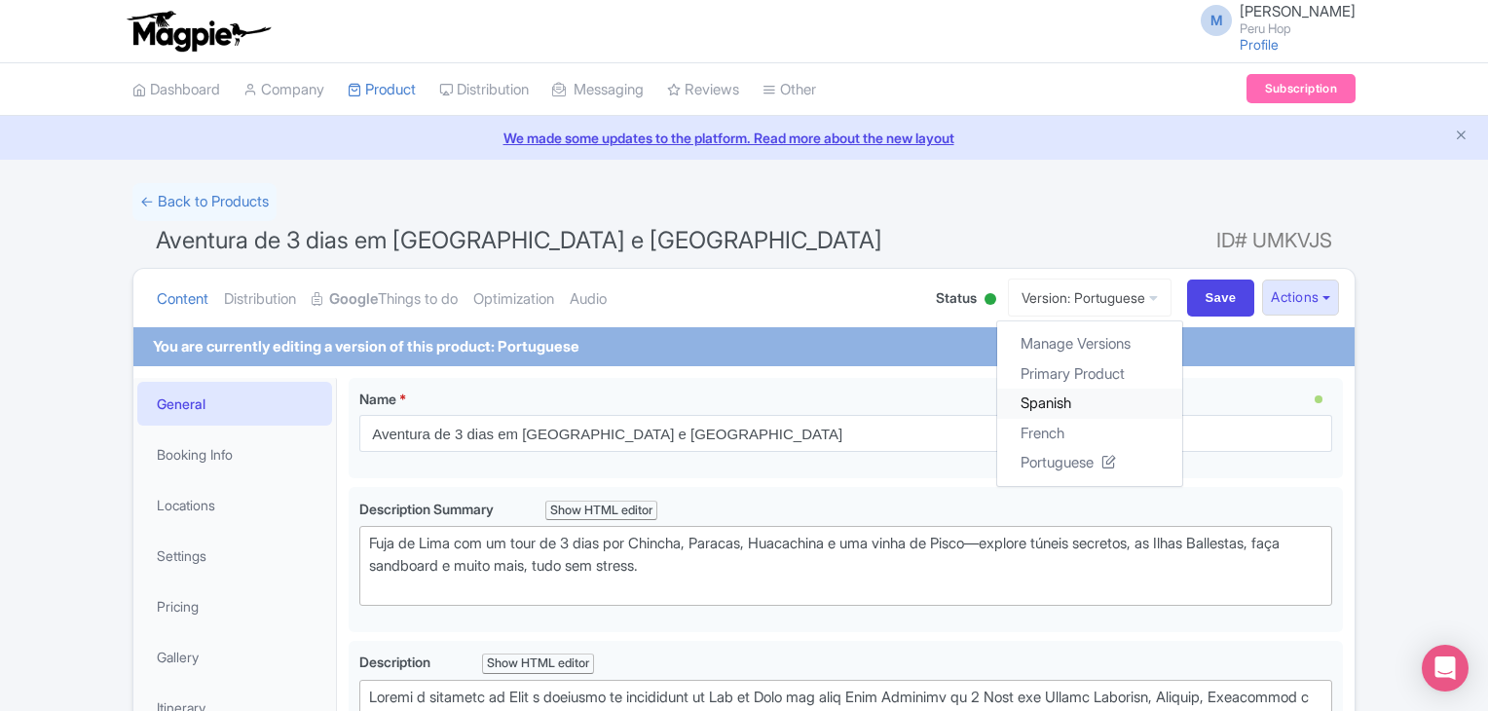
click at [1054, 404] on link "Spanish" at bounding box center [1089, 404] width 185 height 30
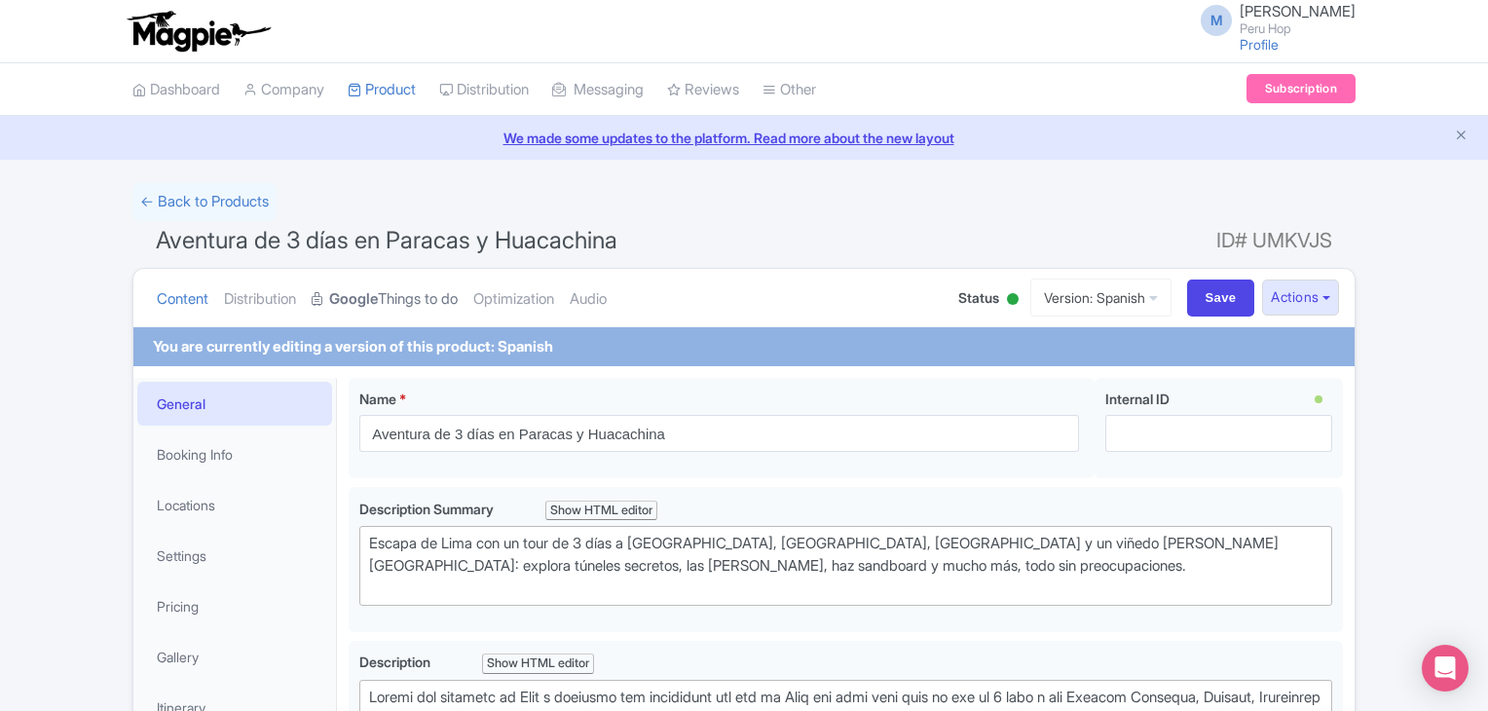
click at [370, 297] on strong "Google" at bounding box center [353, 299] width 49 height 22
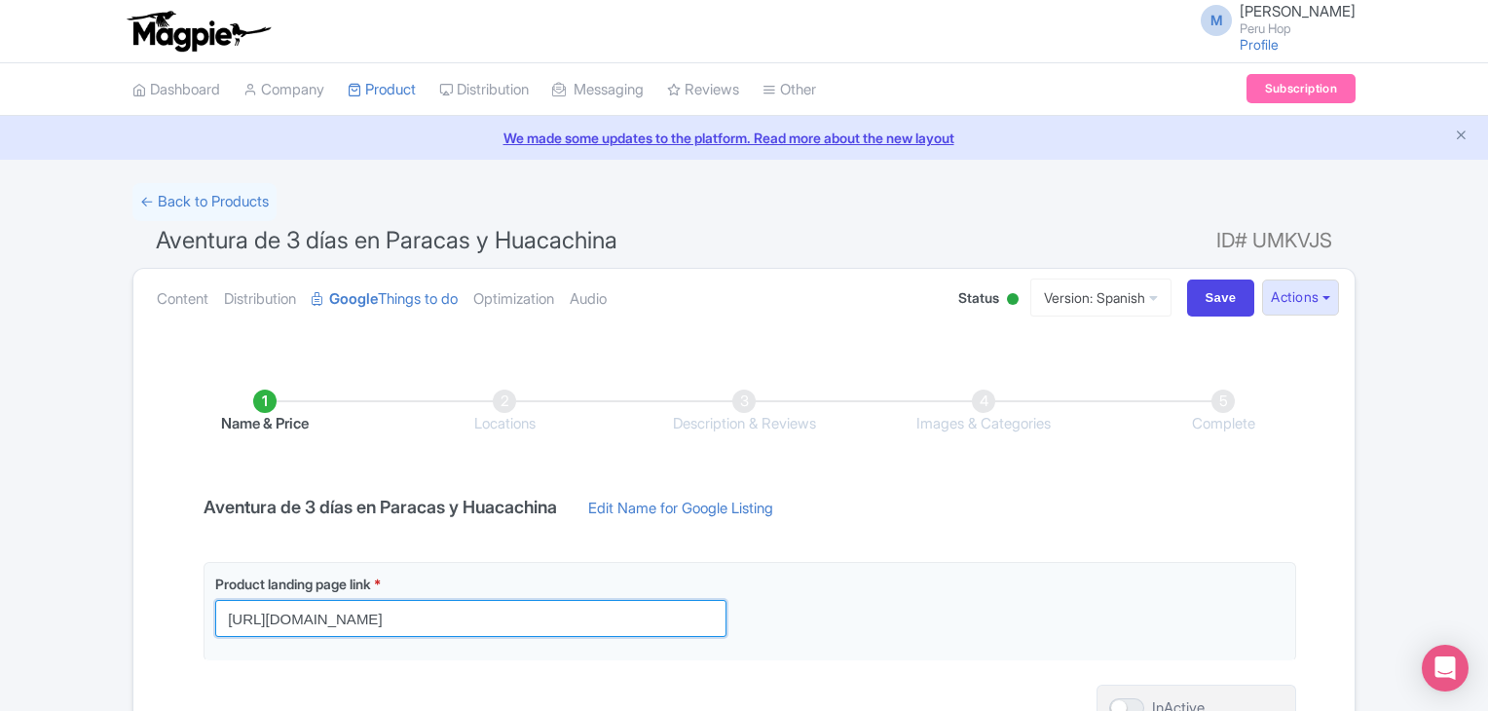
drag, startPoint x: 581, startPoint y: 617, endPoint x: 64, endPoint y: 574, distance: 519.0
click at [0, 566] on html "M Michael Flynn Peru Hop Profile Users Settings Sign out Dashboard Company Prod…" at bounding box center [744, 355] width 1488 height 711
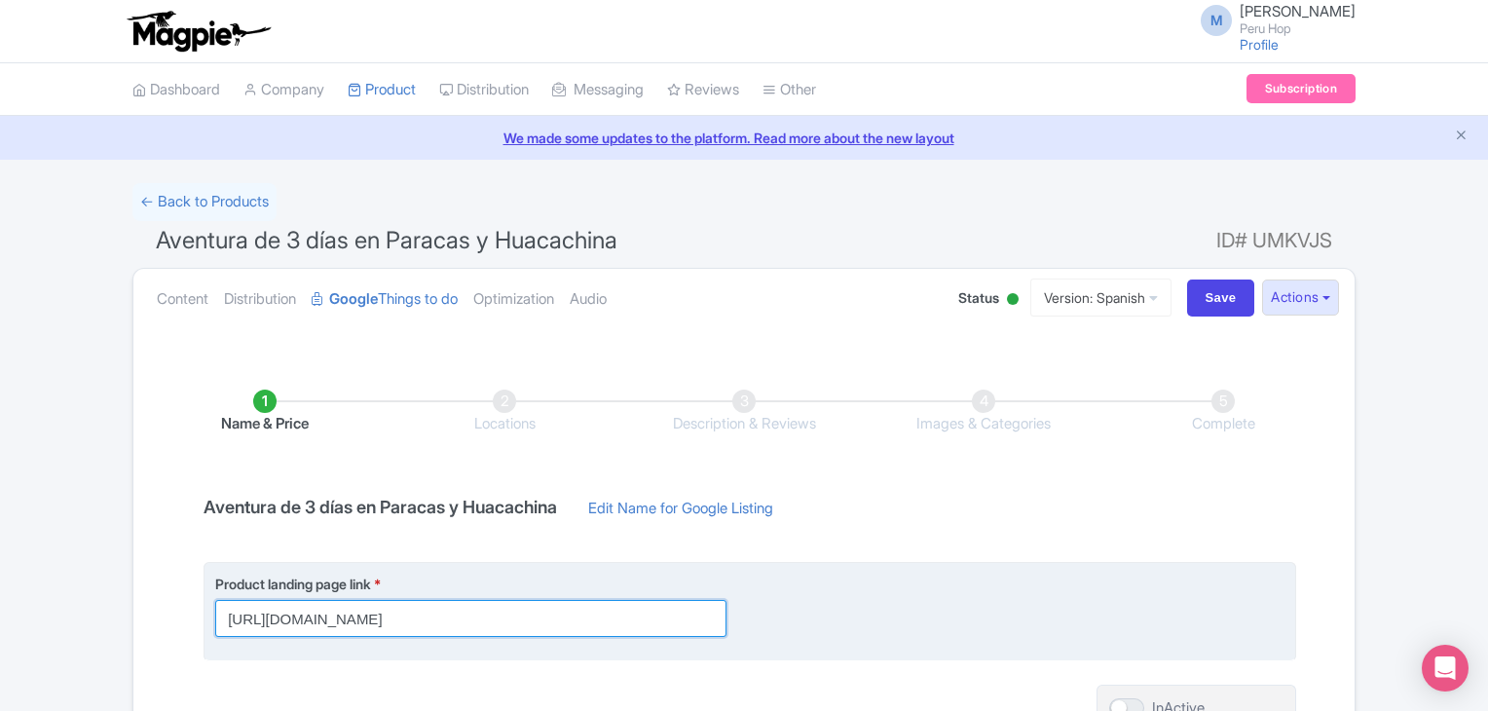
paste input "es/passes/3-dias-short-tour-desde"
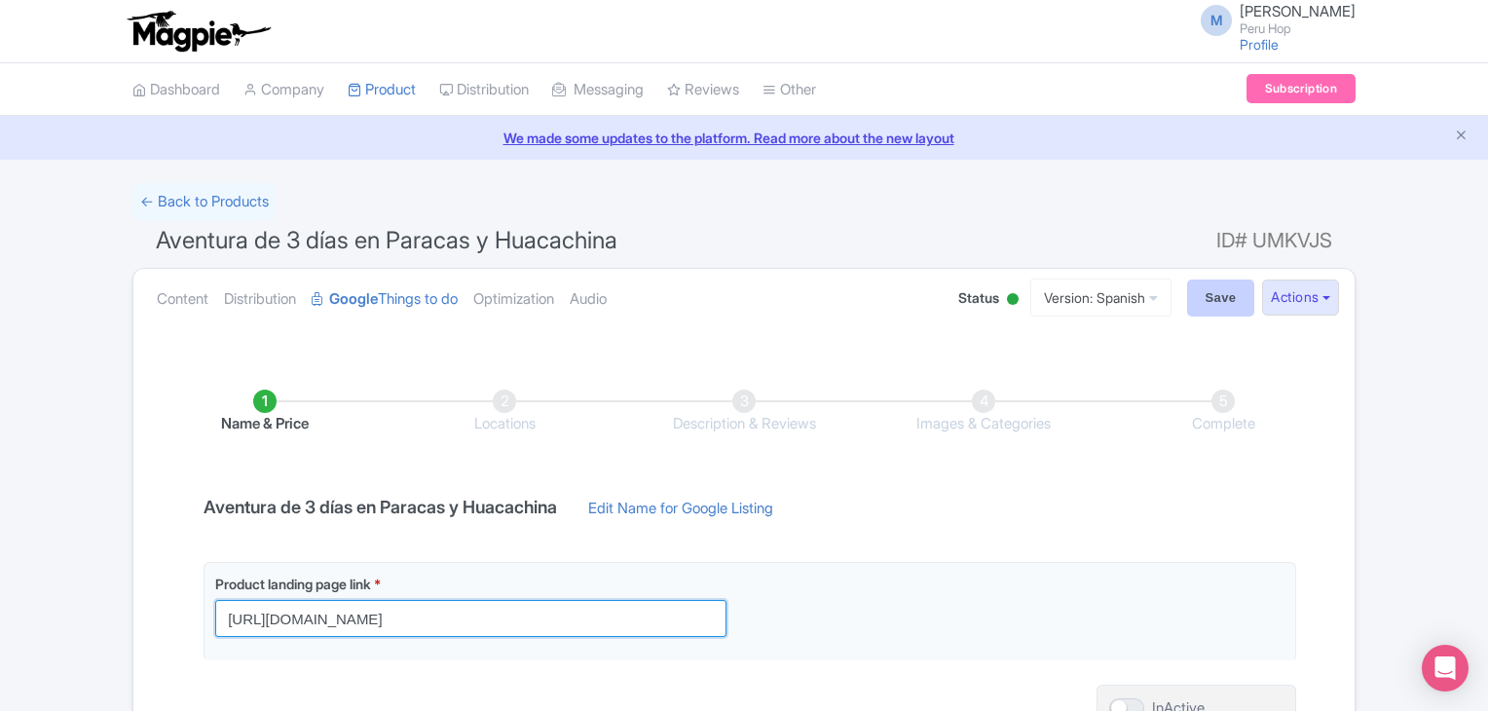
type input "[URL][DOMAIN_NAME]"
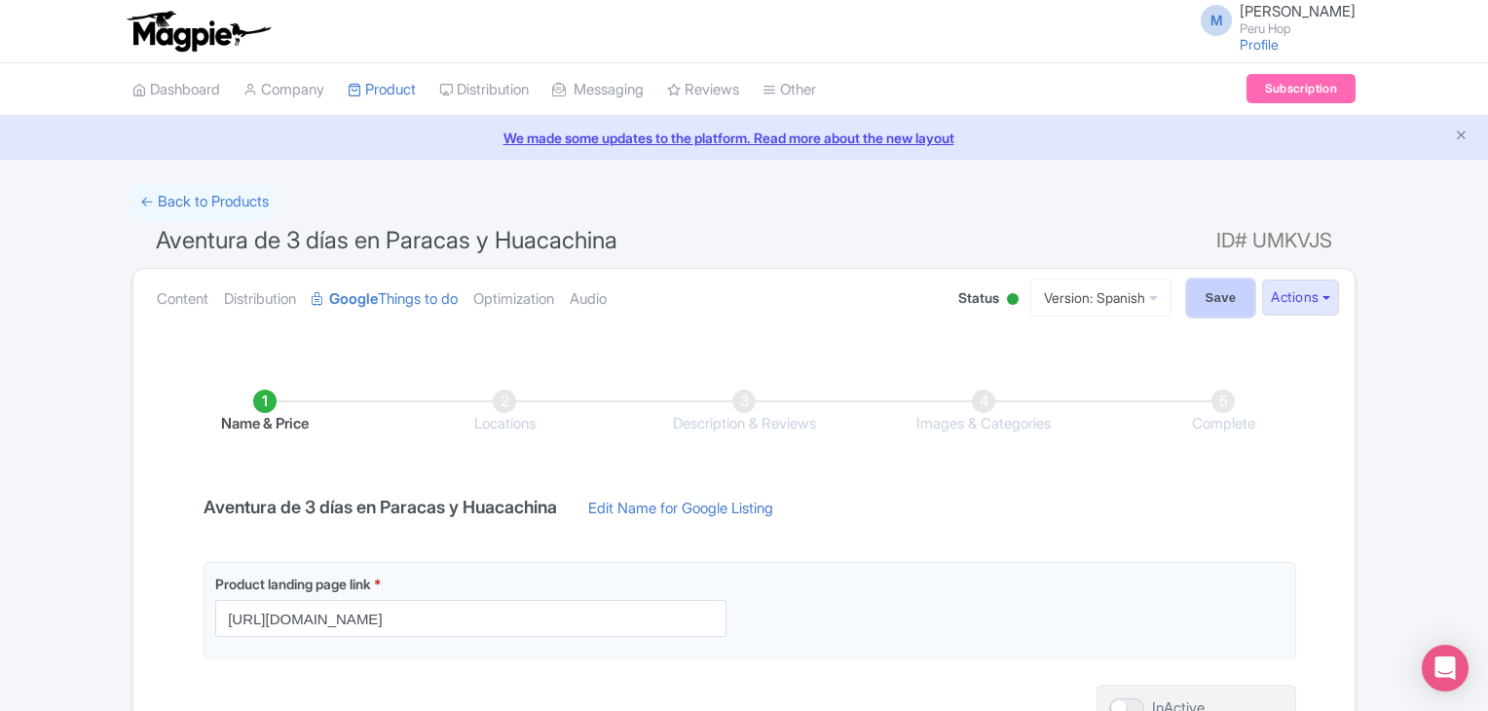
click at [1198, 297] on input "Save" at bounding box center [1221, 298] width 68 height 37
type input "Saving..."
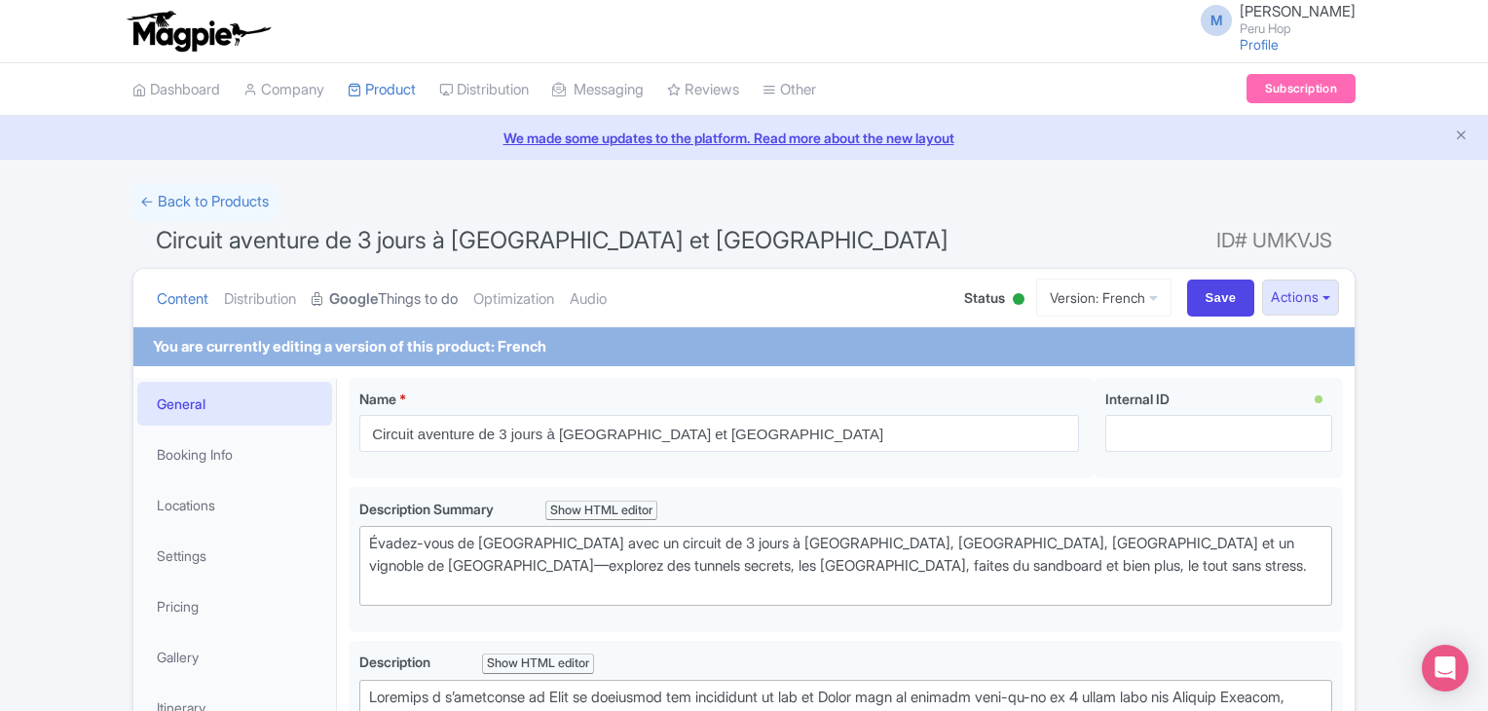
click at [378, 294] on strong "Google" at bounding box center [353, 299] width 49 height 22
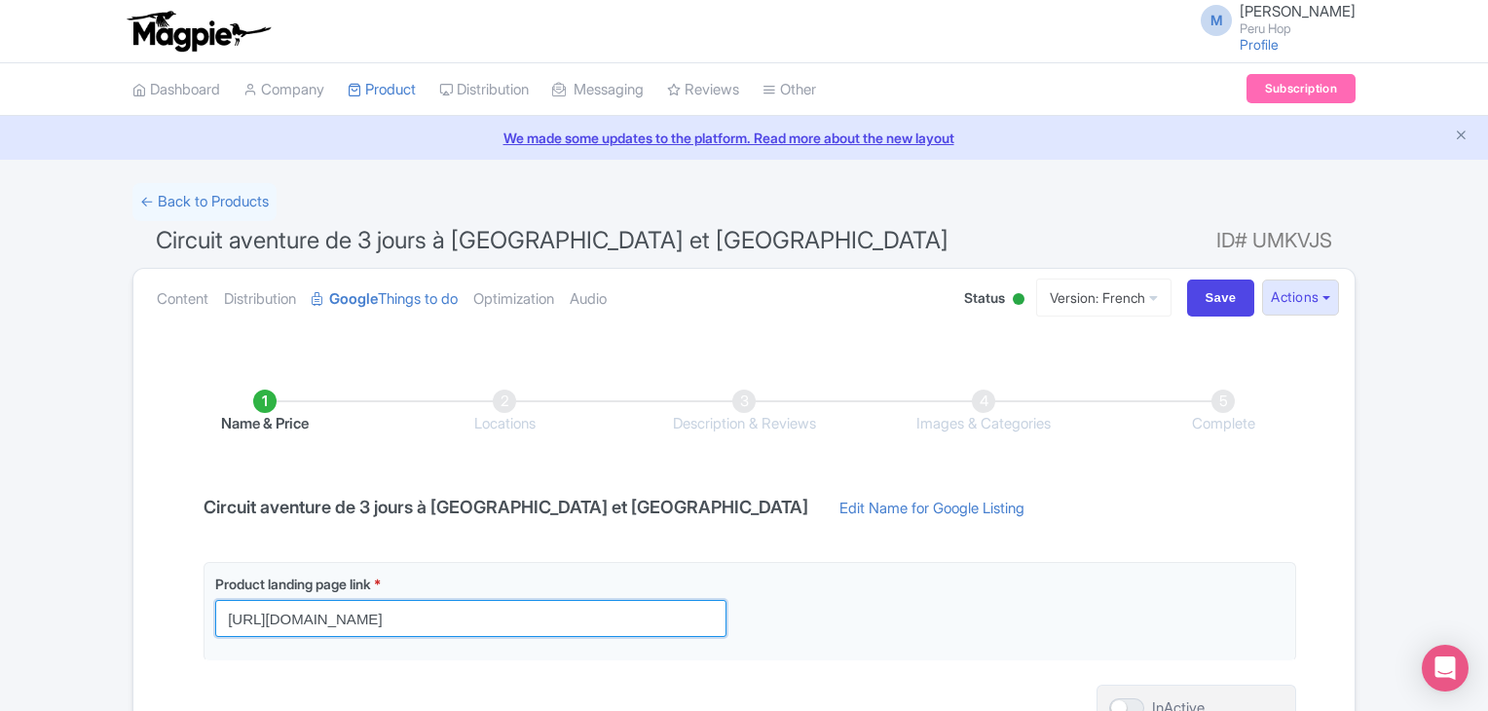
drag, startPoint x: 580, startPoint y: 617, endPoint x: 152, endPoint y: 605, distance: 428.7
click at [152, 605] on div "Name & Price Locations Description & Reviews Images & Categories Complete Circu…" at bounding box center [744, 578] width 1198 height 454
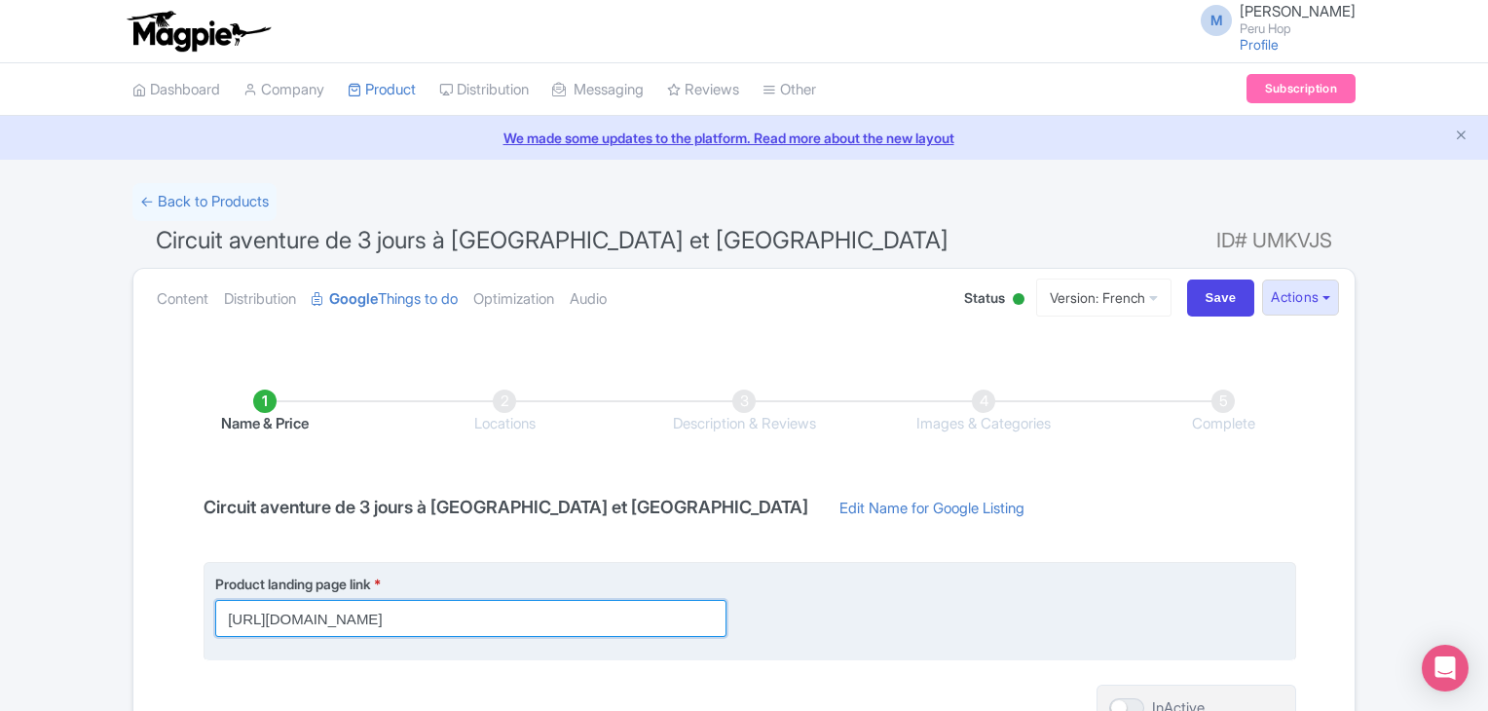
paste input "fr/"
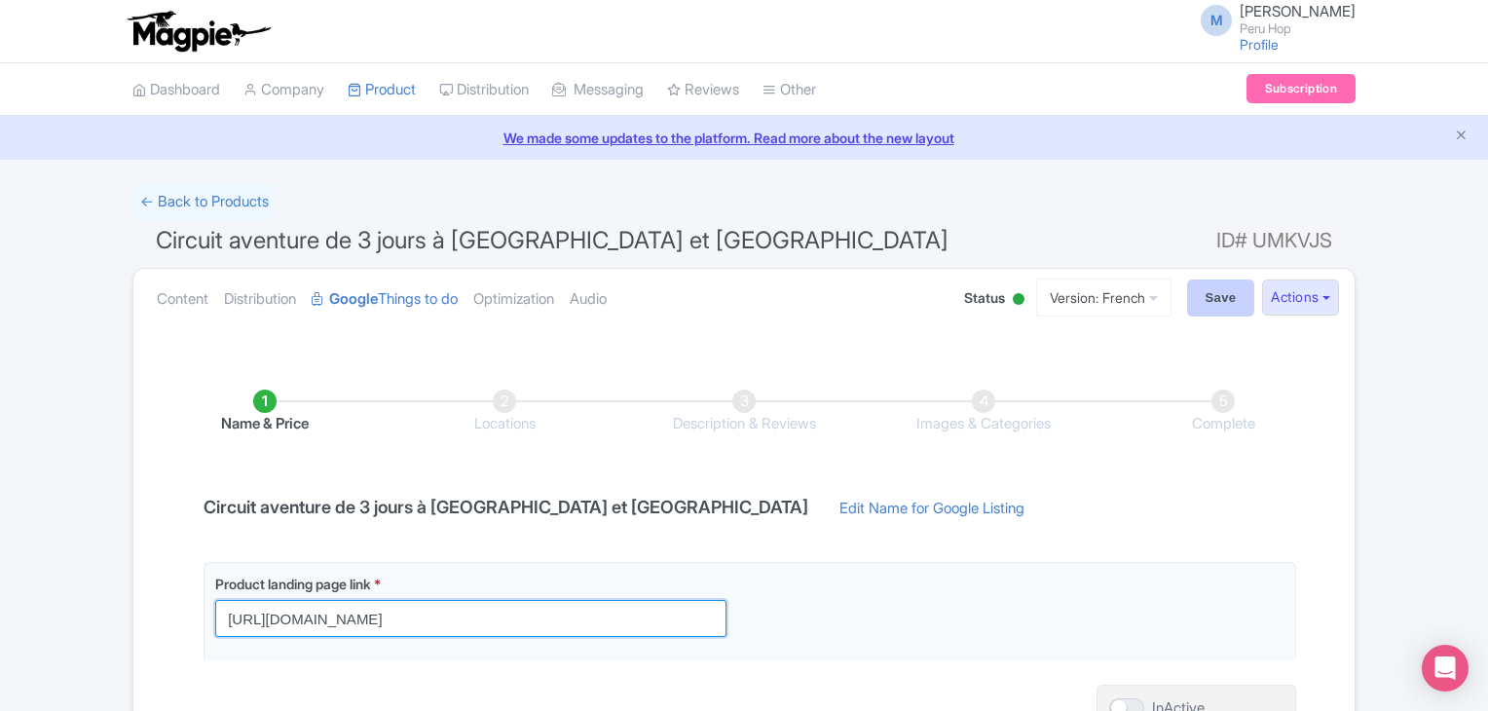
type input "[URL][DOMAIN_NAME]"
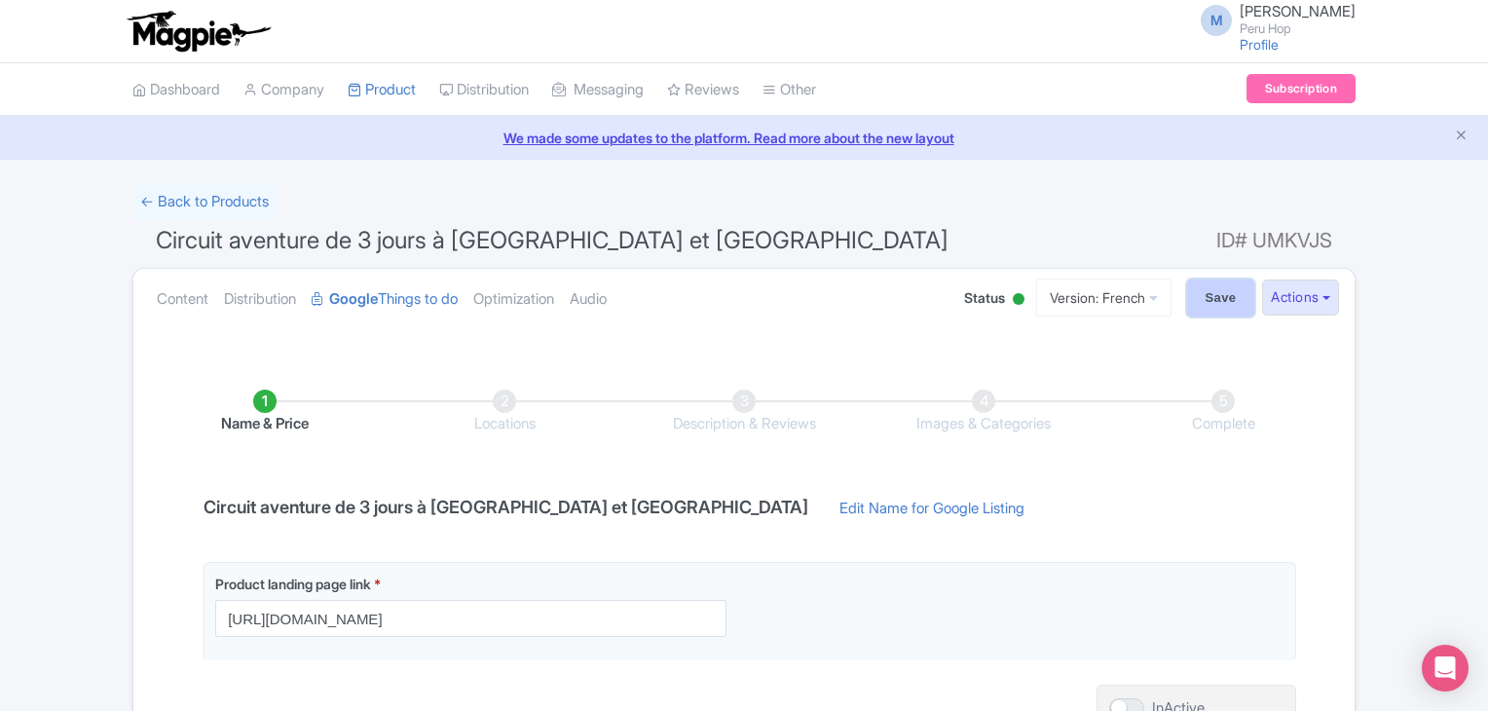
click at [1201, 298] on input "Save" at bounding box center [1221, 298] width 68 height 37
type input "Saving..."
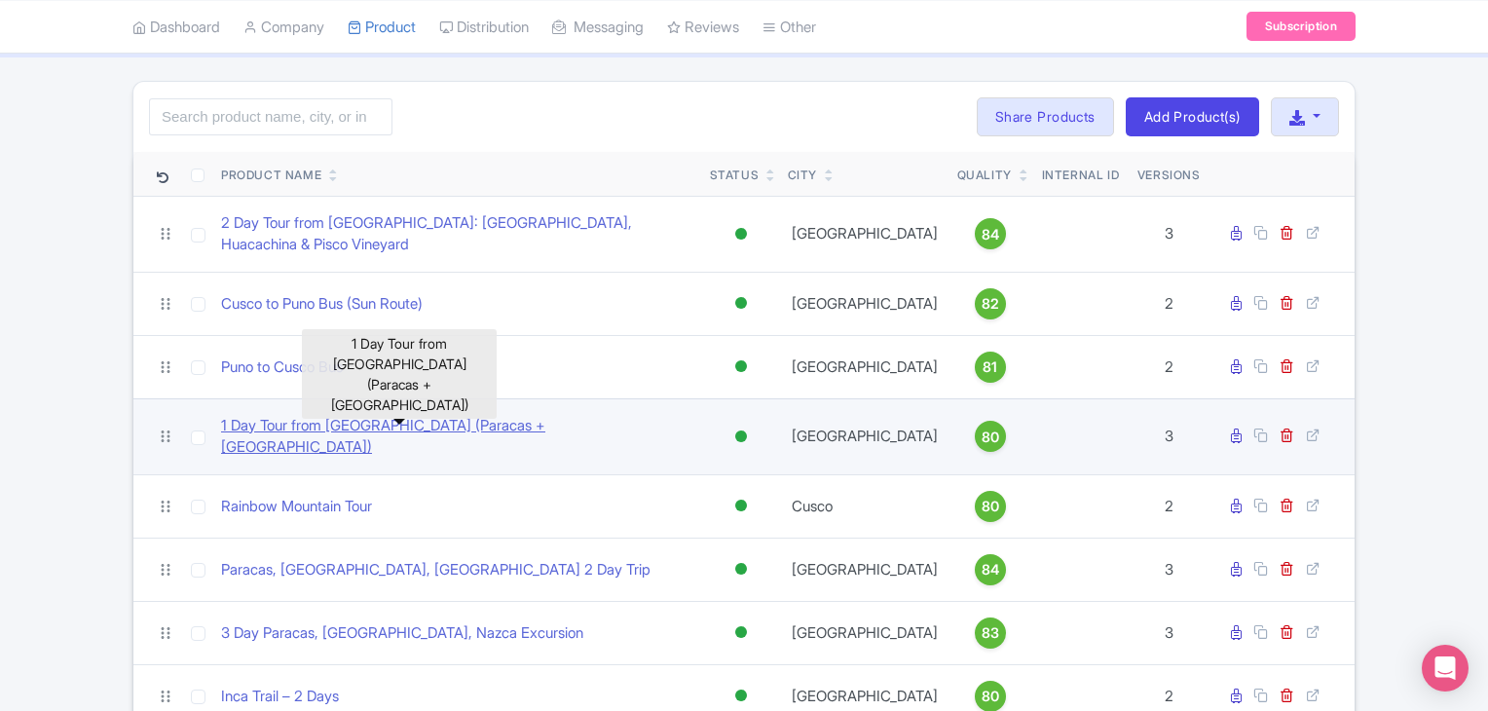
scroll to position [38, 0]
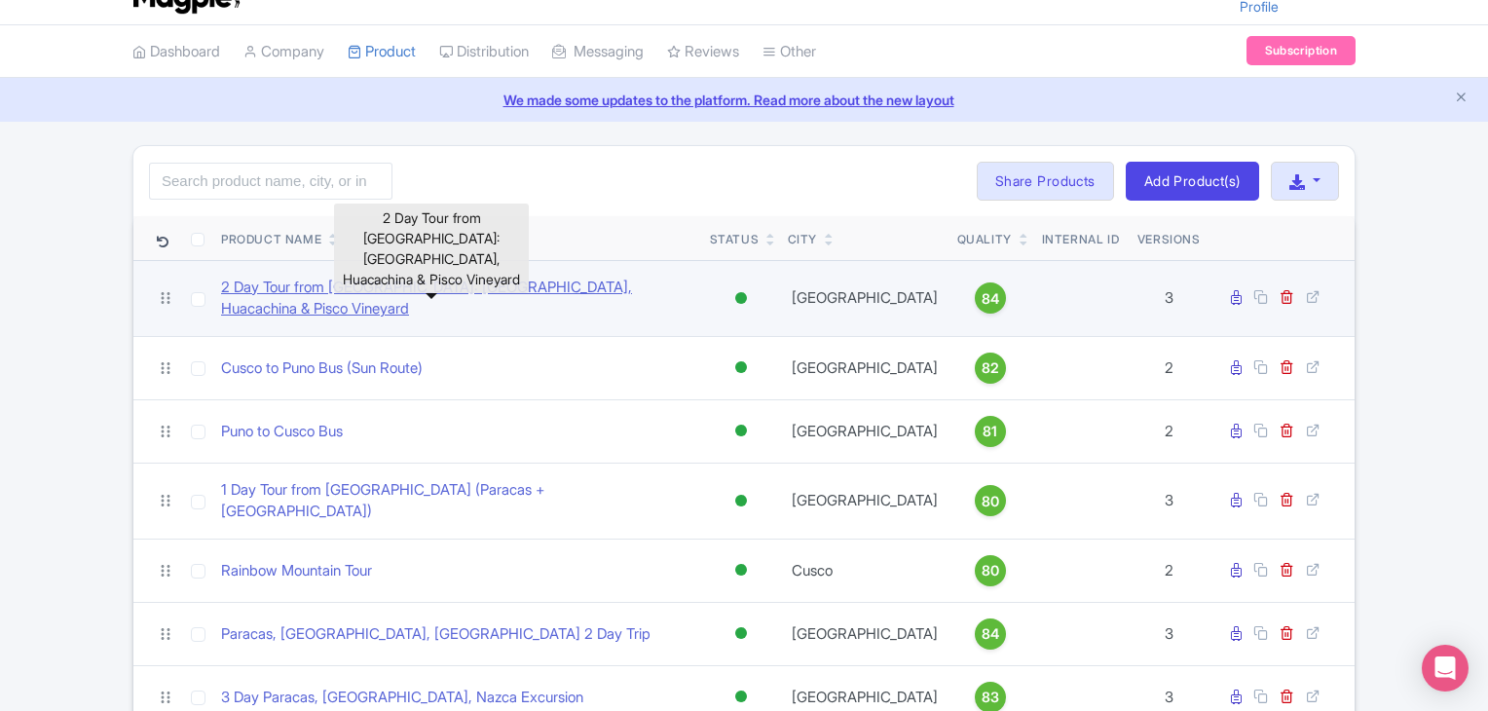
click at [449, 292] on link "2 Day Tour from [GEOGRAPHIC_DATA]: [GEOGRAPHIC_DATA], Huacachina & Pisco Vineya…" at bounding box center [457, 299] width 473 height 44
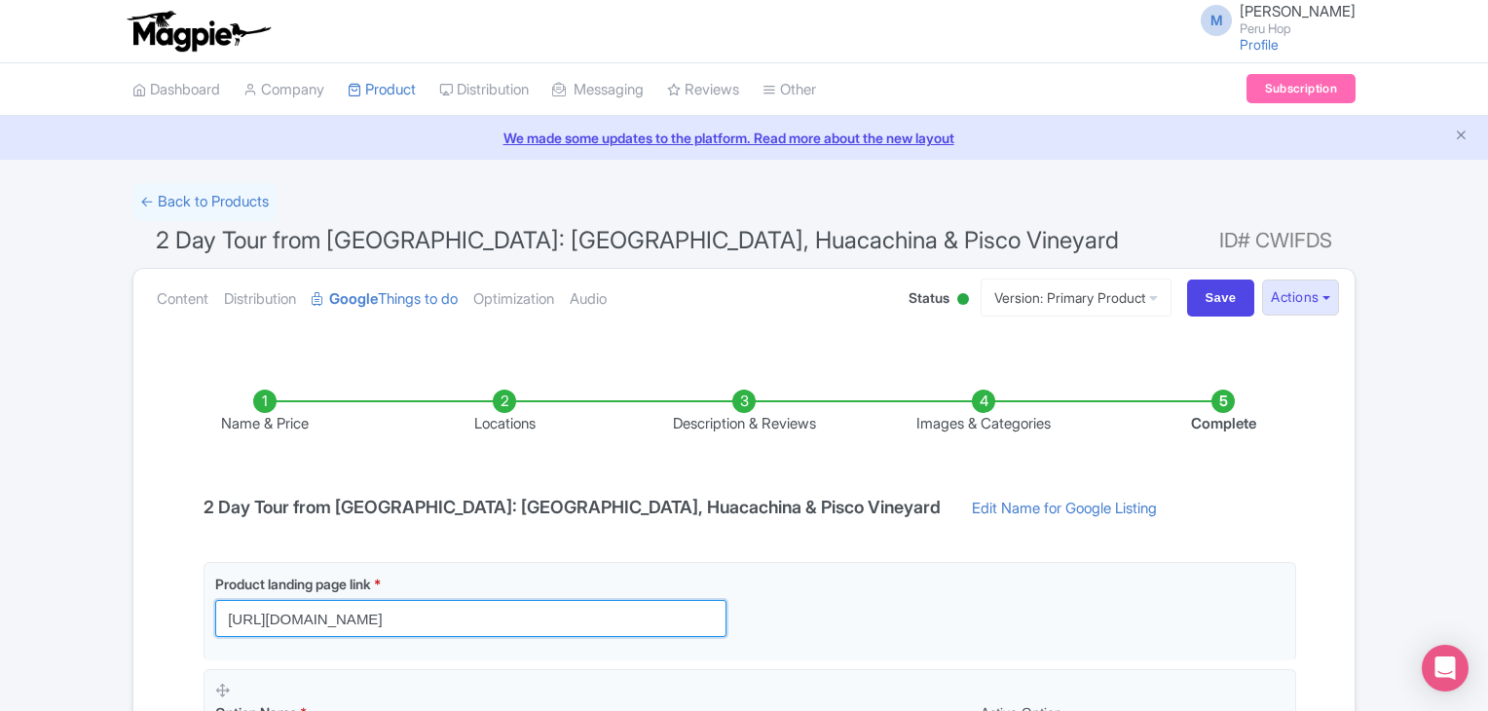
drag, startPoint x: 715, startPoint y: 617, endPoint x: -70, endPoint y: 589, distance: 785.5
click at [0, 589] on html "M Michael Flynn Peru Hop Profile Users Settings Sign out Dashboard Company Prod…" at bounding box center [744, 355] width 1488 height 711
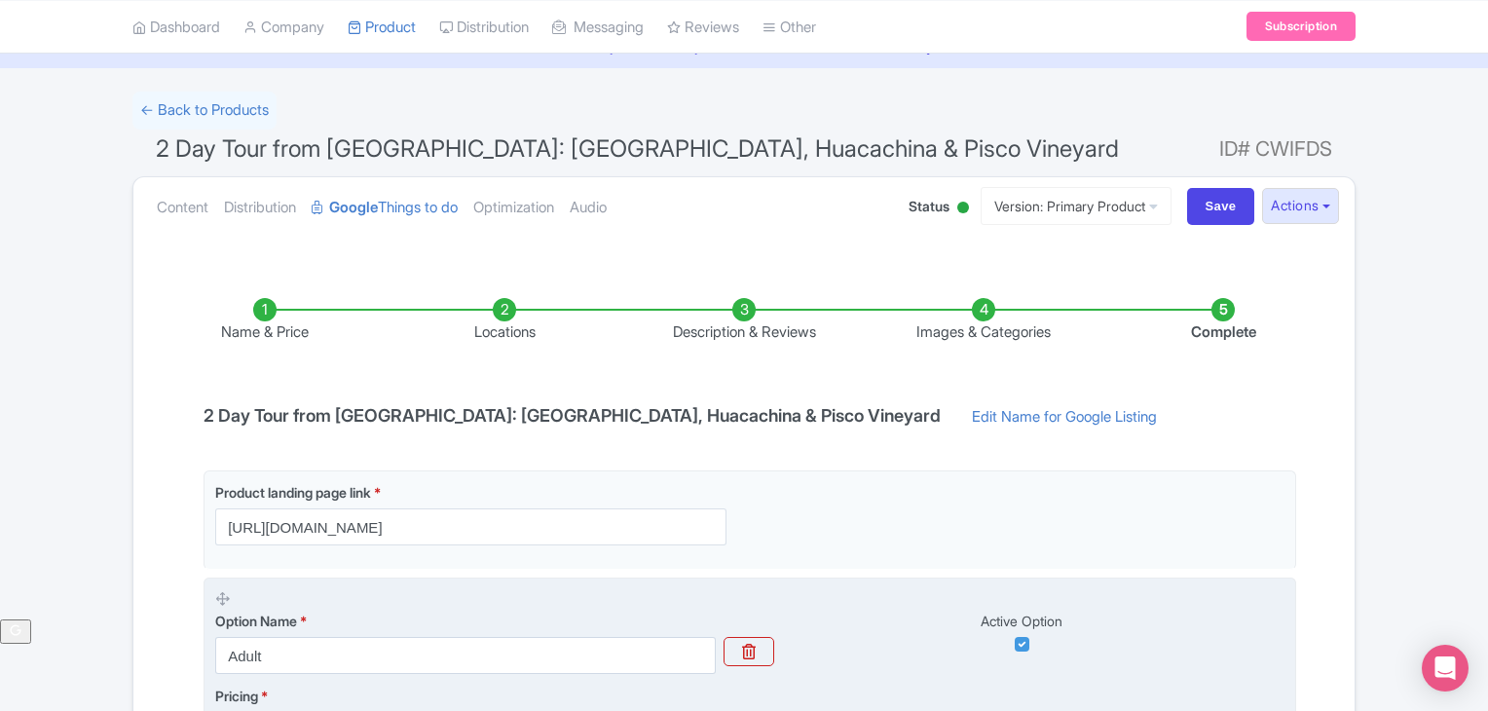
scroll to position [97, 0]
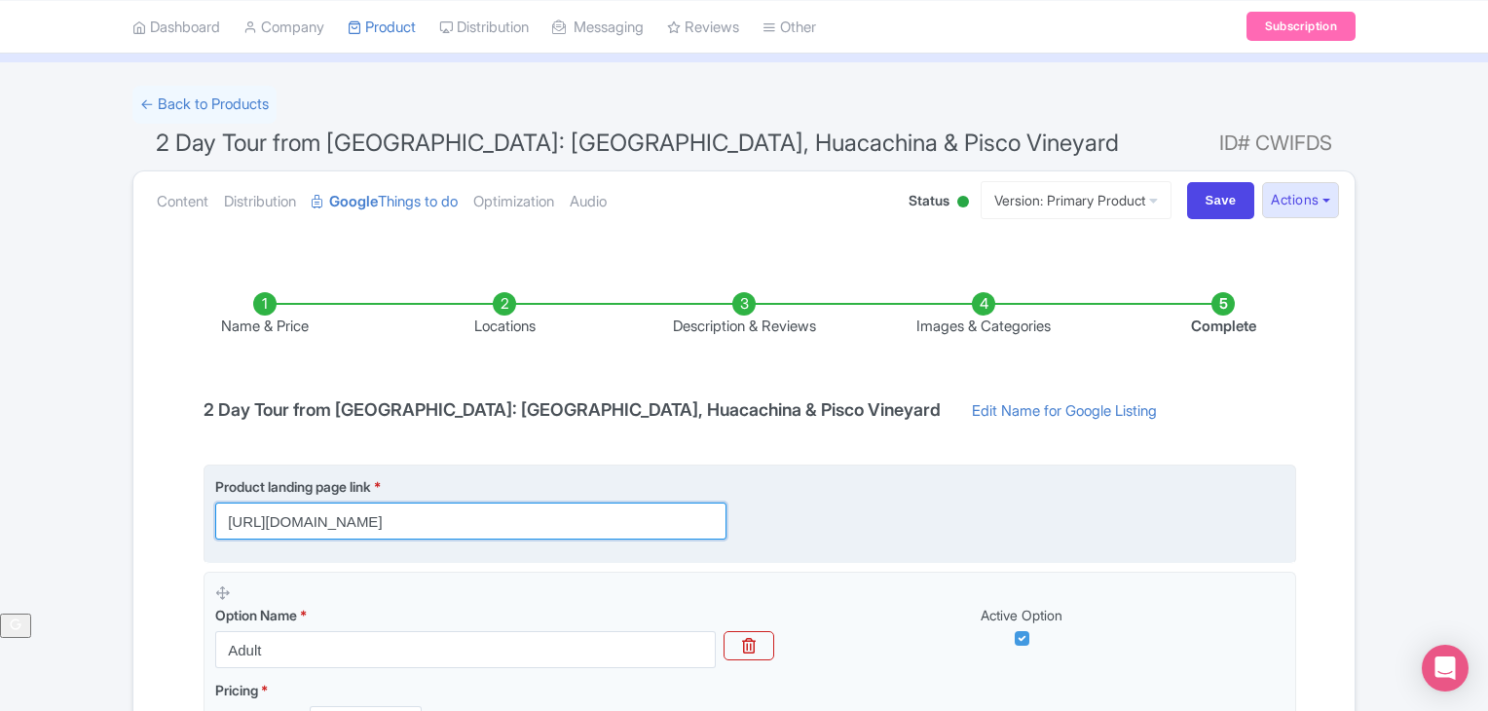
click at [471, 511] on input "[URL][DOMAIN_NAME]" at bounding box center [470, 521] width 511 height 37
click at [655, 516] on input "[URL][DOMAIN_NAME]" at bounding box center [470, 521] width 511 height 37
click at [689, 520] on input "[URL][DOMAIN_NAME]" at bounding box center [470, 521] width 511 height 37
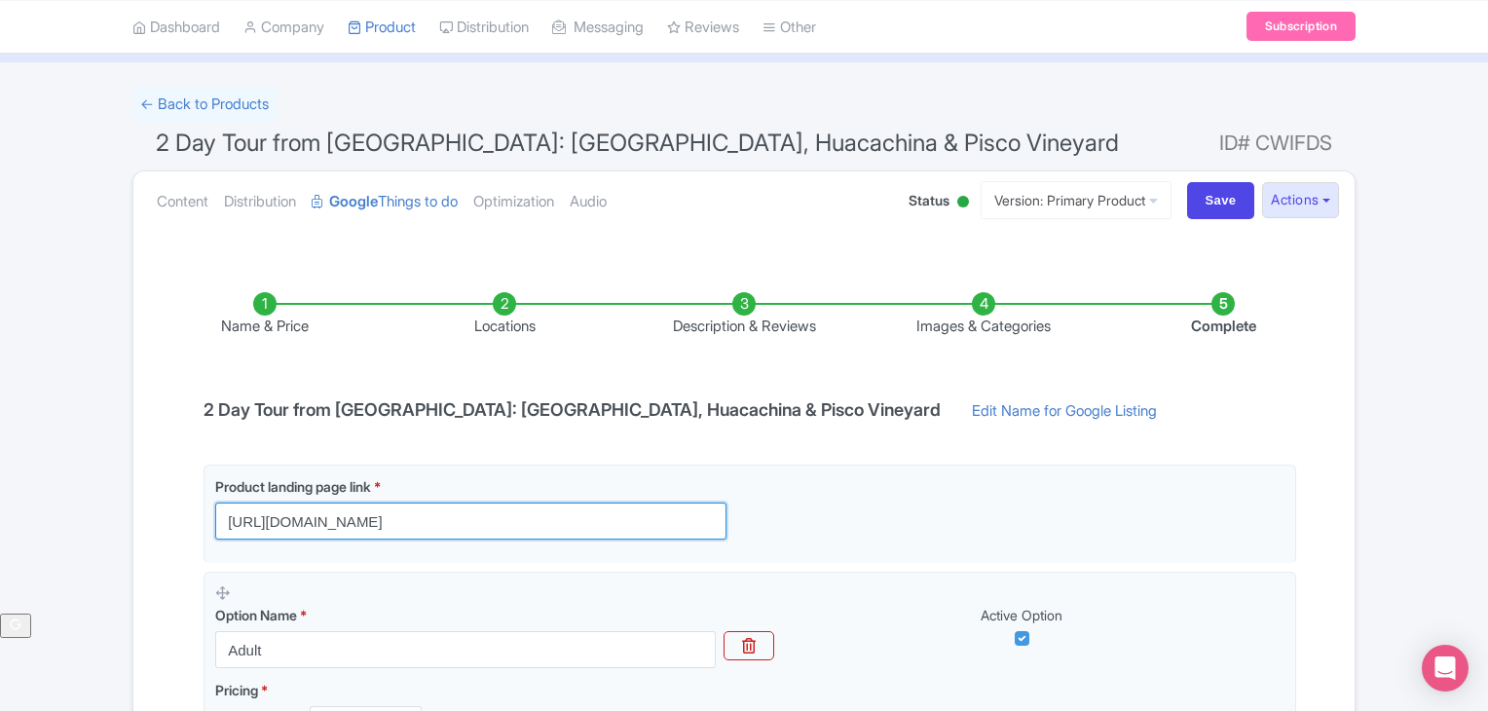
scroll to position [0, 0]
drag, startPoint x: 717, startPoint y: 521, endPoint x: 49, endPoint y: 493, distance: 668.7
click at [49, 493] on div "← Back to Products 2 Day Tour from Lima: Paracas, Huacachina & Pisco Vineyard I…" at bounding box center [744, 519] width 1488 height 867
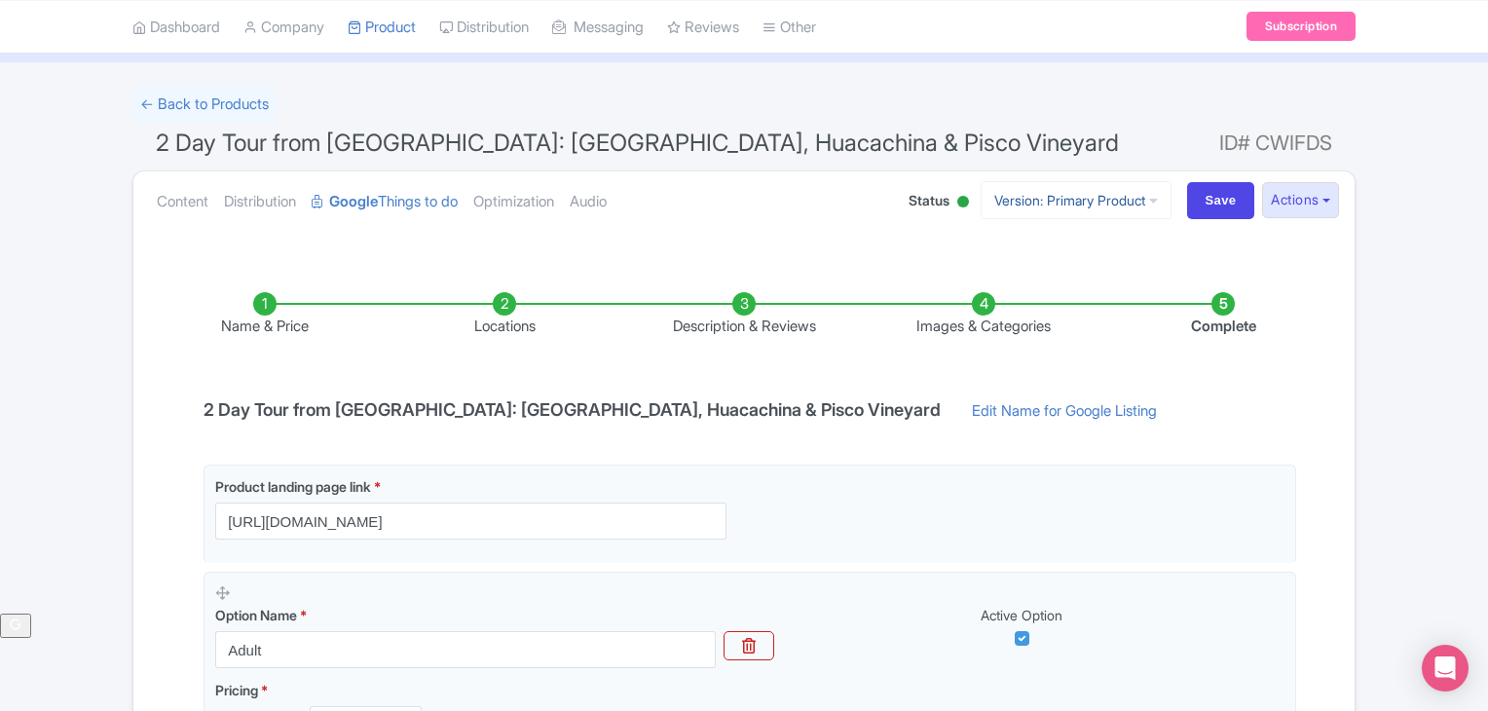
click at [1079, 200] on link "Version: Primary Product" at bounding box center [1076, 200] width 191 height 38
click at [1051, 301] on link "Portuguese" at bounding box center [1092, 306] width 185 height 30
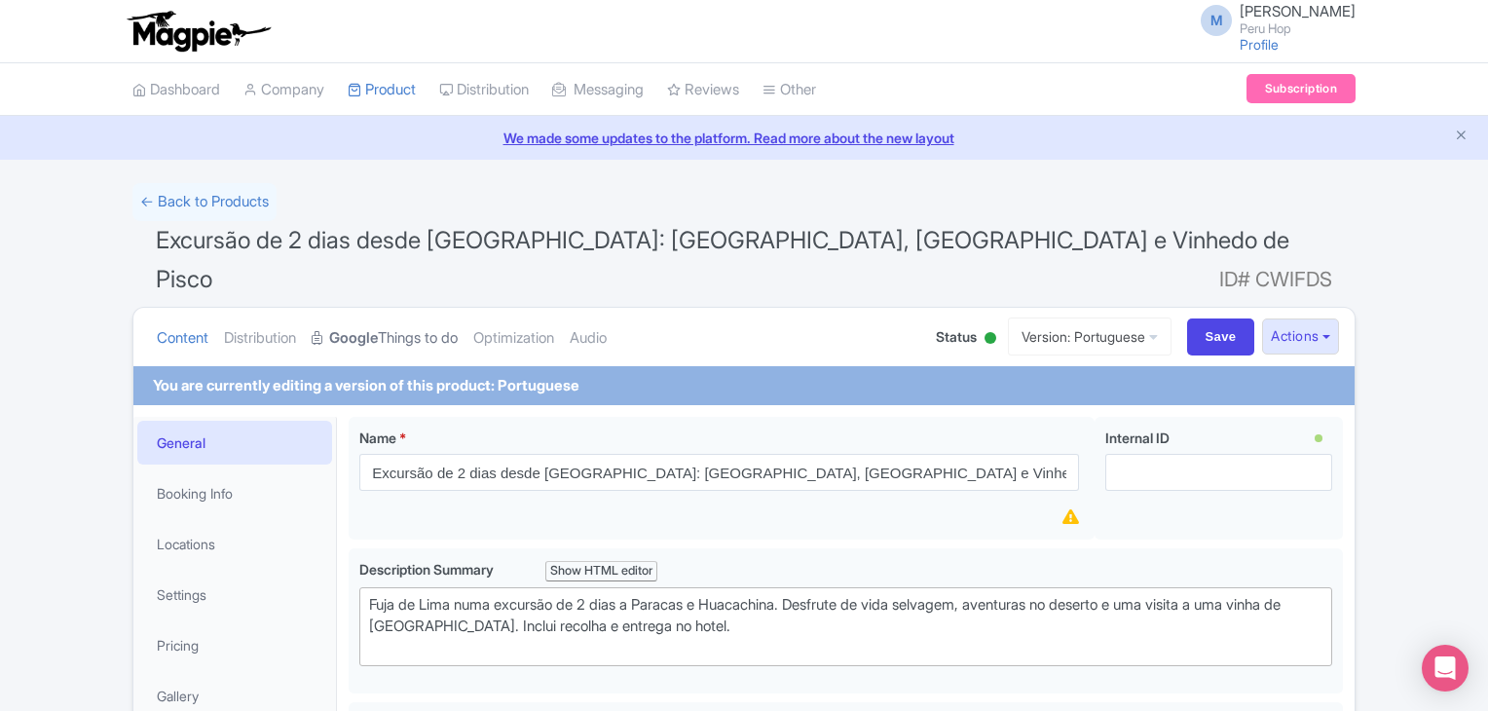
click at [428, 308] on link "Google Things to do" at bounding box center [385, 338] width 146 height 61
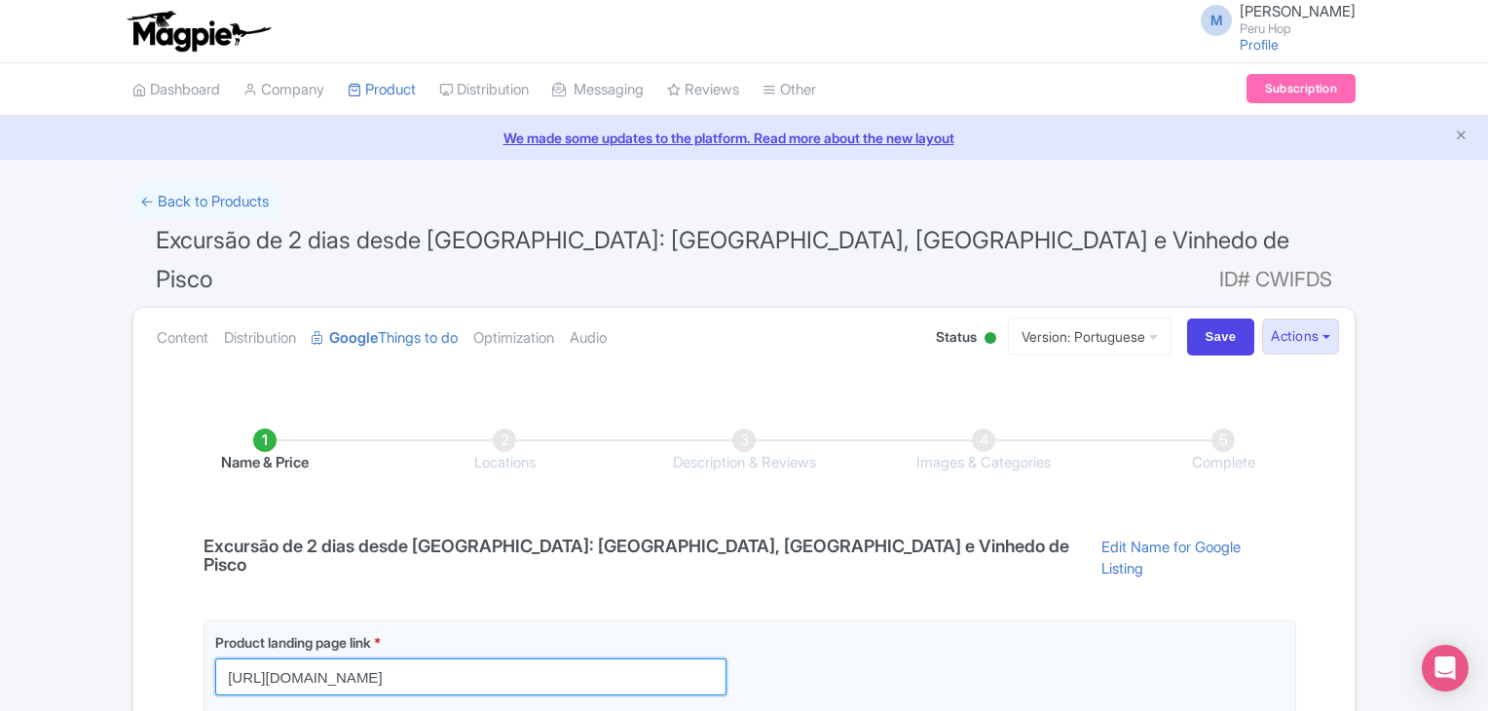
drag, startPoint x: 713, startPoint y: 617, endPoint x: -3, endPoint y: 559, distance: 718.2
click at [0, 559] on html "M [PERSON_NAME] Peru Hop Profile Users Settings Sign out Dashboard Company Prod…" at bounding box center [744, 355] width 1488 height 711
paste input "t-br/passes/passeio-2-dias-saindo-lima-noite"
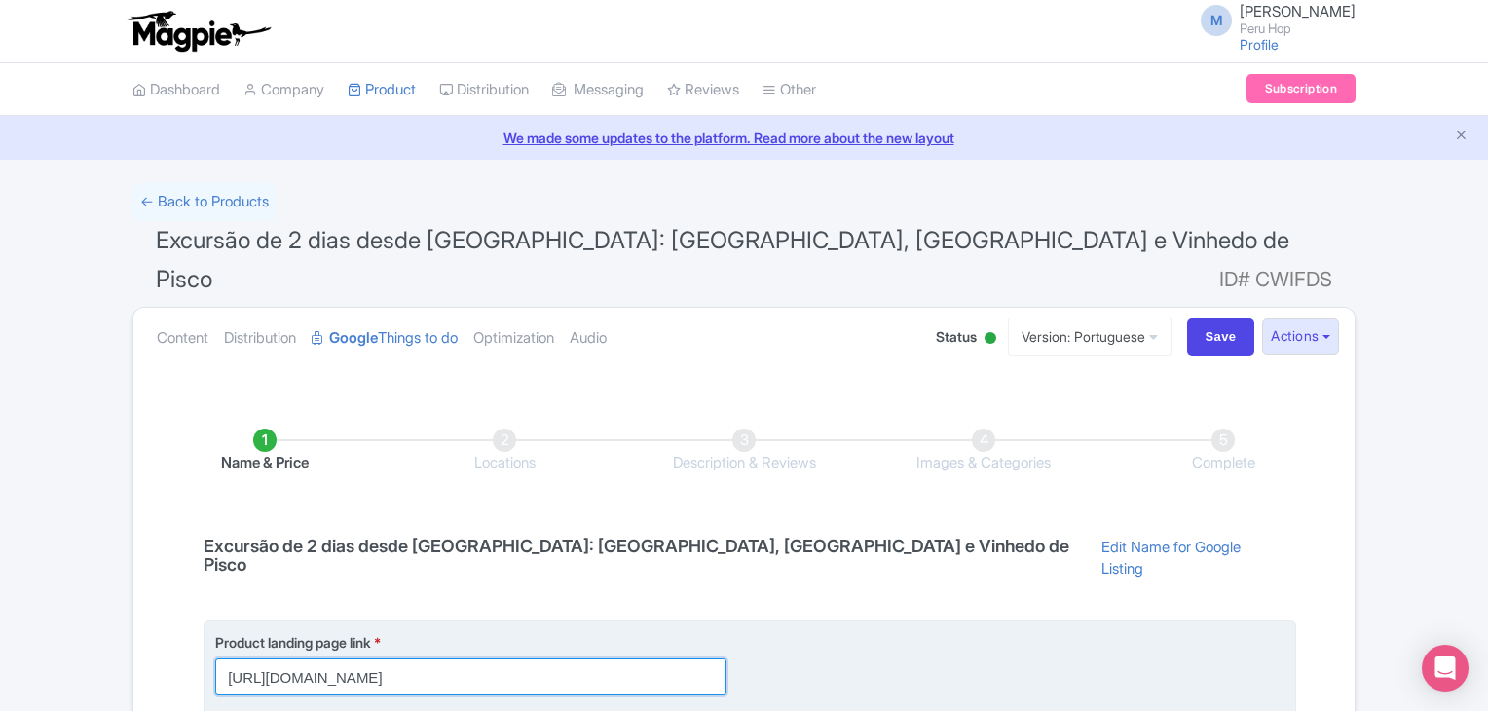
scroll to position [0, 62]
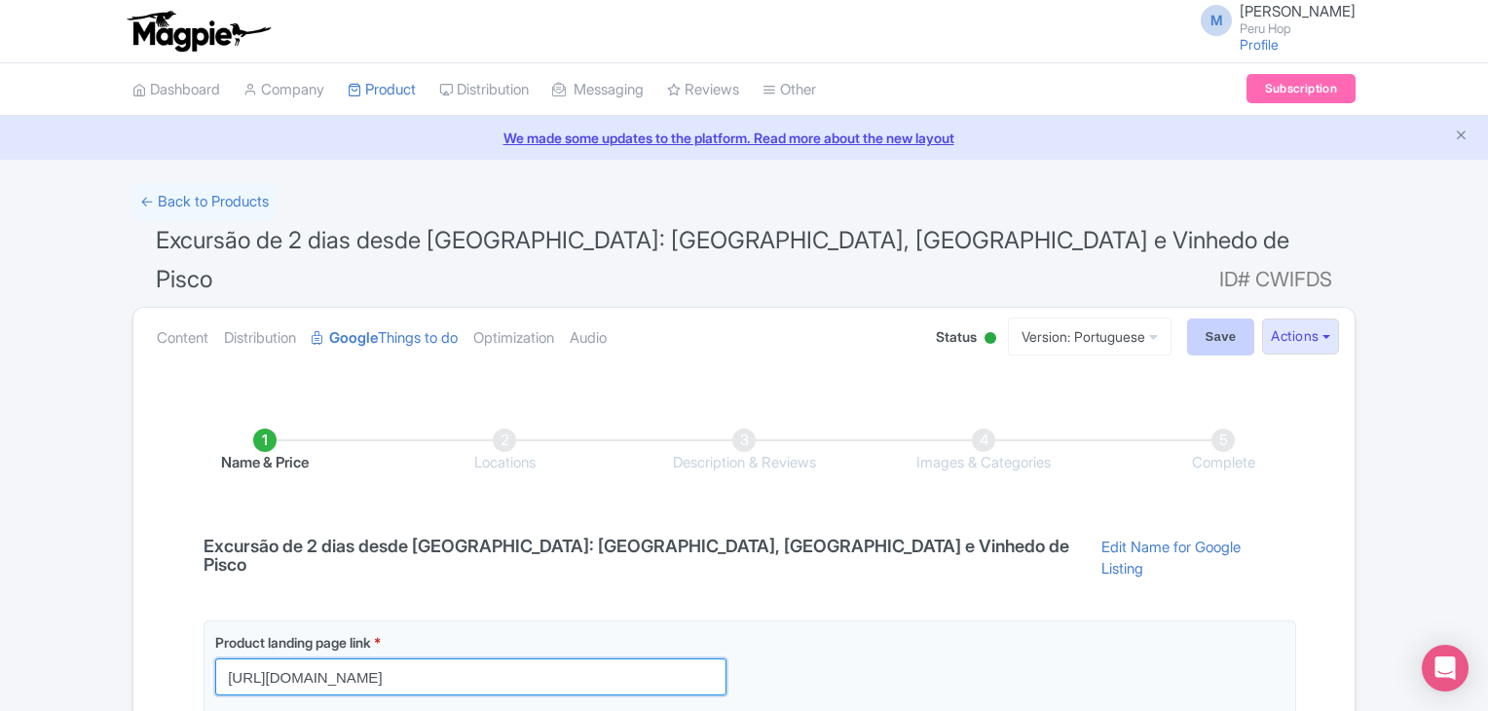
type input "[URL][DOMAIN_NAME]"
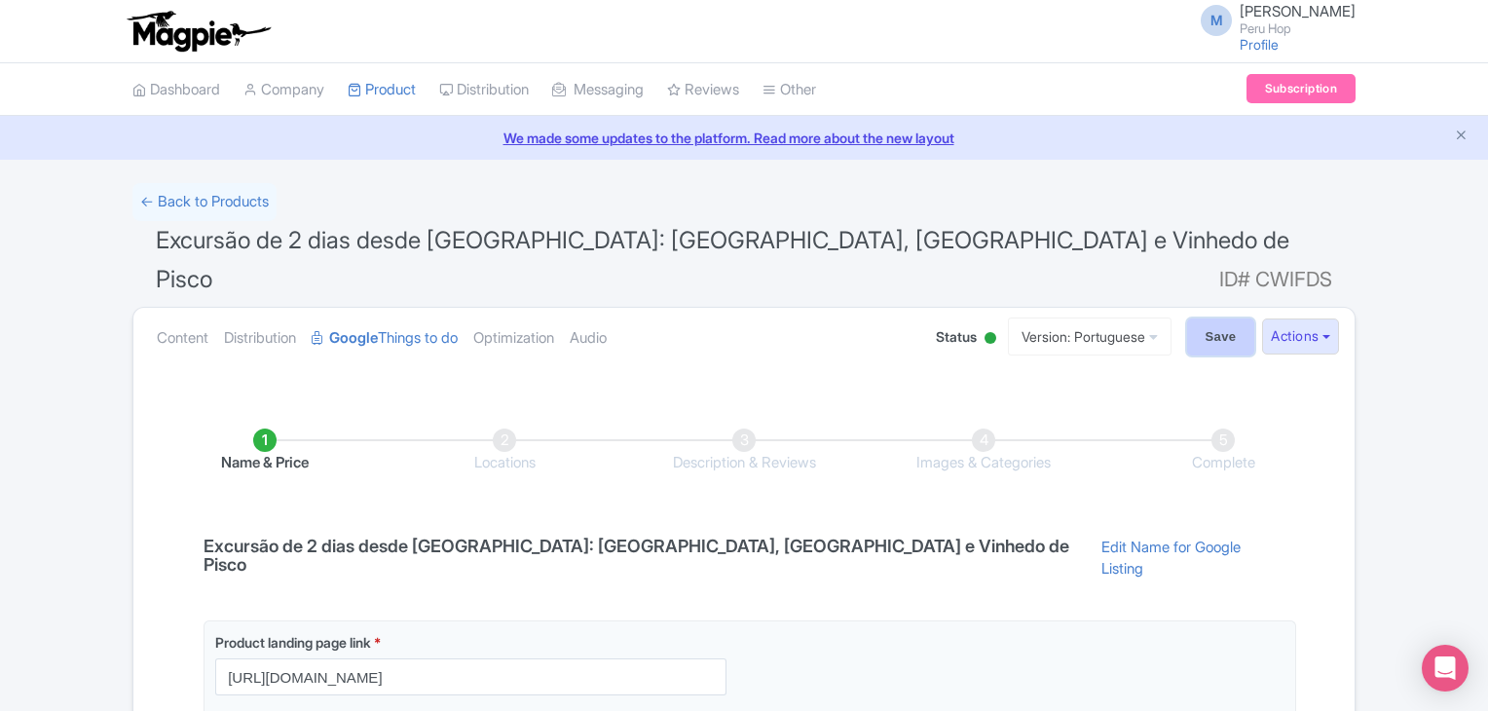
click at [1216, 318] on input "Save" at bounding box center [1221, 336] width 68 height 37
type input "Saving..."
click at [1087, 318] on link "Version: Portuguese" at bounding box center [1066, 337] width 164 height 38
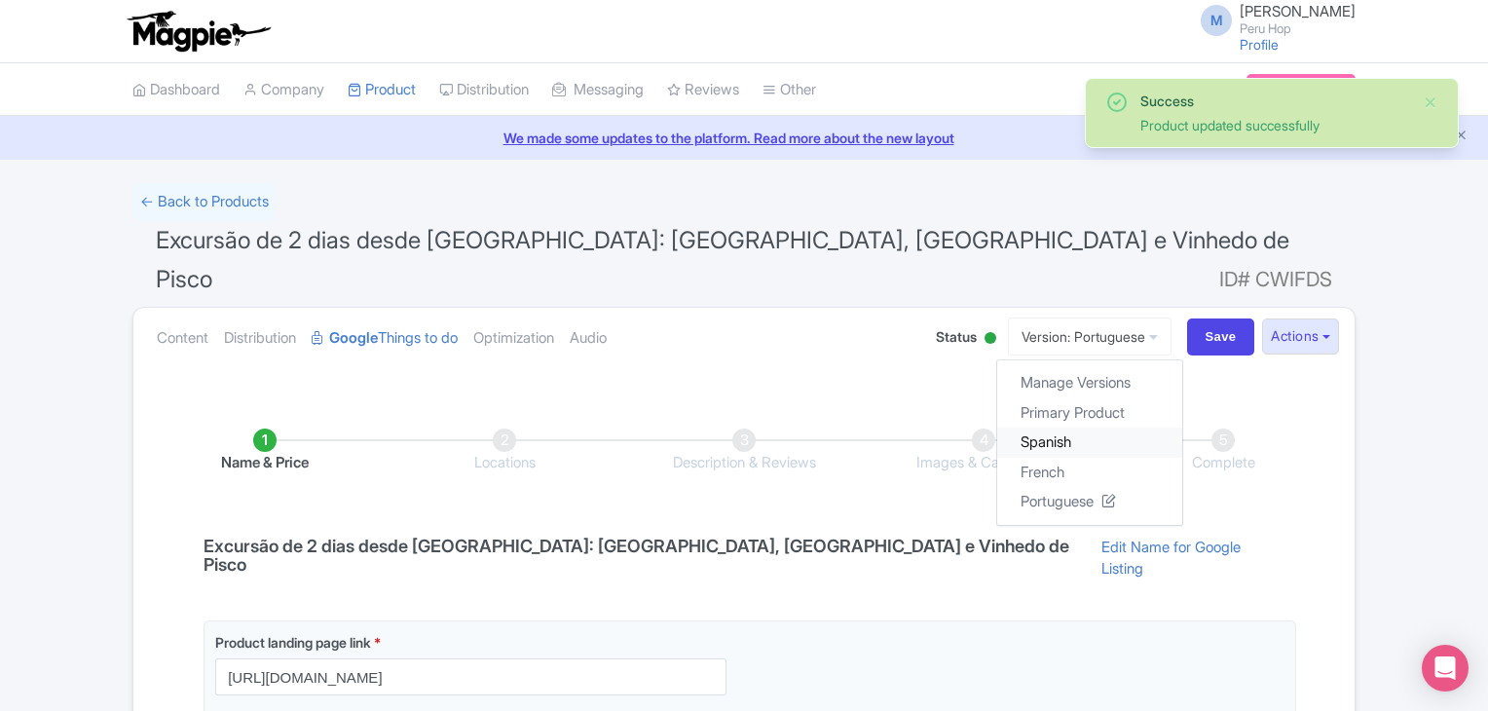
click at [1038, 428] on link "Spanish" at bounding box center [1089, 443] width 185 height 30
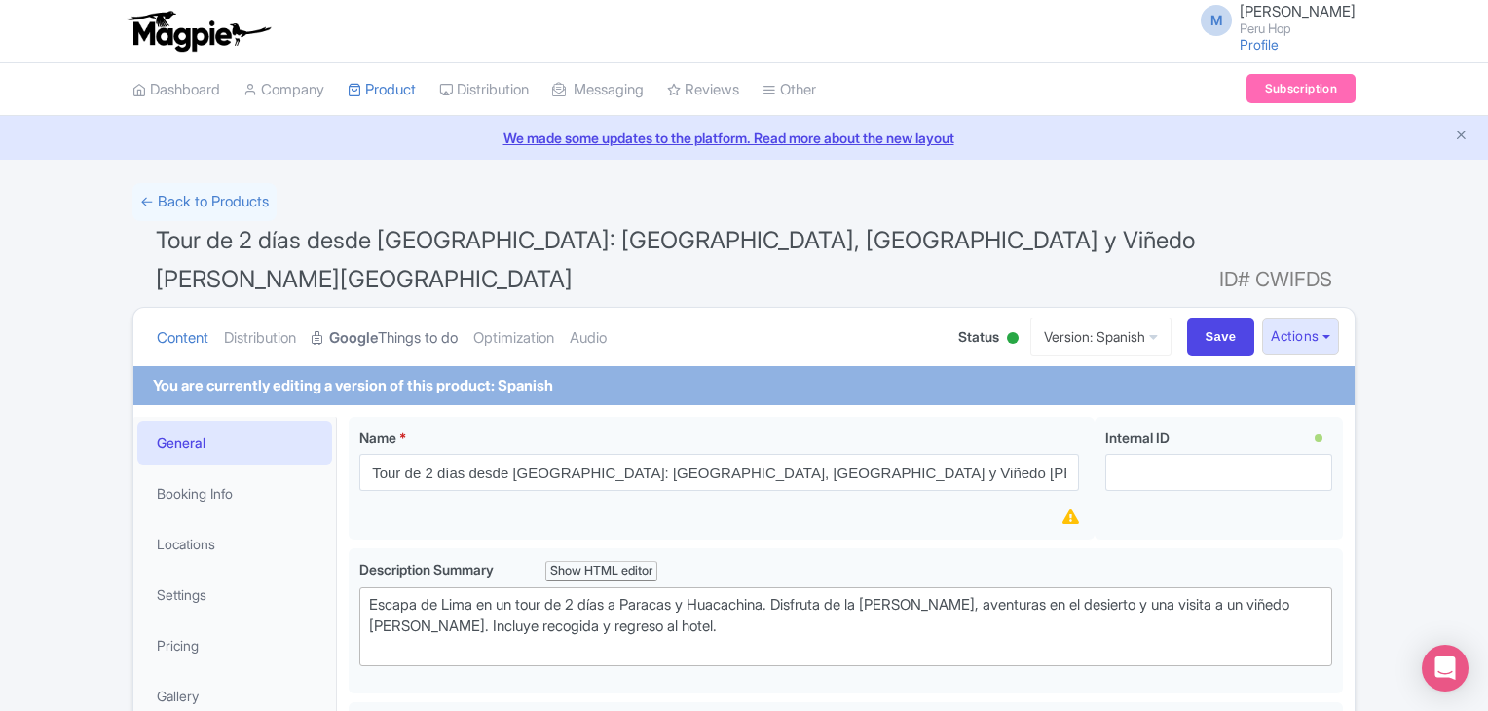
drag, startPoint x: 409, startPoint y: 296, endPoint x: 426, endPoint y: 313, distance: 23.4
click at [409, 308] on link "Google Things to do" at bounding box center [385, 338] width 146 height 61
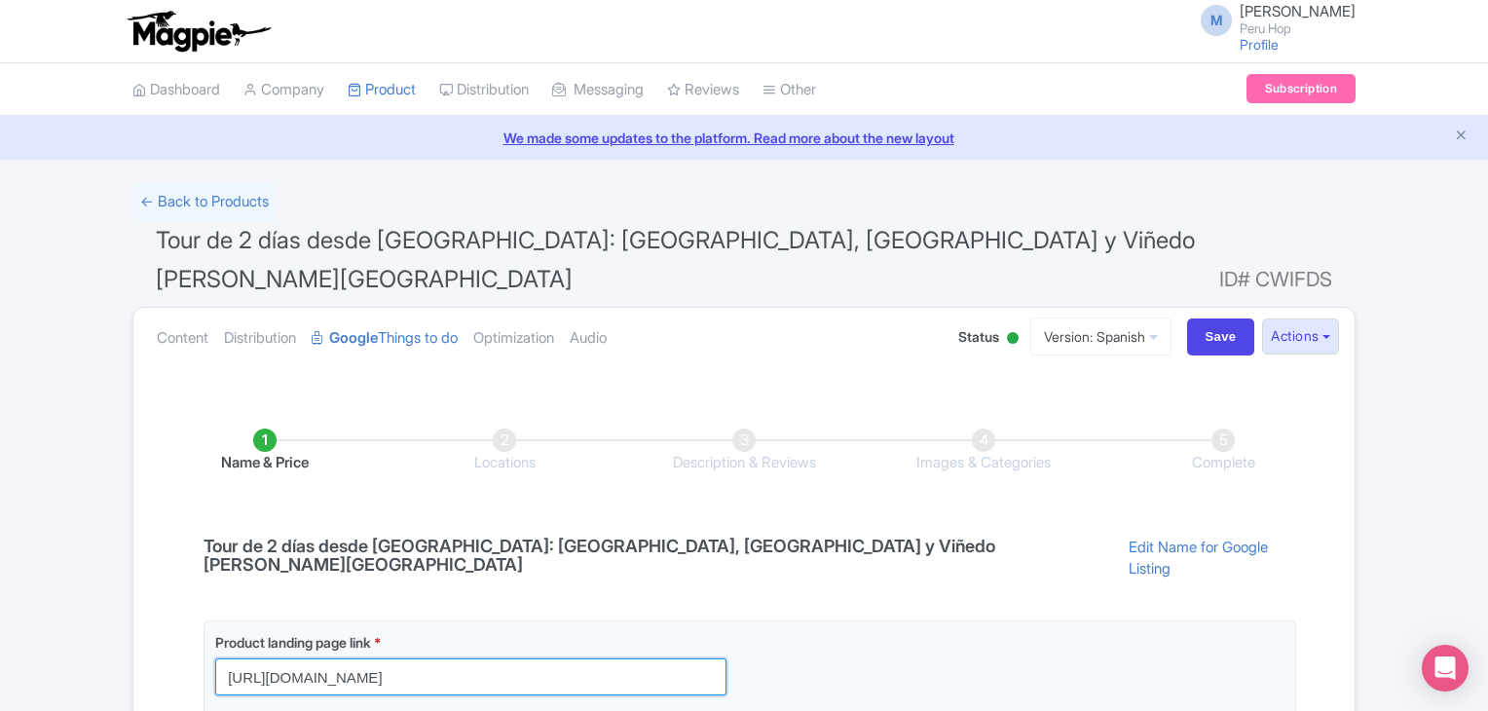
drag, startPoint x: 714, startPoint y: 617, endPoint x: 27, endPoint y: 577, distance: 687.9
click at [27, 577] on div "← Back to Products Tour de 2 días desde [GEOGRAPHIC_DATA]: [GEOGRAPHIC_DATA], […" at bounding box center [744, 529] width 1488 height 692
paste input "es/passes/2-dias-short-tour-desde-[GEOGRAPHIC_DATA]-noche-e"
type input "[URL][DOMAIN_NAME]"
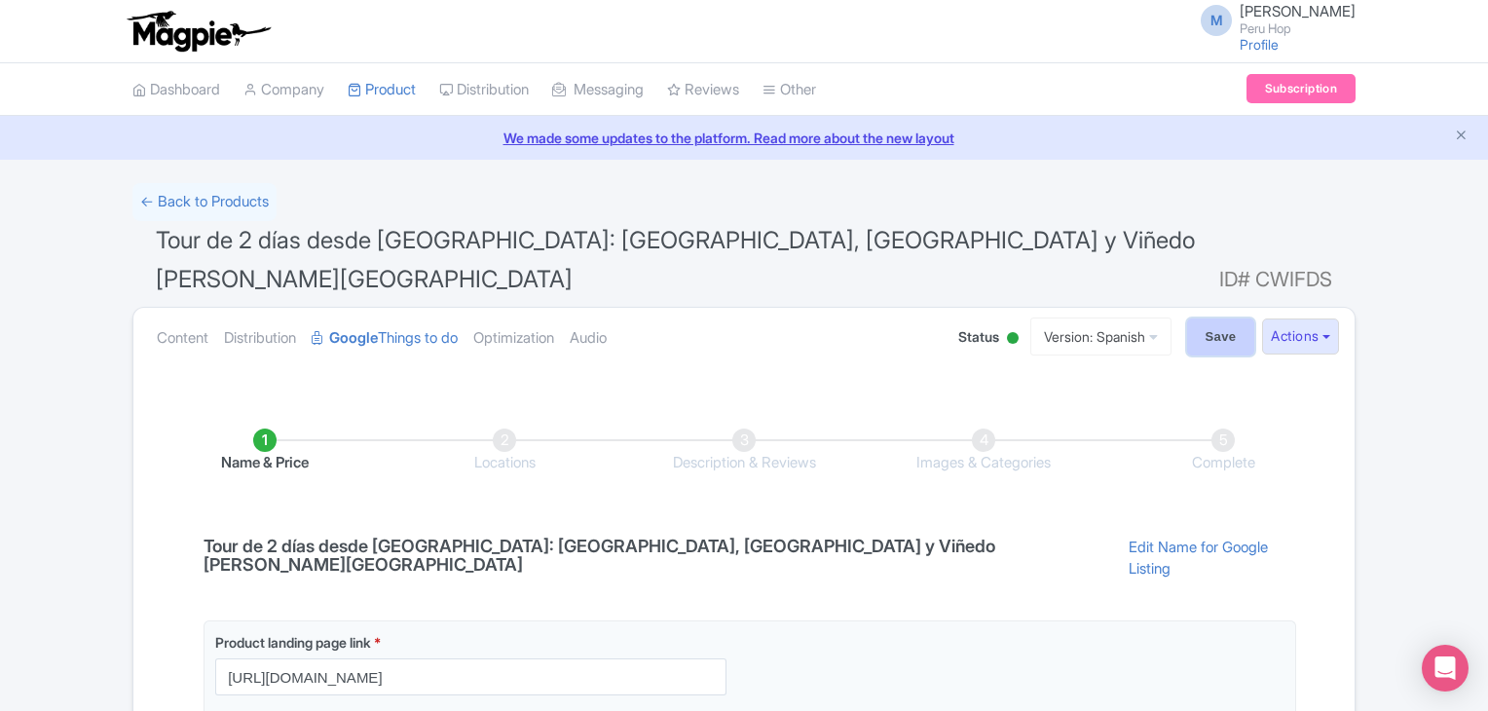
click at [1214, 318] on input "Save" at bounding box center [1221, 336] width 68 height 37
type input "Saving..."
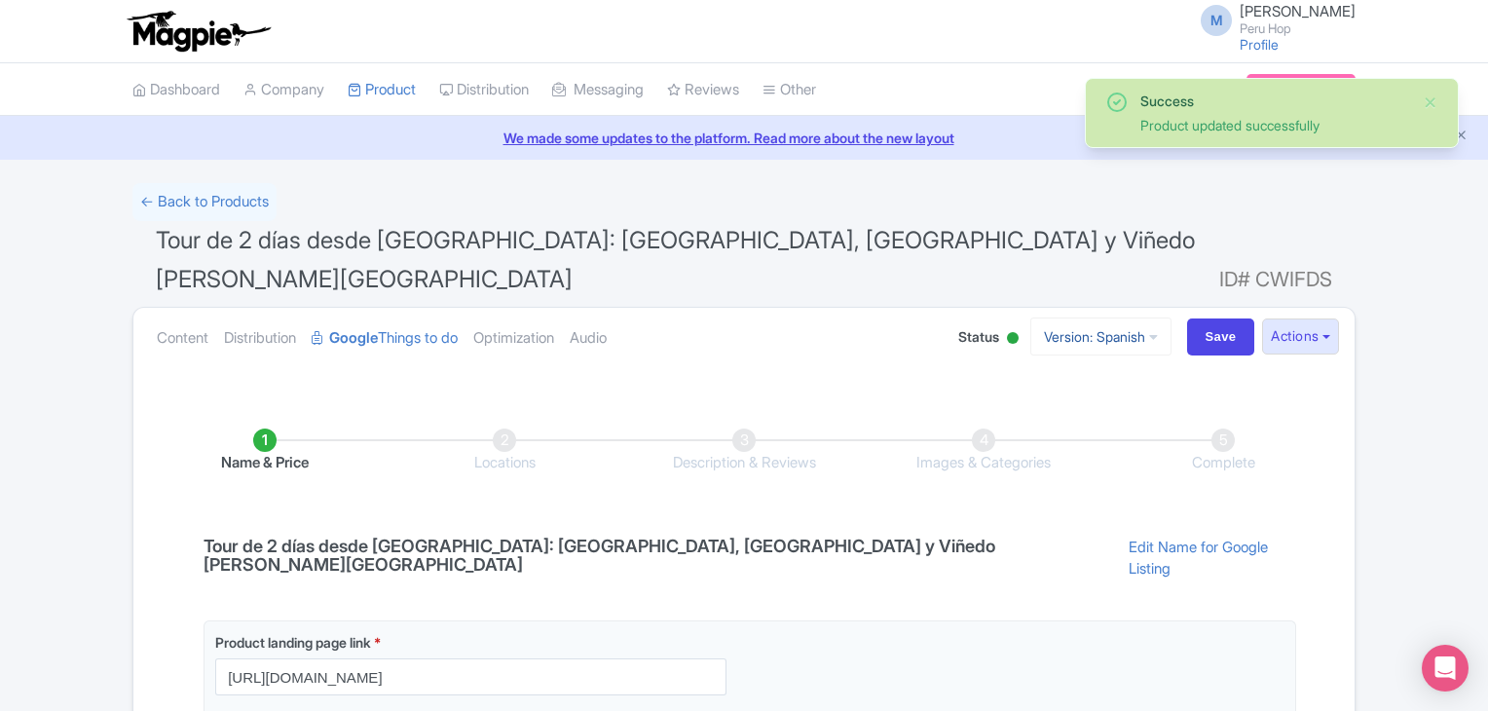
click at [1093, 318] on link "Version: Spanish" at bounding box center [1100, 337] width 141 height 38
click at [1044, 428] on link "French" at bounding box center [1089, 443] width 185 height 30
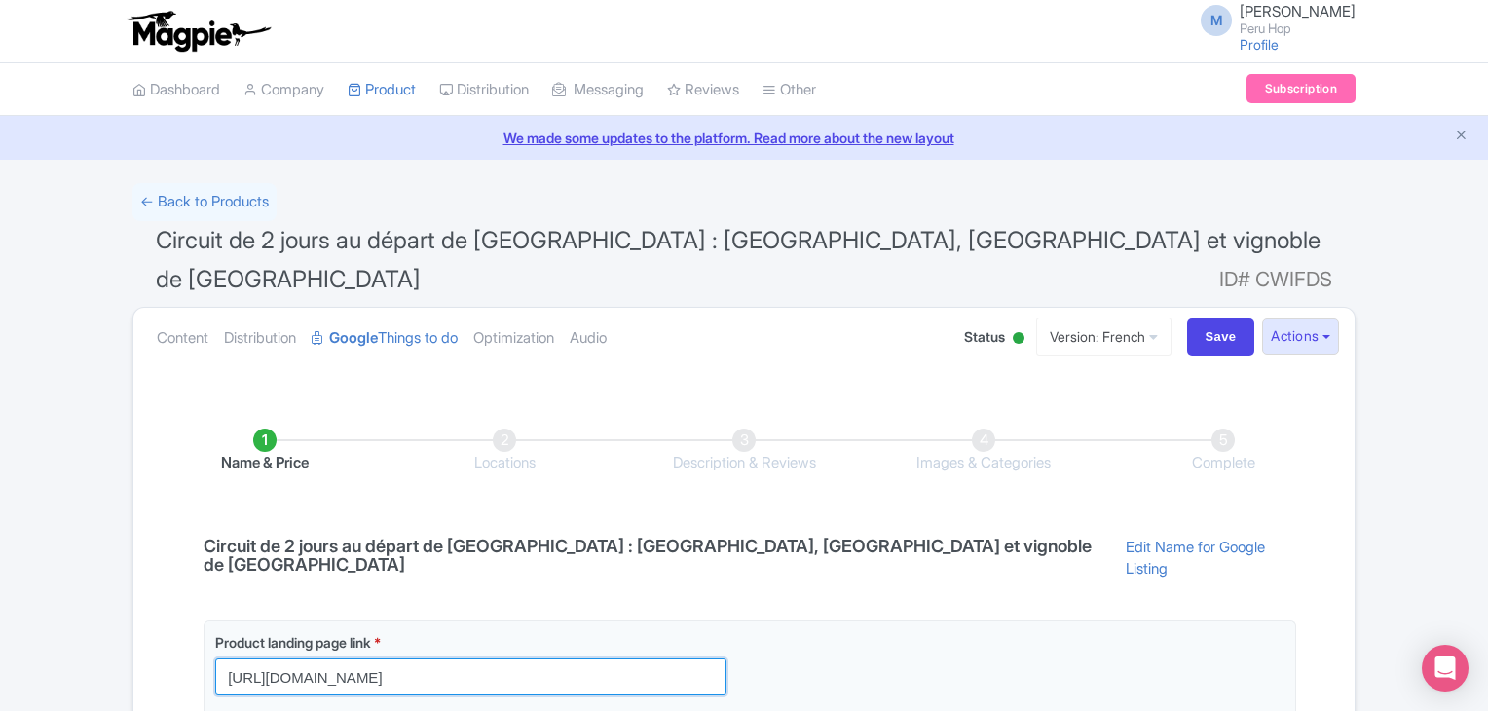
drag, startPoint x: 718, startPoint y: 617, endPoint x: 56, endPoint y: 593, distance: 662.7
click at [56, 593] on div "← Back to Products Circuit de 2 jours au départ de Lima : Paracas, Huacachina e…" at bounding box center [744, 529] width 1488 height 692
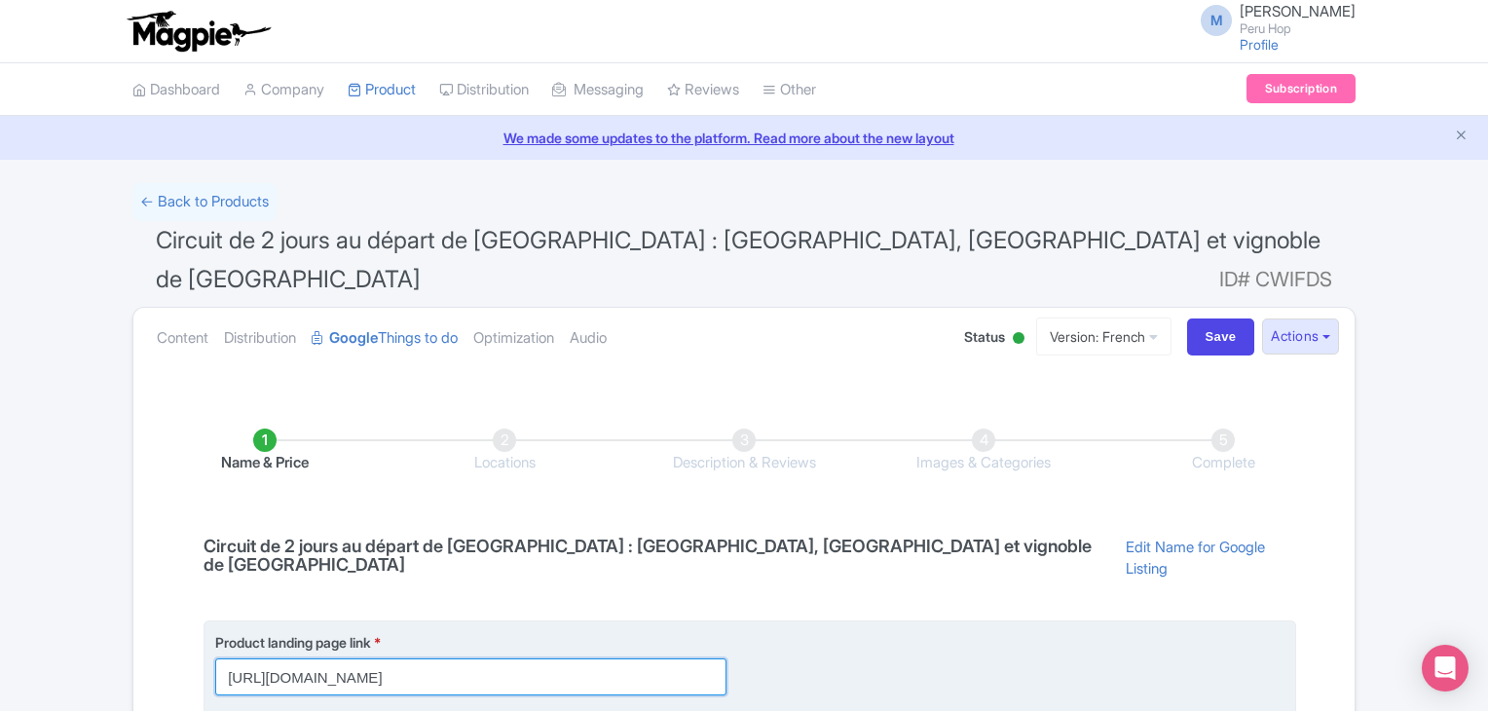
paste input "fr/"
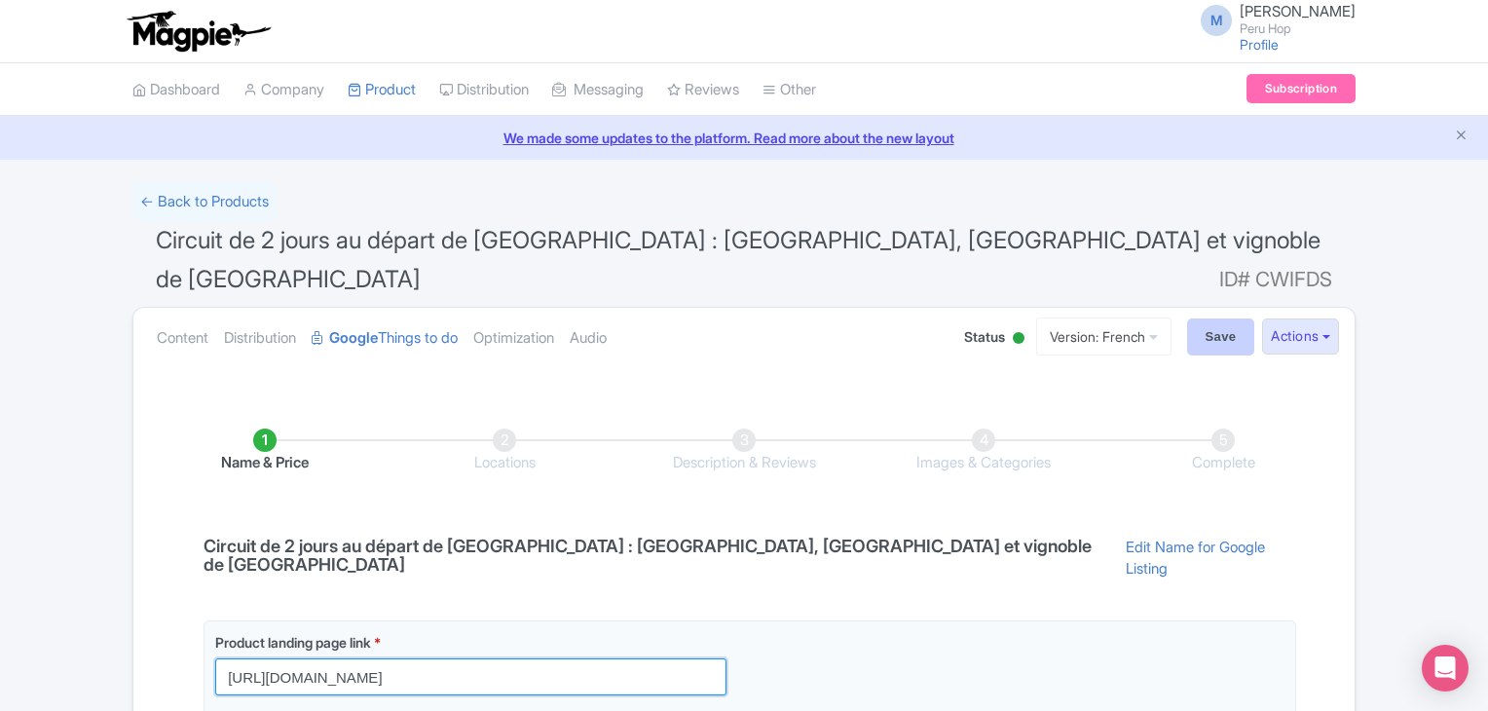
type input "https://www.peruhop.com/fr/passes/2-day-tour-from-lima-night-in-huacachina/?utm…"
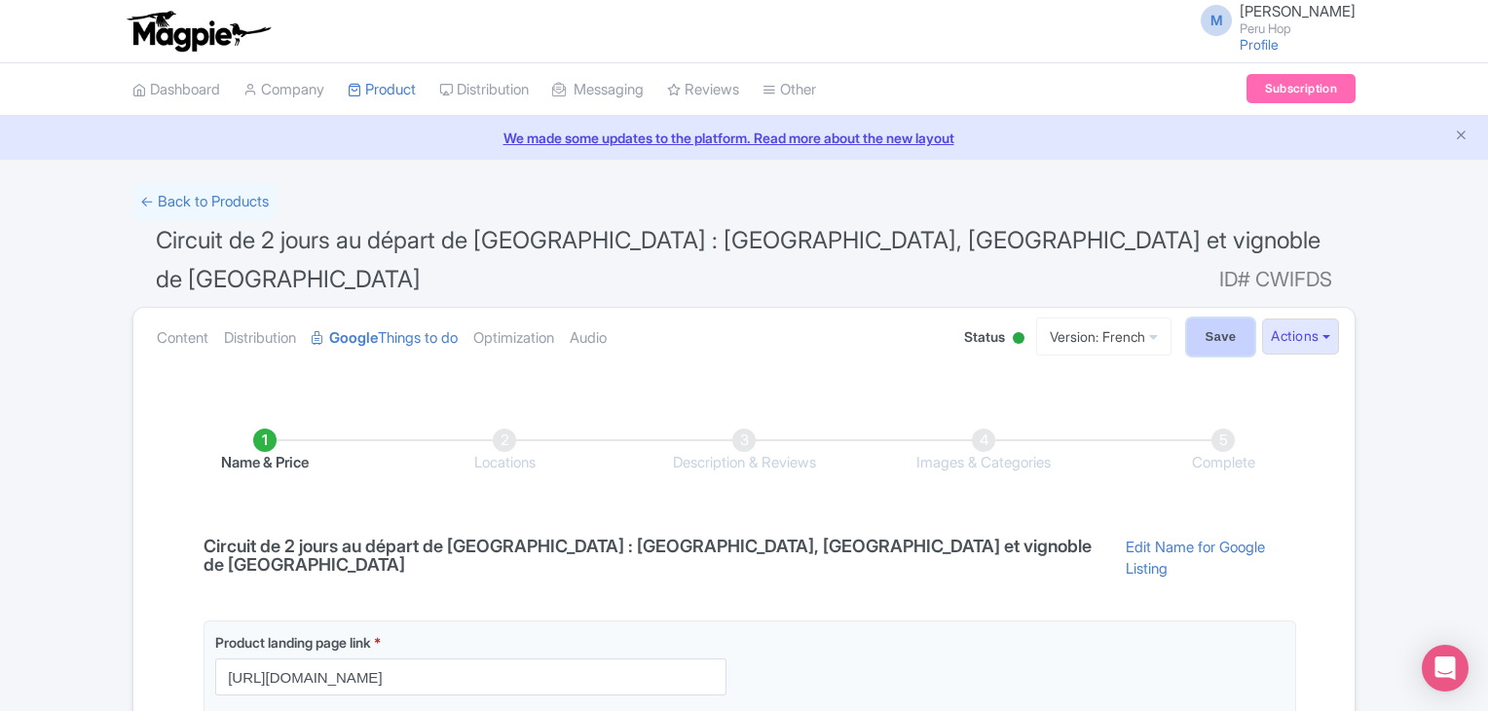
click at [1209, 318] on input "Save" at bounding box center [1221, 336] width 68 height 37
type input "Saving..."
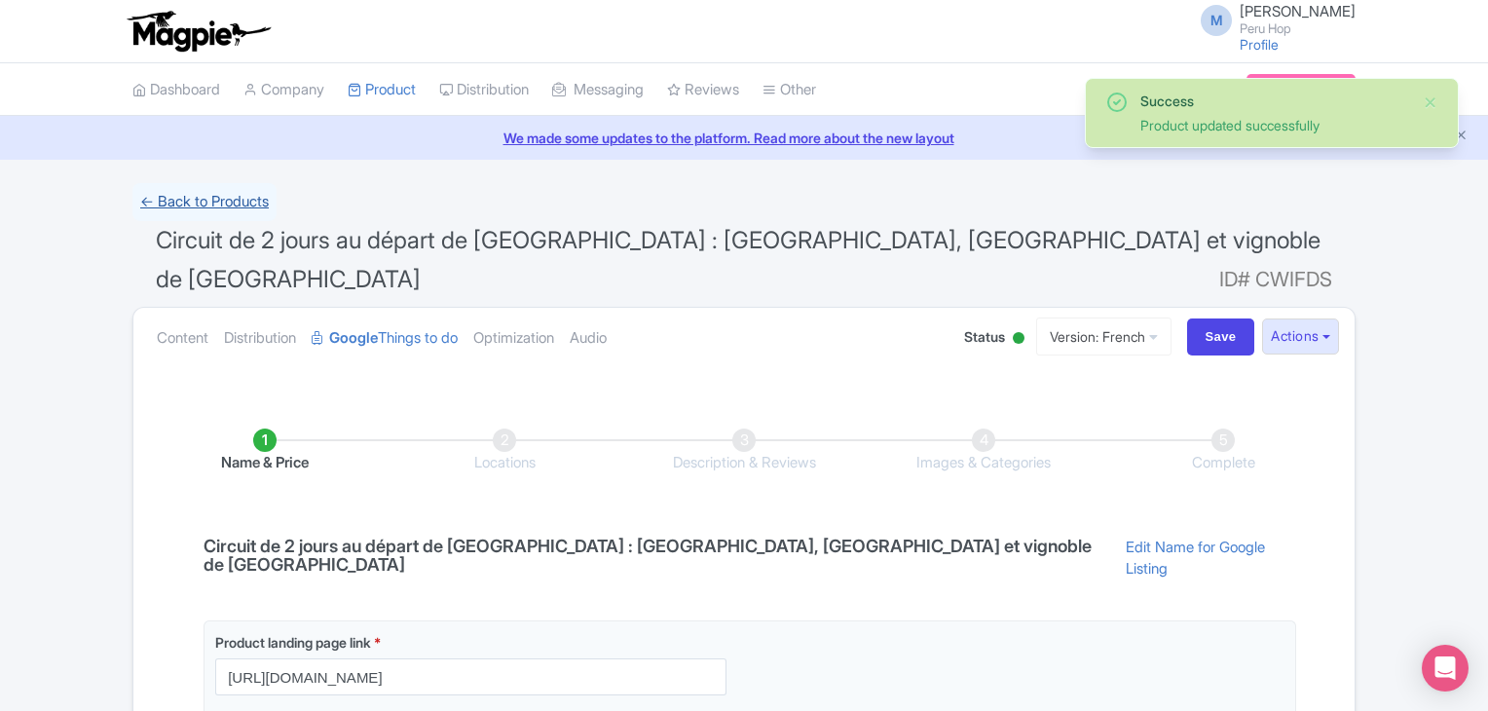
click at [234, 205] on link "← Back to Products" at bounding box center [204, 202] width 144 height 38
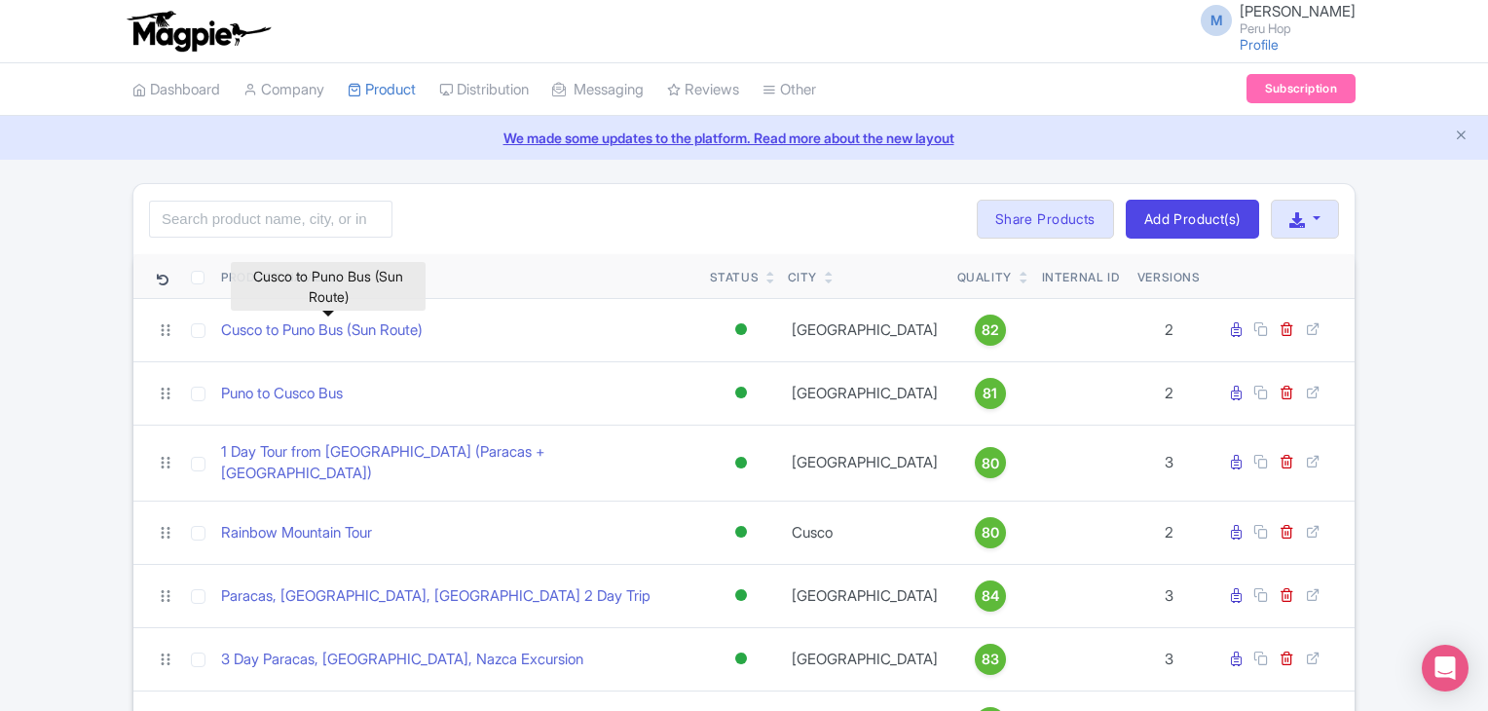
click at [360, 329] on link "Cusco to Puno Bus (Sun Route)" at bounding box center [322, 330] width 202 height 22
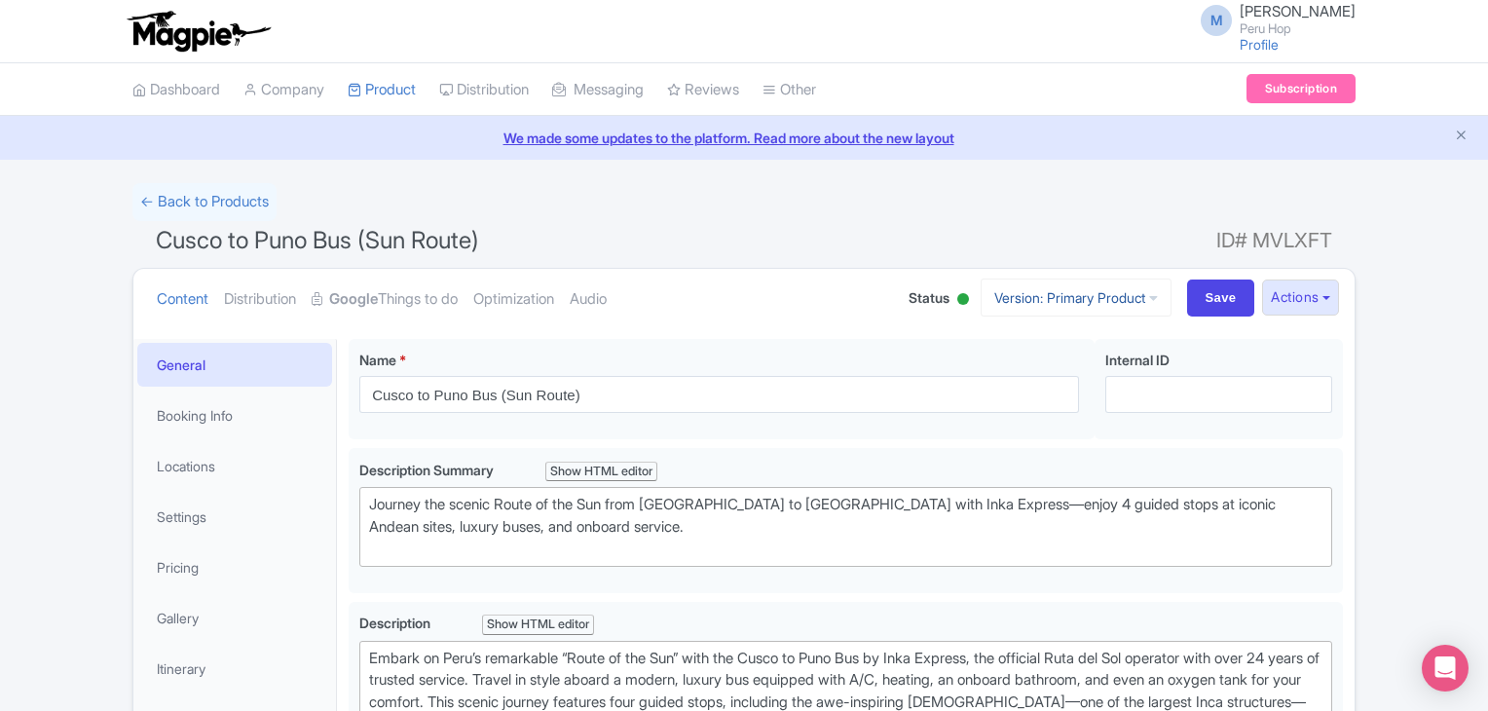
click at [1060, 301] on link "Version: Primary Product" at bounding box center [1076, 298] width 191 height 38
click at [1034, 396] on link "Portuguese" at bounding box center [1092, 404] width 185 height 30
click at [1063, 290] on link "Version: Primary Product" at bounding box center [1076, 298] width 191 height 38
click at [1046, 361] on link "Primary Product" at bounding box center [1092, 373] width 185 height 30
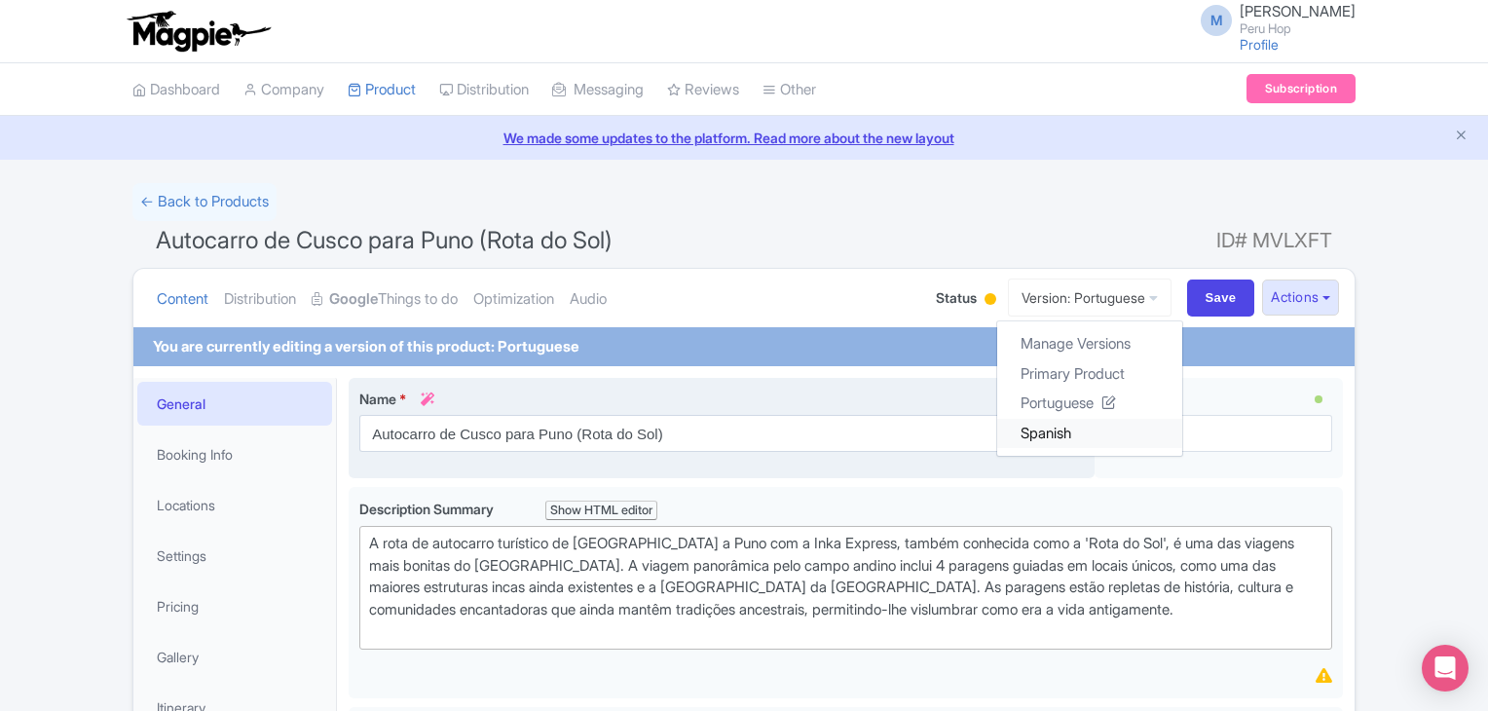
click at [1029, 426] on link "Spanish" at bounding box center [1089, 433] width 185 height 30
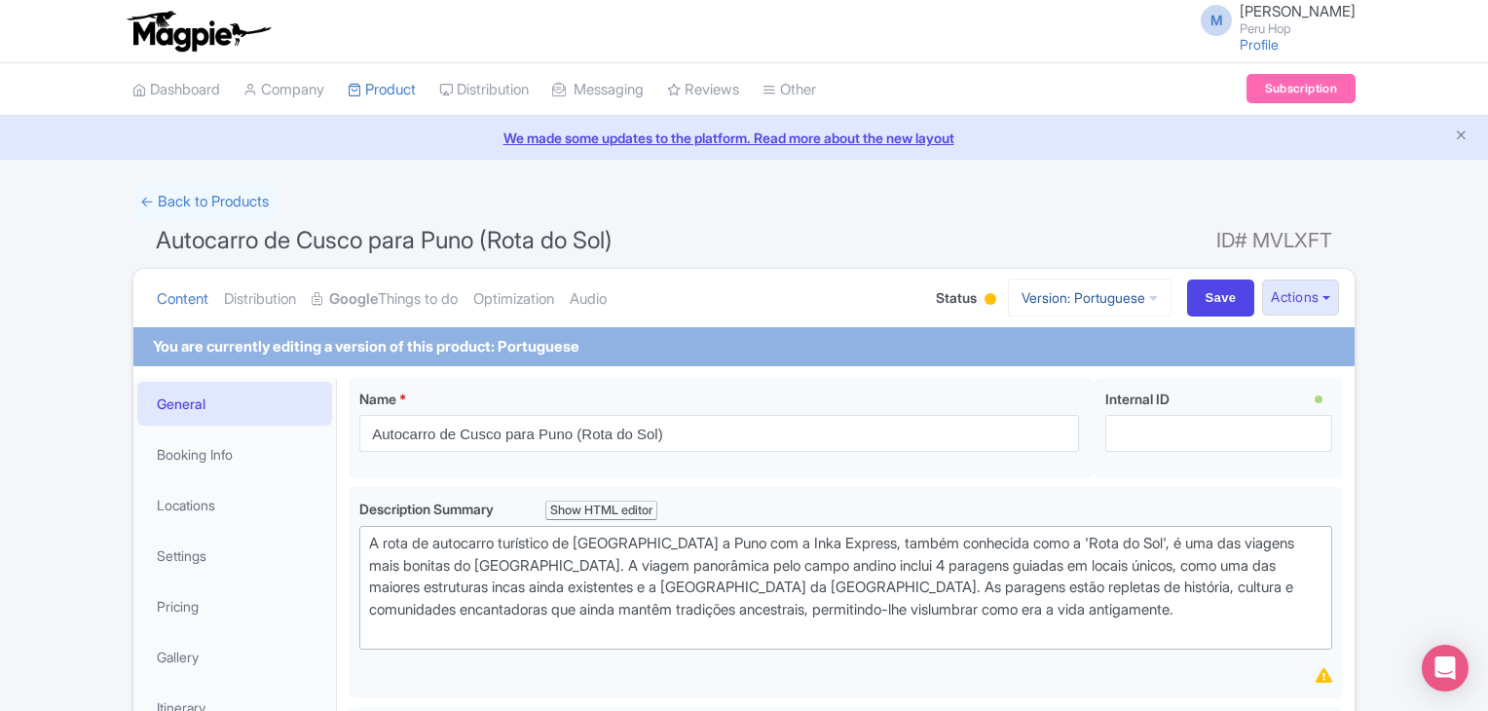
click at [897, 320] on div "Content Distribution Google Things to do Optimization Audio Status Active Inact…" at bounding box center [743, 298] width 1221 height 59
drag, startPoint x: 355, startPoint y: 295, endPoint x: 389, endPoint y: 313, distance: 38.3
click at [355, 295] on strong "Google" at bounding box center [353, 299] width 49 height 22
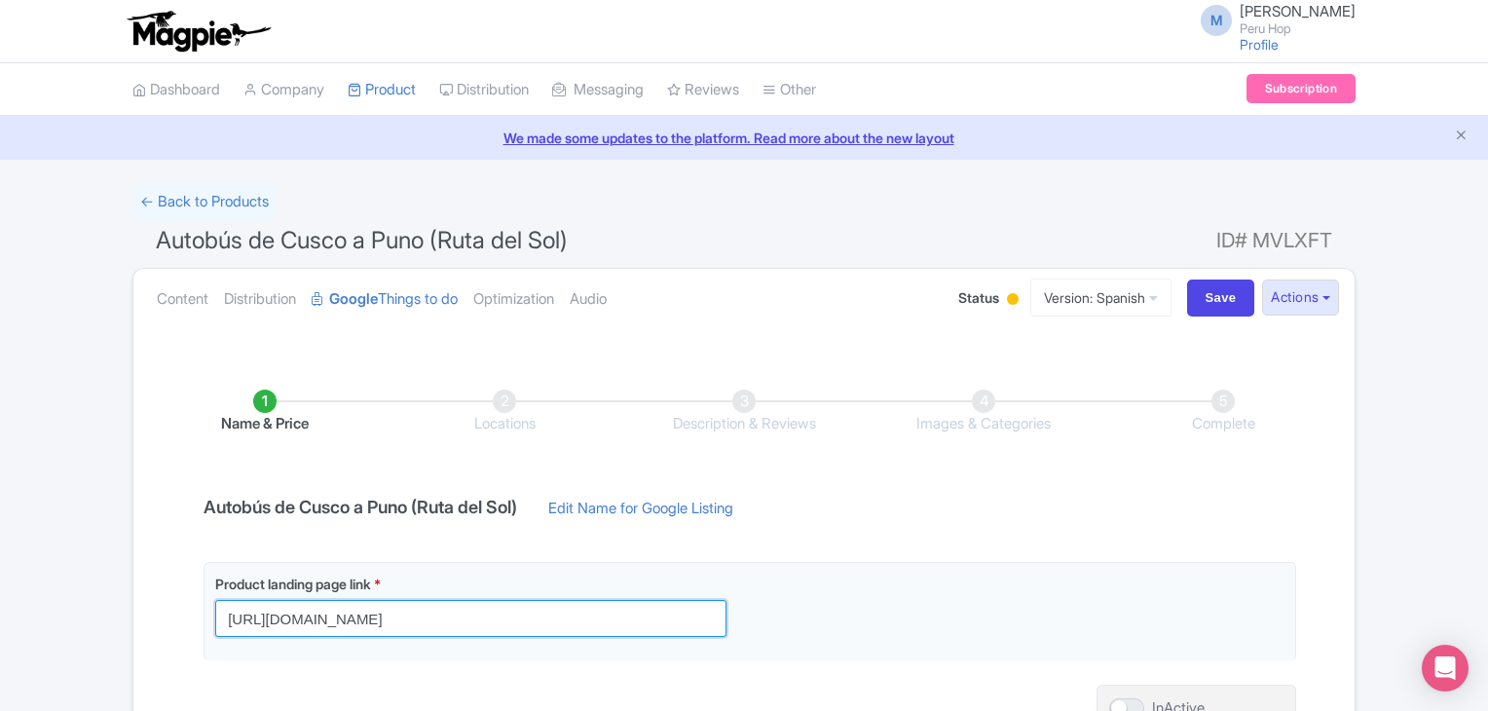
drag, startPoint x: 542, startPoint y: 613, endPoint x: 43, endPoint y: 566, distance: 500.9
click at [43, 566] on div "← Back to Products Autobús de Cusco a Puno (Ruta del Sol) ID# MVLXFT Content Di…" at bounding box center [744, 500] width 1488 height 634
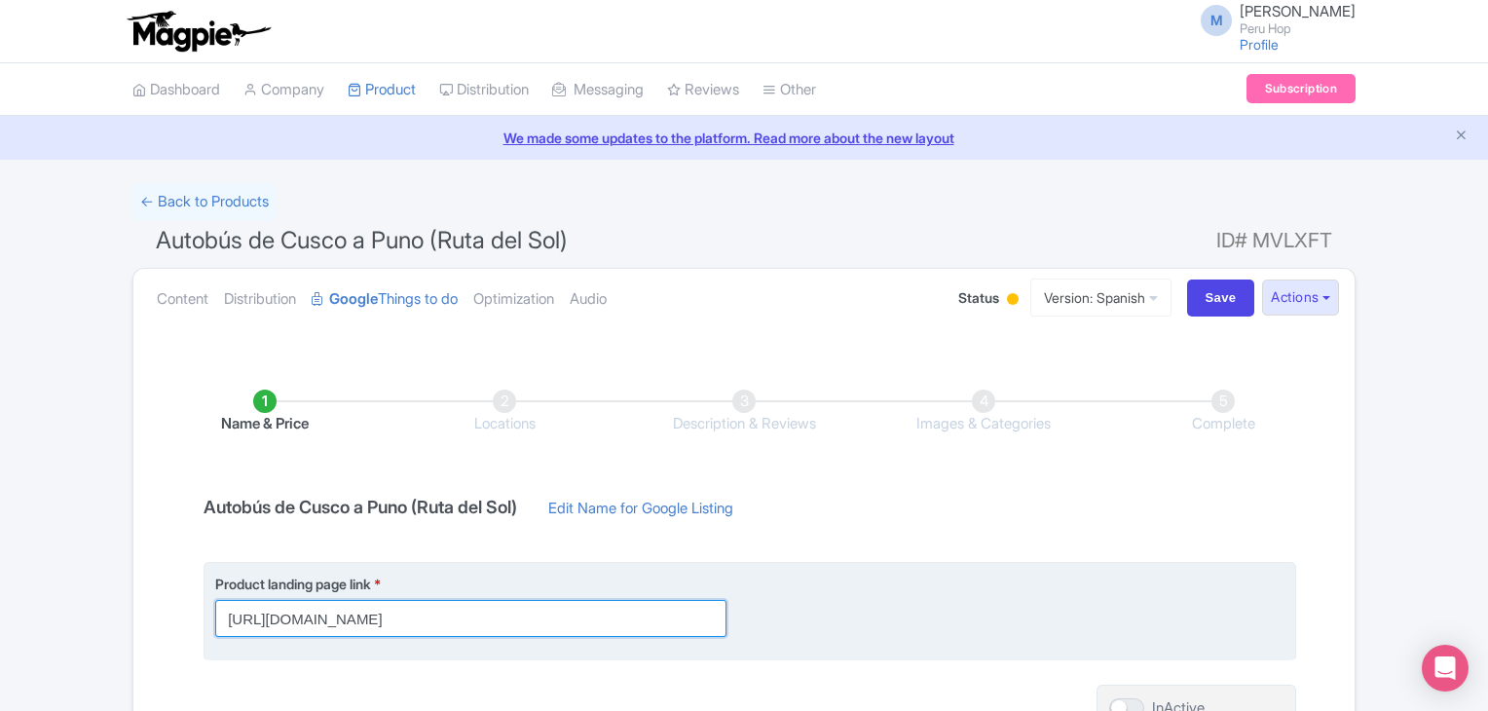
drag, startPoint x: 545, startPoint y: 617, endPoint x: 318, endPoint y: 585, distance: 230.0
click at [205, 587] on fieldset "Product landing page link * https://www.inkaexpress.com/cusco-to-puno-bus/?utm_…" at bounding box center [750, 611] width 1093 height 98
paste input "es/cusco-a"
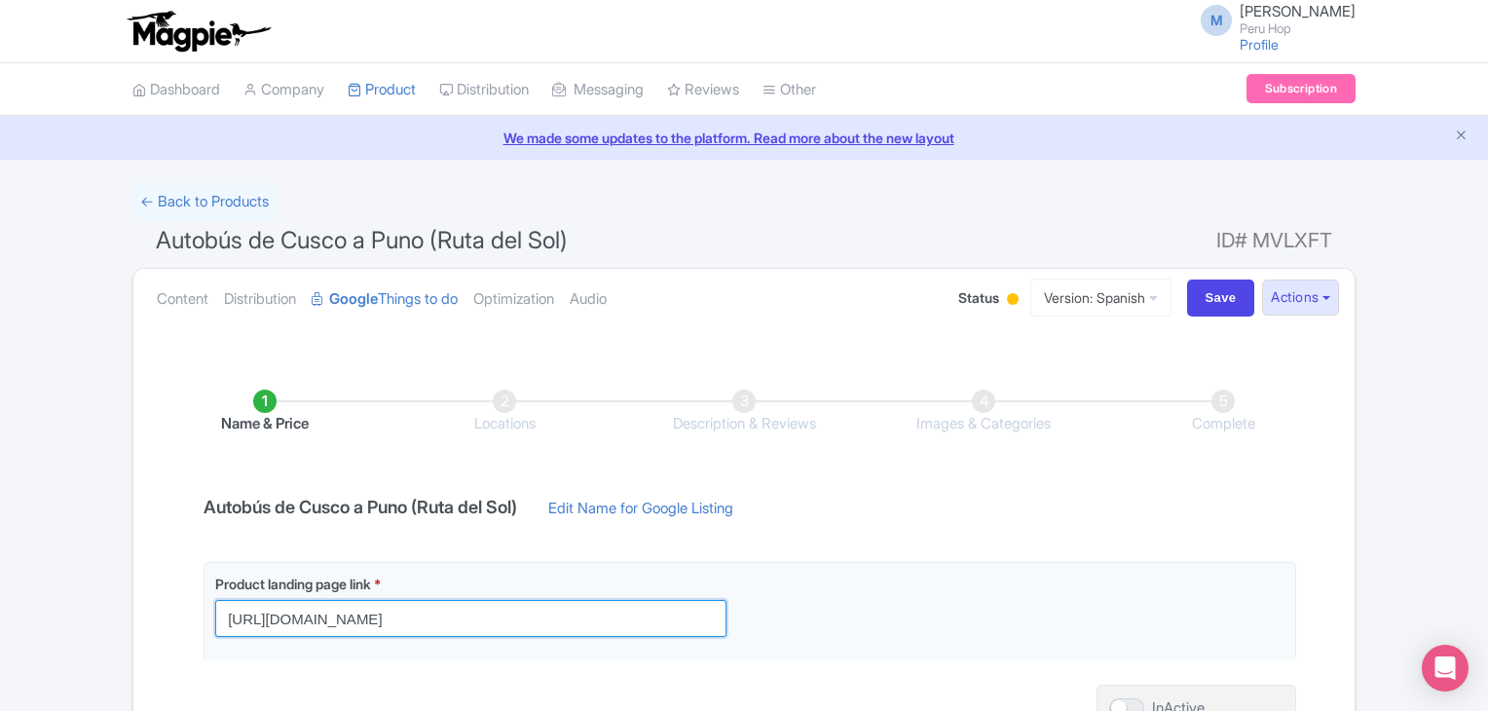
type input "https://www.inkaexpress.com/es/cusco-a-puno-bus/?utm_source=google&utm_medium=g…"
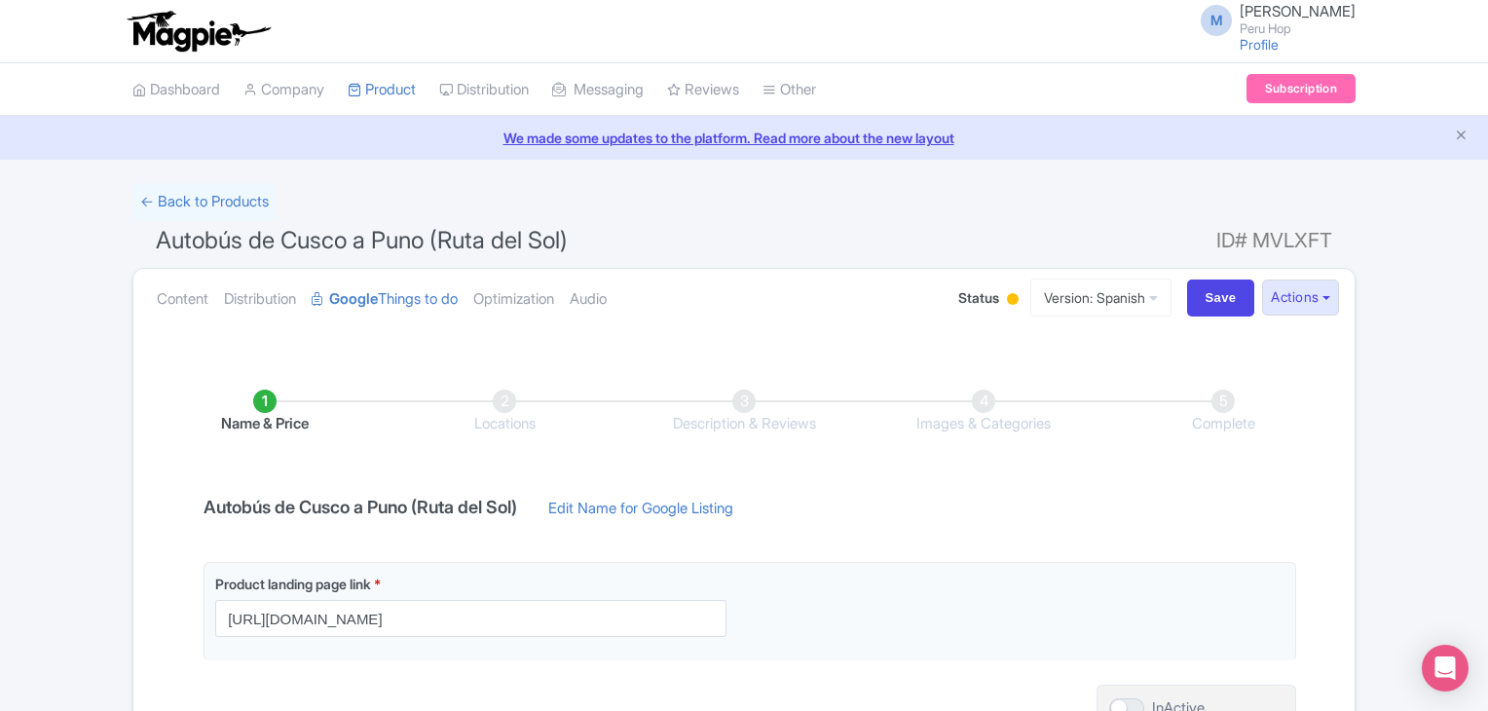
click at [1007, 300] on div at bounding box center [1013, 299] width 12 height 12
click at [946, 346] on div "Active" at bounding box center [964, 335] width 115 height 38
click at [1212, 293] on input "Save" at bounding box center [1221, 298] width 68 height 37
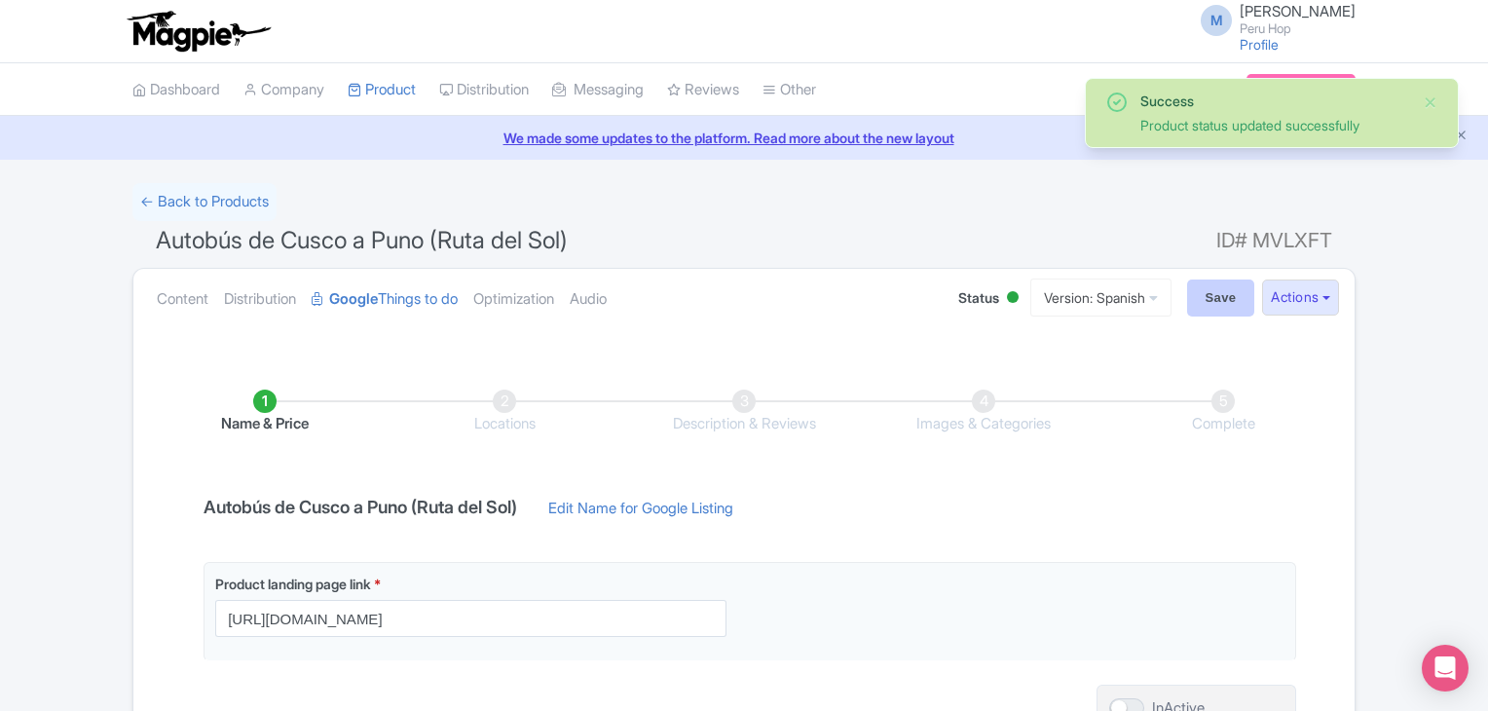
type input "Saving..."
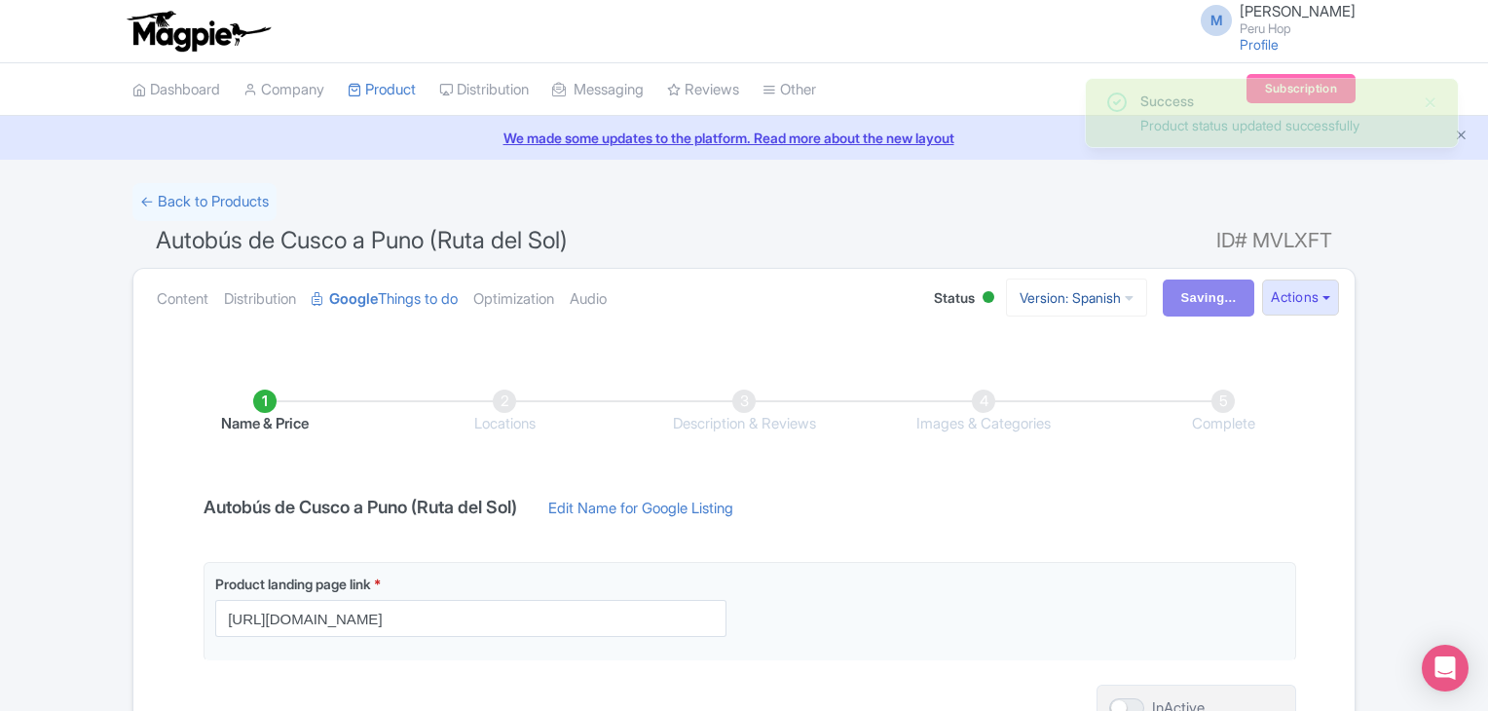
click at [1059, 298] on link "Version: Spanish" at bounding box center [1076, 298] width 141 height 38
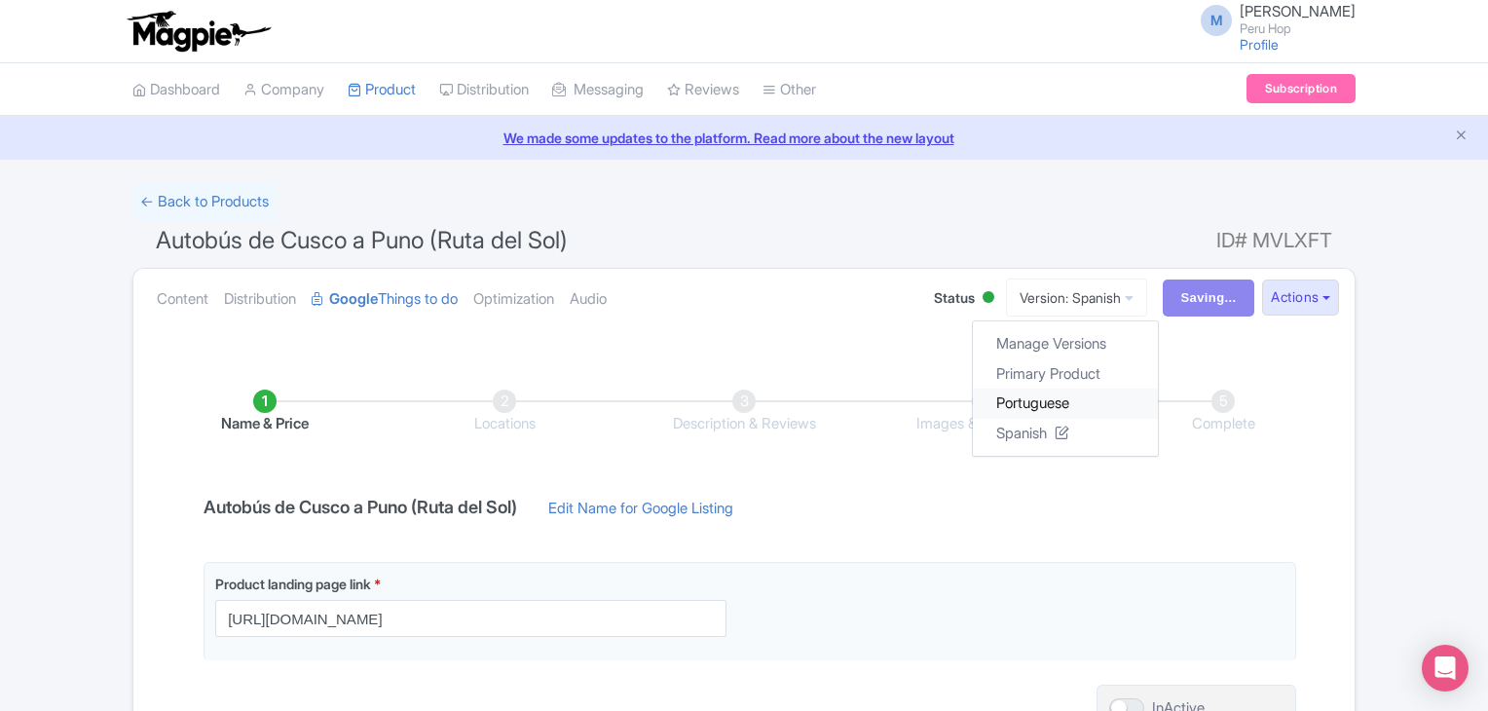
click at [1054, 406] on link "Portuguese" at bounding box center [1065, 404] width 185 height 30
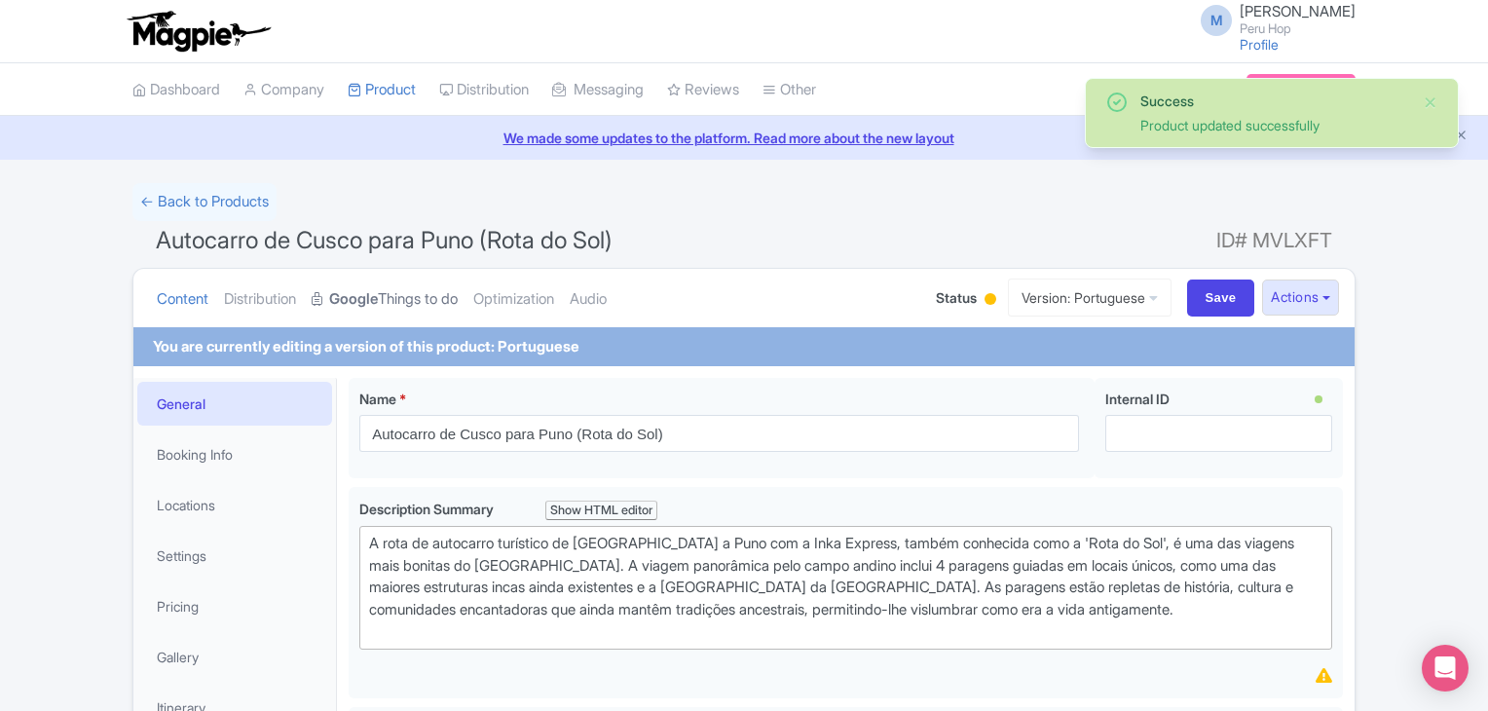
drag, startPoint x: 0, startPoint y: 0, endPoint x: 399, endPoint y: 303, distance: 501.2
click at [399, 303] on link "Google Things to do" at bounding box center [385, 299] width 146 height 61
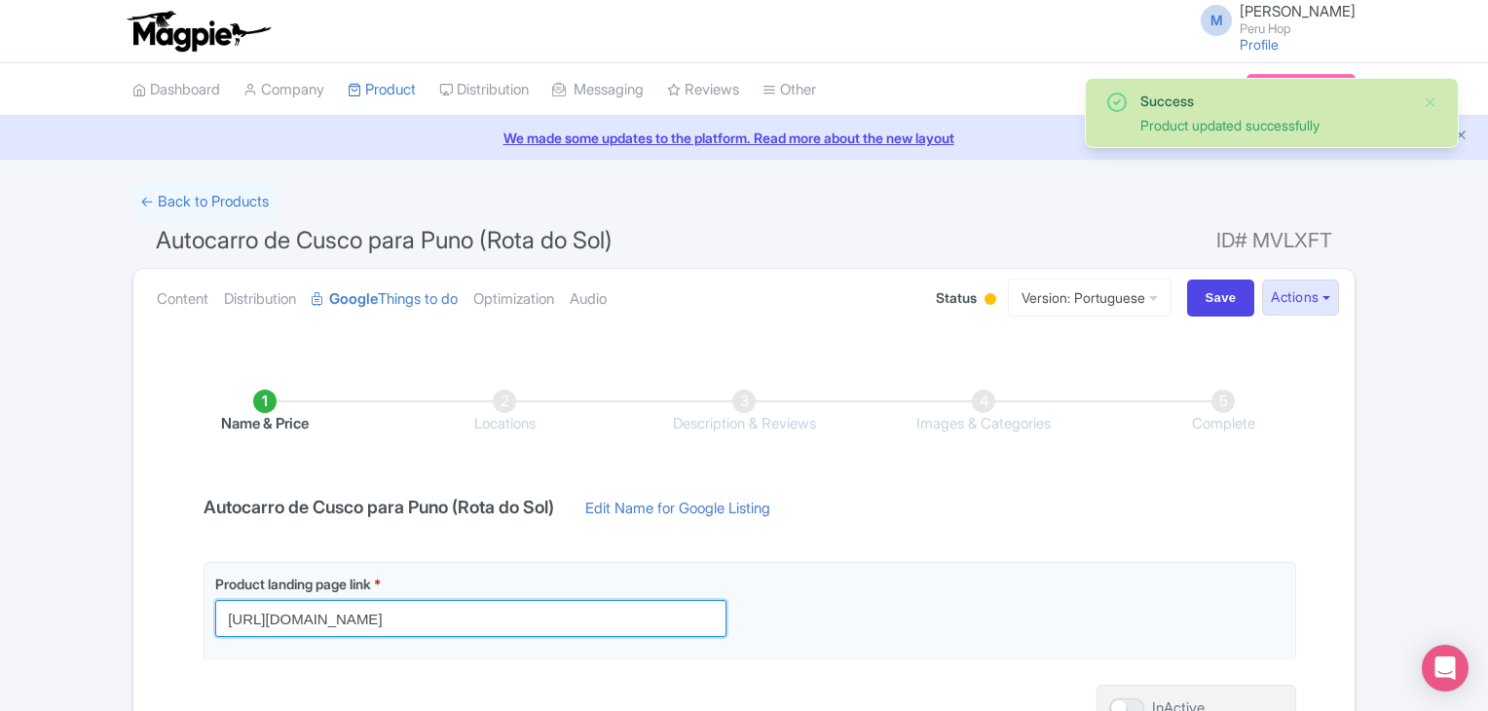
drag, startPoint x: 542, startPoint y: 617, endPoint x: 26, endPoint y: 567, distance: 518.7
click at [19, 567] on div "Success Product updated successfully ← Back to Products Autocarro de Cusco para…" at bounding box center [744, 500] width 1488 height 634
paste input "pt-br/onibus-cusco-para-puno"
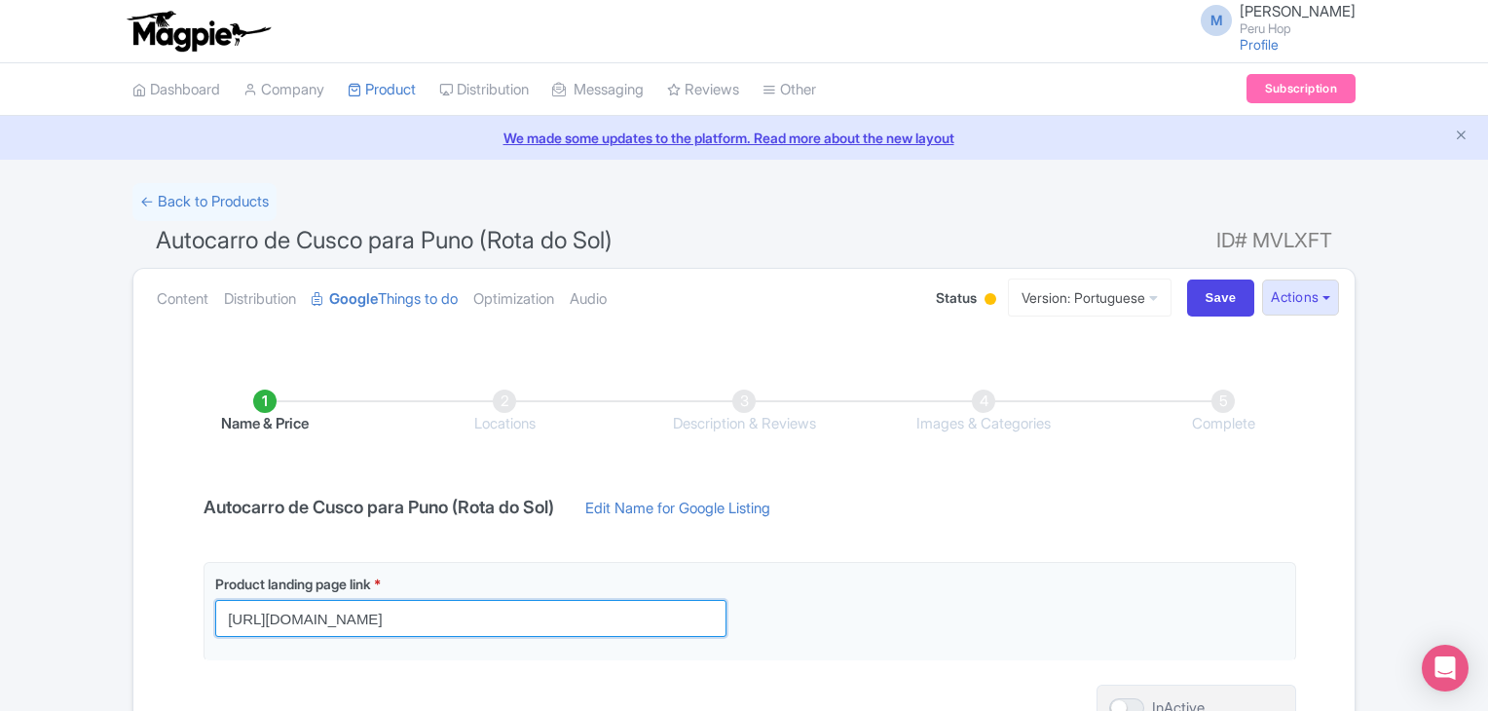
type input "https://www.inkaexpress.com/pt-br/onibus-cusco-para-puno/?utm_source=google&utm…"
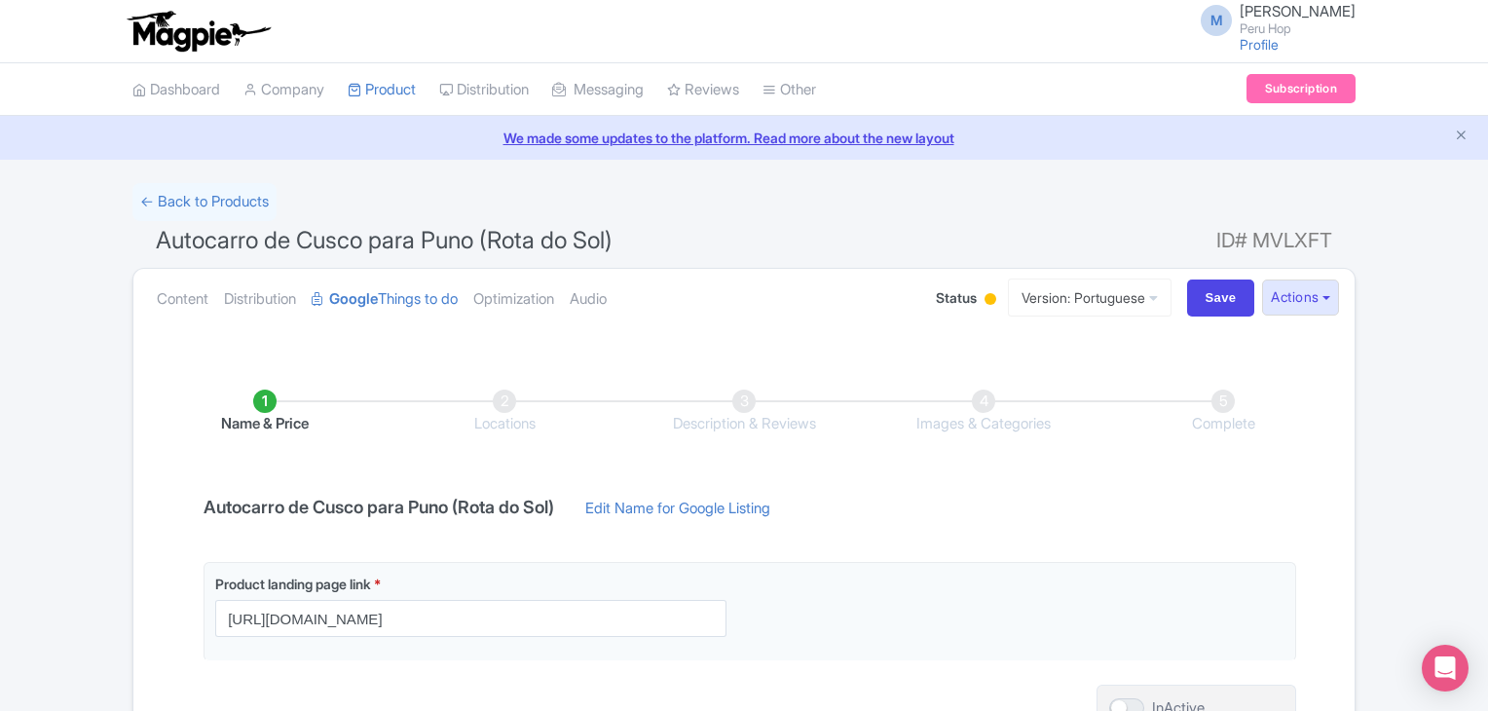
click at [985, 297] on div at bounding box center [991, 299] width 12 height 12
click at [985, 298] on div at bounding box center [991, 299] width 12 height 12
click at [981, 303] on div at bounding box center [990, 300] width 19 height 30
click at [942, 320] on div "Active" at bounding box center [941, 335] width 115 height 38
click at [1220, 293] on input "Save" at bounding box center [1221, 298] width 68 height 37
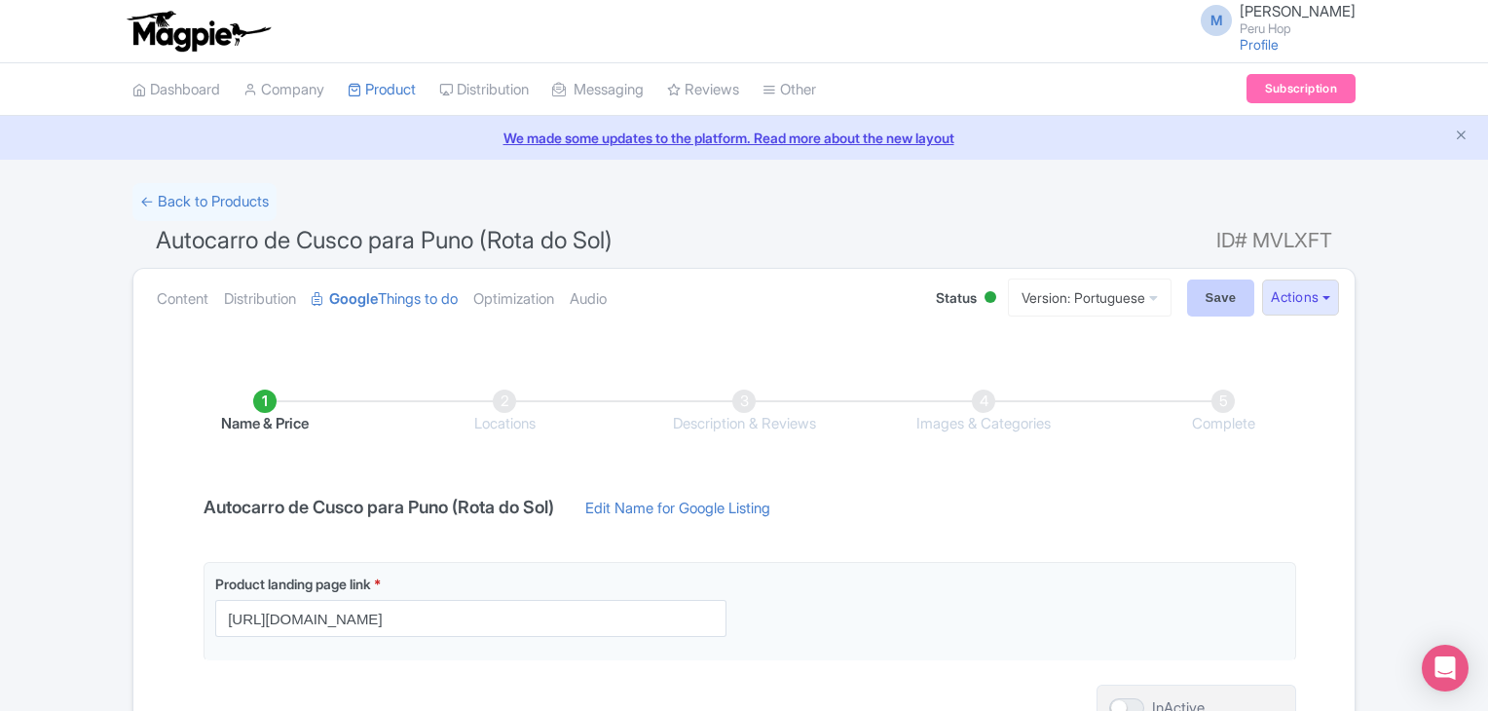
type input "Saving..."
click at [201, 206] on link "← Back to Products" at bounding box center [204, 202] width 144 height 38
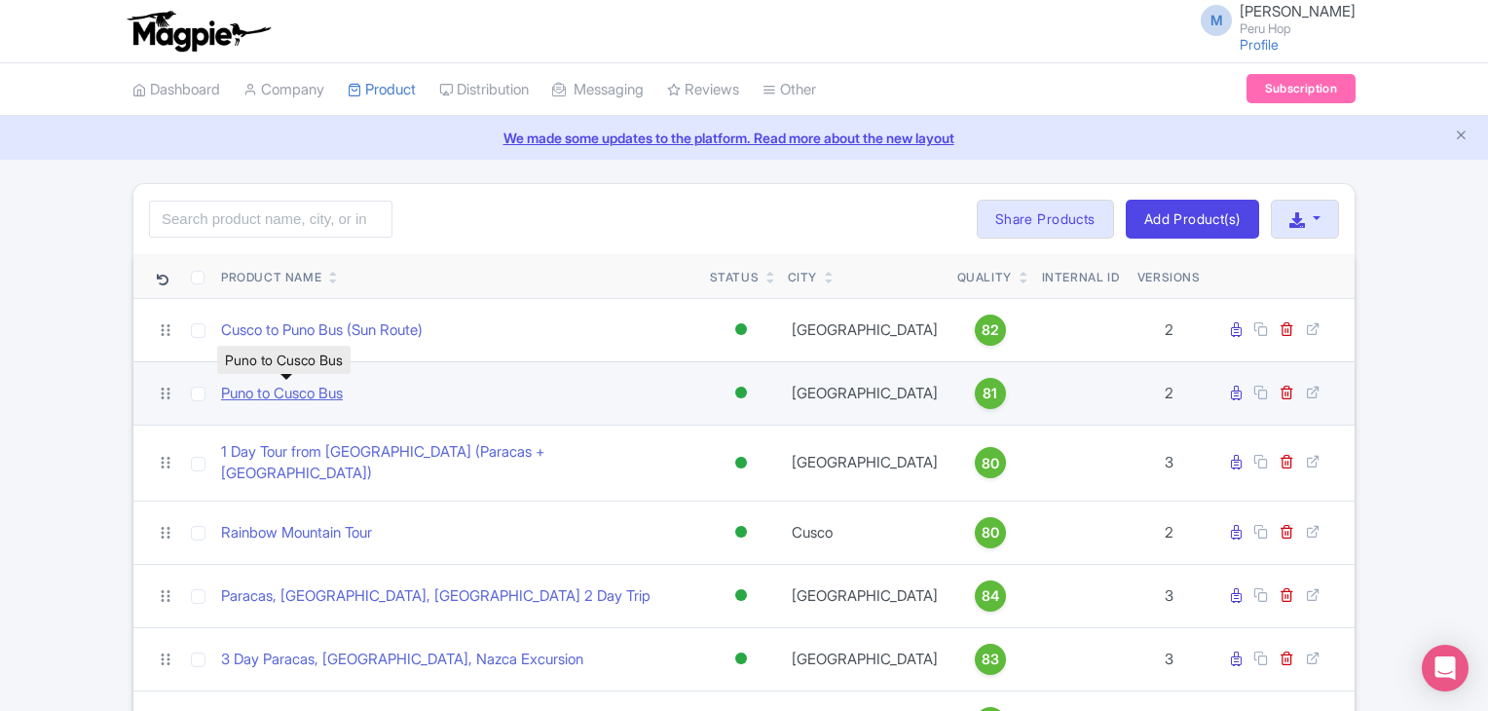
click at [296, 390] on link "Puno to Cusco Bus" at bounding box center [282, 394] width 122 height 22
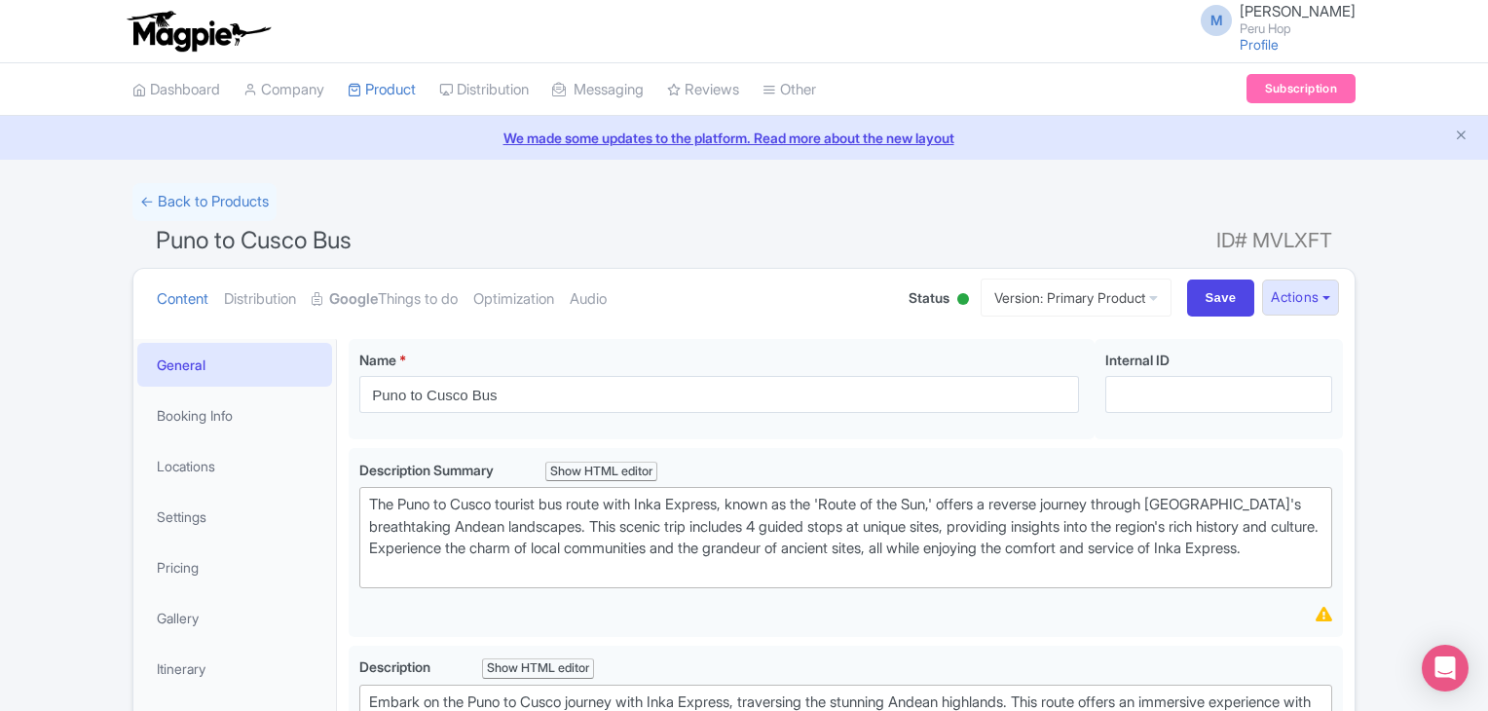
click at [378, 293] on strong "Google" at bounding box center [353, 299] width 49 height 22
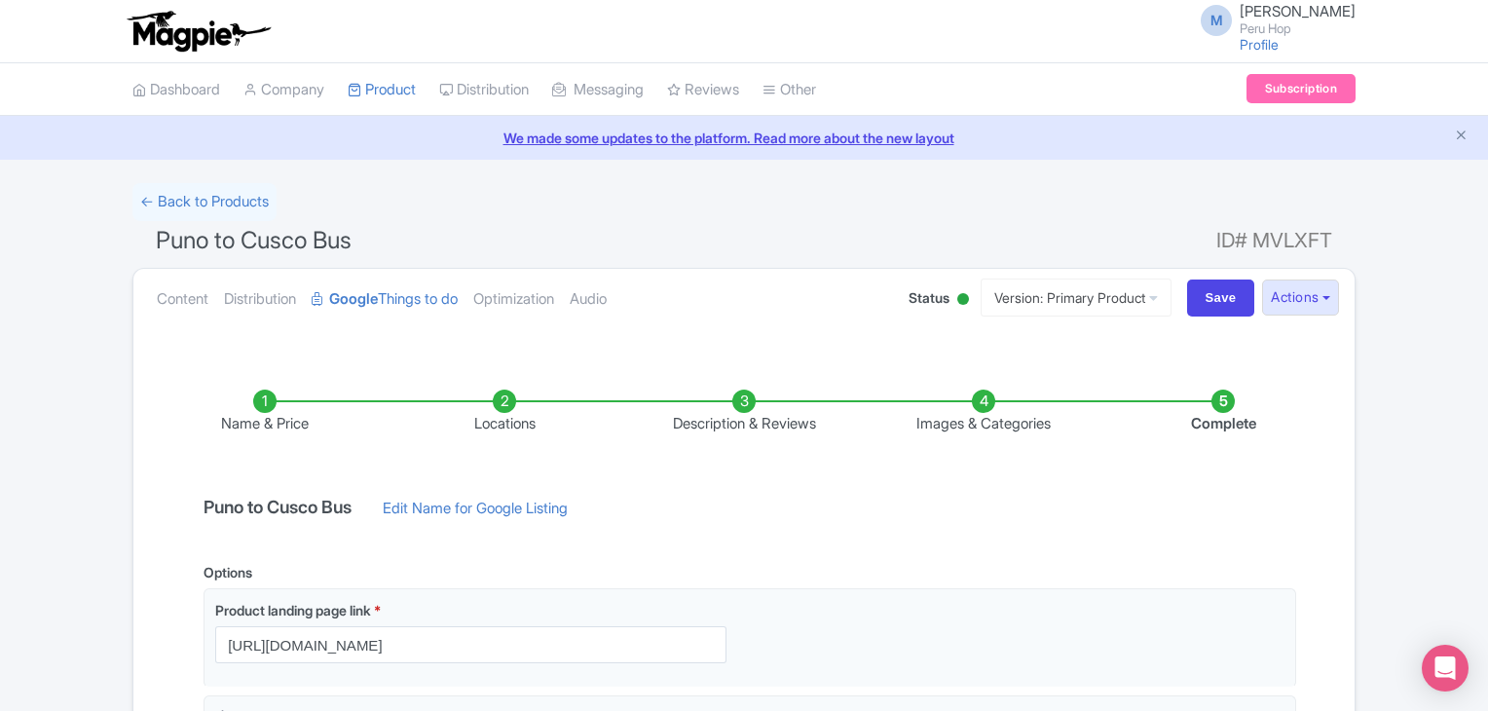
drag, startPoint x: 546, startPoint y: 643, endPoint x: 156, endPoint y: 638, distance: 390.6
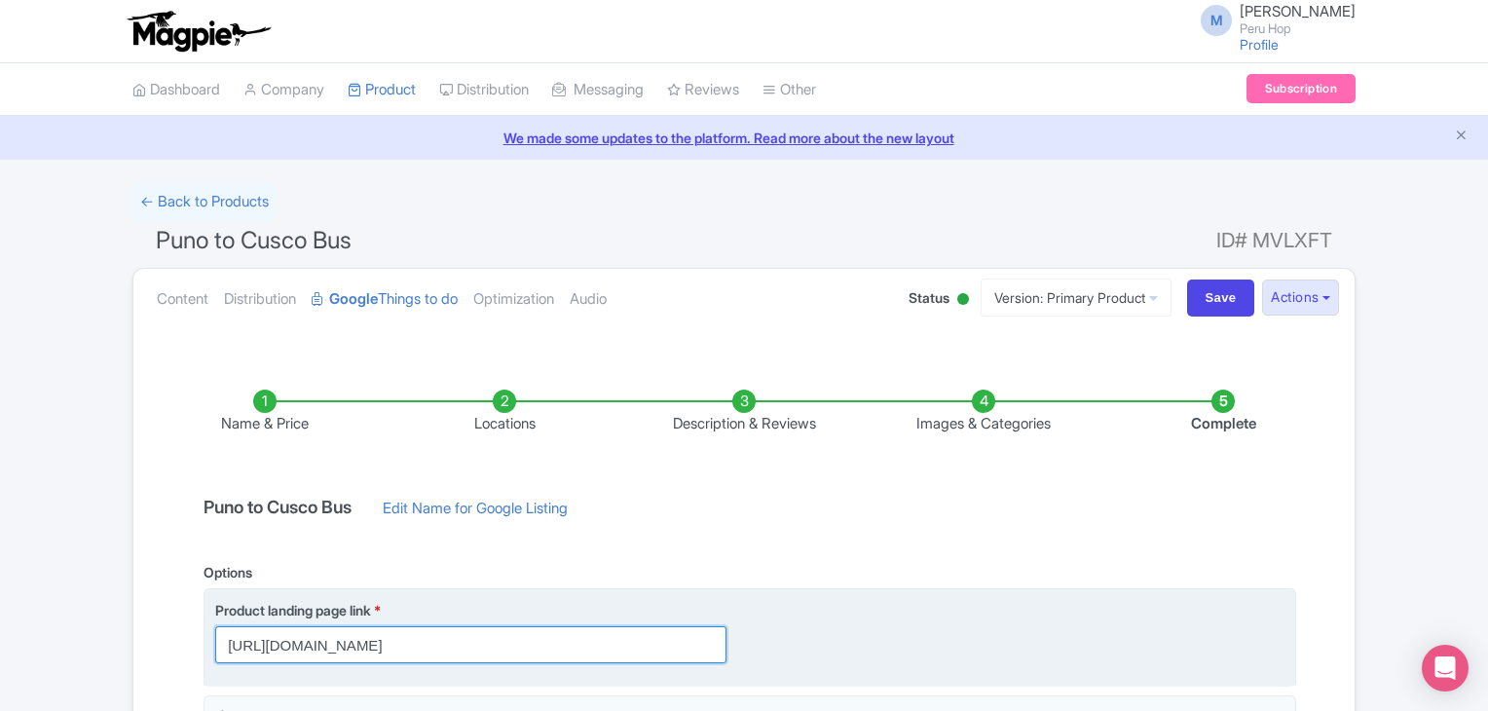
click at [497, 651] on input "[URL][DOMAIN_NAME]" at bounding box center [470, 644] width 511 height 37
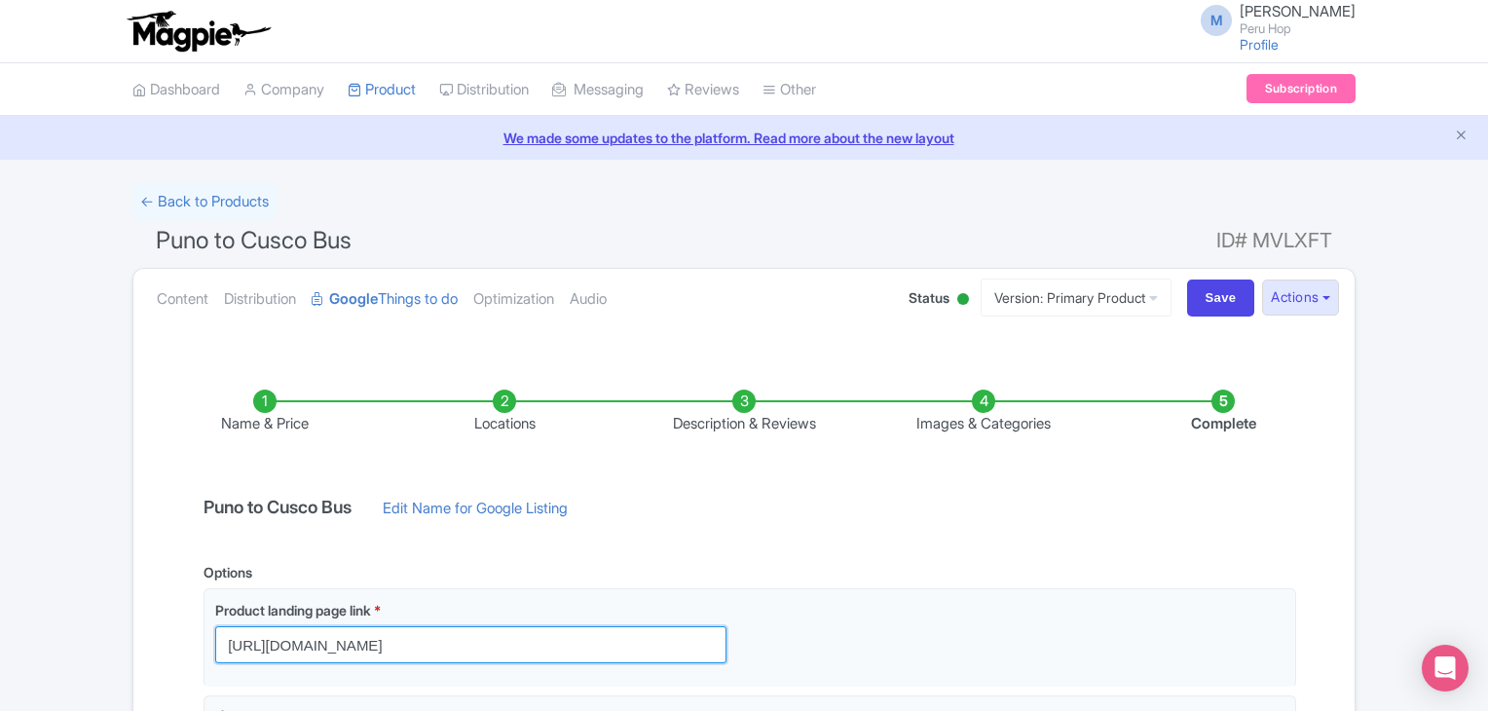
drag, startPoint x: 548, startPoint y: 647, endPoint x: 75, endPoint y: 618, distance: 474.2
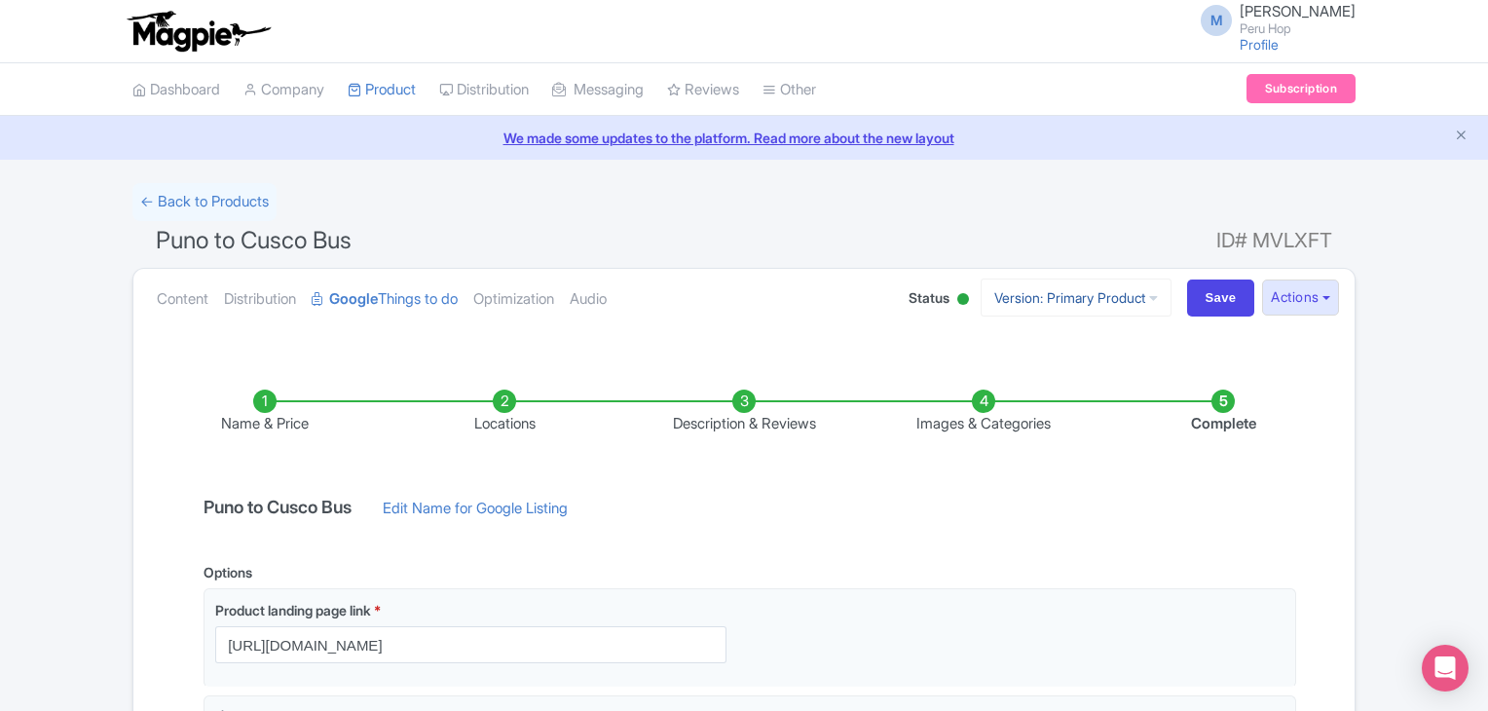
click at [1042, 298] on link "Version: Primary Product" at bounding box center [1076, 298] width 191 height 38
click at [1044, 393] on link "Portuguese" at bounding box center [1092, 404] width 185 height 30
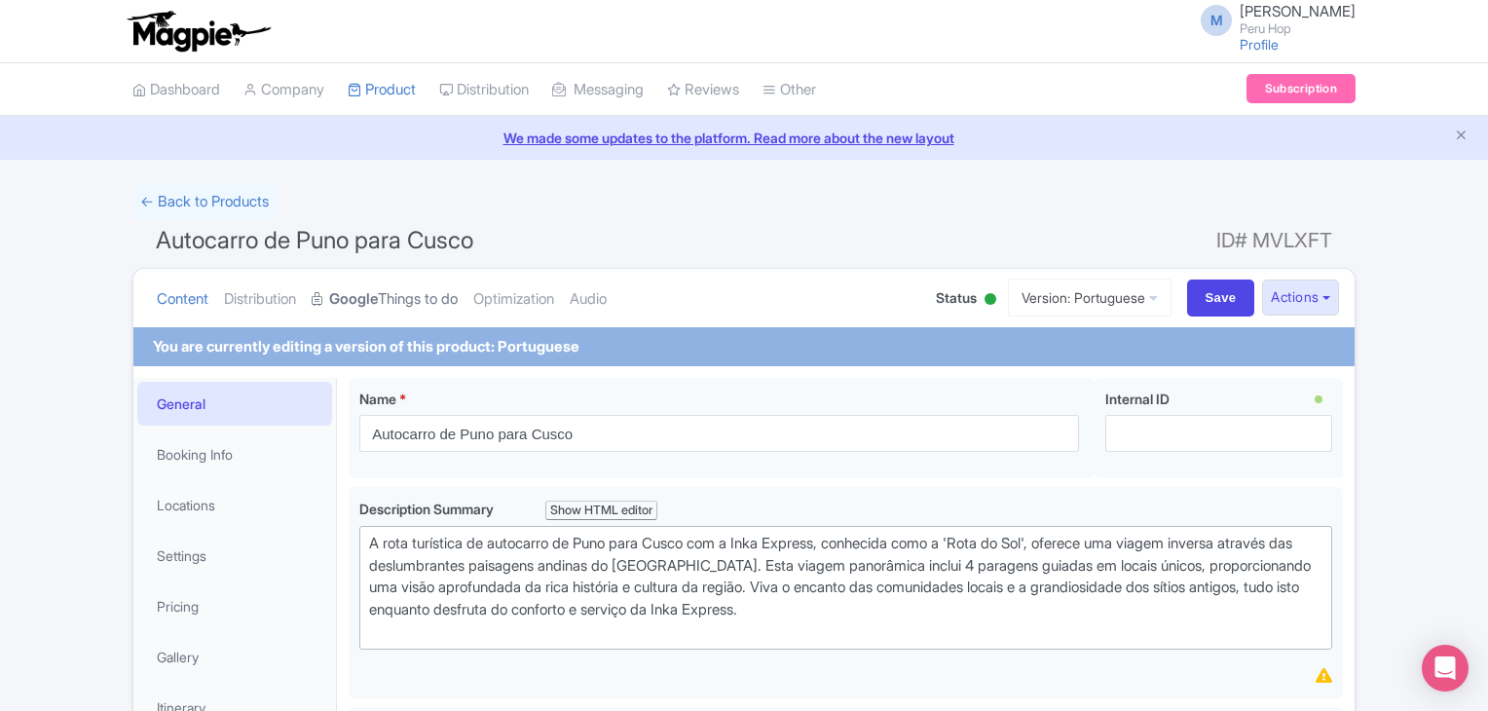
drag, startPoint x: 0, startPoint y: 0, endPoint x: 429, endPoint y: 306, distance: 526.5
click at [429, 306] on link "Google Things to do" at bounding box center [385, 299] width 146 height 61
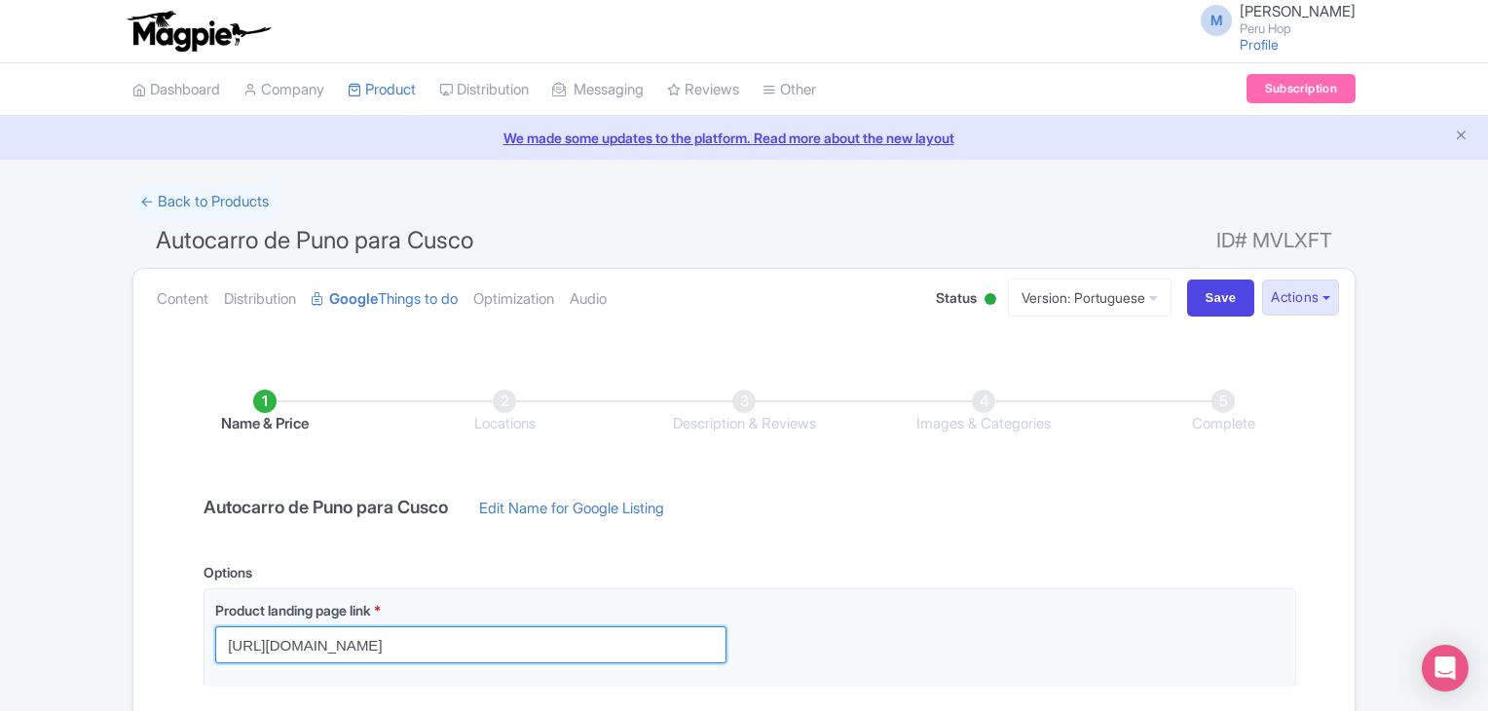
drag, startPoint x: 544, startPoint y: 647, endPoint x: -30, endPoint y: 629, distance: 574.9
click at [0, 629] on html "M [PERSON_NAME] Peru Hop Profile Users Settings Sign out Dashboard Company Prod…" at bounding box center [744, 355] width 1488 height 711
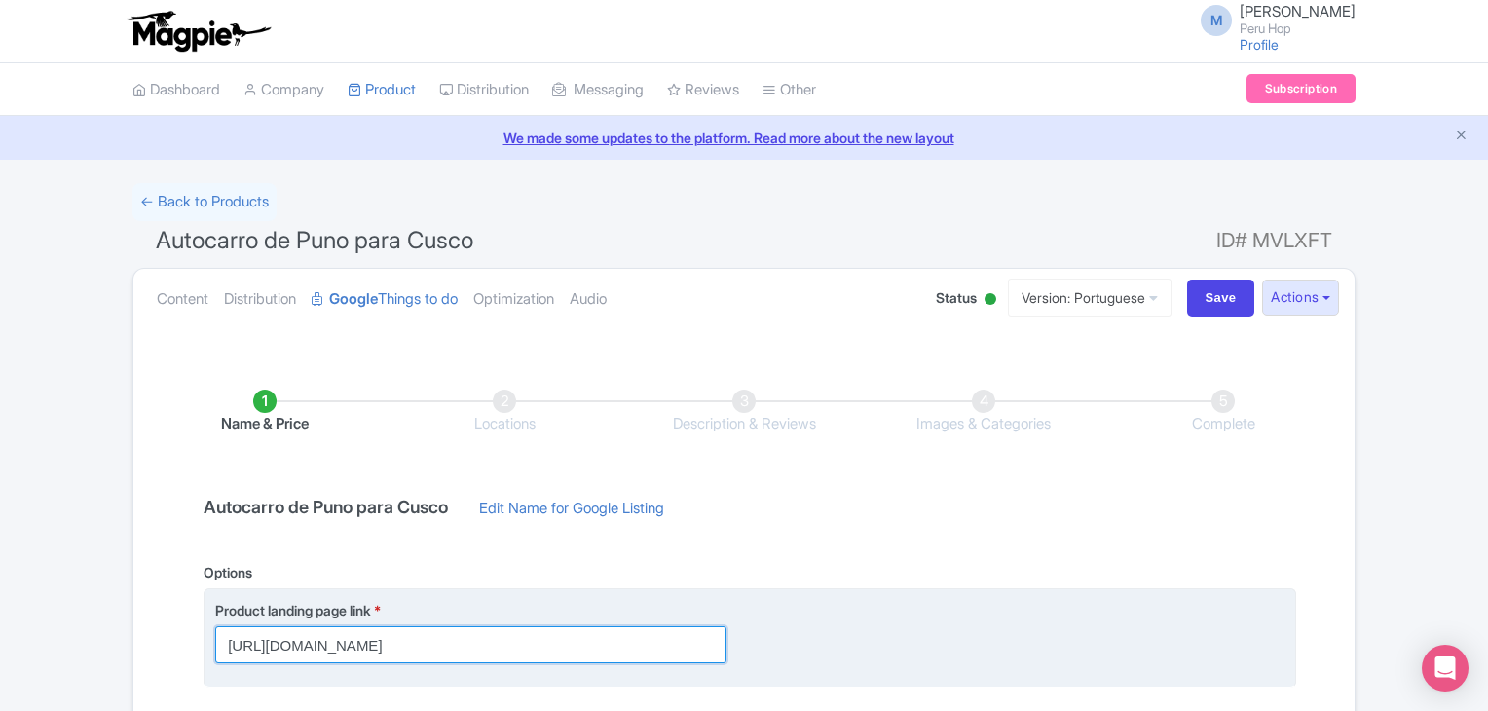
paste input "t-br/onibus-puno-para-cusco"
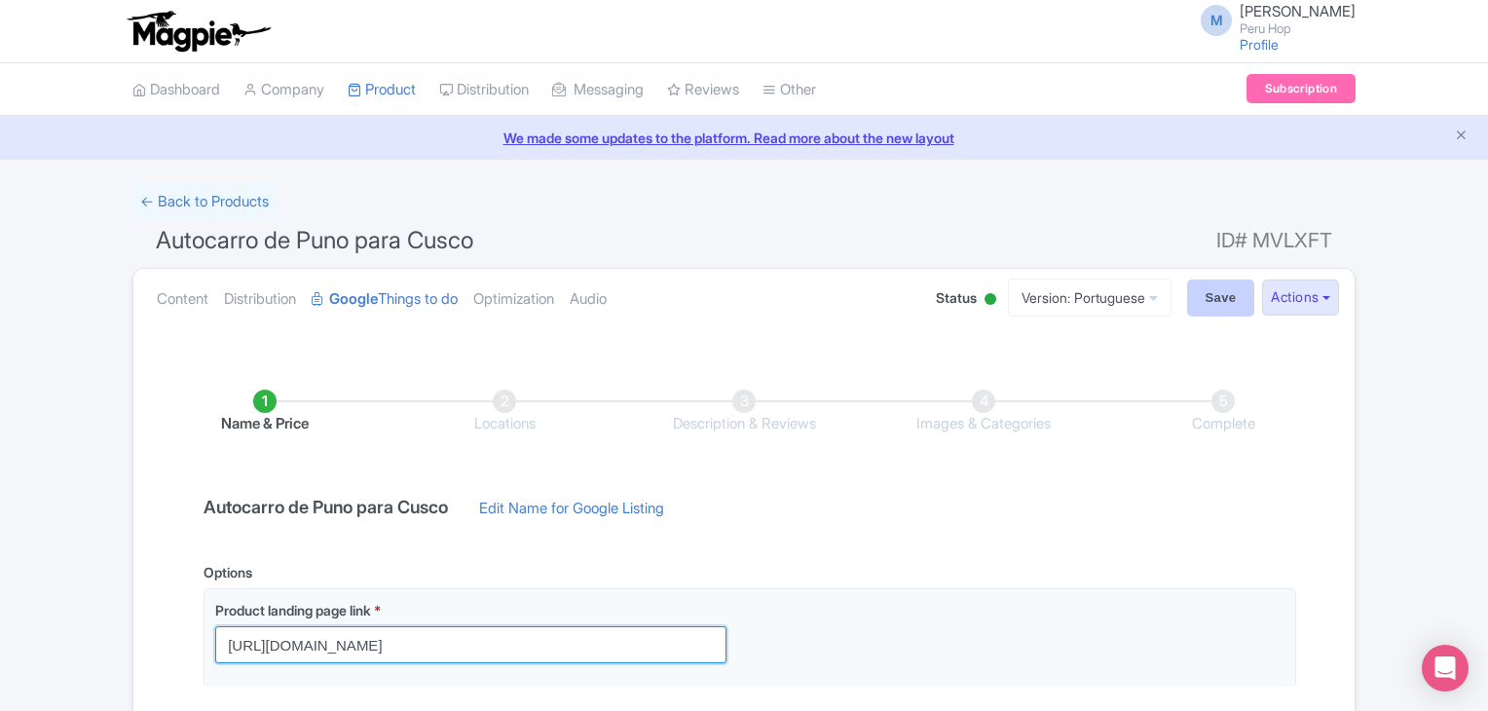
type input "[URL][DOMAIN_NAME]"
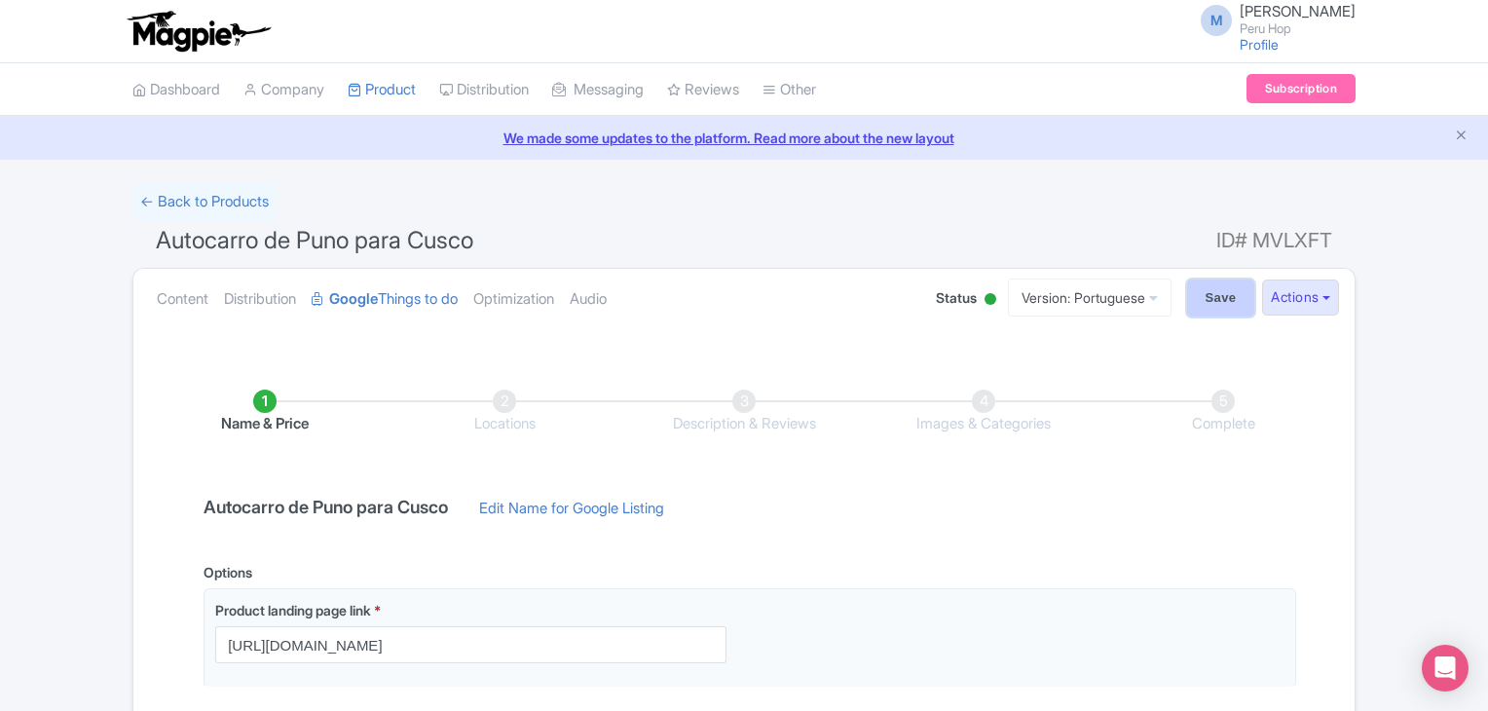
click at [1210, 298] on input "Save" at bounding box center [1221, 298] width 68 height 37
type input "Saving..."
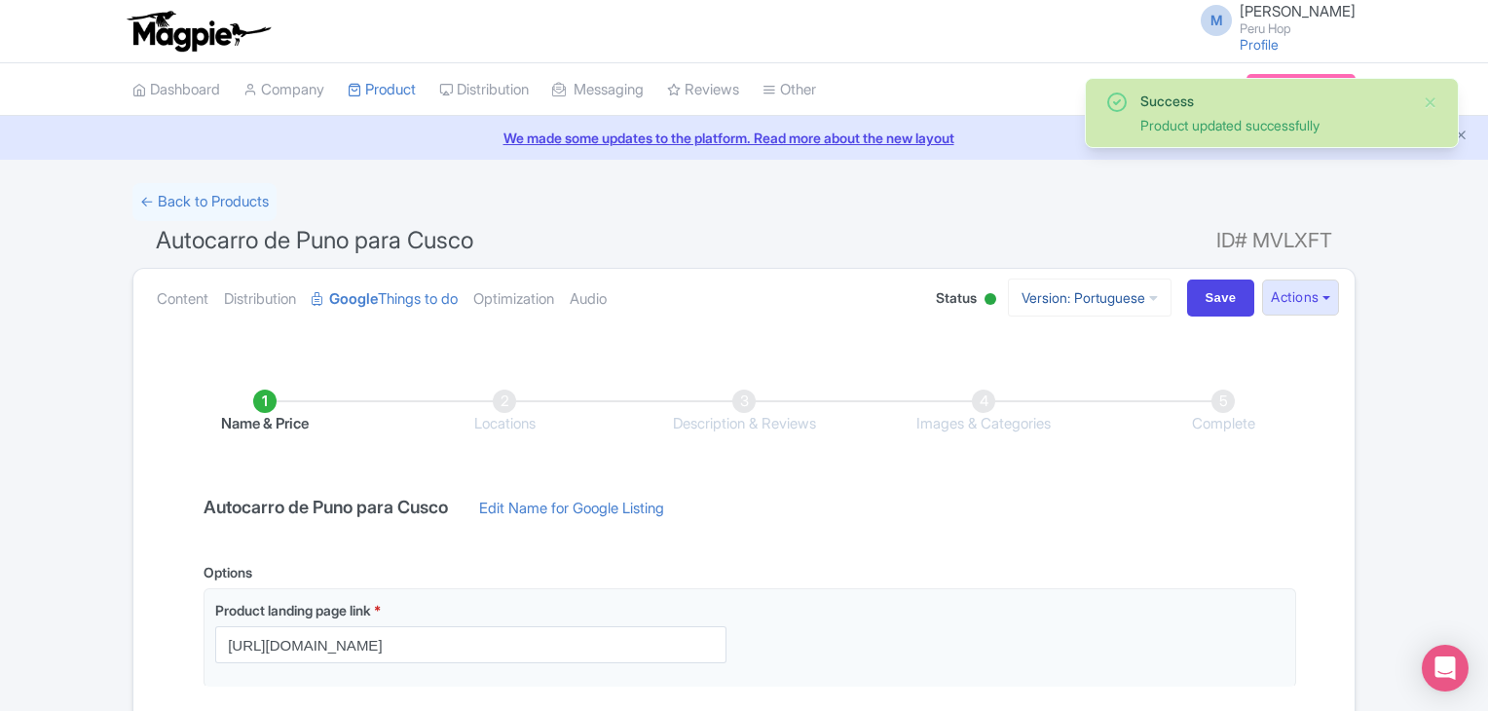
click at [1074, 305] on link "Version: Portuguese" at bounding box center [1090, 298] width 164 height 38
click at [1052, 395] on link "Spanish" at bounding box center [1089, 404] width 185 height 30
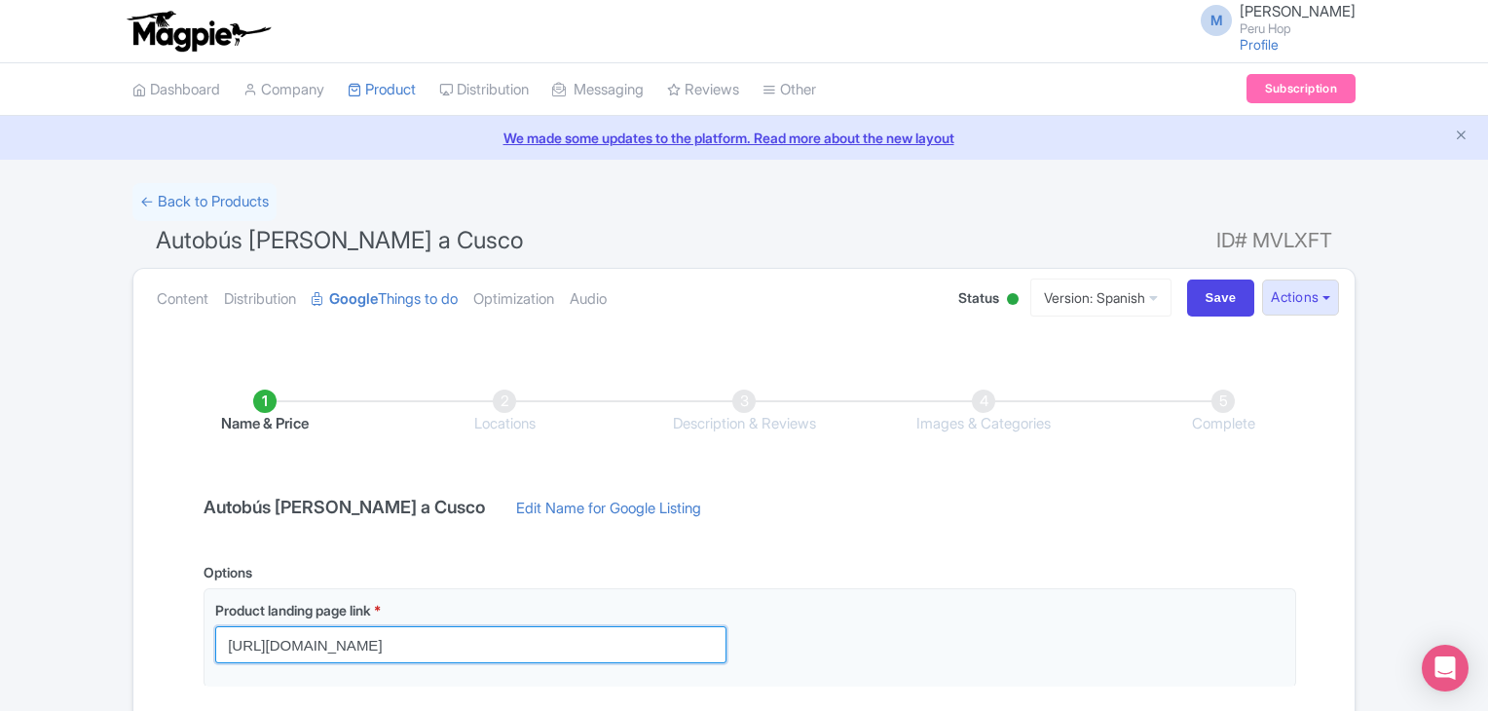
drag, startPoint x: 545, startPoint y: 640, endPoint x: 150, endPoint y: 594, distance: 398.1
click at [150, 594] on div "Name & Price Locations Description & Reviews Images & Categories Complete Autob…" at bounding box center [744, 591] width 1198 height 480
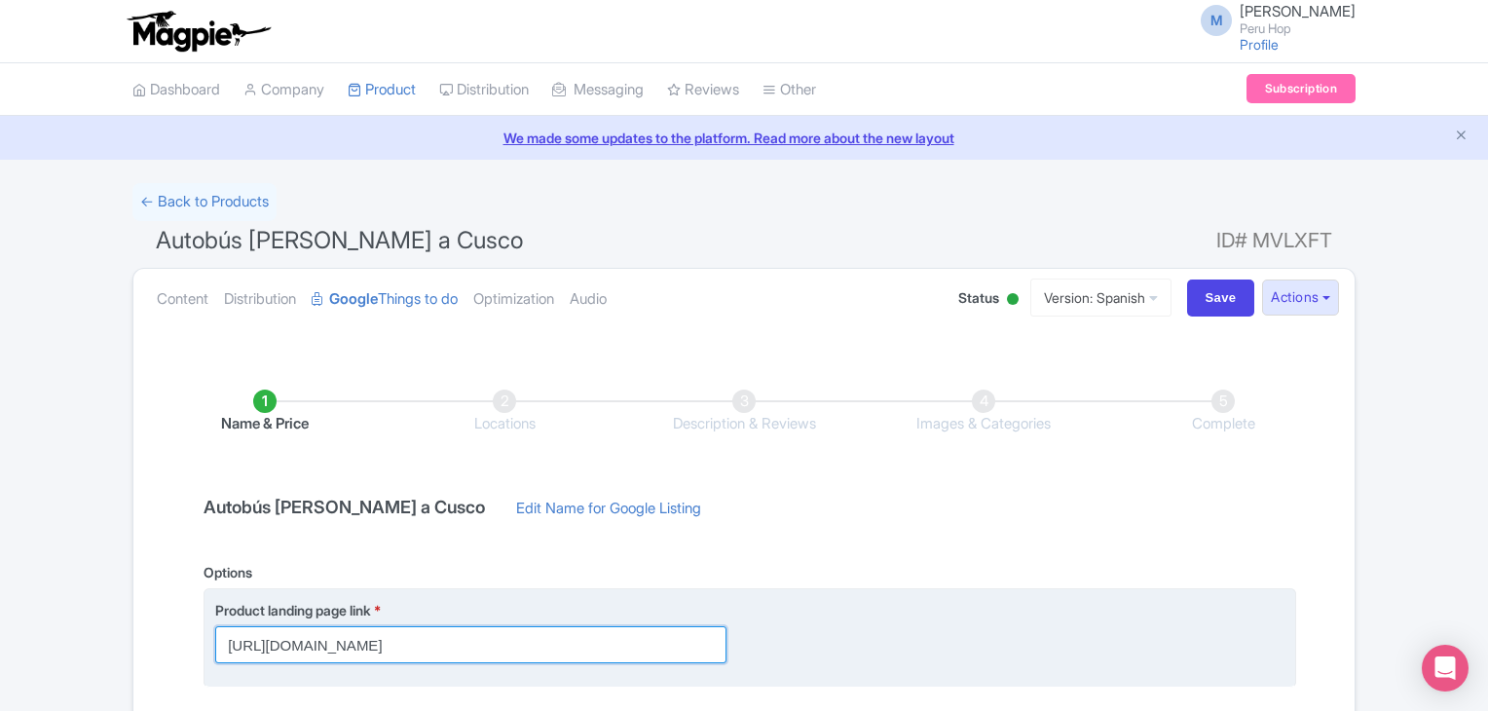
paste input "es/puno-a"
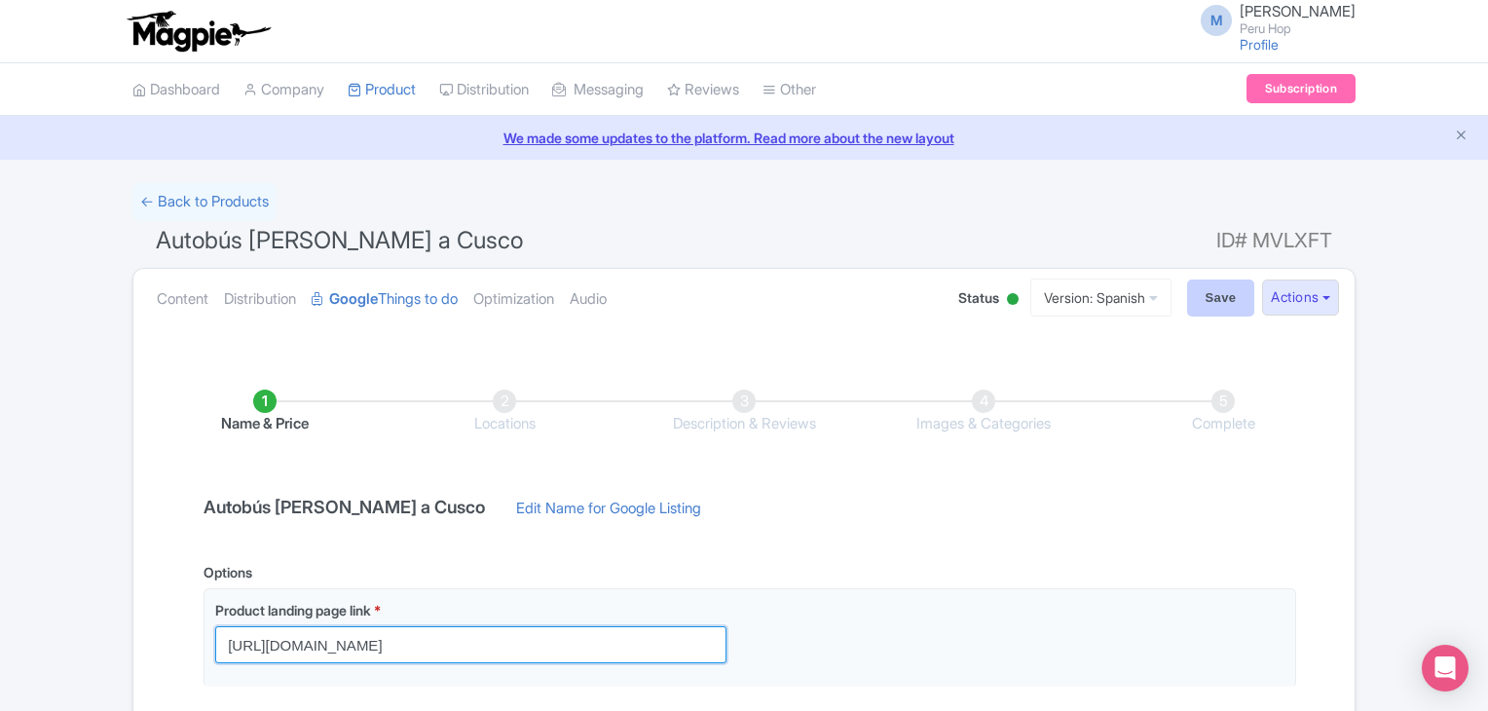
type input "https://www.inkaexpress.com/es/puno-a-cusco-bus/?utm_source=google&utm_medium=g…"
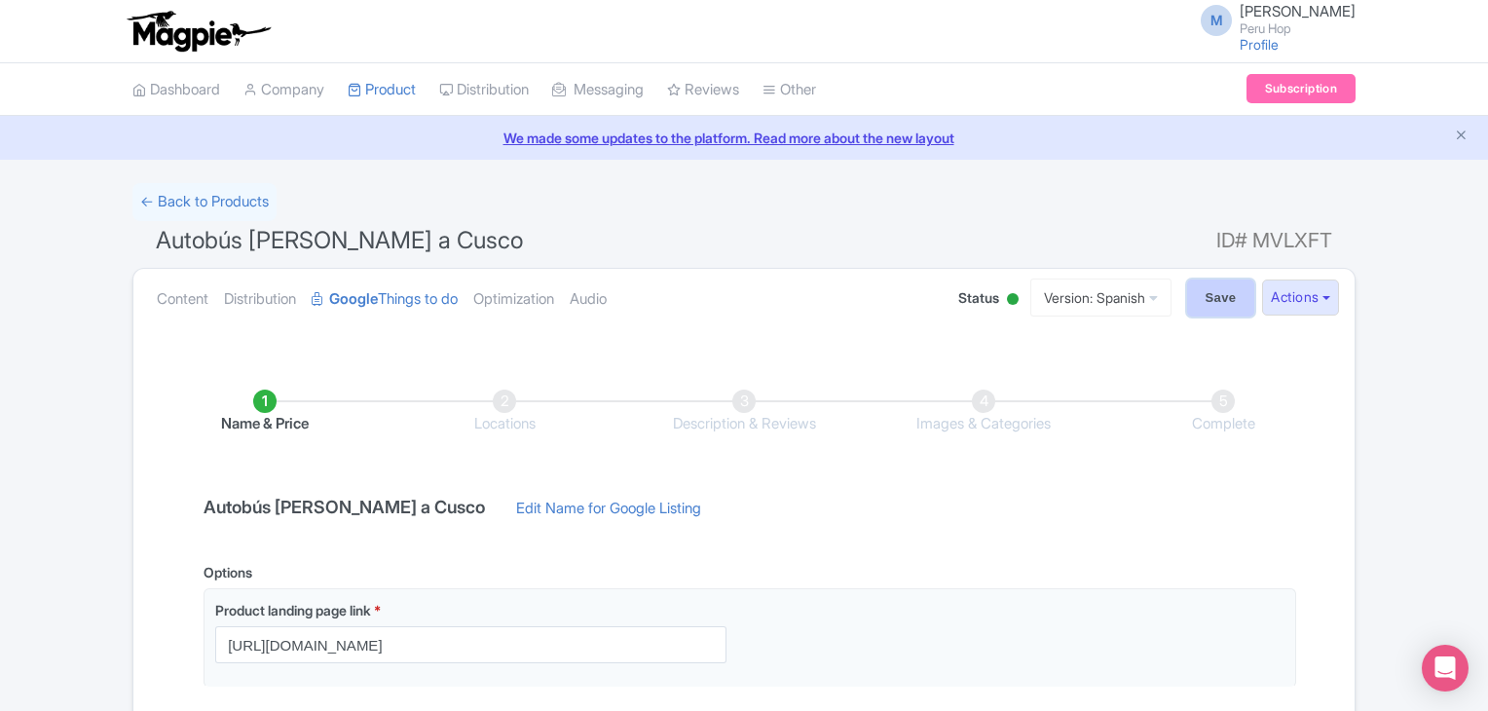
click at [1224, 280] on input "Save" at bounding box center [1221, 298] width 68 height 37
type input "Saving..."
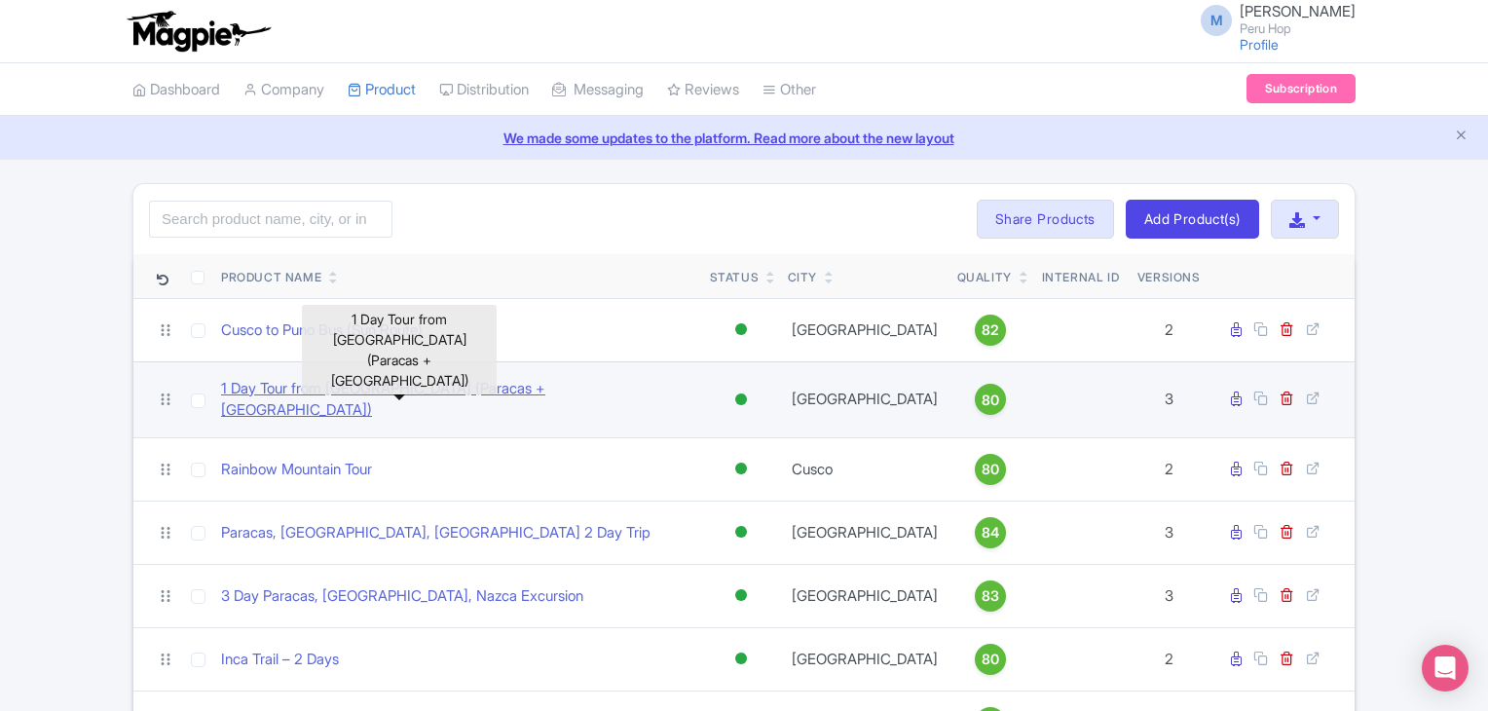
click at [356, 390] on link "1 Day Tour from [GEOGRAPHIC_DATA] (Paracas + [GEOGRAPHIC_DATA])" at bounding box center [457, 400] width 473 height 44
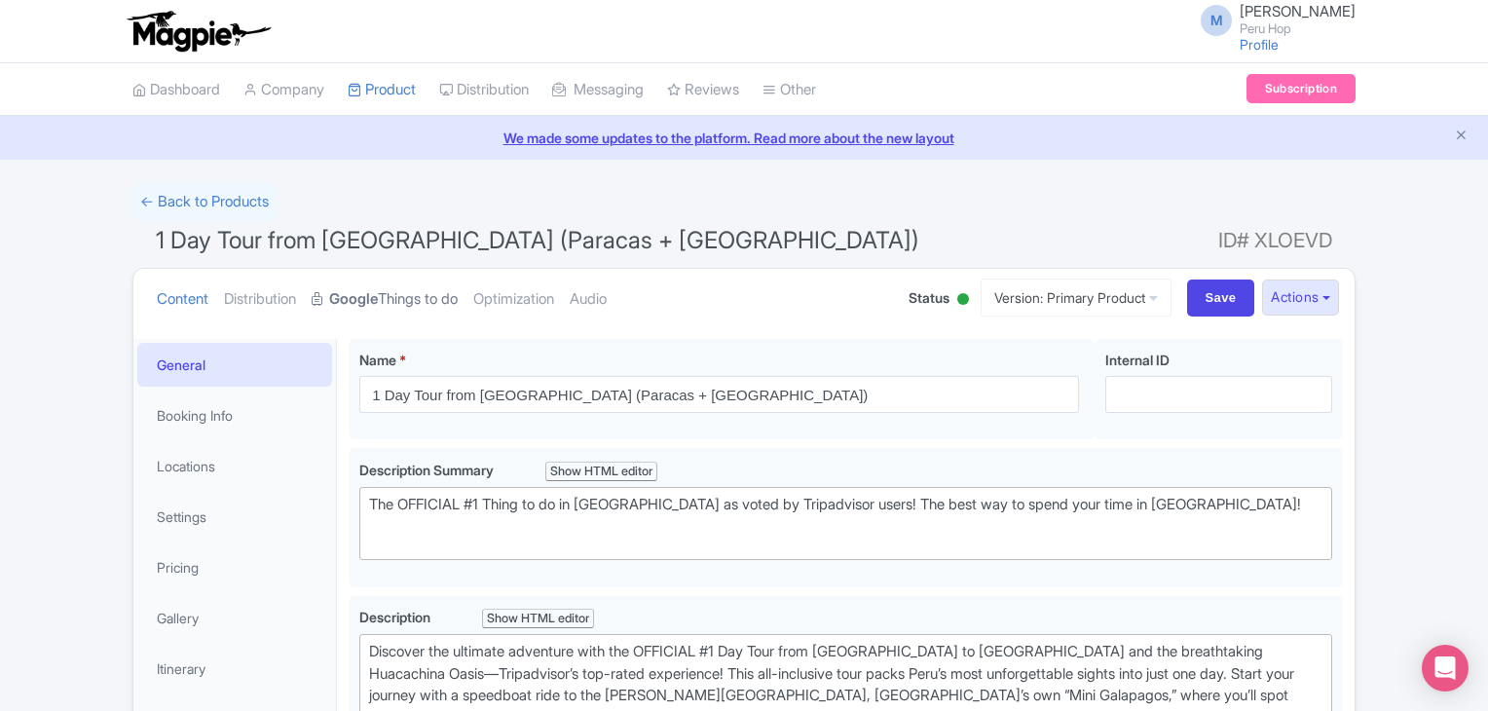
click at [390, 293] on link "Google Things to do" at bounding box center [385, 299] width 146 height 61
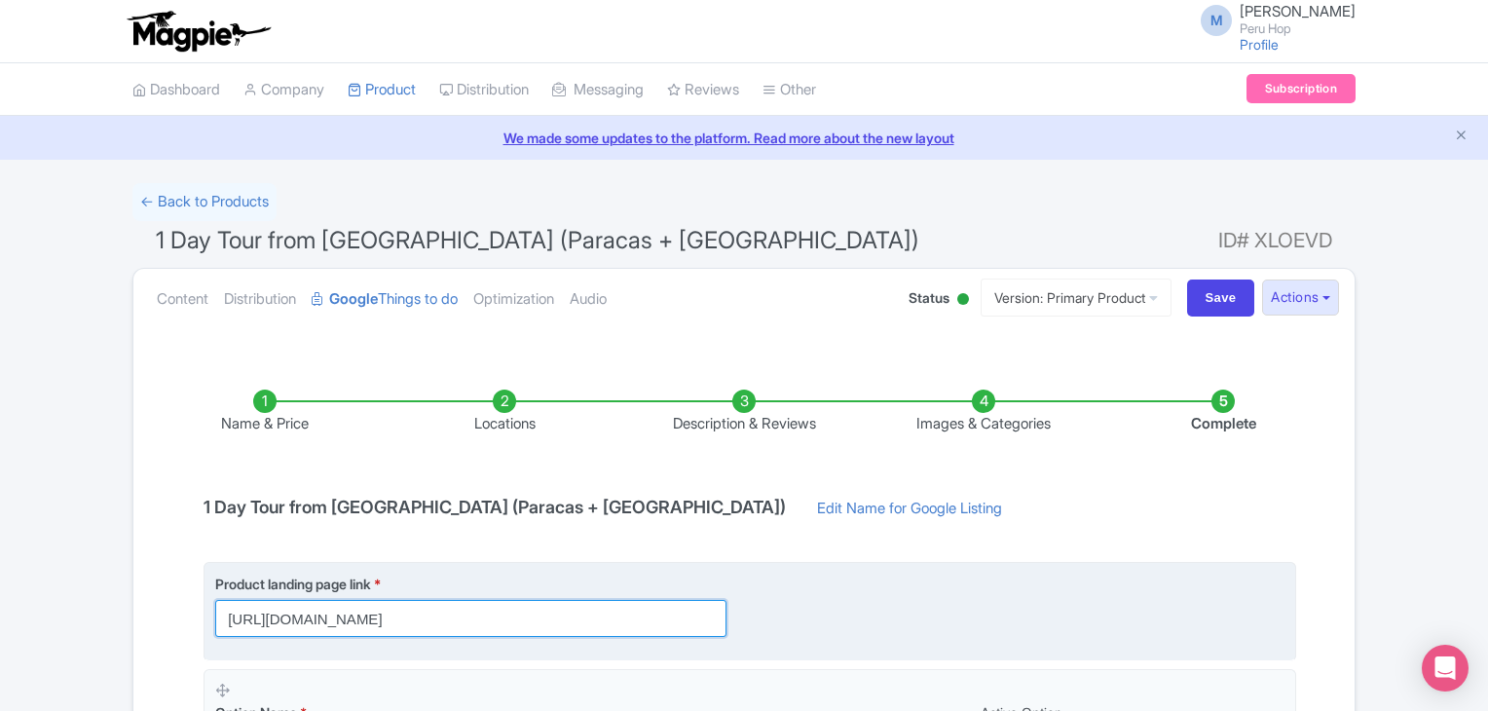
click at [243, 589] on div "Product landing page link * https://www.peruhop.com/passes/1-day-tour-from-lima…" at bounding box center [470, 605] width 511 height 63
click at [527, 612] on input "[URL][DOMAIN_NAME]" at bounding box center [470, 618] width 511 height 37
drag, startPoint x: 584, startPoint y: 618, endPoint x: 212, endPoint y: 609, distance: 372.2
click at [212, 609] on fieldset "Product landing page link * https://www.peruhop.com/passes/1-day-tour-from-lima…" at bounding box center [750, 611] width 1093 height 98
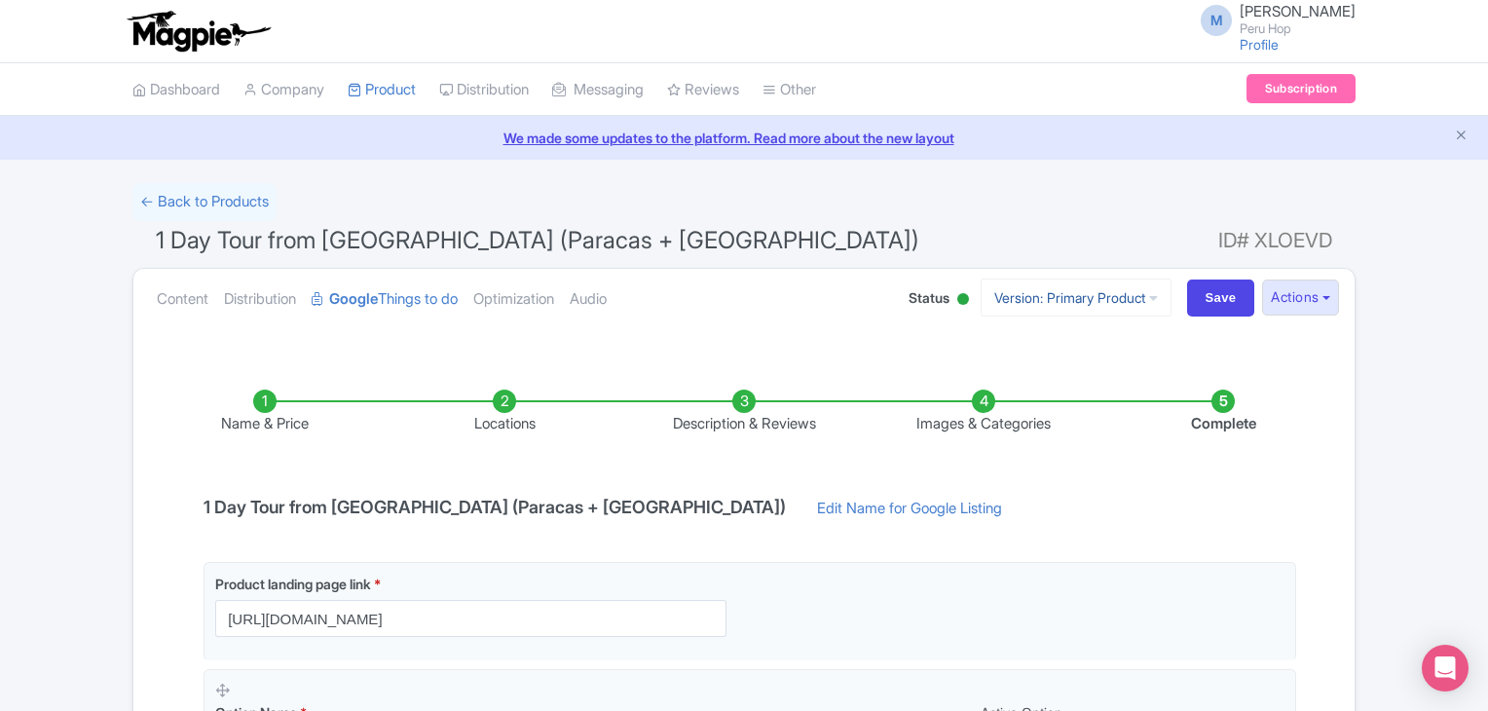
click at [1081, 285] on link "Version: Primary Product" at bounding box center [1076, 298] width 191 height 38
click at [1029, 464] on link "Spanish" at bounding box center [1092, 463] width 185 height 30
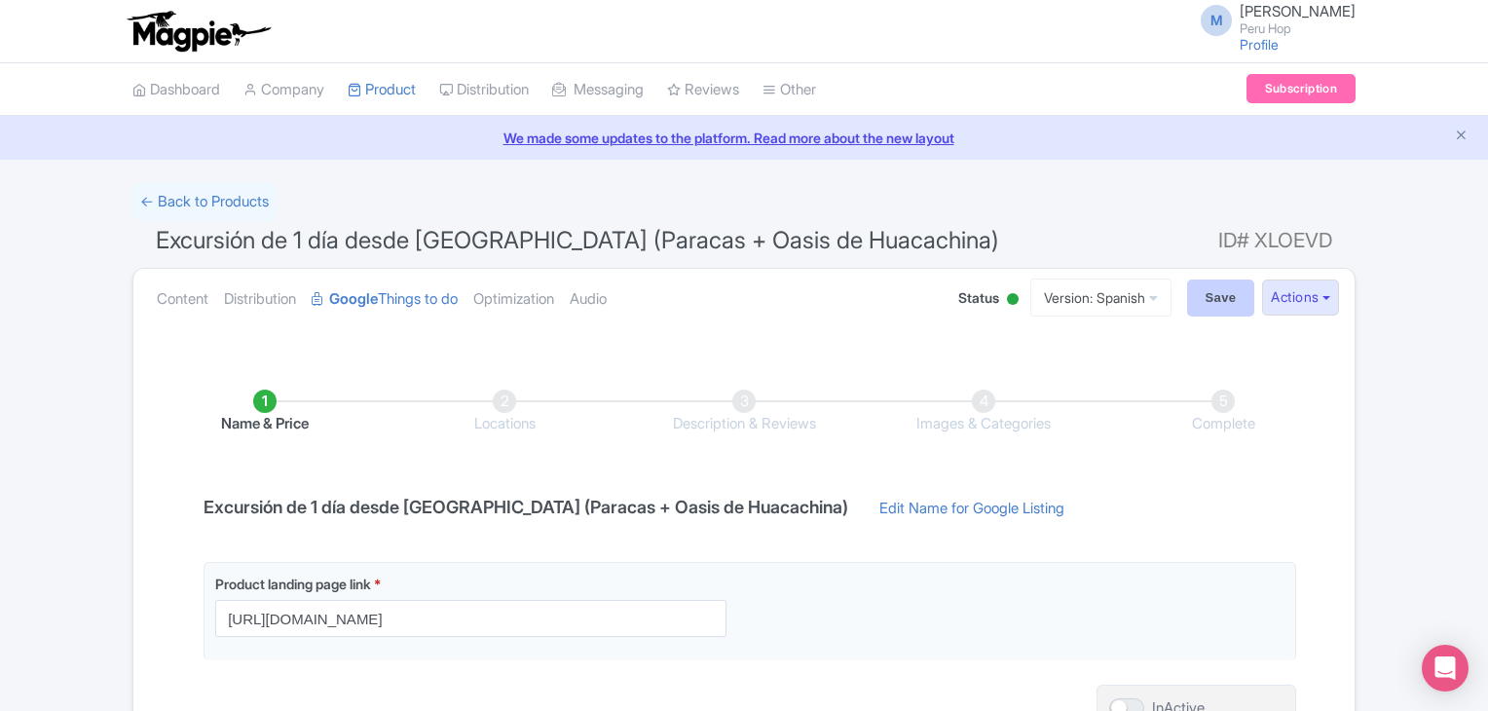
type input "[URL][DOMAIN_NAME]"
click at [1199, 297] on input "Save" at bounding box center [1221, 298] width 68 height 37
type input "Saving..."
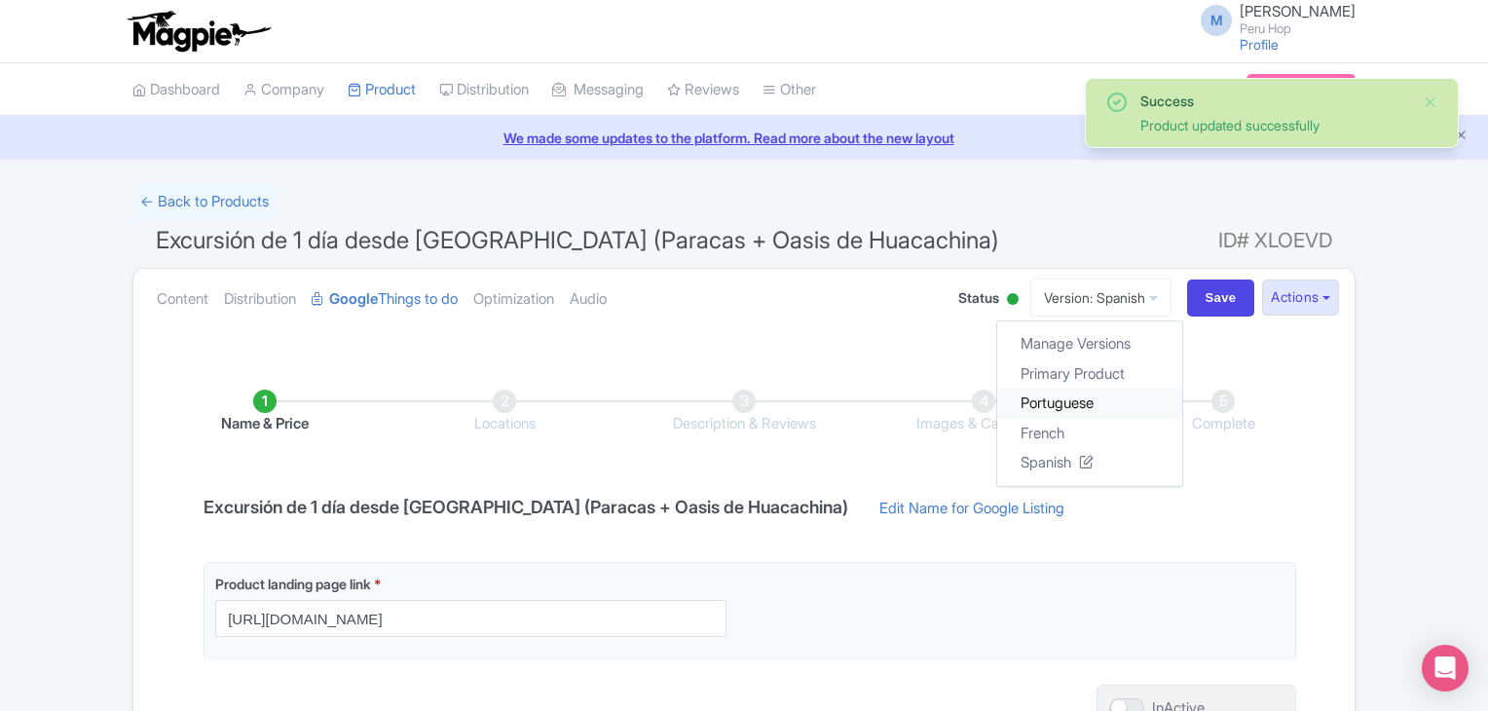
click at [1066, 399] on link "Portuguese" at bounding box center [1089, 404] width 185 height 30
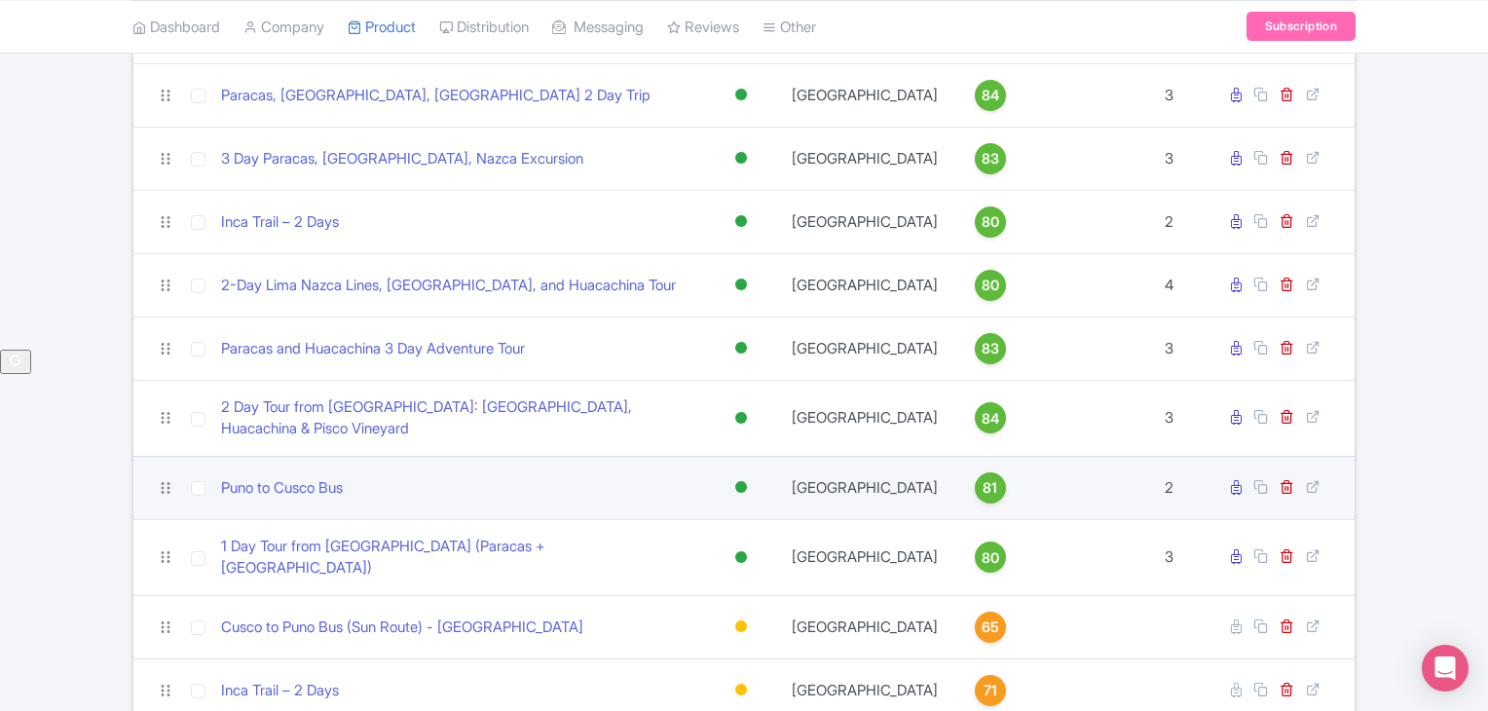
scroll to position [390, 0]
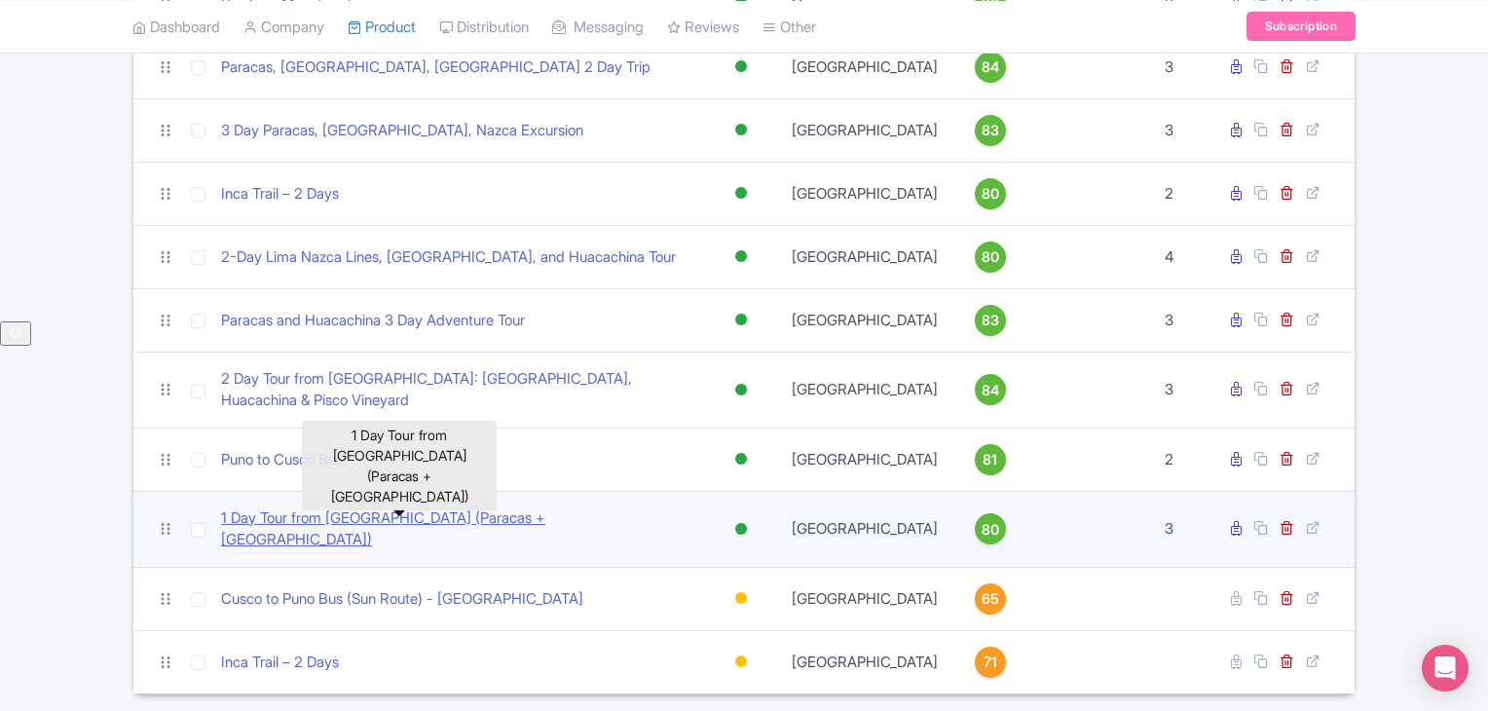
click at [510, 514] on link "1 Day Tour from Lima (Paracas + Huacachina Oasis)" at bounding box center [457, 529] width 473 height 44
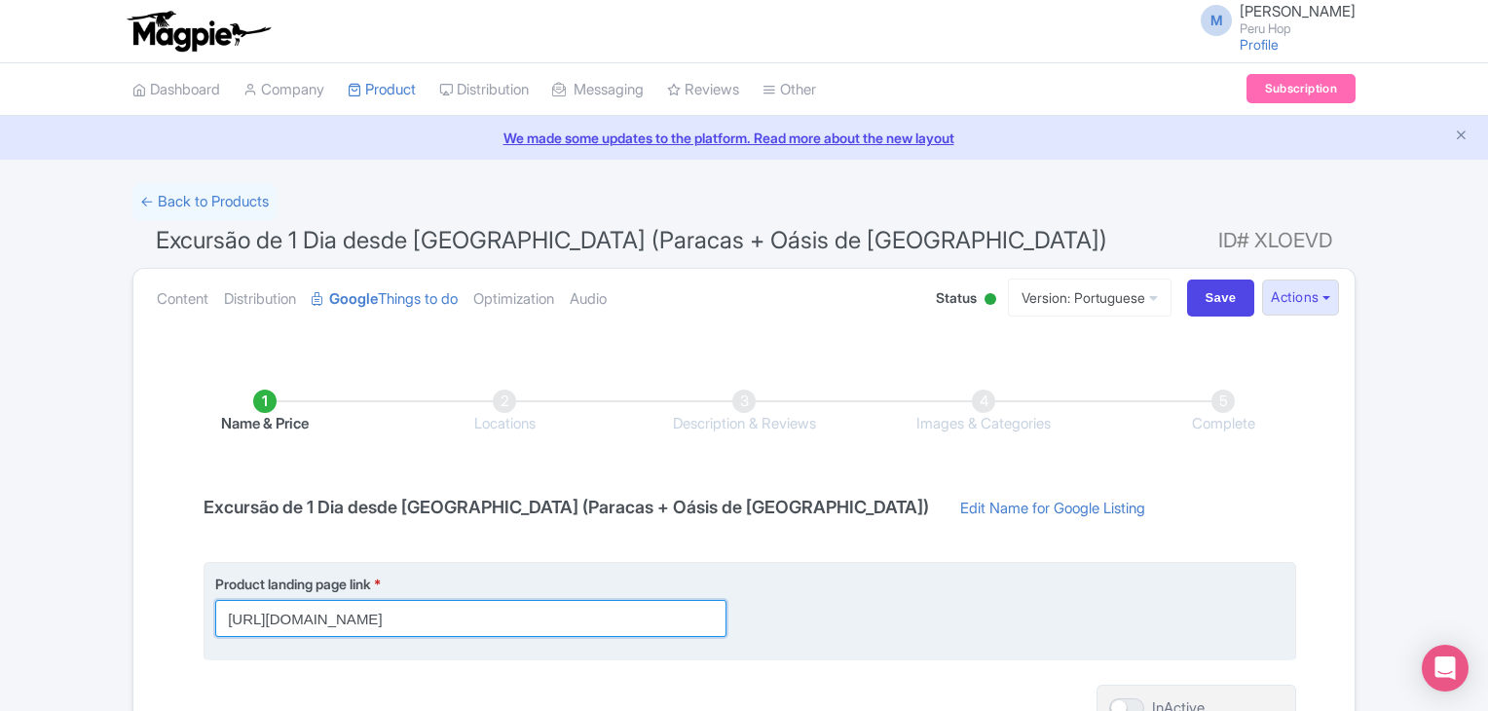
drag, startPoint x: 587, startPoint y: 618, endPoint x: 323, endPoint y: 585, distance: 266.0
click at [199, 583] on div "Product landing page link * https://www.peruhop.com/passes/1-day-tour-from-lima…" at bounding box center [744, 615] width 1104 height 106
click at [496, 606] on input "[URL][DOMAIN_NAME]" at bounding box center [470, 618] width 511 height 37
click at [551, 612] on input "[URL][DOMAIN_NAME]" at bounding box center [470, 618] width 511 height 37
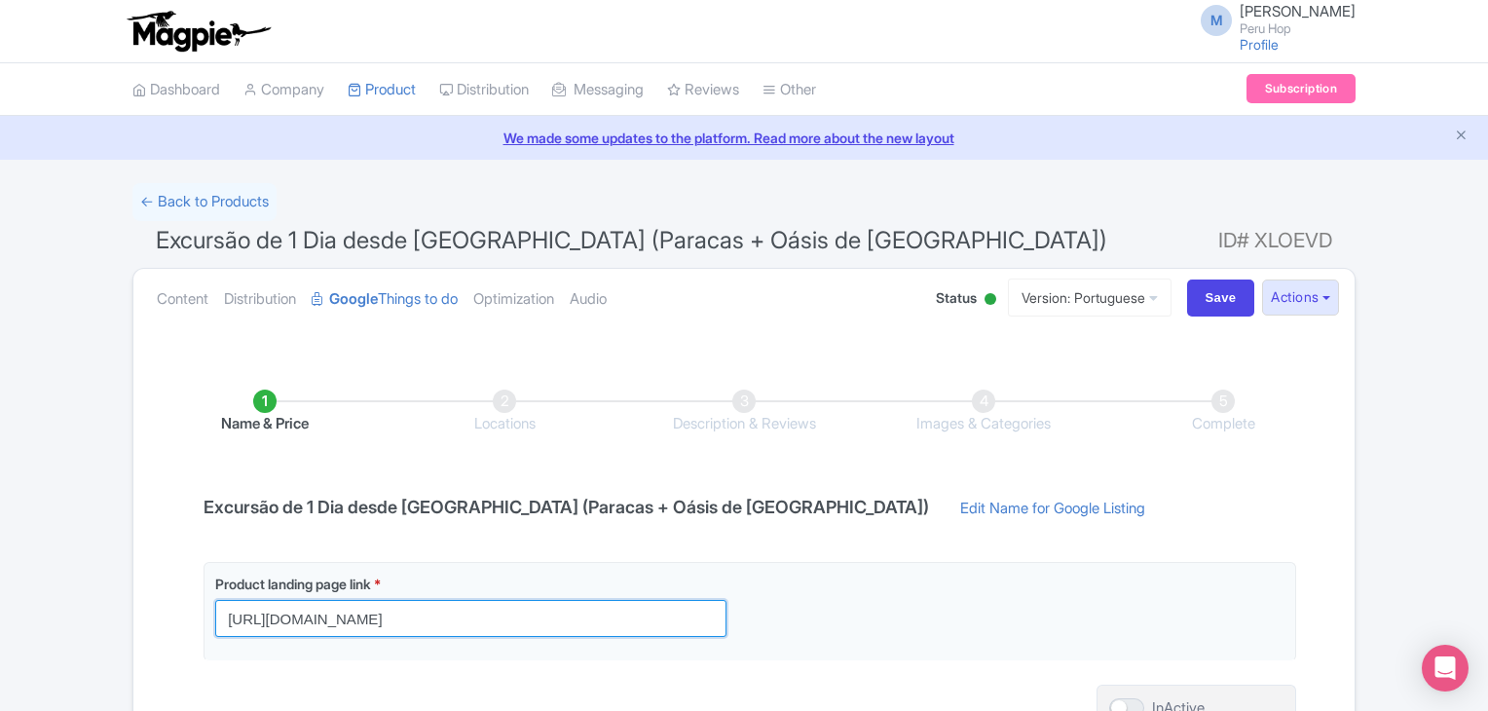
drag, startPoint x: 583, startPoint y: 619, endPoint x: 85, endPoint y: 574, distance: 500.8
click at [85, 574] on div "← Back to Products Excursão de 1 Dia desde Lima (Paracas + Oásis de Huacachina)…" at bounding box center [744, 500] width 1488 height 634
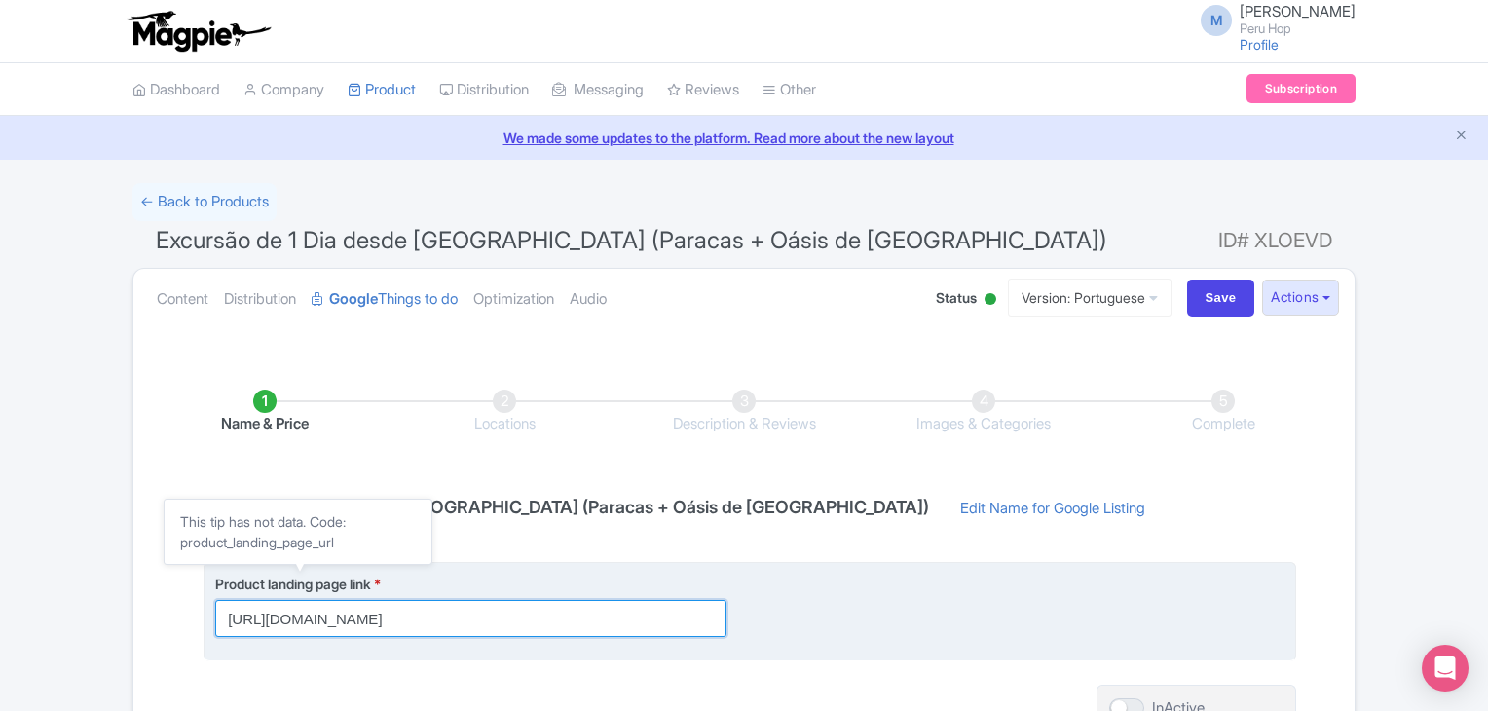
paste input "t-br/passes/dia-inteiro-paracas-huacachin"
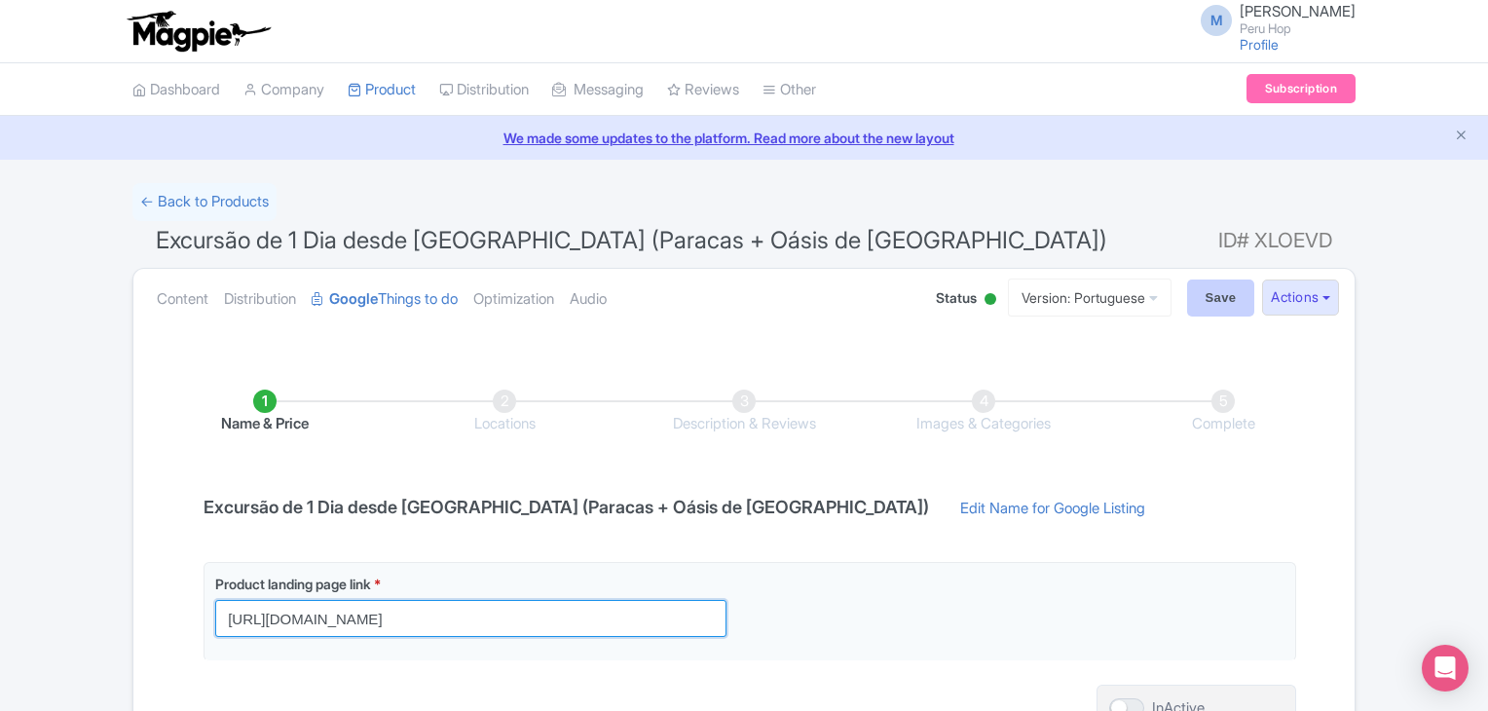
type input "https://www.peruhop.com/pt-br/passes/dia-inteiro-paracas-huacachina/?utm_source…"
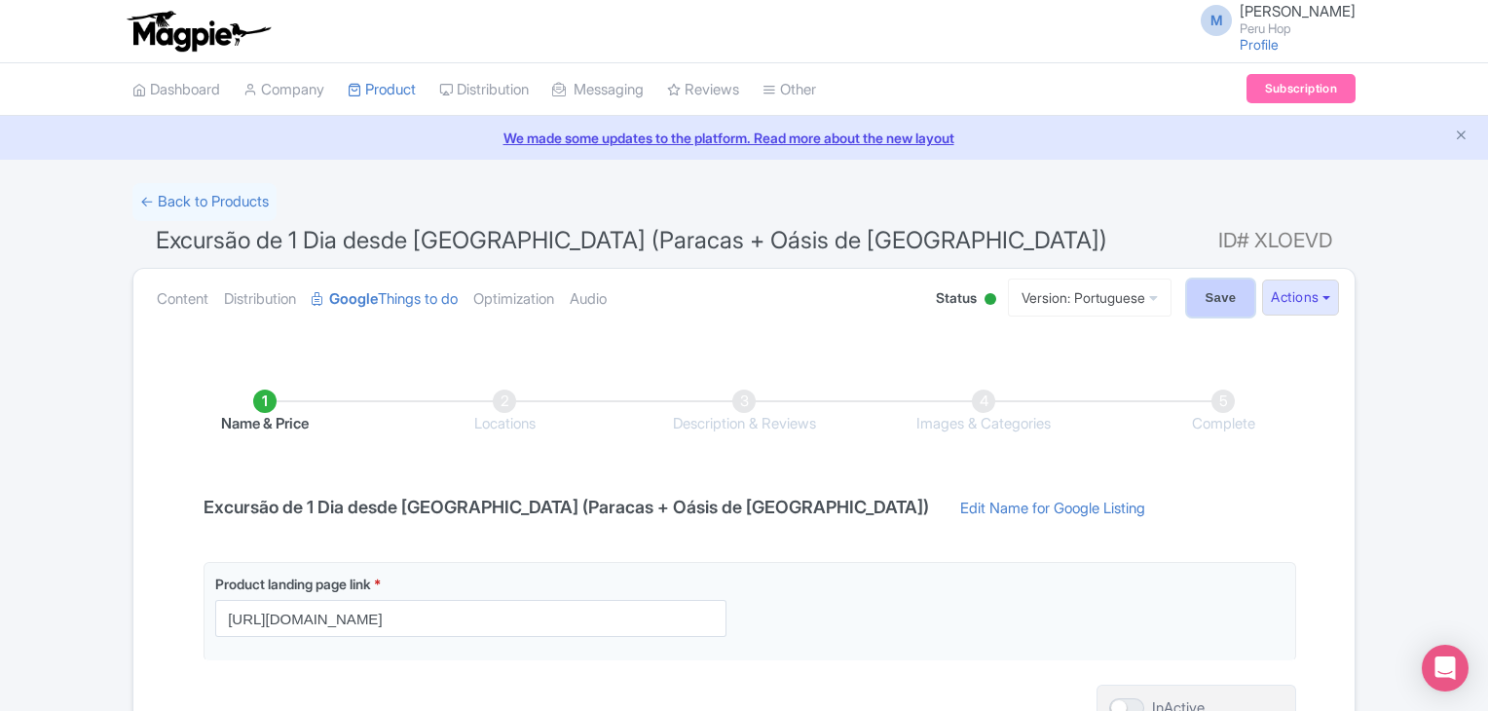
click at [1231, 298] on input "Save" at bounding box center [1221, 298] width 68 height 37
type input "Saving..."
click at [1074, 298] on link "Version: Portuguese" at bounding box center [1066, 298] width 164 height 38
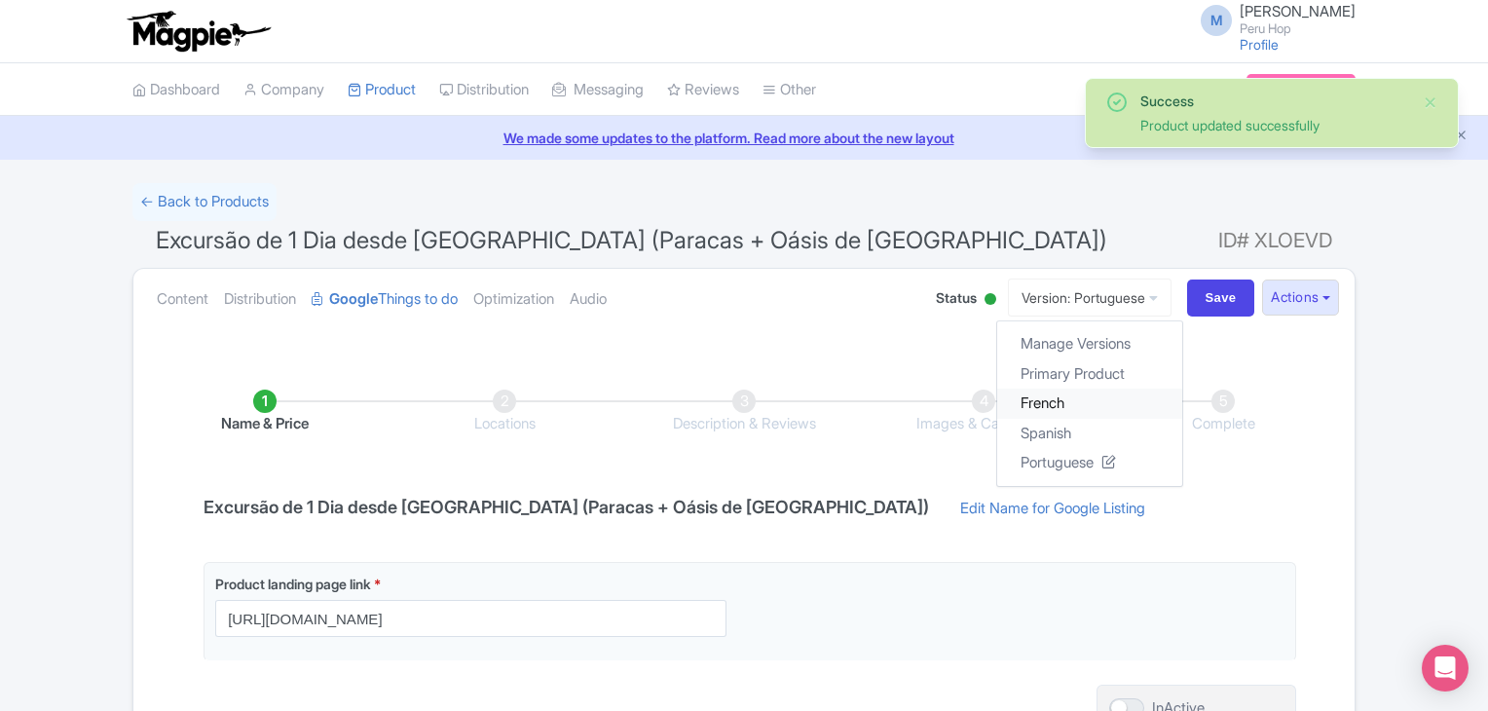
click at [1043, 410] on link "French" at bounding box center [1089, 404] width 185 height 30
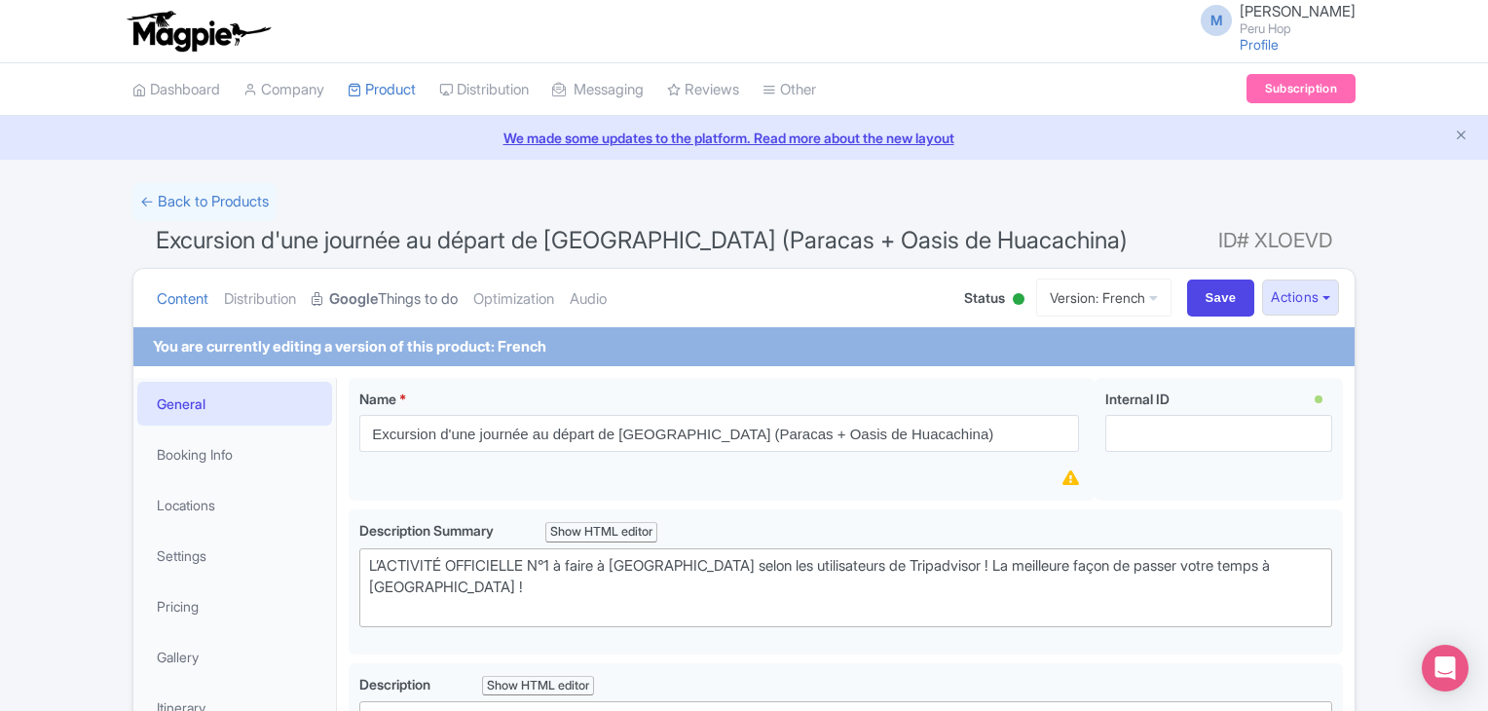
click at [435, 288] on link "Google Things to do" at bounding box center [385, 299] width 146 height 61
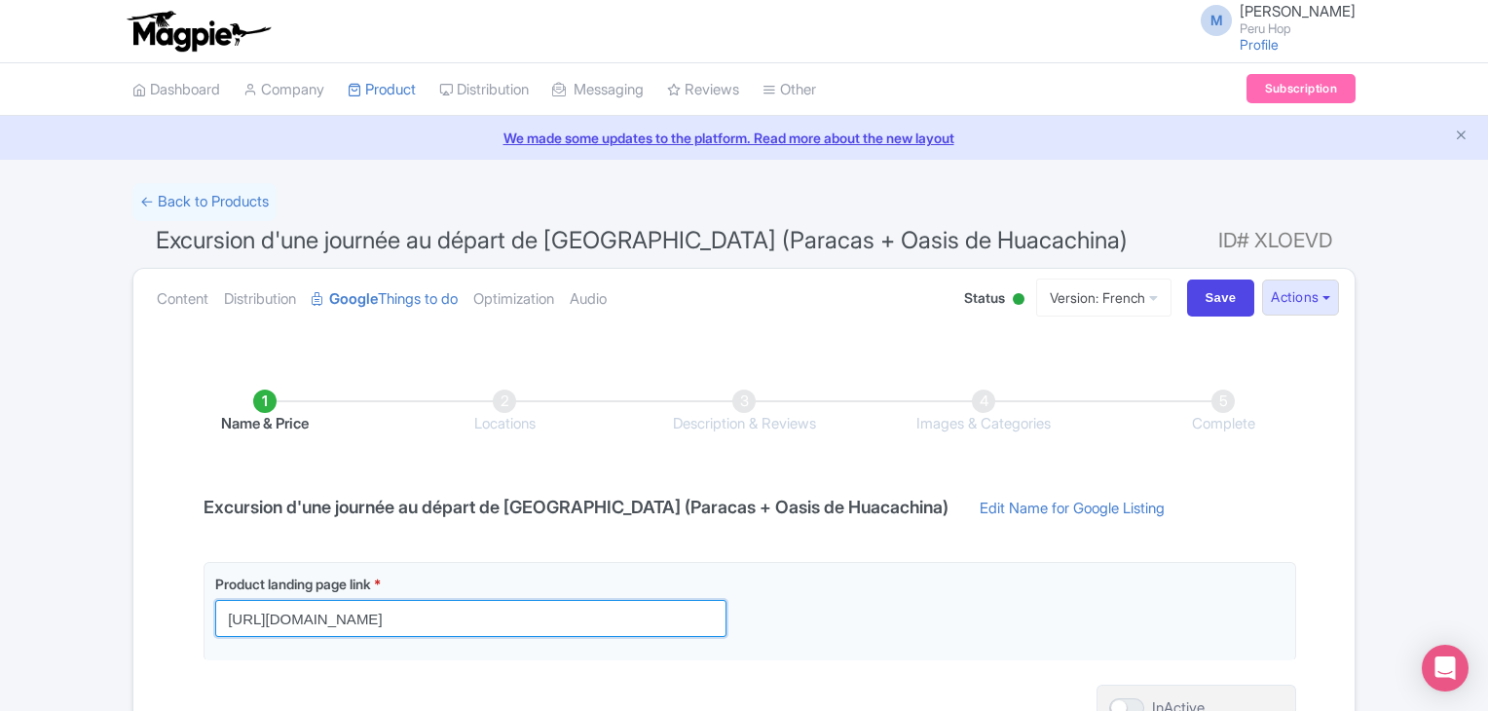
drag, startPoint x: 581, startPoint y: 623, endPoint x: 28, endPoint y: 584, distance: 554.6
click at [28, 584] on div "← Back to Products Excursion d'une journée au départ de Lima (Paracas + Oasis d…" at bounding box center [744, 500] width 1488 height 634
paste input "fr/passes/full"
type input "https://www.peruhop.com/fr/passes/full-day-tour-from-lima/?utm_source=google&ut…"
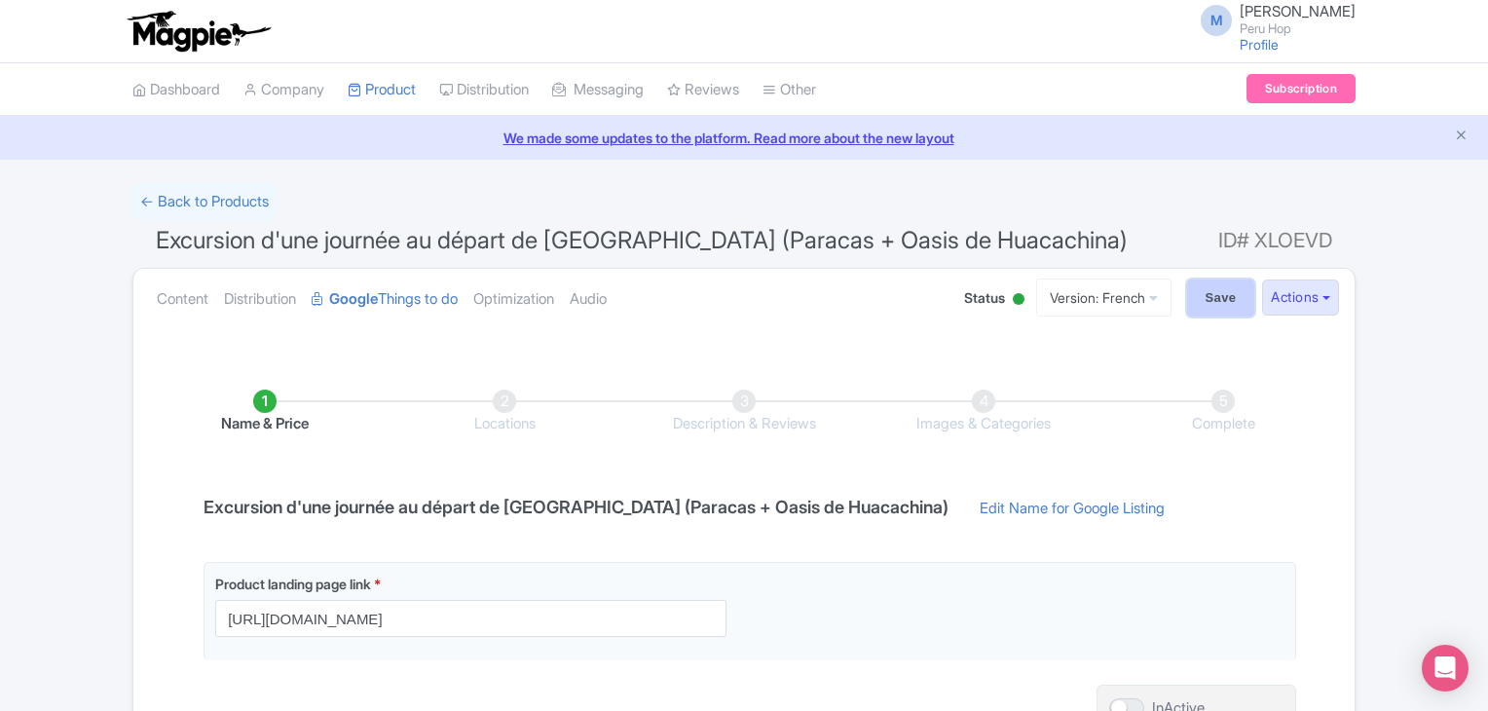
click at [1197, 295] on input "Save" at bounding box center [1221, 298] width 68 height 37
type input "Saving..."
click at [1110, 299] on link "Version: French" at bounding box center [1103, 298] width 135 height 38
click at [1046, 371] on link "Primary Product" at bounding box center [1087, 373] width 185 height 30
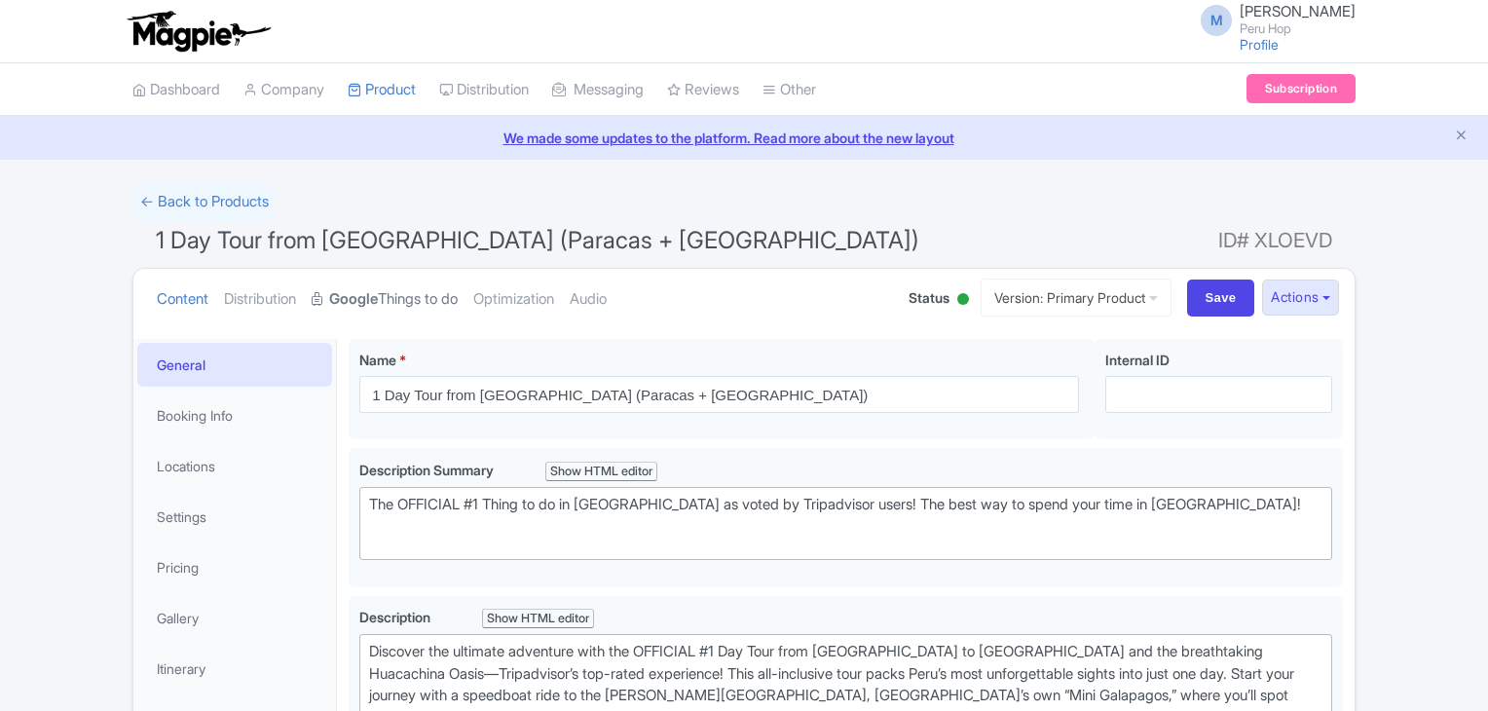
drag, startPoint x: 0, startPoint y: 0, endPoint x: 399, endPoint y: 289, distance: 493.1
click at [399, 289] on link "Google Things to do" at bounding box center [385, 299] width 146 height 61
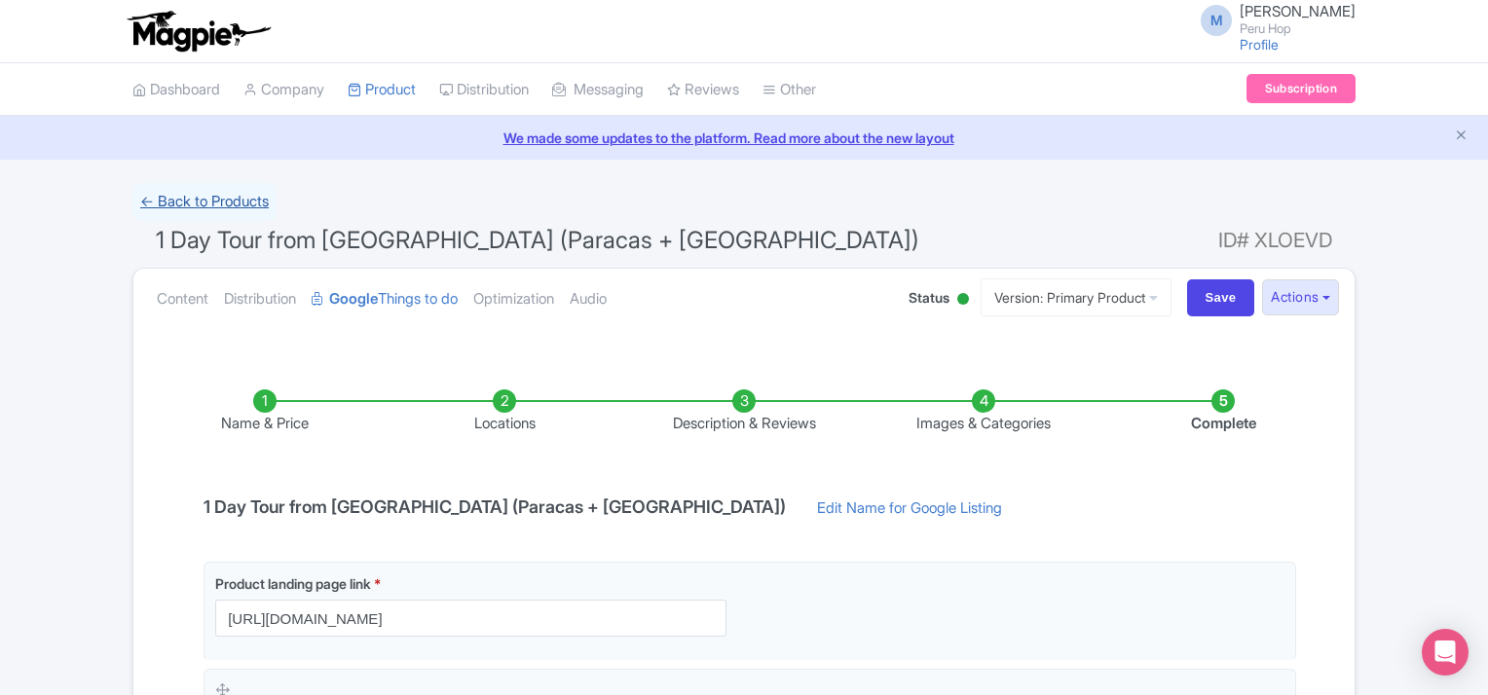
click at [221, 207] on link "← Back to Products" at bounding box center [204, 202] width 144 height 38
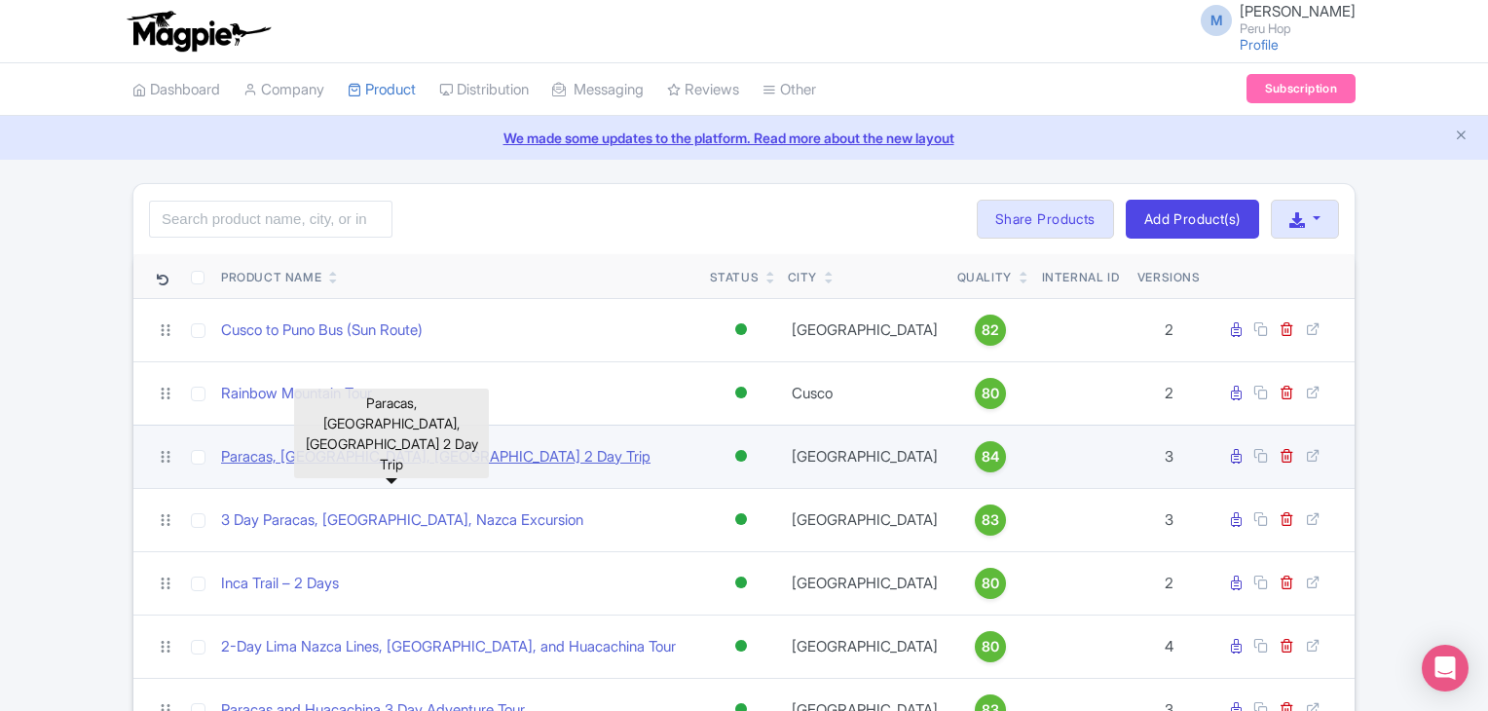
click at [357, 456] on link "Paracas, Huacachina, Chincha Tunnels 2 Day Trip" at bounding box center [436, 457] width 430 height 22
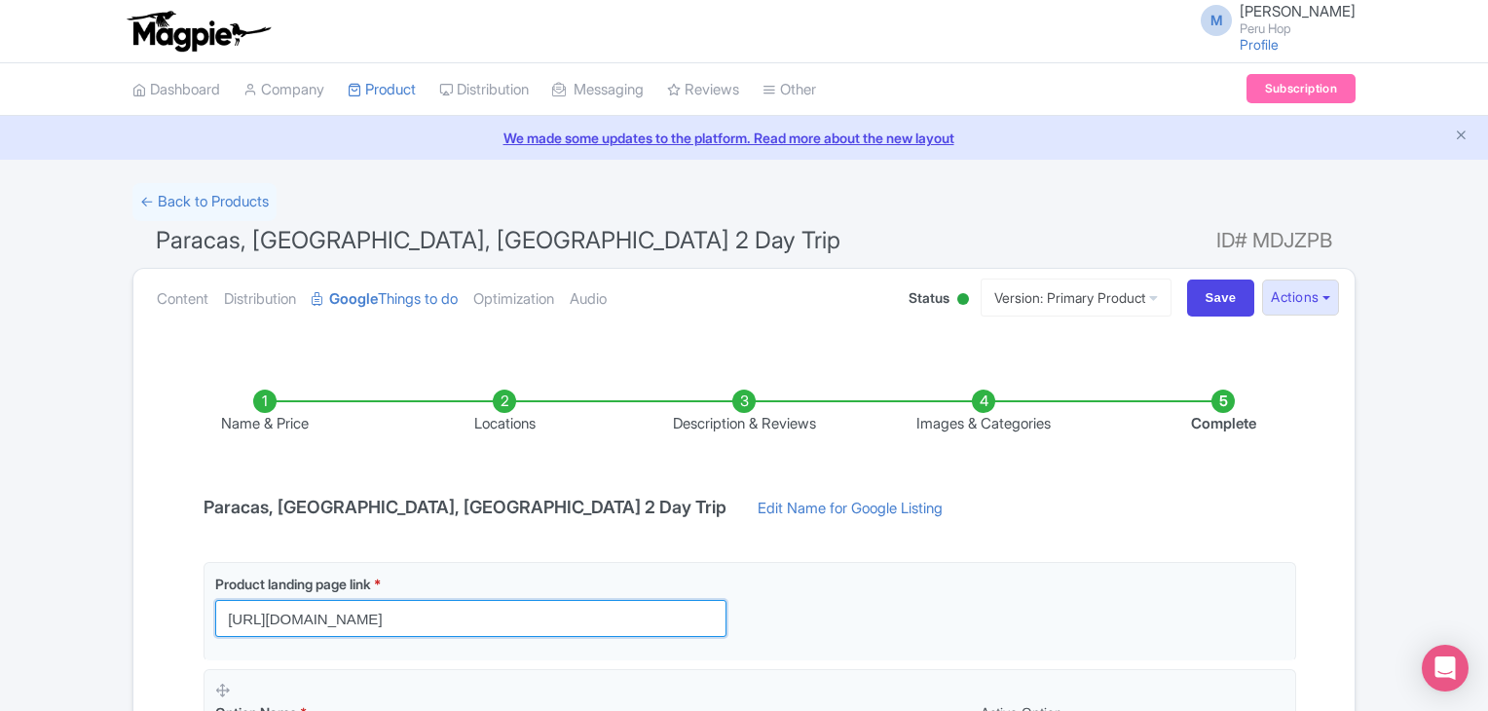
drag, startPoint x: 623, startPoint y: 617, endPoint x: 185, endPoint y: 608, distance: 438.4
click at [185, 608] on div "Name & Price Locations Description & Reviews Images & Categories Complete Parac…" at bounding box center [744, 694] width 1198 height 687
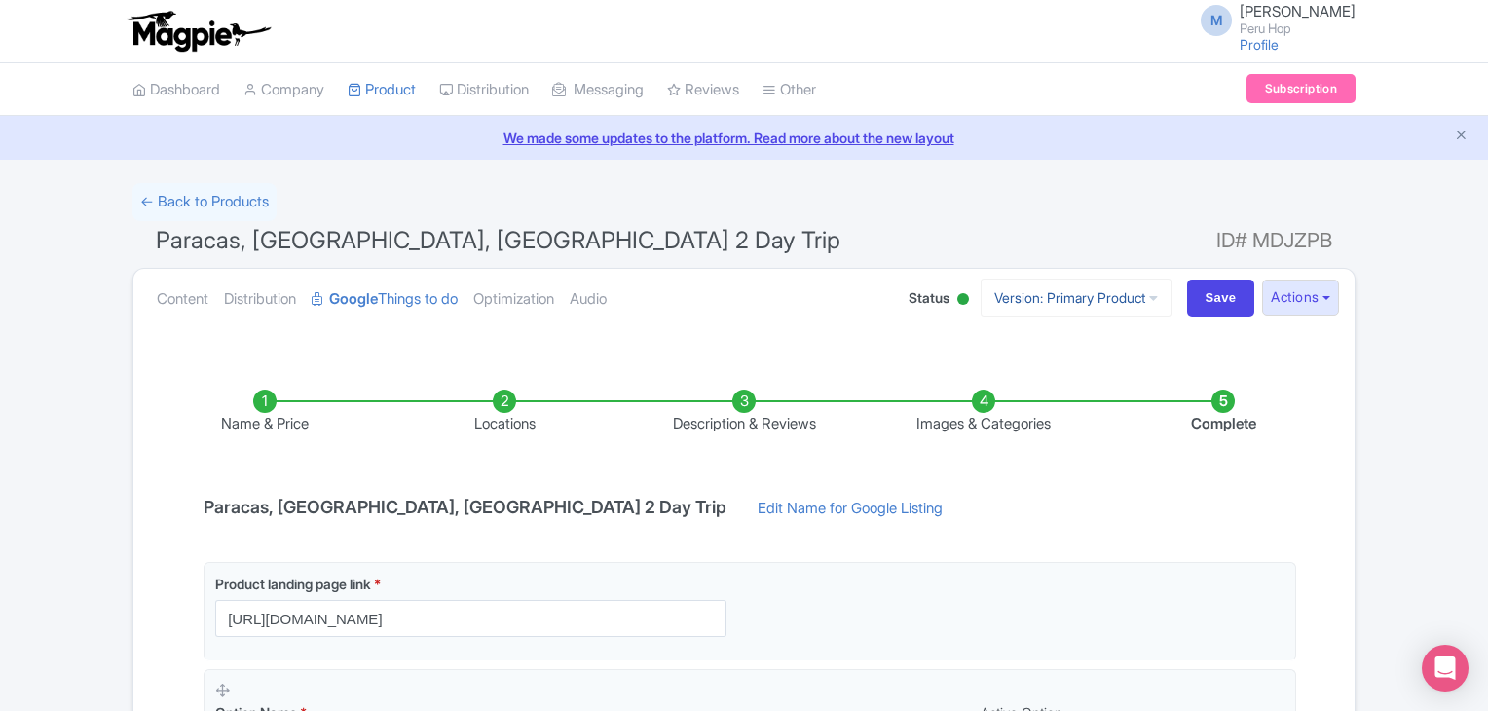
click at [1070, 285] on link "Version: Primary Product" at bounding box center [1076, 298] width 191 height 38
click at [1043, 401] on link "Portuguese" at bounding box center [1092, 404] width 185 height 30
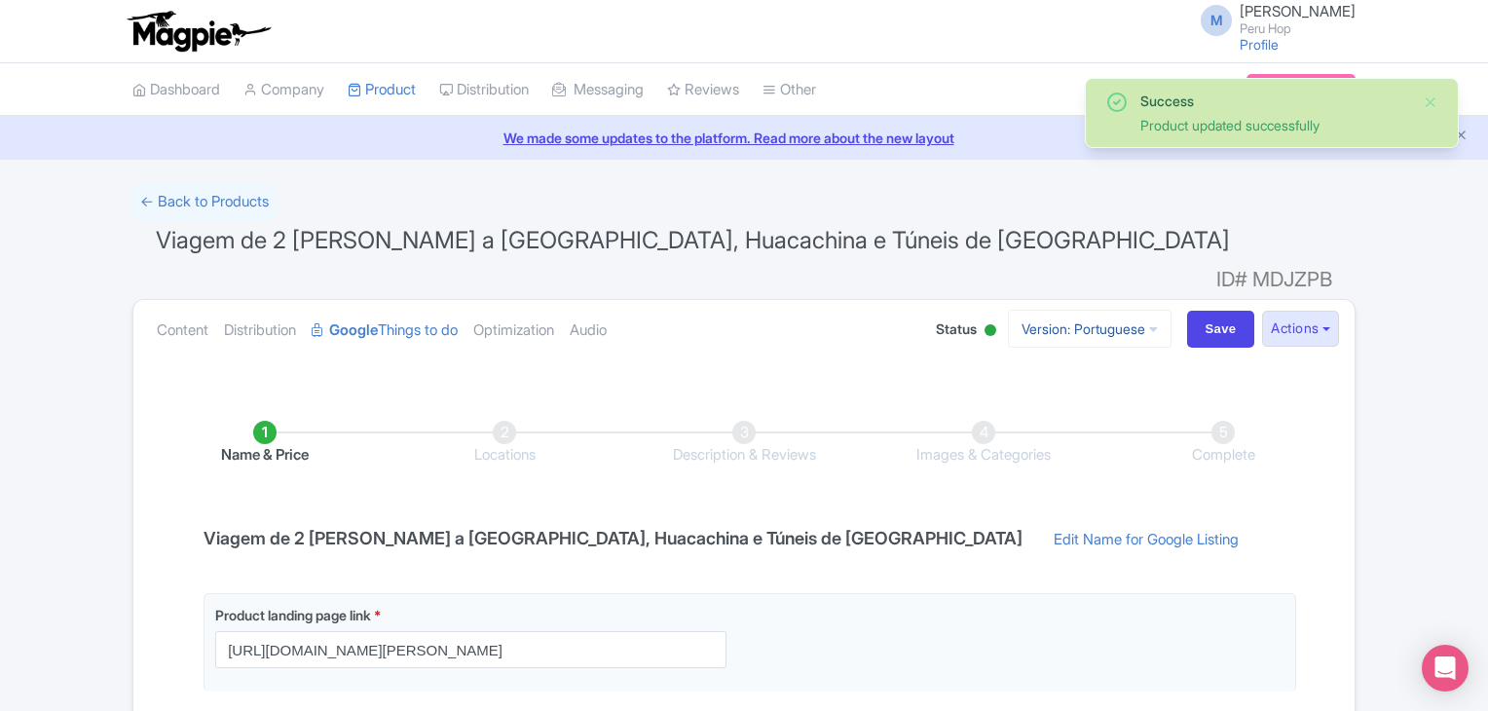
click at [1070, 310] on link "Version: Portuguese" at bounding box center [1090, 329] width 164 height 38
click at [1040, 420] on link "Spanish" at bounding box center [1089, 435] width 185 height 30
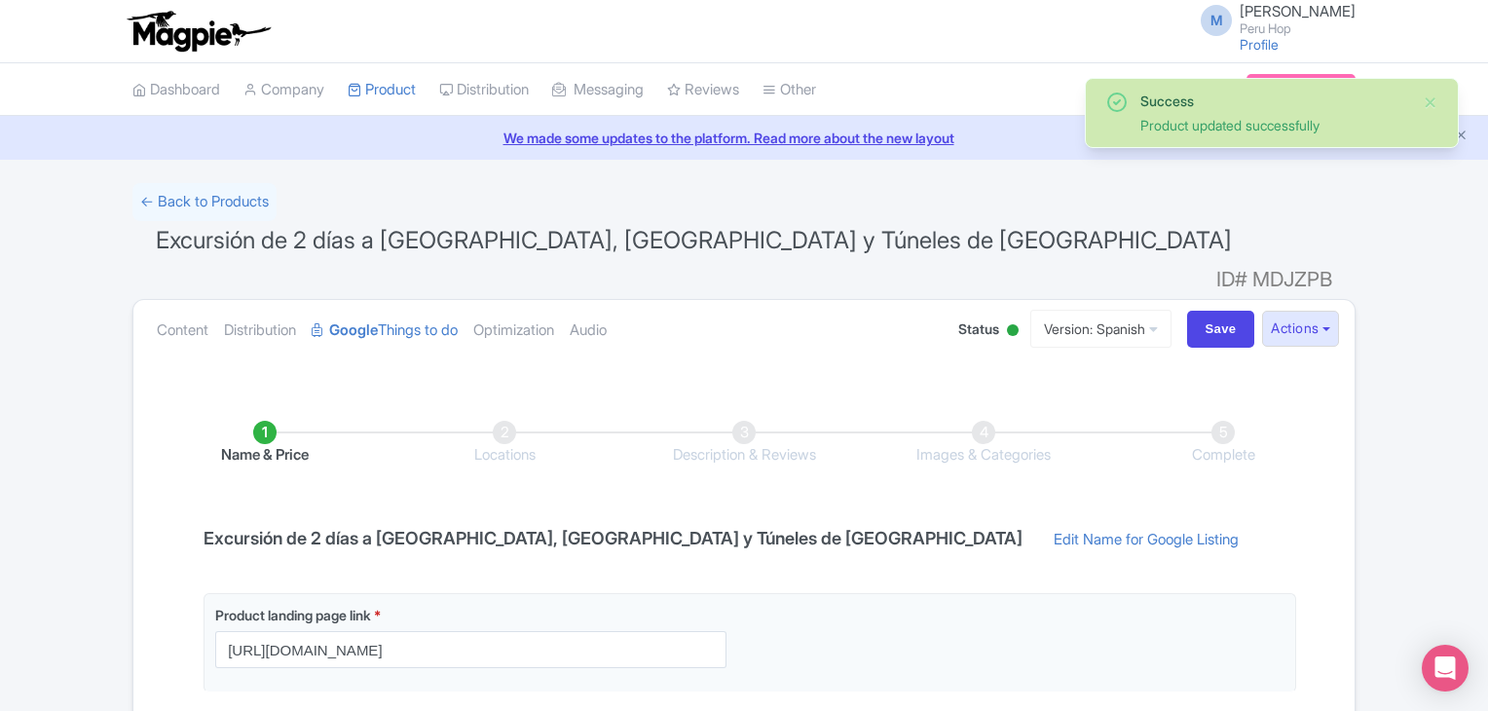
drag, startPoint x: 1131, startPoint y: 300, endPoint x: 1124, endPoint y: 322, distance: 23.4
click at [1130, 310] on link "Version: Spanish" at bounding box center [1100, 329] width 141 height 38
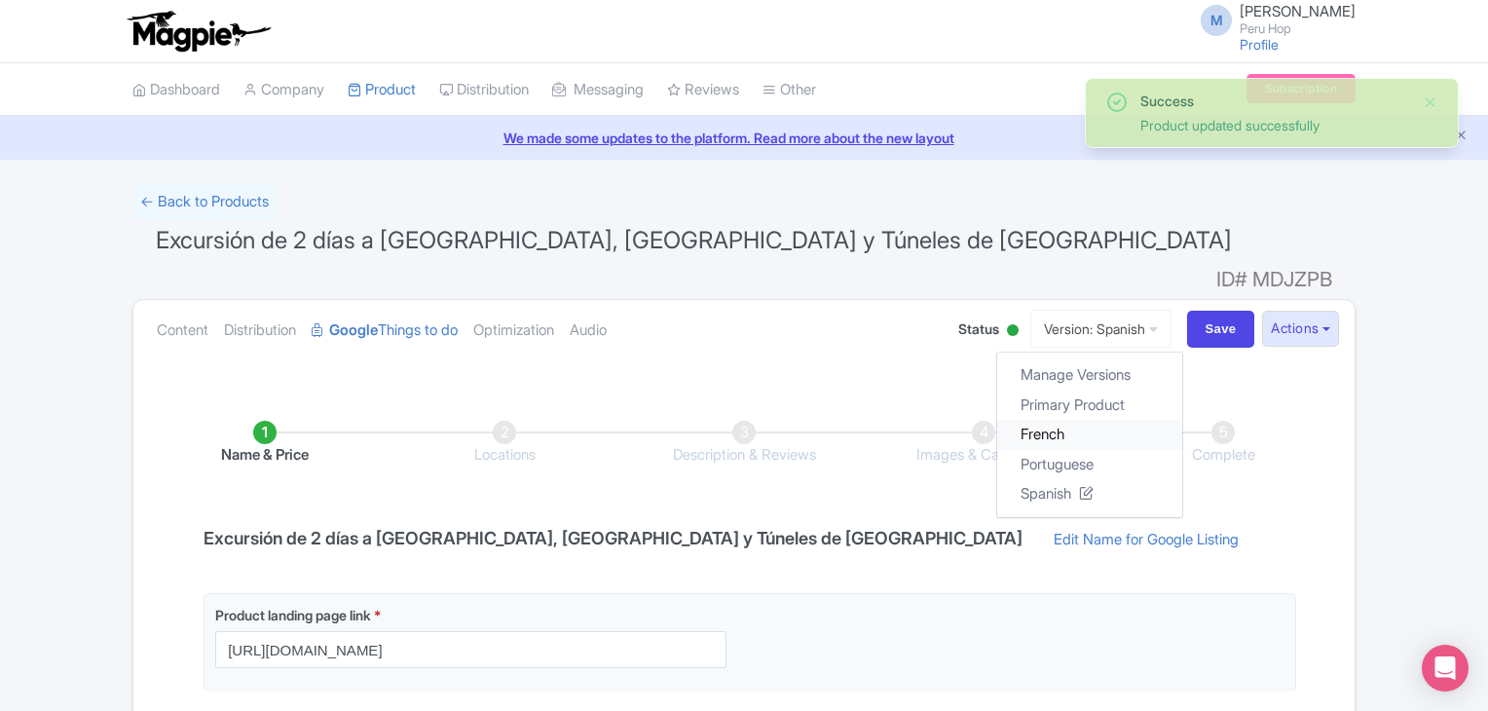
click at [1042, 420] on link "French" at bounding box center [1089, 435] width 185 height 30
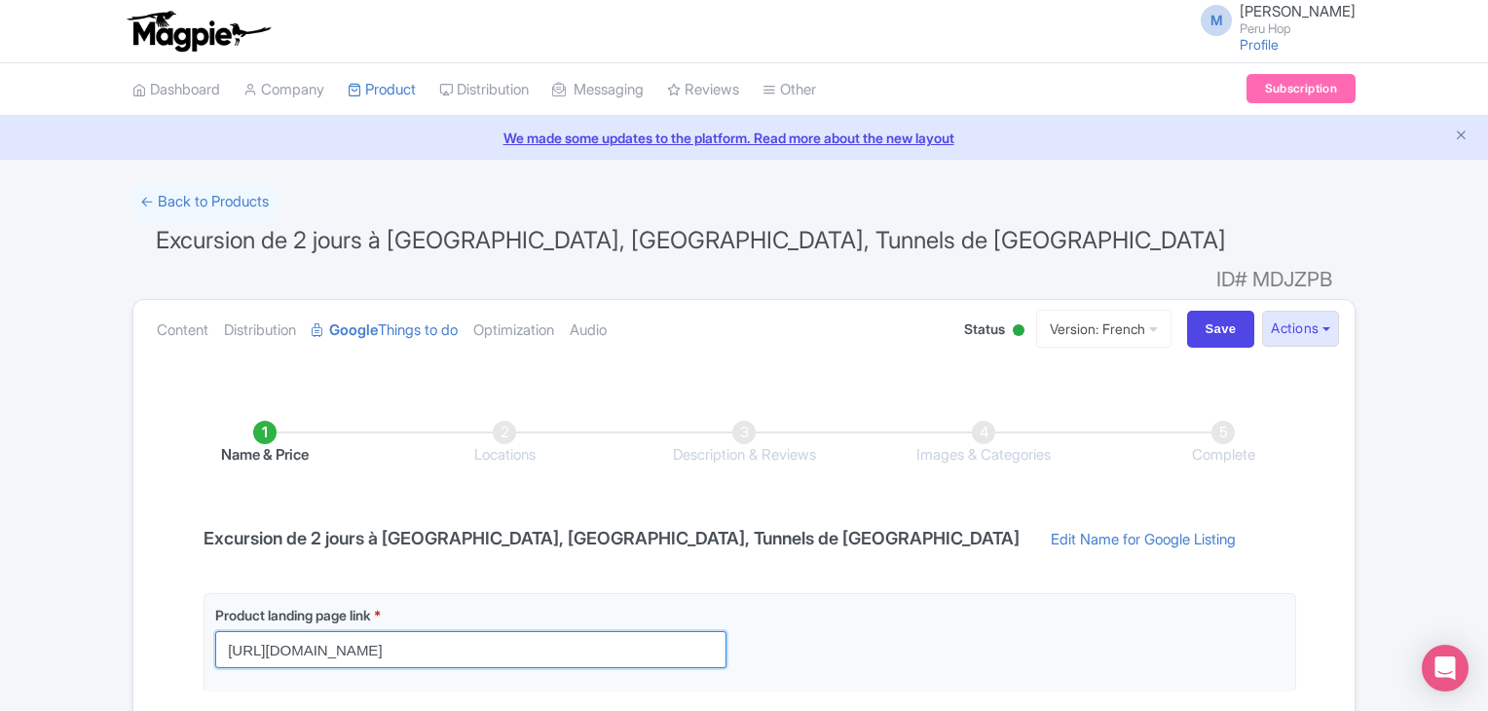
drag, startPoint x: 628, startPoint y: 619, endPoint x: -138, endPoint y: 547, distance: 769.9
click at [0, 547] on html "M [PERSON_NAME] Peru Hop Profile Users Settings Sign out Dashboard Company Prod…" at bounding box center [744, 355] width 1488 height 711
paste input "fr/passes/2-day-tour-night-in-paracas-mon-wed-fri-sun"
type input "[URL][DOMAIN_NAME]"
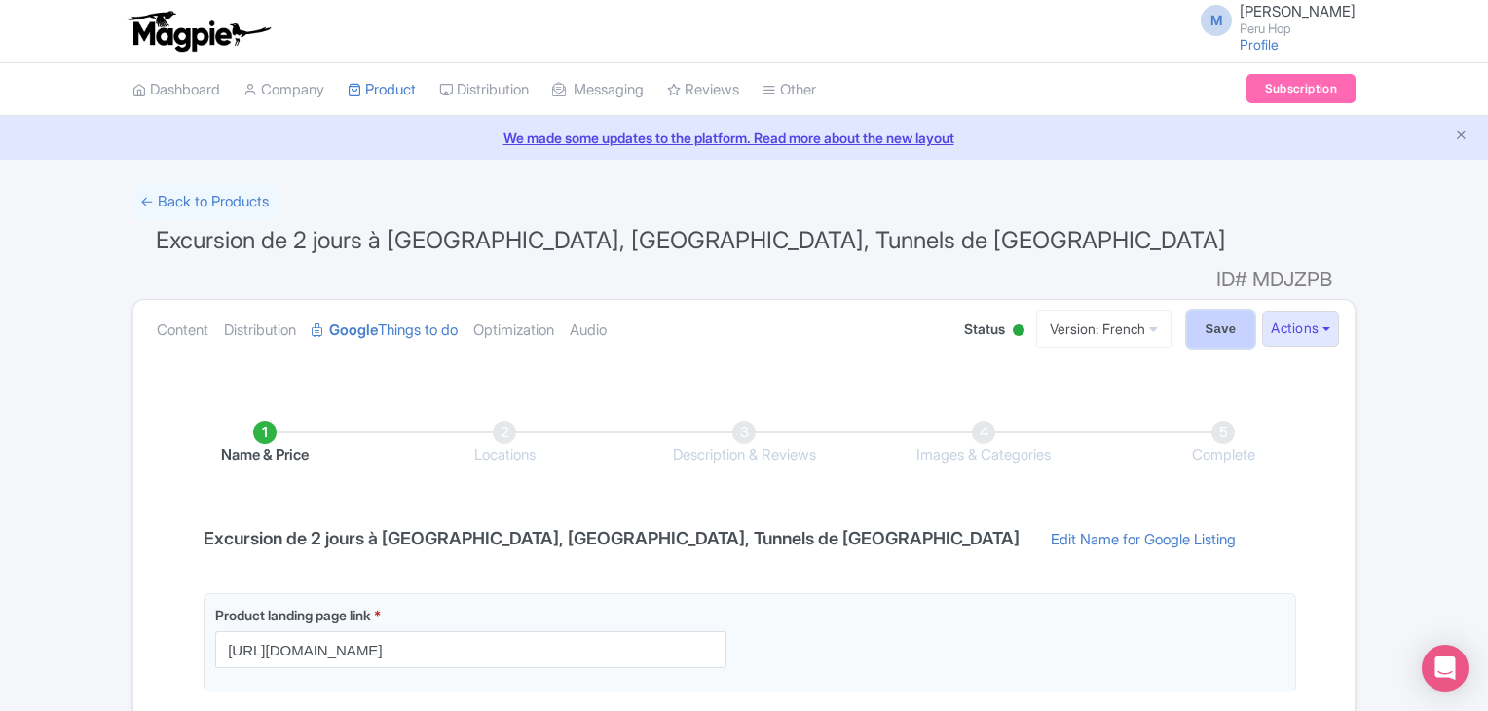
click at [1203, 311] on input "Save" at bounding box center [1221, 329] width 68 height 37
type input "Saving..."
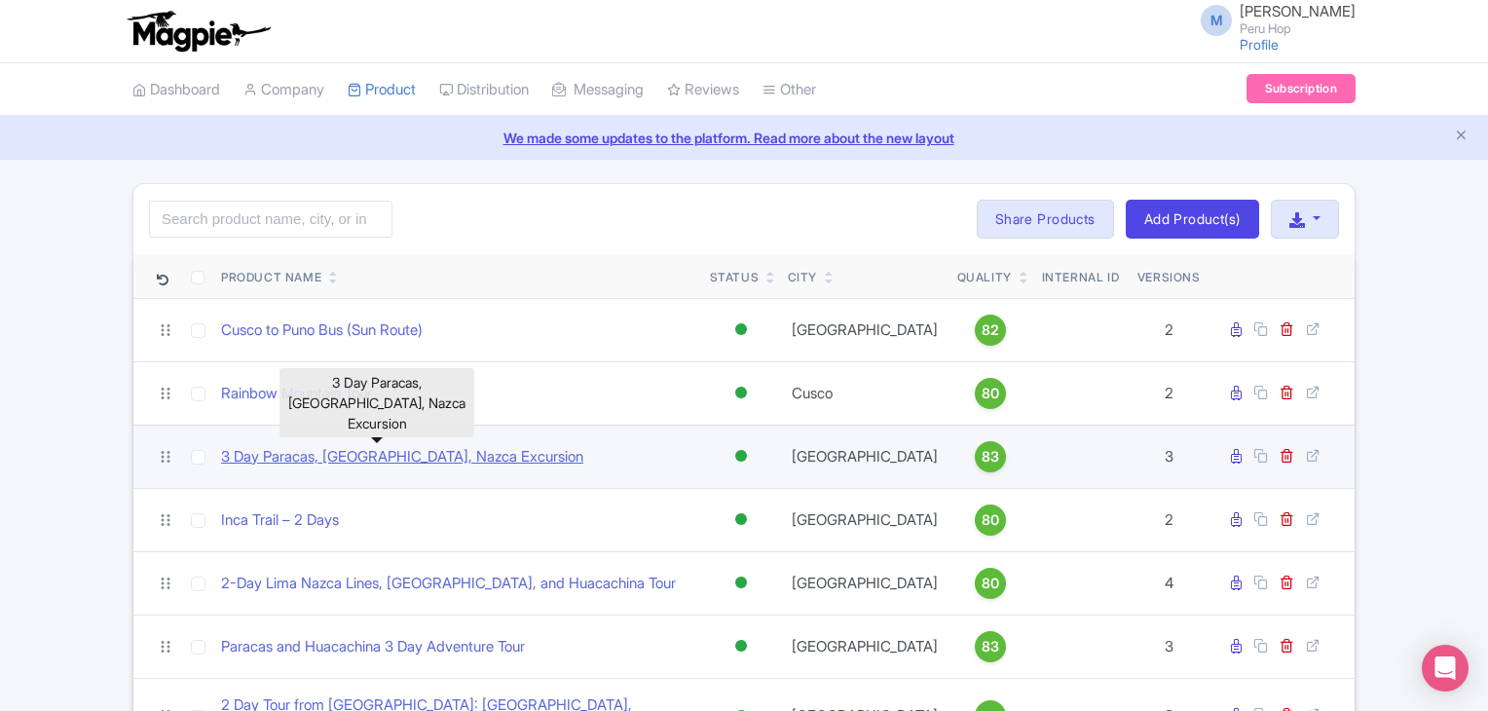
click at [362, 453] on link "3 Day Paracas, [GEOGRAPHIC_DATA], Nazca Excursion" at bounding box center [402, 457] width 362 height 22
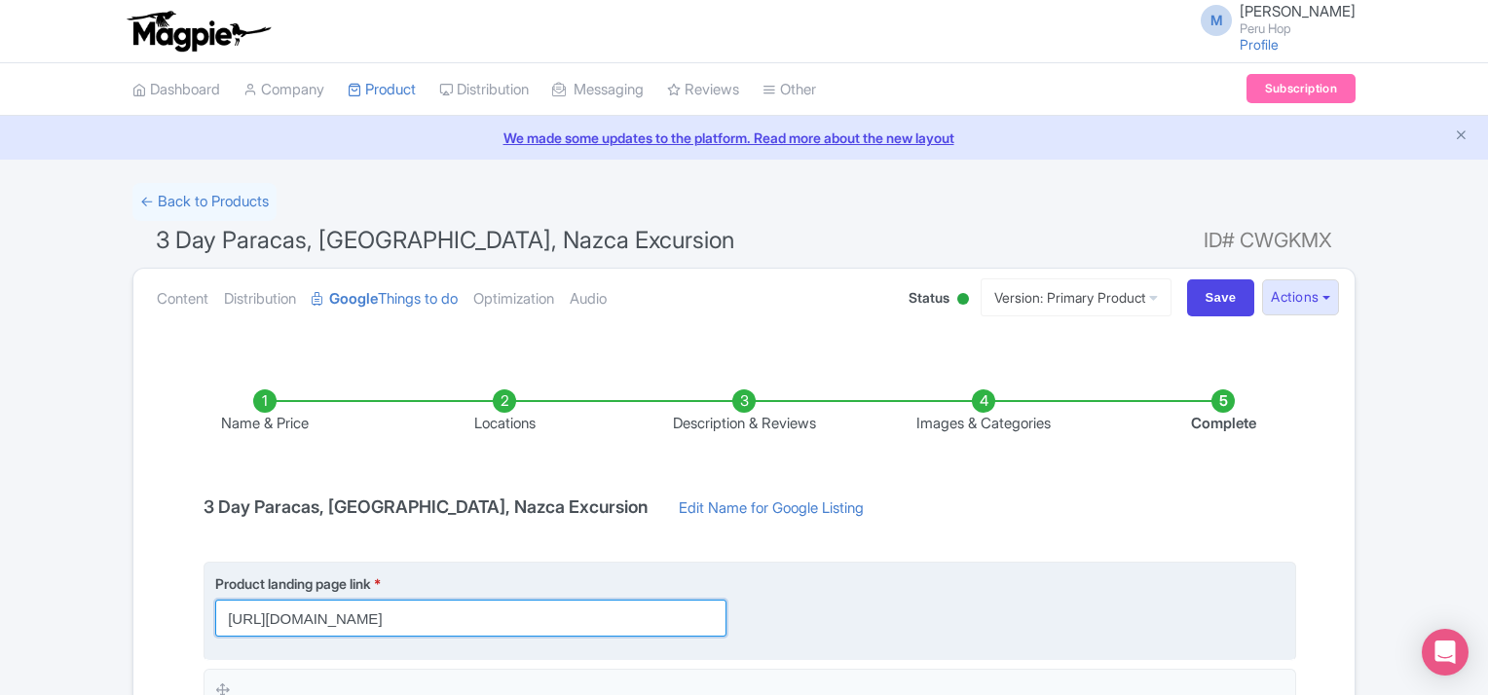
click at [700, 616] on input "[URL][DOMAIN_NAME]" at bounding box center [470, 618] width 511 height 37
drag, startPoint x: 680, startPoint y: 618, endPoint x: 709, endPoint y: 618, distance: 29.2
click at [709, 618] on input "[URL][DOMAIN_NAME]" at bounding box center [470, 618] width 511 height 37
click at [672, 620] on input "[URL][DOMAIN_NAME]" at bounding box center [470, 618] width 511 height 37
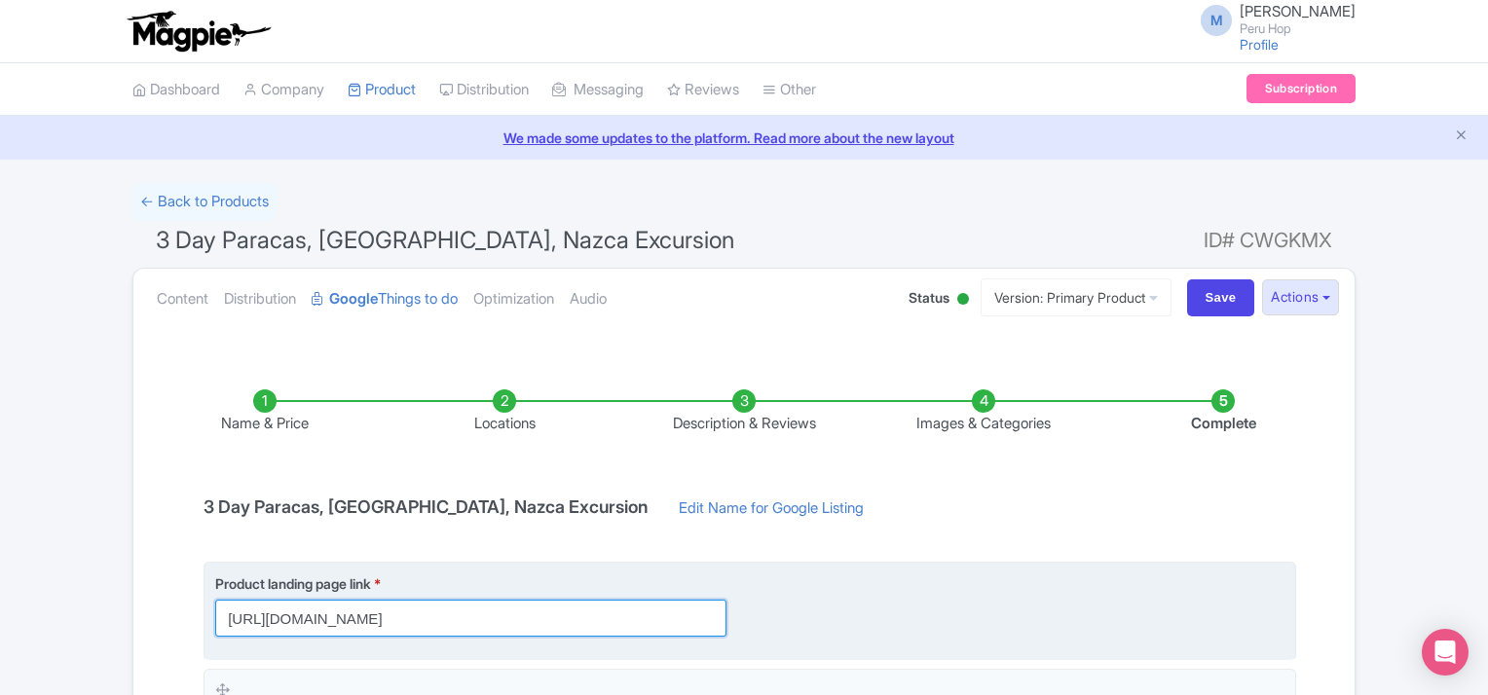
click at [652, 620] on input "[URL][DOMAIN_NAME]" at bounding box center [470, 618] width 511 height 37
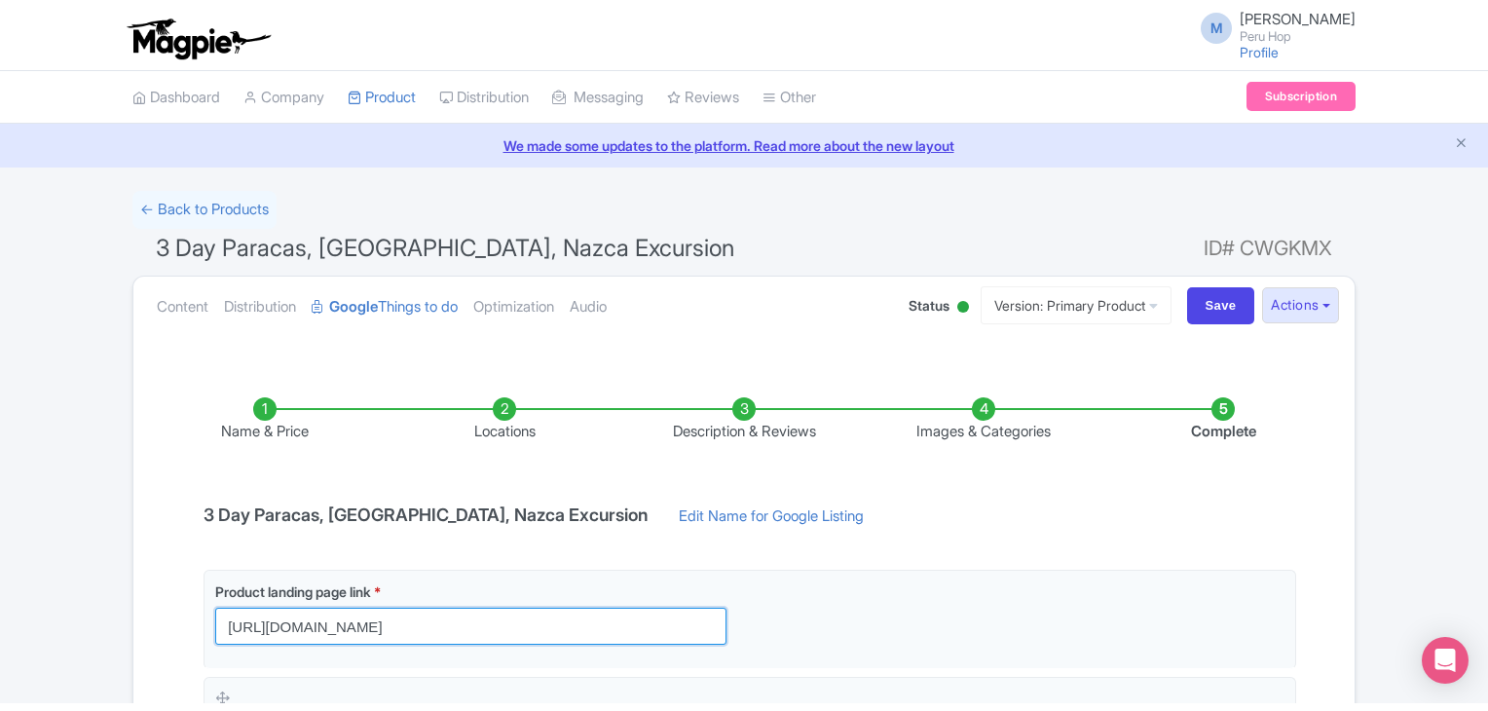
scroll to position [0, 0]
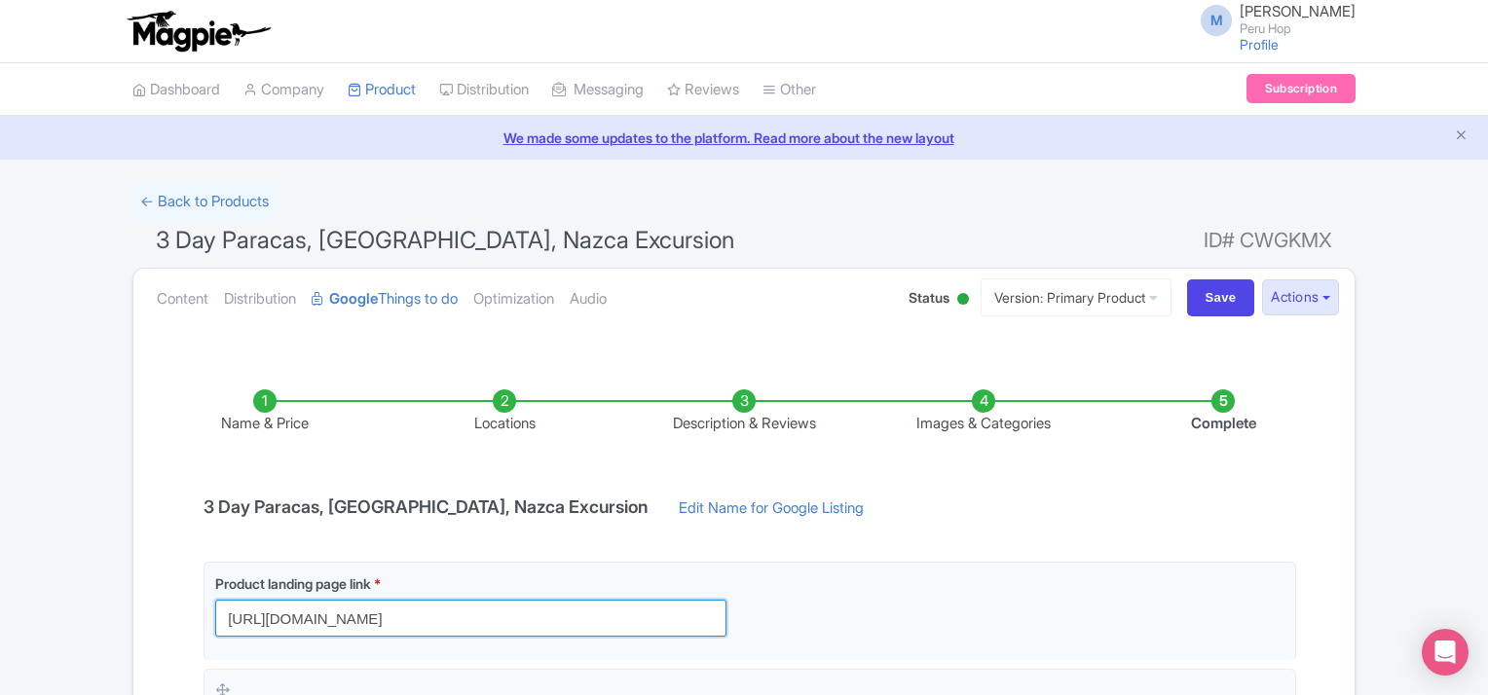
drag, startPoint x: 649, startPoint y: 619, endPoint x: 19, endPoint y: 561, distance: 631.9
click at [19, 562] on div "← Back to Products 3 Day Paracas, Huacachina, Nazca Excursion ID# CWGKMX Conten…" at bounding box center [744, 616] width 1488 height 867
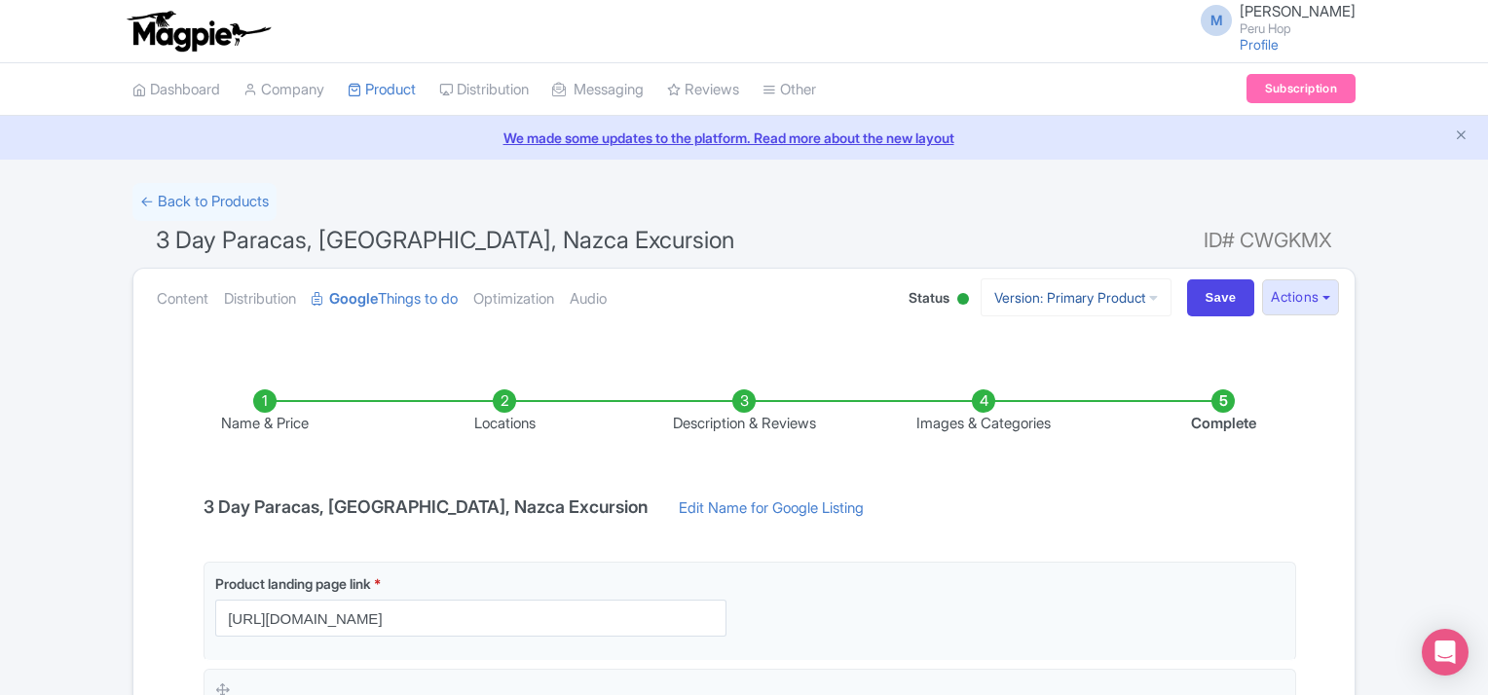
click at [1066, 308] on link "Version: Primary Product" at bounding box center [1076, 298] width 191 height 38
click at [1029, 400] on link "Spanish" at bounding box center [1092, 404] width 185 height 30
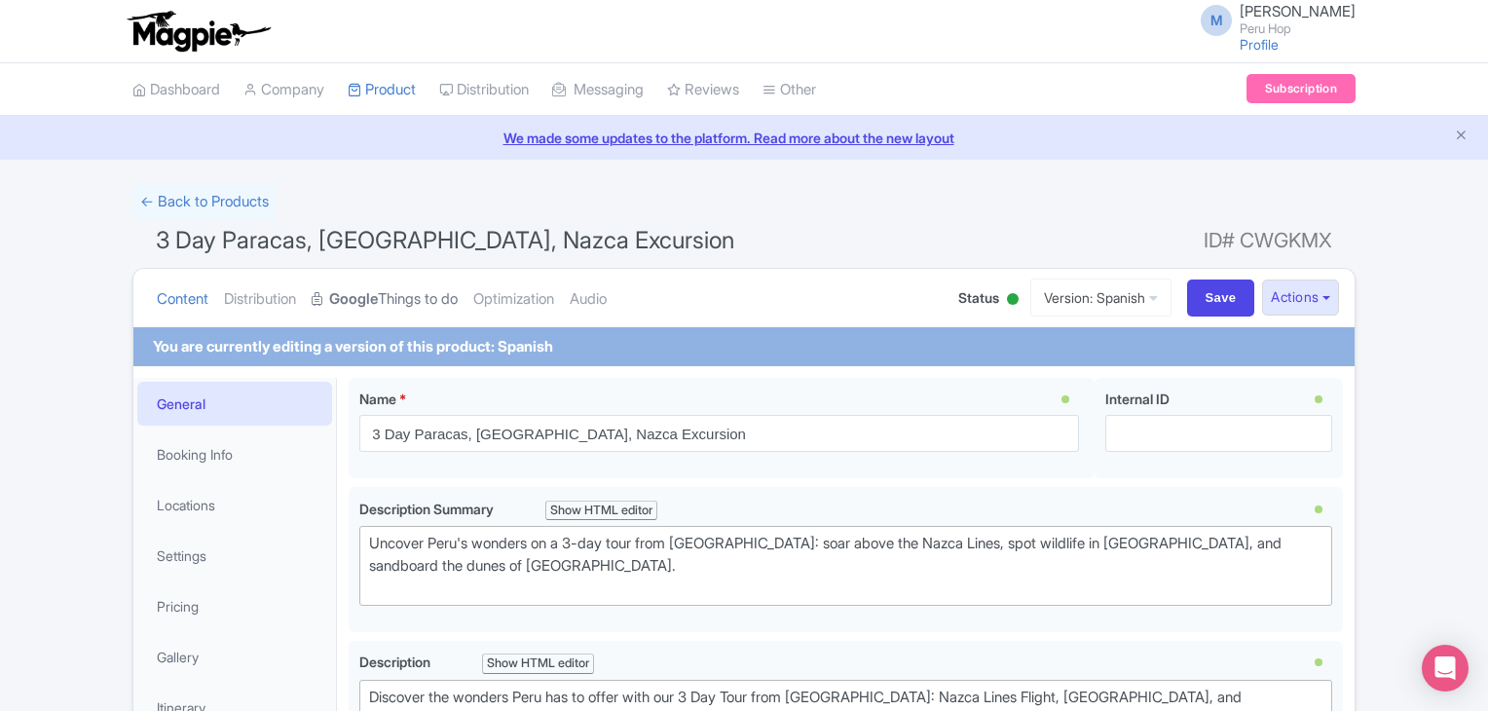
click at [378, 305] on strong "Google" at bounding box center [353, 299] width 49 height 22
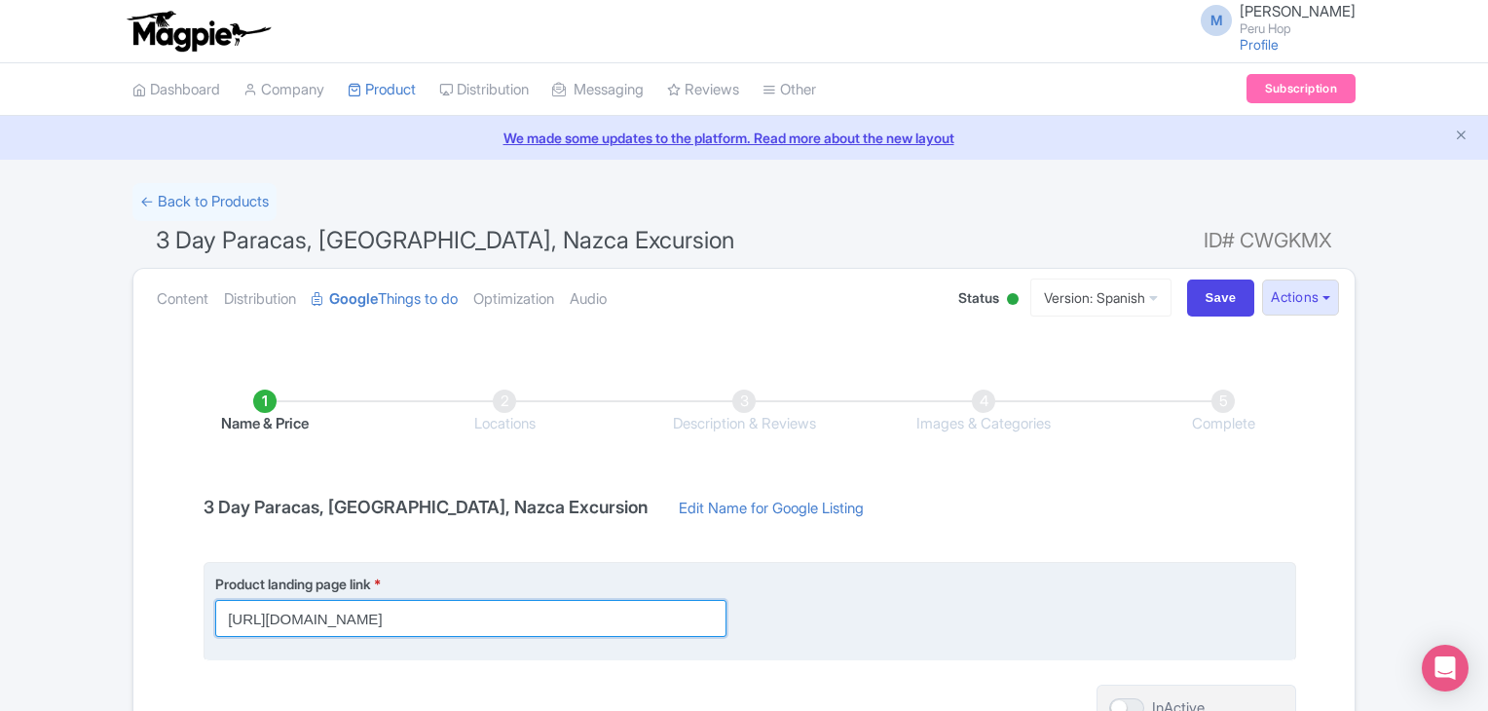
click at [694, 609] on input "[URL][DOMAIN_NAME]" at bounding box center [470, 618] width 511 height 37
drag, startPoint x: 698, startPoint y: 612, endPoint x: 714, endPoint y: 615, distance: 15.9
click at [714, 615] on input "[URL][DOMAIN_NAME]" at bounding box center [470, 618] width 511 height 37
click at [591, 621] on input "[URL][DOMAIN_NAME]" at bounding box center [470, 618] width 511 height 37
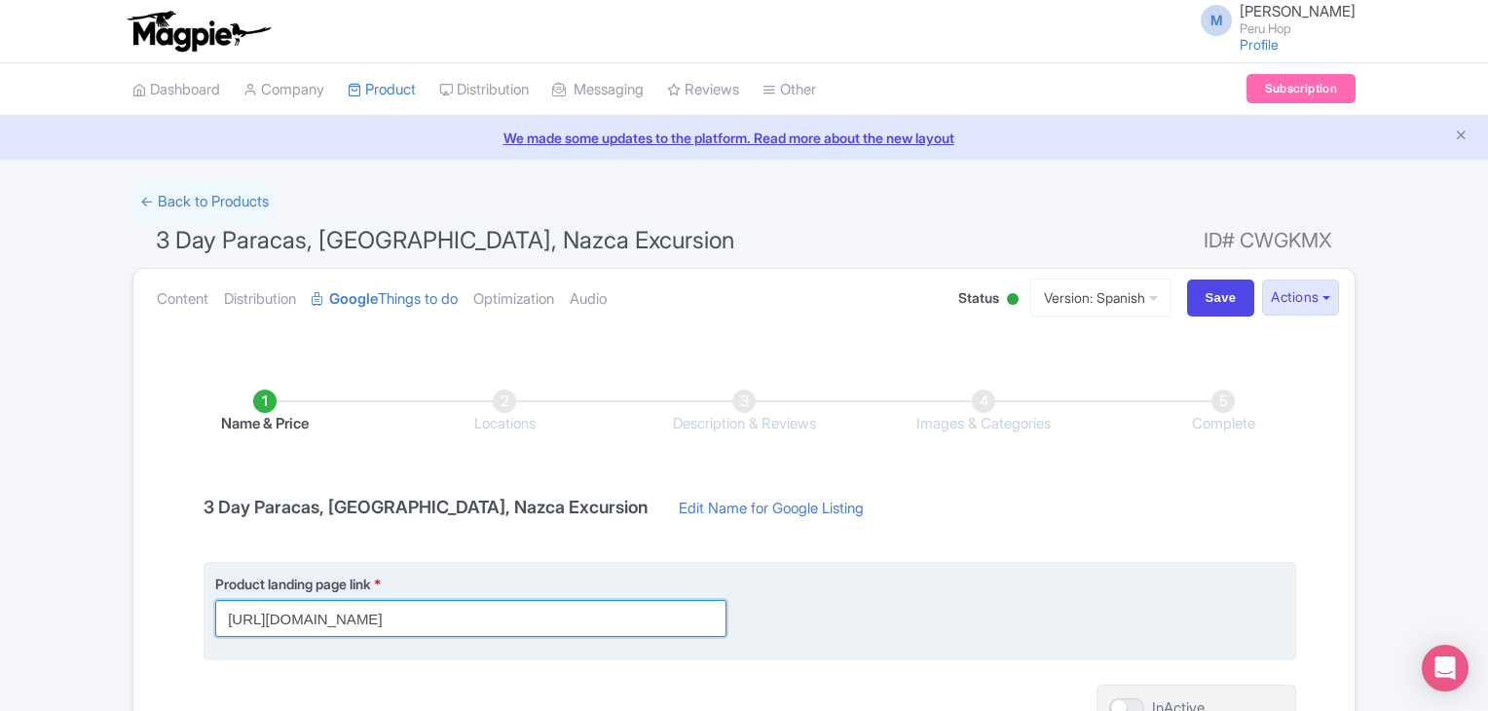
click at [496, 621] on input "[URL][DOMAIN_NAME]" at bounding box center [470, 618] width 511 height 37
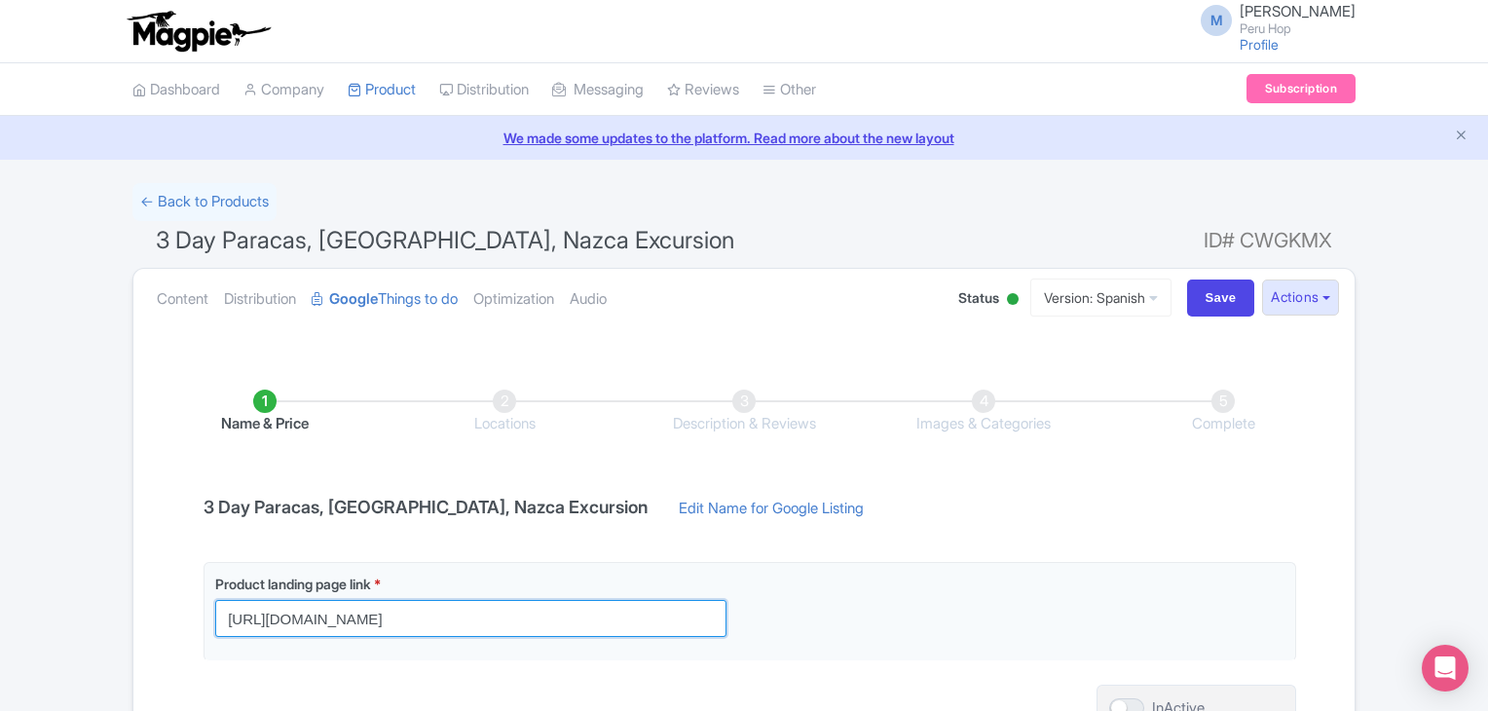
scroll to position [0, 0]
drag, startPoint x: 496, startPoint y: 617, endPoint x: -93, endPoint y: 574, distance: 589.8
click at [0, 574] on html "M [PERSON_NAME] Peru Hop Profile Users Settings Sign out Dashboard Company Prod…" at bounding box center [744, 355] width 1488 height 711
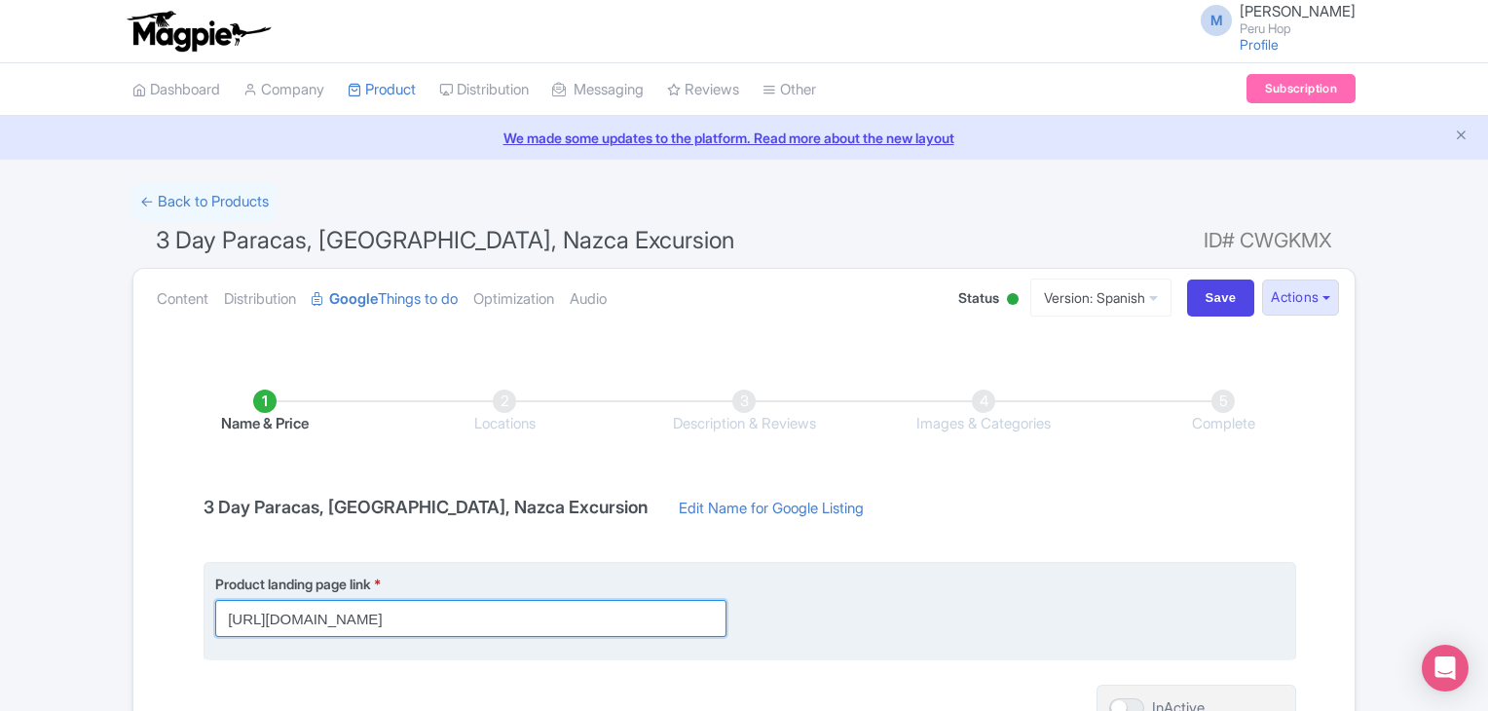
paste input "es/passes/tour-de-3-[PERSON_NAME]-desde-[GEOGRAPHIC_DATA]-[GEOGRAPHIC_DATA]-lin…"
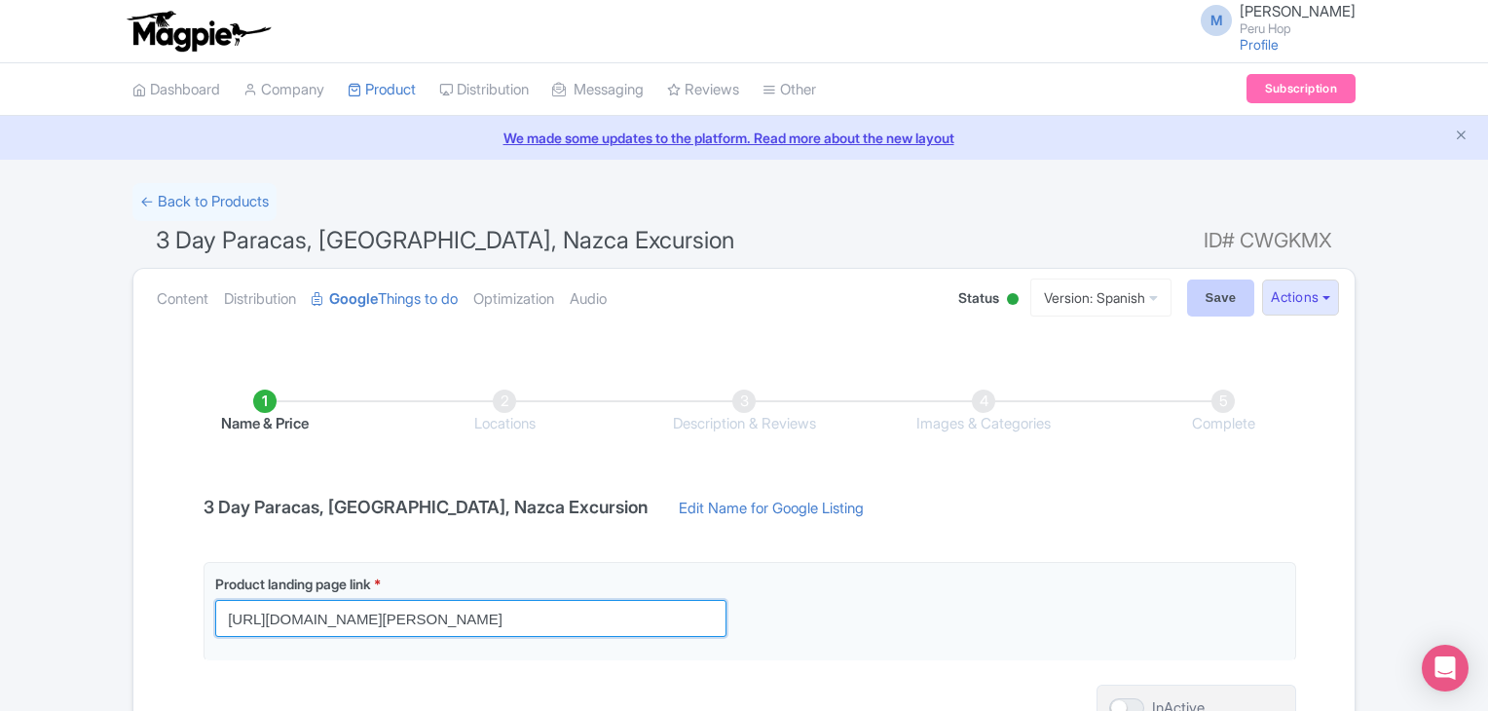
type input "[URL][DOMAIN_NAME][PERSON_NAME]"
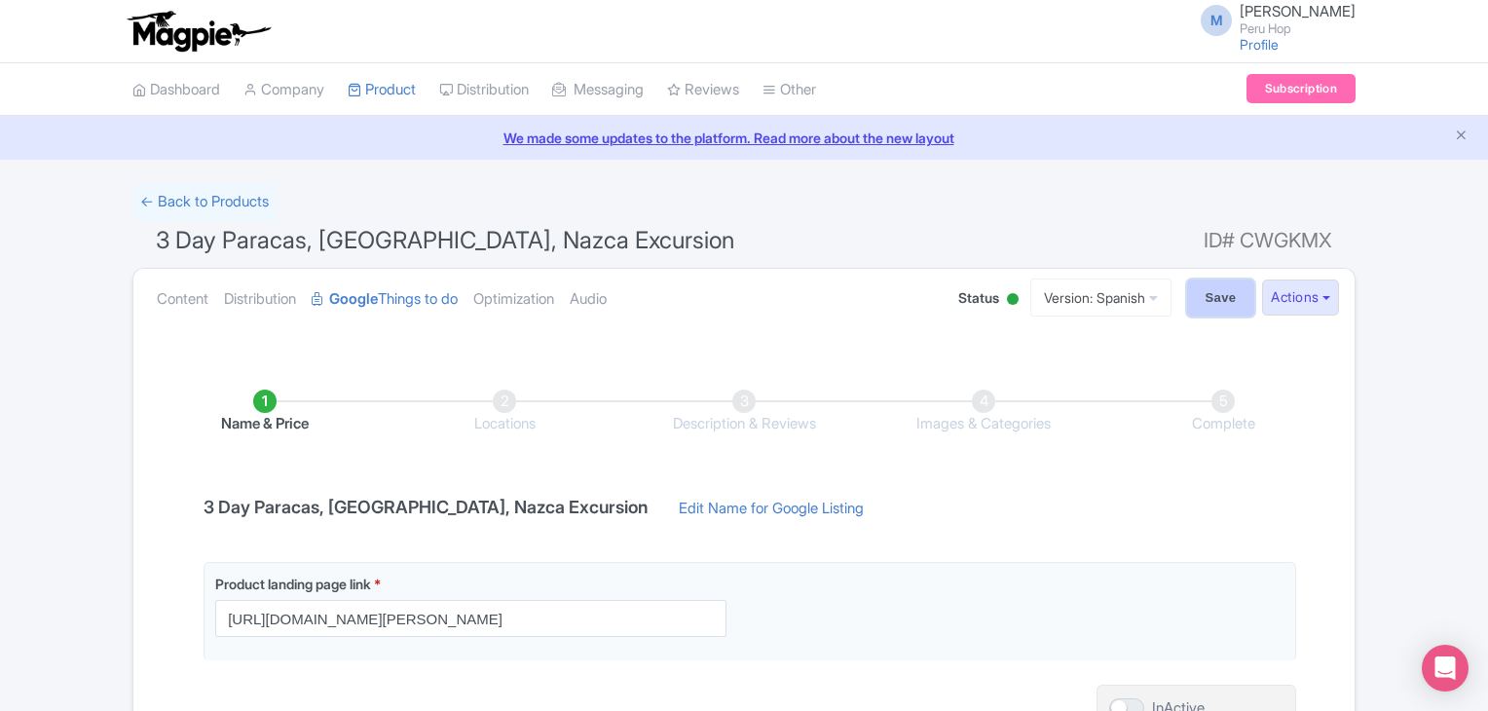
click at [1212, 283] on input "Save" at bounding box center [1221, 298] width 68 height 37
type input "Saving..."
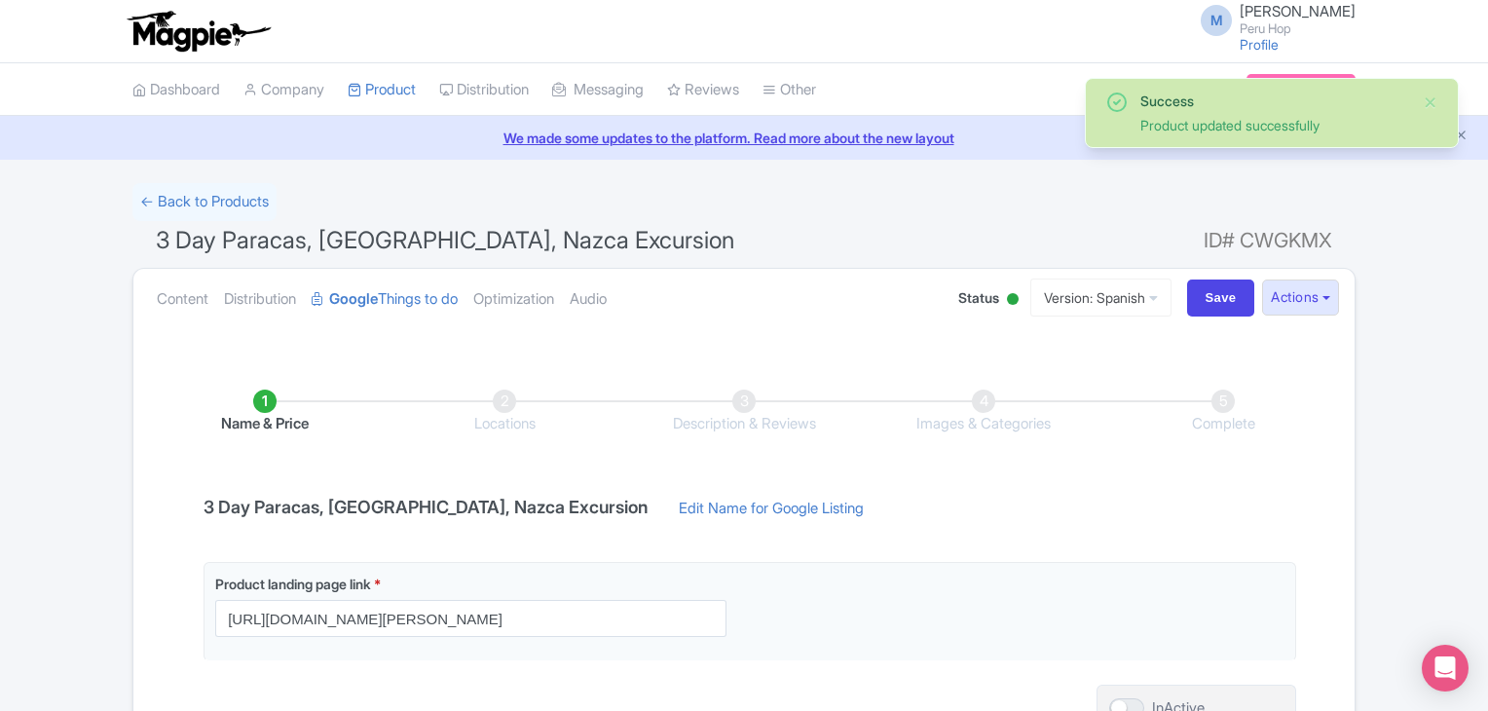
drag, startPoint x: 1072, startPoint y: 281, endPoint x: 1079, endPoint y: 365, distance: 84.0
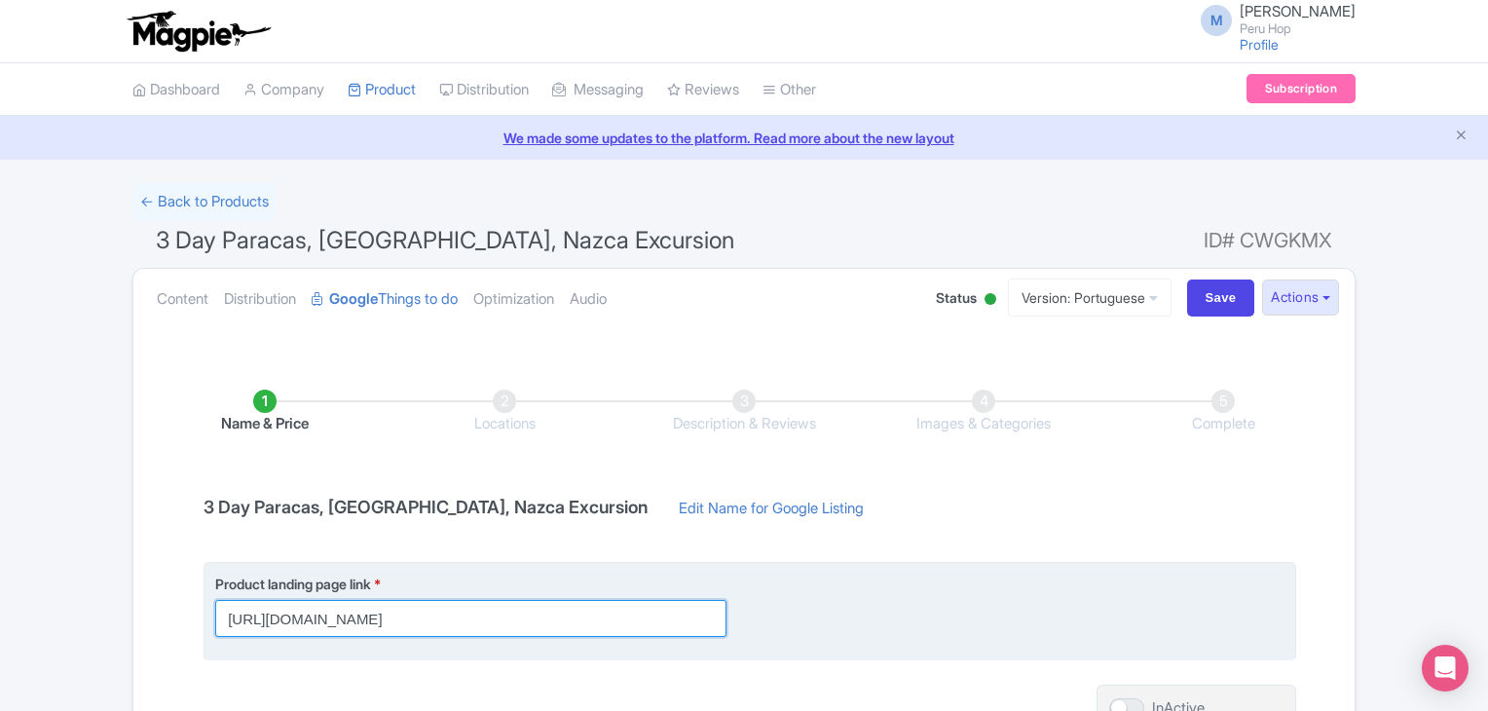
drag, startPoint x: 666, startPoint y: 616, endPoint x: 697, endPoint y: 620, distance: 31.5
click at [738, 620] on div "Product landing page link * https://www.peruhop.com/passes/3-day-tour-from-lima…" at bounding box center [482, 605] width 535 height 63
click at [605, 620] on input "[URL][DOMAIN_NAME]" at bounding box center [470, 618] width 511 height 37
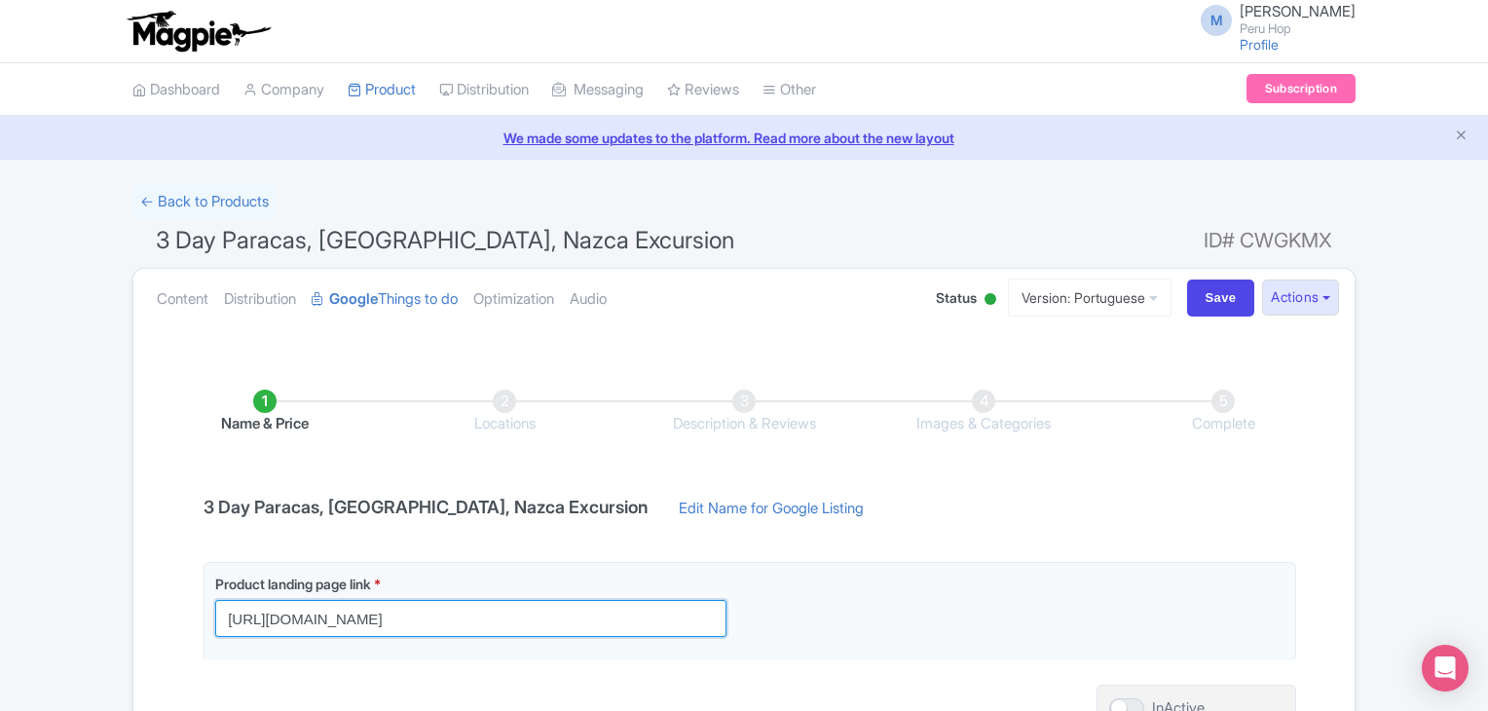
scroll to position [0, 0]
drag, startPoint x: 430, startPoint y: 619, endPoint x: -215, endPoint y: 575, distance: 647.3
click at [0, 575] on html "M Michael Flynn Peru Hop Profile Users Settings Sign out Dashboard Company Prod…" at bounding box center [744, 355] width 1488 height 711
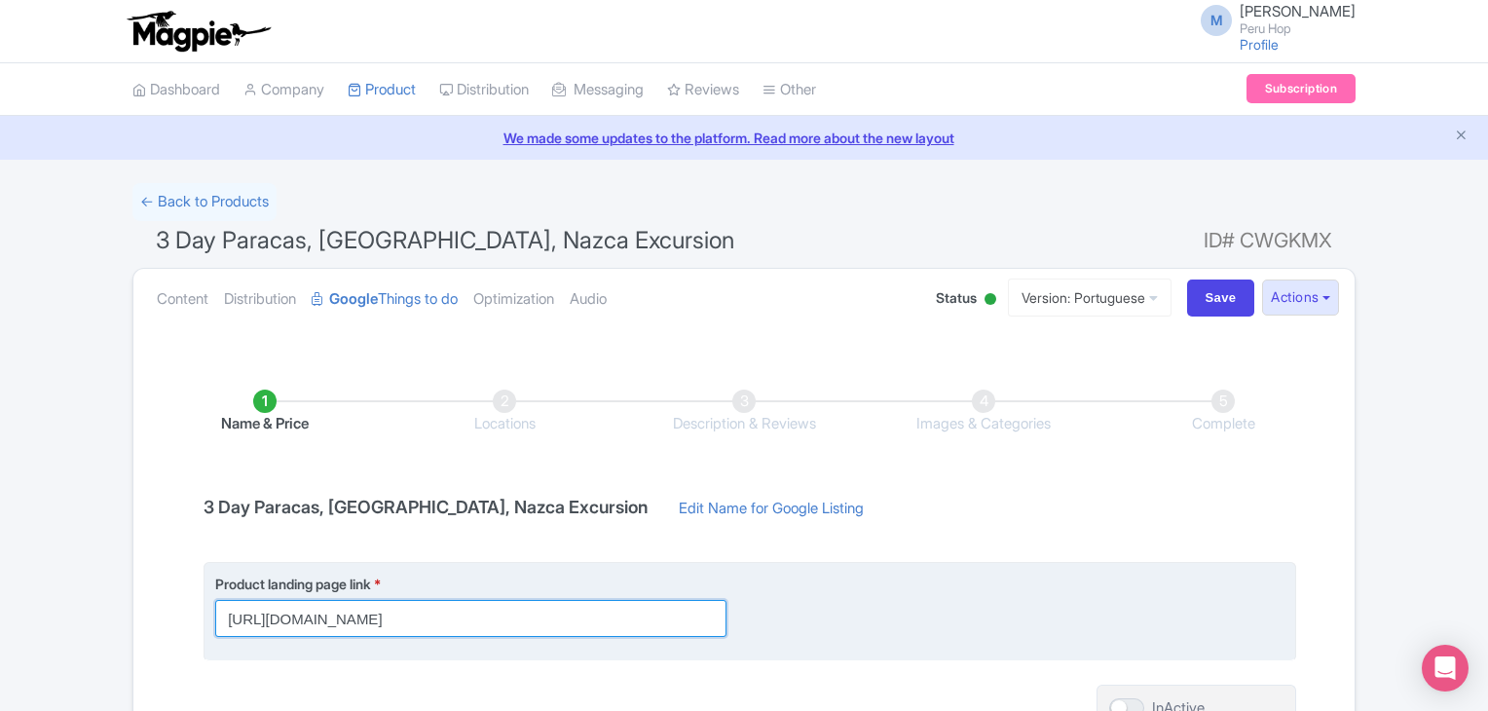
paste input "t-br/passes/passeio-3-dias-inc-voo-nazca-noite-huacachina-paracas"
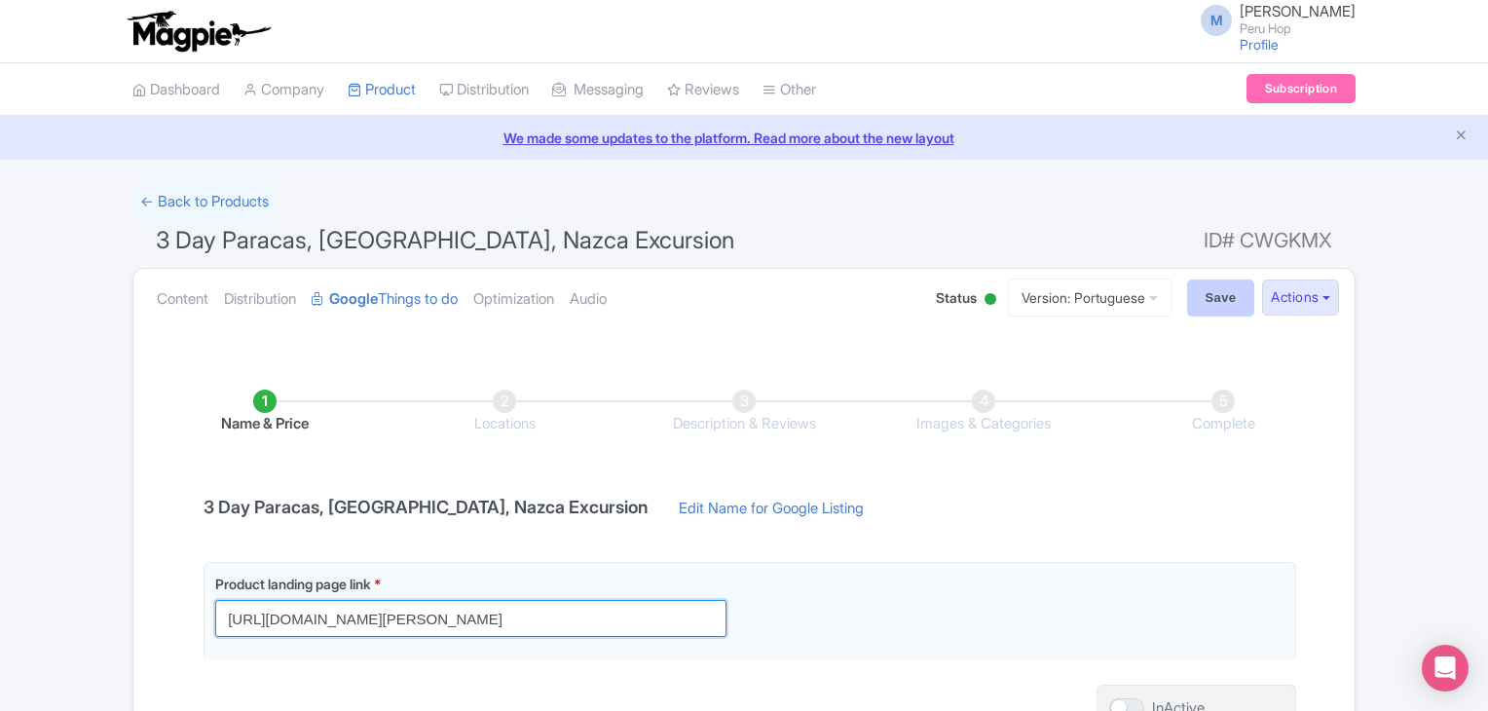
type input "https://www.peruhop.com/pt-br/passes/passeio-3-dias-inc-voo-nazca-noite-huacach…"
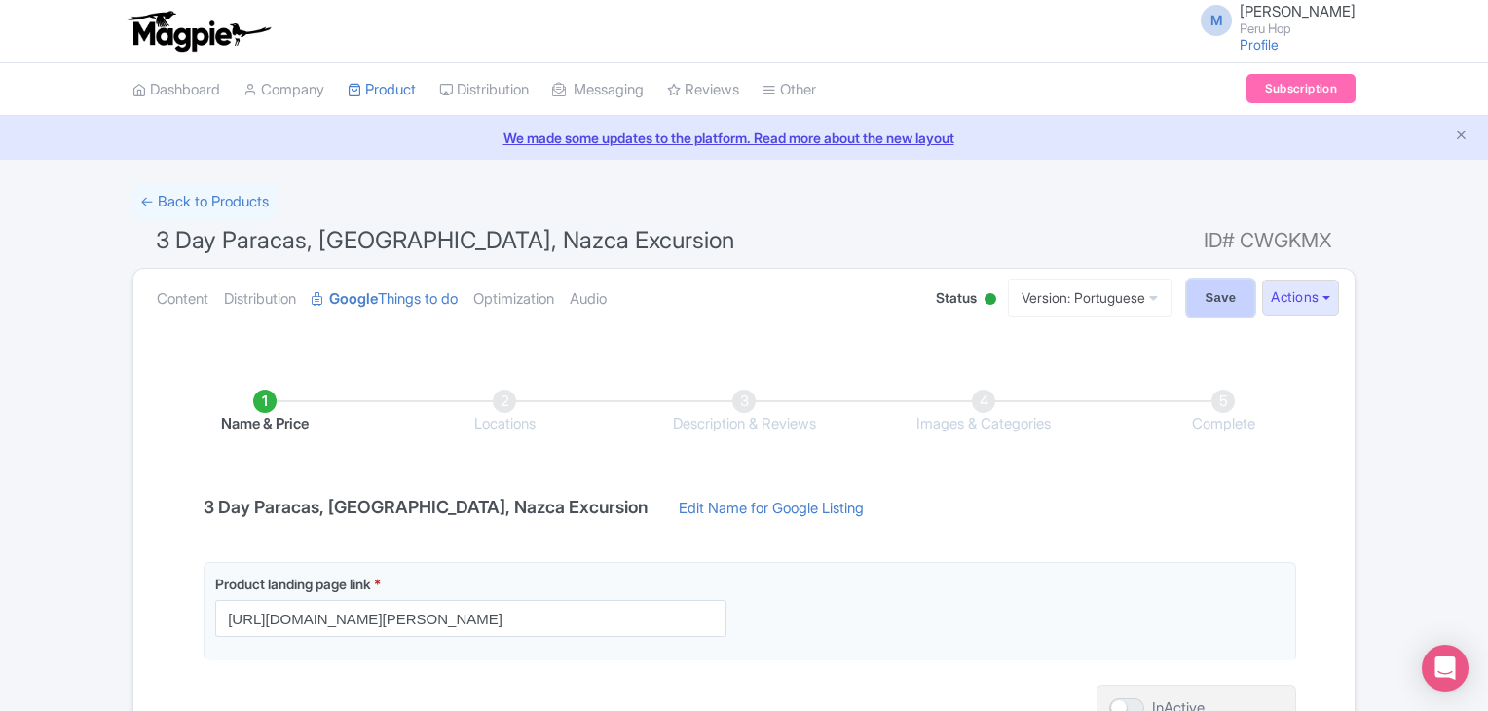
click at [1197, 297] on input "Save" at bounding box center [1221, 298] width 68 height 37
type input "Saving..."
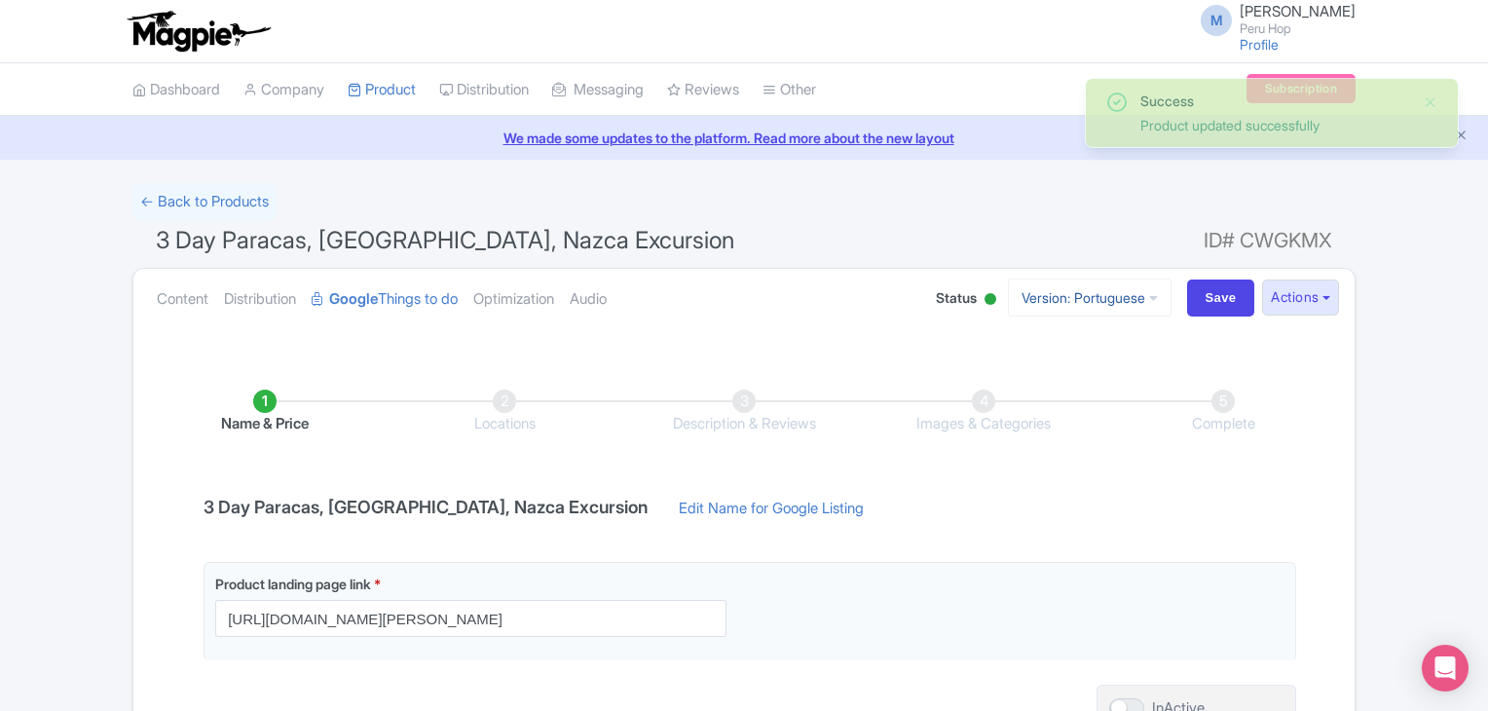
drag, startPoint x: 1102, startPoint y: 297, endPoint x: 1095, endPoint y: 309, distance: 13.5
click at [1102, 297] on link "Version: Portuguese" at bounding box center [1090, 298] width 164 height 38
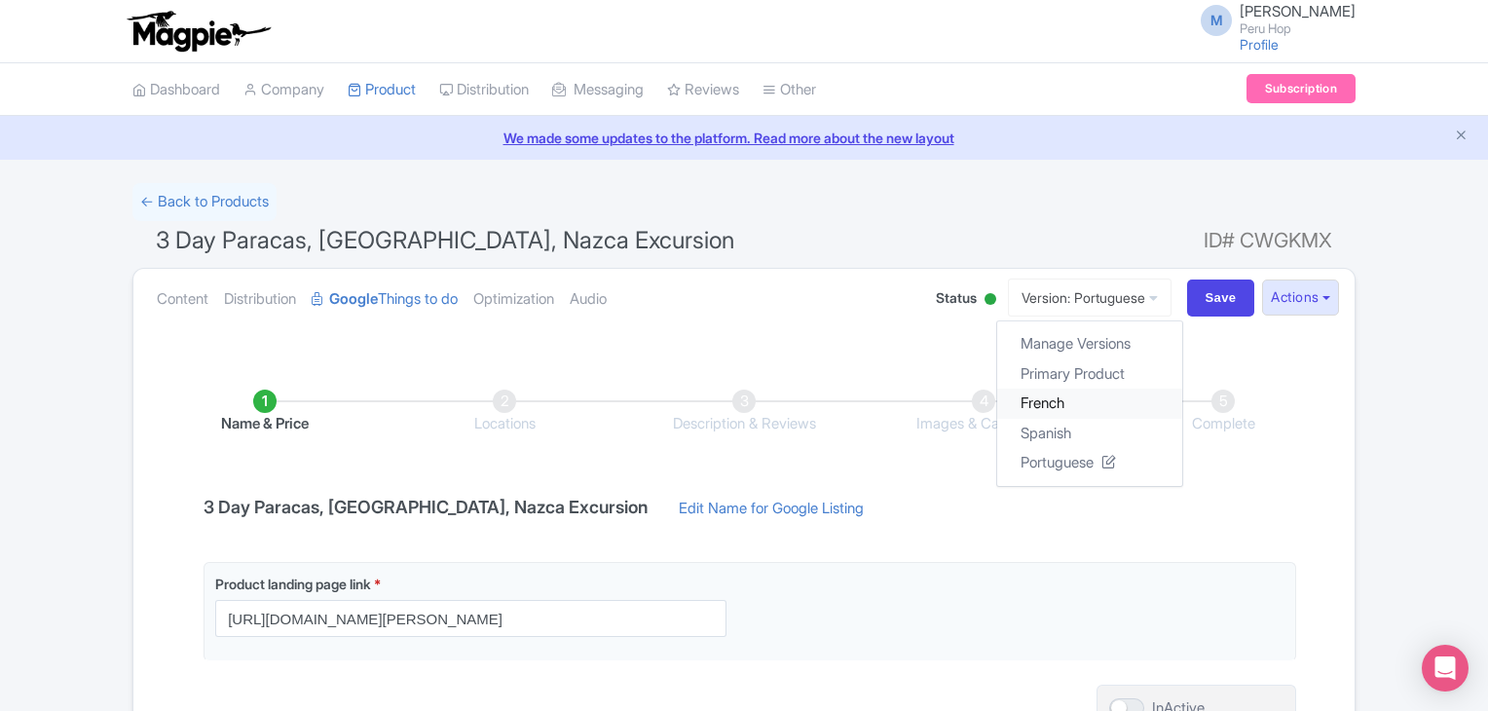
click at [1048, 400] on link "French" at bounding box center [1089, 404] width 185 height 30
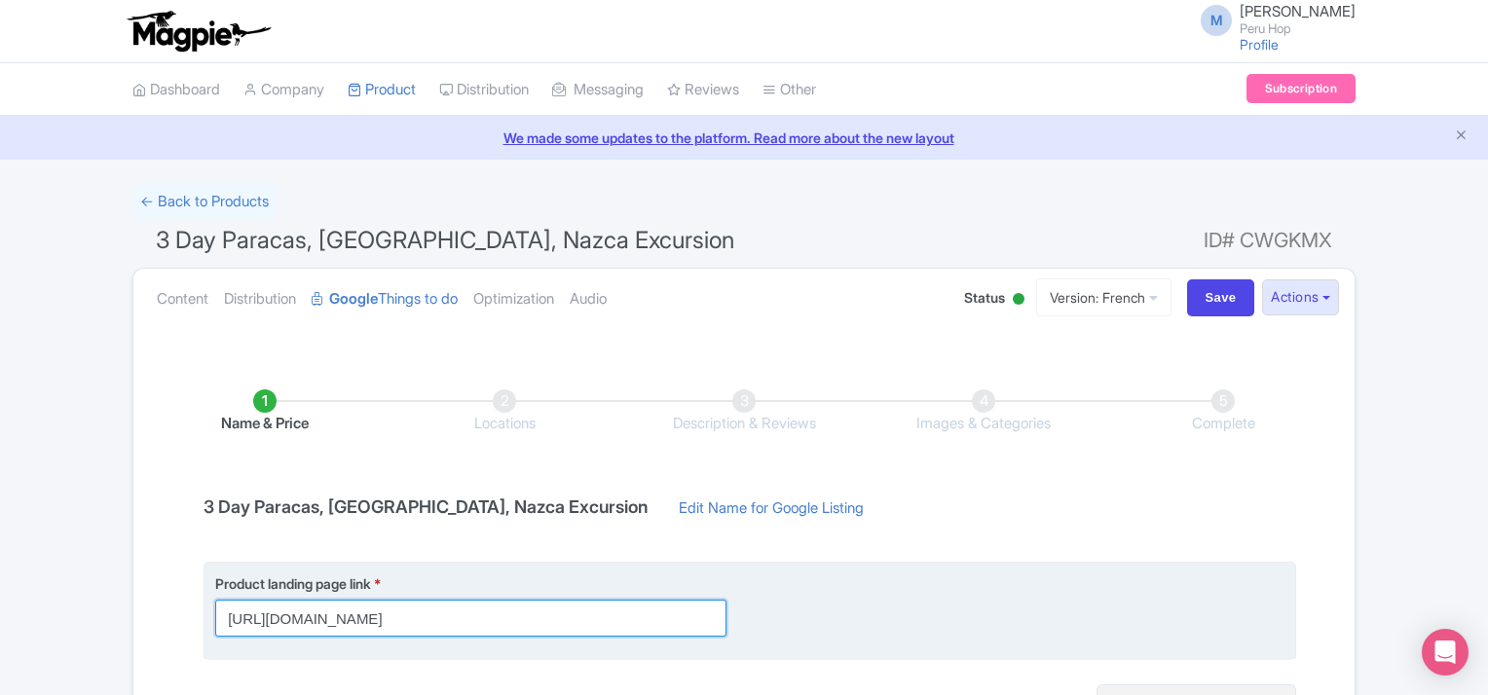
drag, startPoint x: 660, startPoint y: 626, endPoint x: 689, endPoint y: 627, distance: 28.3
click at [689, 627] on input "[URL][DOMAIN_NAME]" at bounding box center [470, 618] width 511 height 37
click at [663, 620] on input "[URL][DOMAIN_NAME]" at bounding box center [470, 618] width 511 height 37
drag, startPoint x: 612, startPoint y: 618, endPoint x: 706, endPoint y: 623, distance: 94.6
click at [706, 623] on input "[URL][DOMAIN_NAME]" at bounding box center [470, 618] width 511 height 37
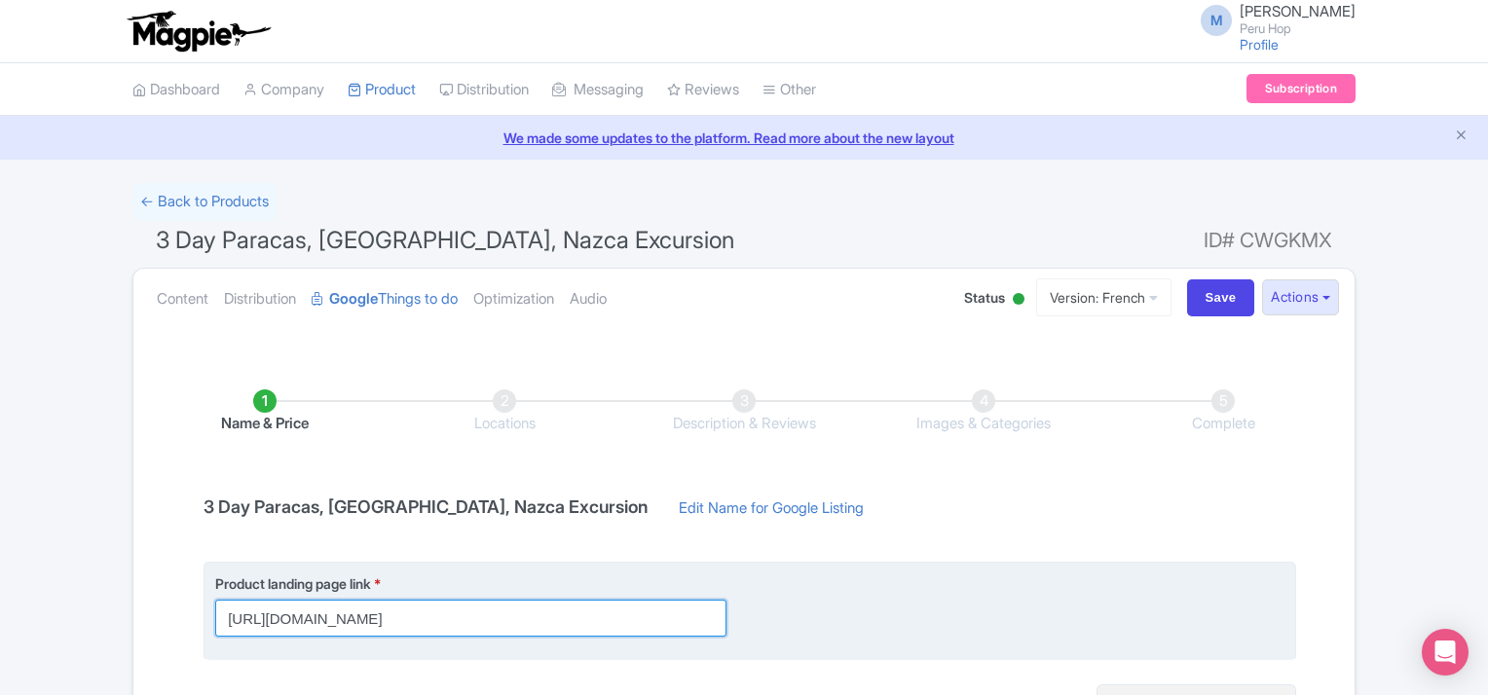
scroll to position [0, 155]
click at [598, 624] on input "[URL][DOMAIN_NAME]" at bounding box center [470, 618] width 511 height 37
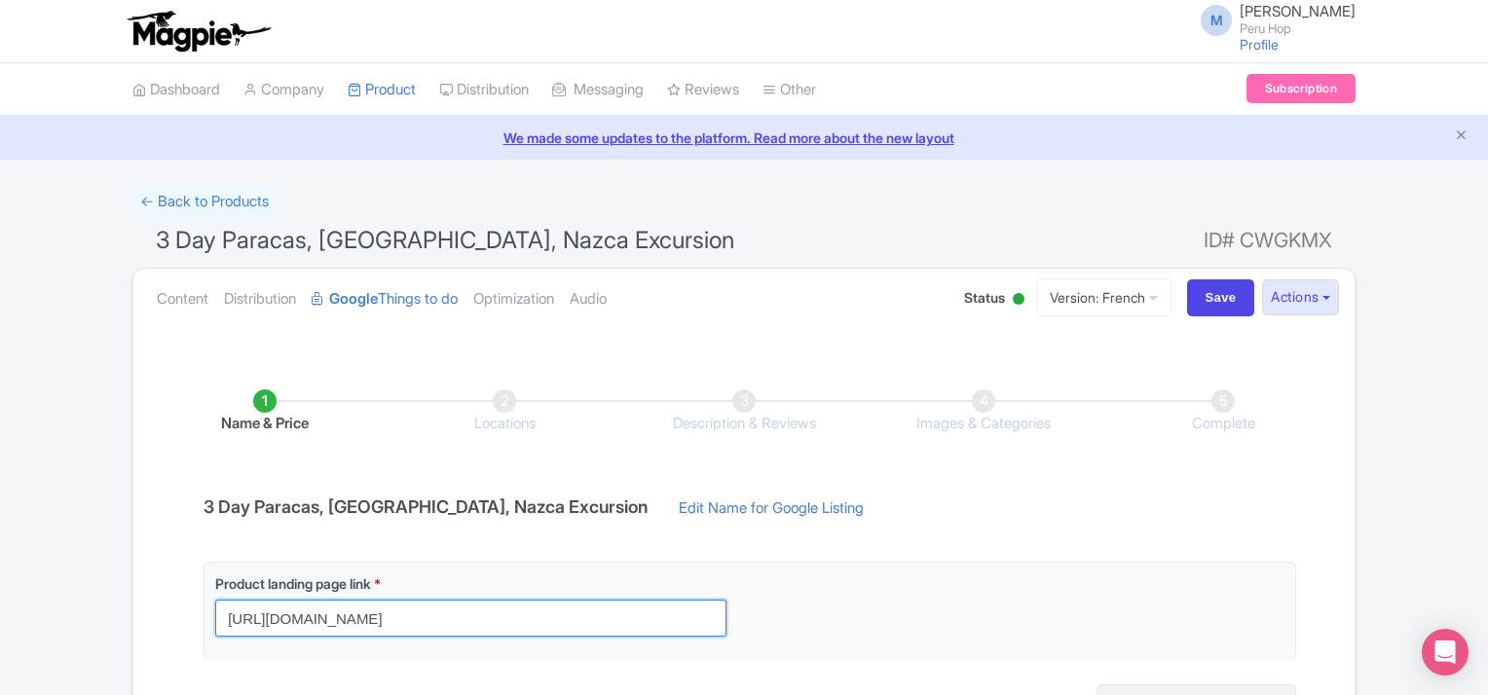
scroll to position [0, 0]
drag, startPoint x: 572, startPoint y: 618, endPoint x: 26, endPoint y: 599, distance: 545.8
click at [27, 600] on div "← Back to Products 3 Day Paracas, [GEOGRAPHIC_DATA], Nazca Excursion ID# CWGKMX…" at bounding box center [744, 500] width 1488 height 634
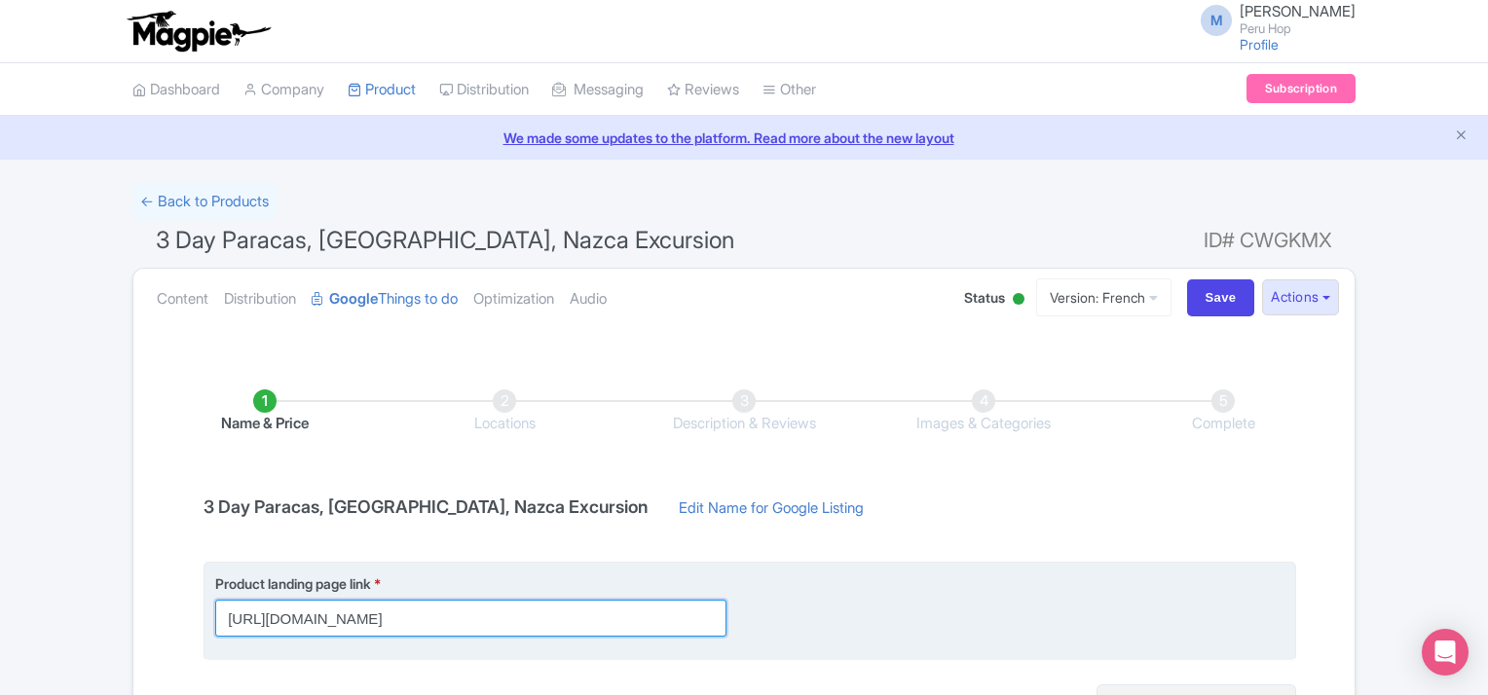
paste input "fr/"
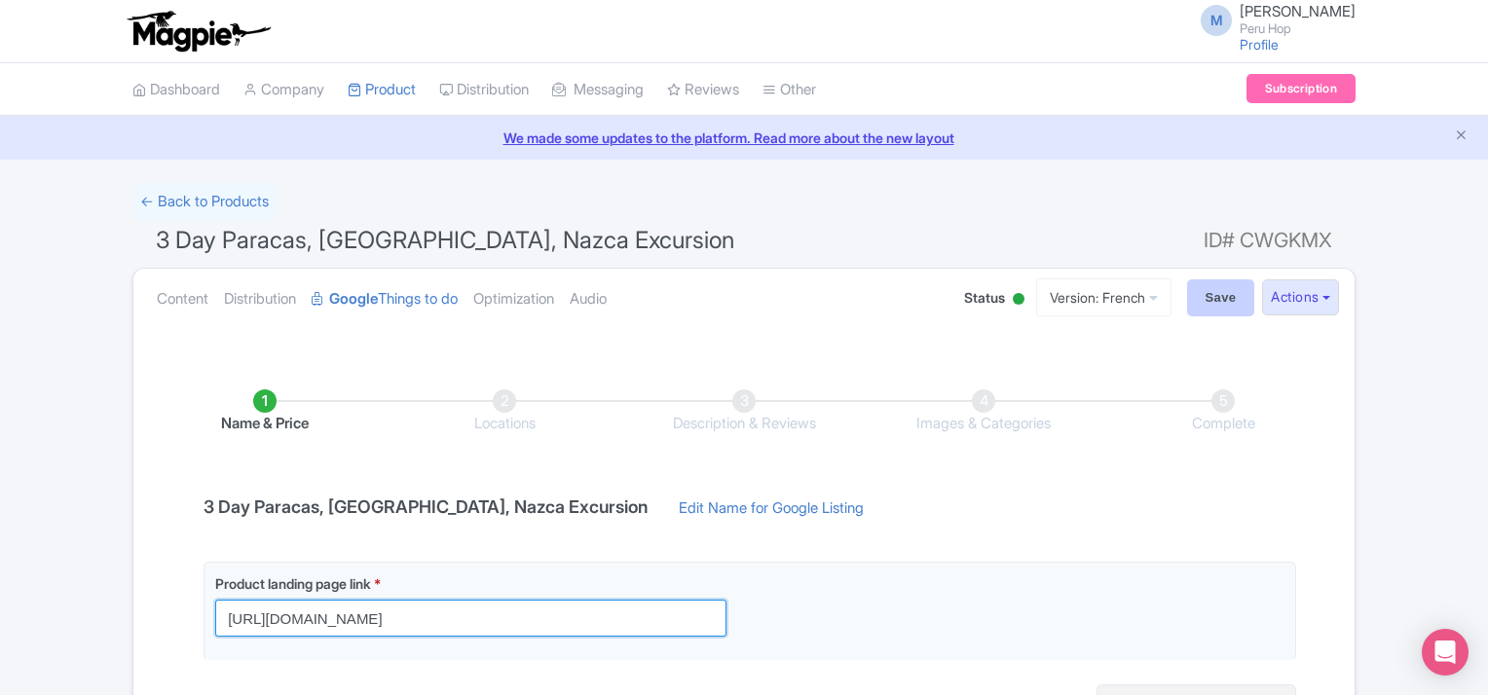
type input "[URL][DOMAIN_NAME]"
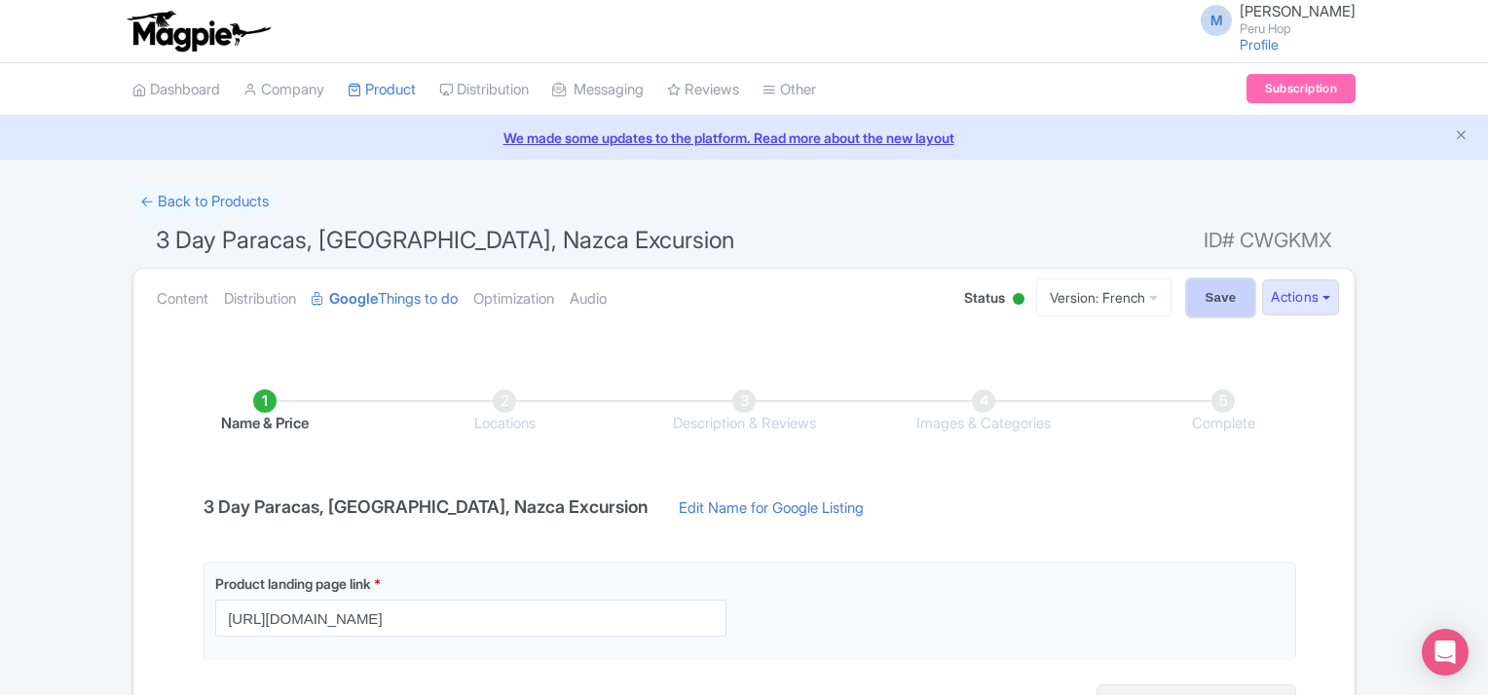
click at [1225, 300] on input "Save" at bounding box center [1221, 298] width 68 height 37
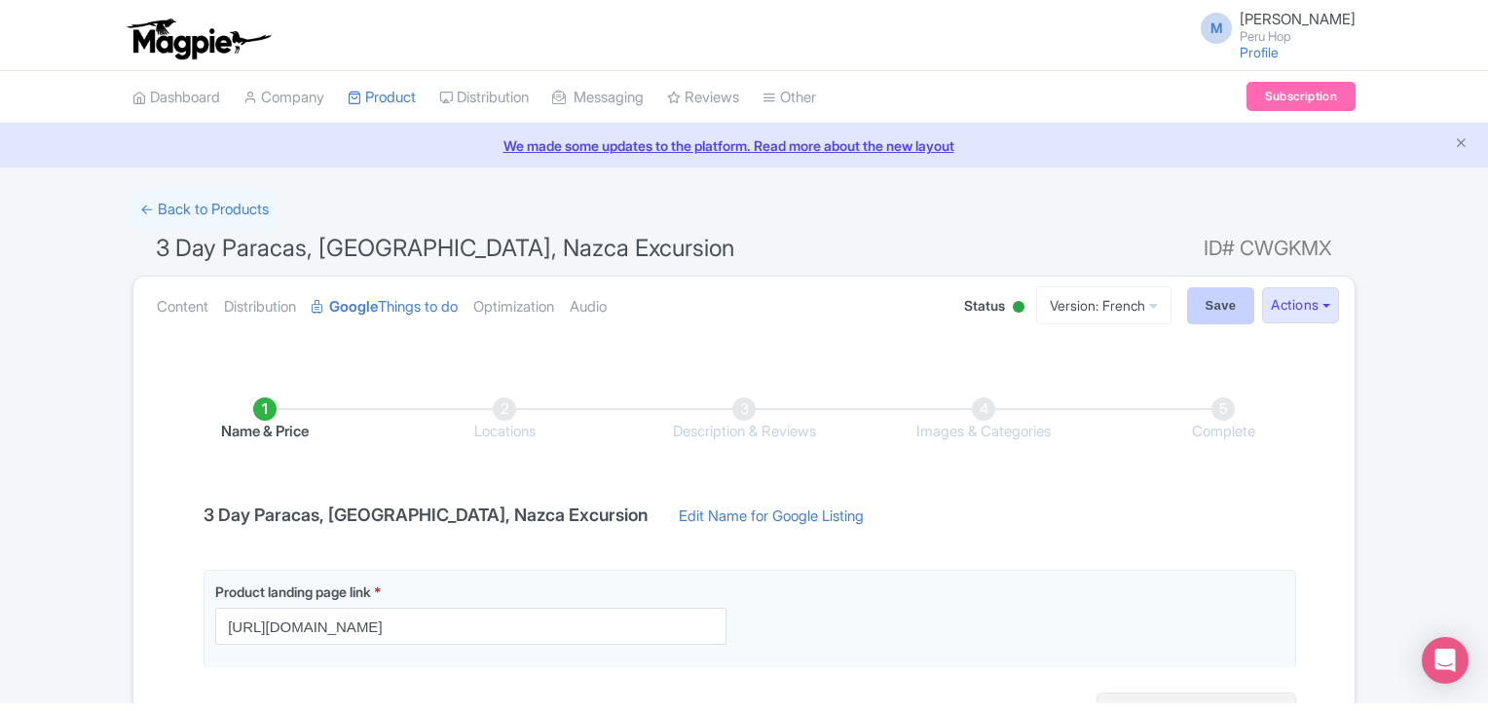
scroll to position [0, 0]
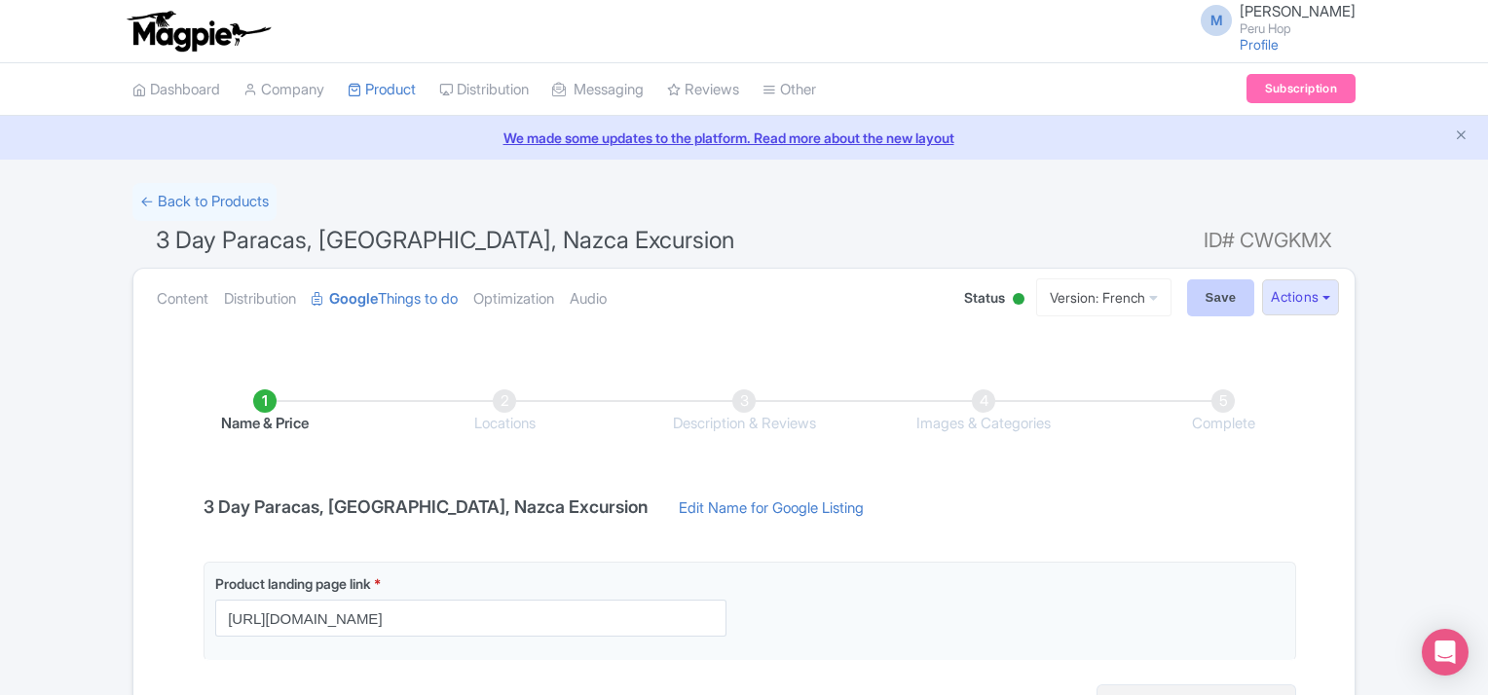
type input "Saving..."
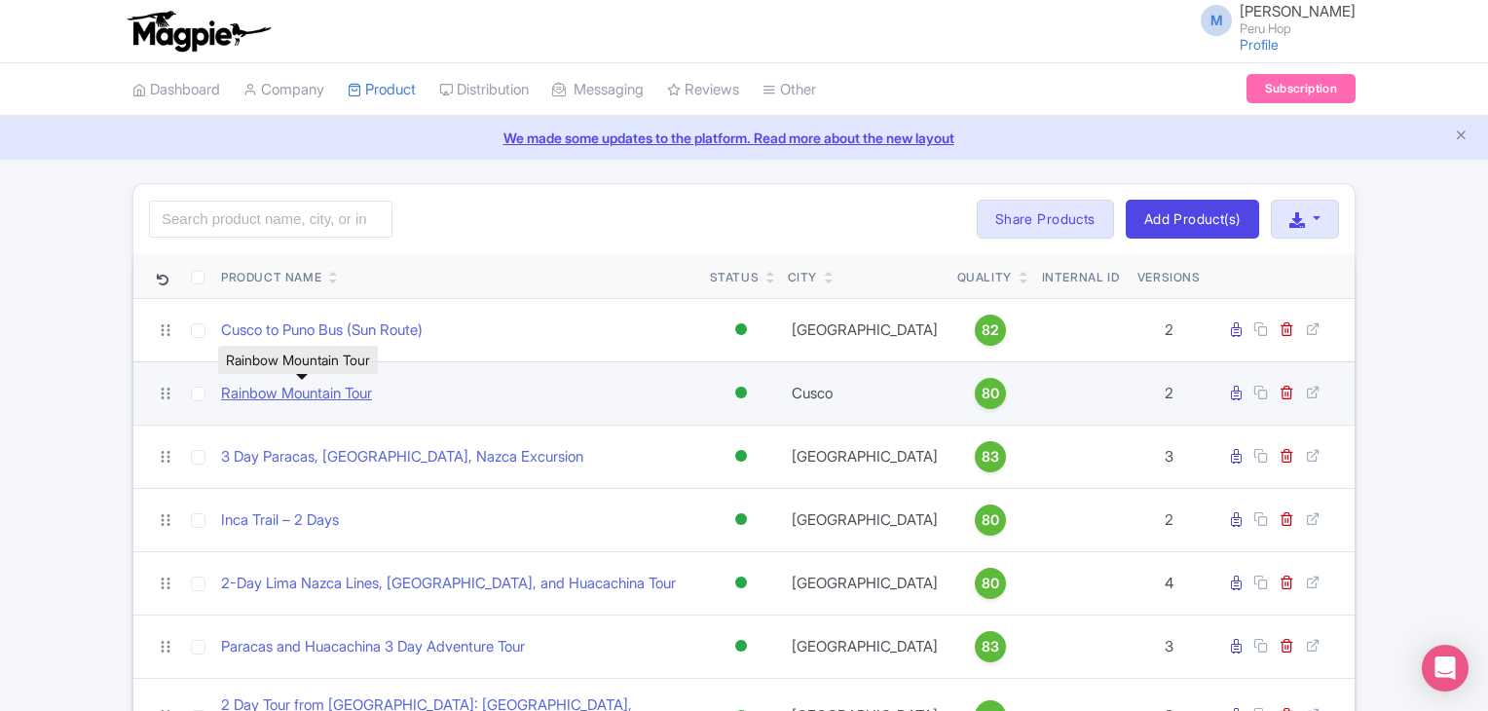
click at [309, 398] on link "Rainbow Mountain Tour" at bounding box center [296, 394] width 151 height 22
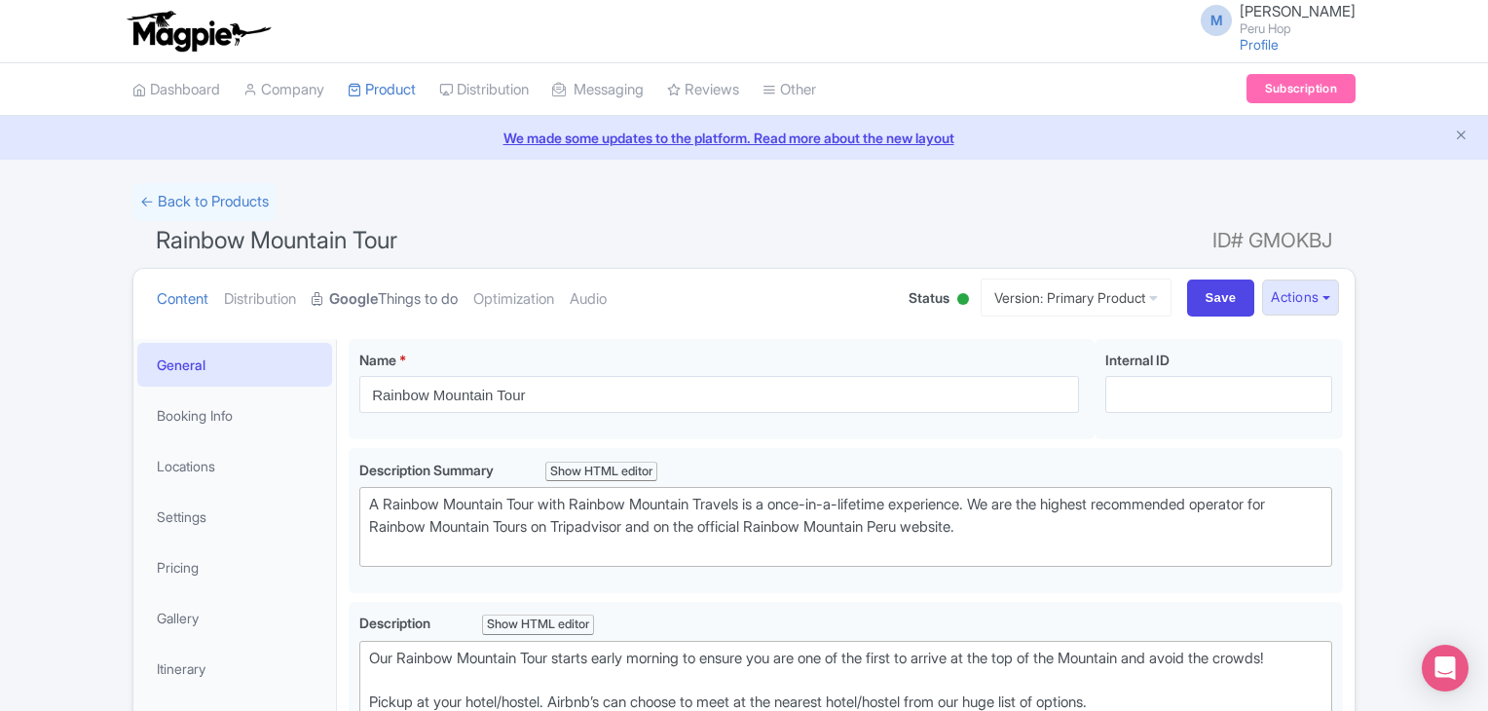
click at [432, 304] on link "Google Things to do" at bounding box center [385, 299] width 146 height 61
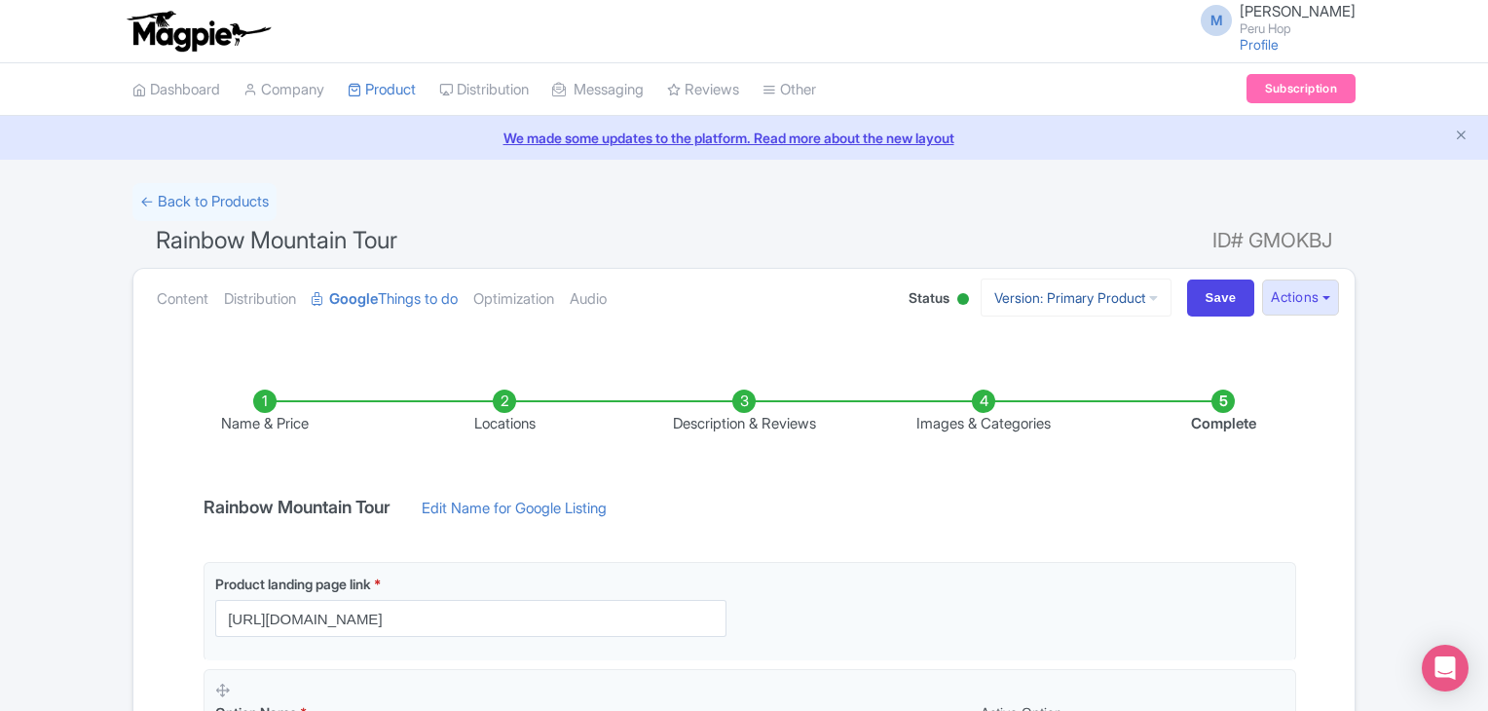
click at [1081, 295] on link "Version: Primary Product" at bounding box center [1076, 298] width 191 height 38
click at [1038, 427] on link "Spanish" at bounding box center [1092, 433] width 185 height 30
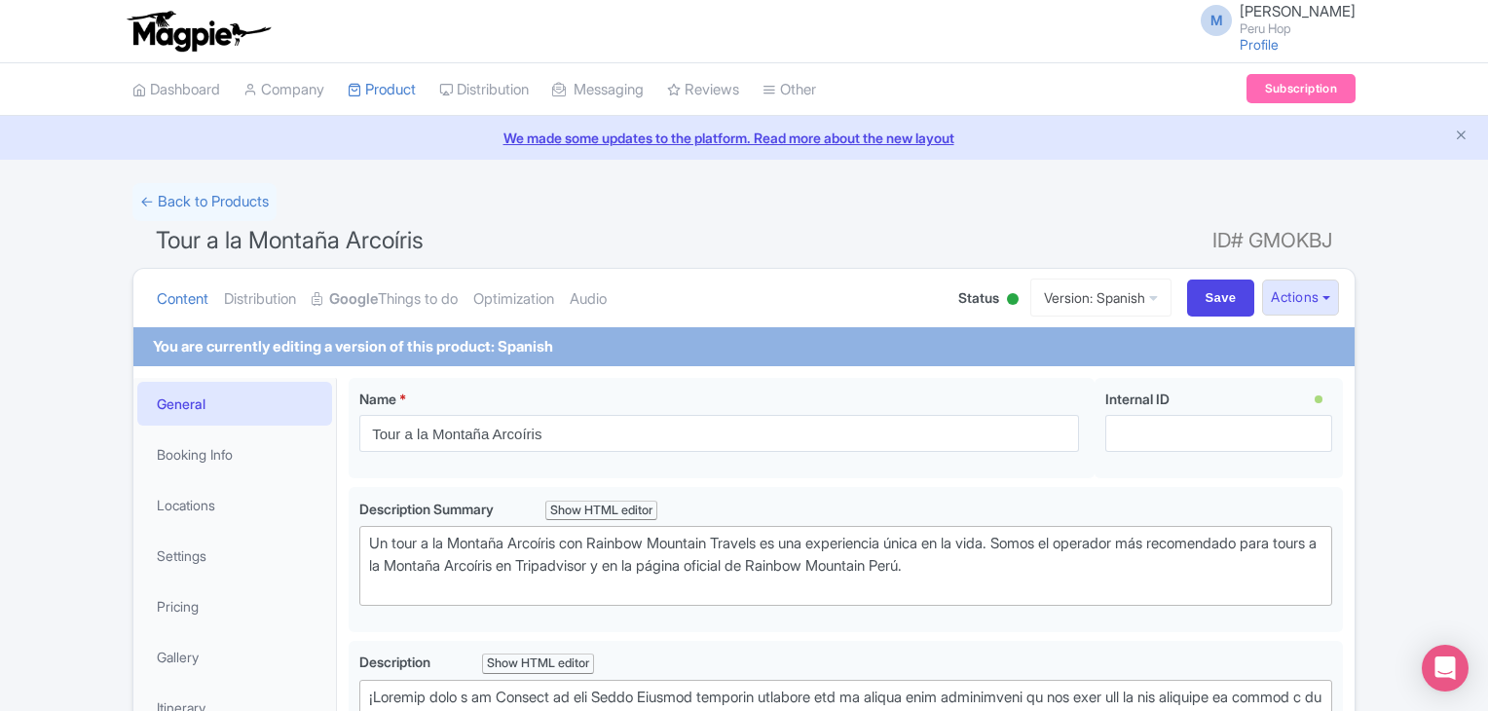
drag, startPoint x: 380, startPoint y: 281, endPoint x: 464, endPoint y: 375, distance: 125.5
click at [380, 281] on link "Google Things to do" at bounding box center [385, 299] width 146 height 61
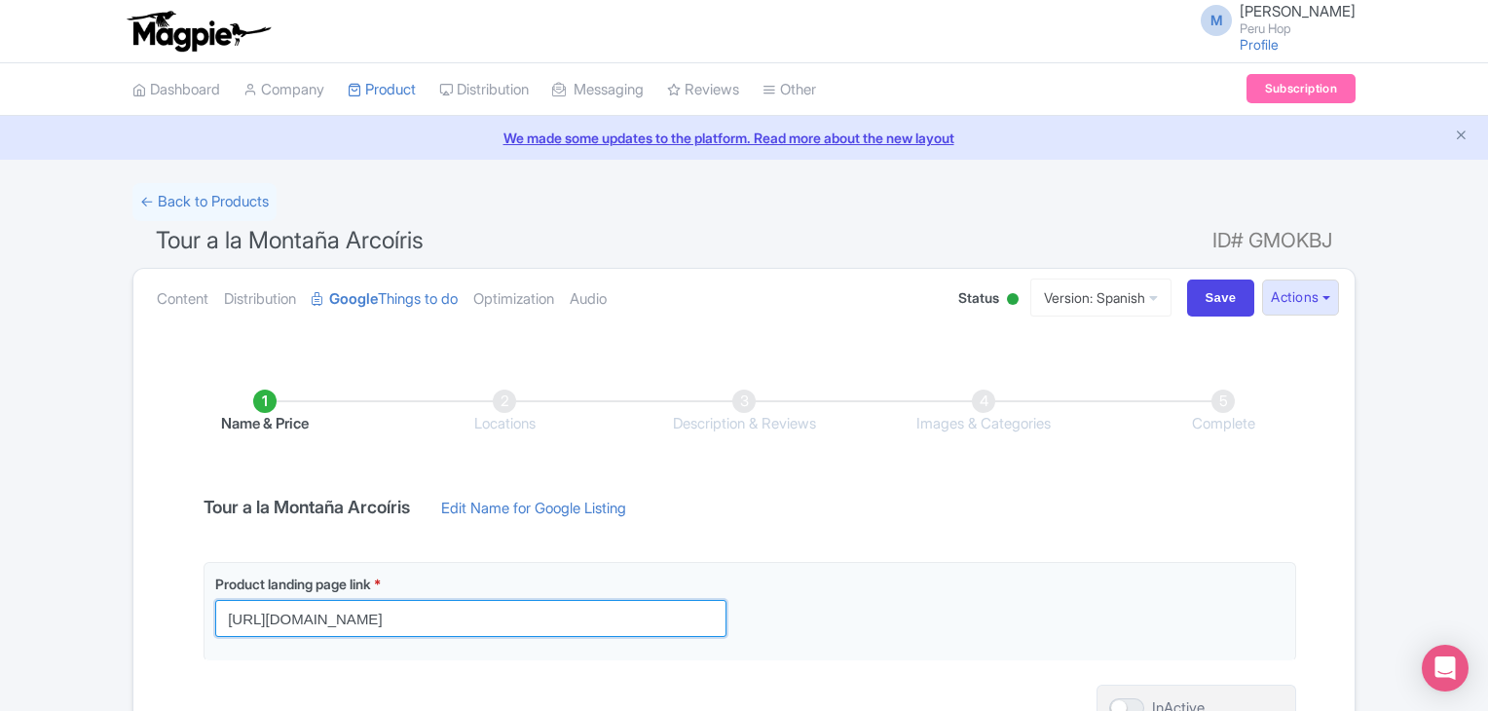
drag, startPoint x: 528, startPoint y: 616, endPoint x: 16, endPoint y: 588, distance: 513.0
click at [14, 588] on div "← Back to Products Tour a la Montaña Arcoíris ID# GMOKBJ Content Distribution G…" at bounding box center [744, 500] width 1488 height 634
paste input "es/tour-[US_STATE]-7-colores"
type input "[URL][DOMAIN_NAME][US_STATE]"
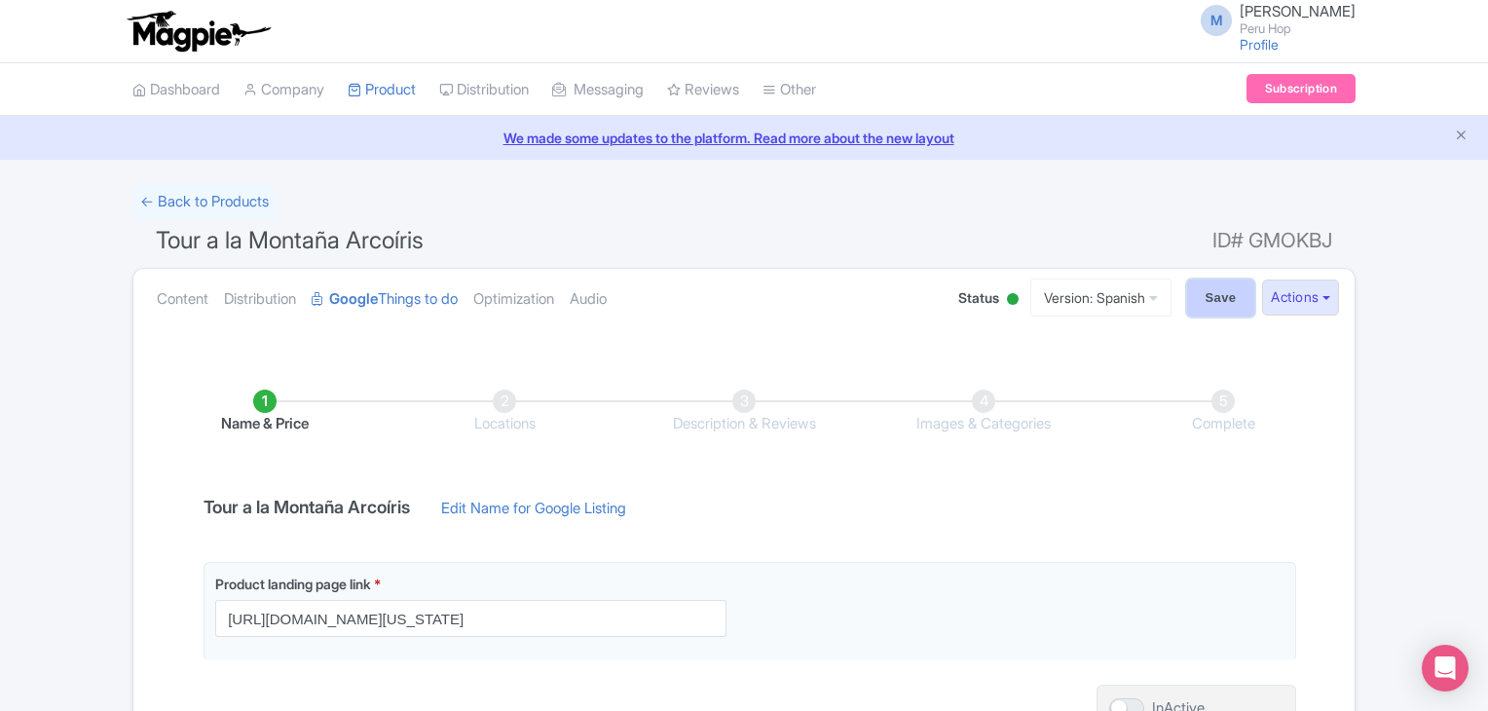
click at [1204, 293] on input "Save" at bounding box center [1221, 298] width 68 height 37
type input "Saving..."
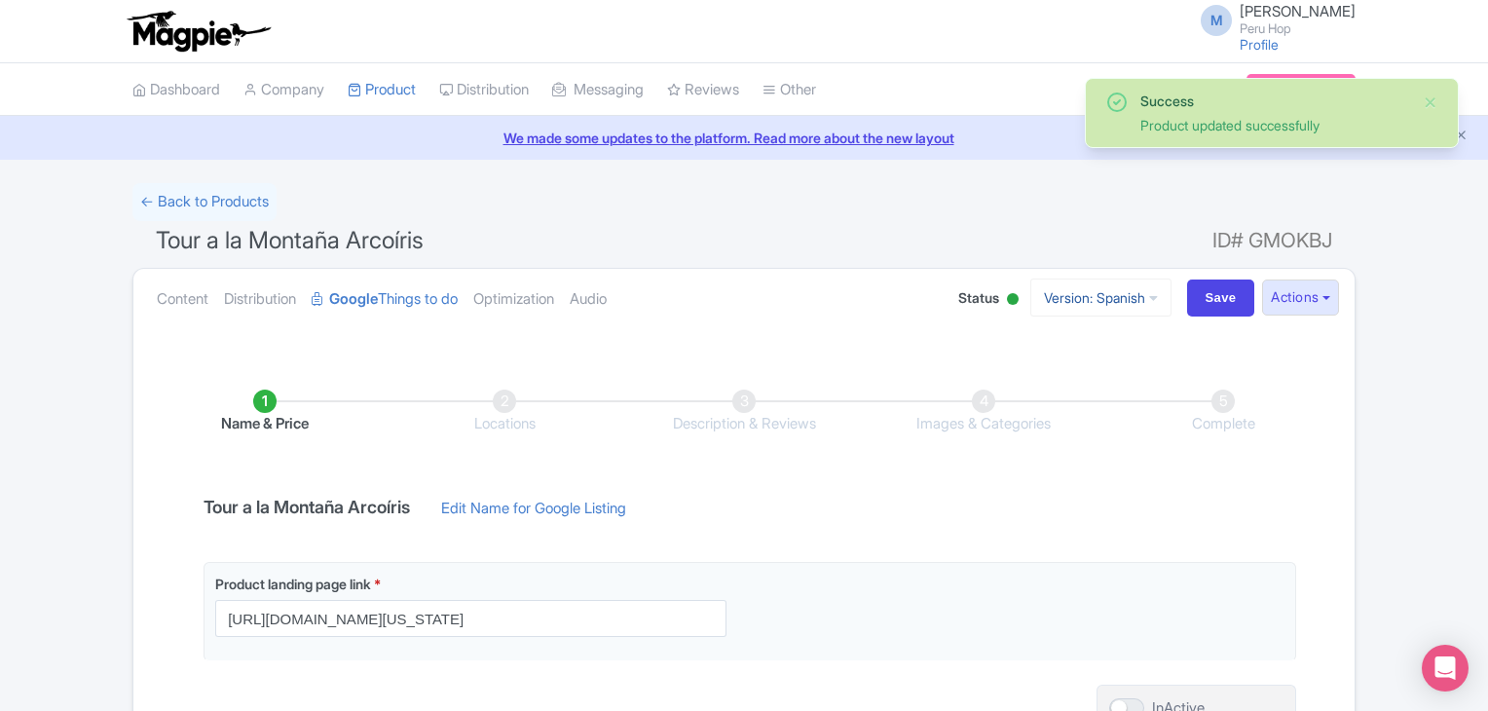
click at [1087, 302] on link "Version: Spanish" at bounding box center [1100, 298] width 141 height 38
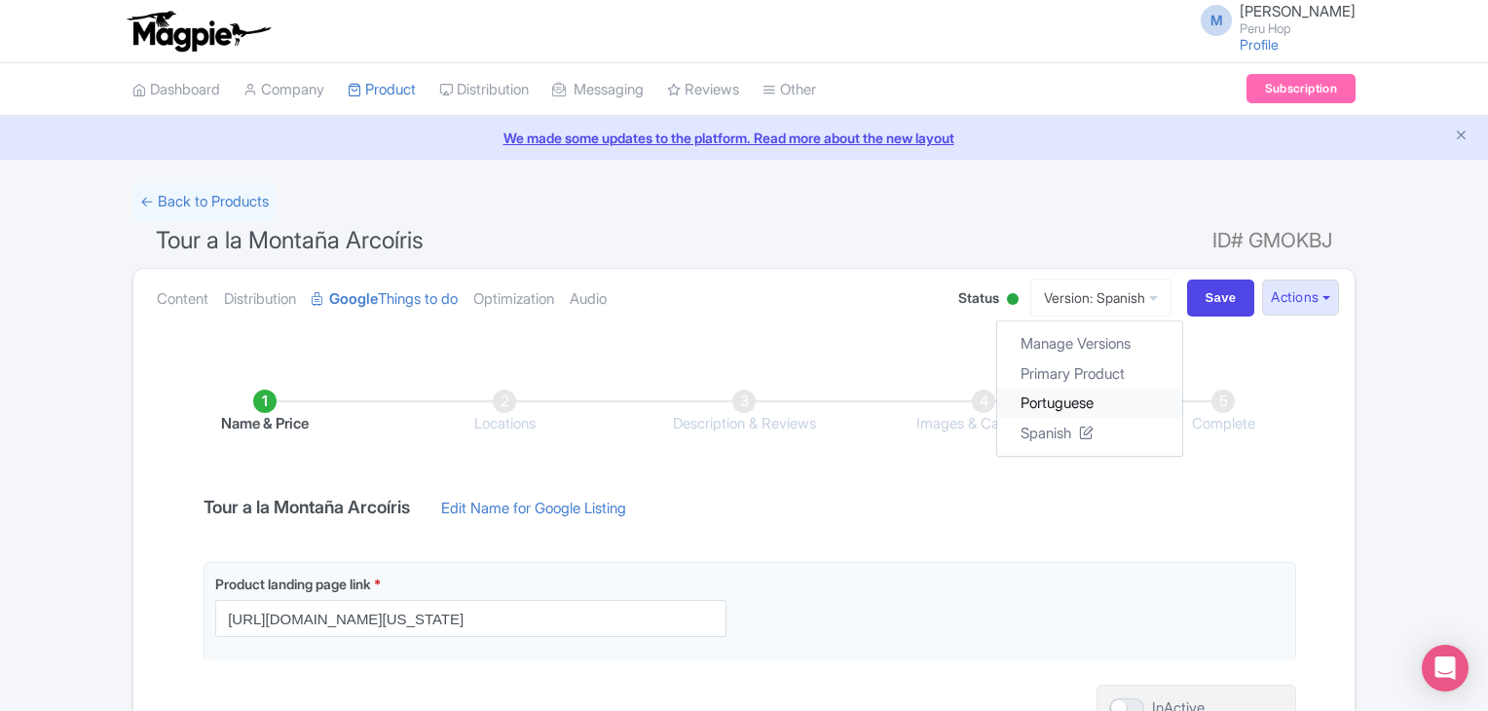
click at [1037, 414] on link "Portuguese" at bounding box center [1089, 404] width 185 height 30
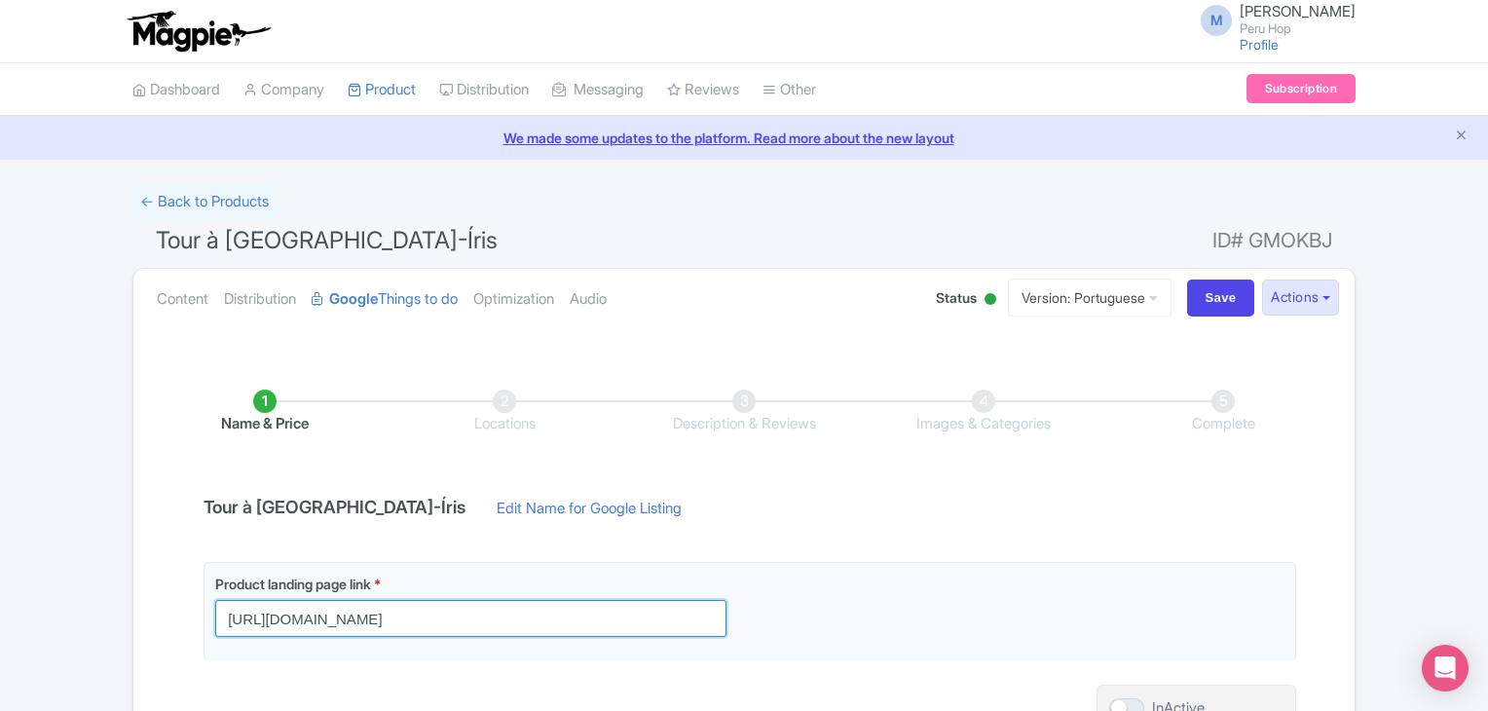
drag, startPoint x: 527, startPoint y: 614, endPoint x: 139, endPoint y: 595, distance: 388.1
click at [90, 593] on div "← Back to Products Tour à Montanha Arco-Íris ID# GMOKBJ Content Distribution Go…" at bounding box center [744, 500] width 1488 height 634
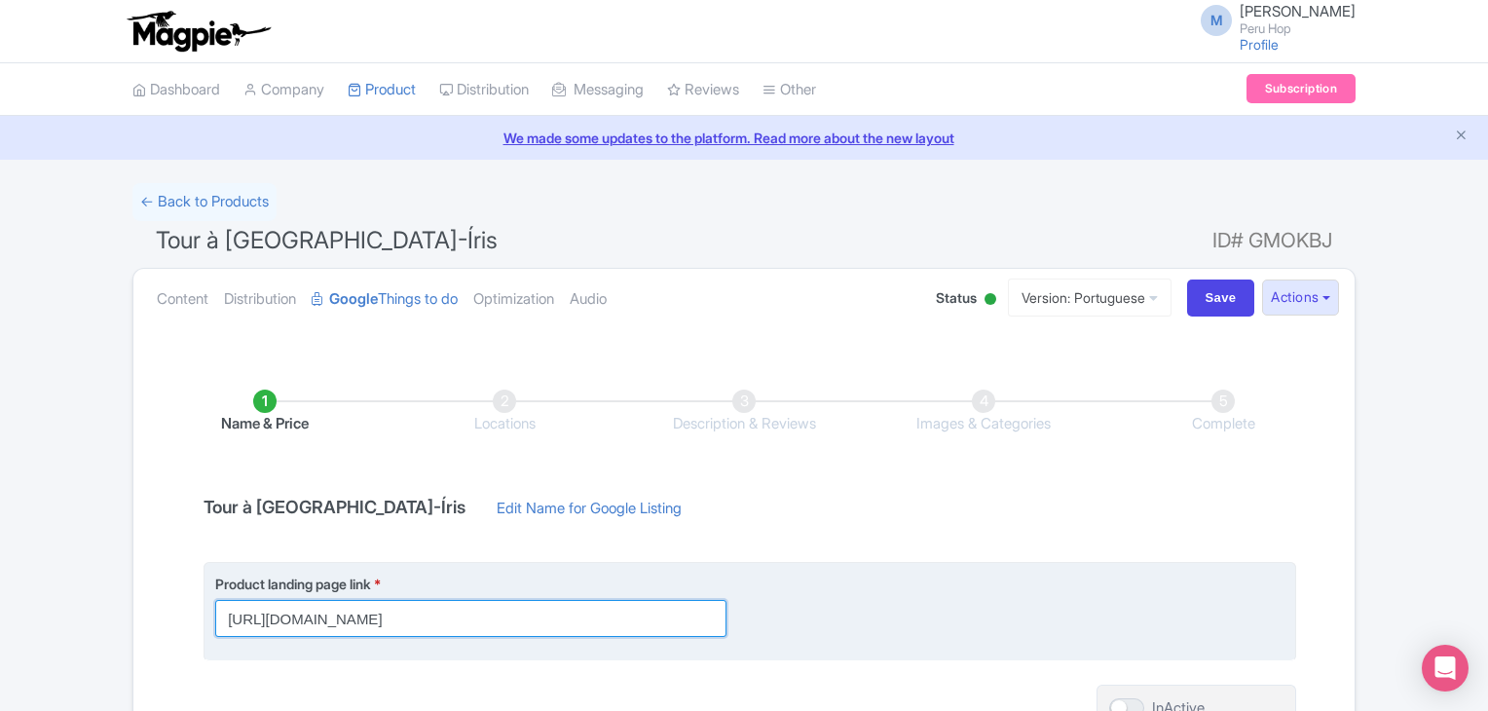
paste input "pt-br/passeio"
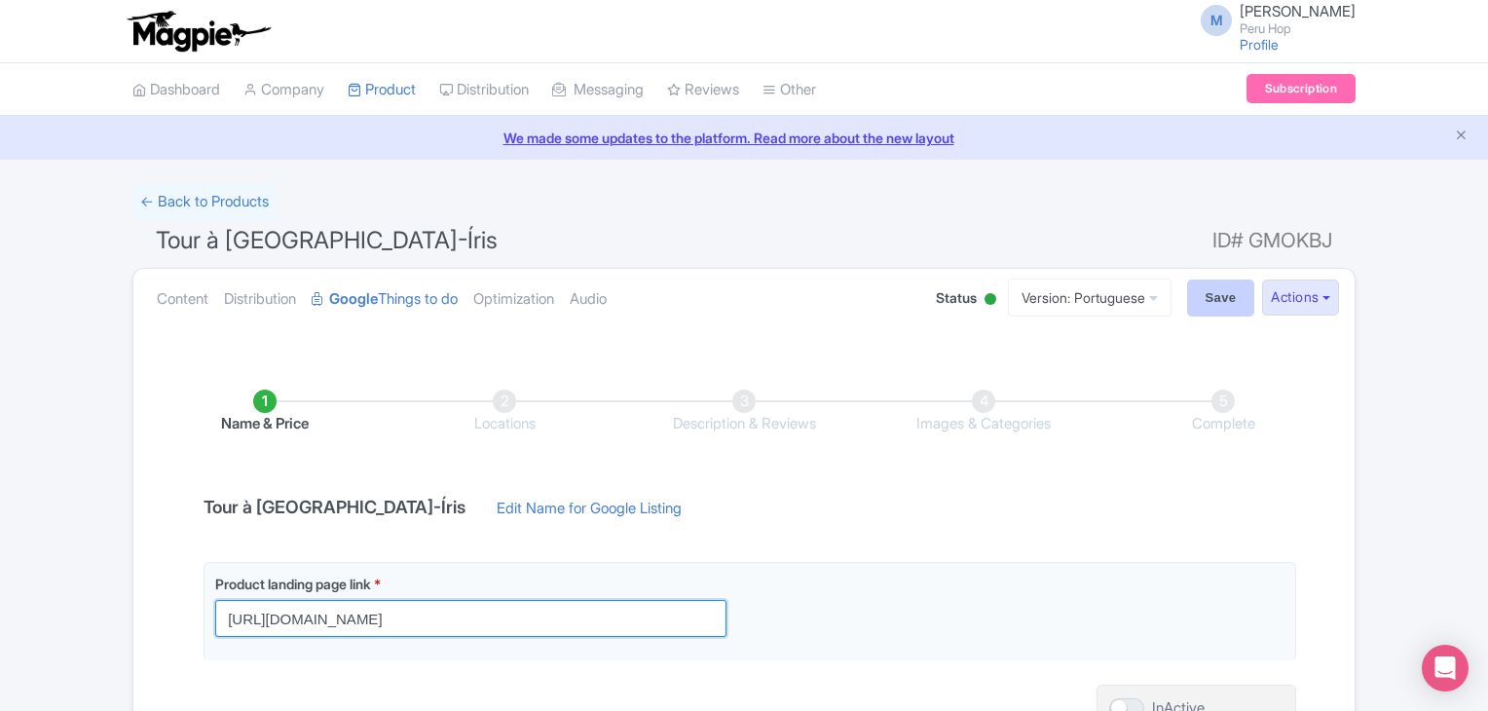
type input "https://www.rainbowmountaintravels.com/pt-br/passeio/?utm_source=google&utm_med…"
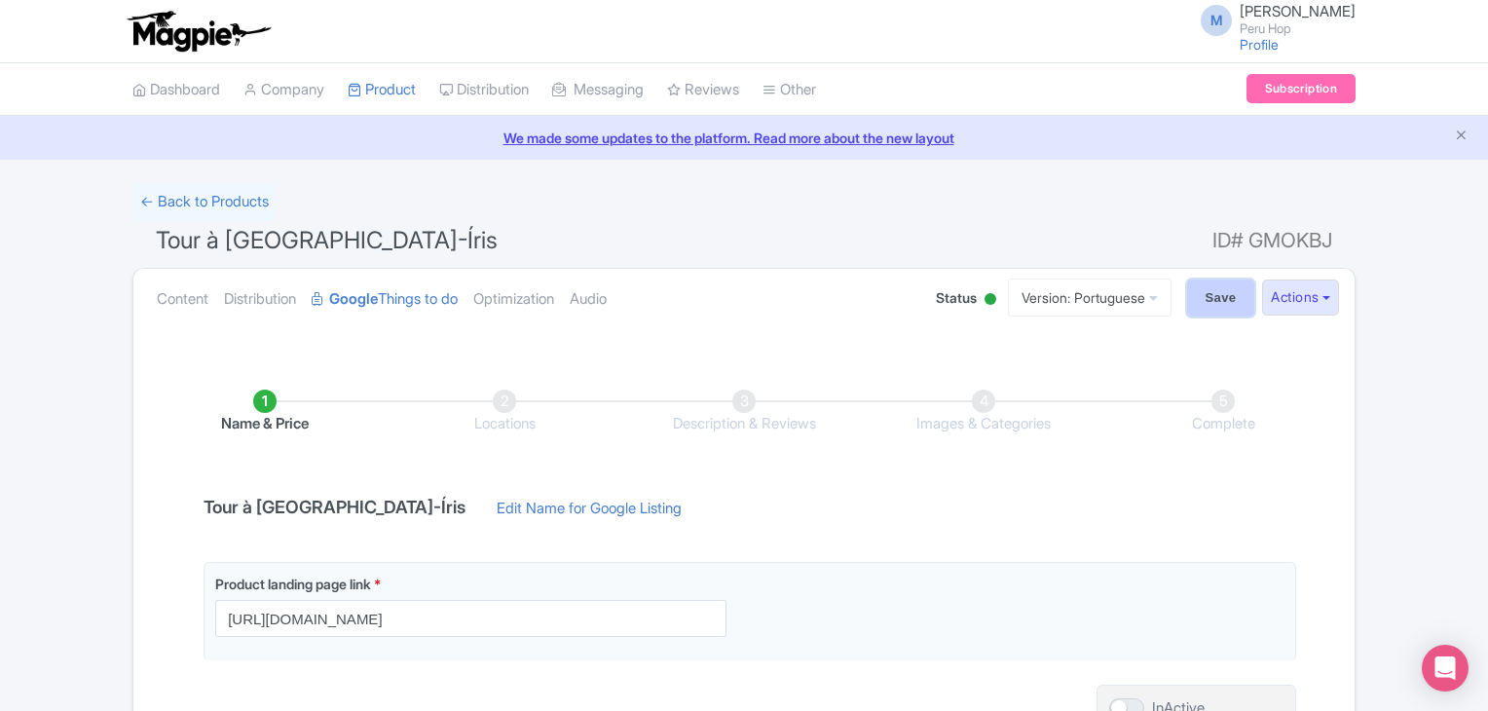
click at [1219, 297] on input "Save" at bounding box center [1221, 298] width 68 height 37
type input "Saving..."
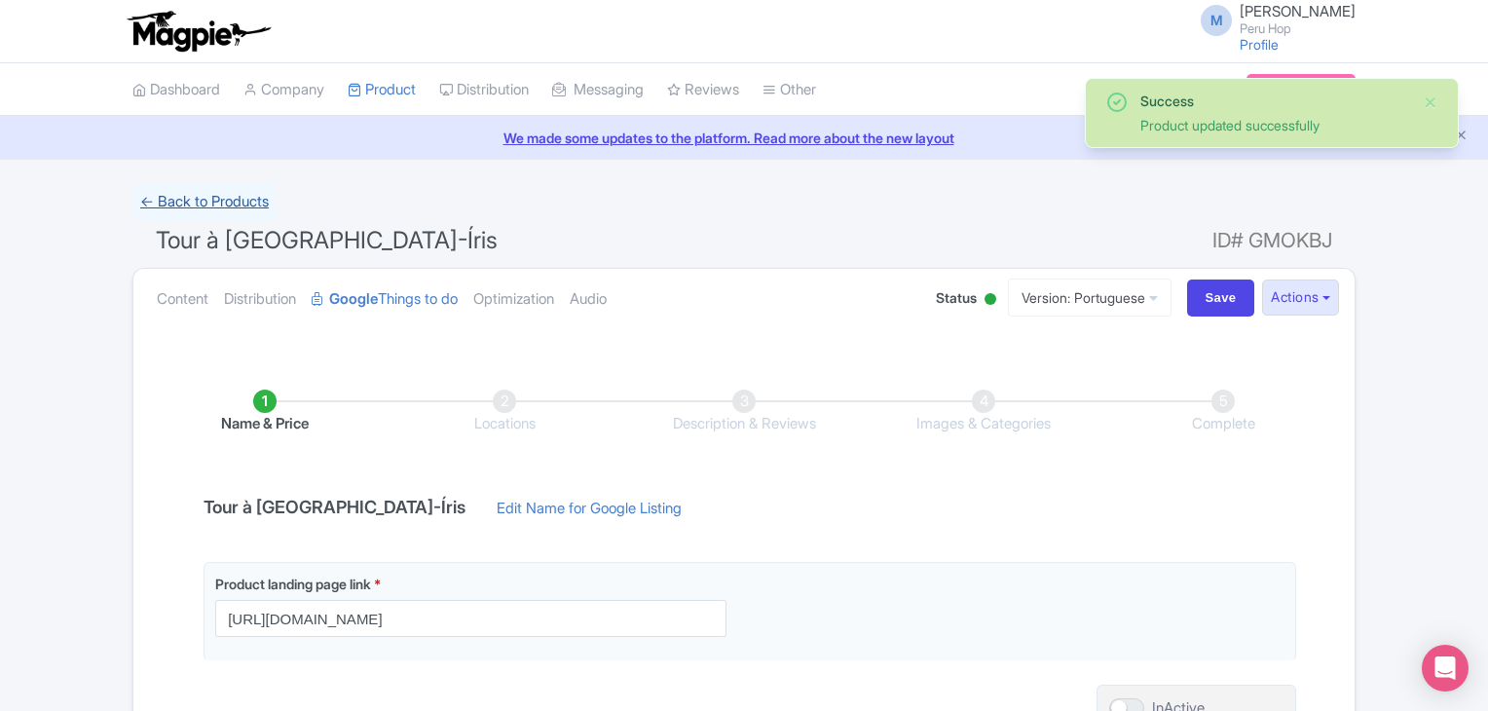
click at [243, 197] on link "← Back to Products" at bounding box center [204, 202] width 144 height 38
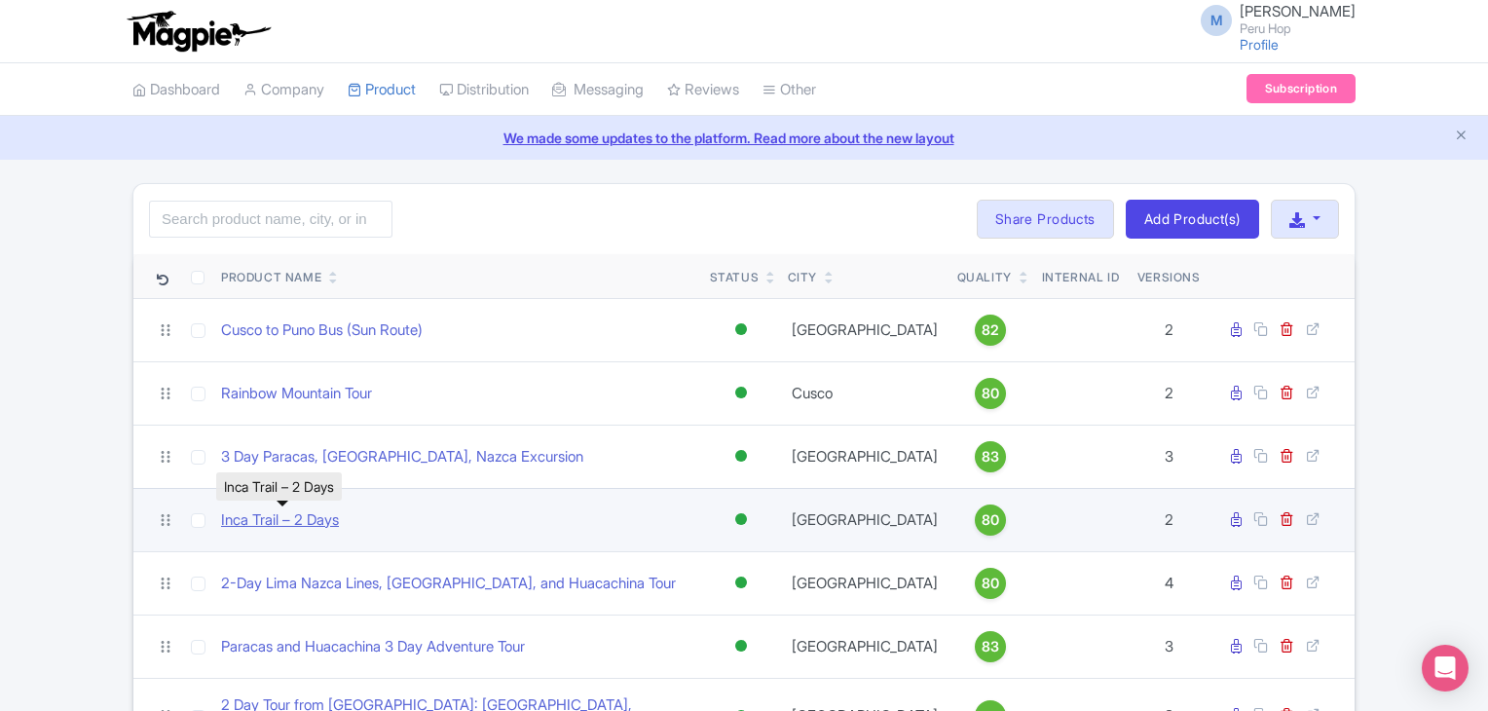
click at [305, 523] on link "Inca Trail – 2 Days" at bounding box center [280, 520] width 118 height 22
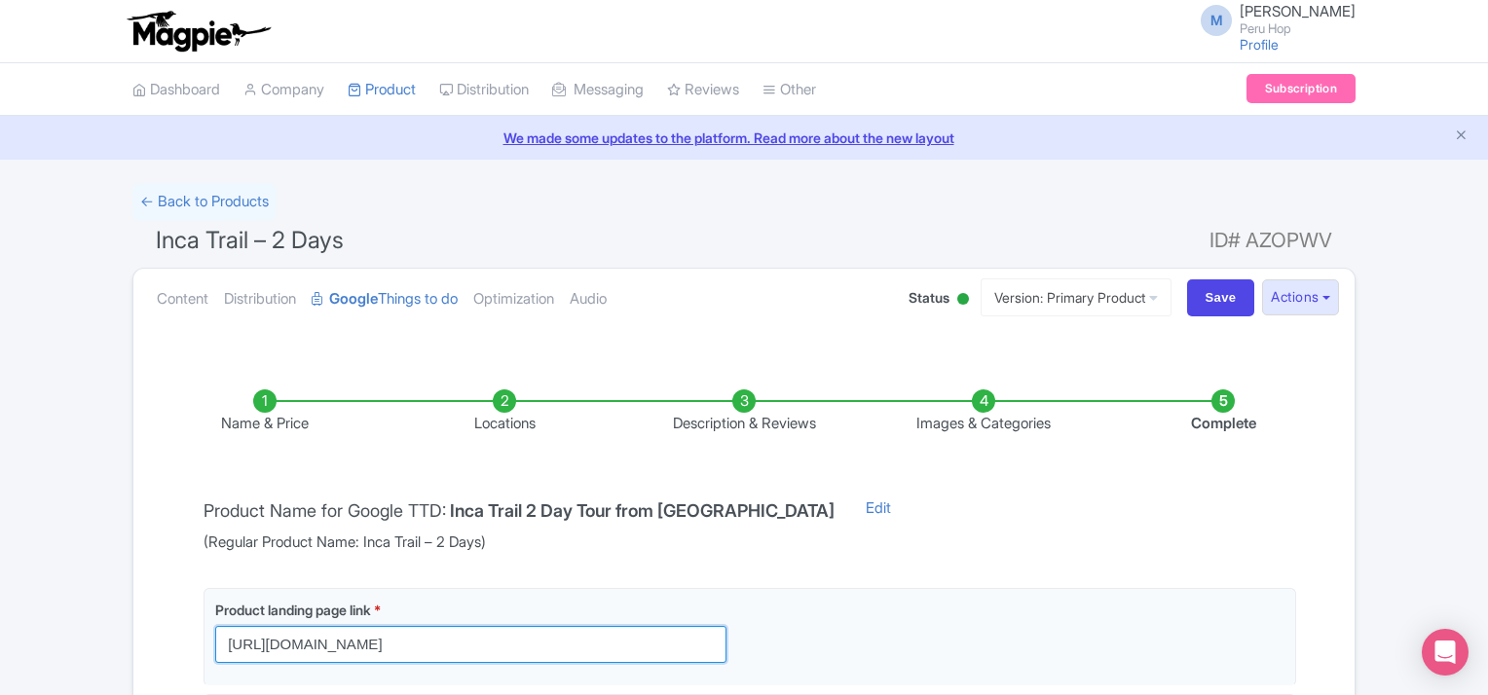
drag, startPoint x: 667, startPoint y: 643, endPoint x: 150, endPoint y: 640, distance: 517.2
click at [150, 640] on div "Name & Price Locations Description & Reviews Images & Categories Complete Produ…" at bounding box center [744, 707] width 1198 height 713
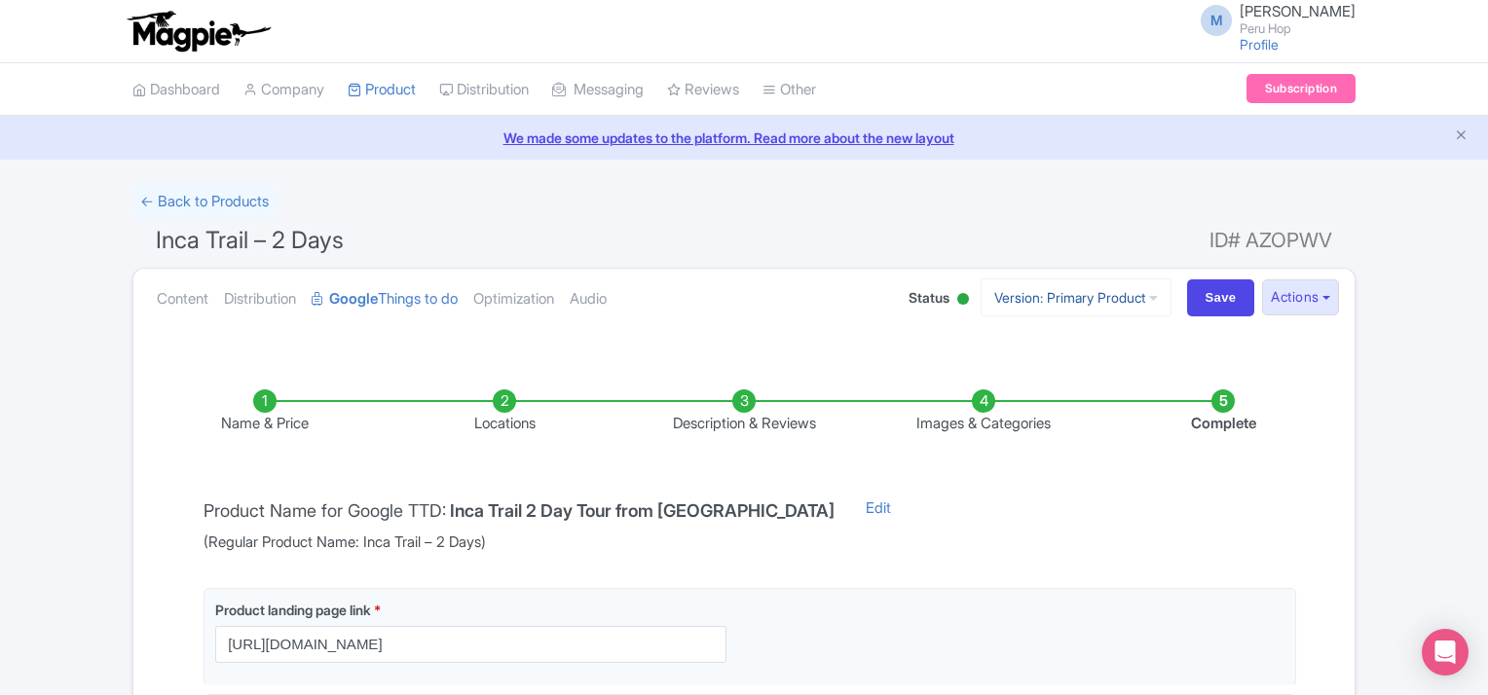
click at [1104, 297] on link "Version: Primary Product" at bounding box center [1076, 298] width 191 height 38
click at [1033, 404] on link "Spanish" at bounding box center [1092, 404] width 185 height 30
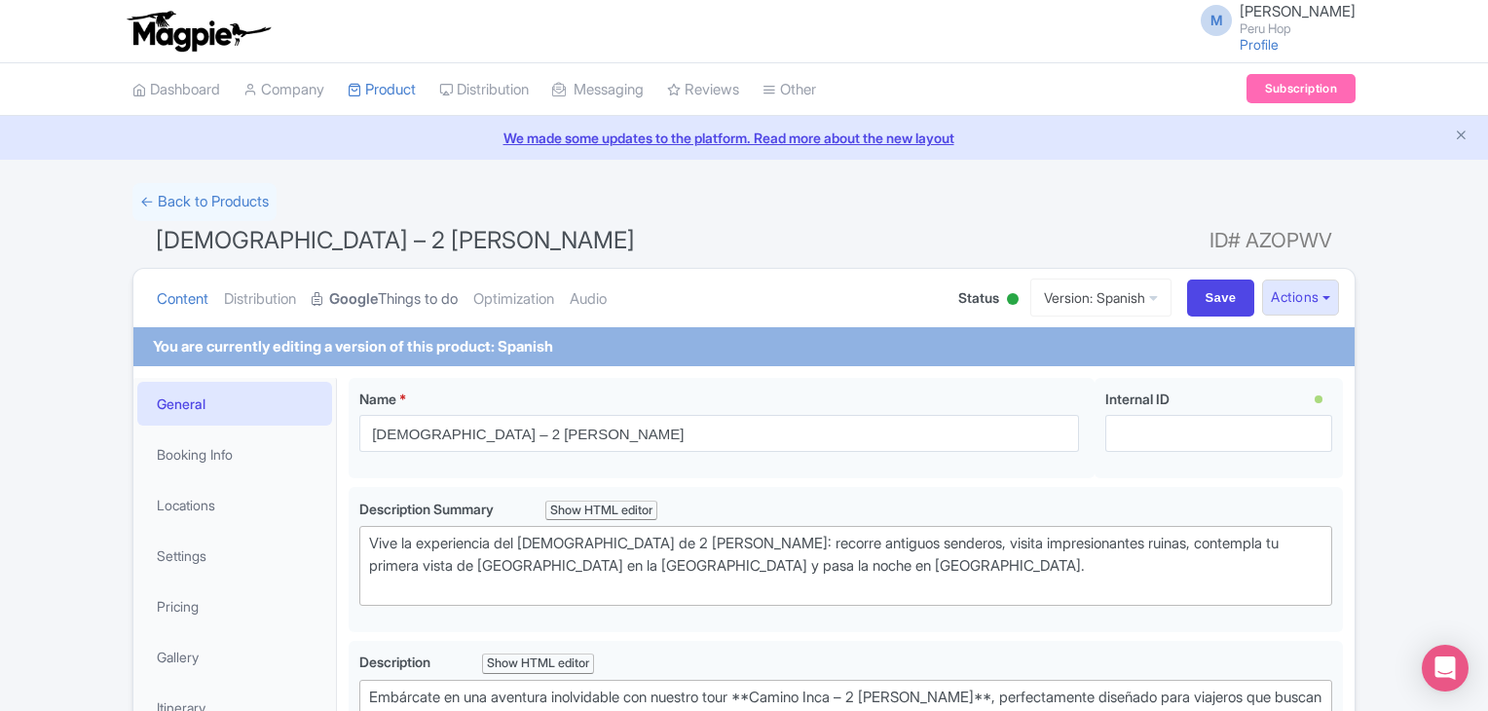
drag, startPoint x: 417, startPoint y: 294, endPoint x: 426, endPoint y: 299, distance: 10.0
click at [417, 294] on link "Google Things to do" at bounding box center [385, 299] width 146 height 61
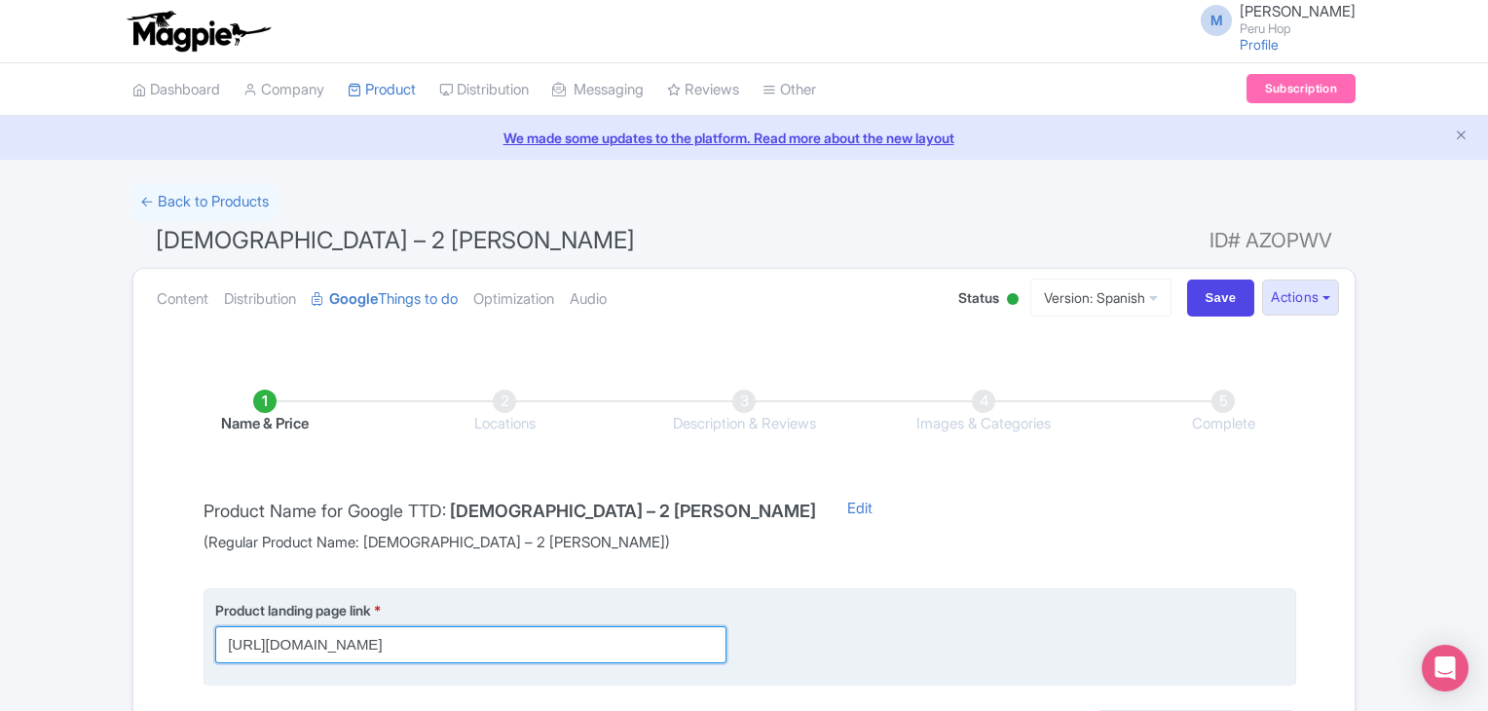
drag, startPoint x: 670, startPoint y: 641, endPoint x: 524, endPoint y: 628, distance: 146.6
click at [524, 628] on input "[URL][DOMAIN_NAME]" at bounding box center [470, 644] width 511 height 37
click at [698, 645] on input "[URL][DOMAIN_NAME]" at bounding box center [470, 644] width 511 height 37
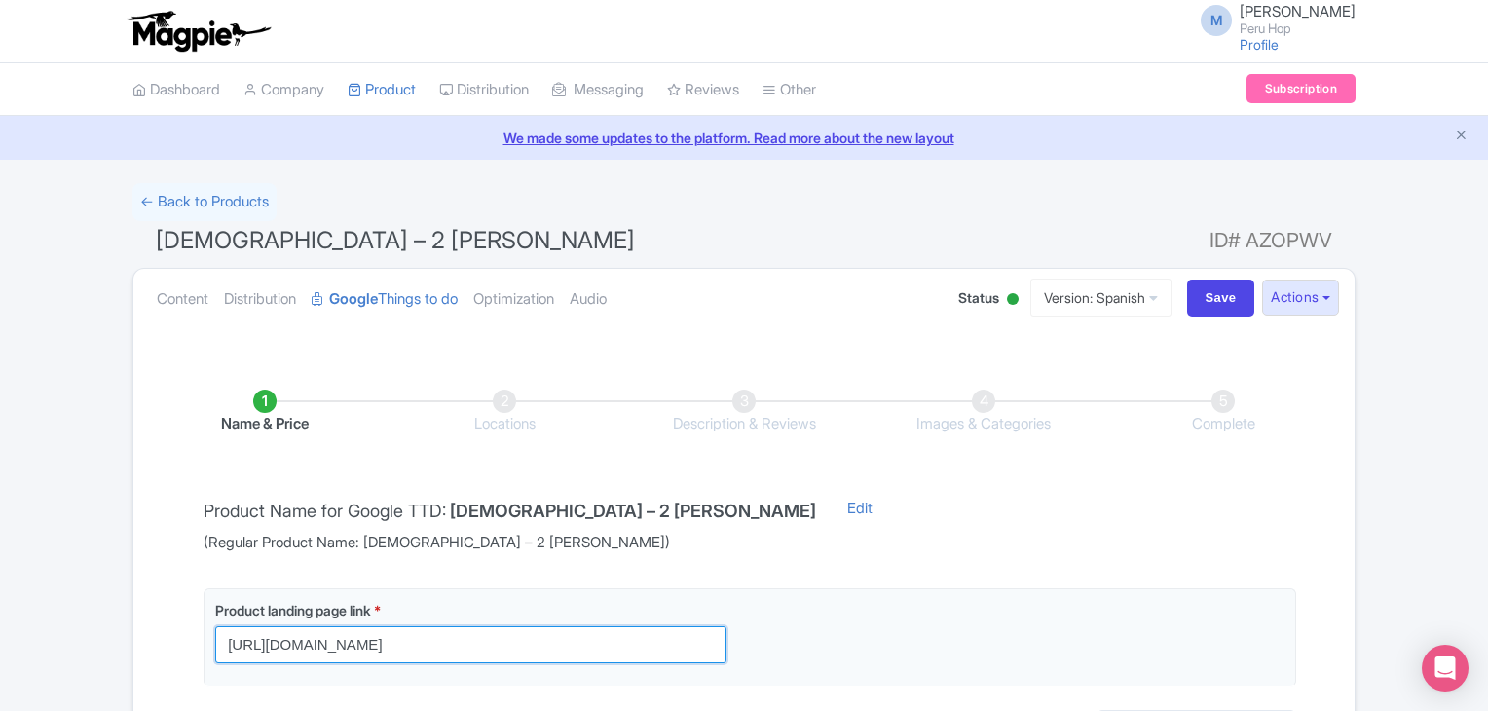
drag, startPoint x: 666, startPoint y: 642, endPoint x: 131, endPoint y: 608, distance: 536.8
click at [131, 608] on div "← Back to Products Camino Inca – 2 [PERSON_NAME] ID# AZOPWV Content Distributio…" at bounding box center [744, 513] width 1247 height 660
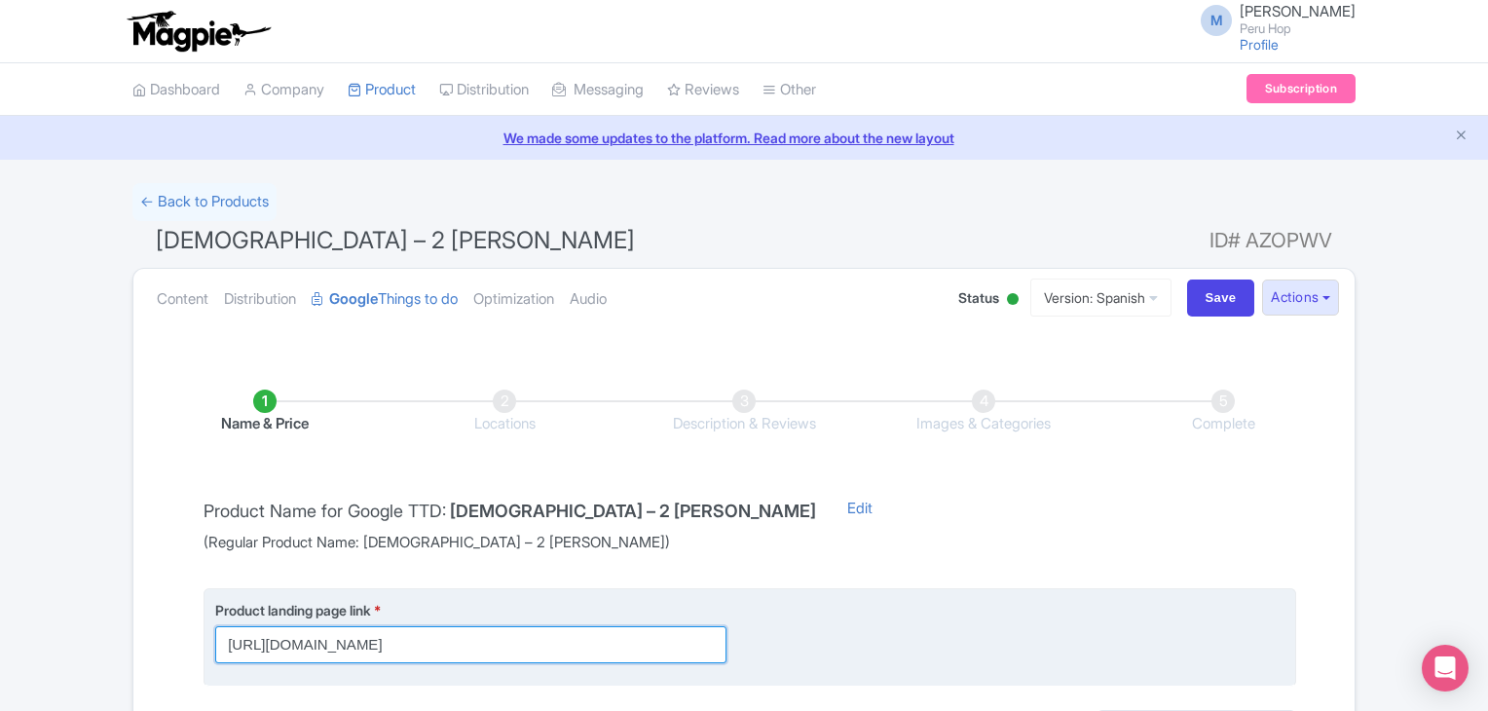
paste input "es/tours-and-treks/camino-inca-2-[PERSON_NAME]"
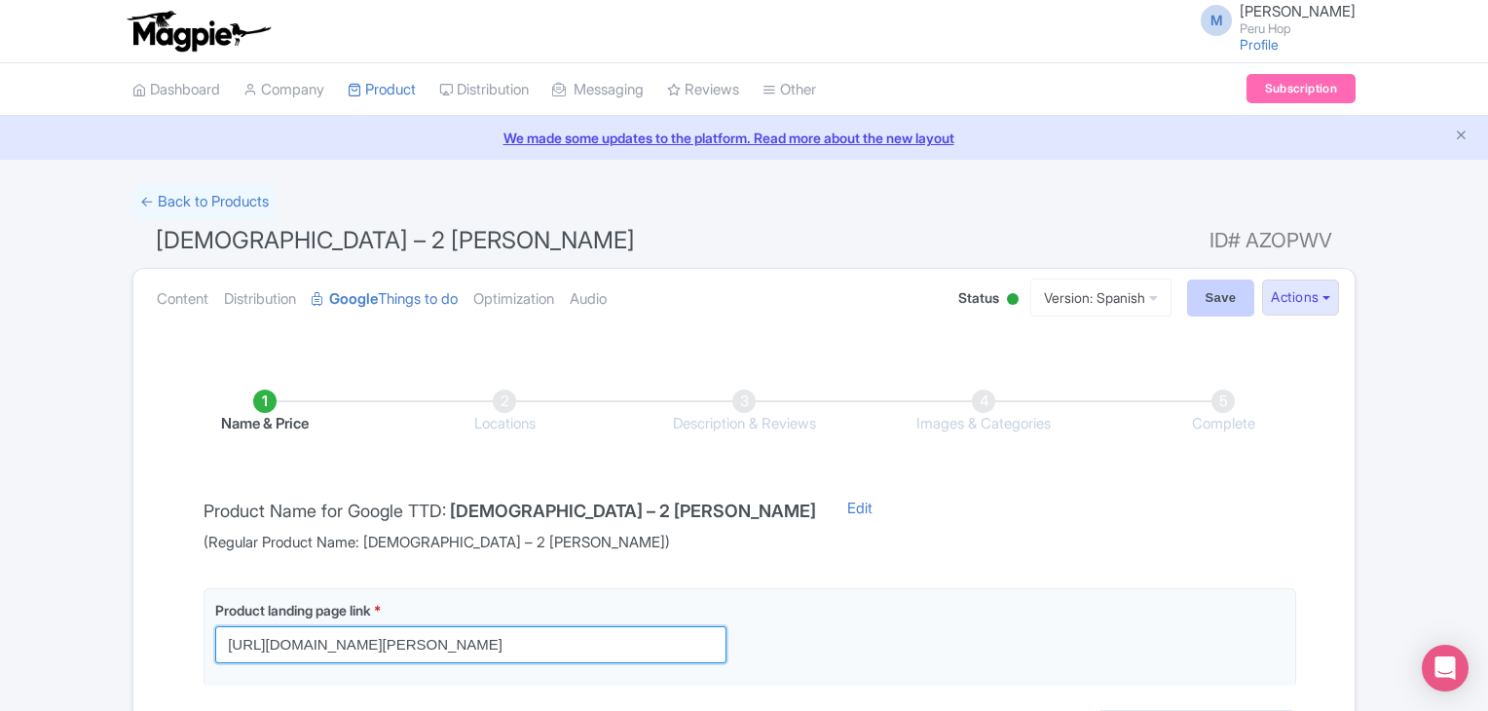
type input "[URL][DOMAIN_NAME][PERSON_NAME]"
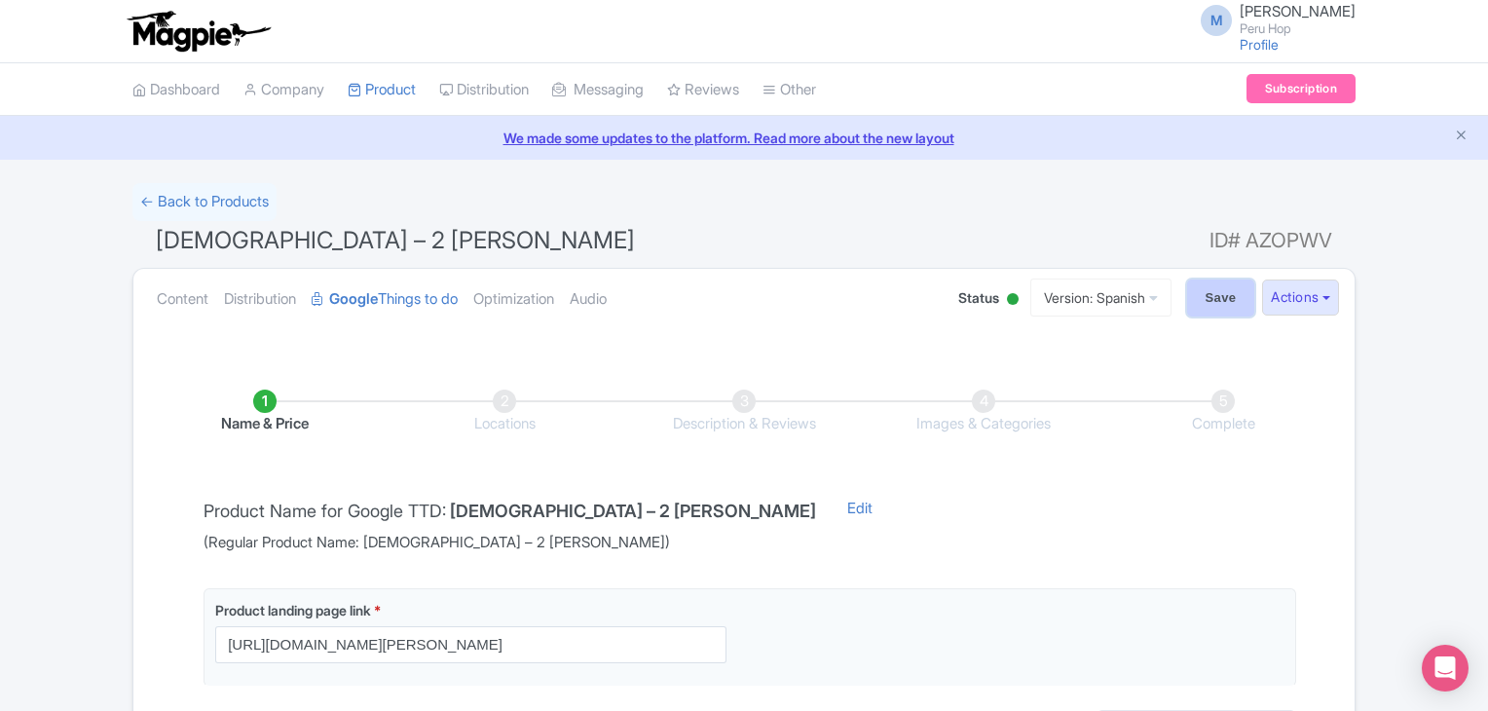
click at [1216, 301] on input "Save" at bounding box center [1221, 298] width 68 height 37
type input "Saving..."
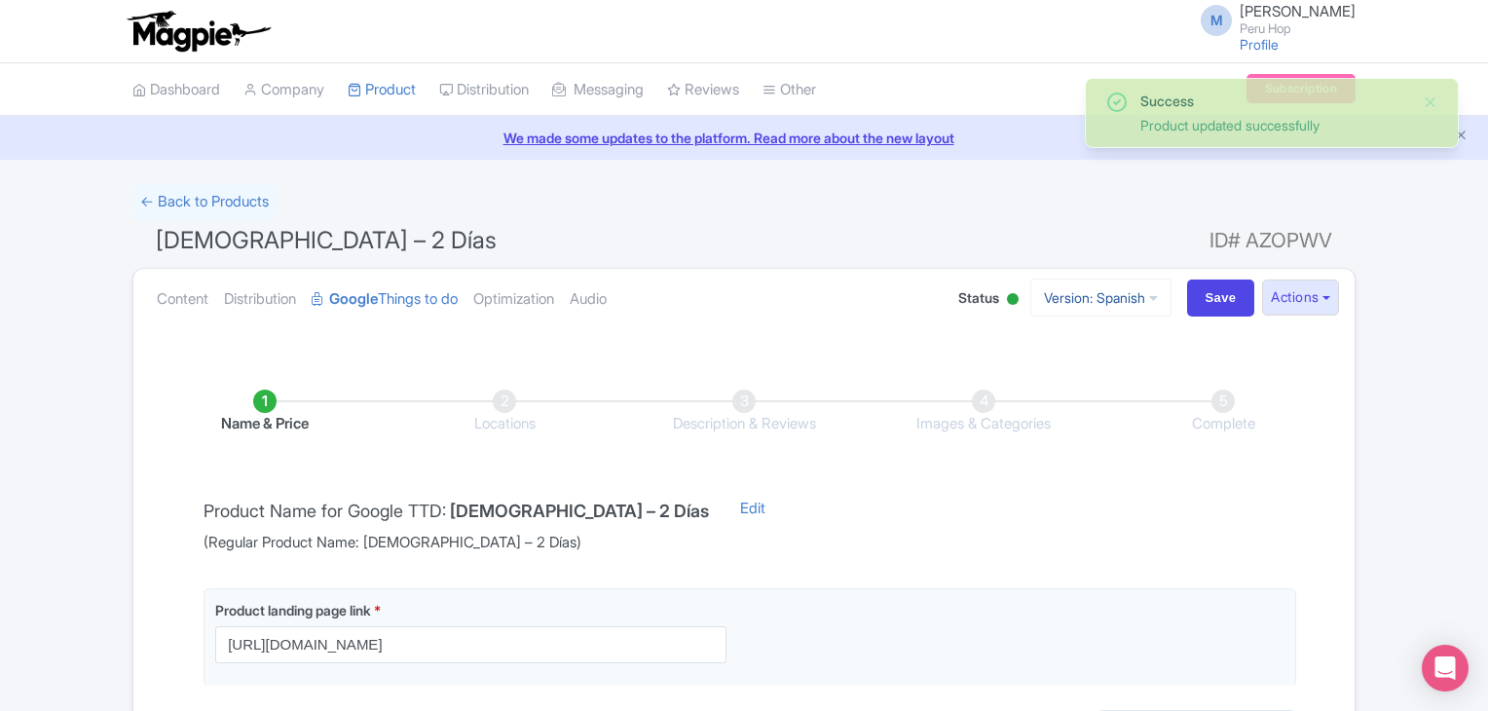
click at [1130, 313] on link "Version: Spanish" at bounding box center [1100, 298] width 141 height 38
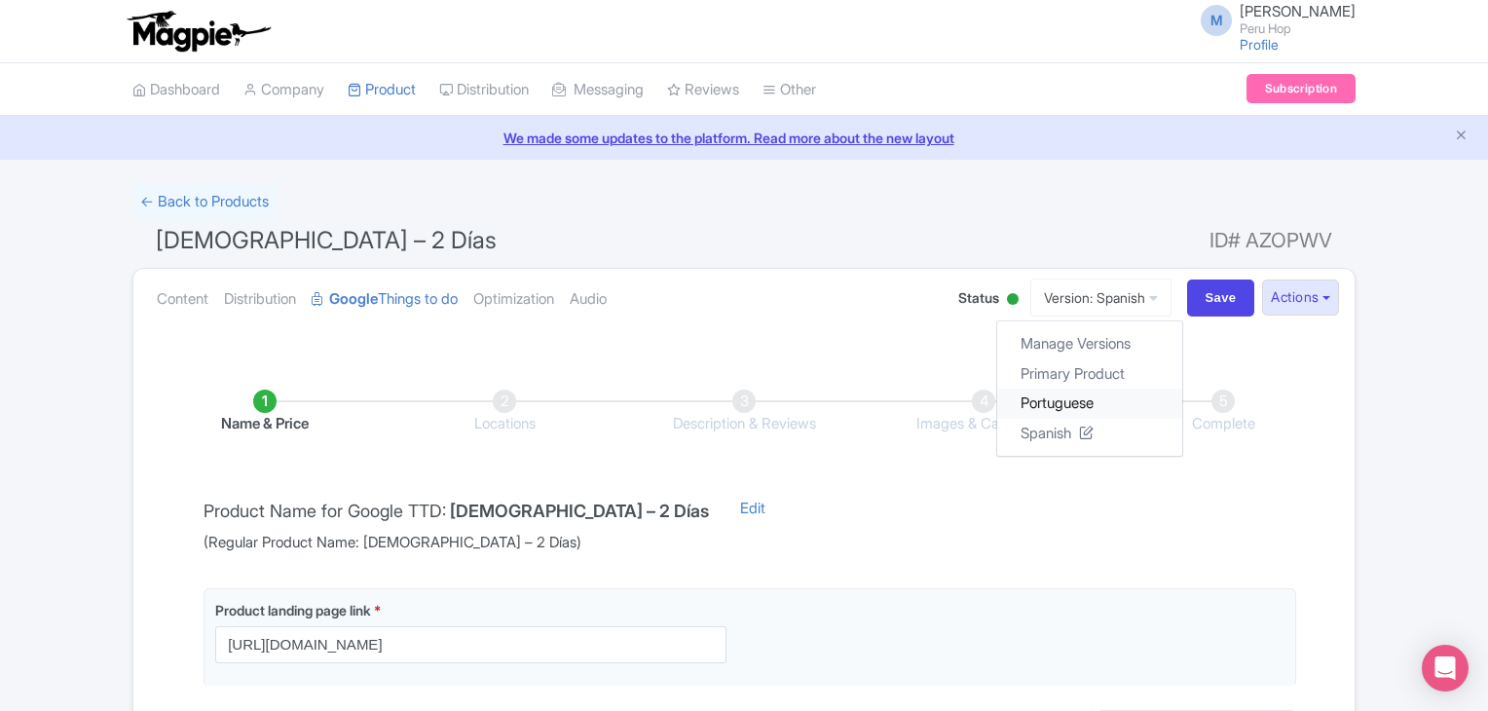
click at [1060, 393] on link "Portuguese" at bounding box center [1089, 404] width 185 height 30
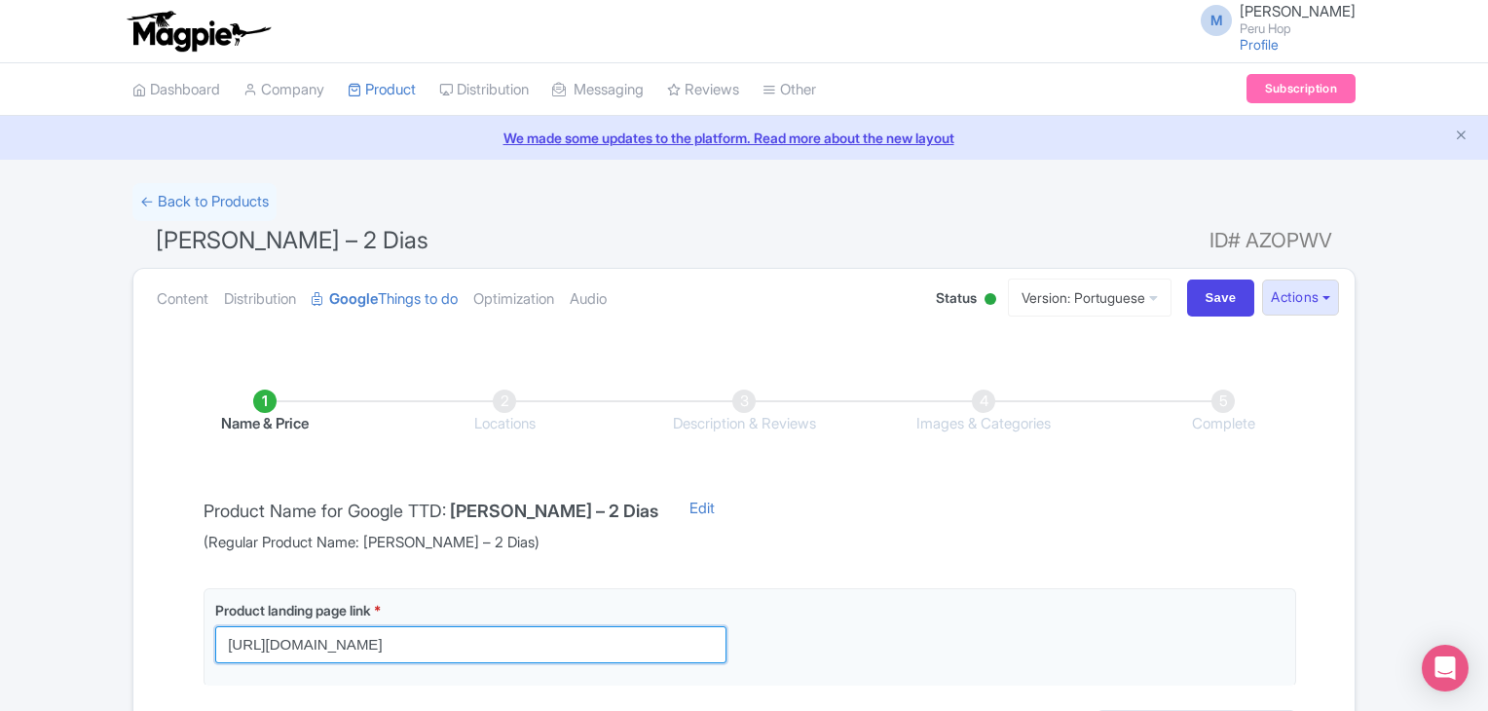
drag, startPoint x: 668, startPoint y: 642, endPoint x: -84, endPoint y: 569, distance: 755.4
click at [0, 569] on html "M Michael Flynn Peru Hop Profile Users Settings Sign out Dashboard Company Prod…" at bounding box center [744, 355] width 1488 height 711
paste input "pt-br/passeio-e-trilhas/trilha-inca-2d-1n-2"
type input "https://www.yapaexplorers.com/pt-br/passeio-e-trilhas/trilha-inca-2d-1n-2/?utm_…"
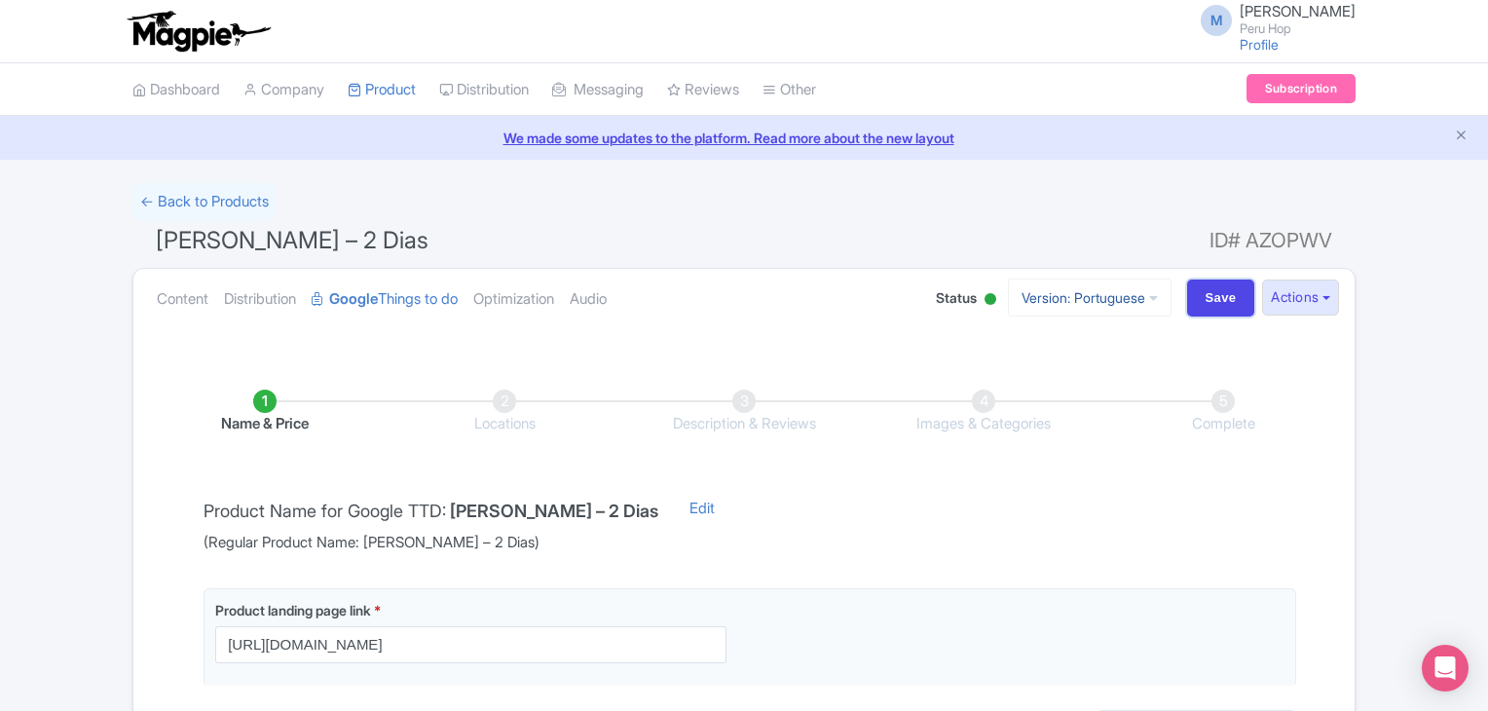
drag, startPoint x: 1200, startPoint y: 285, endPoint x: 1121, endPoint y: 309, distance: 82.3
click at [1200, 285] on input "Save" at bounding box center [1221, 298] width 68 height 37
type input "Saving..."
click at [196, 204] on link "← Back to Products" at bounding box center [204, 202] width 144 height 38
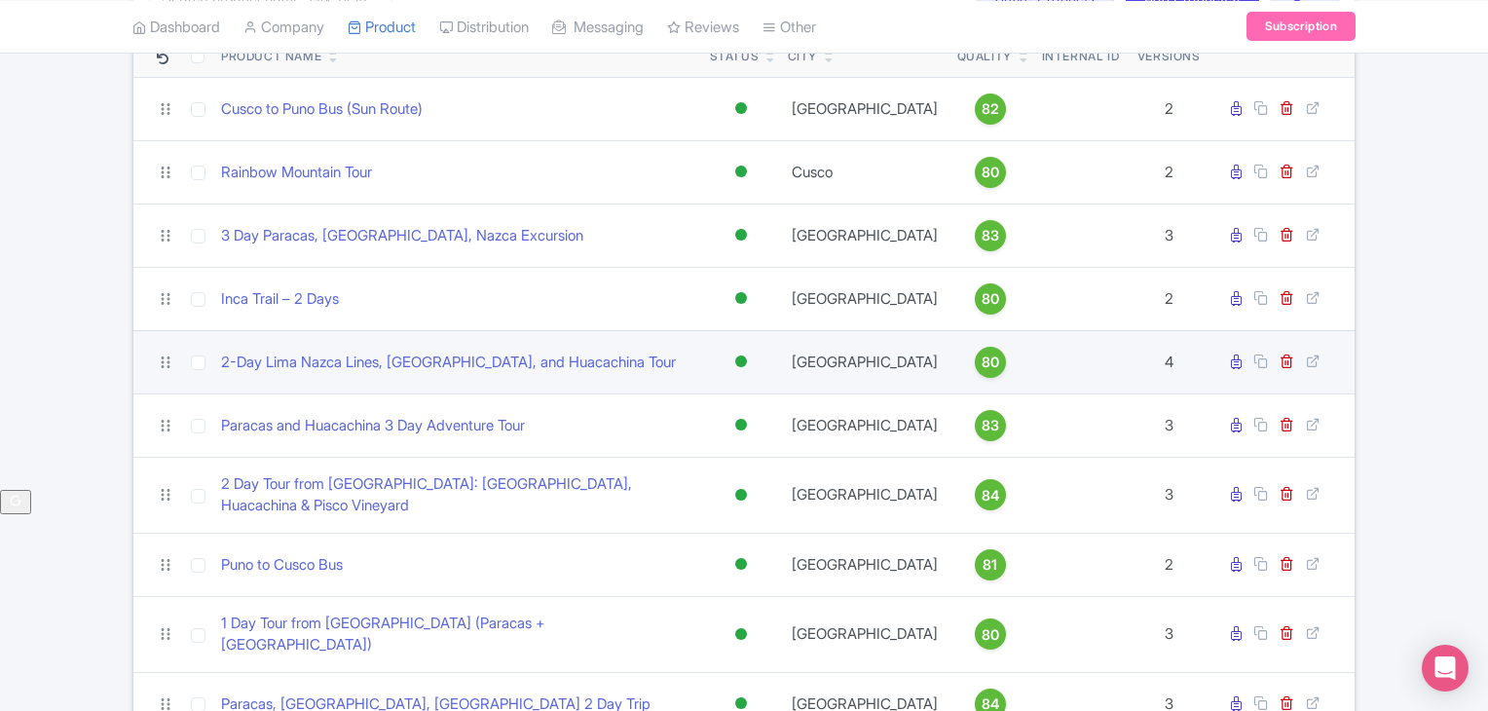
scroll to position [292, 0]
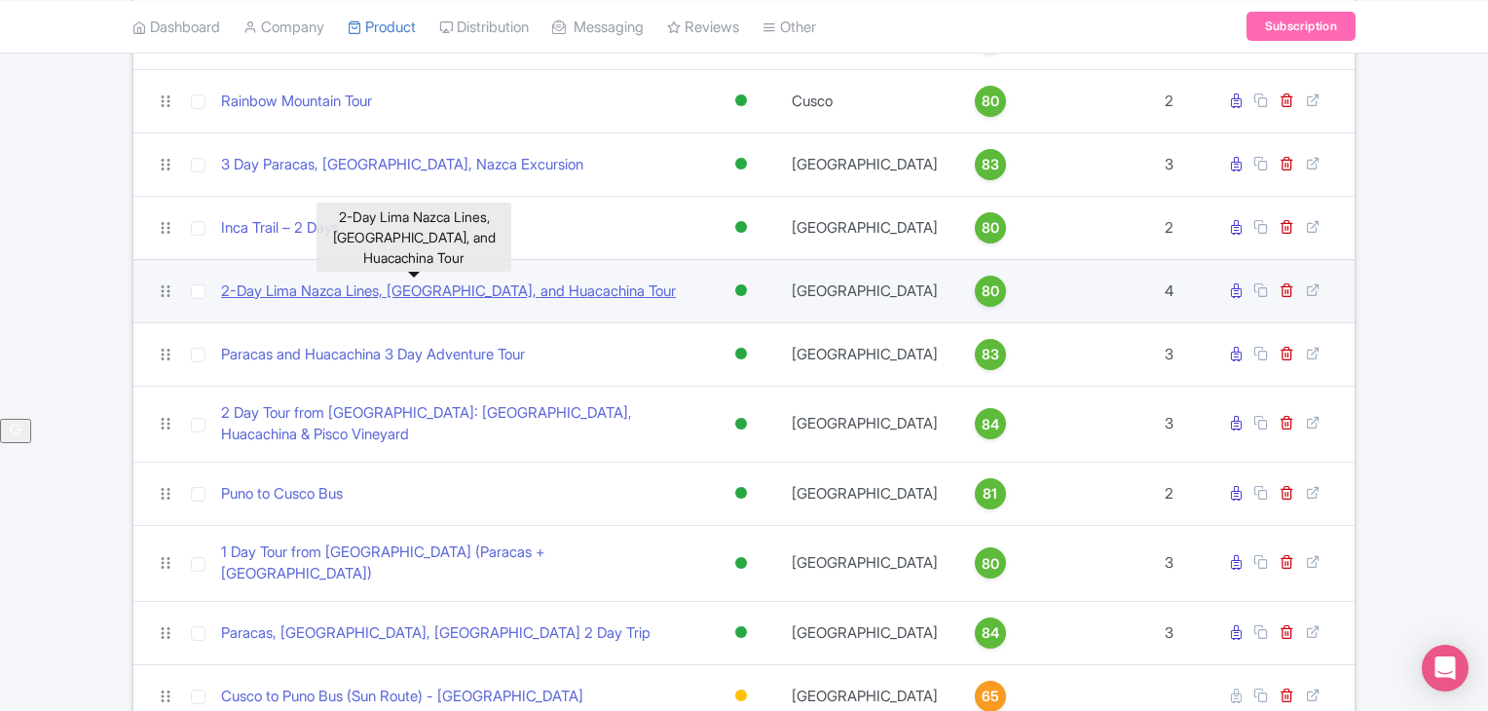
click at [401, 288] on link "2-Day Lima Nazca Lines, [GEOGRAPHIC_DATA], and Huacachina Tour" at bounding box center [448, 292] width 455 height 22
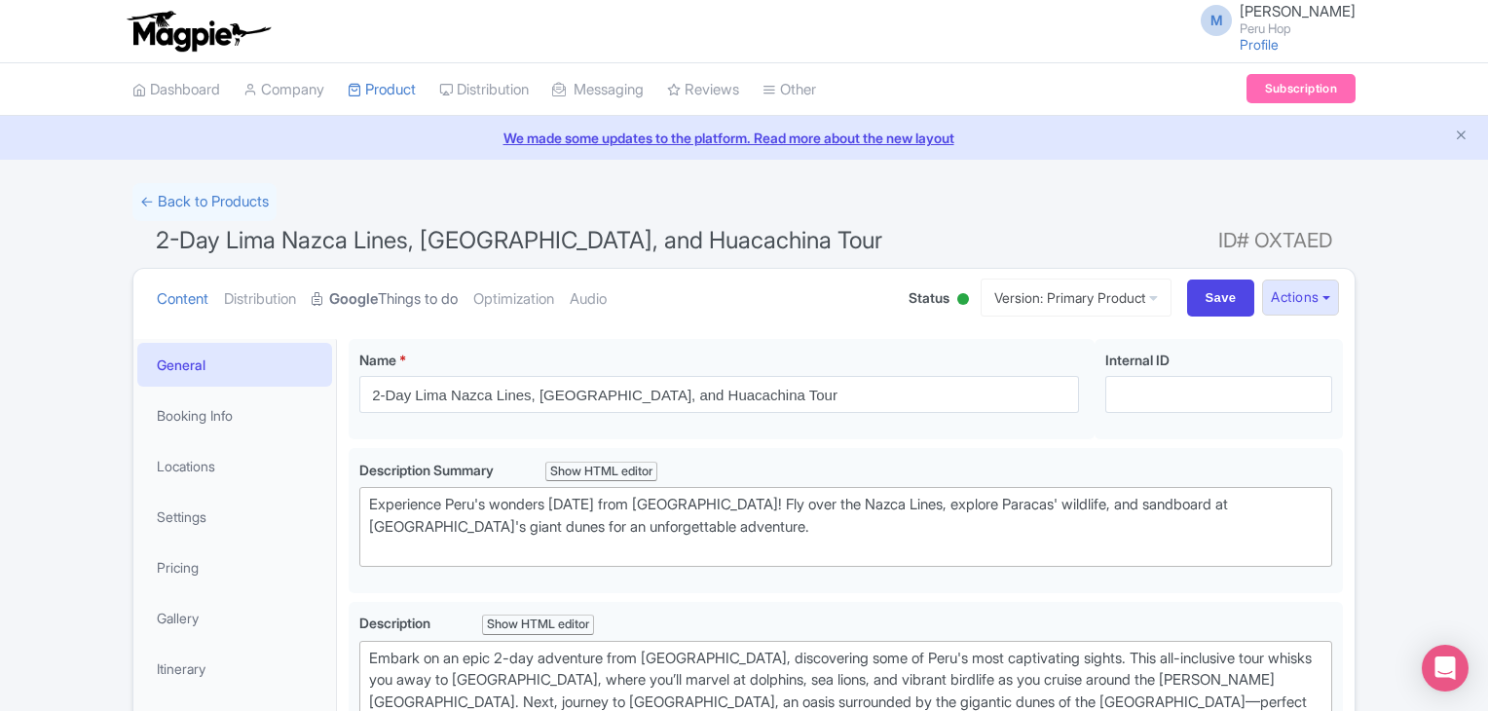
click at [378, 294] on strong "Google" at bounding box center [353, 299] width 49 height 22
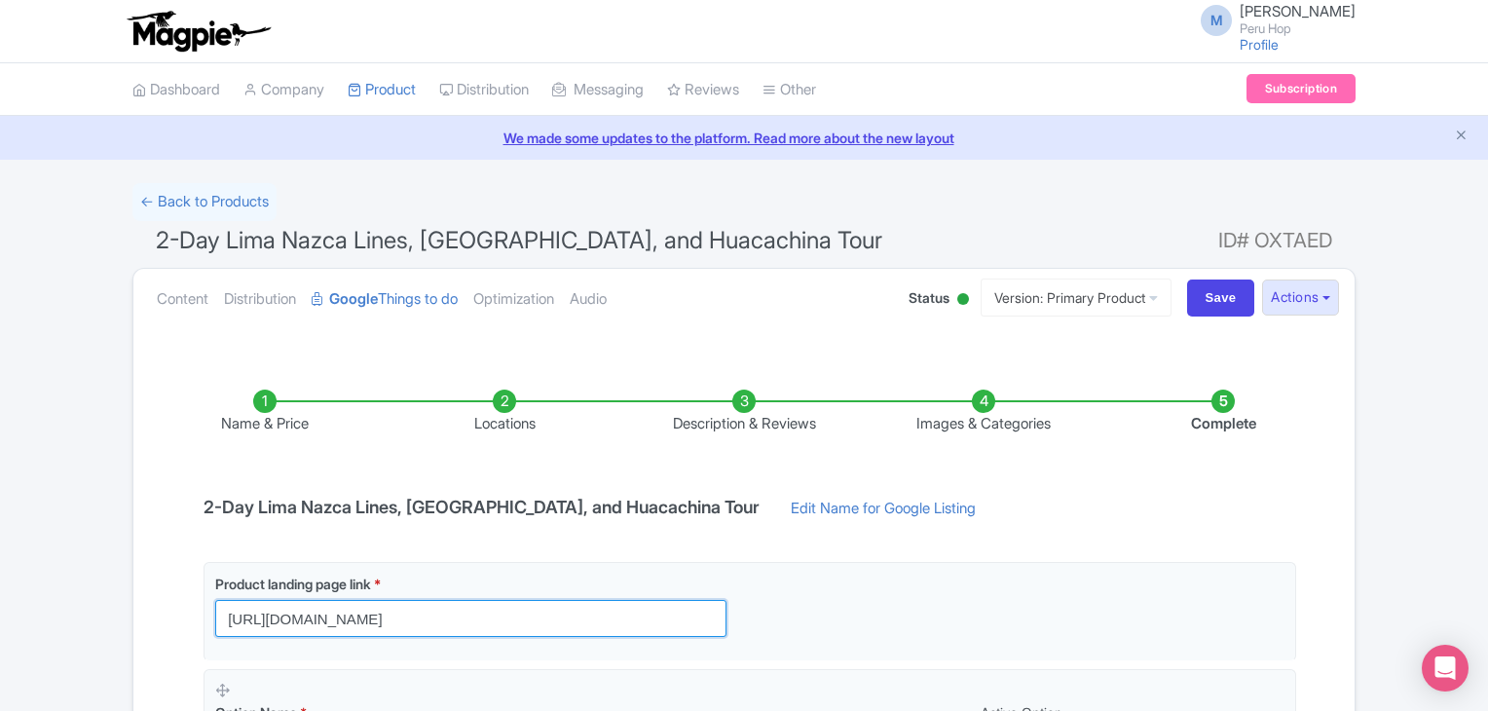
drag, startPoint x: 660, startPoint y: 616, endPoint x: 66, endPoint y: 575, distance: 595.5
click at [24, 576] on div "← Back to Products 2-Day Lima Nazca Lines, Paracas, and Huacachina Tour ID# OXT…" at bounding box center [744, 616] width 1488 height 867
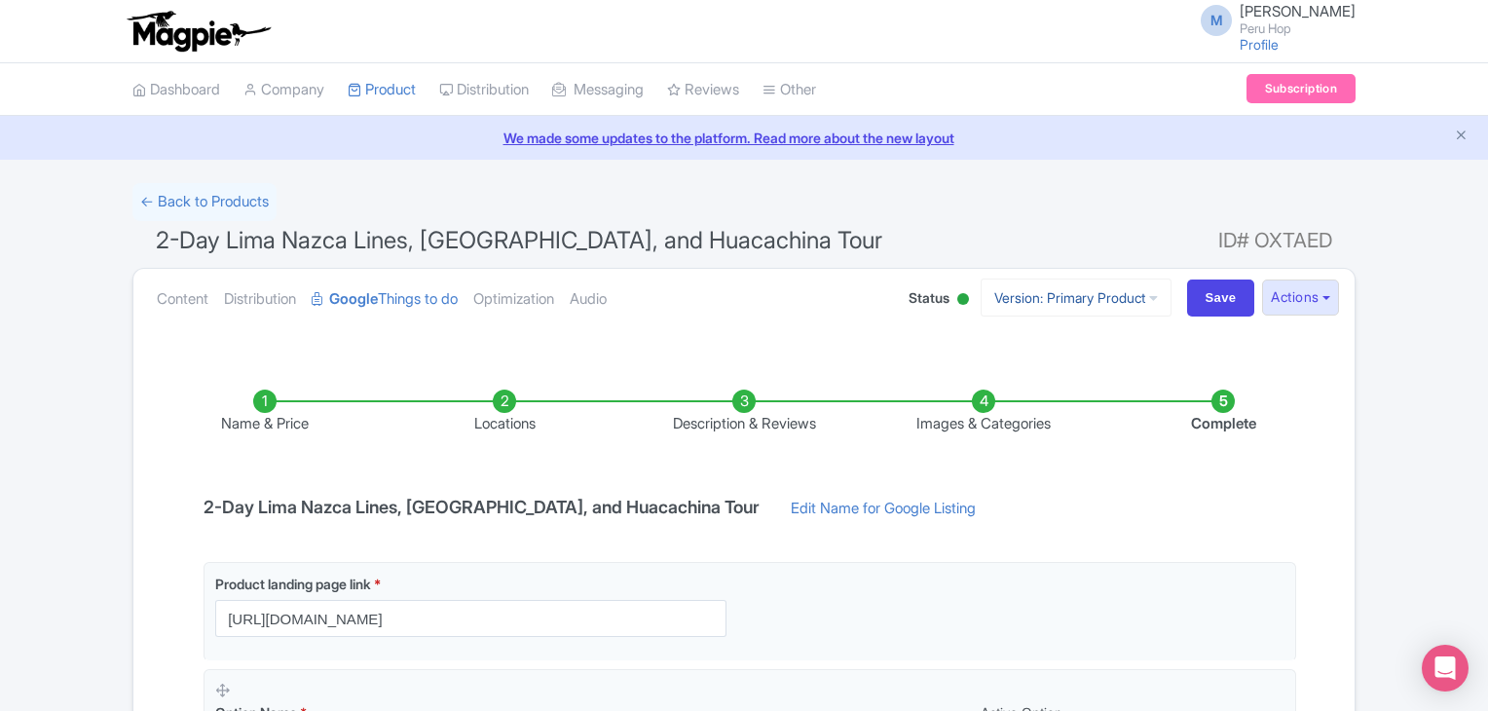
click at [1082, 292] on link "Version: Primary Product" at bounding box center [1076, 298] width 191 height 38
click at [1029, 425] on link "Portuguese" at bounding box center [1092, 433] width 185 height 30
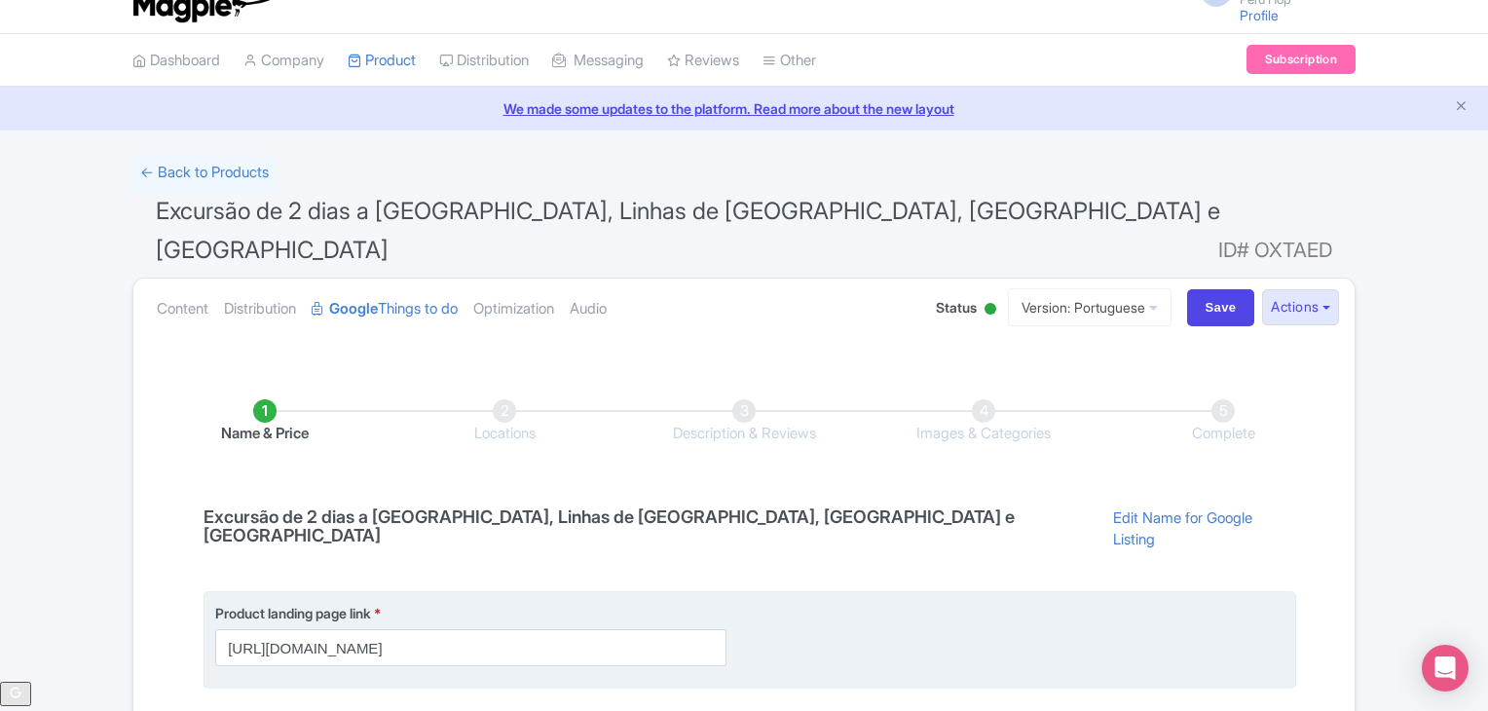
scroll to position [32, 0]
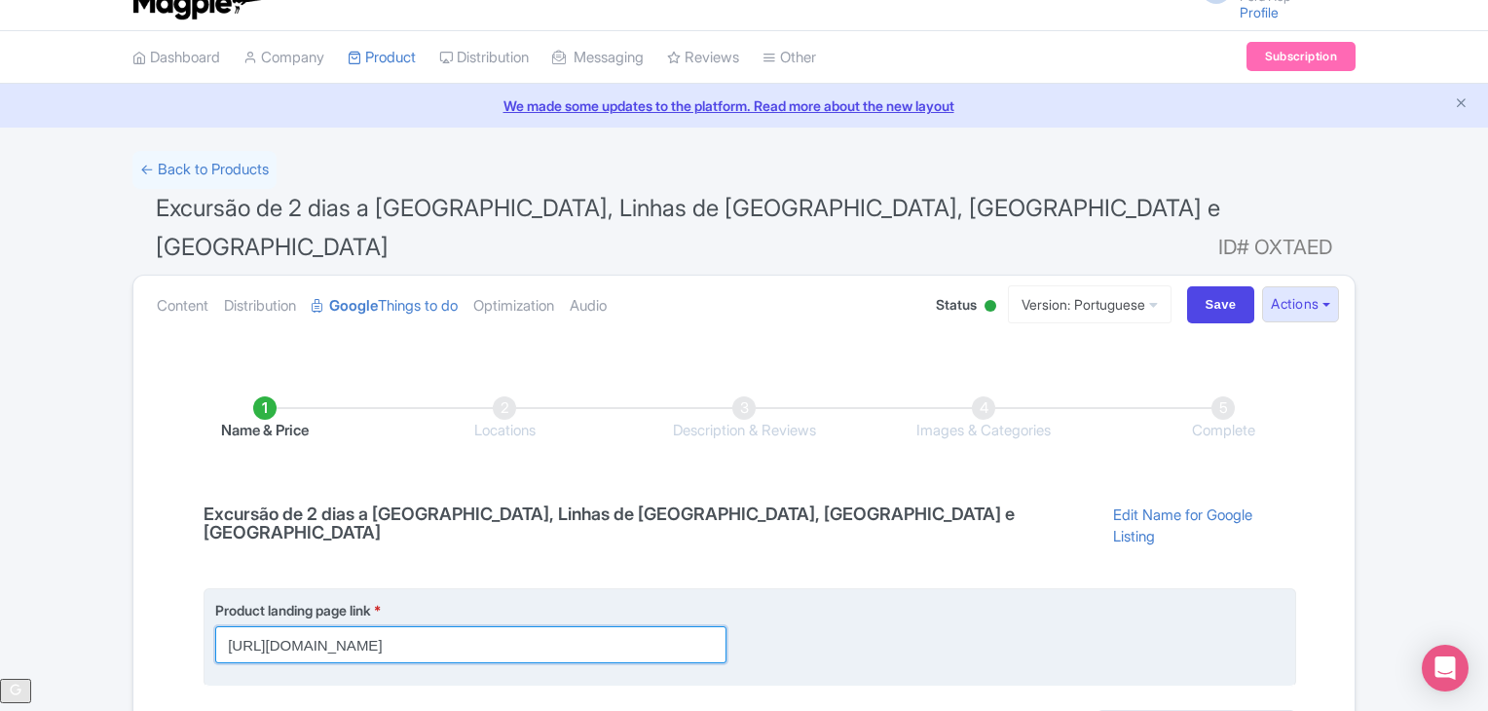
click at [568, 626] on input "[URL][DOMAIN_NAME]" at bounding box center [470, 644] width 511 height 37
drag, startPoint x: 660, startPoint y: 582, endPoint x: 232, endPoint y: 569, distance: 428.8
click at [218, 626] on input "[URL][DOMAIN_NAME]" at bounding box center [470, 644] width 511 height 37
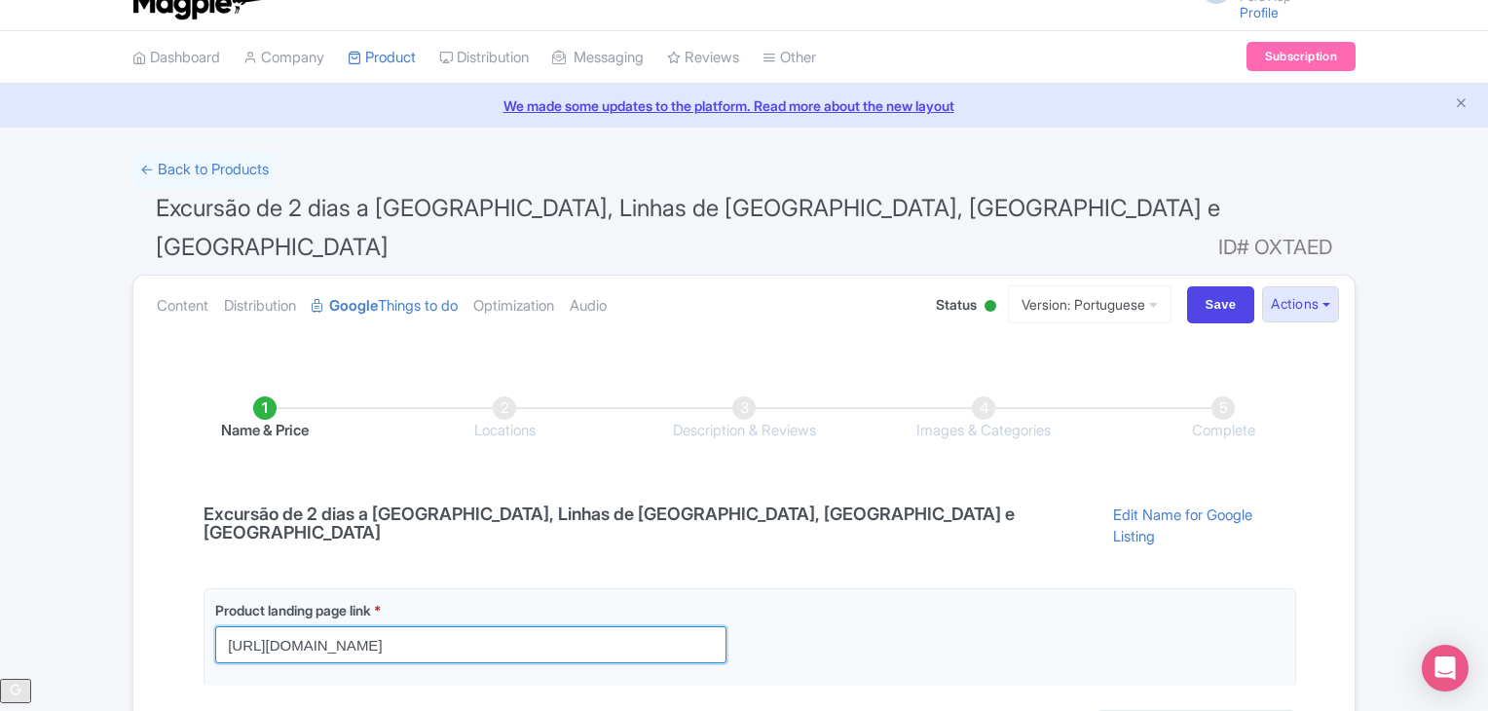
drag, startPoint x: 661, startPoint y: 585, endPoint x: 126, endPoint y: 551, distance: 536.8
click at [0, 540] on html "M [PERSON_NAME] Peru Hop Profile Users Settings Sign out Dashboard Company Prod…" at bounding box center [744, 323] width 1488 height 711
paste input "t-br/passes/passeio-2-dias-inc-voo-nazca-noite-huacachina"
type input "[URL][DOMAIN_NAME]"
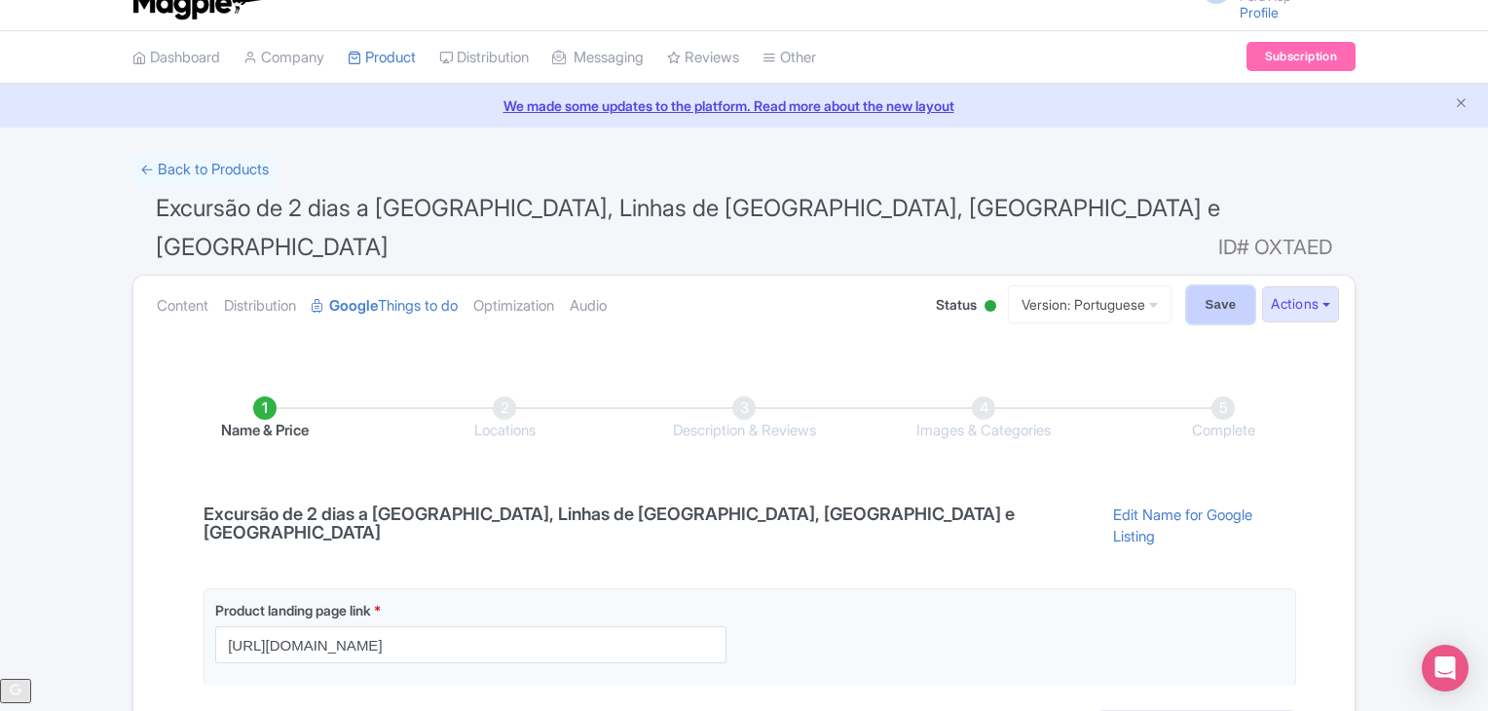
click at [1209, 286] on input "Save" at bounding box center [1221, 304] width 68 height 37
type input "Saving..."
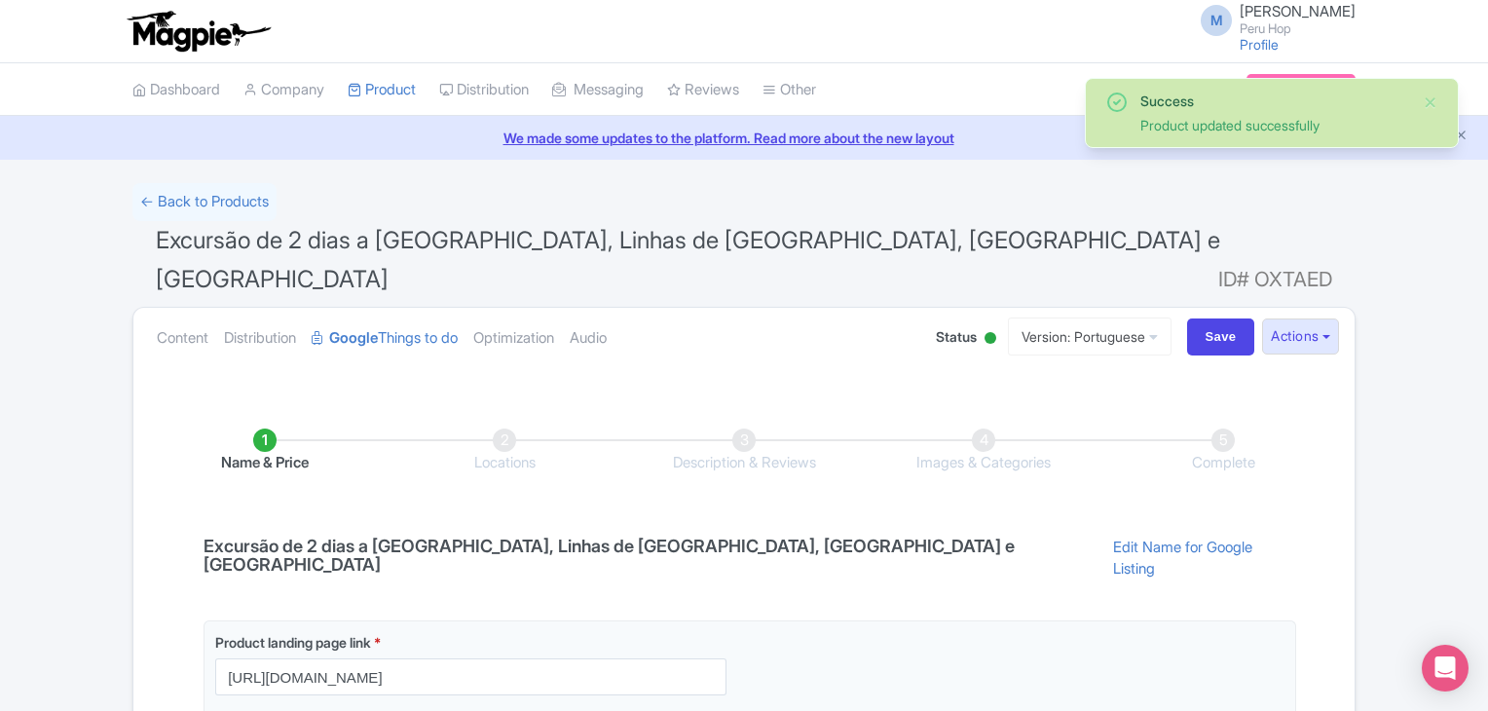
drag, startPoint x: 1086, startPoint y: 290, endPoint x: 1104, endPoint y: 317, distance: 31.6
click at [1086, 318] on link "Version: Portuguese" at bounding box center [1090, 337] width 164 height 38
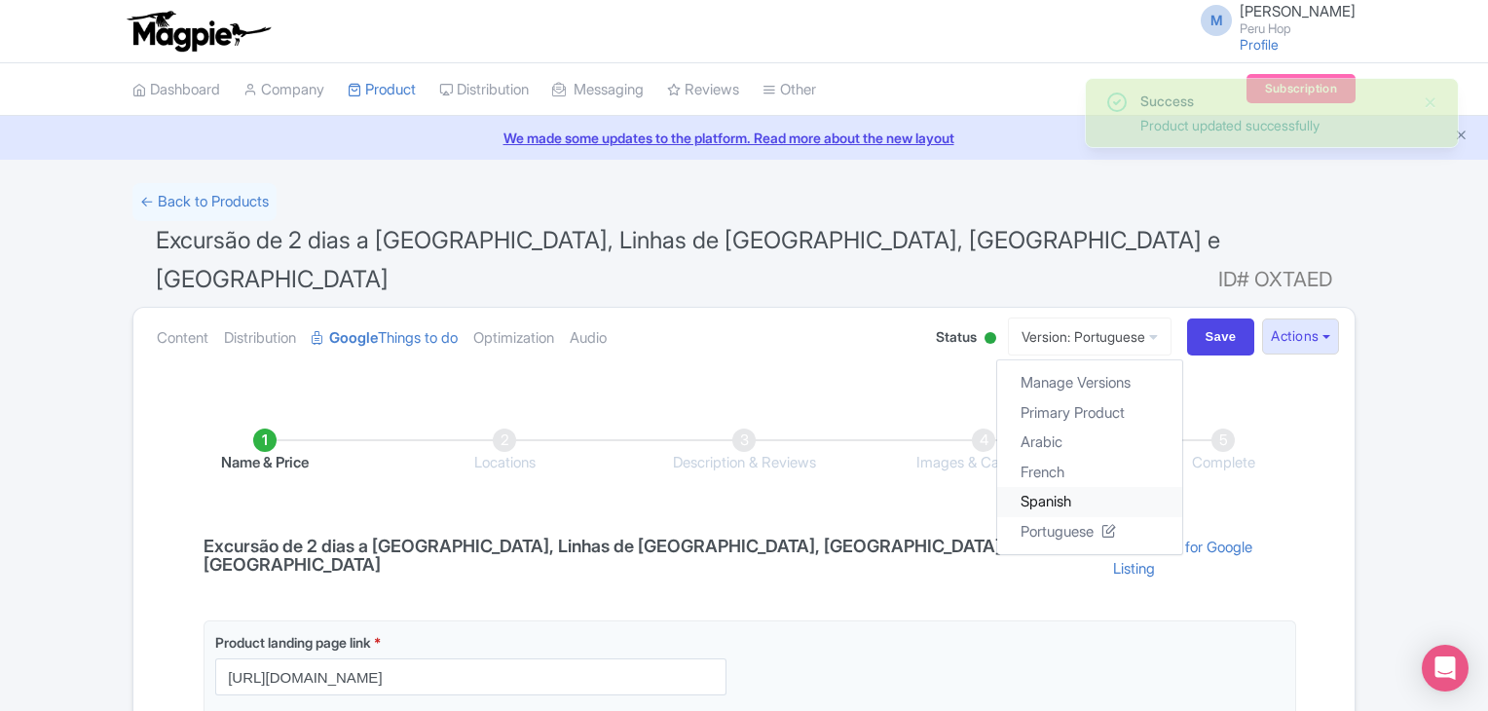
click at [1048, 487] on link "Spanish" at bounding box center [1089, 502] width 185 height 30
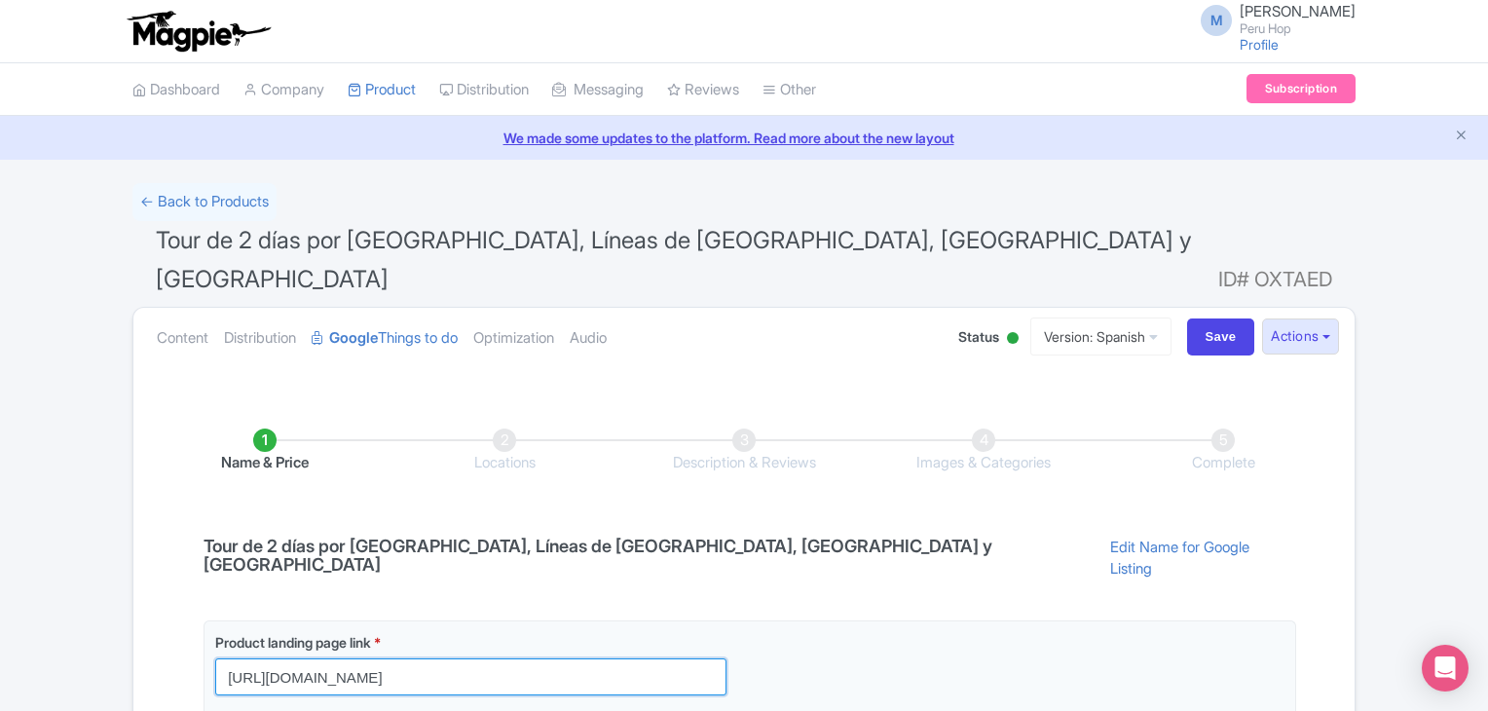
drag, startPoint x: 662, startPoint y: 620, endPoint x: 26, endPoint y: 591, distance: 636.7
click at [9, 591] on div "← Back to Products Tour de 2 días por [GEOGRAPHIC_DATA], Líneas de [GEOGRAPHIC_…" at bounding box center [744, 529] width 1488 height 692
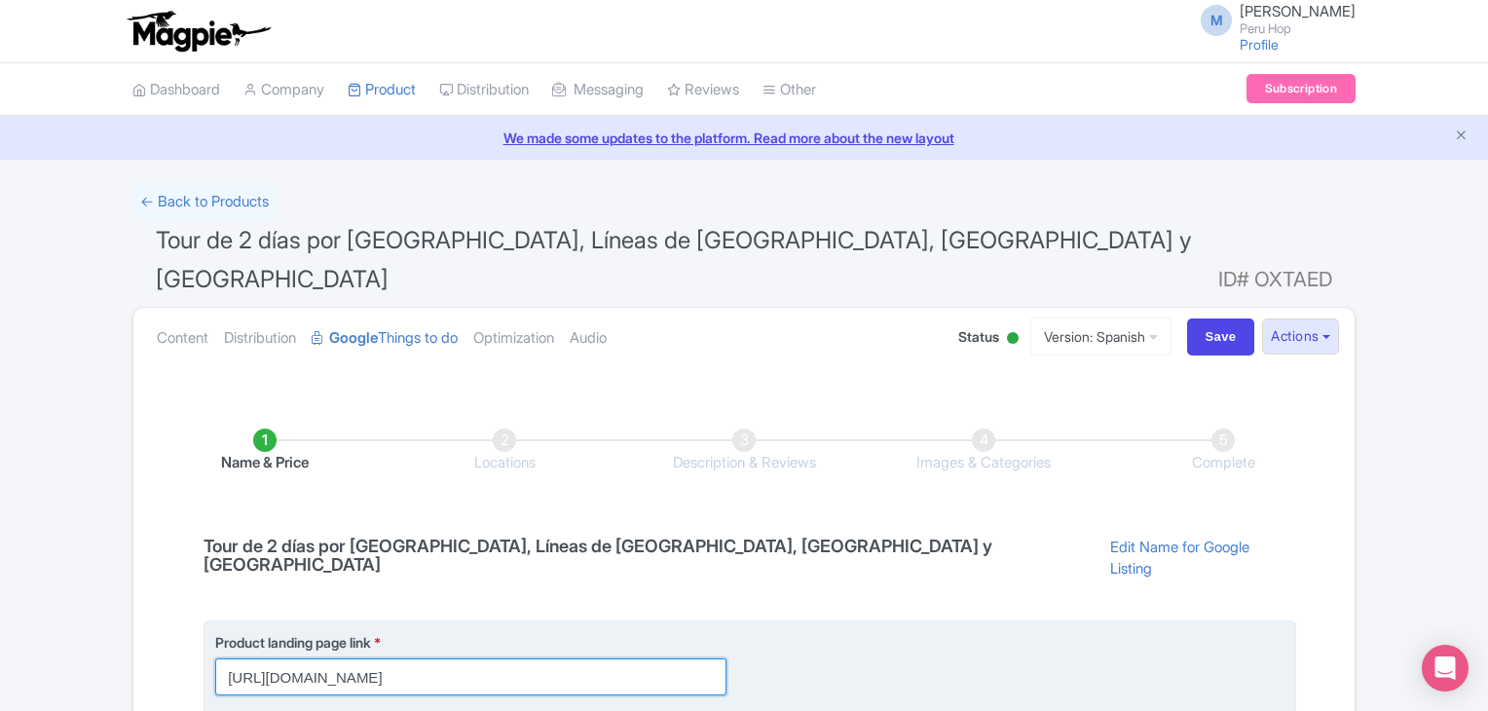
paste input "es/passes/tour-2-dias-sobrevuelo-lineas-de-[GEOGRAPHIC_DATA]"
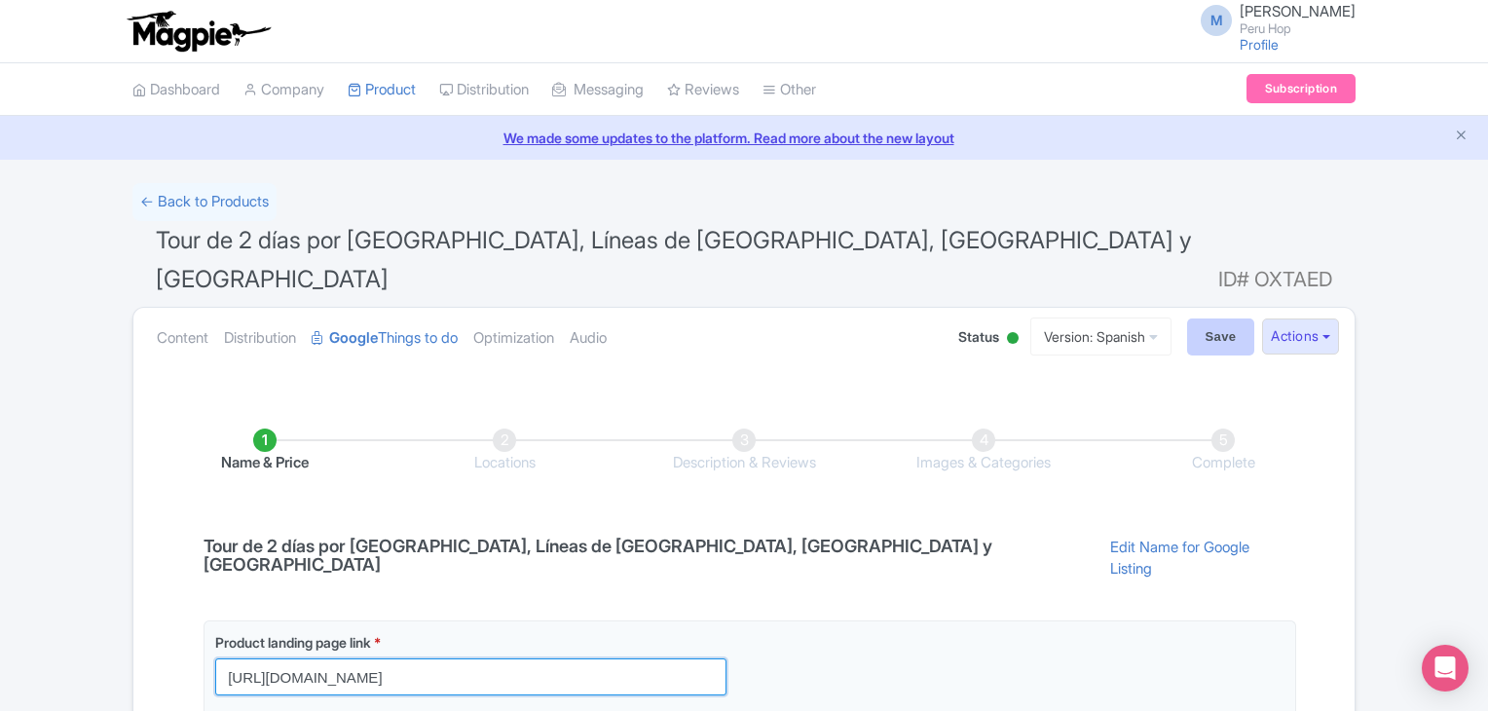
type input "[URL][DOMAIN_NAME]"
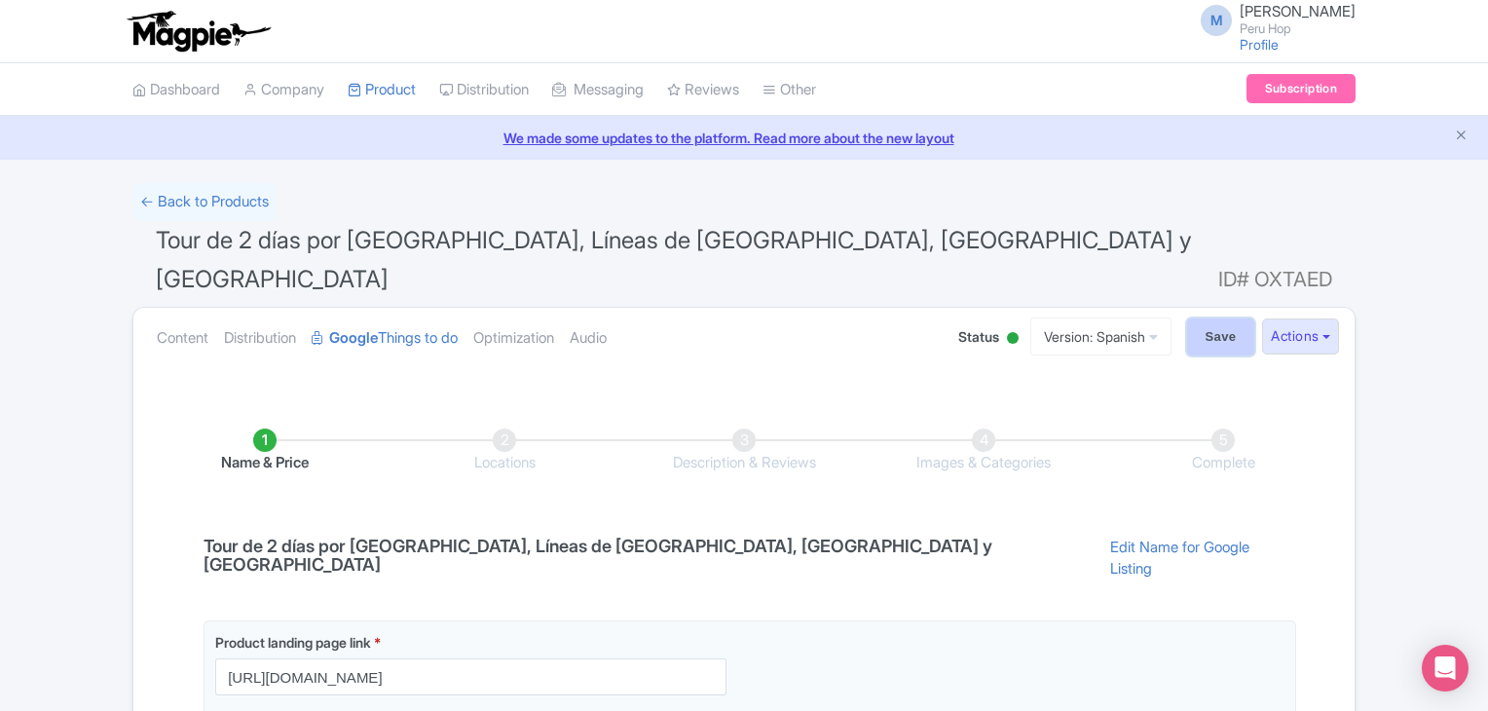
click at [1208, 318] on input "Save" at bounding box center [1221, 336] width 68 height 37
type input "Saving..."
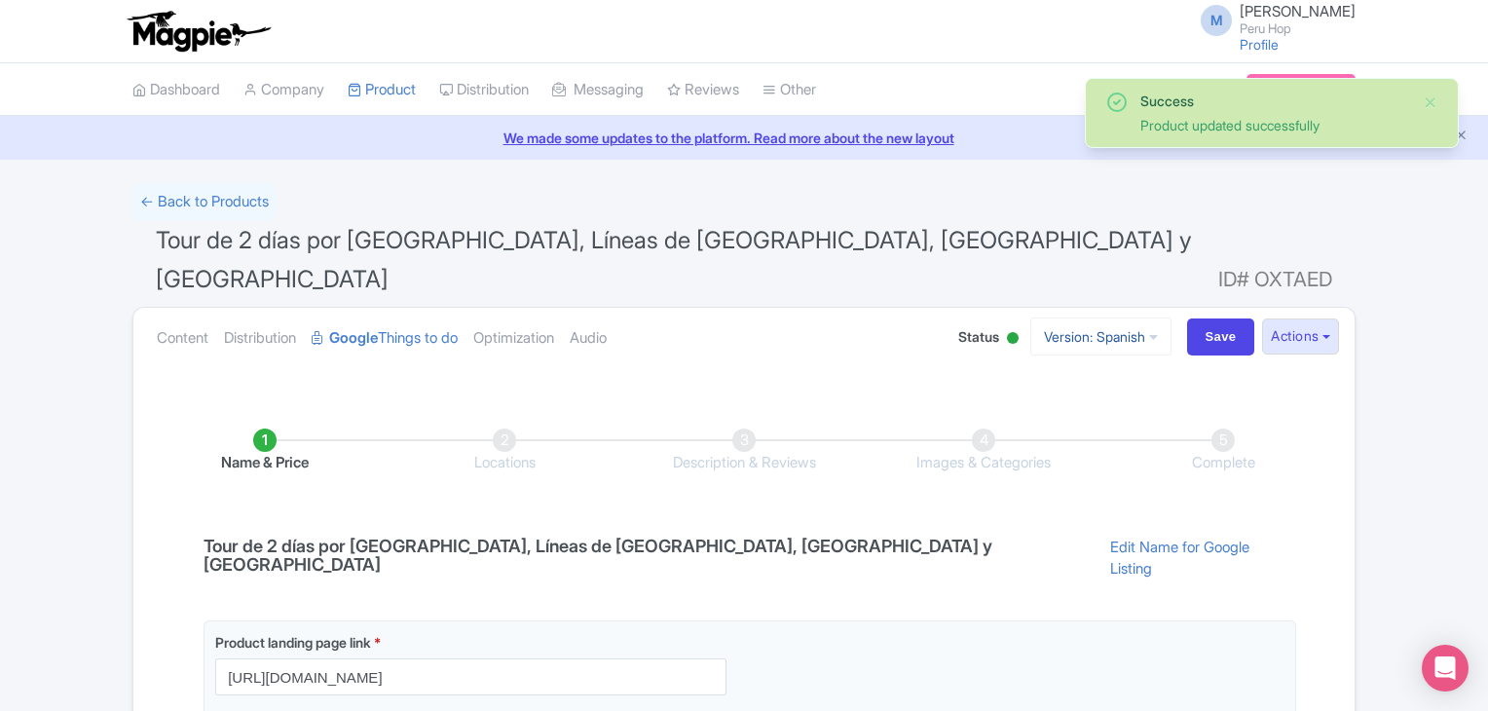
click at [1106, 318] on link "Version: Spanish" at bounding box center [1100, 337] width 141 height 38
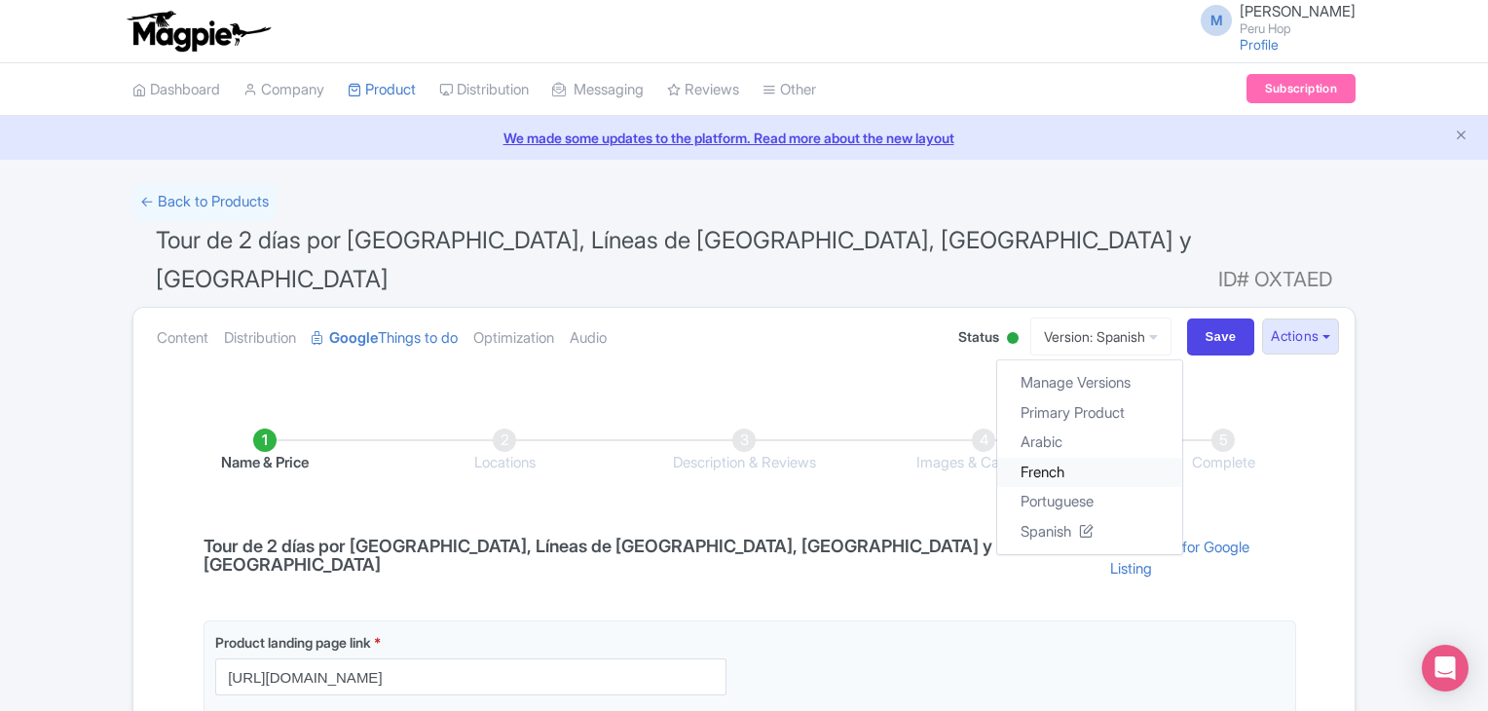
click at [1053, 457] on link "French" at bounding box center [1089, 472] width 185 height 30
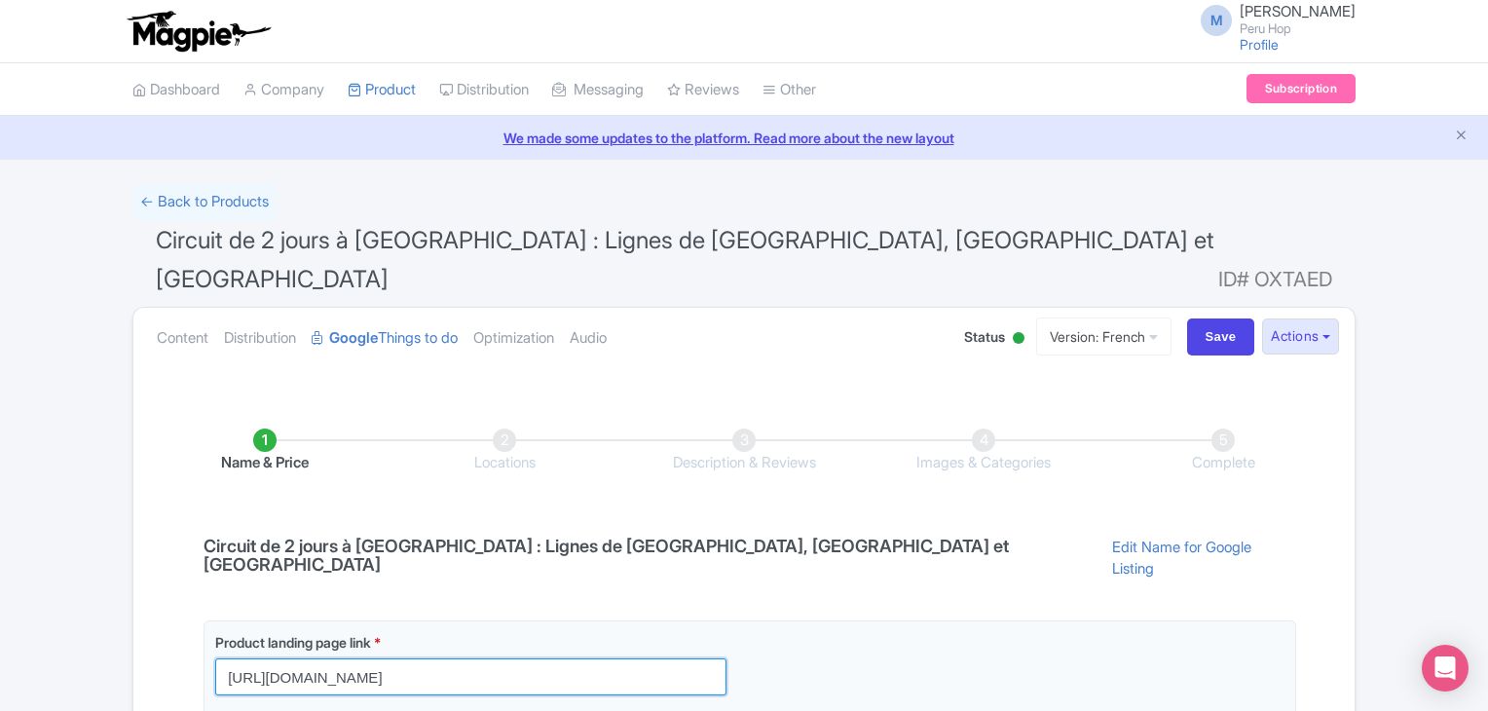
drag, startPoint x: 662, startPoint y: 620, endPoint x: -63, endPoint y: 576, distance: 727.0
click at [0, 576] on html "M [PERSON_NAME] Peru Hop Profile Users Settings Sign out Dashboard Company Prod…" at bounding box center [744, 355] width 1488 height 711
paste input "fr/"
type input "[URL][DOMAIN_NAME]"
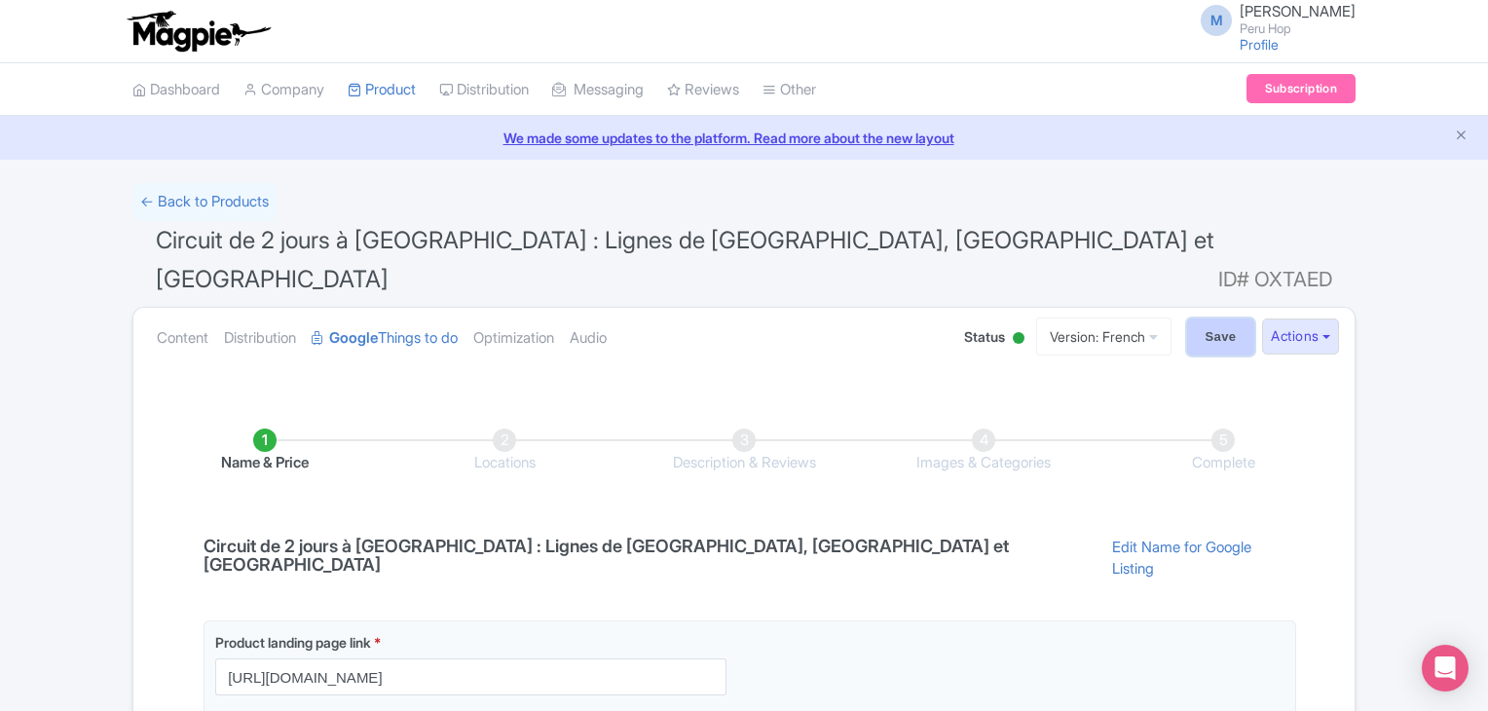
click at [1205, 318] on input "Save" at bounding box center [1221, 336] width 68 height 37
type input "Saving..."
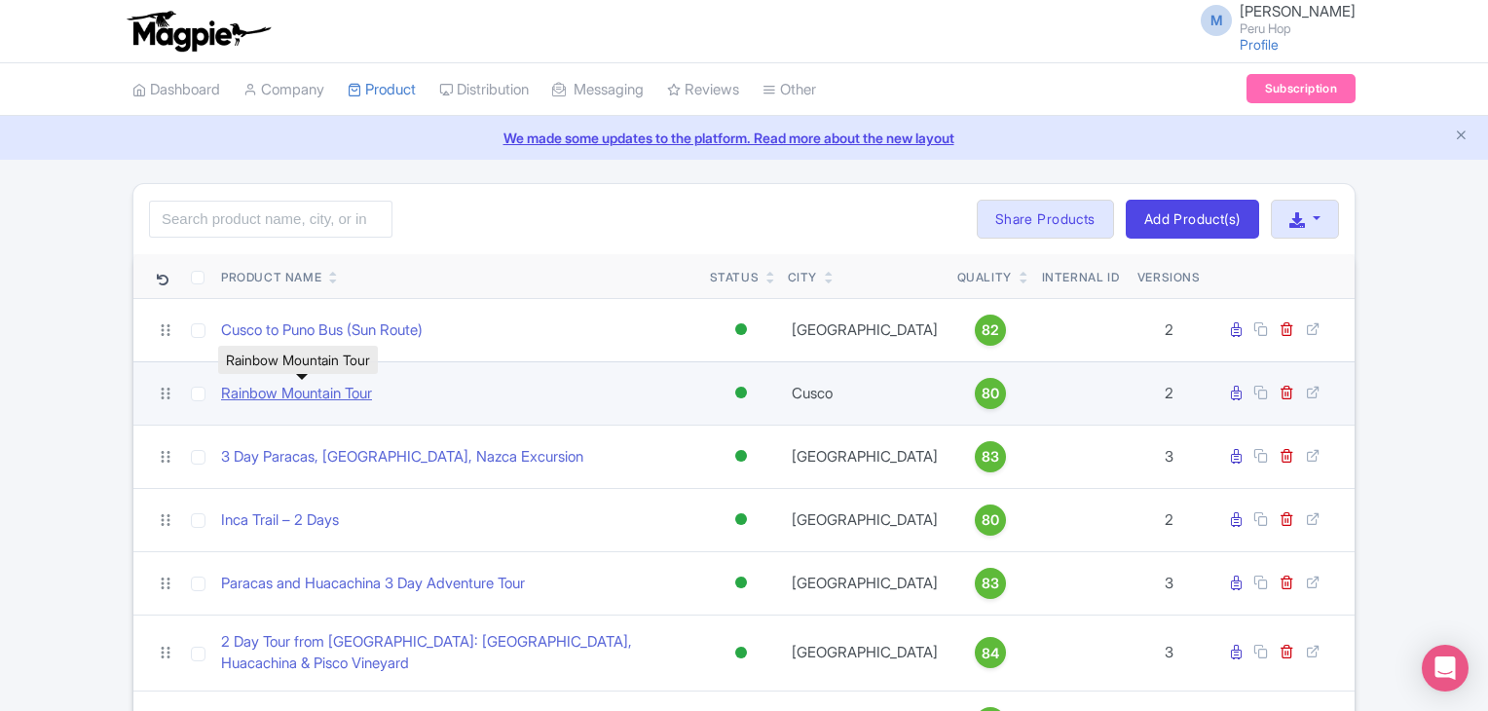
click at [331, 391] on link "Rainbow Mountain Tour" at bounding box center [296, 394] width 151 height 22
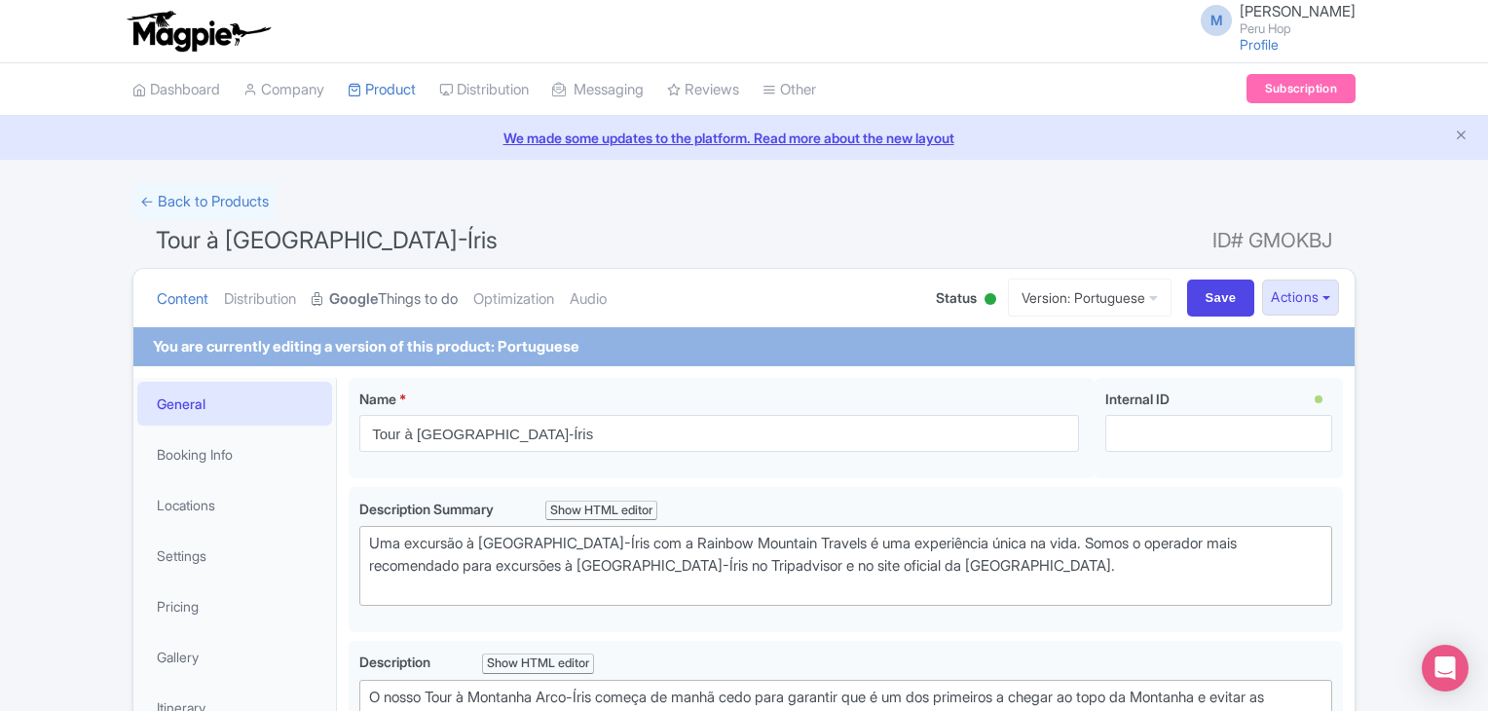
click at [355, 300] on strong "Google" at bounding box center [353, 299] width 49 height 22
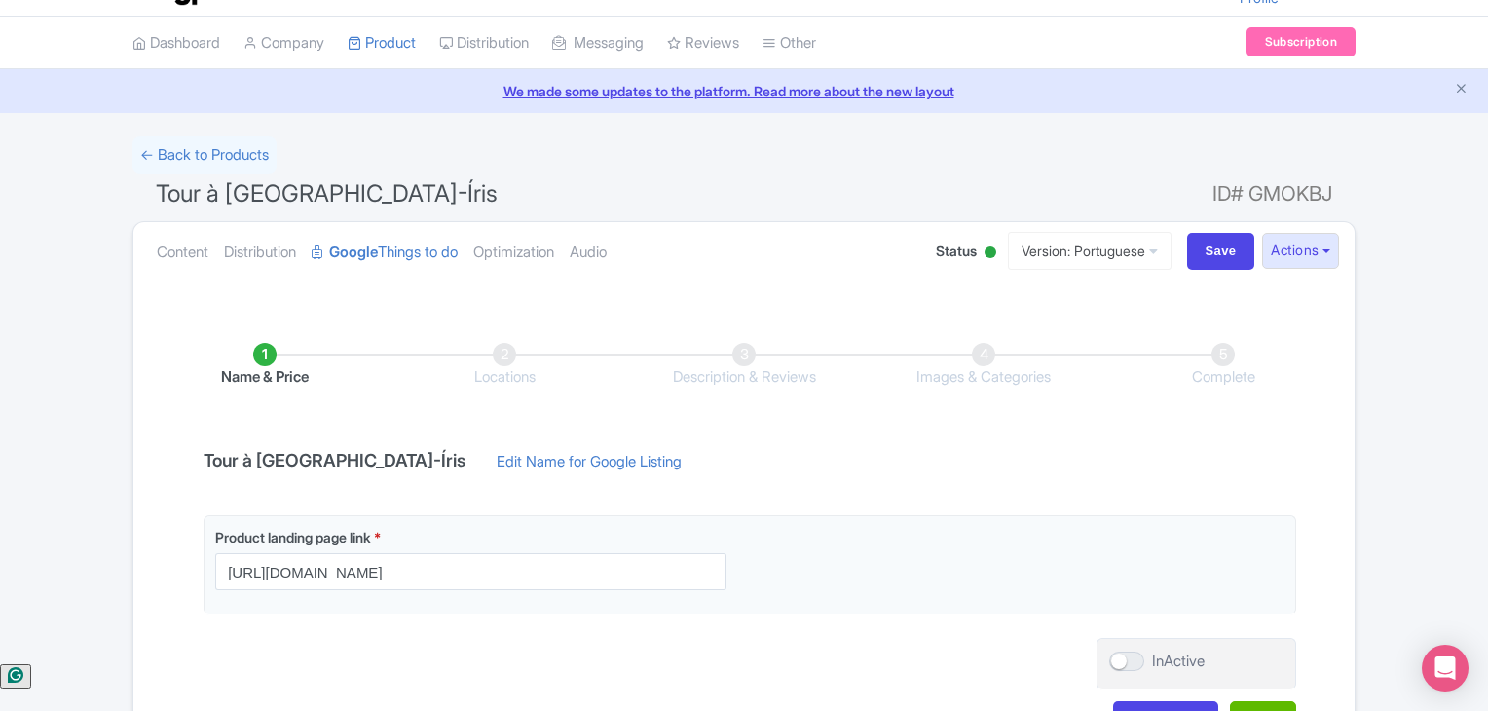
scroll to position [188, 0]
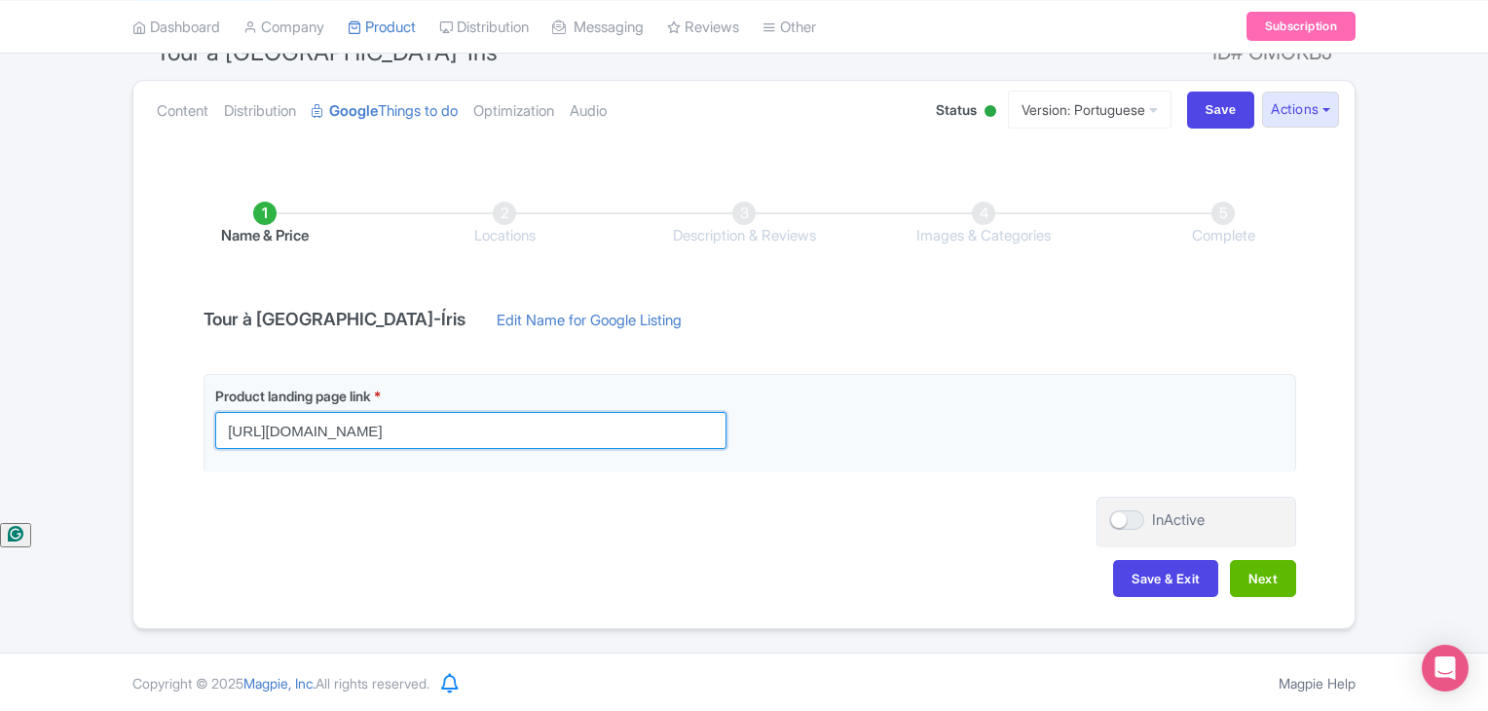
drag, startPoint x: 582, startPoint y: 428, endPoint x: 80, endPoint y: 430, distance: 502.6
click at [80, 430] on div "← Back to Products Tour à Montanha Arco-Íris ID# GMOKBJ Content Distribution Go…" at bounding box center [744, 312] width 1488 height 634
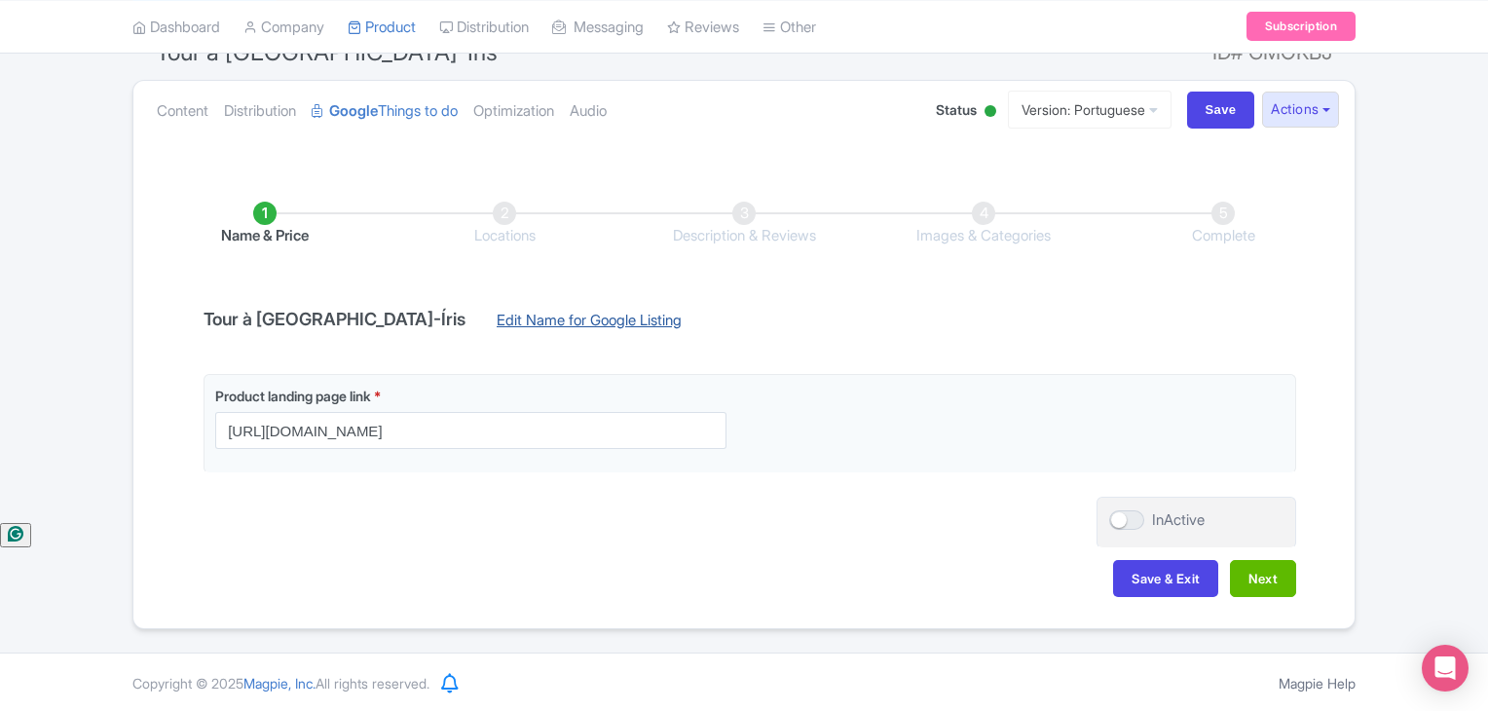
click at [512, 328] on link "Edit Name for Google Listing" at bounding box center [589, 325] width 224 height 31
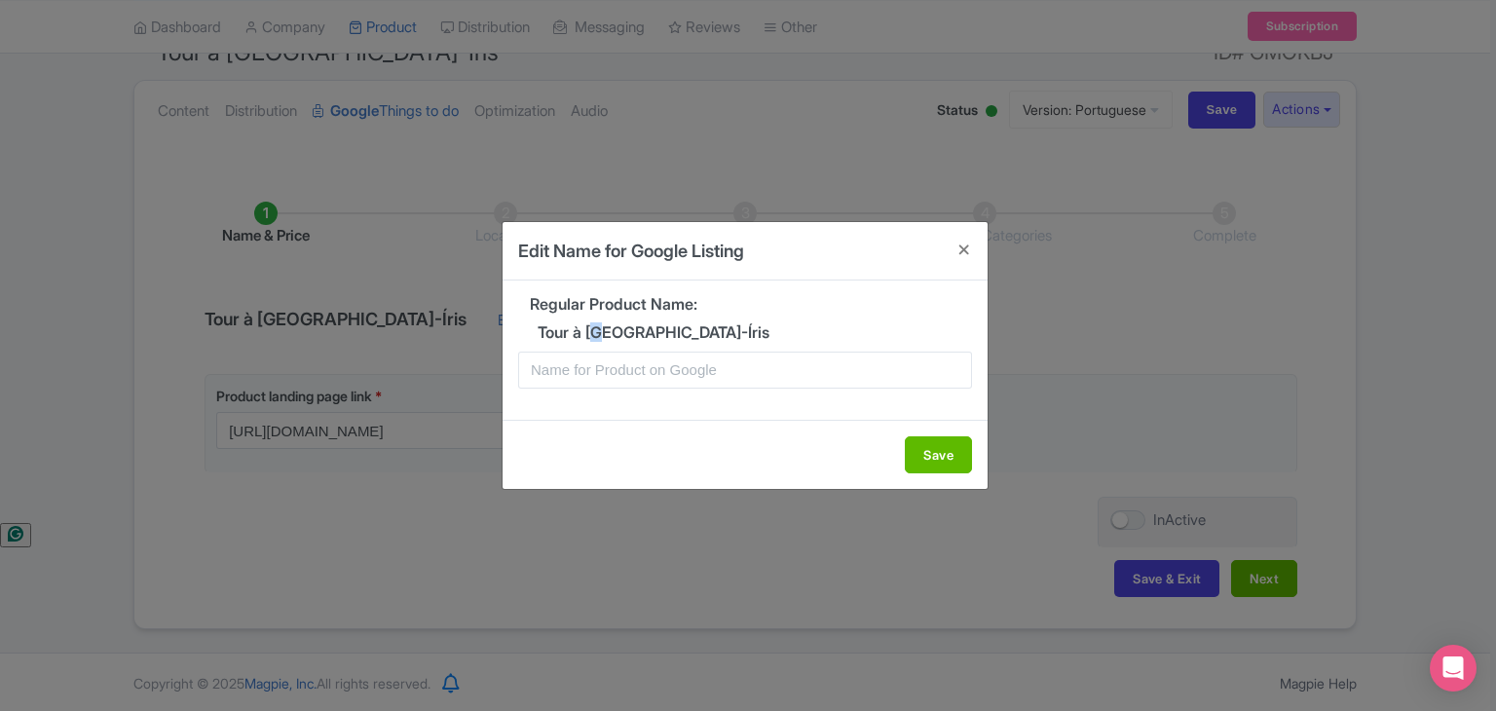
click at [608, 332] on h5 "Tour à Montanha Arco-Íris" at bounding box center [745, 333] width 454 height 18
click at [617, 365] on input "text" at bounding box center [745, 370] width 454 height 37
paste input "Passeio Na Montanha de 7 Cores"
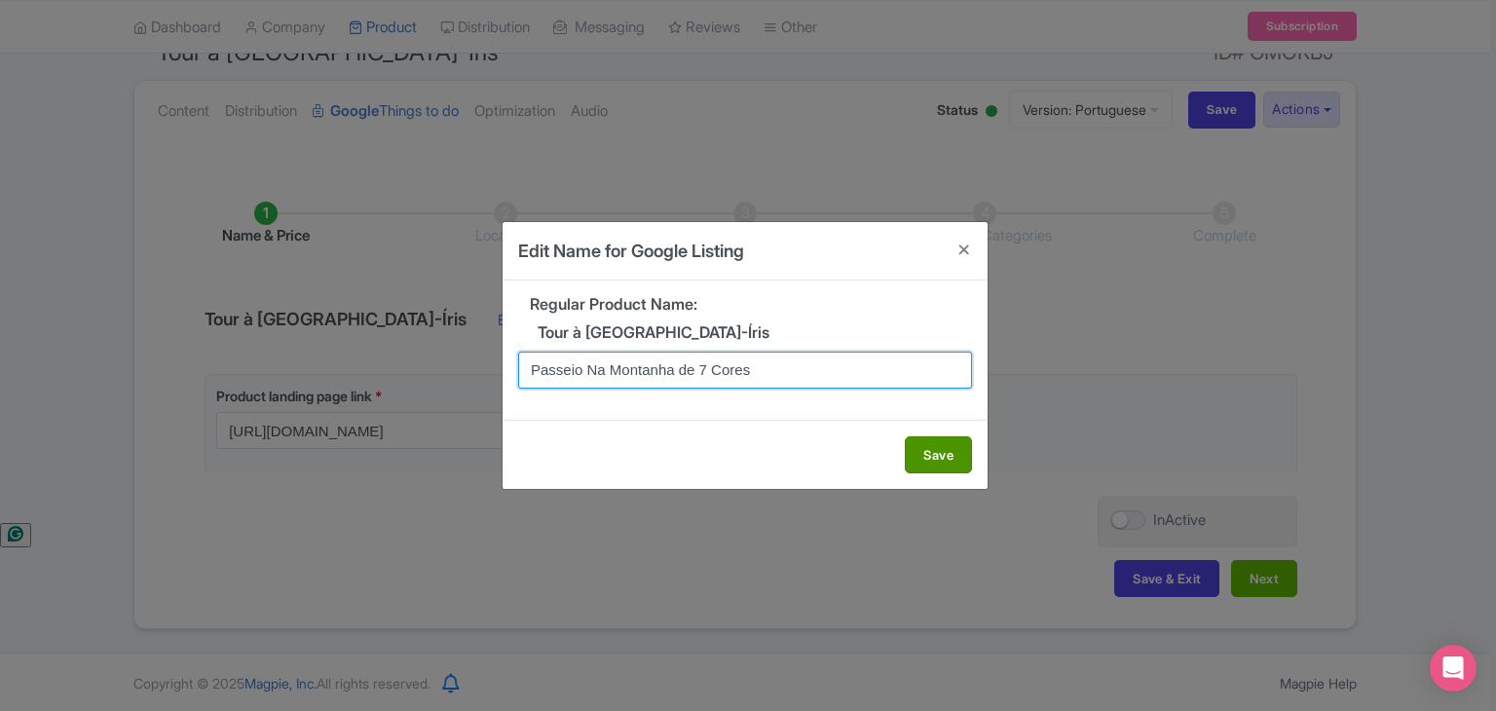
type input "Passeio Na Montanha de 7 Cores"
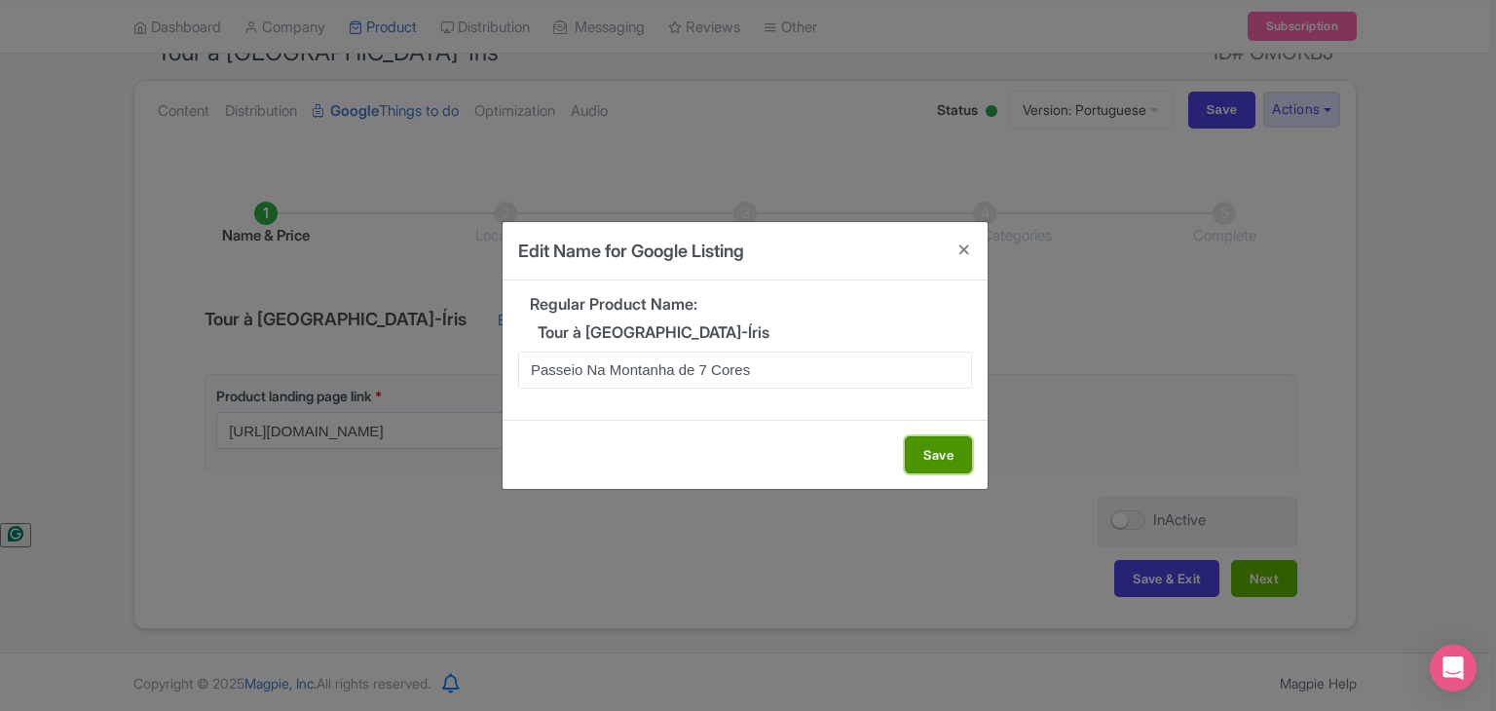
click at [954, 447] on button "Save" at bounding box center [938, 454] width 67 height 37
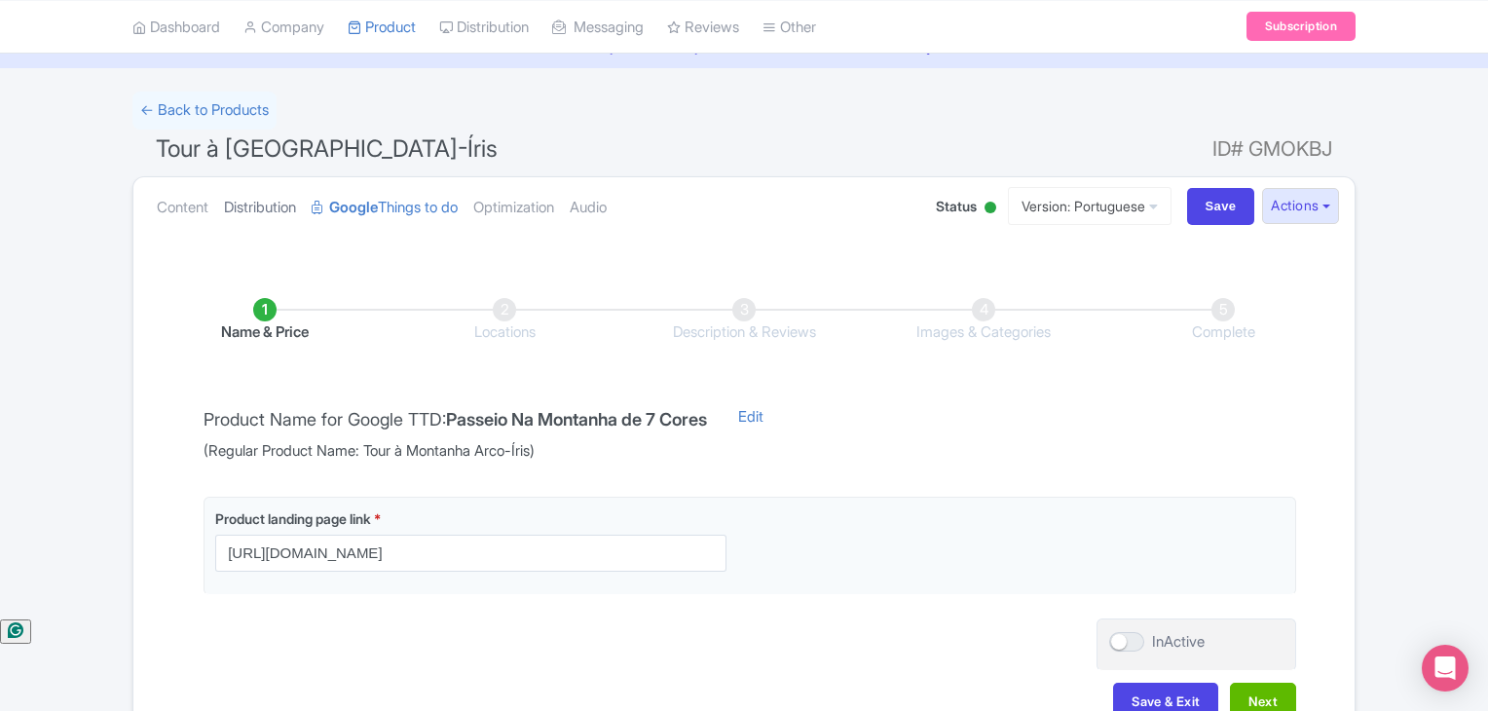
scroll to position [91, 0]
click at [1227, 213] on input "Save" at bounding box center [1221, 207] width 68 height 37
type input "Saving..."
click at [184, 204] on link "Content" at bounding box center [183, 208] width 52 height 61
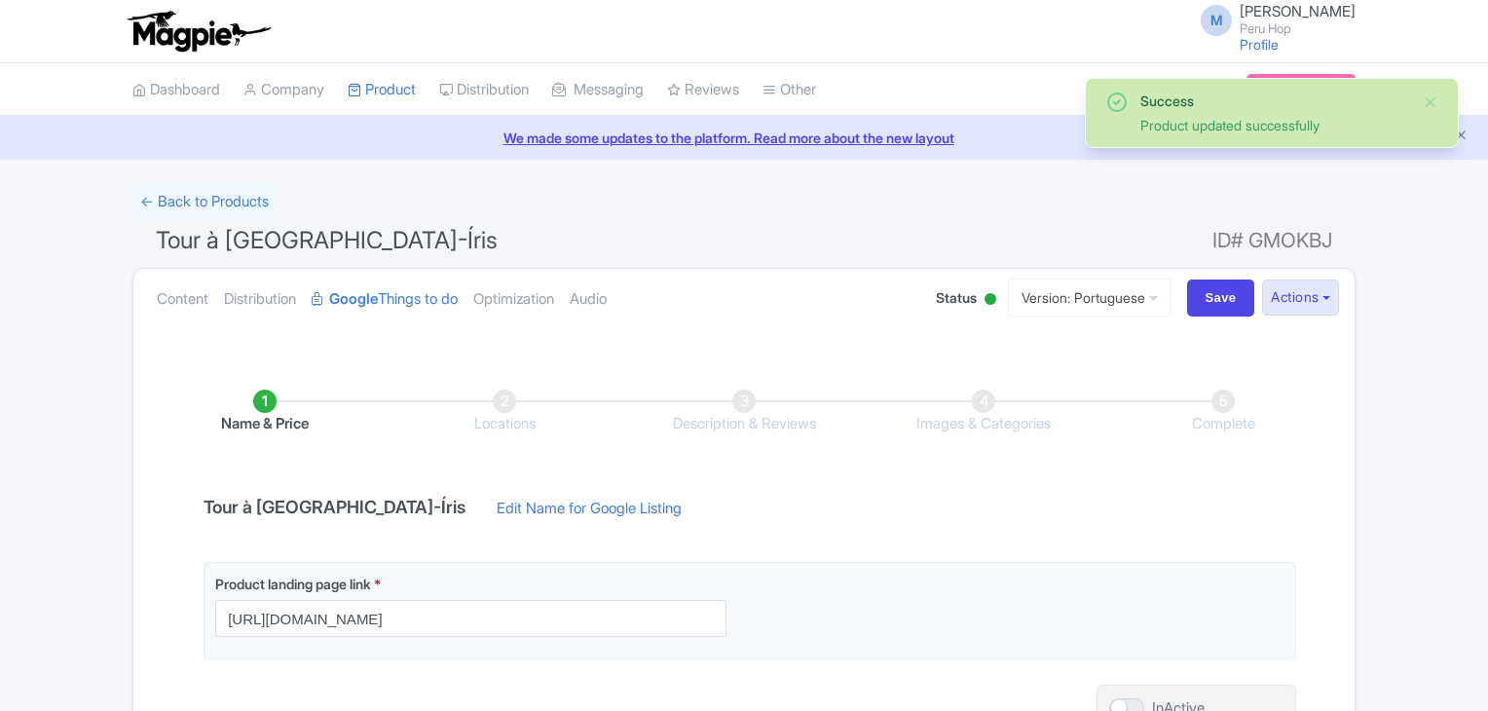
click at [184, 301] on link "Content" at bounding box center [183, 299] width 52 height 61
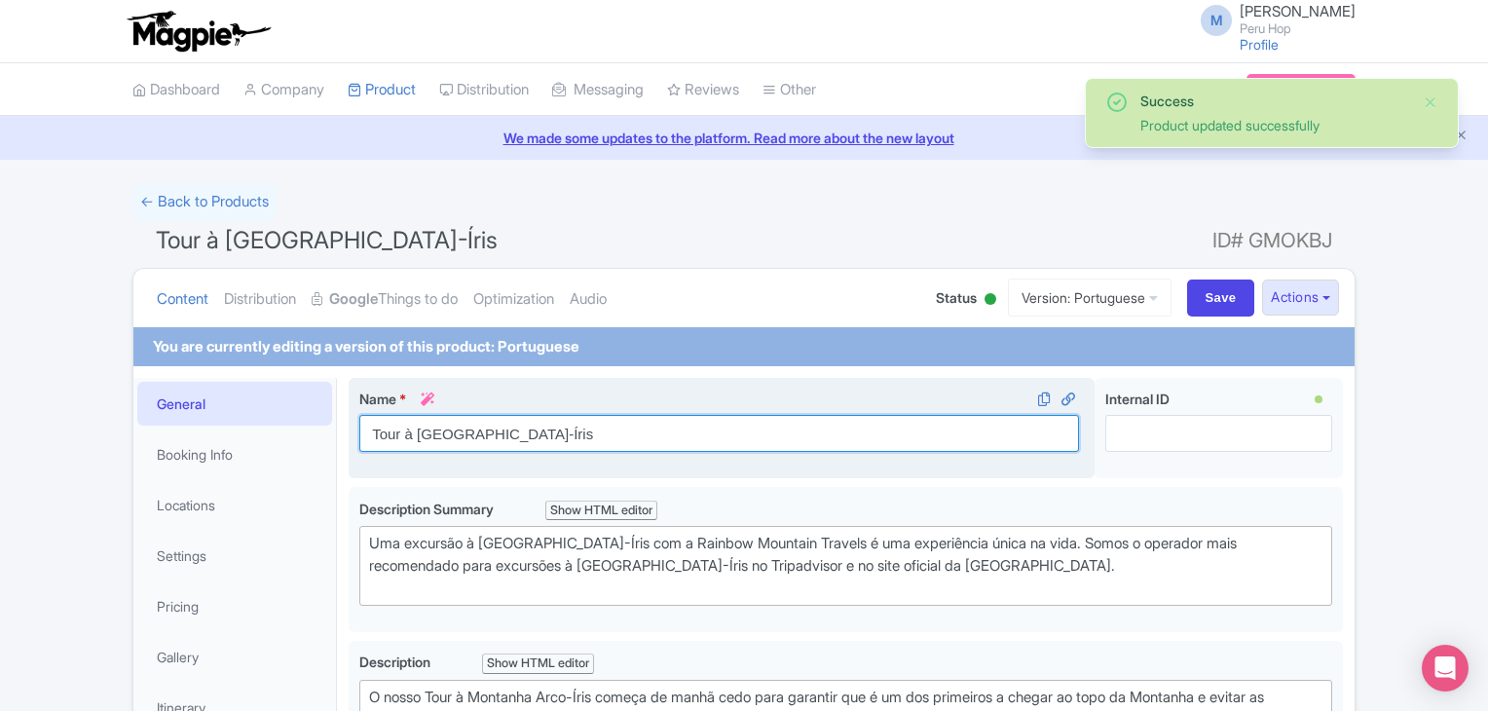
click at [540, 433] on input "Tour à Montanha Arco-Íris" at bounding box center [719, 433] width 720 height 37
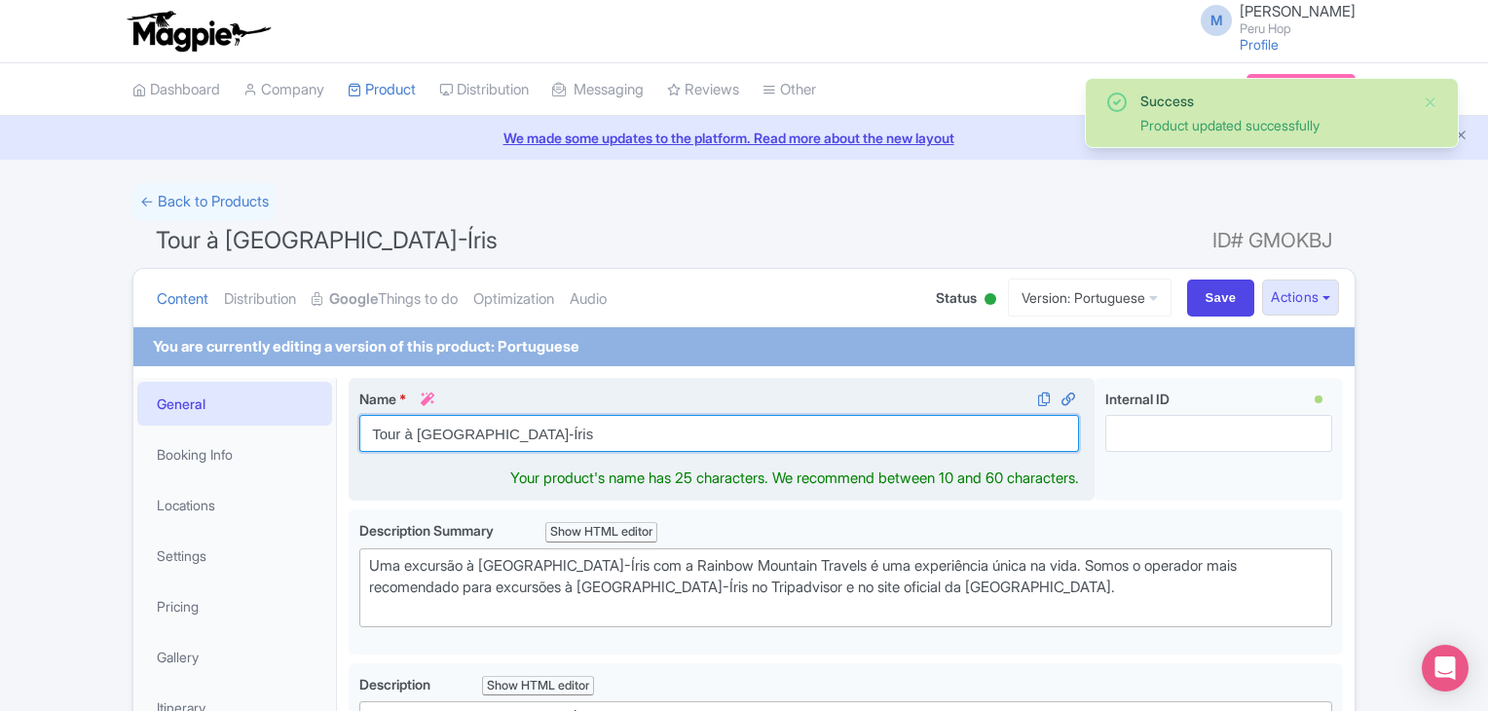
click at [540, 433] on input "Tour à Montanha Arco-Íris" at bounding box center [719, 433] width 720 height 37
paste input "Passeio Na Montanha de 7 Core"
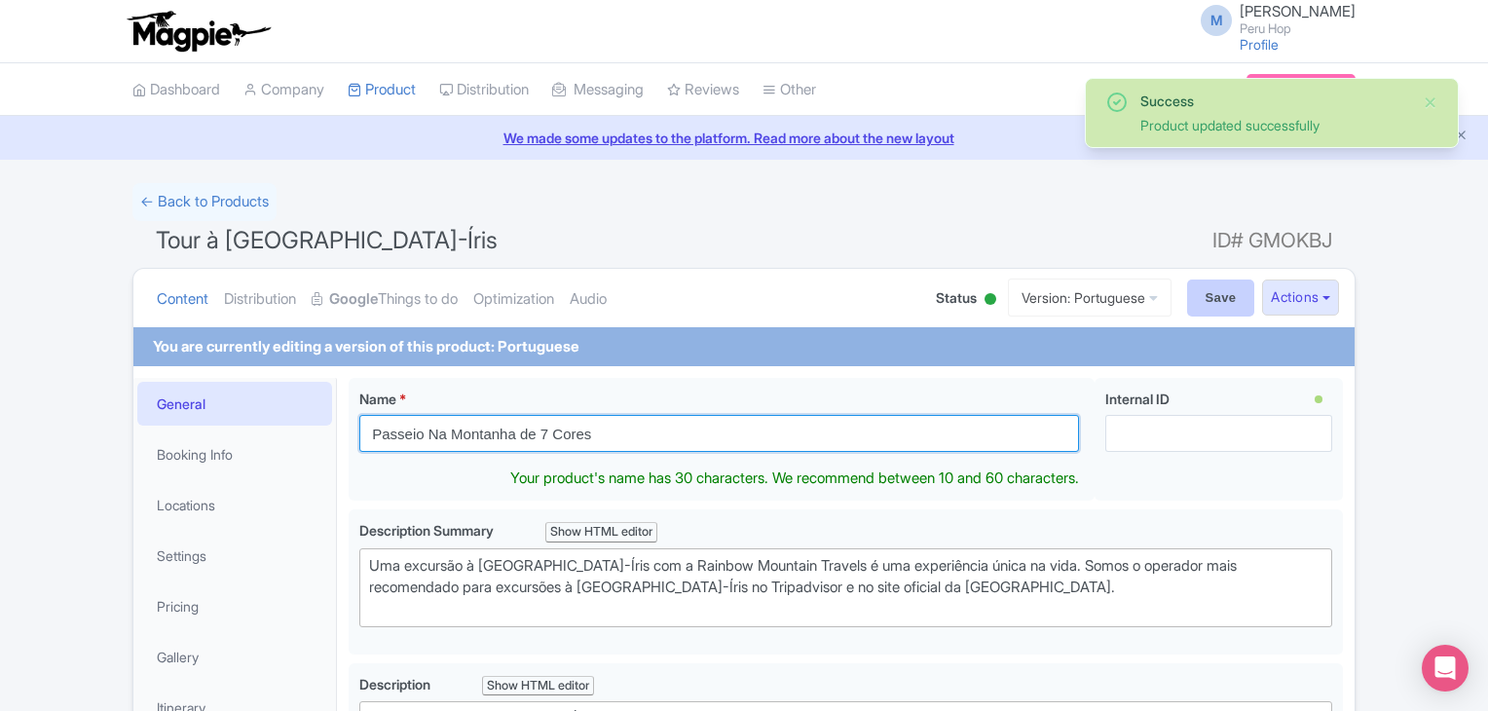
type input "Passeio Na Montanha de 7 Cores"
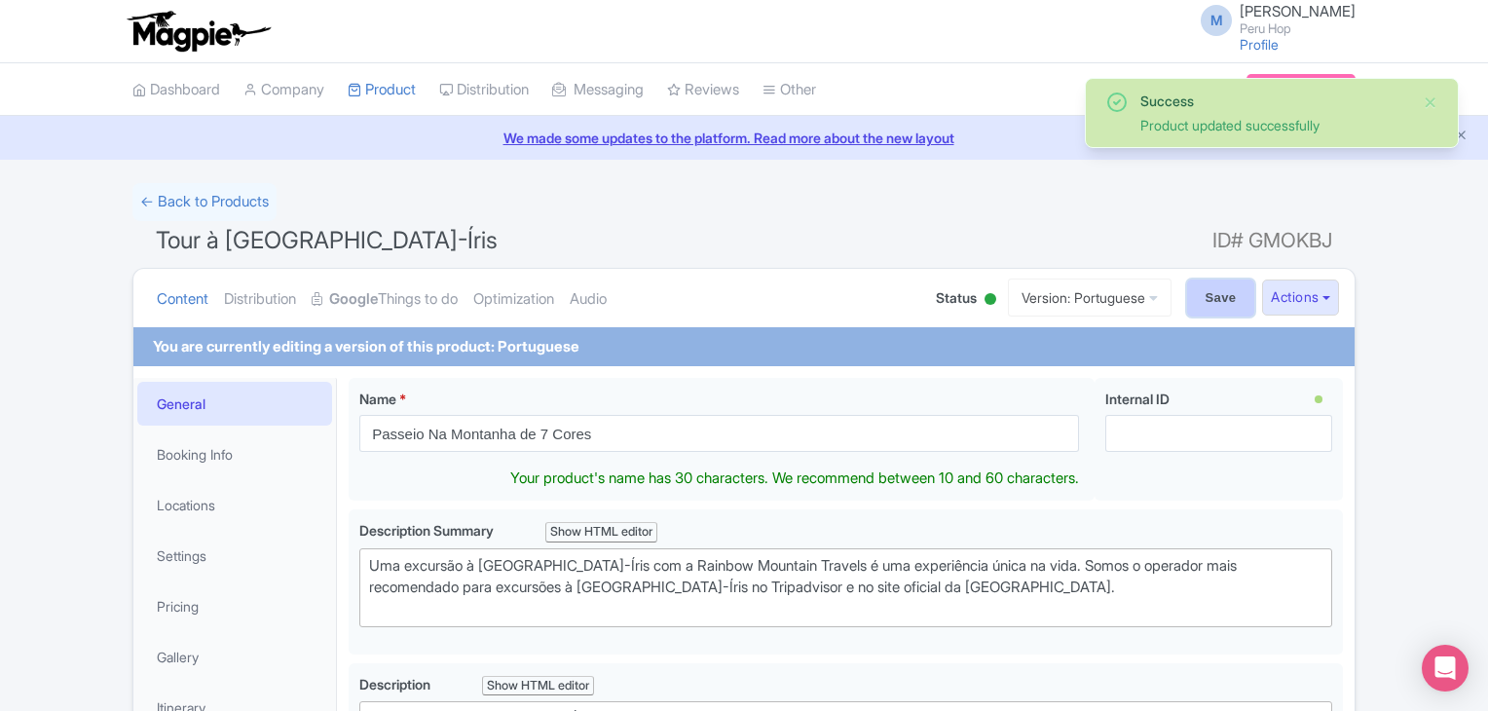
click at [1193, 298] on input "Save" at bounding box center [1221, 298] width 68 height 37
type input "Saving..."
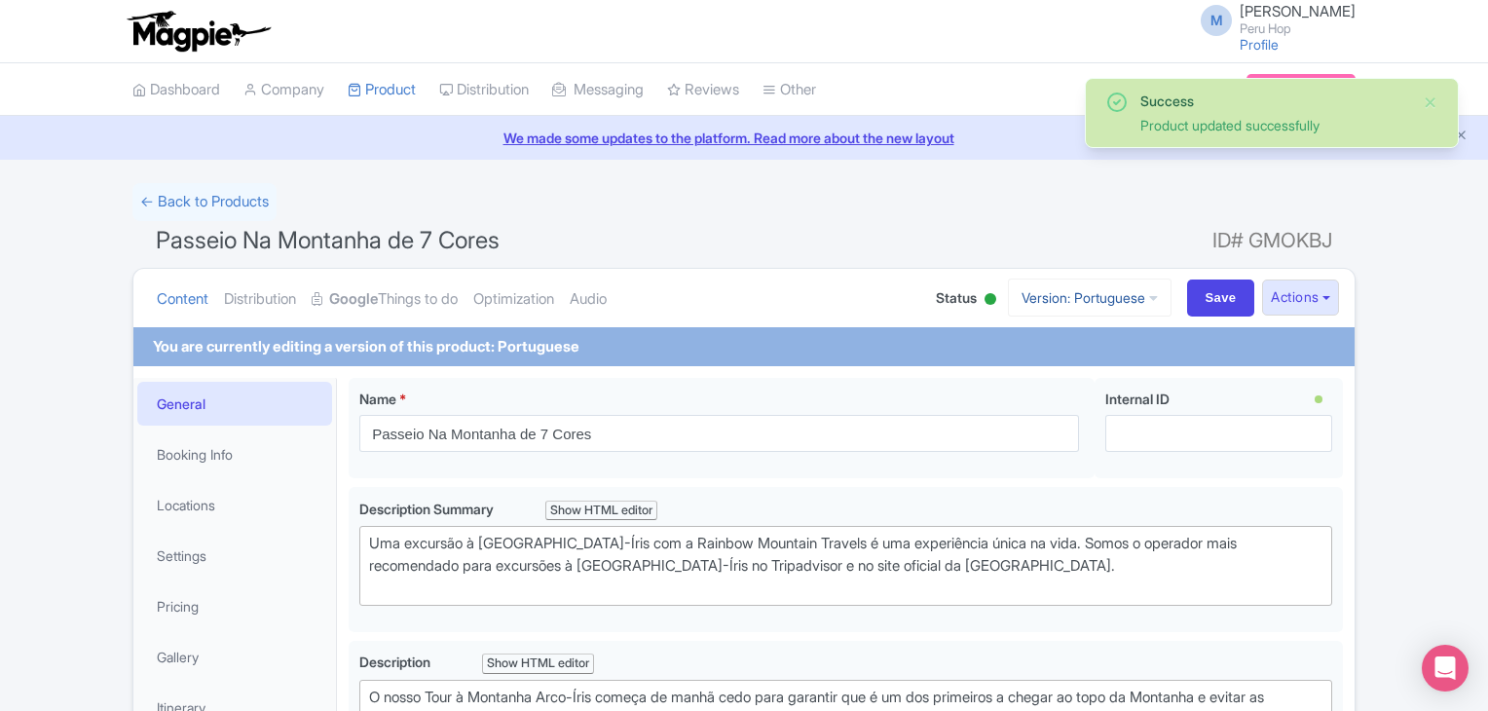
click at [1118, 301] on link "Version: Portuguese" at bounding box center [1090, 298] width 164 height 38
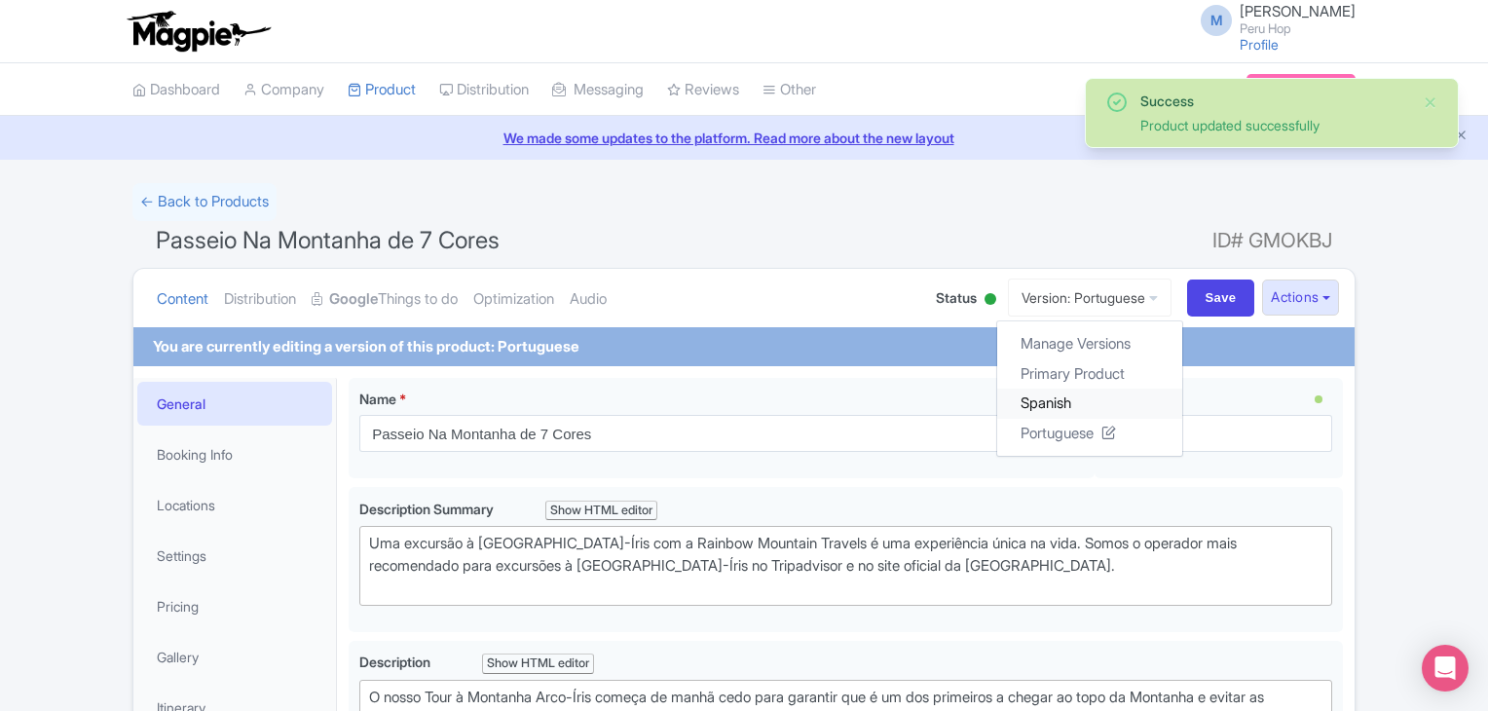
click at [1047, 405] on link "Spanish" at bounding box center [1089, 404] width 185 height 30
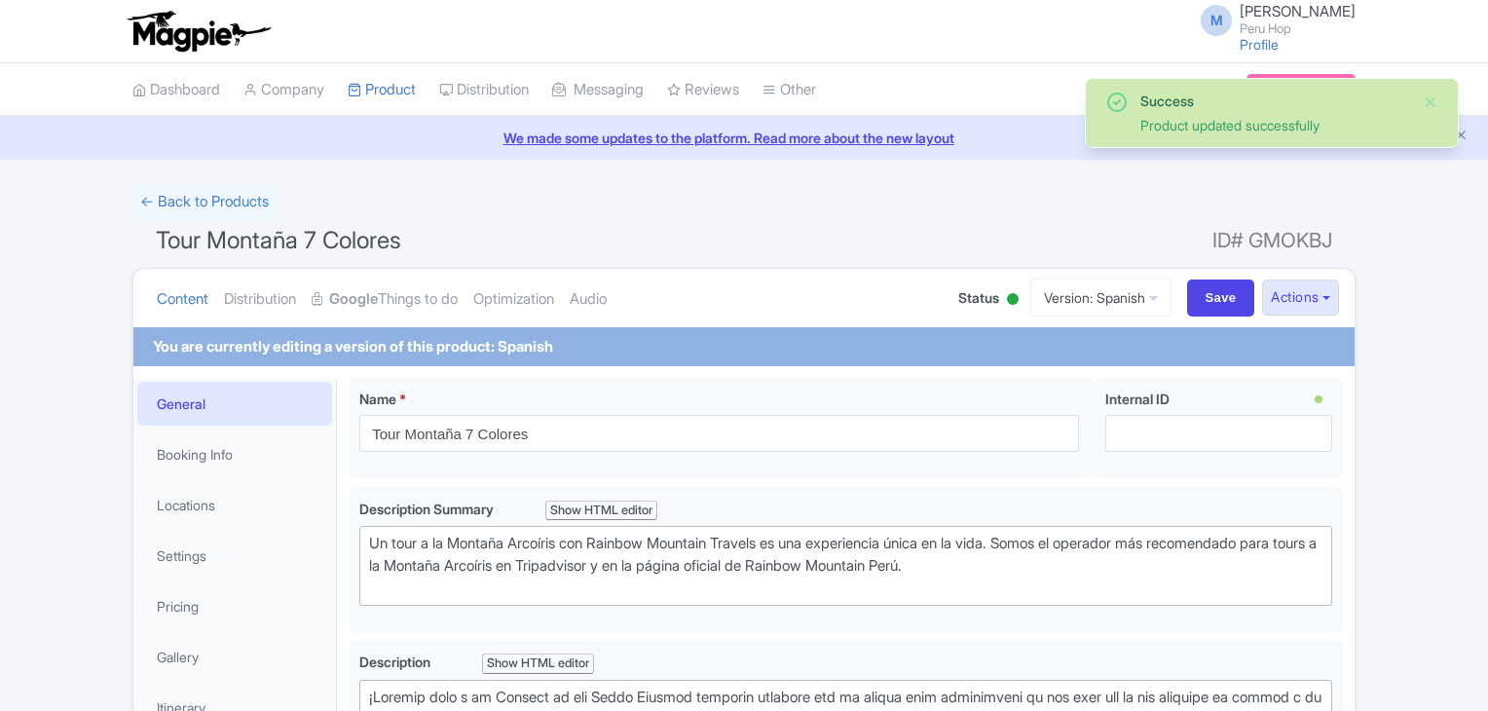
click at [395, 309] on link "Google Things to do" at bounding box center [385, 299] width 146 height 61
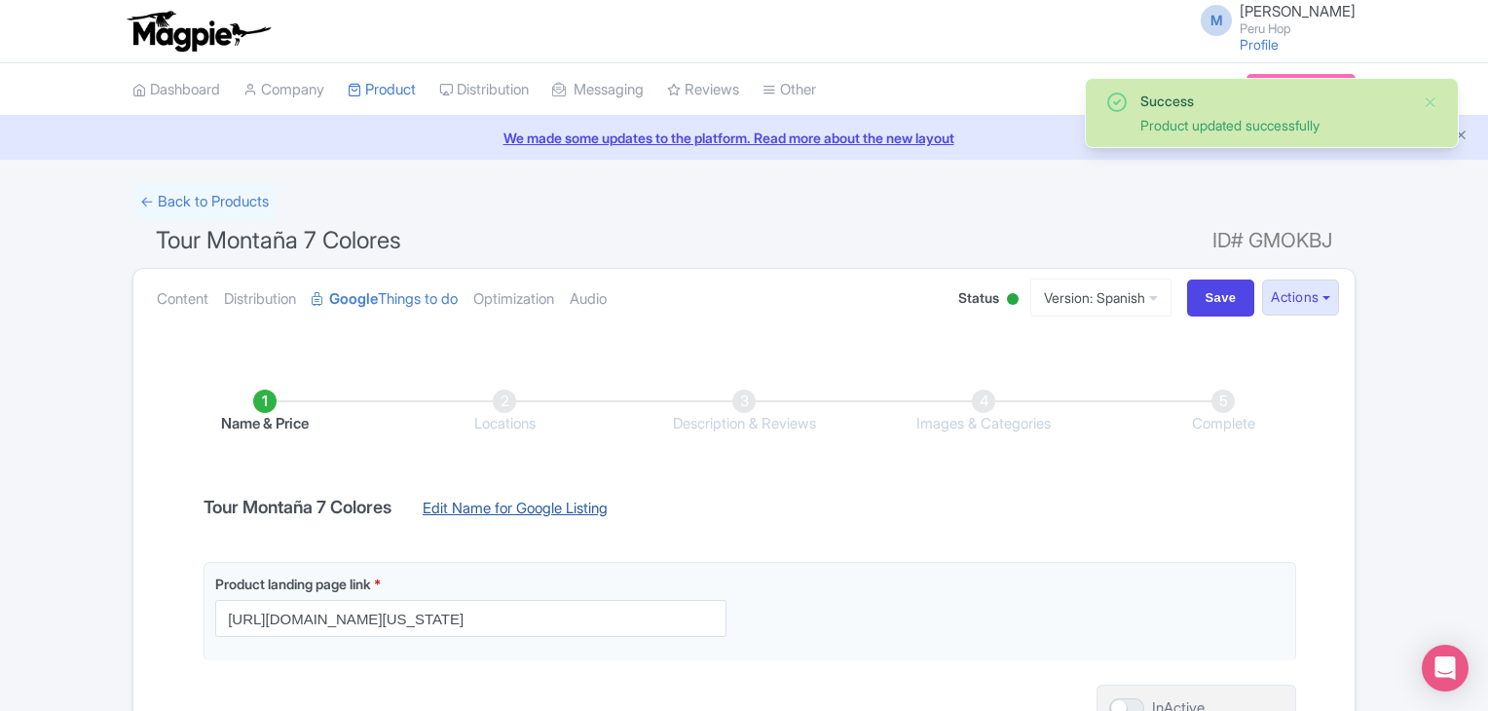
click at [499, 499] on link "Edit Name for Google Listing" at bounding box center [515, 513] width 224 height 31
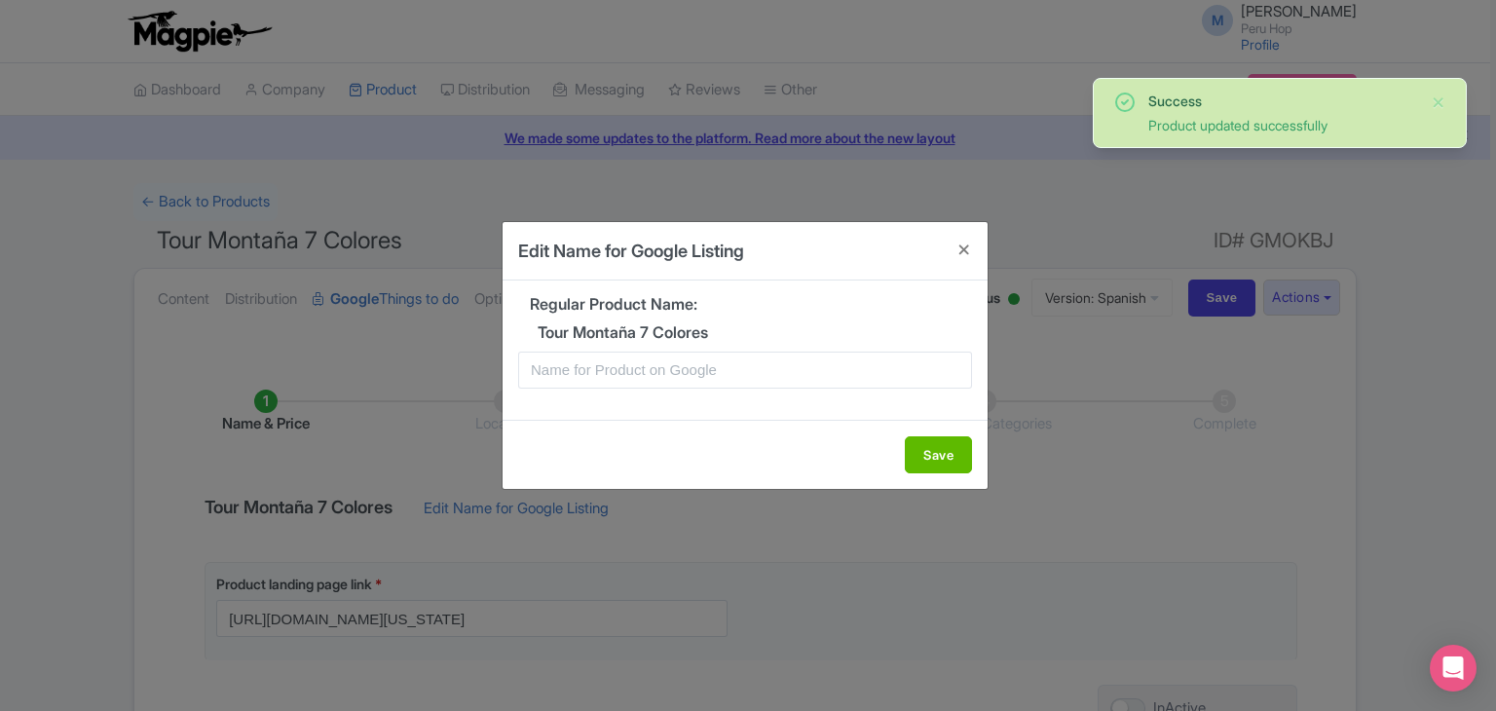
click at [625, 348] on div "Regular Product Name: Tour Montaña 7 Colores" at bounding box center [745, 350] width 485 height 138
click at [612, 383] on input "text" at bounding box center [745, 370] width 454 height 37
paste input "Tour Montaña 7 Colores"
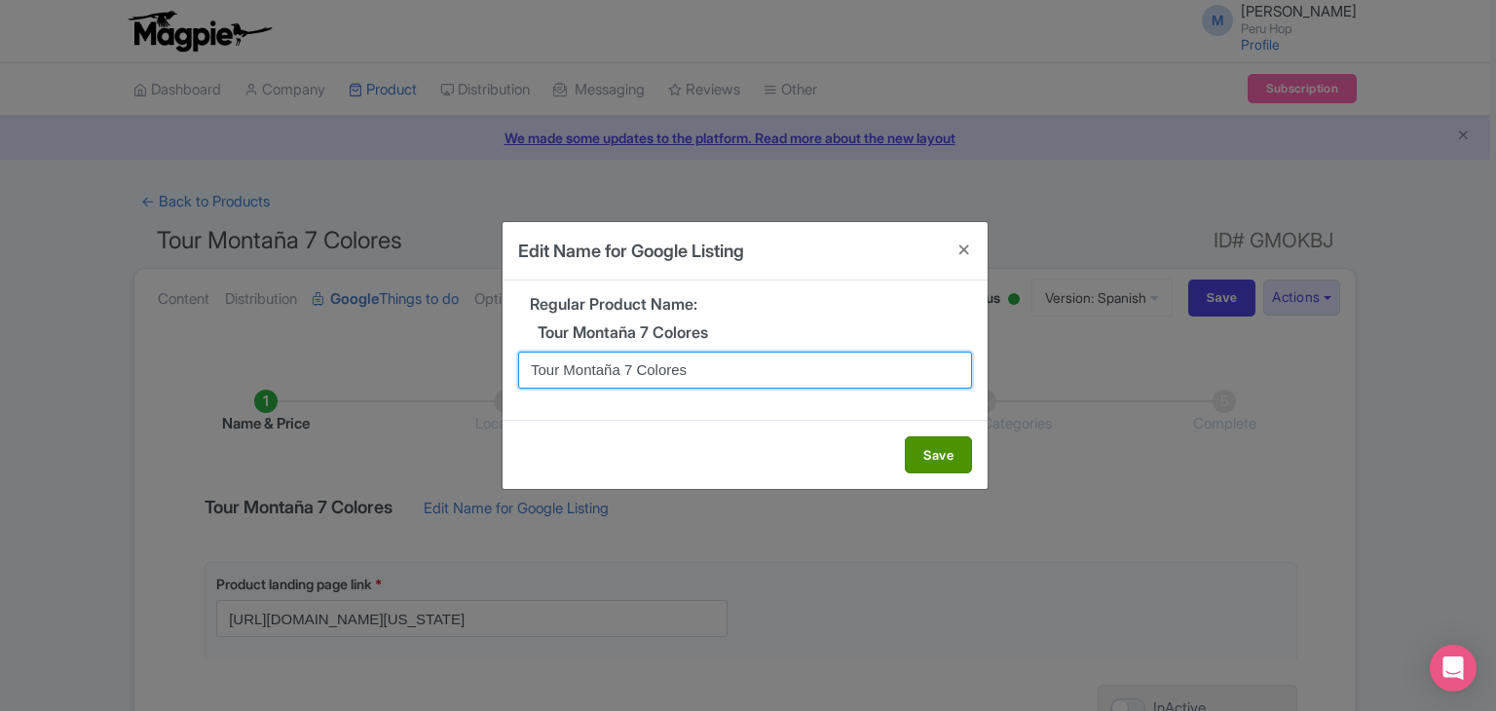
type input "Tour Montaña 7 Colores"
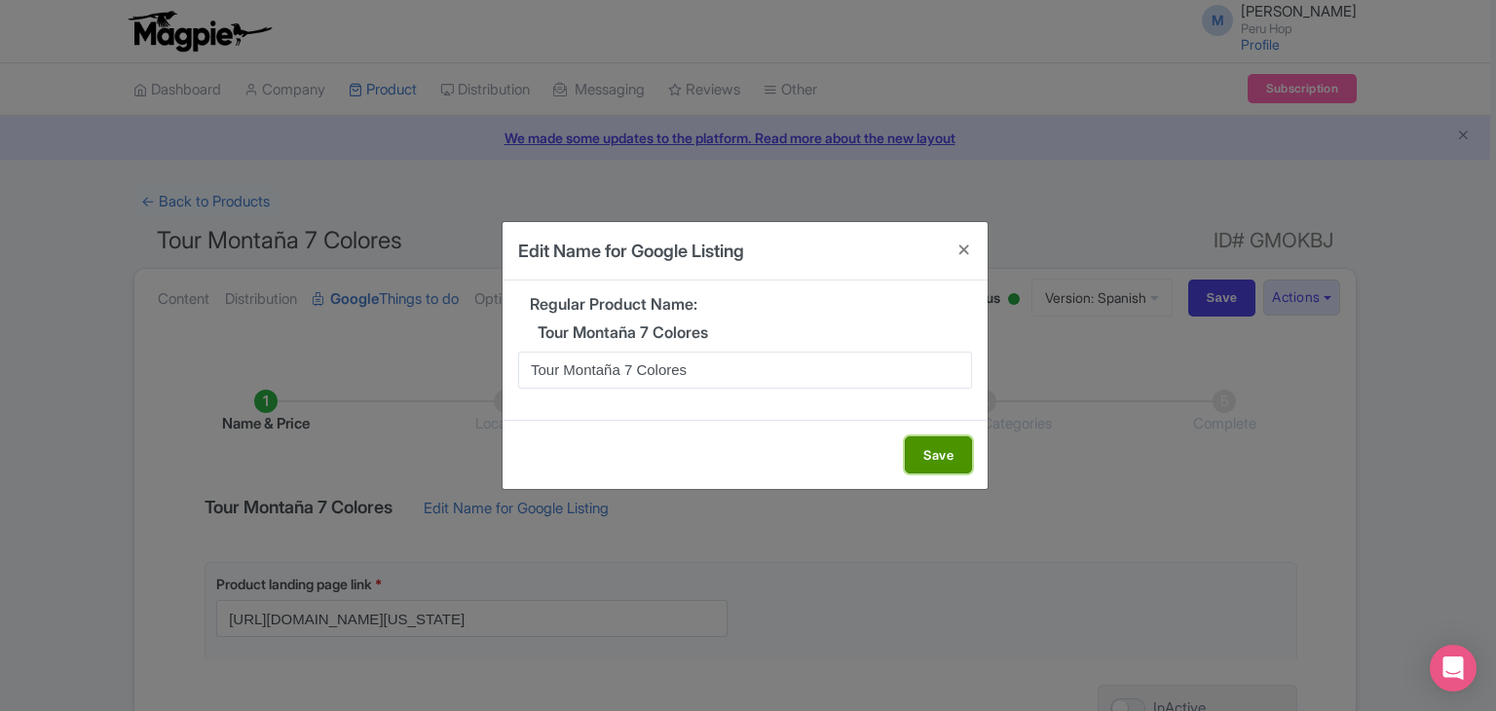
click at [935, 449] on button "Save" at bounding box center [938, 454] width 67 height 37
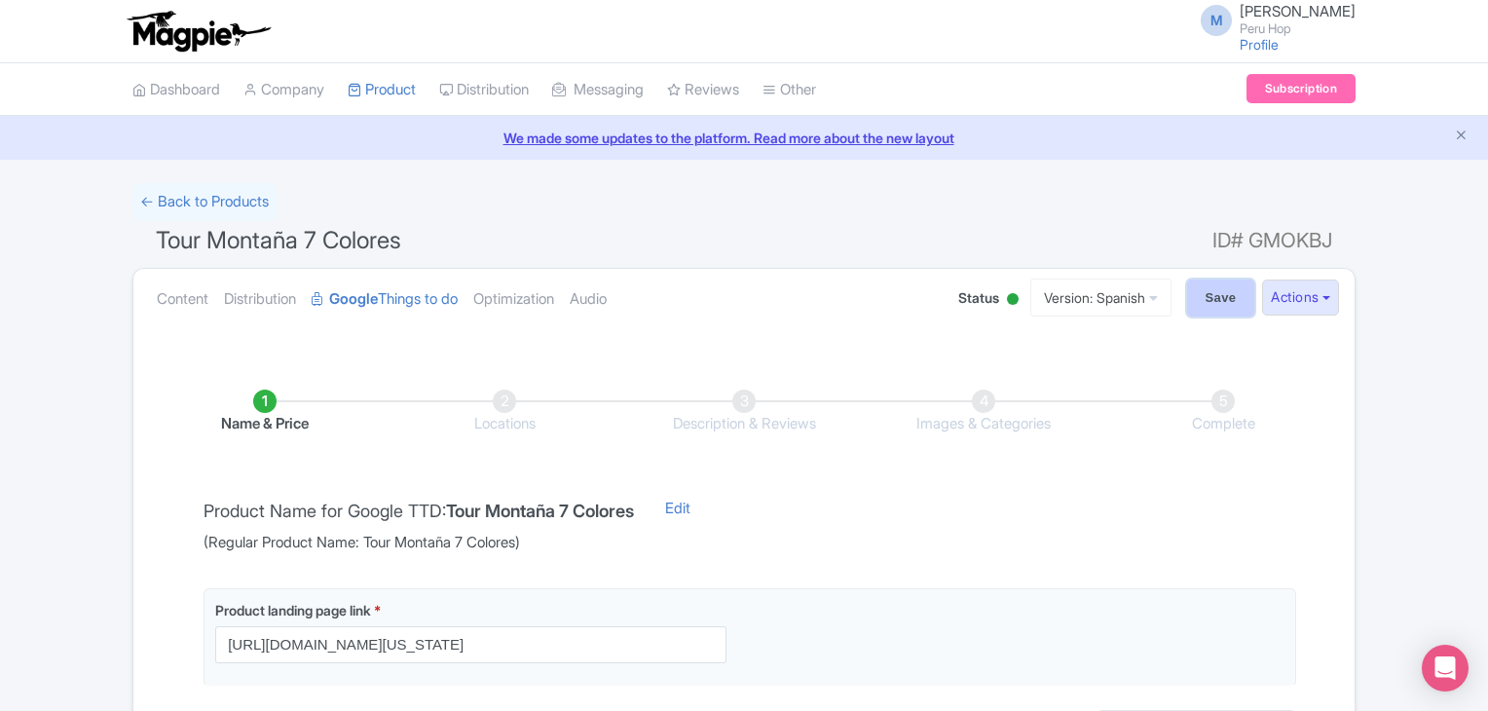
click at [1187, 289] on input "Save" at bounding box center [1221, 298] width 68 height 37
type input "Saving..."
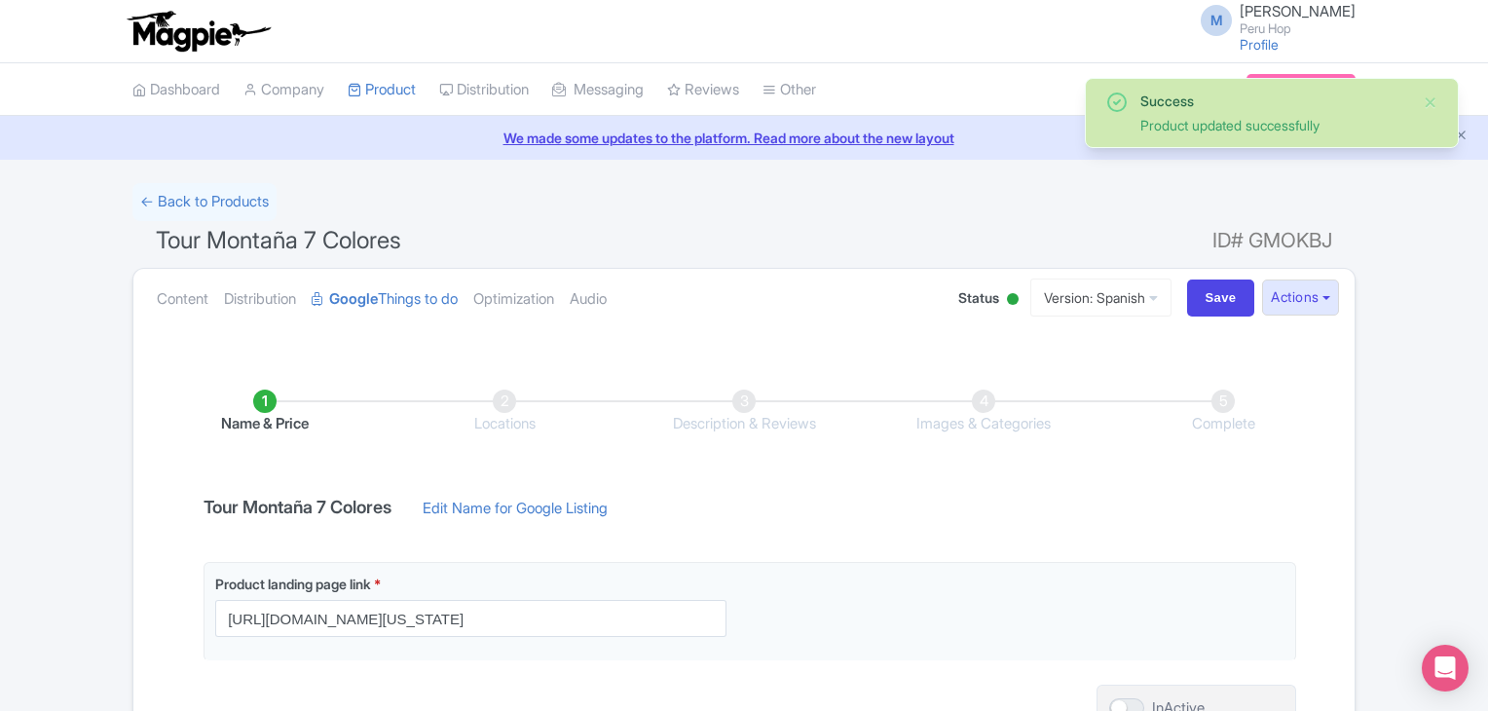
click at [197, 295] on link "Content" at bounding box center [183, 299] width 52 height 61
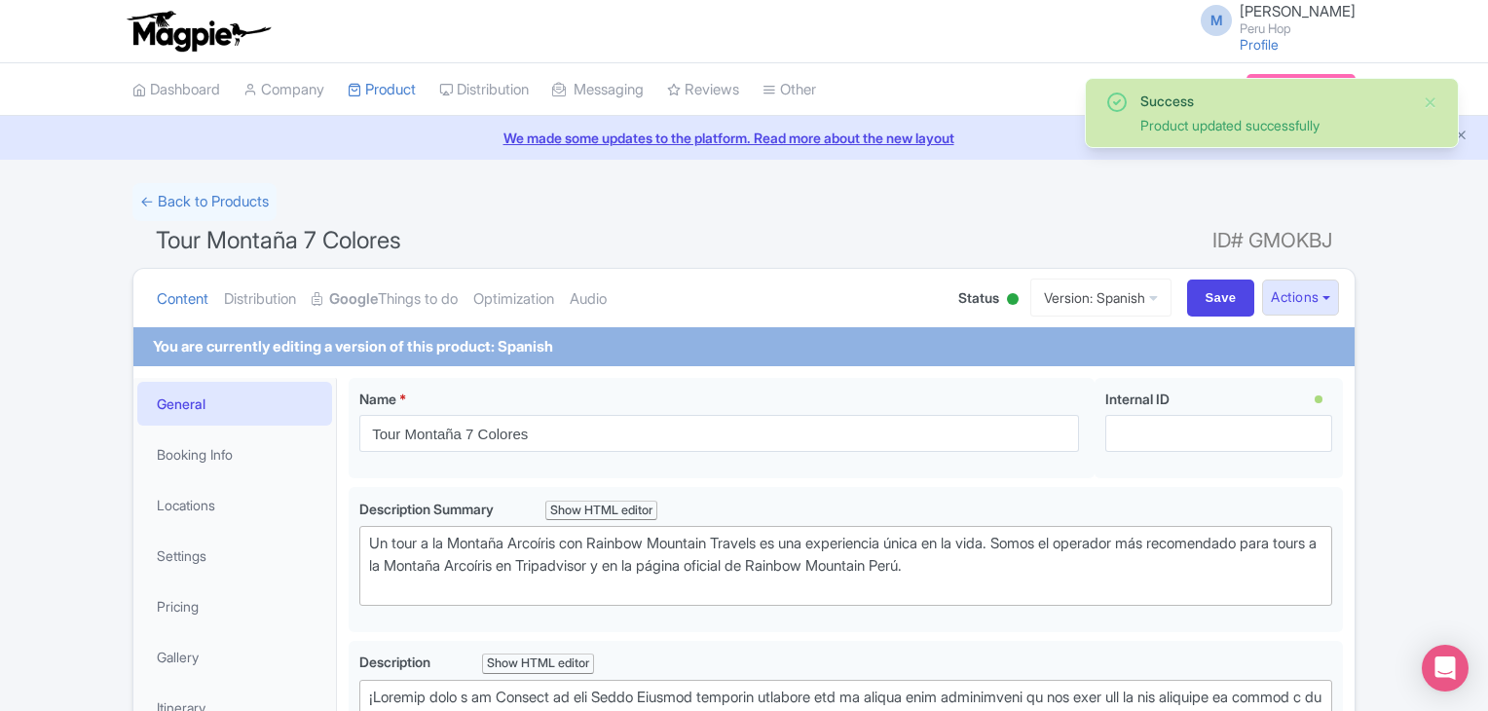
click at [197, 295] on link "Content" at bounding box center [183, 299] width 52 height 61
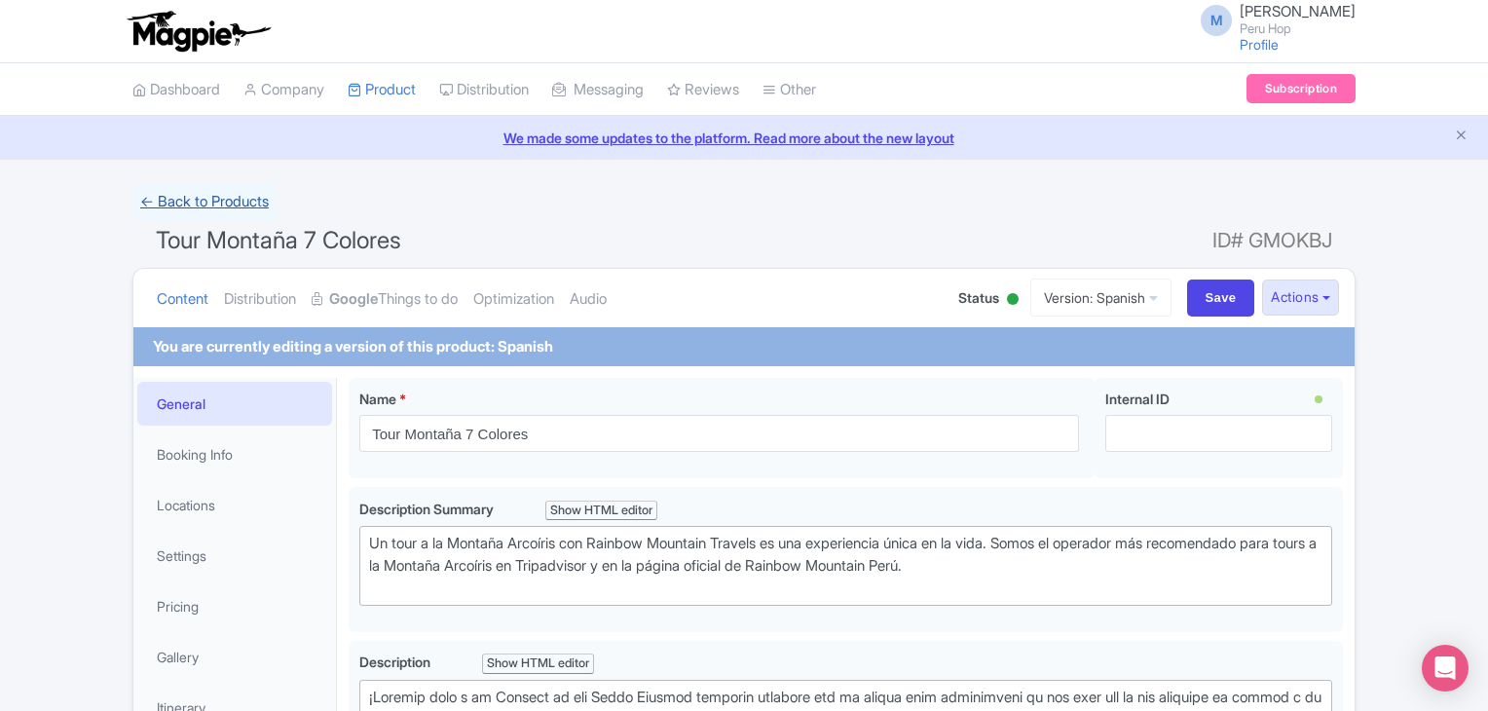
click at [211, 199] on link "← Back to Products" at bounding box center [204, 202] width 144 height 38
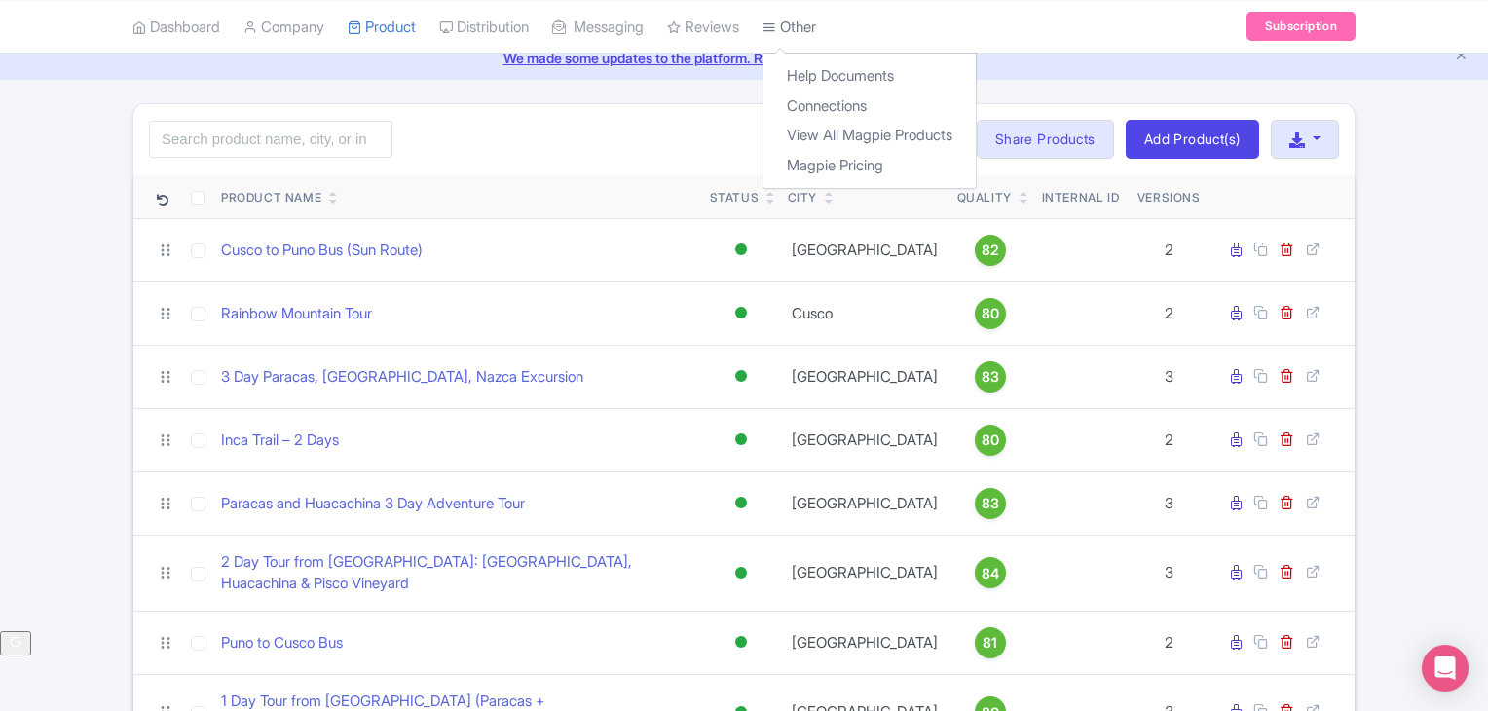
scroll to position [32, 0]
